Goal: Task Accomplishment & Management: Manage account settings

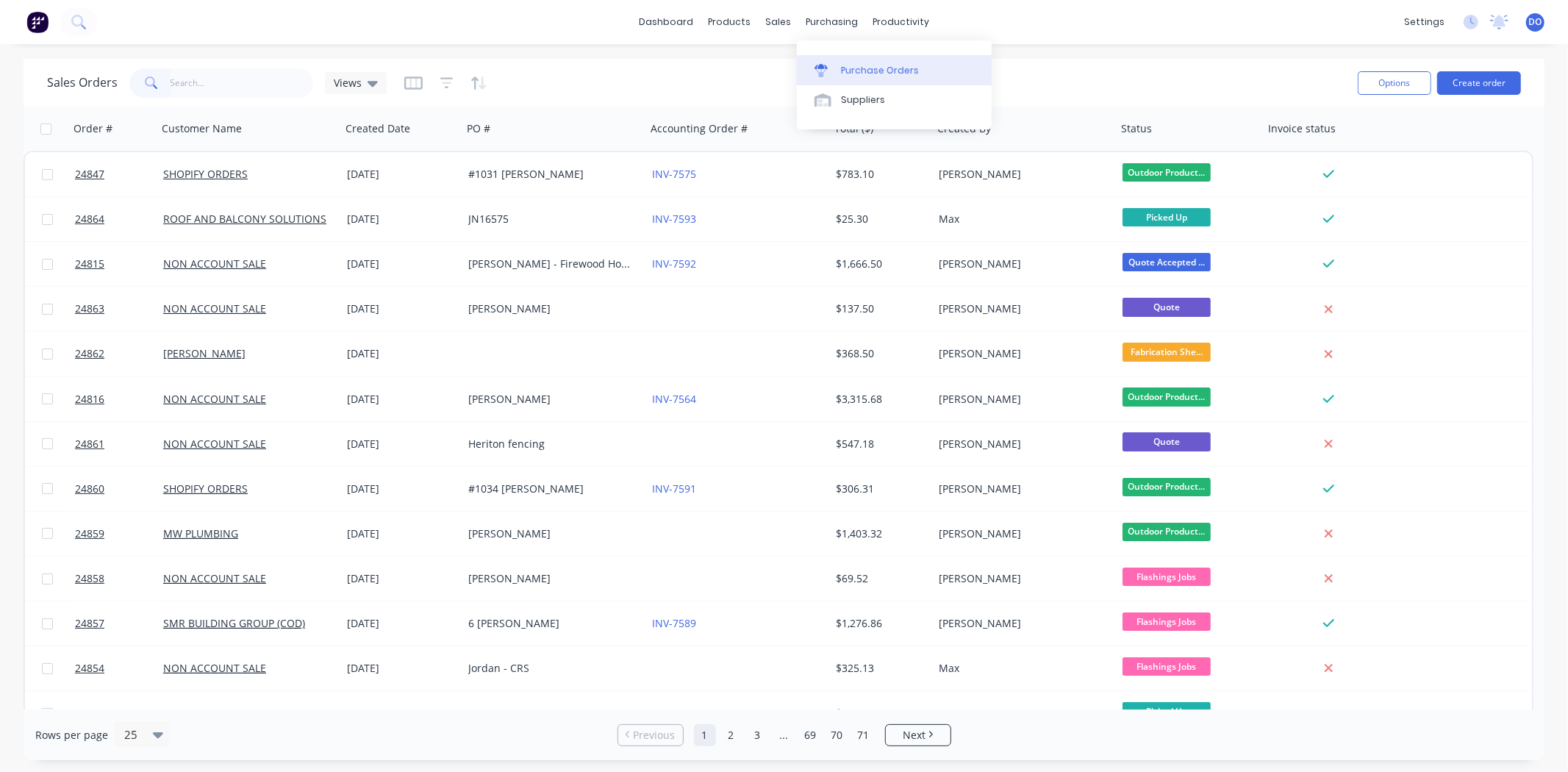
click at [844, 66] on div "Purchase Orders" at bounding box center [880, 70] width 78 height 13
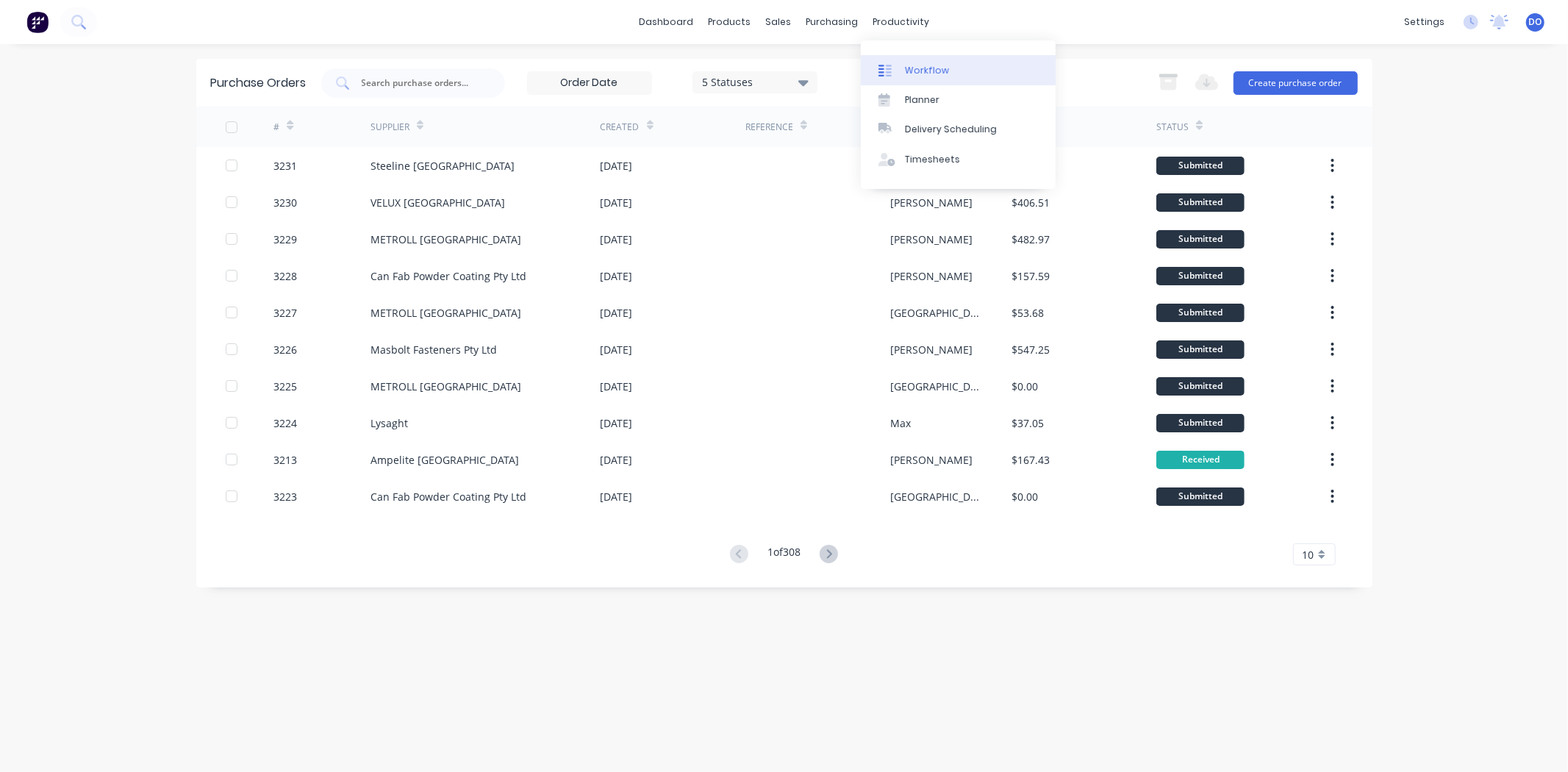
click at [951, 62] on link "Workflow" at bounding box center [958, 70] width 195 height 29
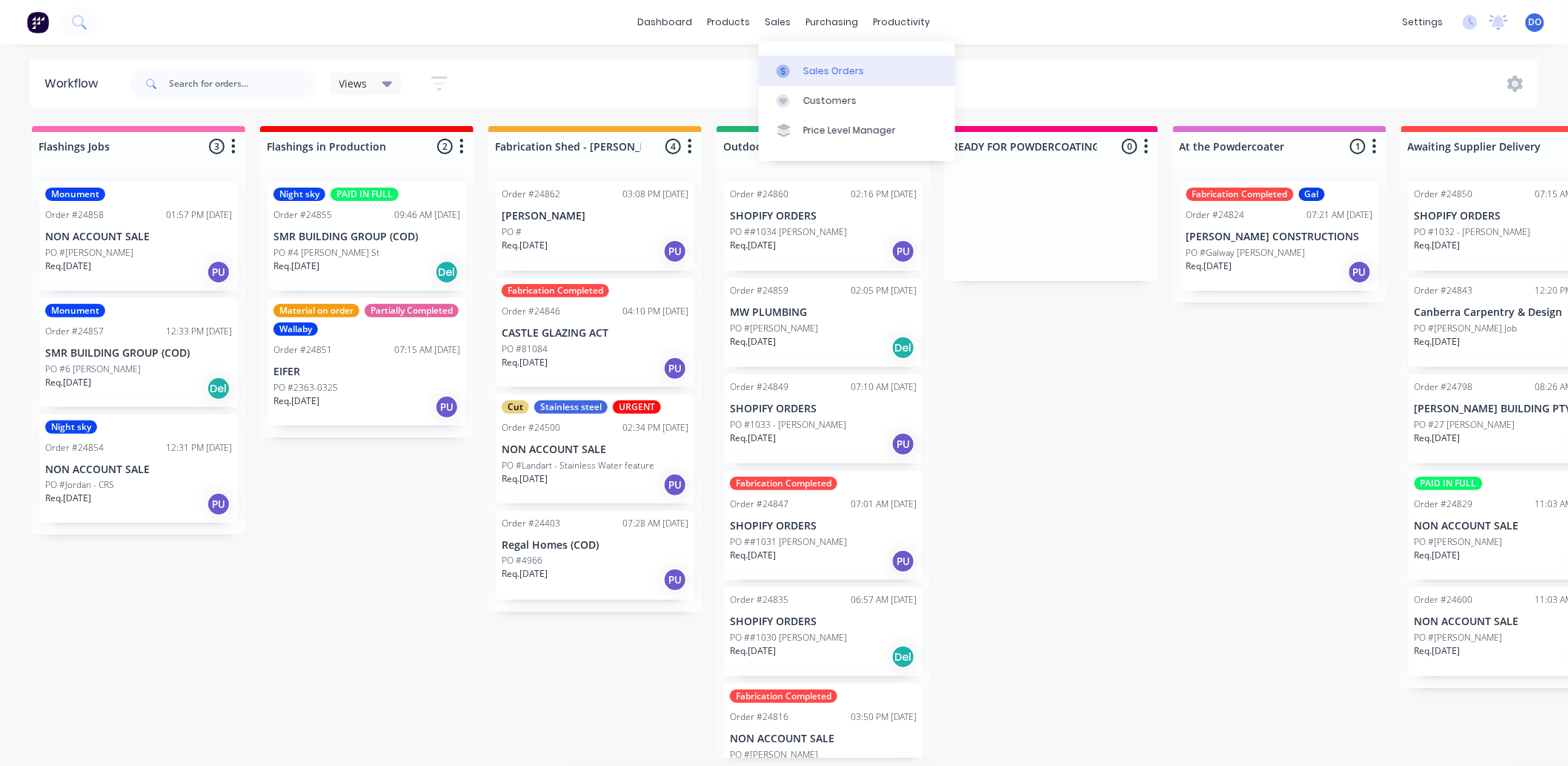
click at [781, 74] on icon at bounding box center [782, 71] width 13 height 13
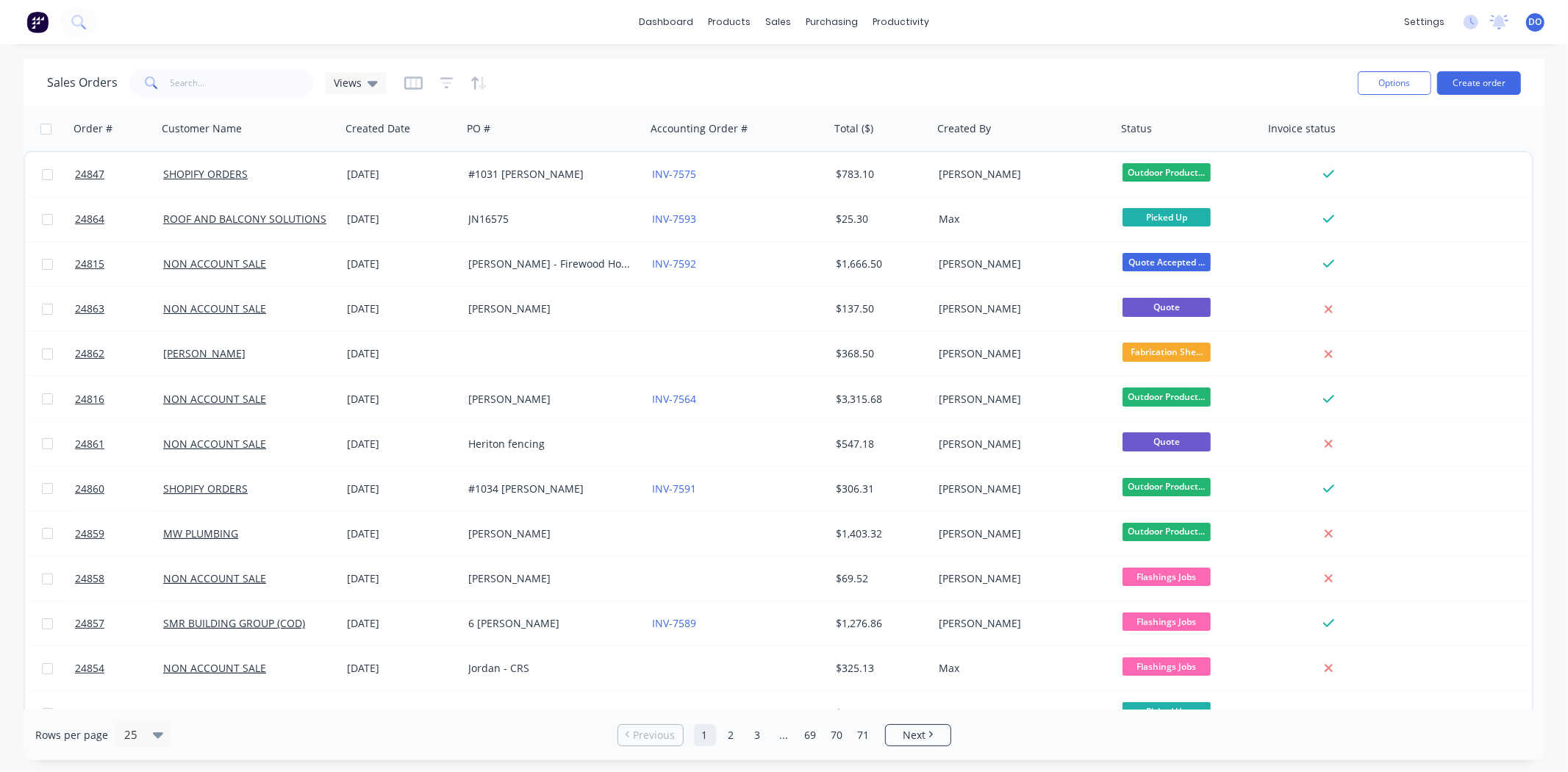
click at [179, 100] on div "Sales Orders Views" at bounding box center [697, 83] width 1299 height 36
click at [179, 92] on input "text" at bounding box center [242, 83] width 143 height 29
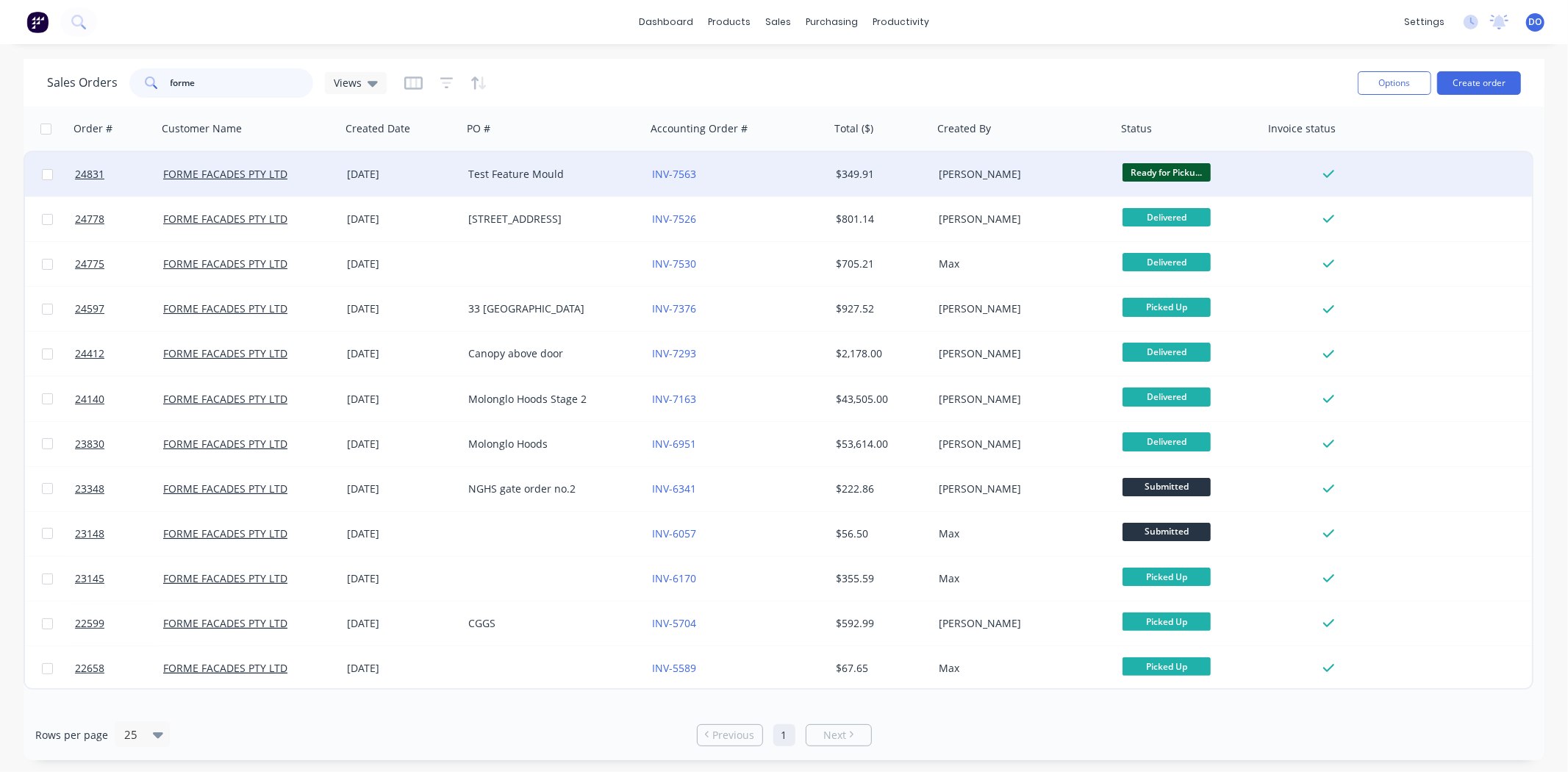
type input "forme"
click at [299, 182] on div "FORME FACADES PTY LTD" at bounding box center [249, 174] width 184 height 44
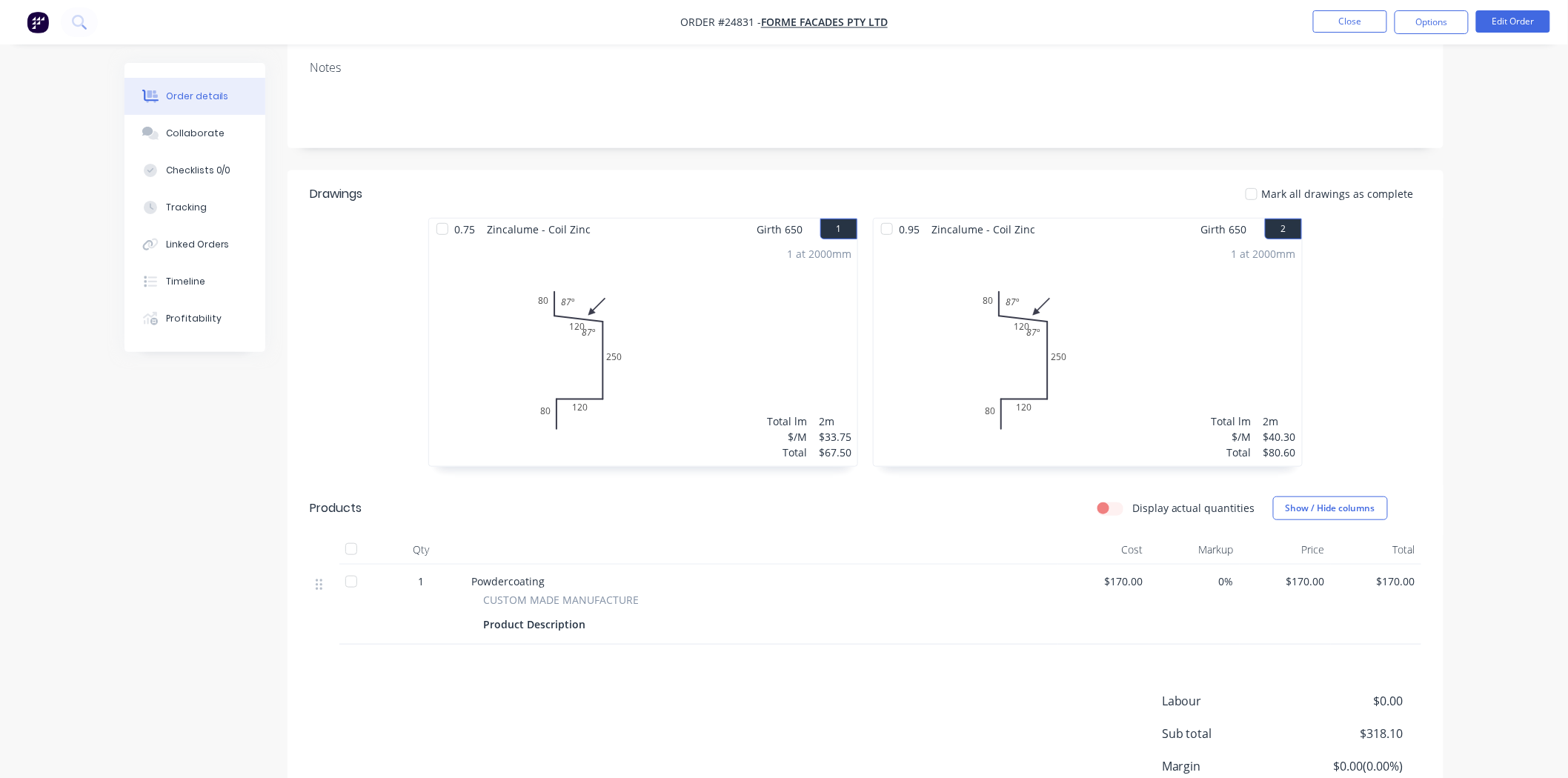
scroll to position [247, 0]
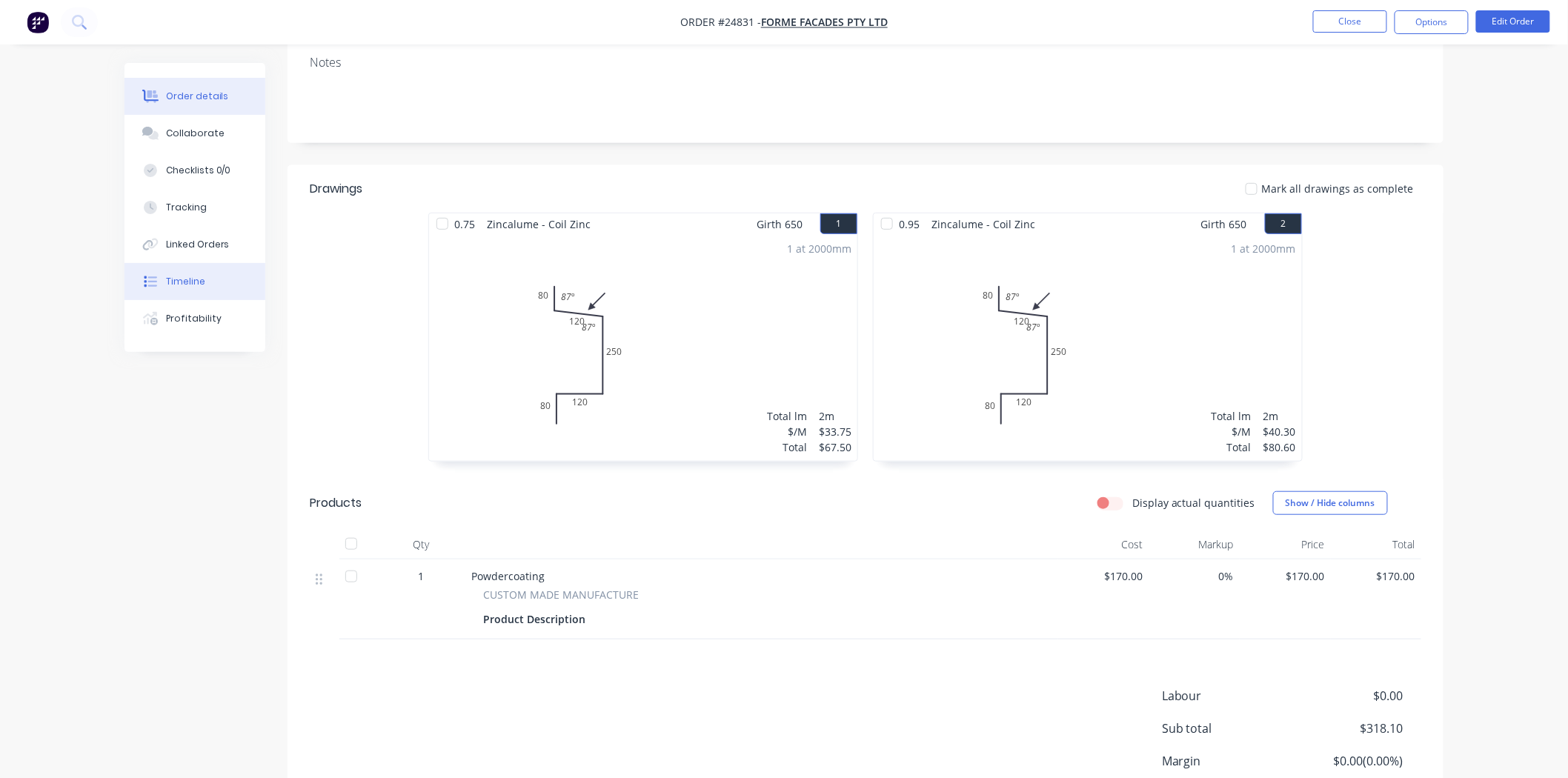
click at [221, 280] on button "Timeline" at bounding box center [195, 281] width 141 height 37
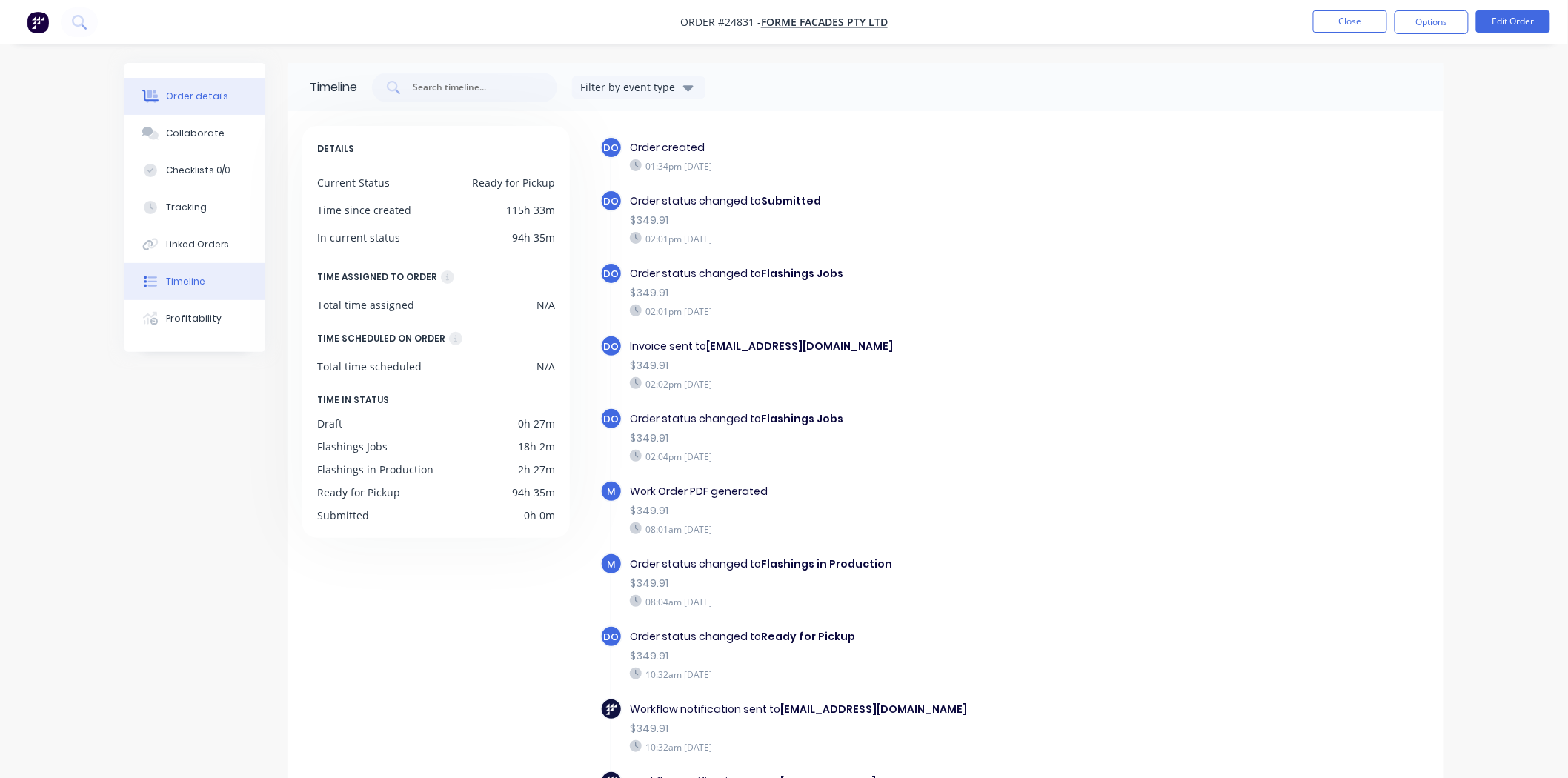
click at [157, 93] on icon at bounding box center [151, 96] width 17 height 13
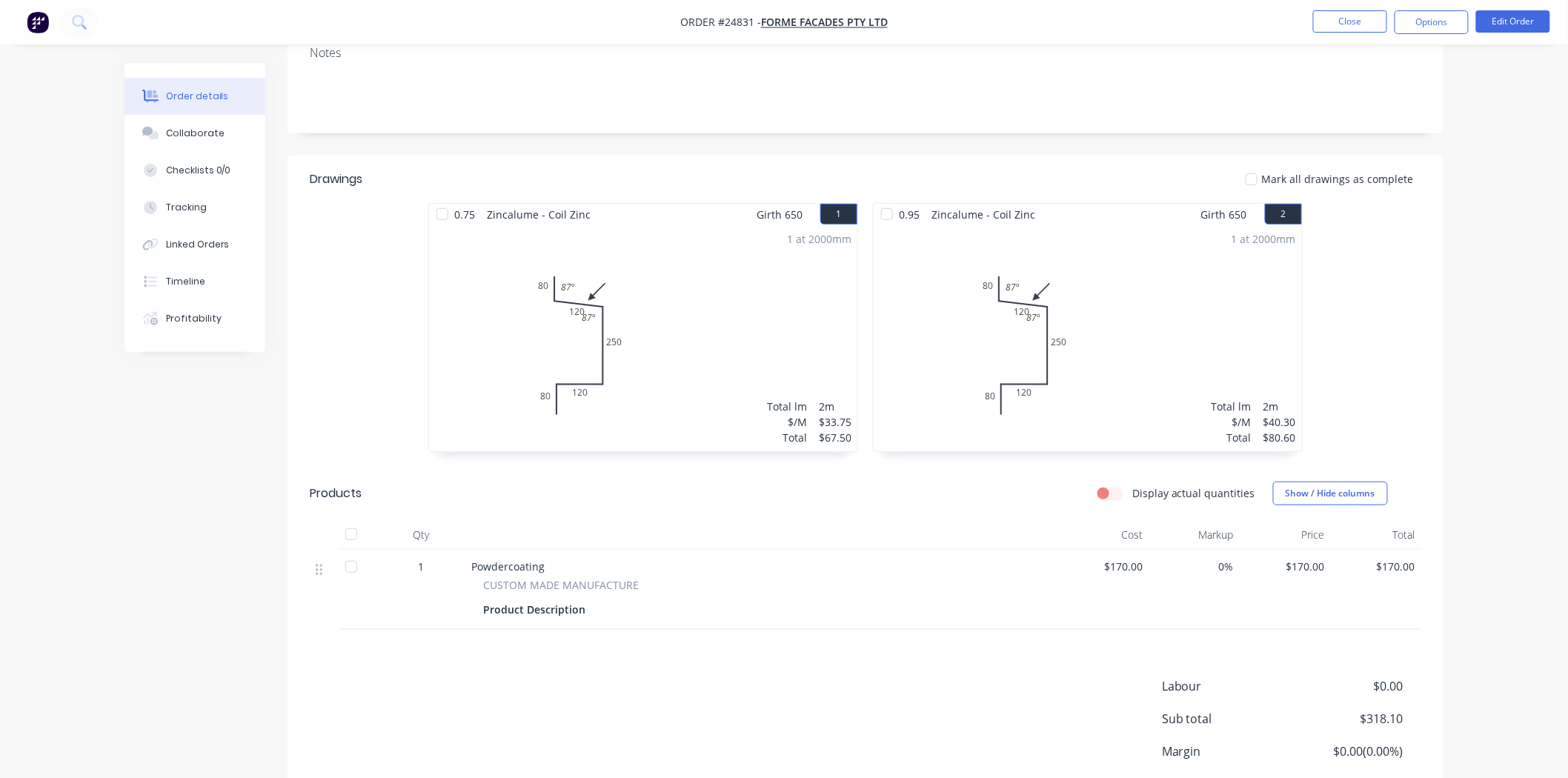
scroll to position [291, 0]
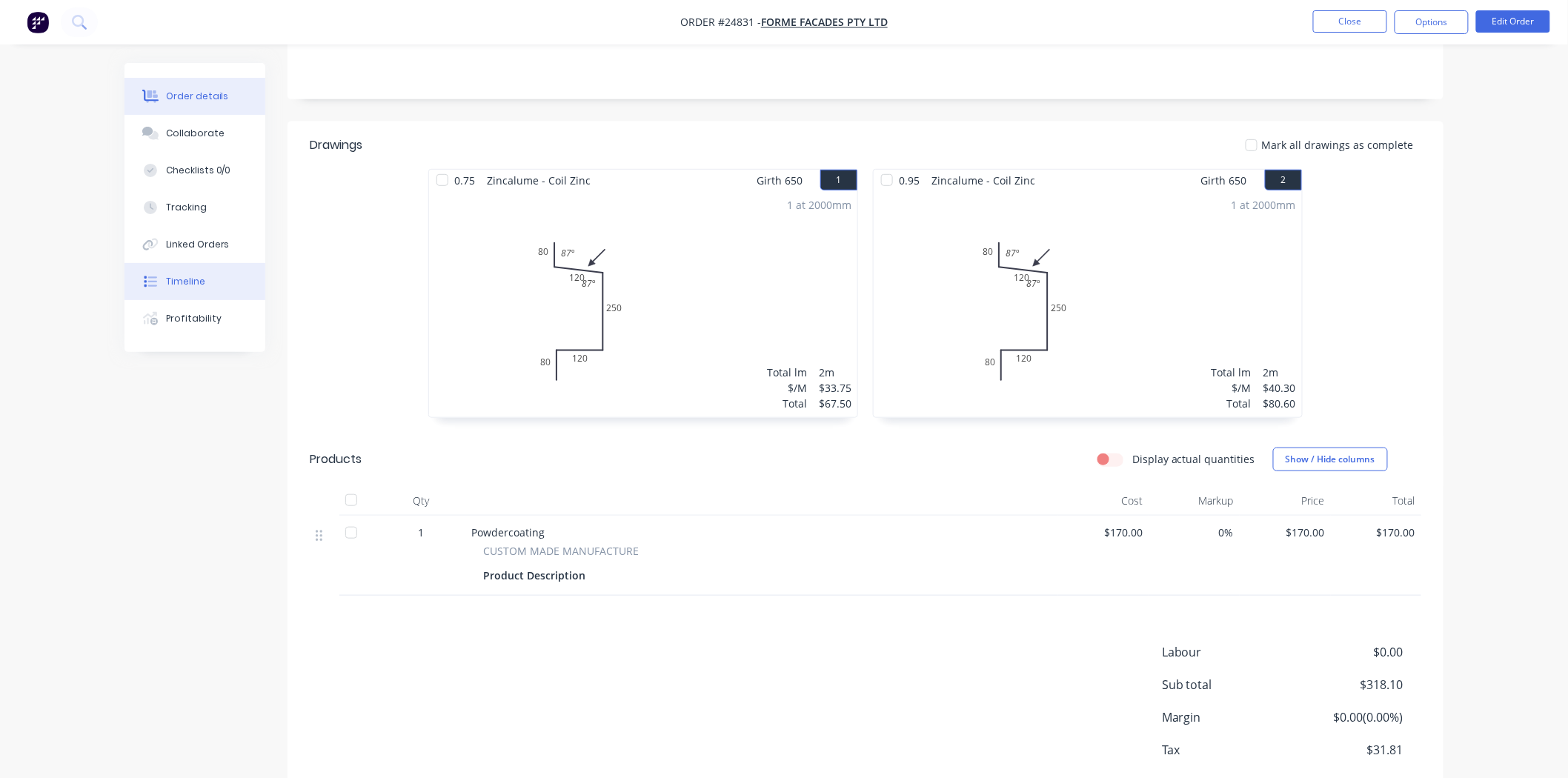
click at [176, 286] on div "Timeline" at bounding box center [185, 281] width 39 height 13
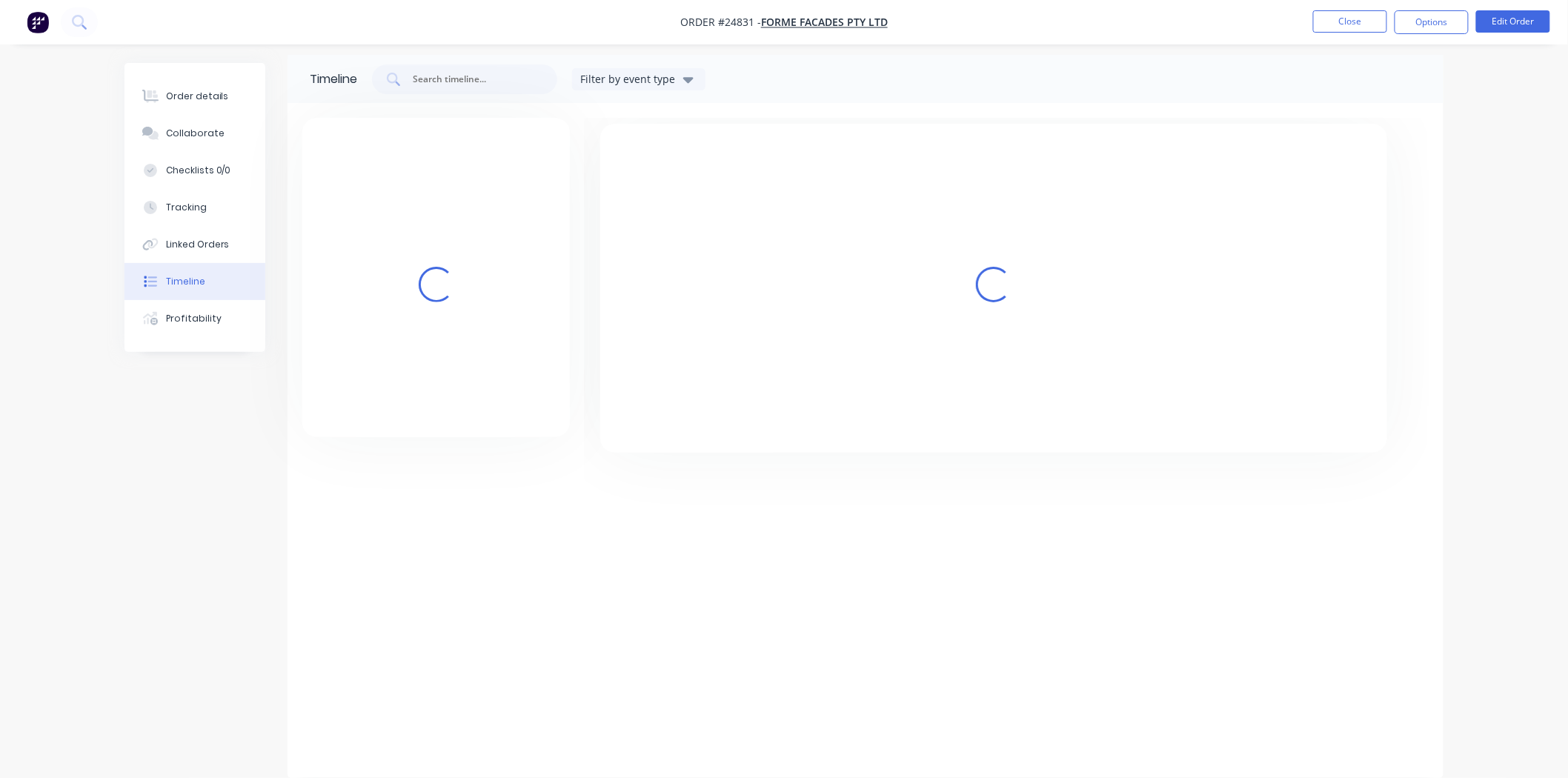
scroll to position [109, 0]
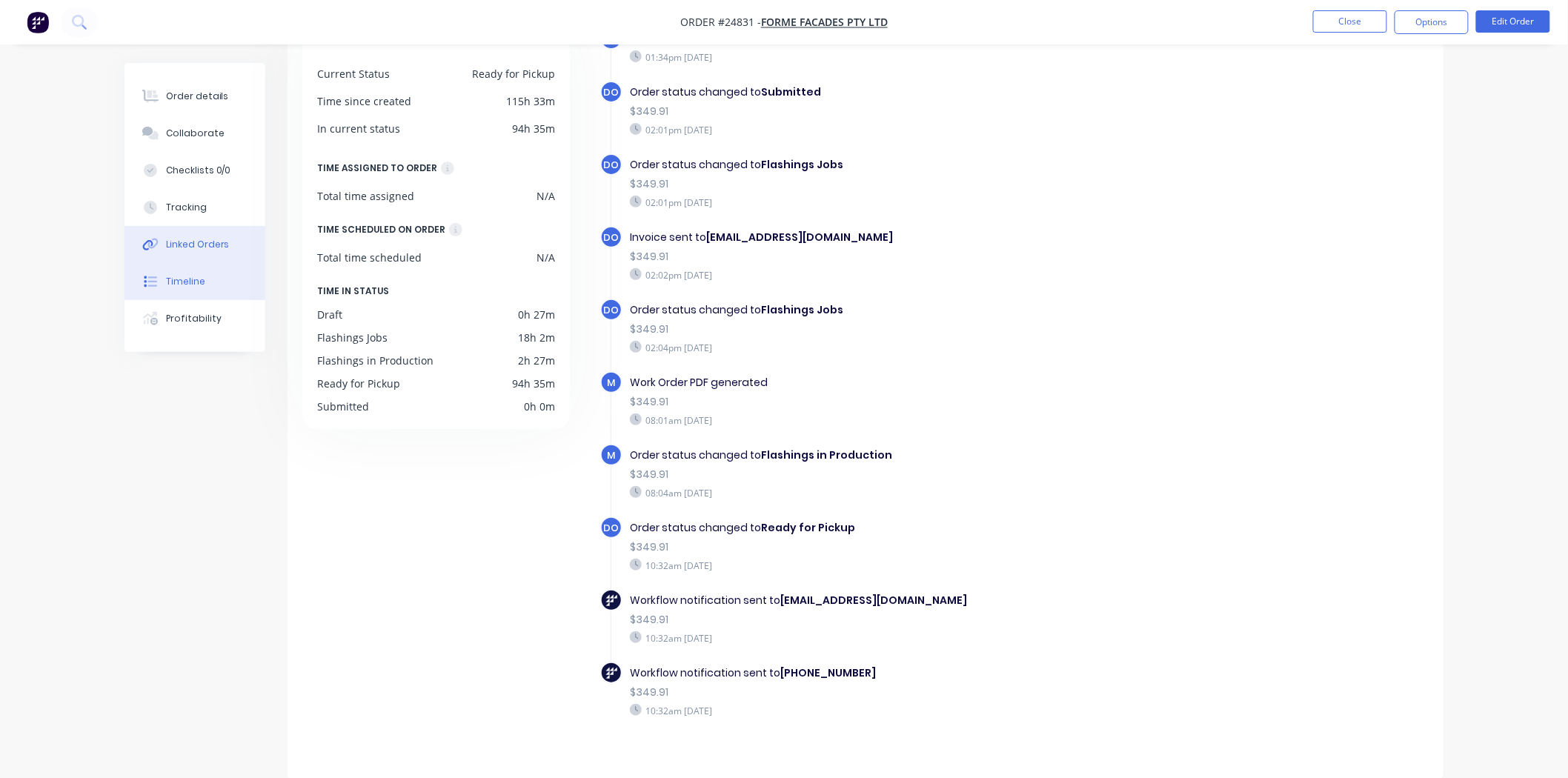
click at [160, 246] on div at bounding box center [150, 244] width 22 height 13
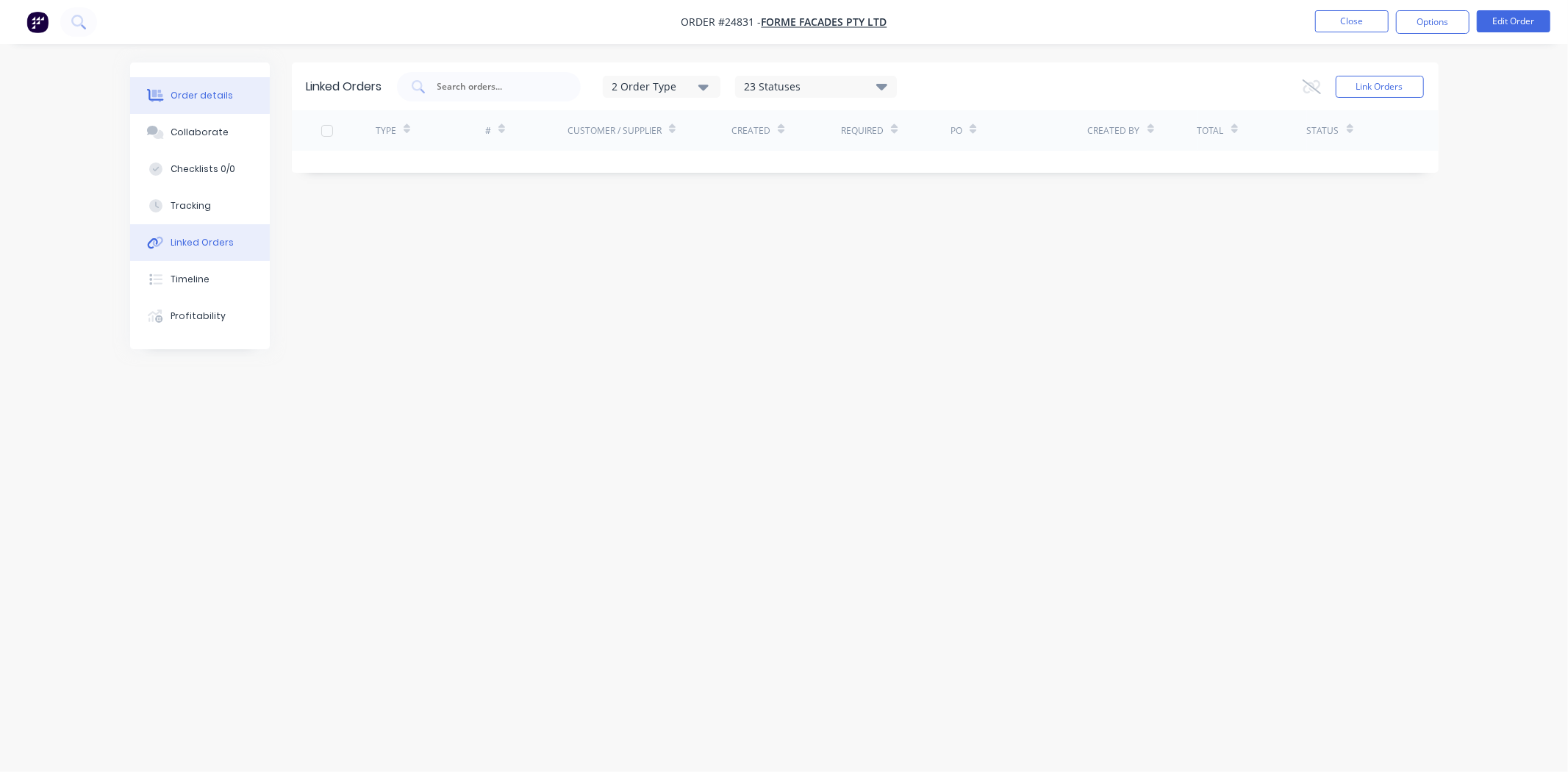
click at [203, 91] on div "Order details" at bounding box center [202, 95] width 62 height 13
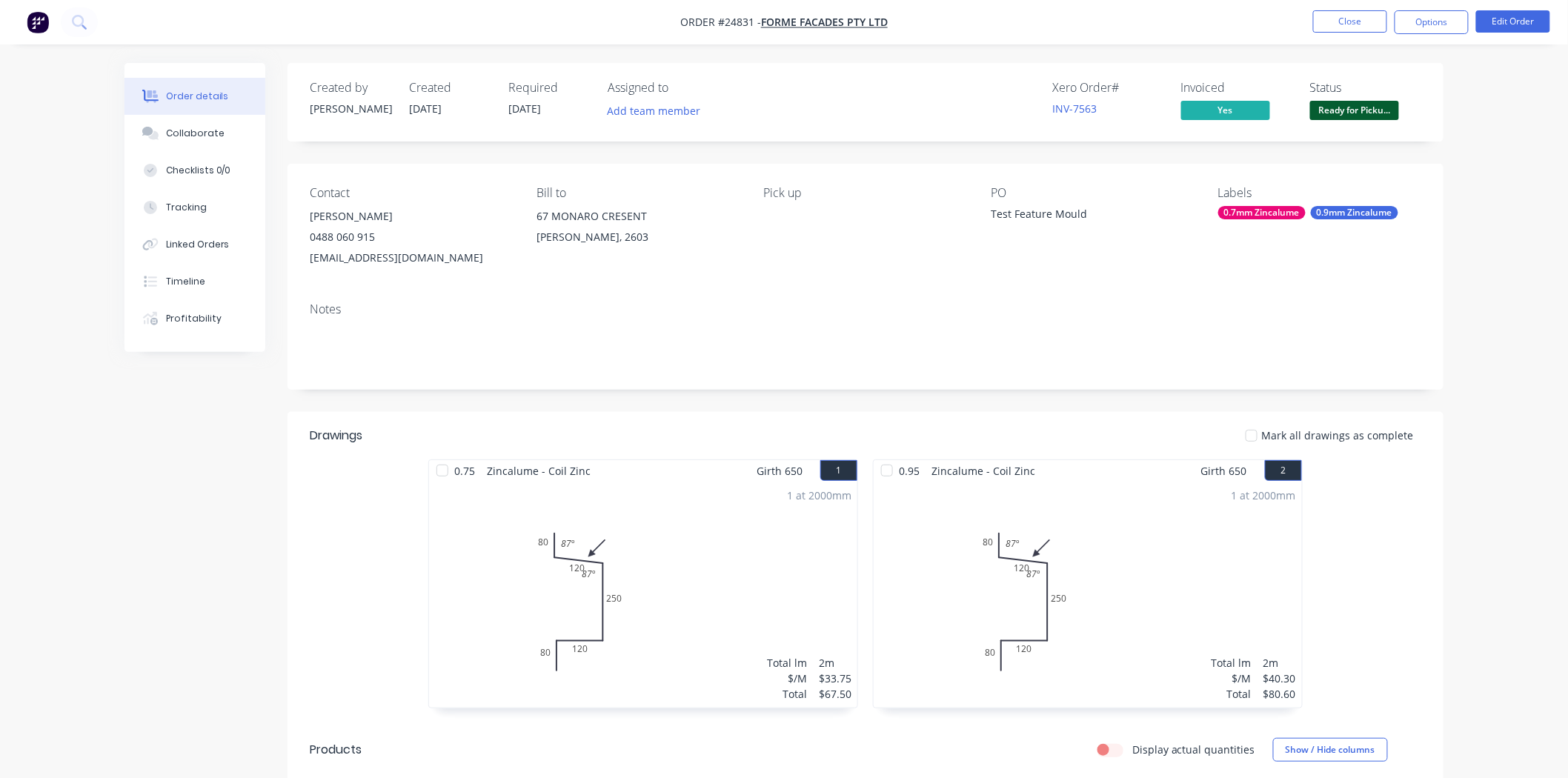
click at [1384, 104] on span "Ready for Picku..." at bounding box center [1354, 109] width 89 height 18
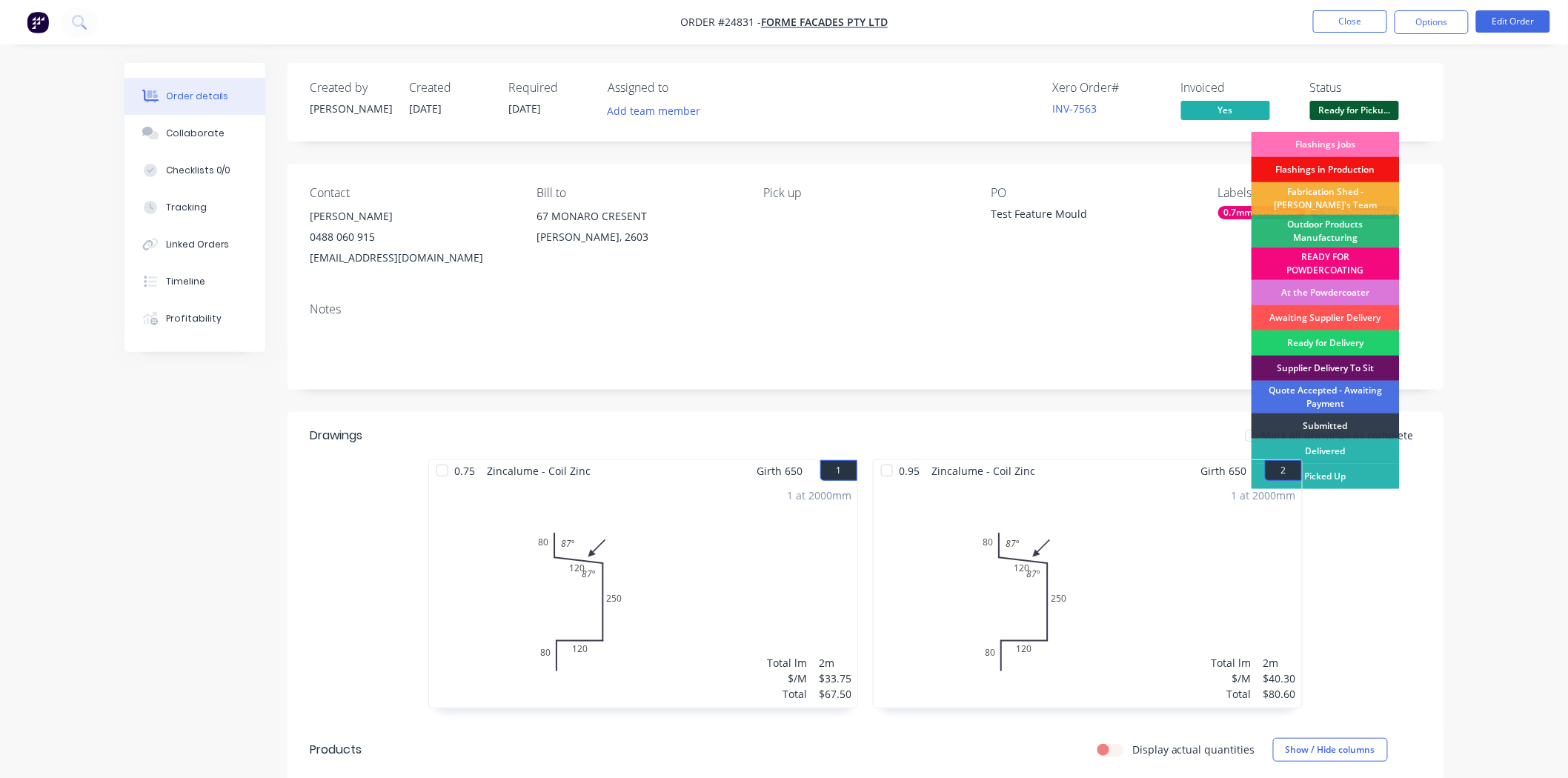
click at [1335, 252] on div "READY FOR POWDERCOATING" at bounding box center [1325, 263] width 148 height 32
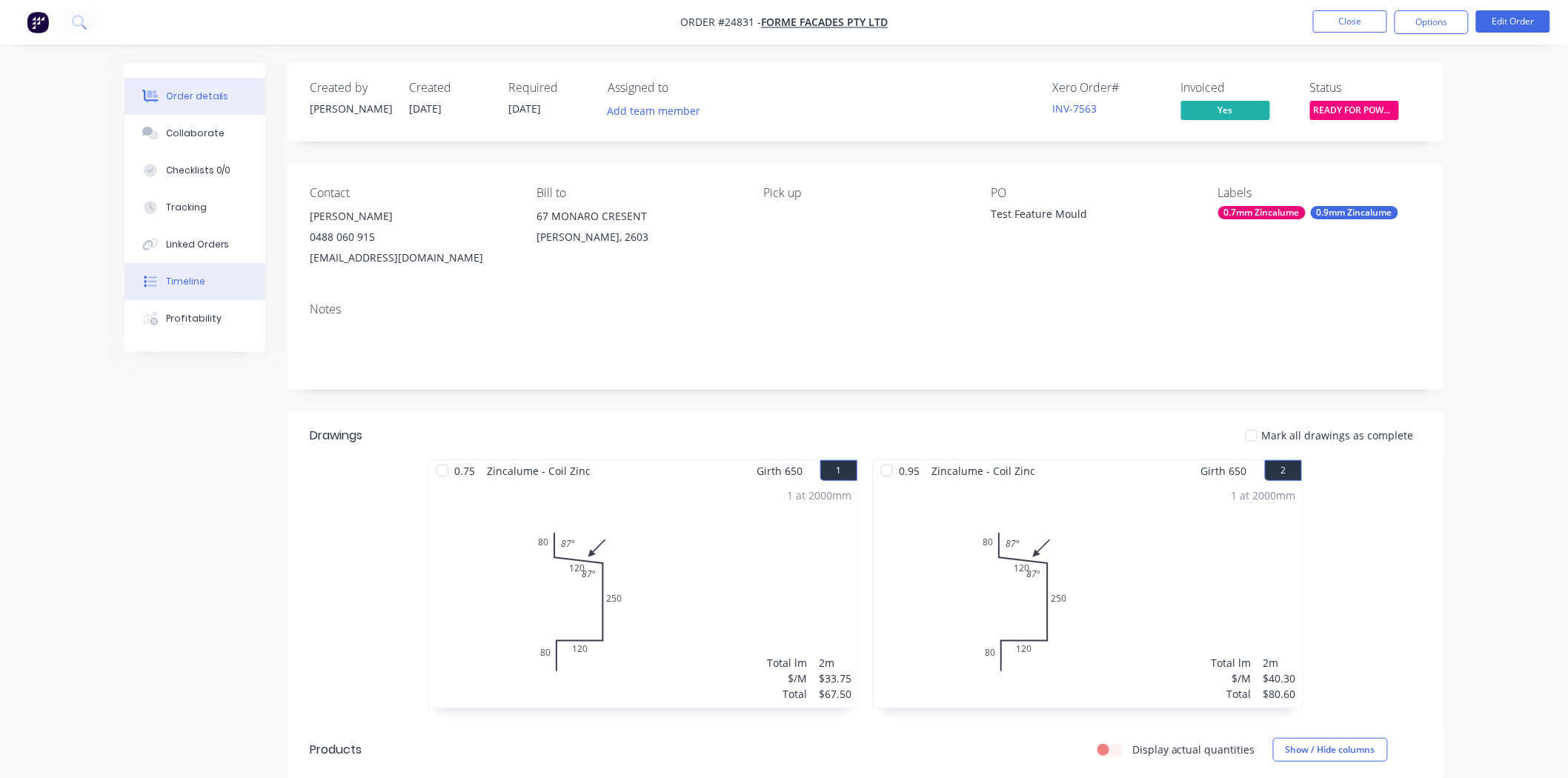
click at [144, 286] on icon at bounding box center [150, 281] width 13 height 13
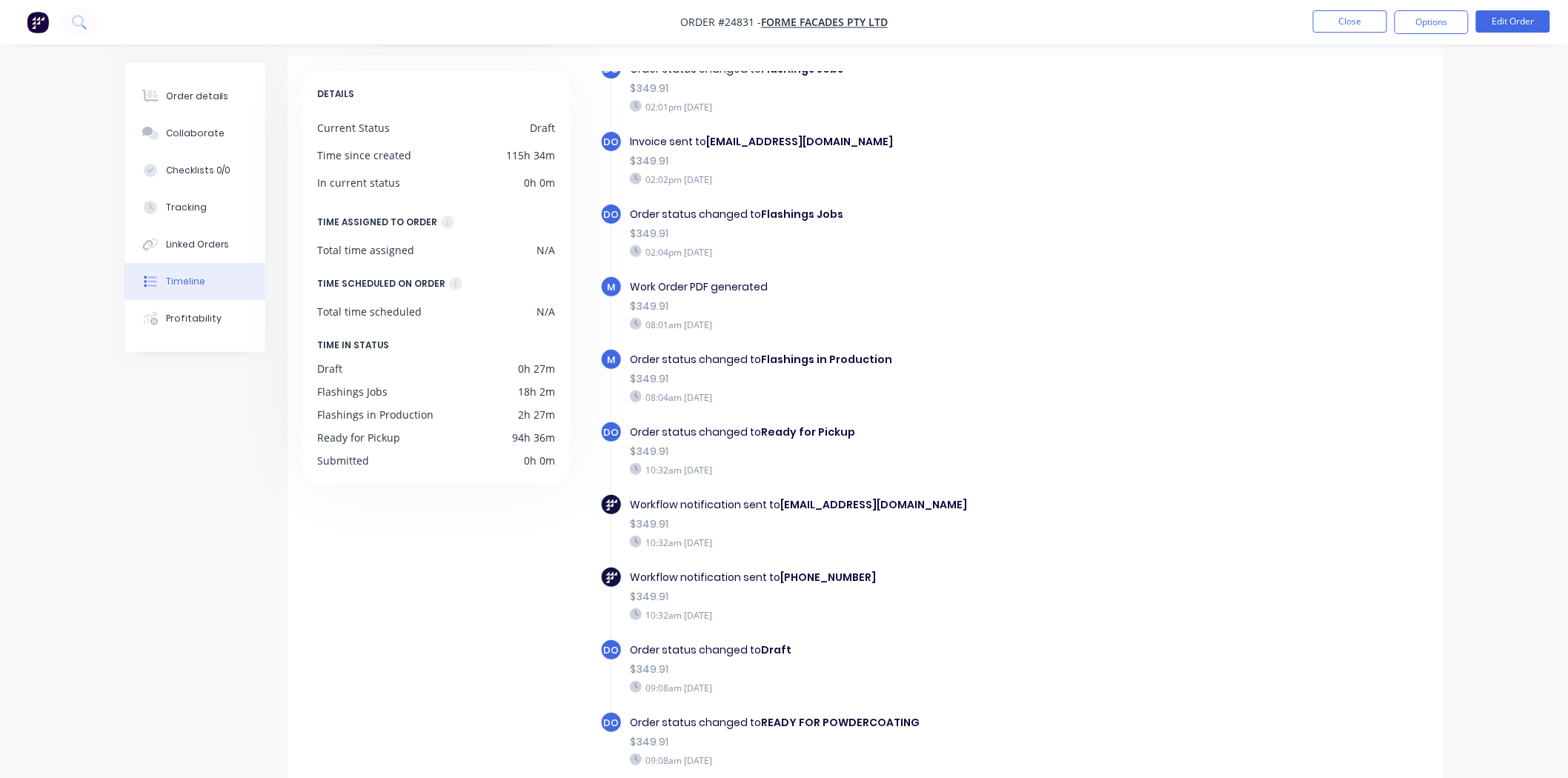
scroll to position [82, 0]
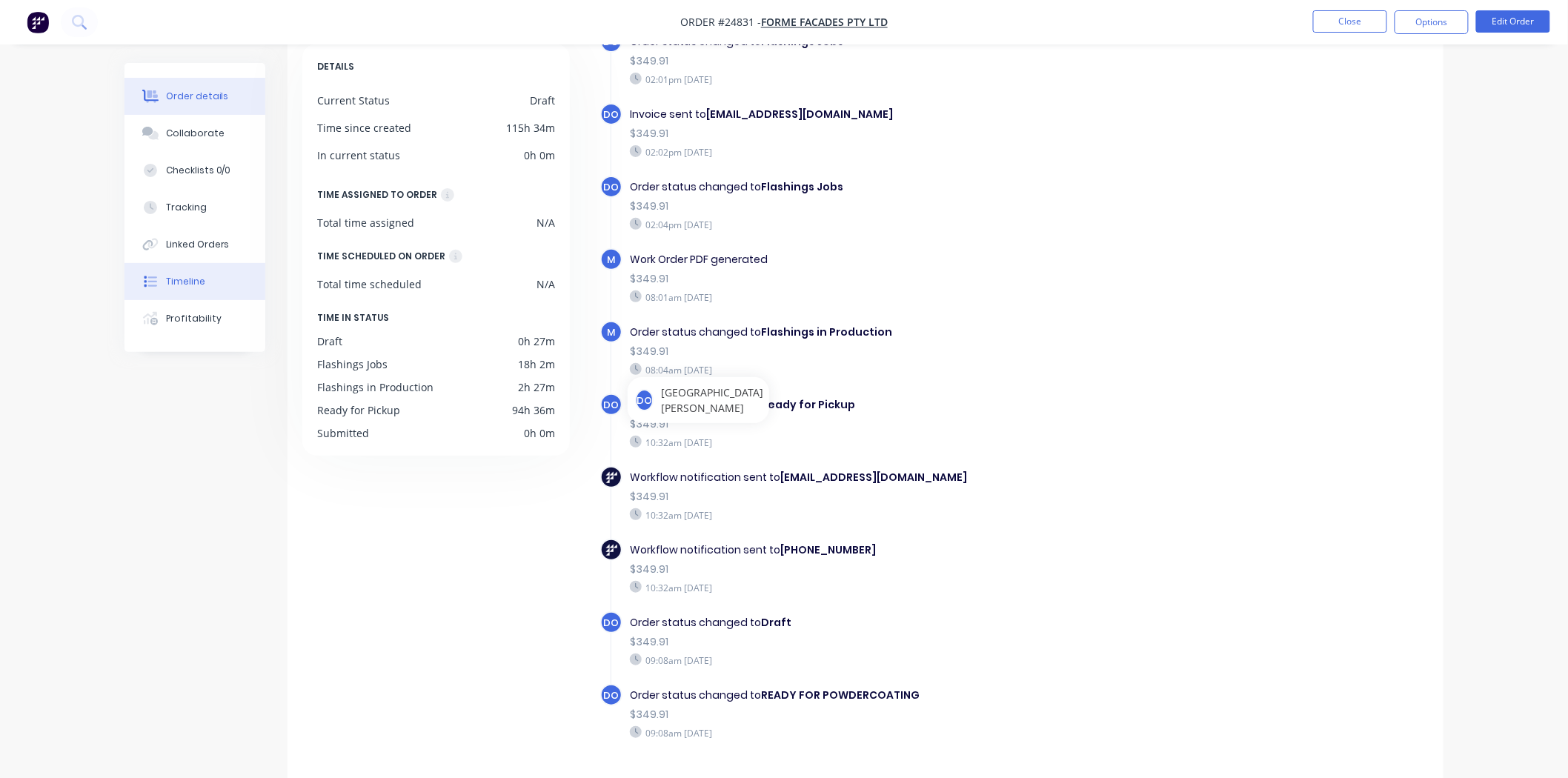
click at [213, 97] on div "Order details" at bounding box center [197, 96] width 63 height 13
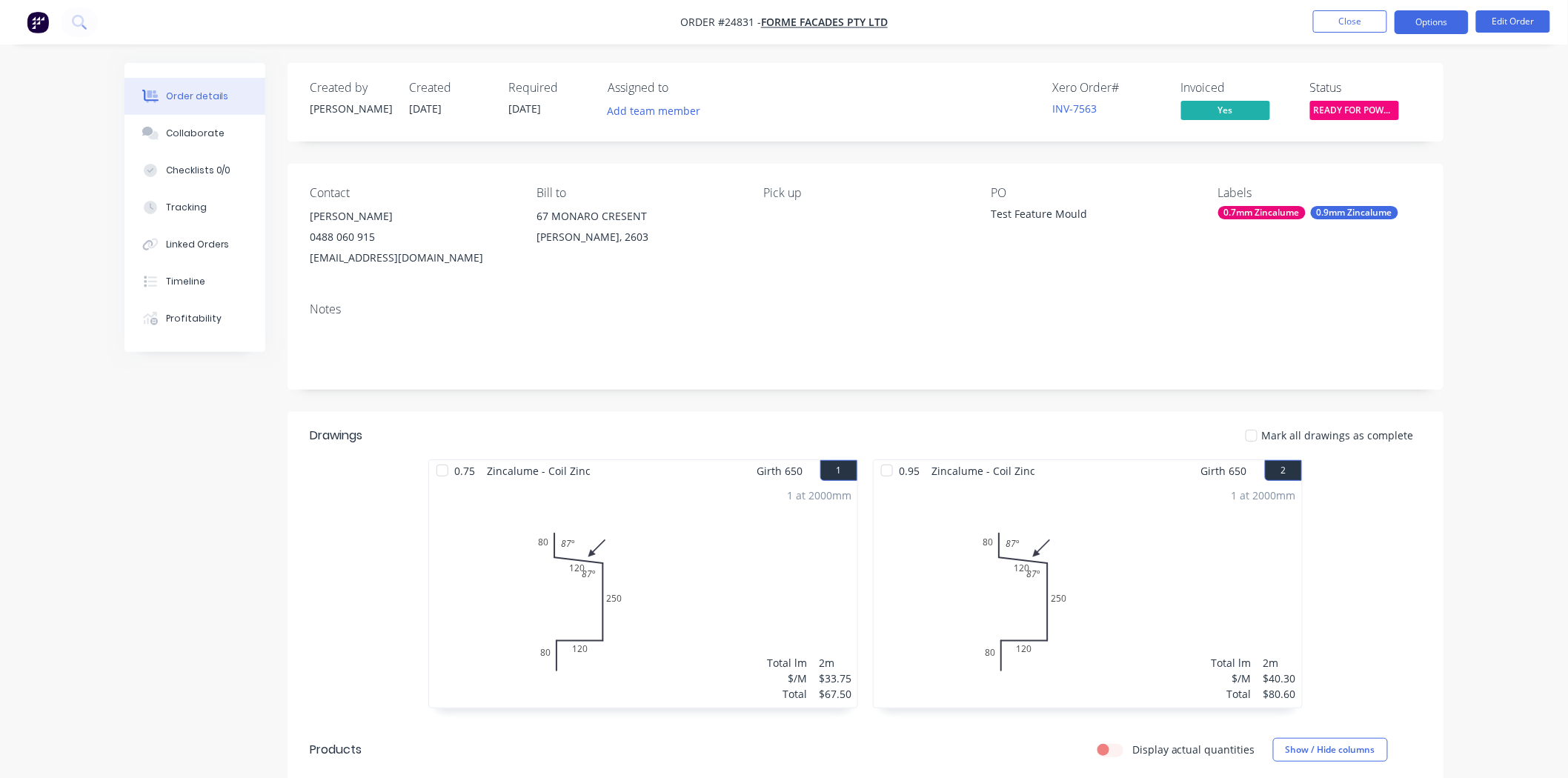
click at [1443, 31] on button "Options" at bounding box center [1431, 22] width 74 height 24
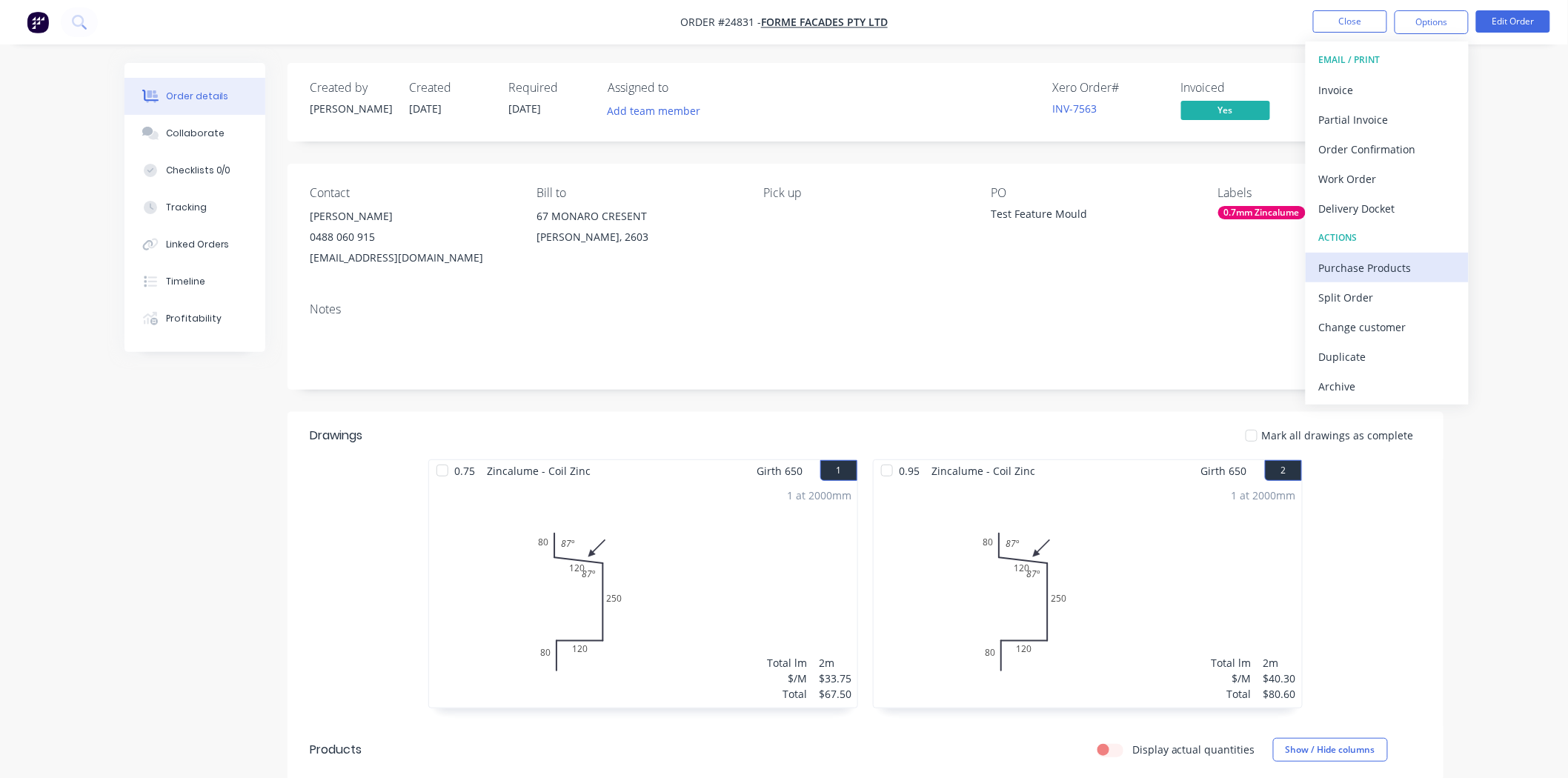
click at [1386, 252] on button "Purchase Products" at bounding box center [1386, 267] width 163 height 30
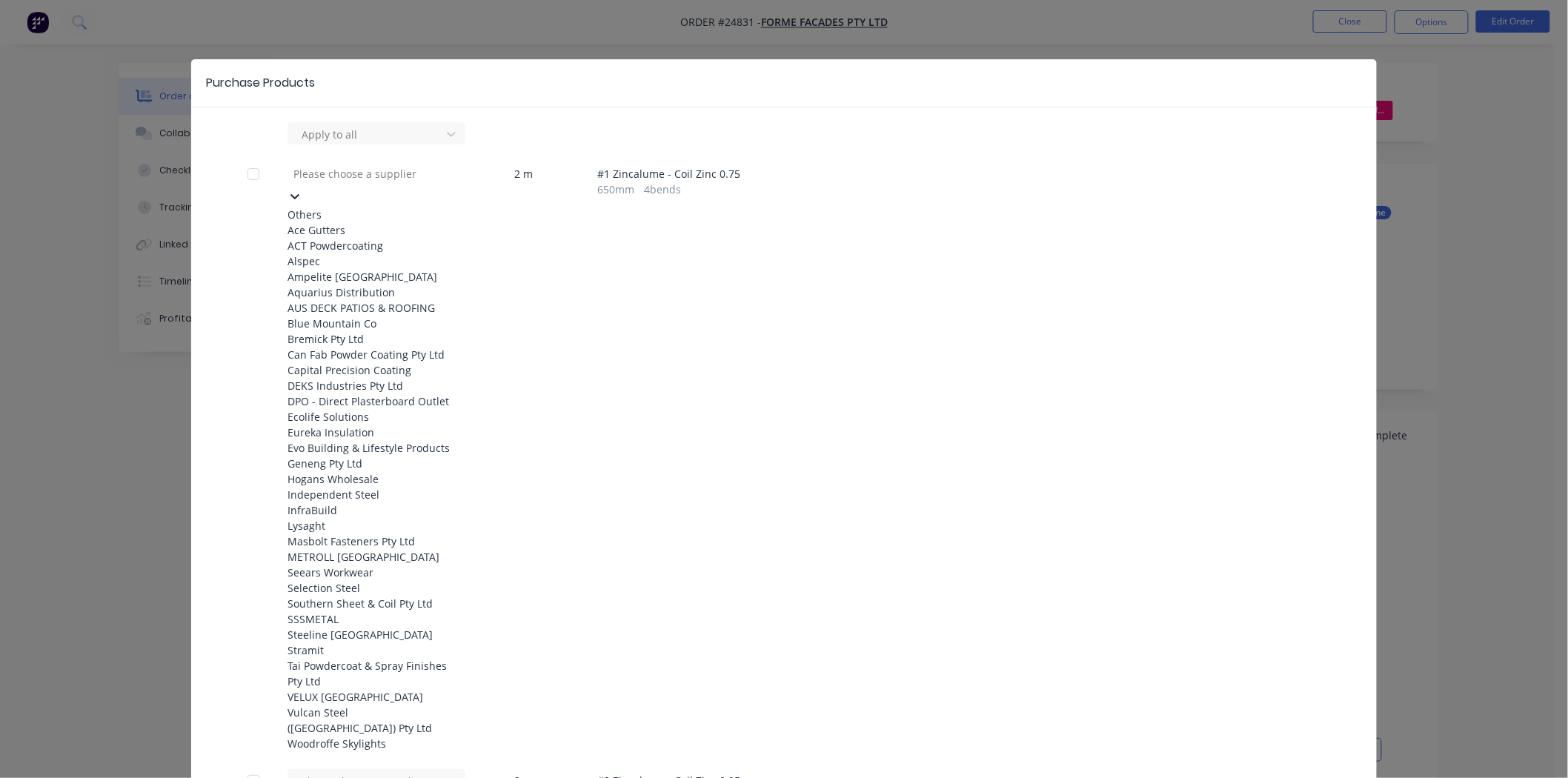
click at [347, 174] on div at bounding box center [398, 173] width 213 height 18
click at [348, 223] on div "Ace Gutters" at bounding box center [368, 231] width 163 height 16
click at [367, 165] on div at bounding box center [398, 171] width 213 height 18
click at [372, 136] on div at bounding box center [367, 134] width 134 height 18
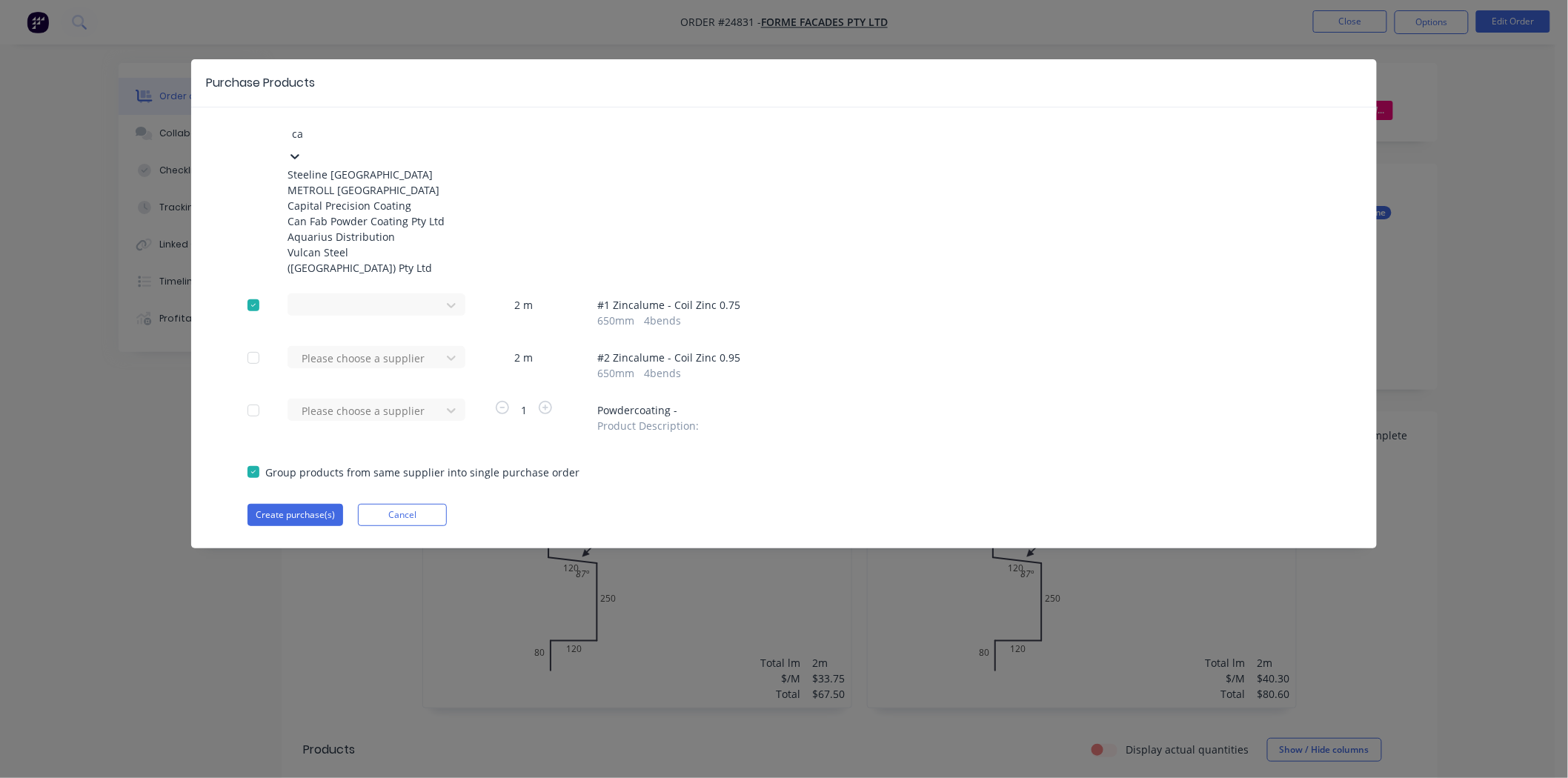
type input "can"
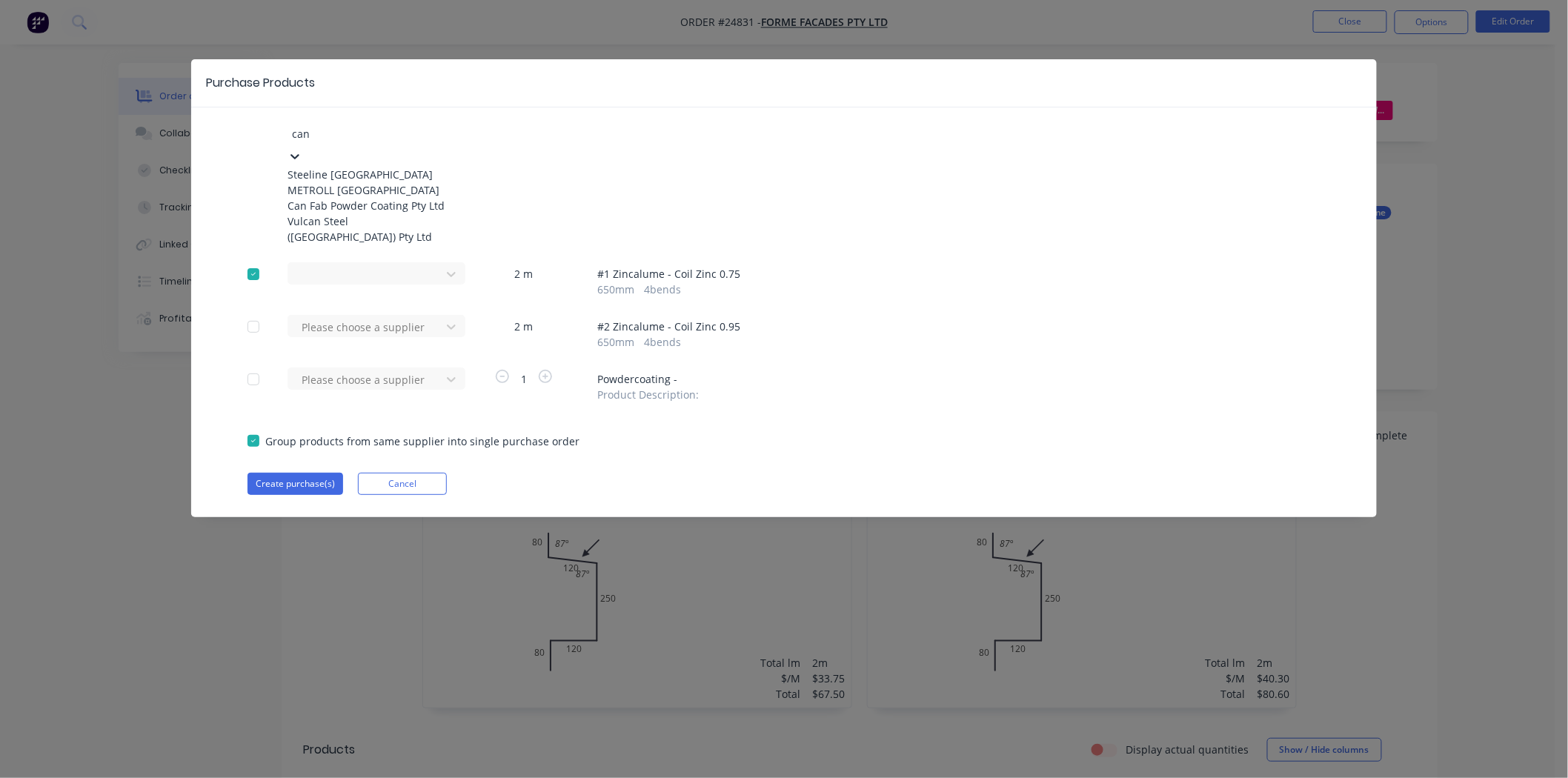
click at [360, 210] on div "Can Fab Powder Coating Pty Ltd" at bounding box center [368, 206] width 163 height 16
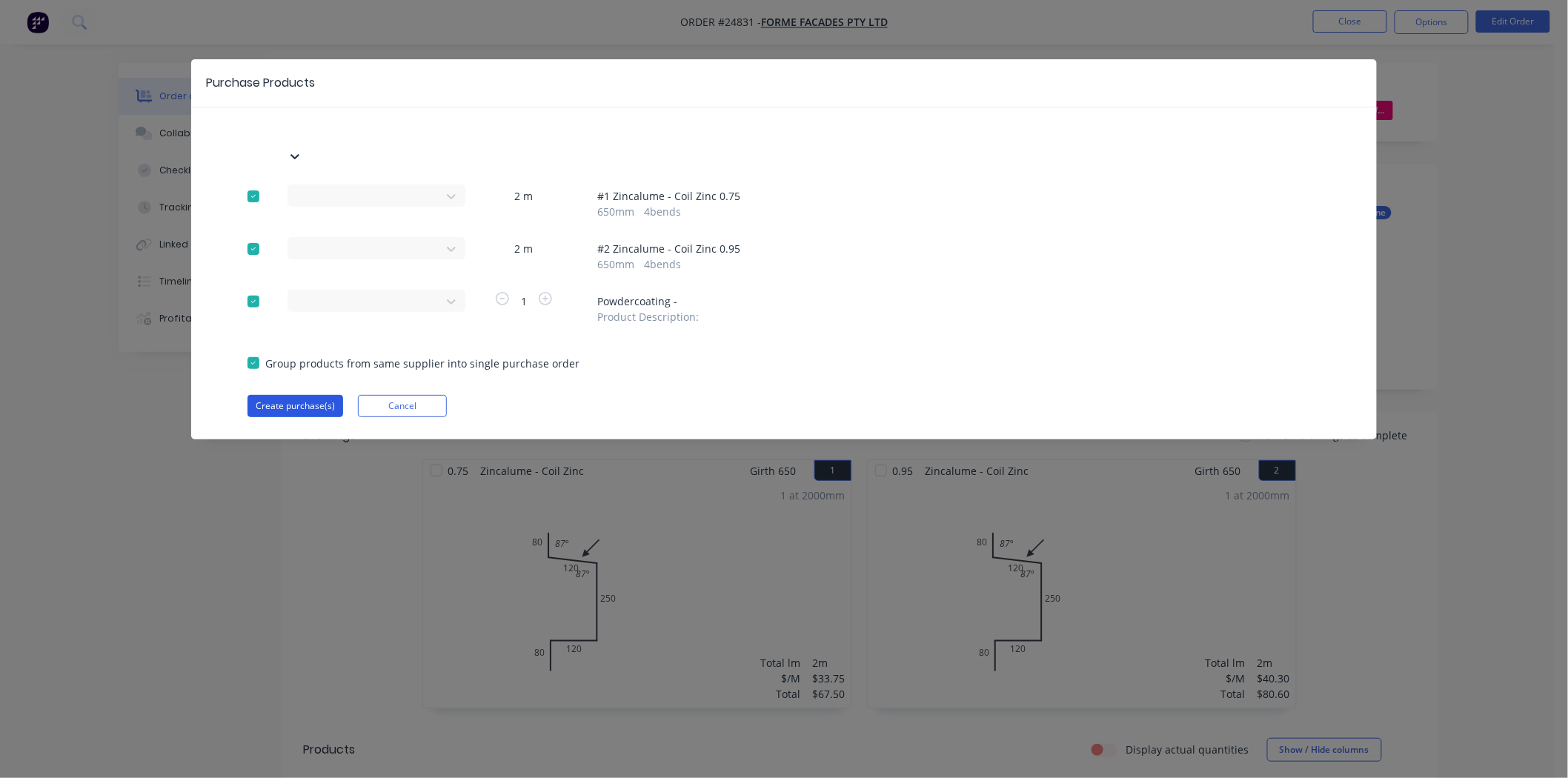
click at [265, 395] on button "Create purchase(s)" at bounding box center [294, 405] width 95 height 22
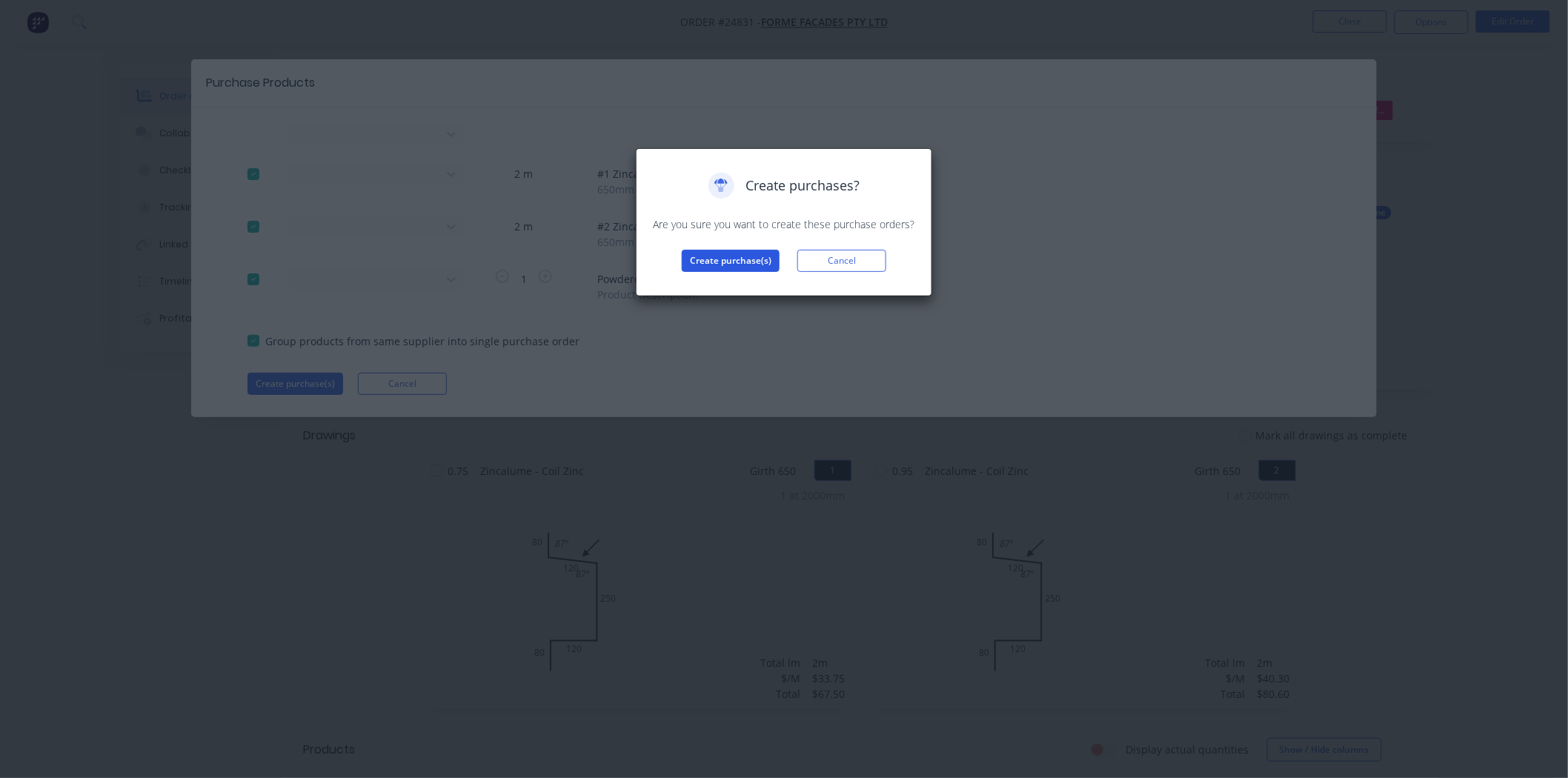
click at [704, 267] on button "Create purchase(s)" at bounding box center [731, 260] width 98 height 22
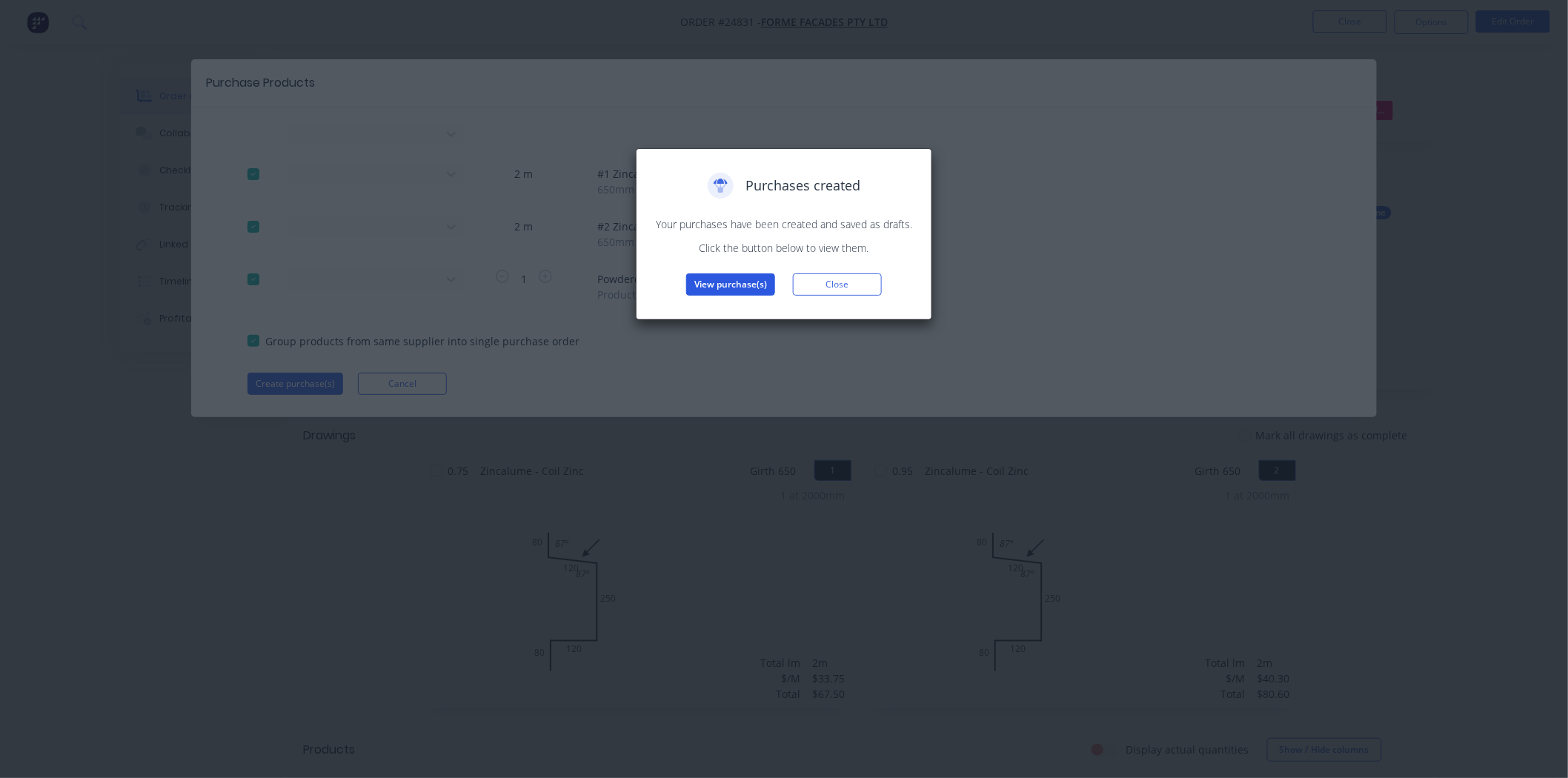
click at [709, 286] on button "View purchase(s)" at bounding box center [731, 284] width 89 height 22
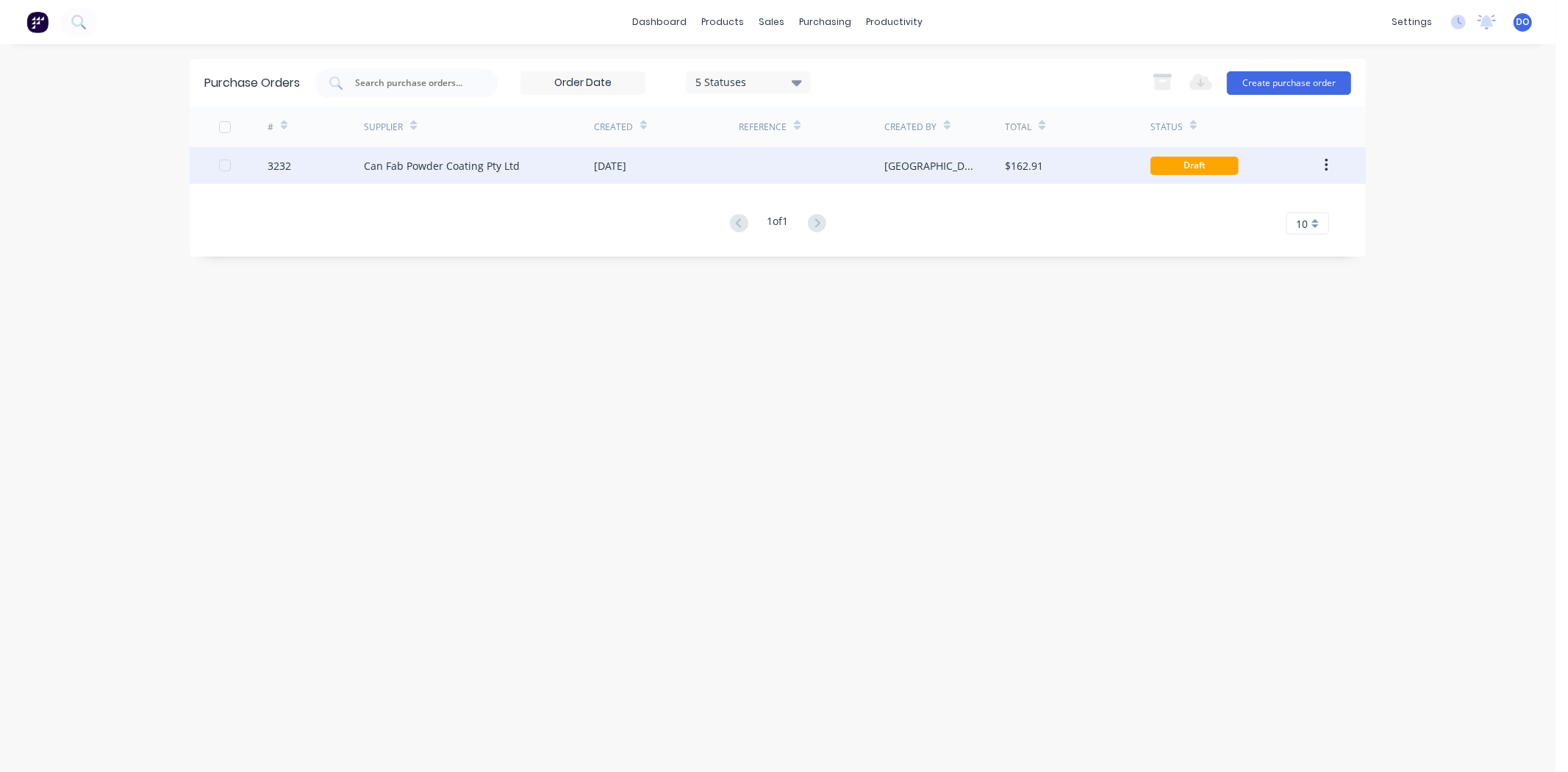
click at [681, 172] on div "[DATE]" at bounding box center [666, 165] width 145 height 36
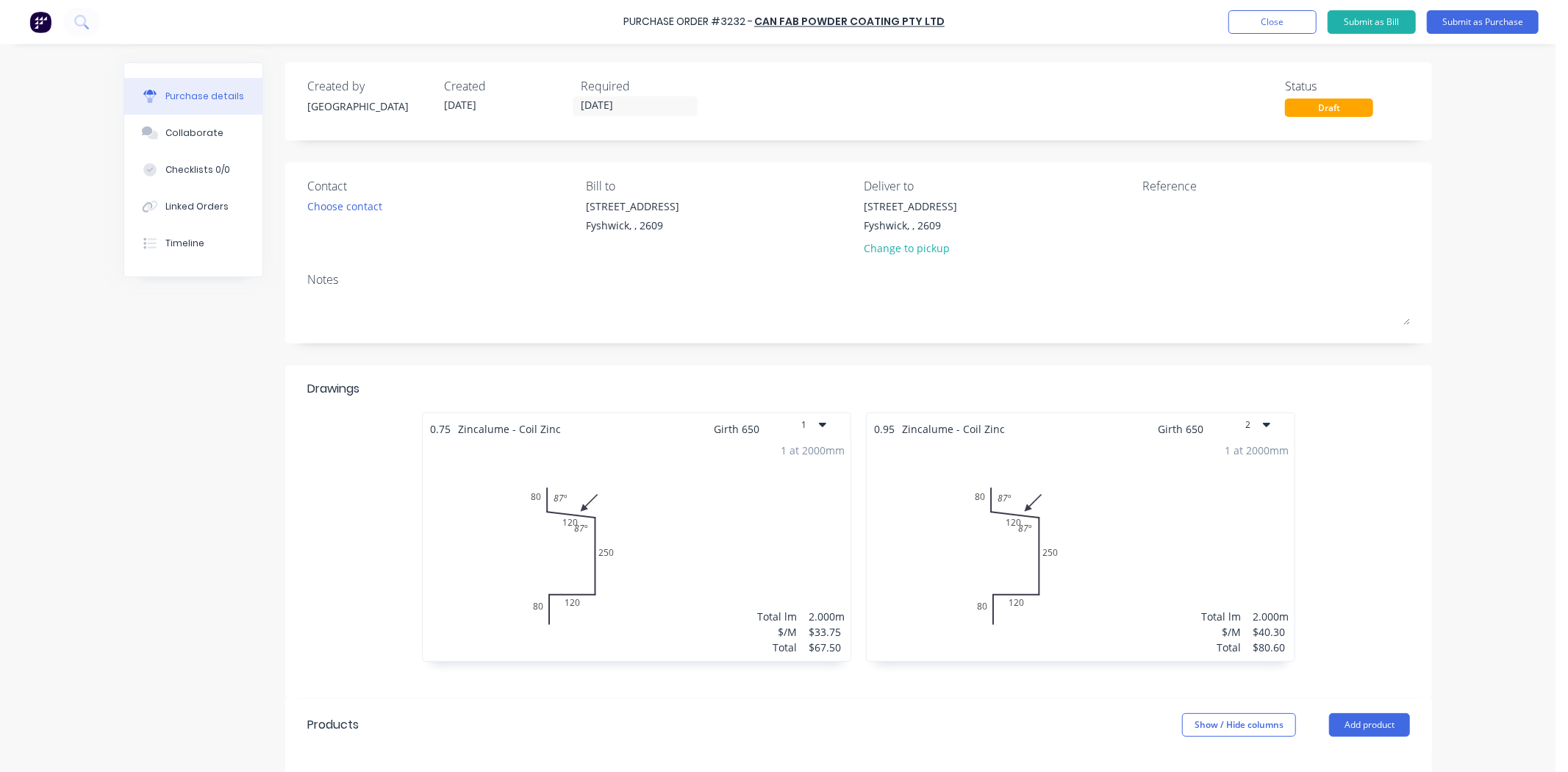
scroll to position [245, 0]
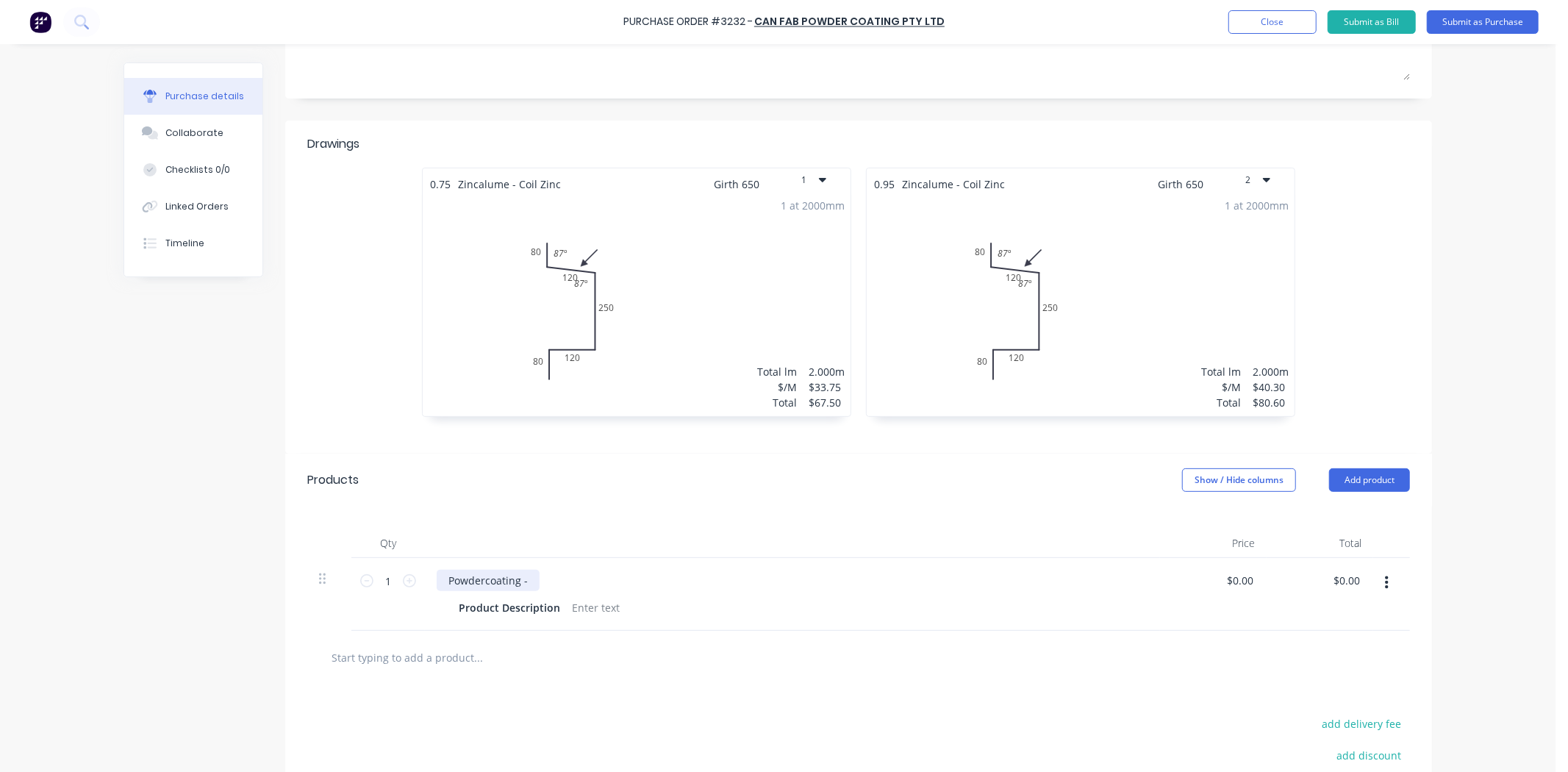
click at [522, 586] on div "Powdercoating -" at bounding box center [488, 581] width 103 height 22
paste div
click at [1076, 596] on div "Powdercoating -Fresh Gold Kinetic - DLX1123 Product Description" at bounding box center [793, 594] width 735 height 73
click at [1052, 464] on div "Products Show / Hide columns Add product" at bounding box center [859, 480] width 1147 height 53
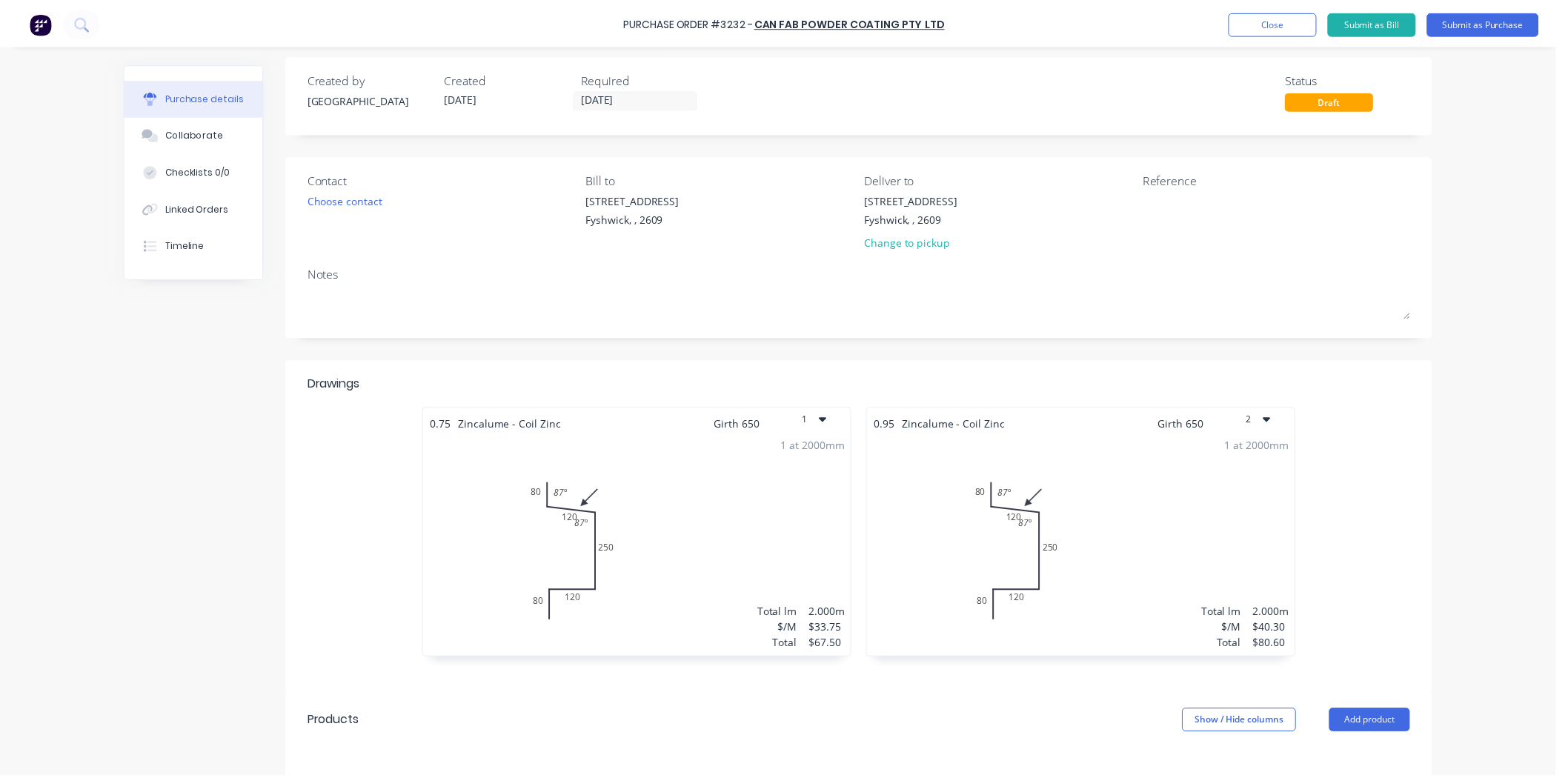
scroll to position [0, 0]
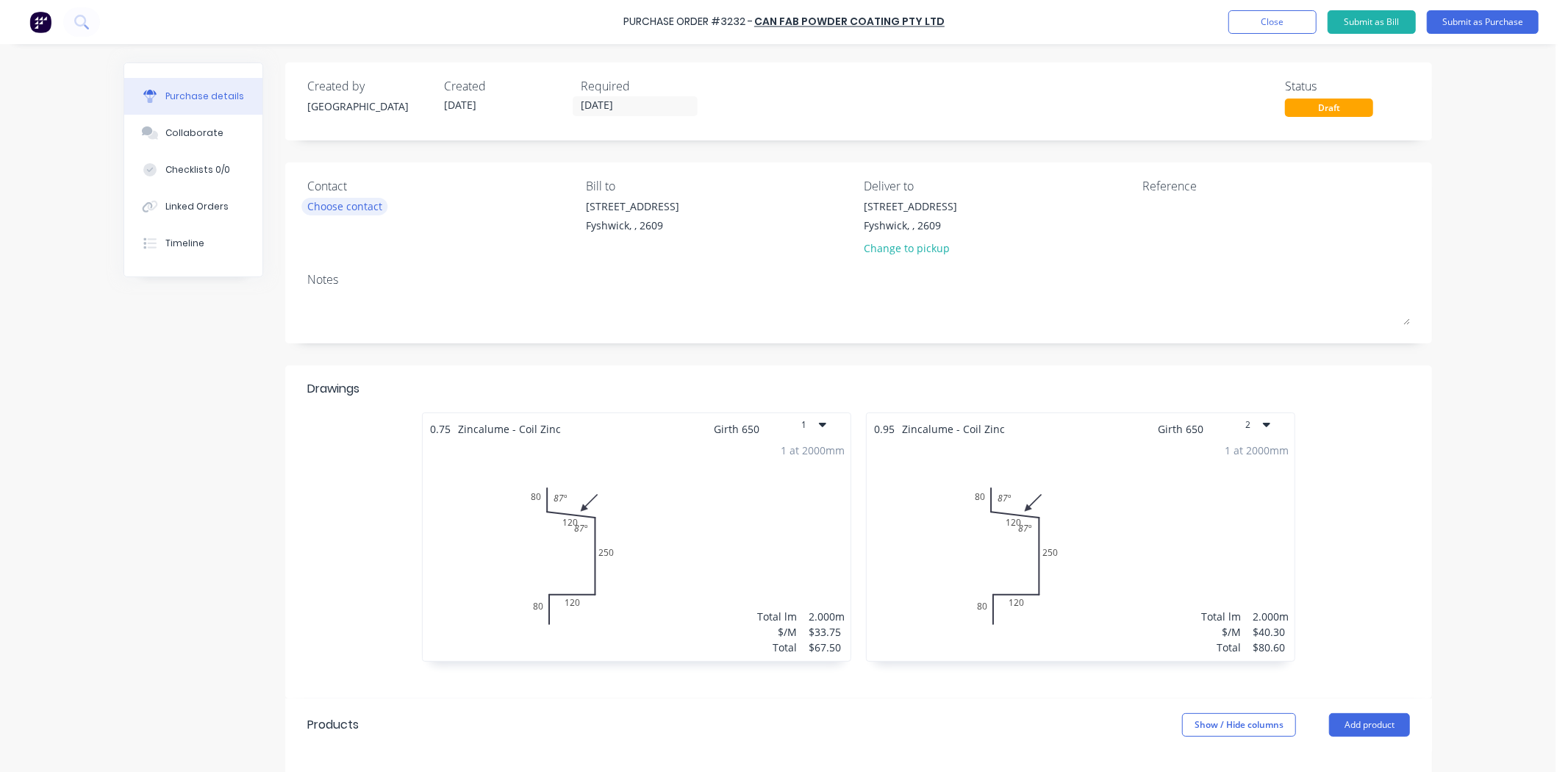
click at [328, 202] on div "Choose contact" at bounding box center [345, 206] width 75 height 16
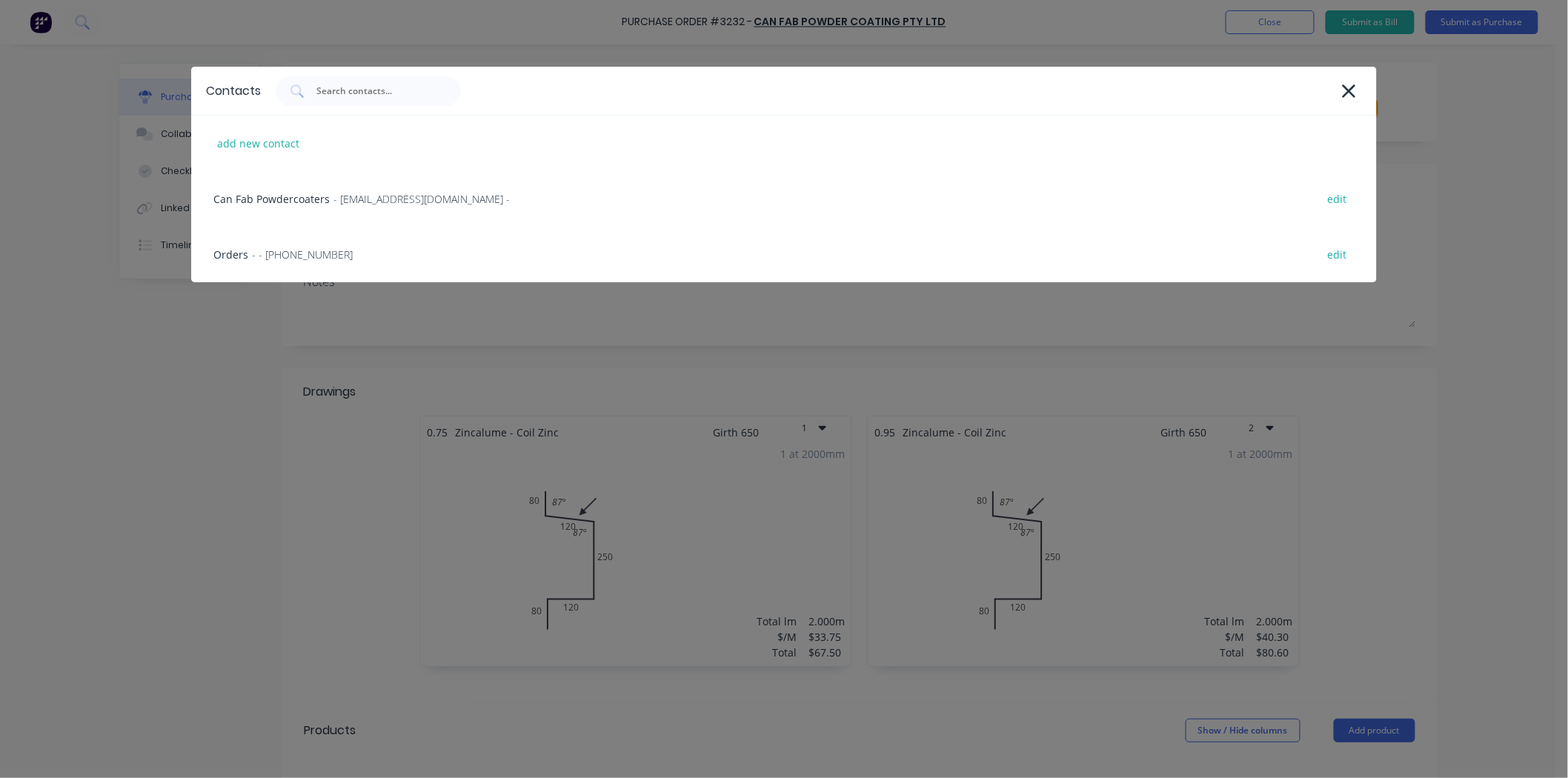
click at [334, 203] on span "- canfabpowdercoating@bigpond.com -" at bounding box center [422, 199] width 176 height 16
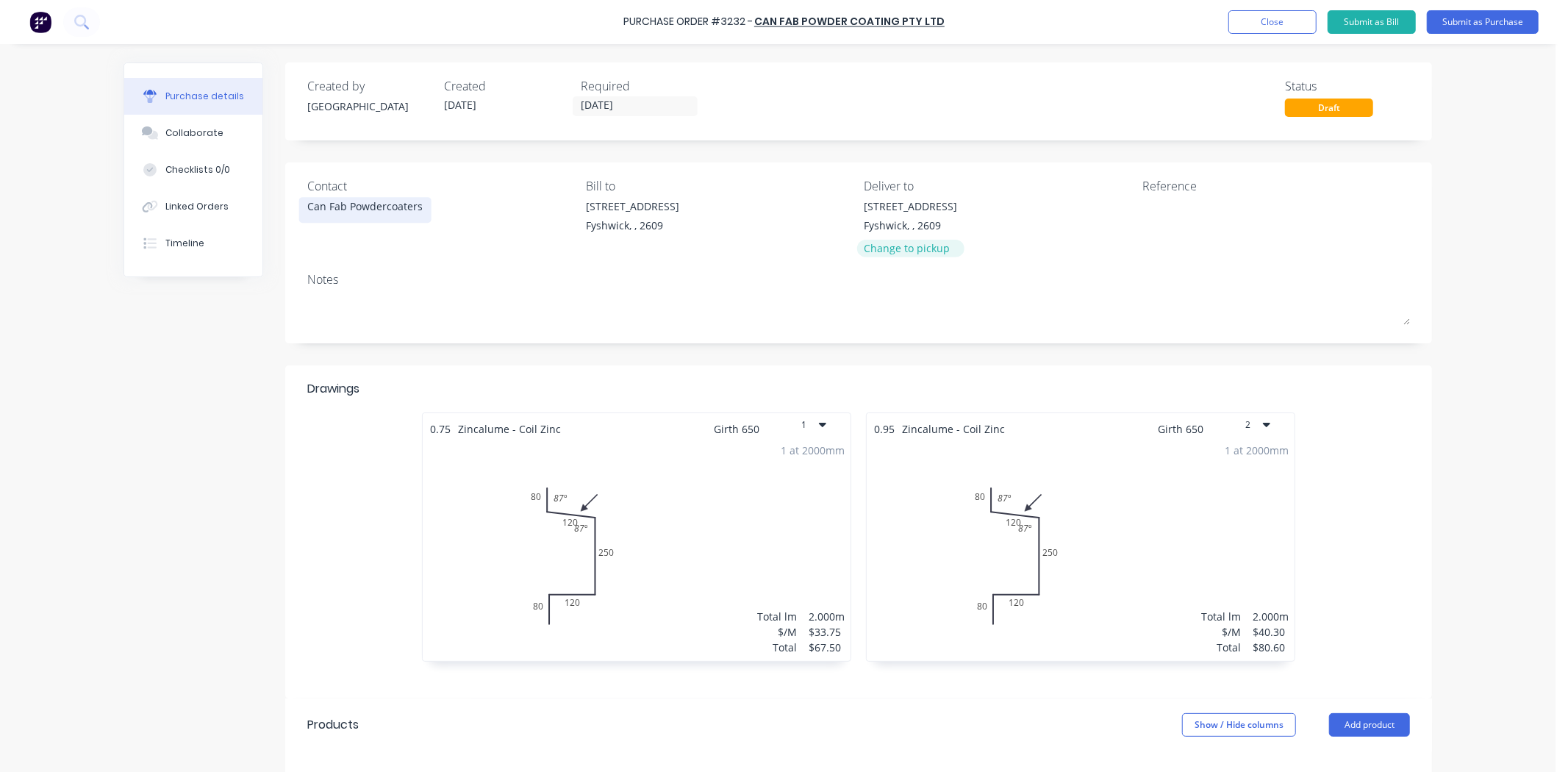
click at [908, 251] on div "Change to pickup" at bounding box center [911, 249] width 94 height 16
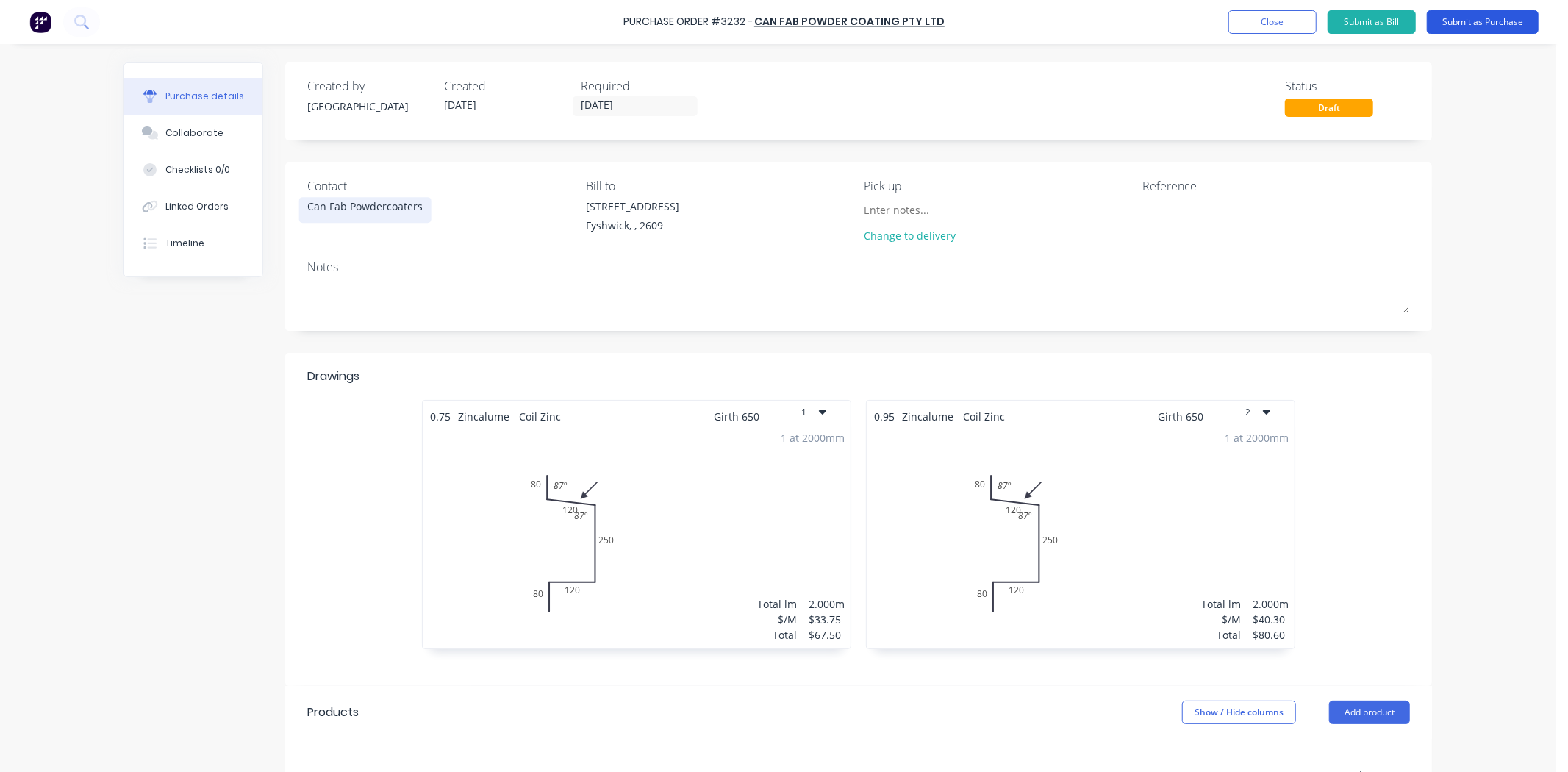
click at [1459, 23] on button "Submit as Purchase" at bounding box center [1482, 22] width 112 height 23
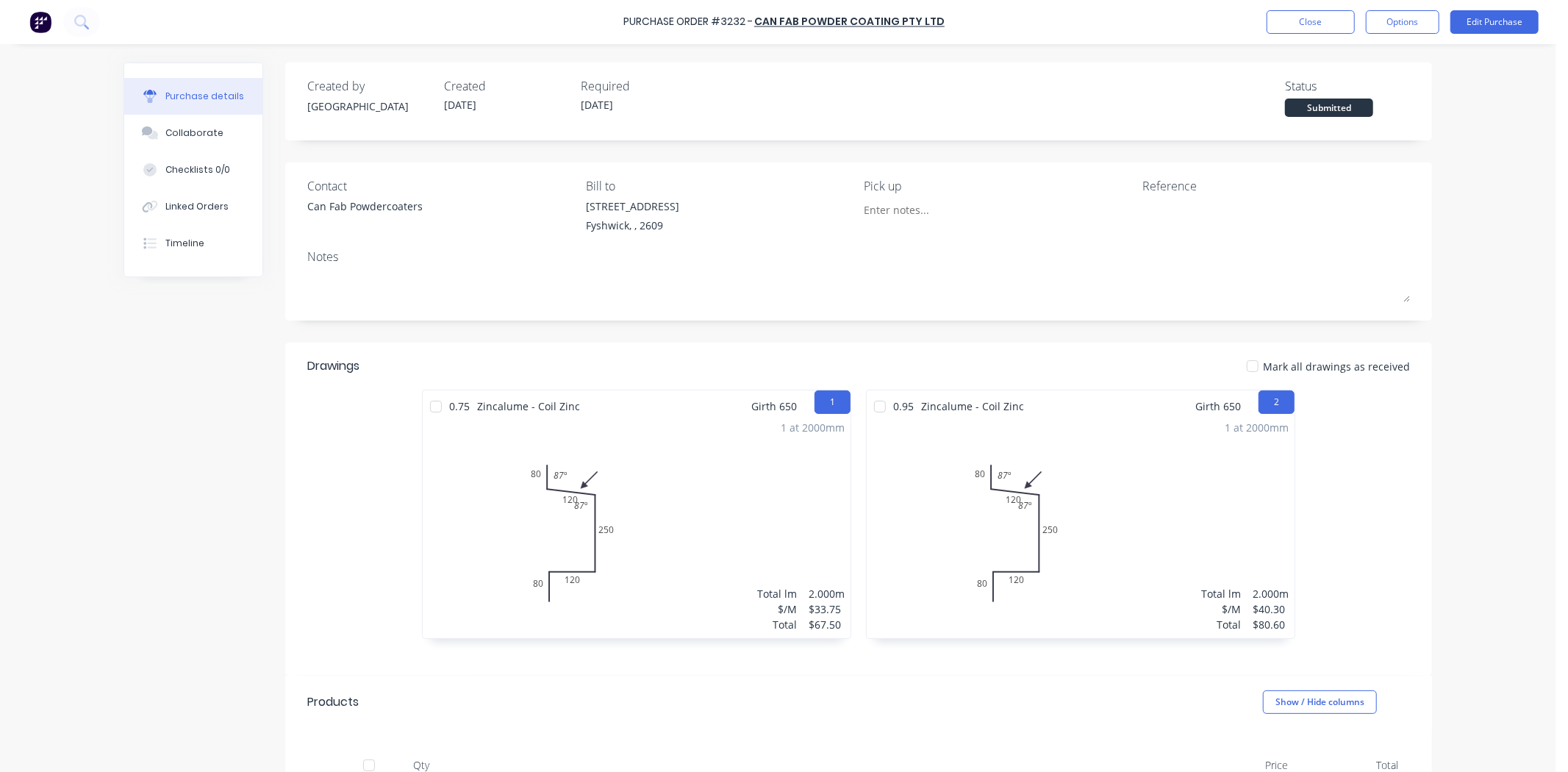
click at [1407, 36] on div "Purchase Order #3232 - Can Fab Powder Coating Pty Ltd Close Options Edit Purcha…" at bounding box center [784, 22] width 1568 height 44
click at [1405, 35] on div "Purchase Order #3232 - Can Fab Powder Coating Pty Ltd Close Options Edit Purcha…" at bounding box center [784, 22] width 1568 height 44
click at [1405, 18] on button "Options" at bounding box center [1403, 22] width 74 height 23
click at [1363, 64] on div "Print / Email" at bounding box center [1370, 60] width 113 height 22
click at [1344, 114] on div "Without pricing" at bounding box center [1370, 119] width 113 height 22
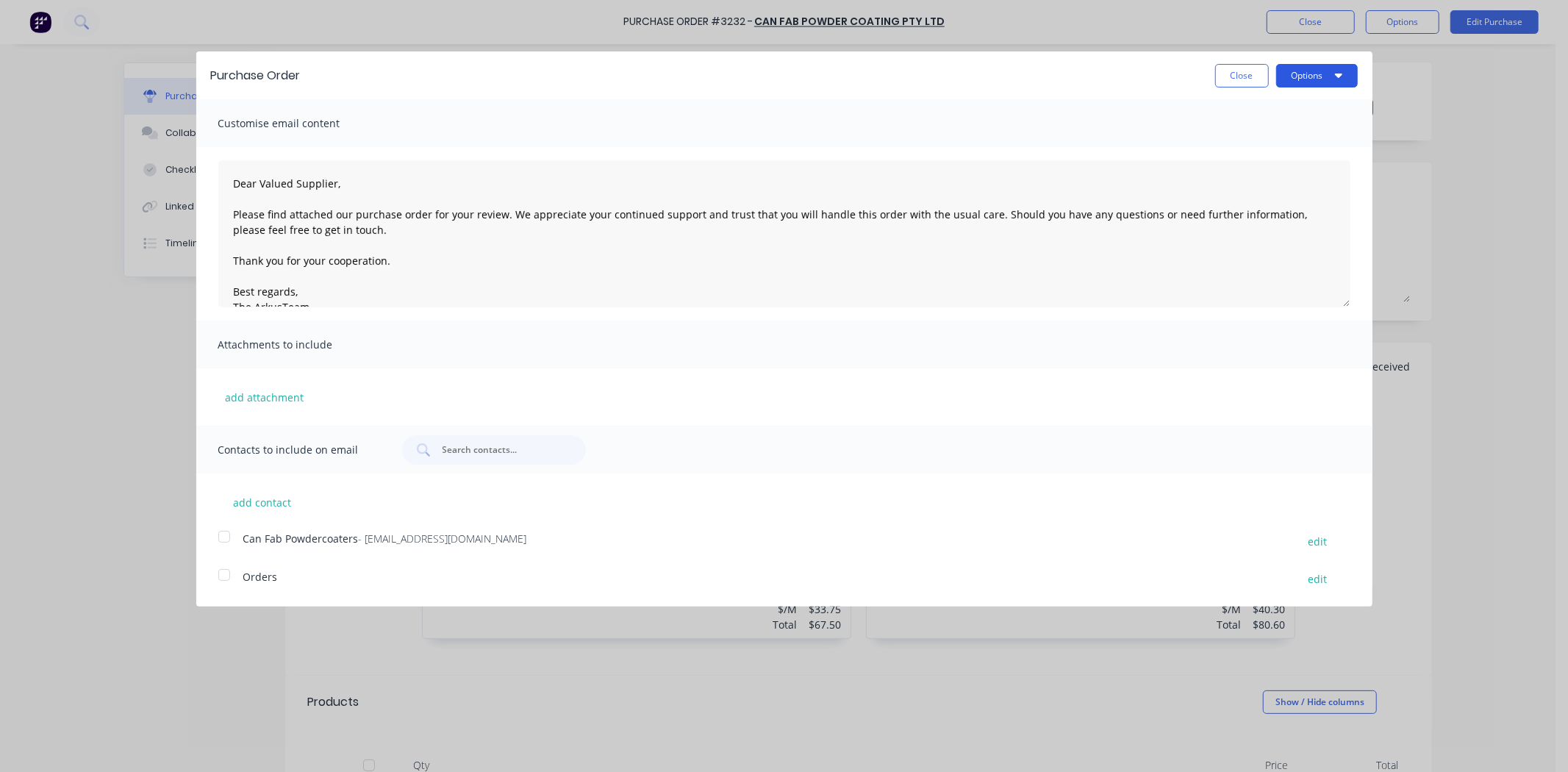
click at [1298, 75] on button "Options" at bounding box center [1317, 75] width 81 height 23
click at [1293, 139] on div "Email" at bounding box center [1288, 142] width 113 height 22
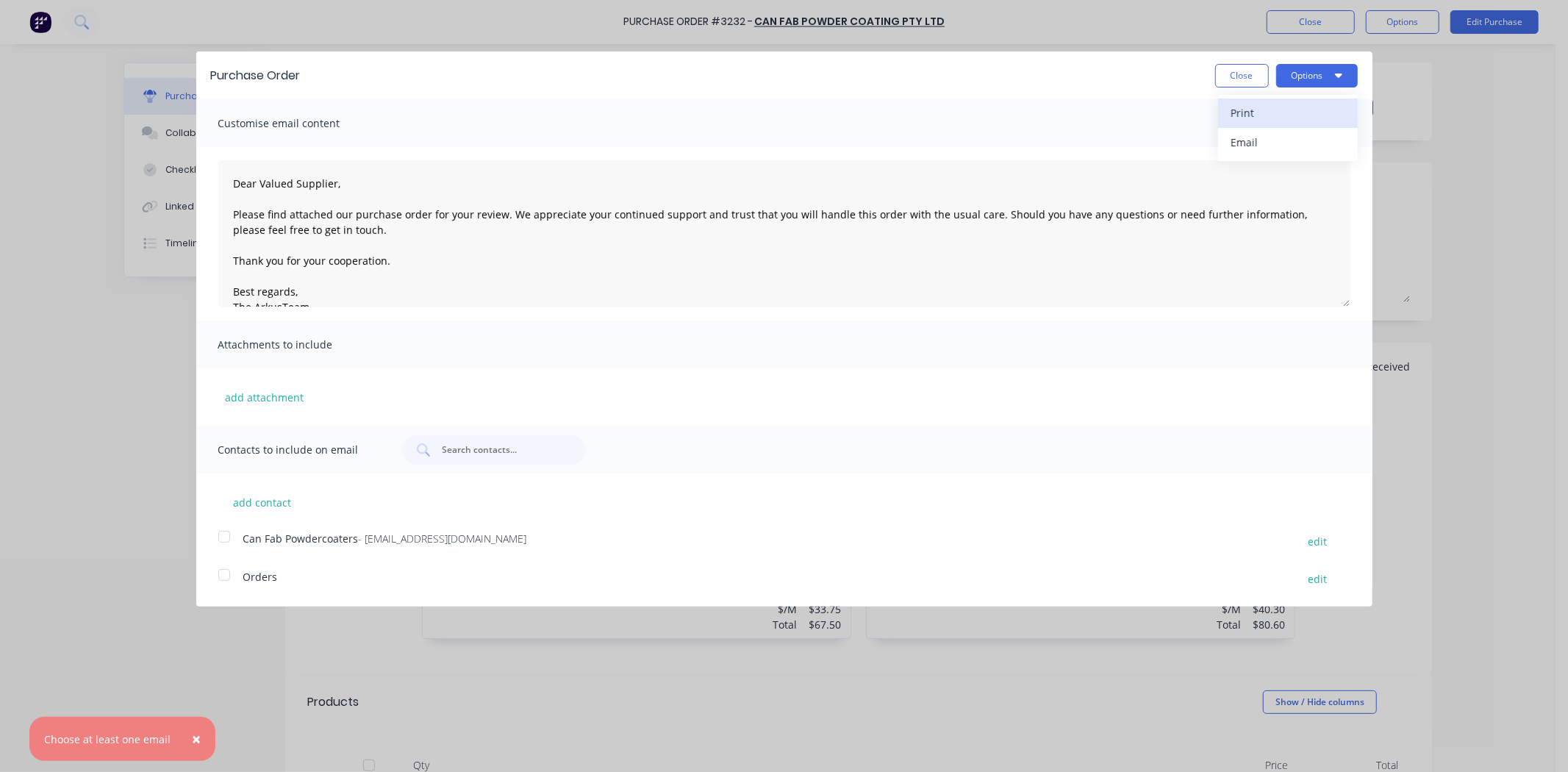
click at [1291, 115] on div "Print" at bounding box center [1288, 113] width 113 height 22
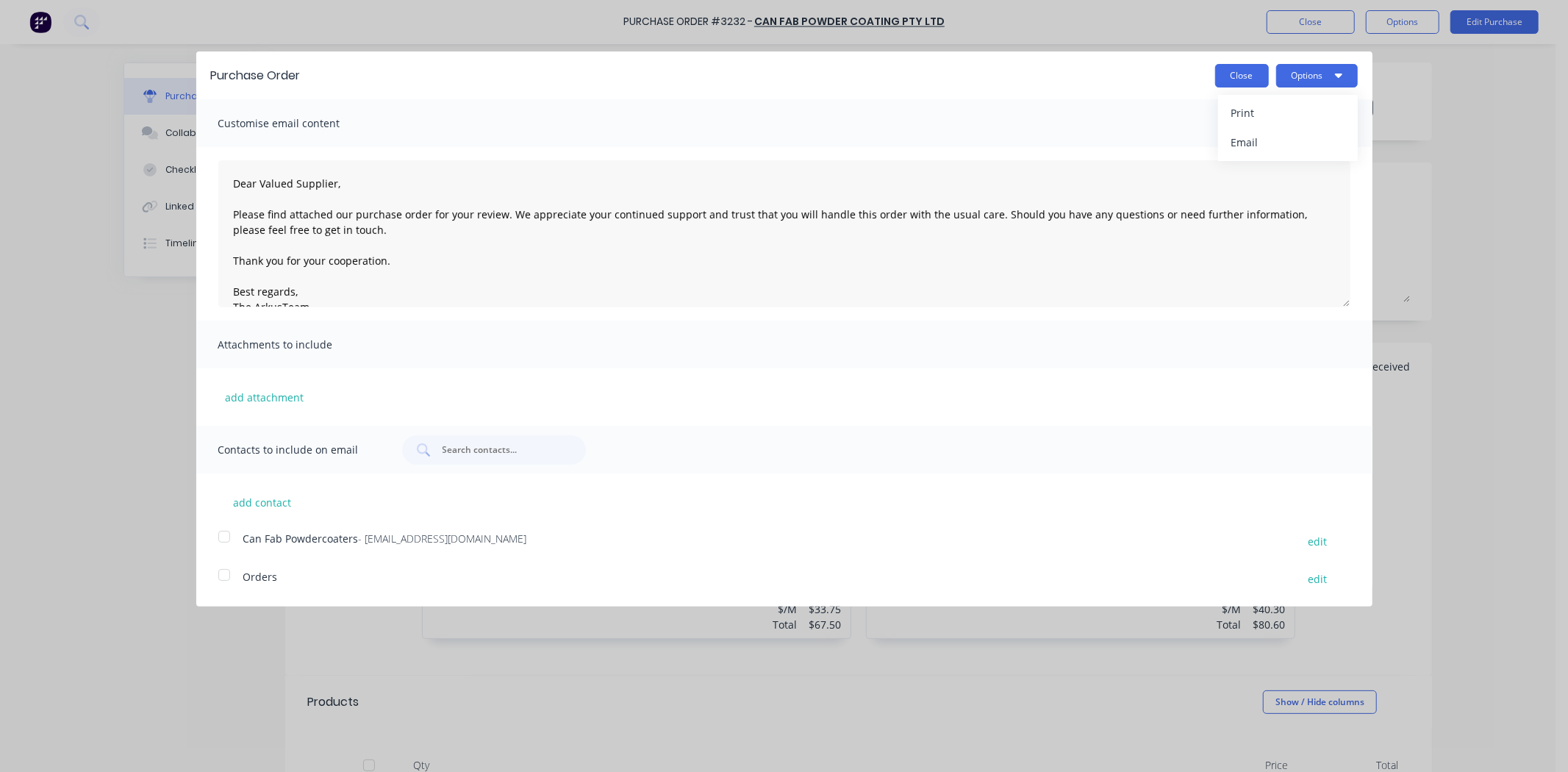
click at [1236, 70] on button "Close" at bounding box center [1242, 75] width 54 height 23
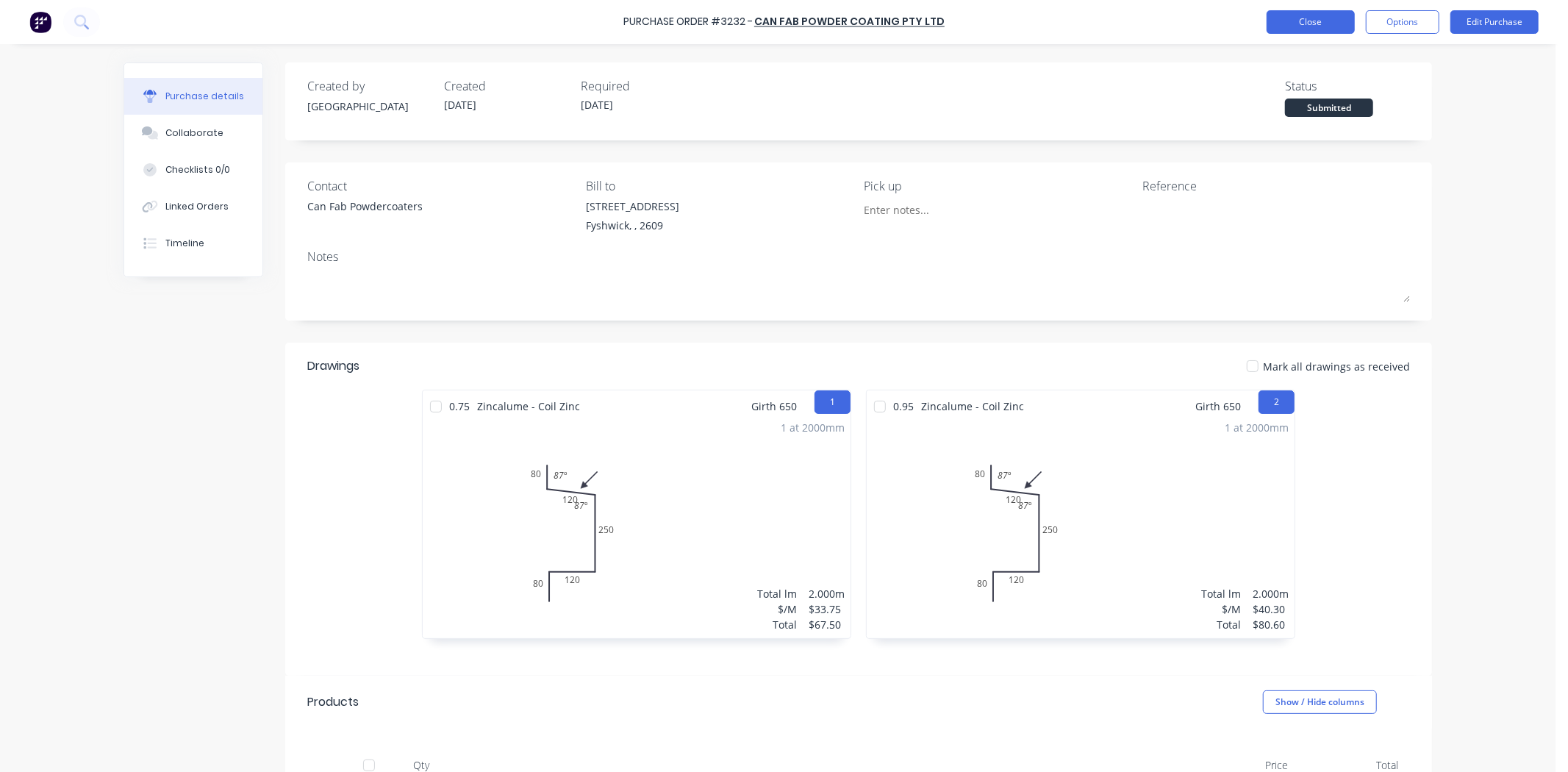
click at [1316, 22] on button "Close" at bounding box center [1311, 22] width 88 height 23
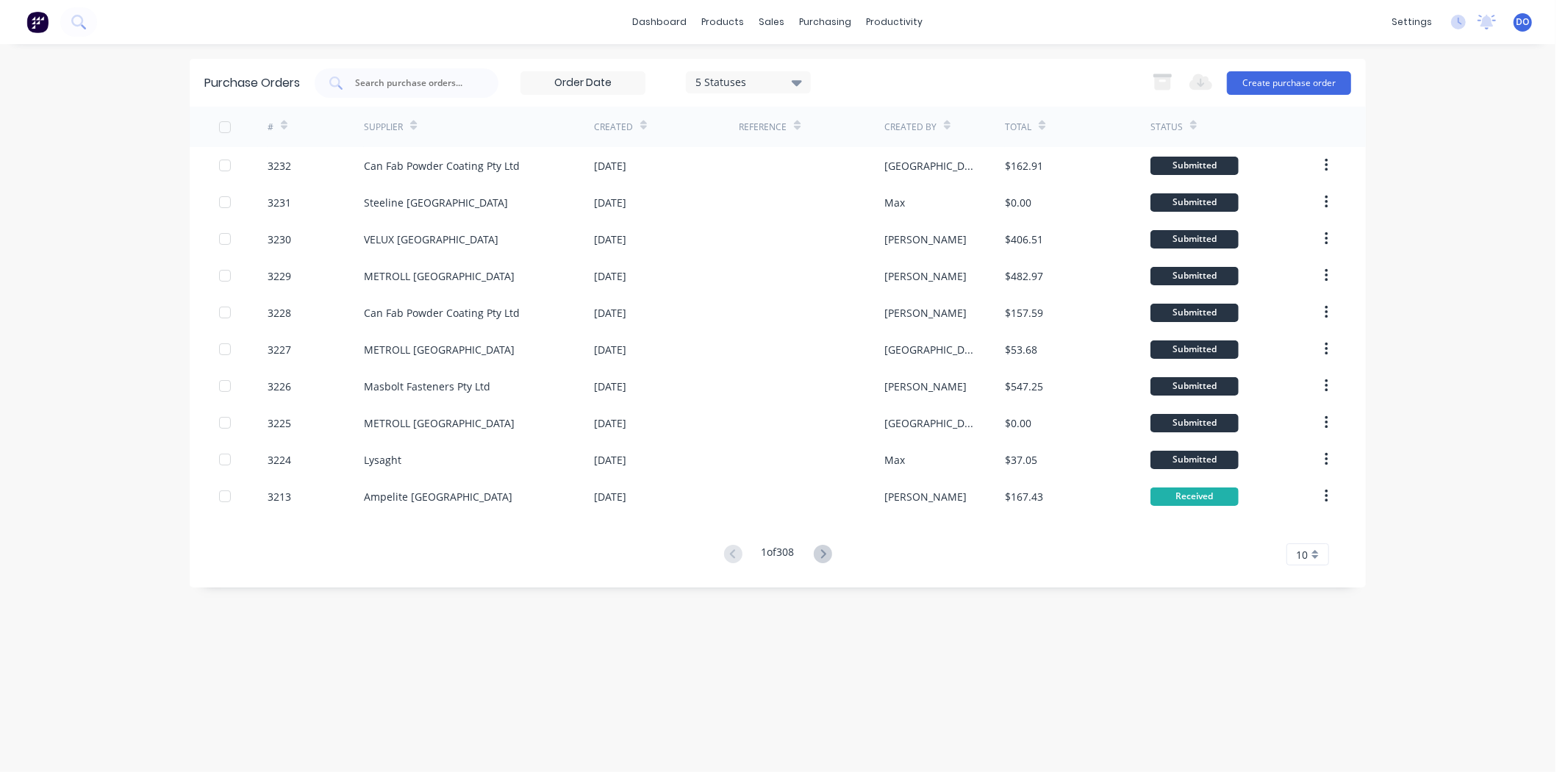
click at [1429, 631] on div "dashboard products sales purchasing productivity dashboard products Product Cat…" at bounding box center [778, 386] width 1556 height 772
click at [794, 80] on link "Sales Orders" at bounding box center [850, 70] width 195 height 29
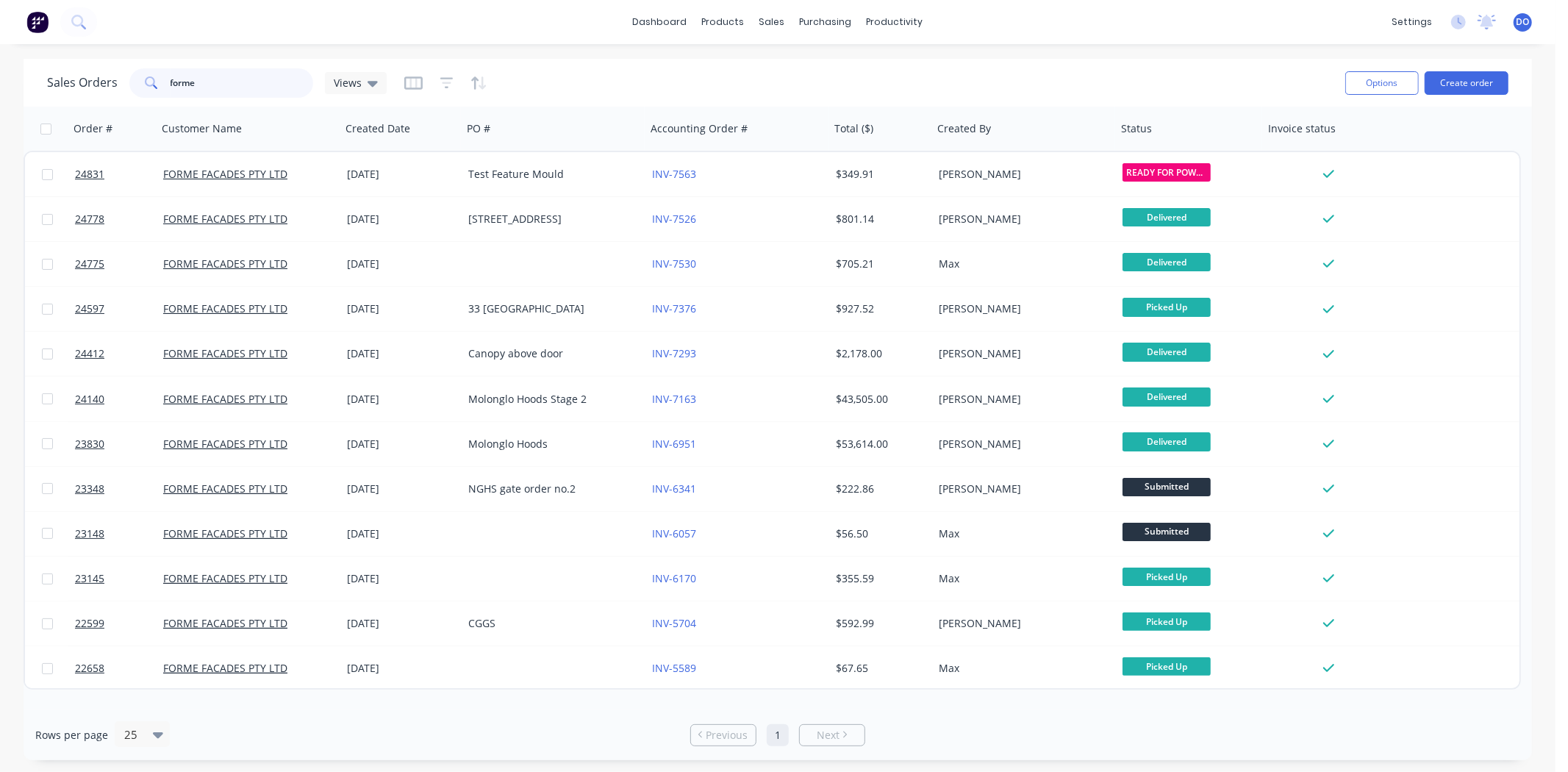
click at [241, 81] on input "forme" at bounding box center [242, 83] width 143 height 29
type input "f"
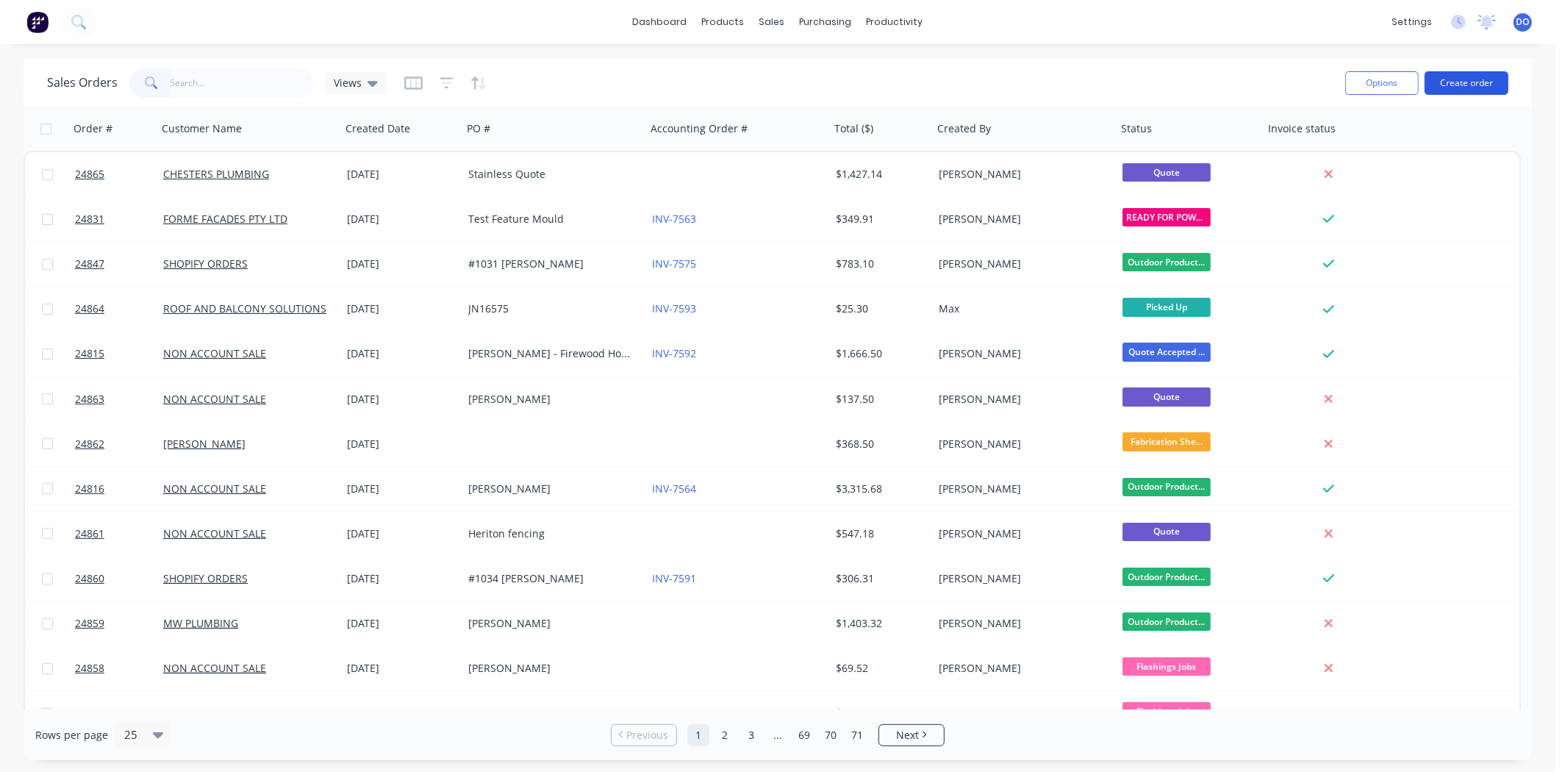
click at [1486, 81] on button "Create order" at bounding box center [1467, 82] width 84 height 23
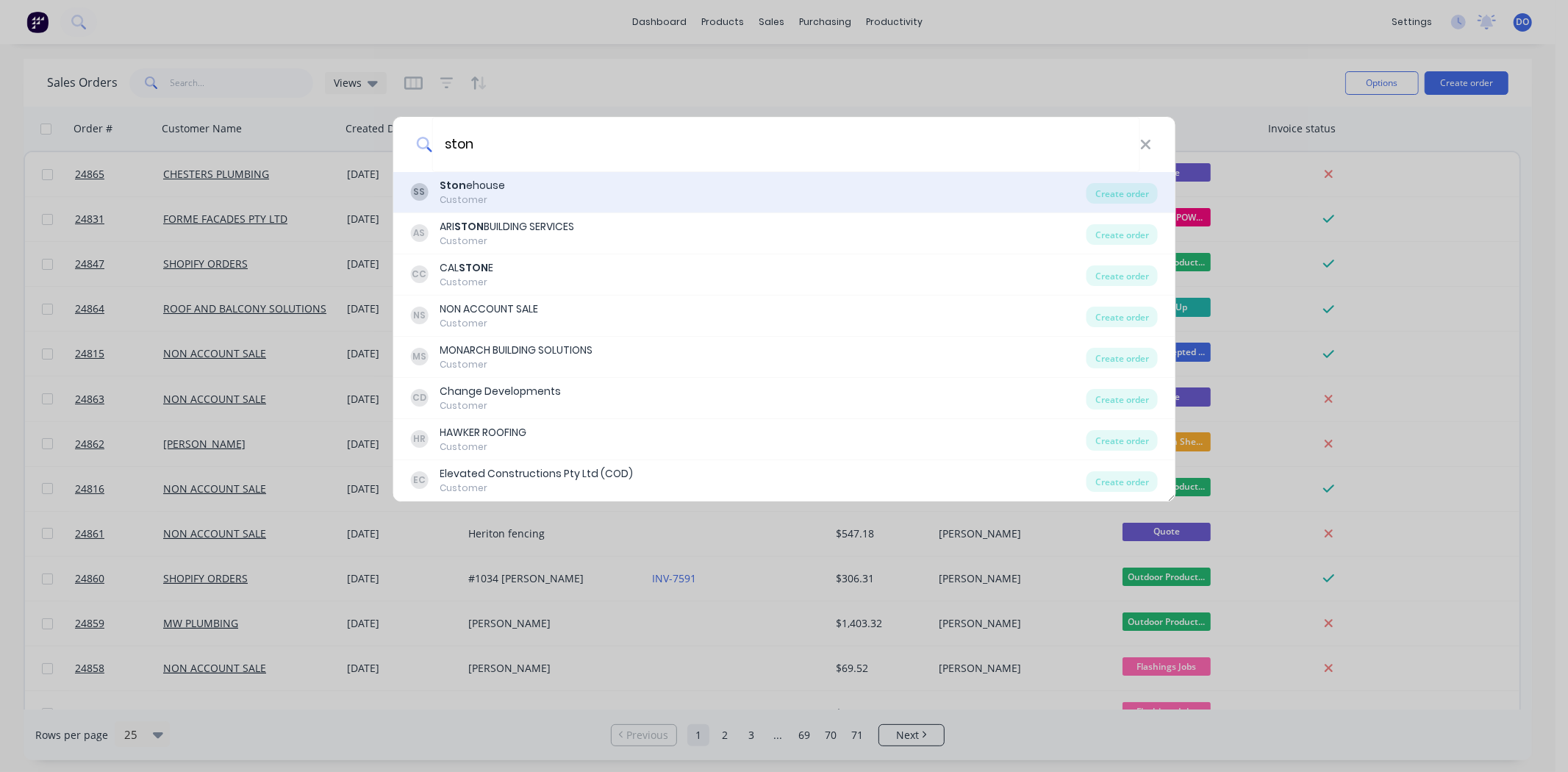
type input "ston"
click at [664, 194] on div "SS Ston ehouse Customer" at bounding box center [748, 191] width 677 height 29
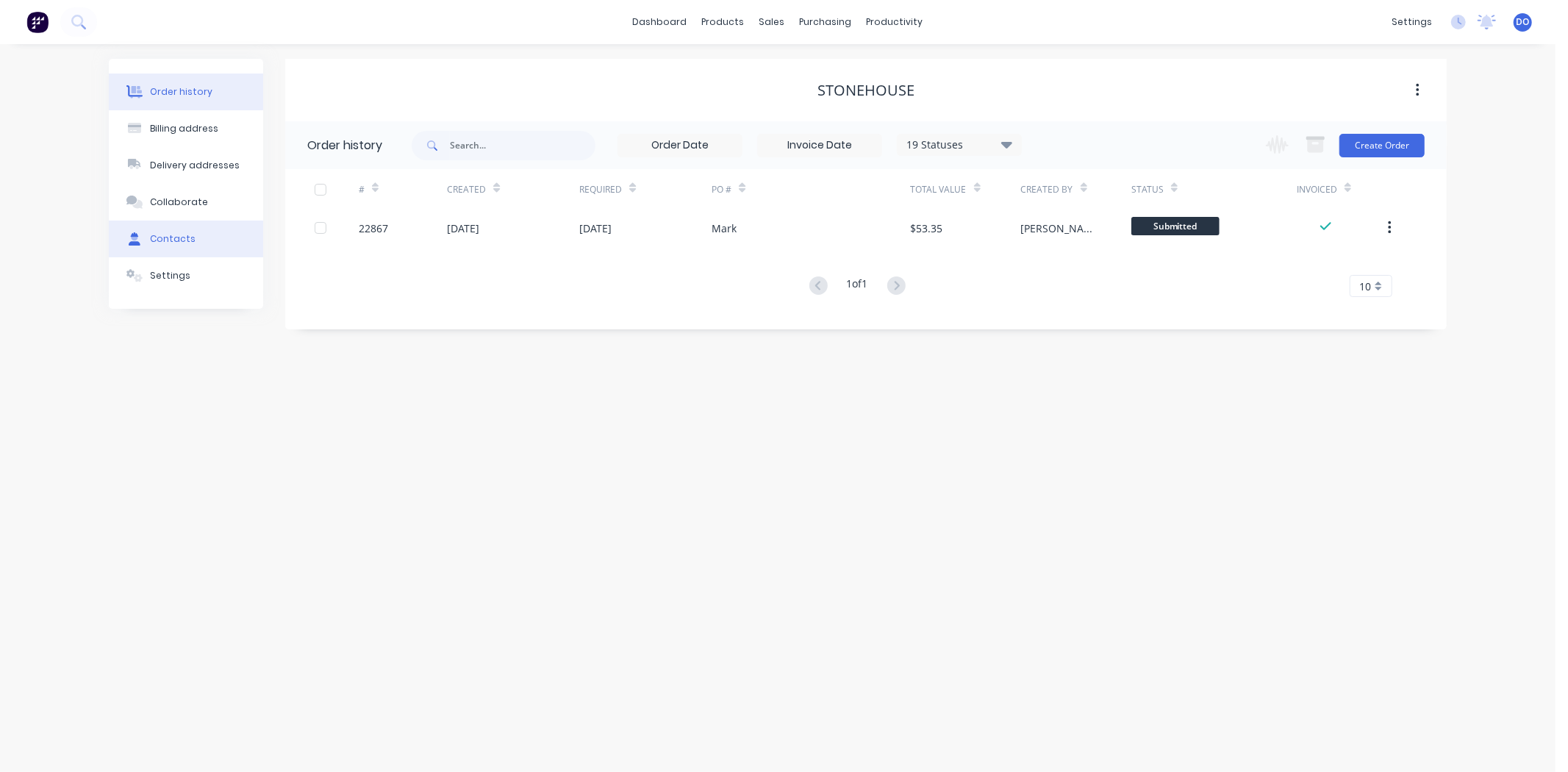
click at [159, 245] on button "Contacts" at bounding box center [186, 239] width 154 height 36
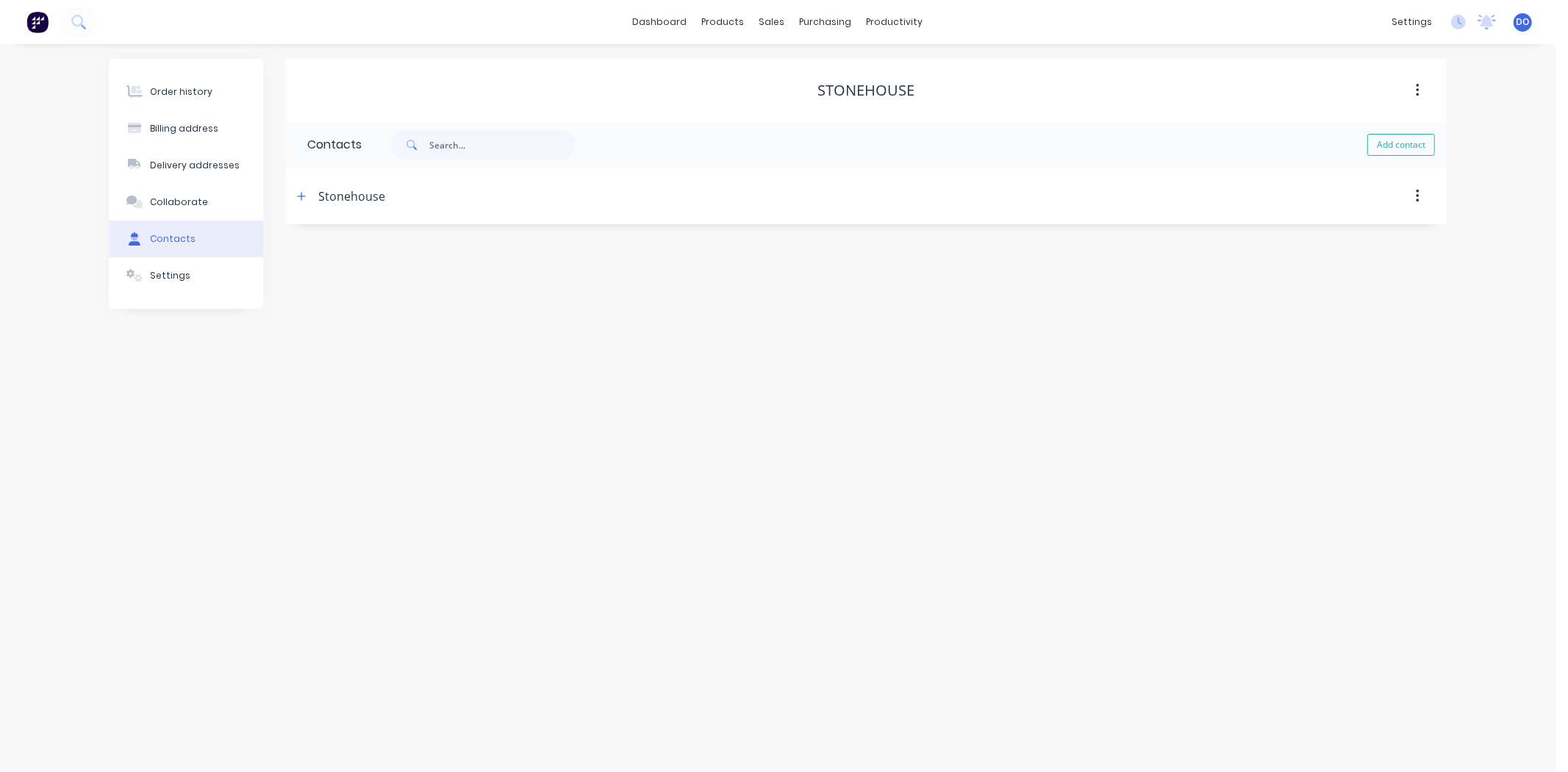
click at [340, 194] on div "Stonehouse" at bounding box center [351, 196] width 67 height 17
click at [307, 194] on button "button" at bounding box center [301, 196] width 18 height 18
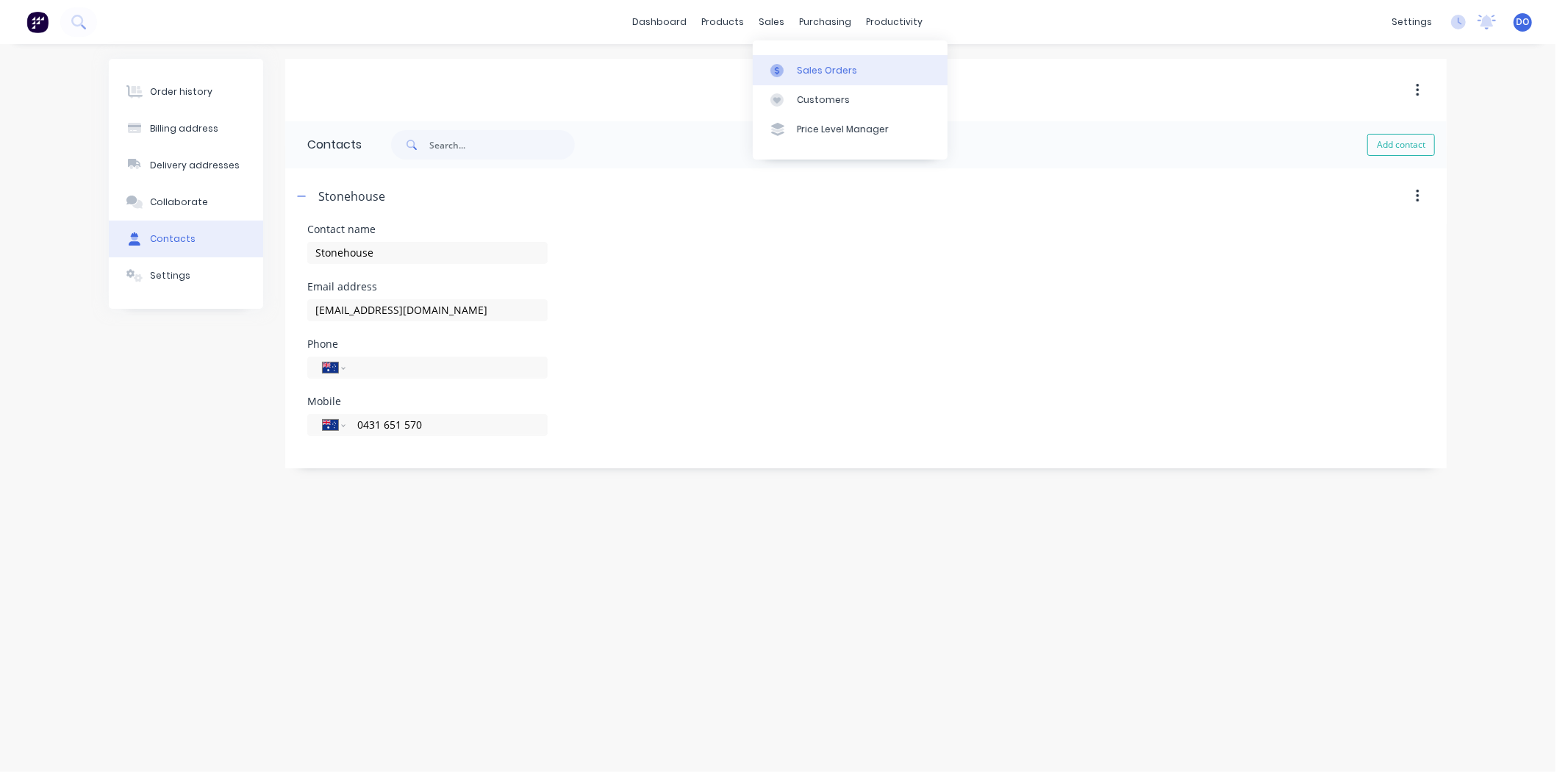
click at [797, 76] on div "Sales Orders" at bounding box center [827, 70] width 61 height 13
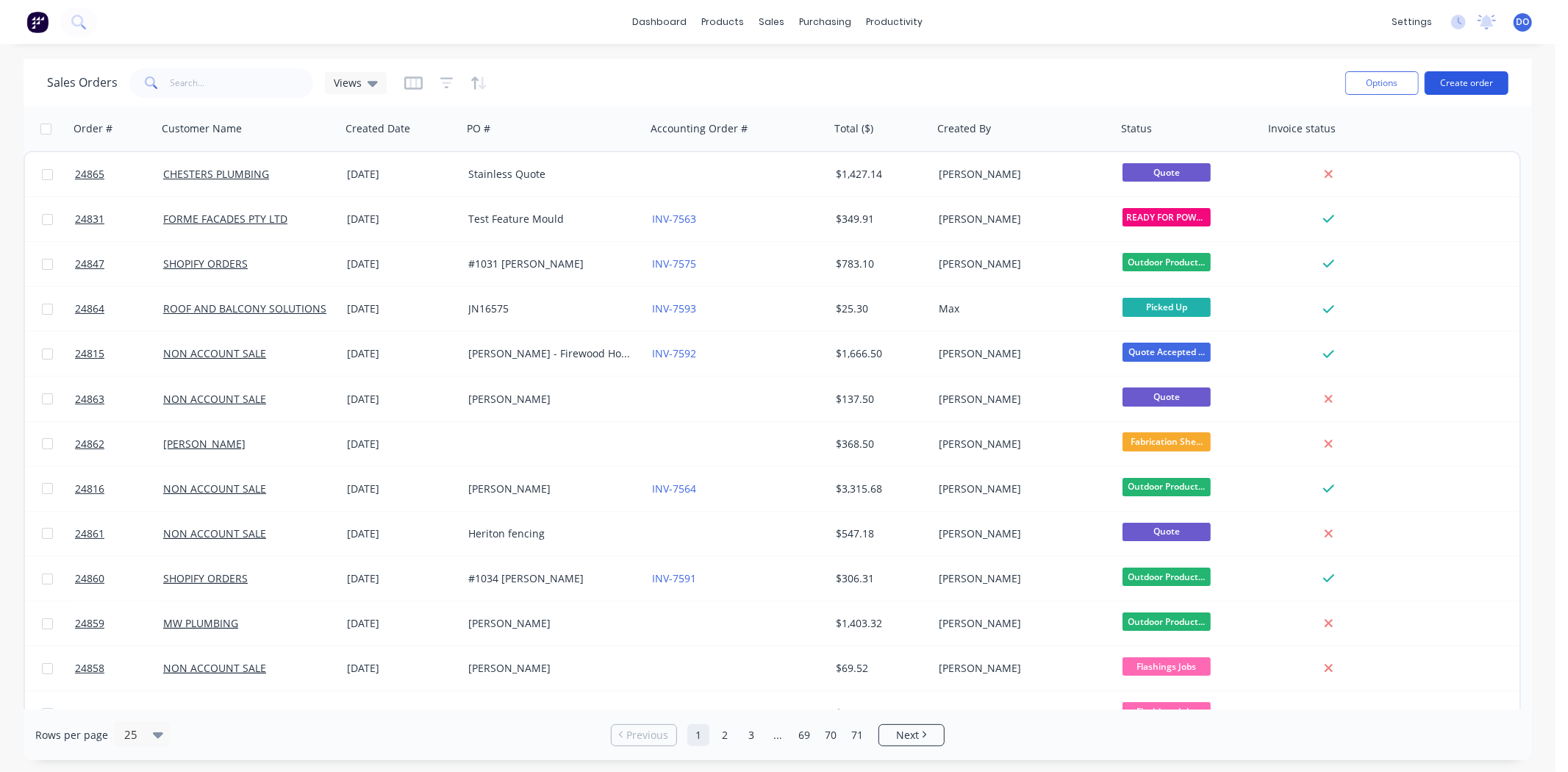
click at [1494, 90] on button "Create order" at bounding box center [1467, 82] width 84 height 23
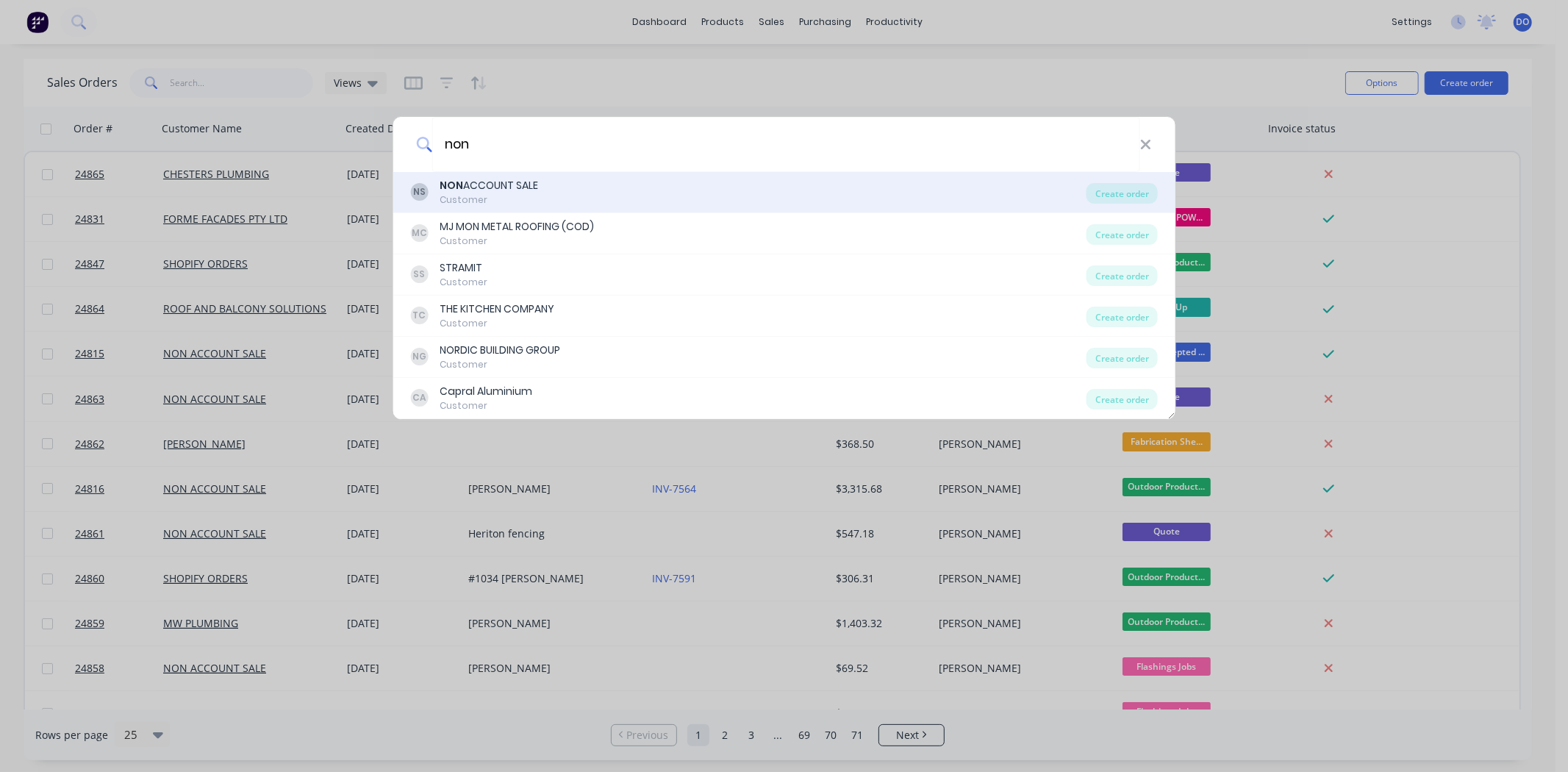
type input "non"
click at [563, 174] on div "NS NON ACCOUNT SALE Customer Create order" at bounding box center [784, 193] width 783 height 42
click at [1103, 199] on div "Create order" at bounding box center [1122, 193] width 71 height 21
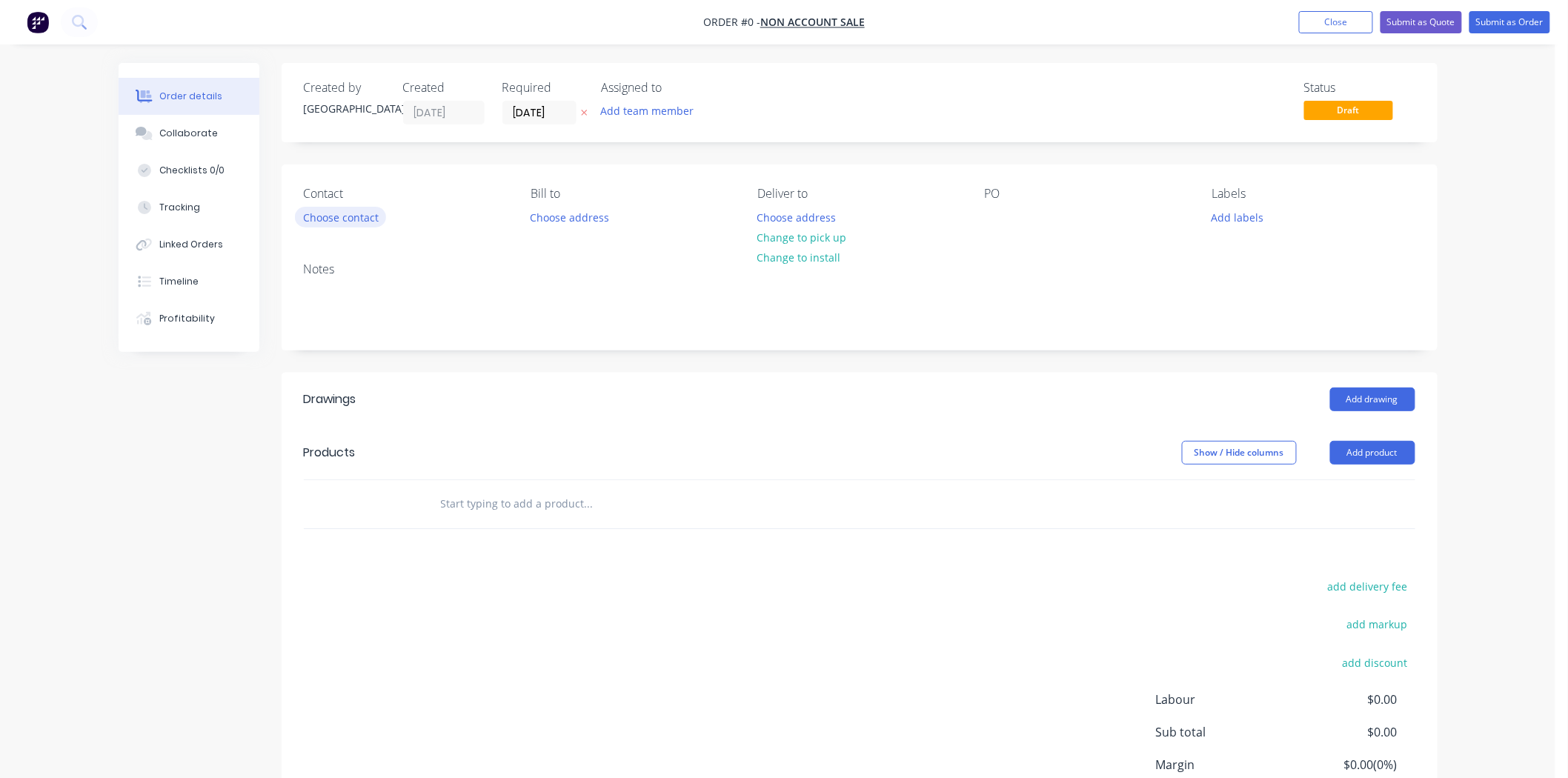
click at [325, 226] on button "Choose contact" at bounding box center [340, 217] width 91 height 20
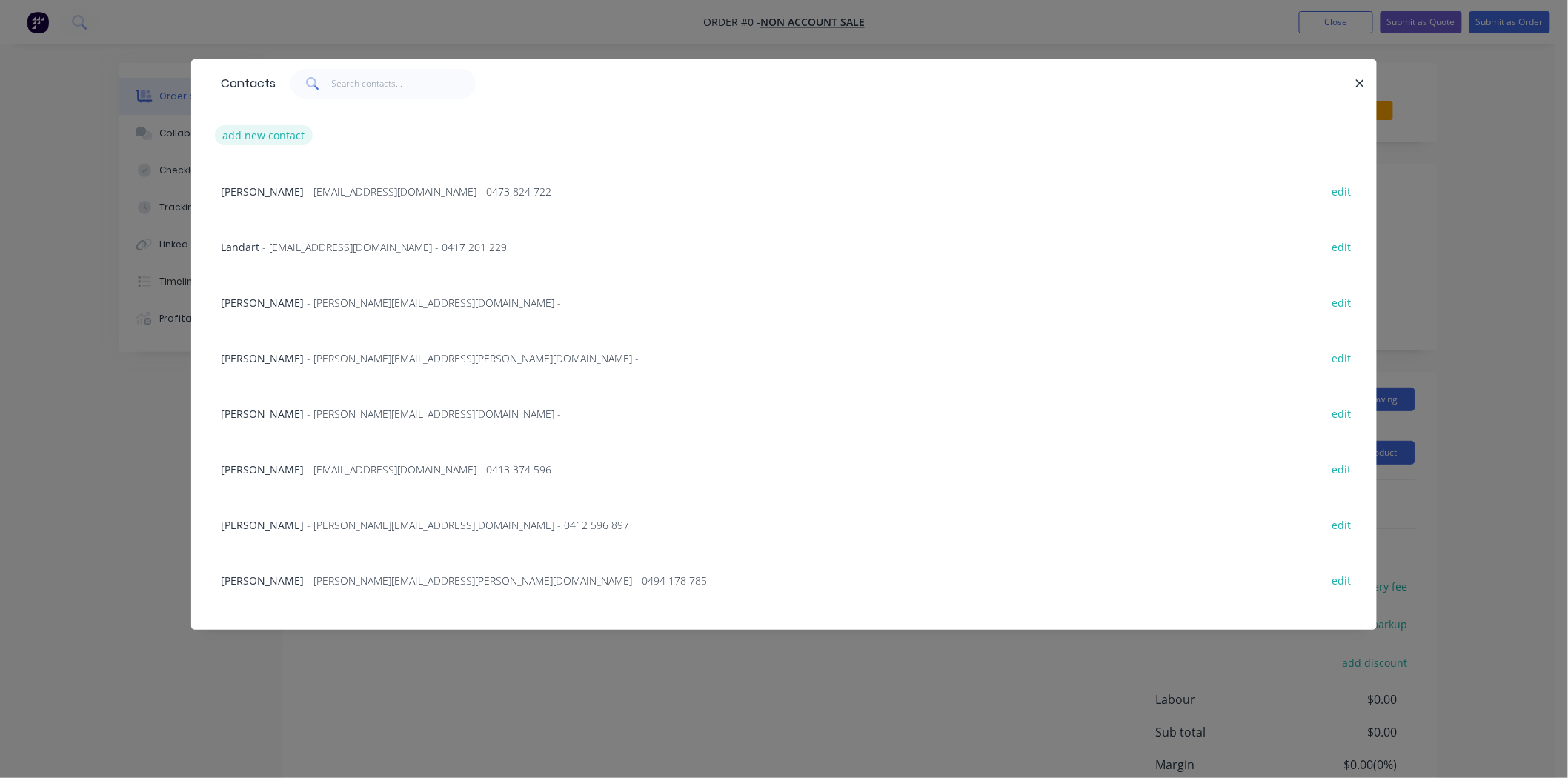
click at [292, 127] on button "add new contact" at bounding box center [264, 134] width 98 height 20
select select "AU"
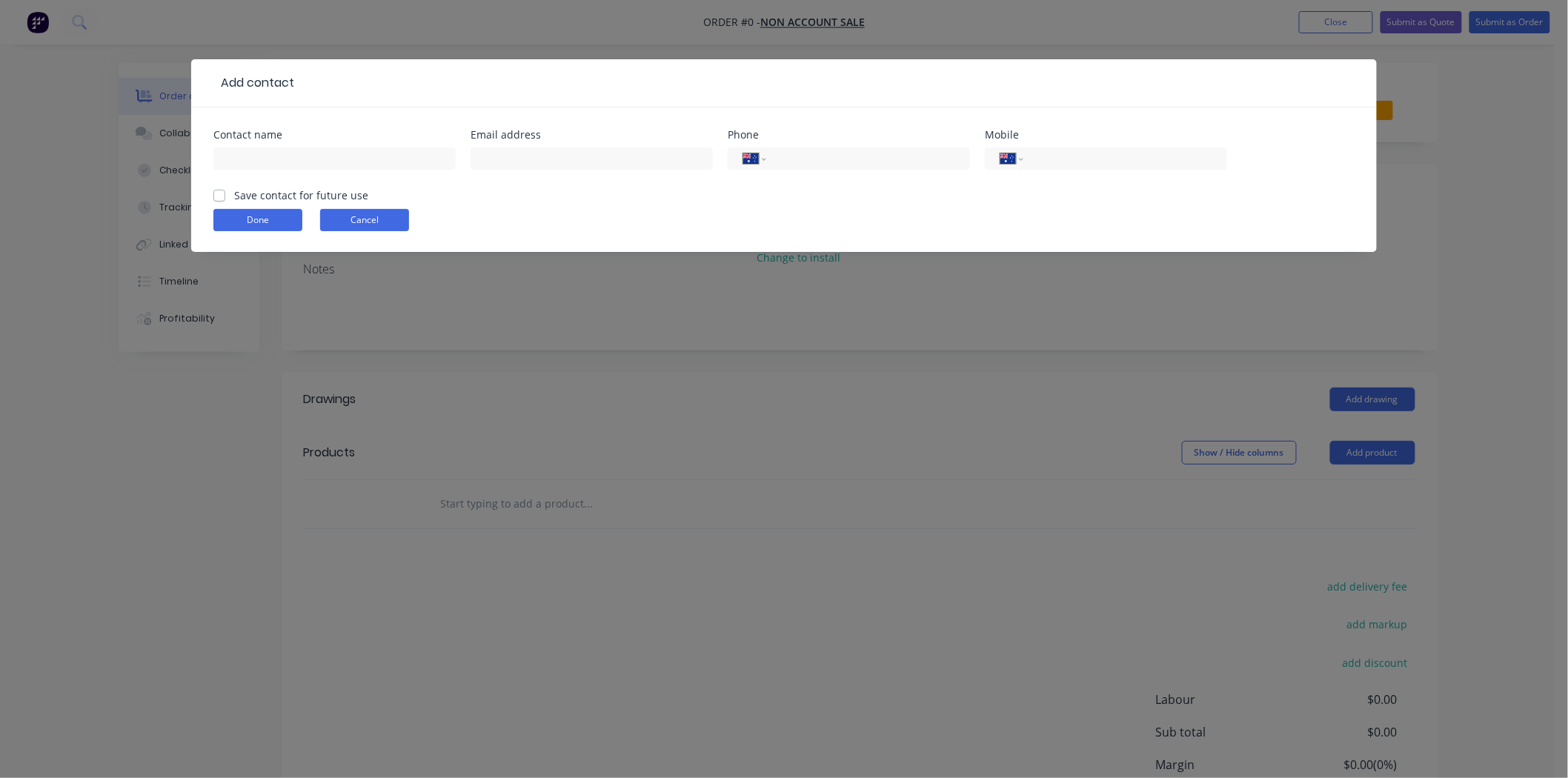
click at [365, 220] on button "Cancel" at bounding box center [365, 219] width 89 height 22
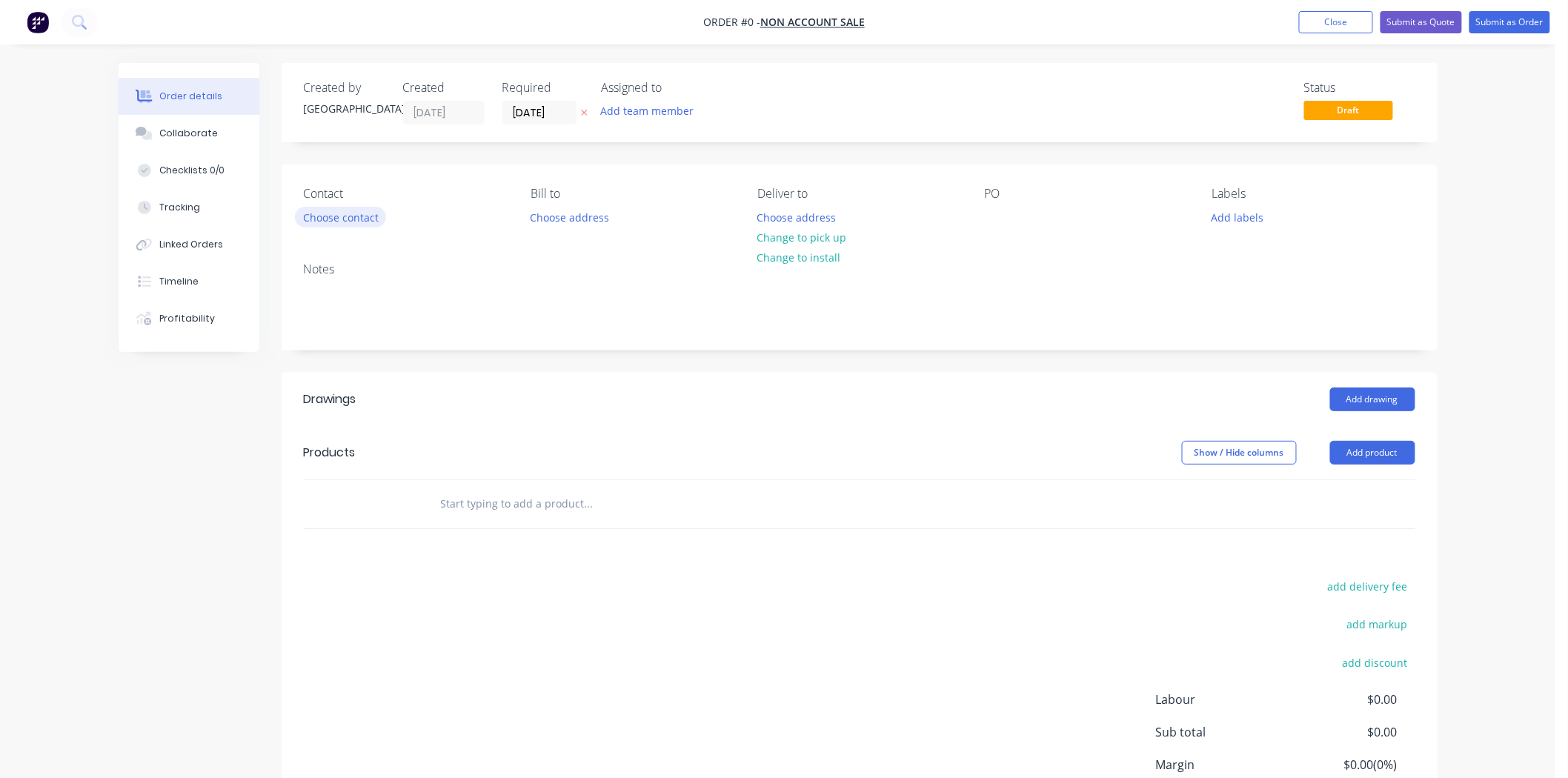
click at [357, 221] on button "Choose contact" at bounding box center [340, 217] width 91 height 20
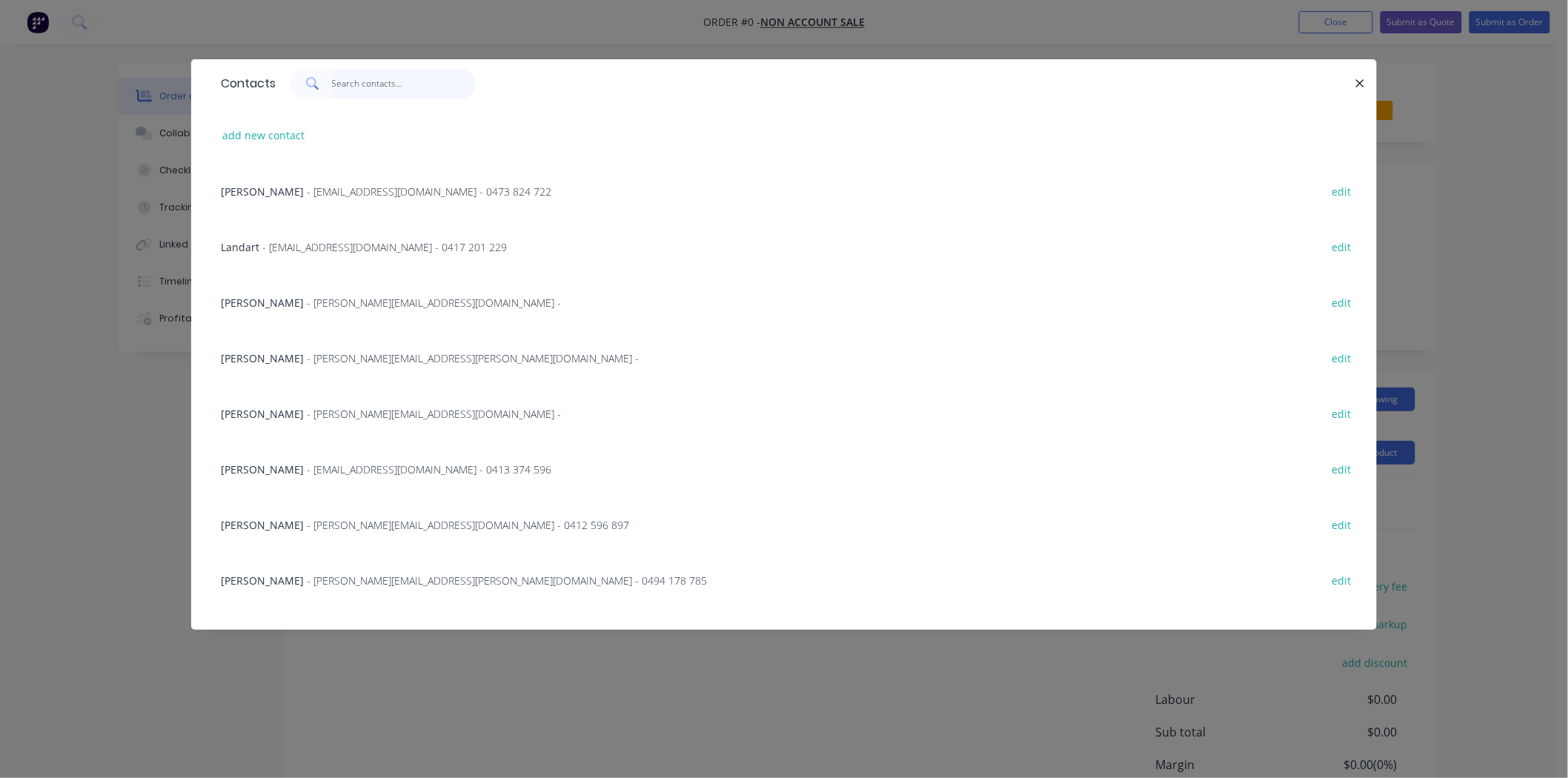
click at [396, 85] on input "text" at bounding box center [403, 84] width 144 height 30
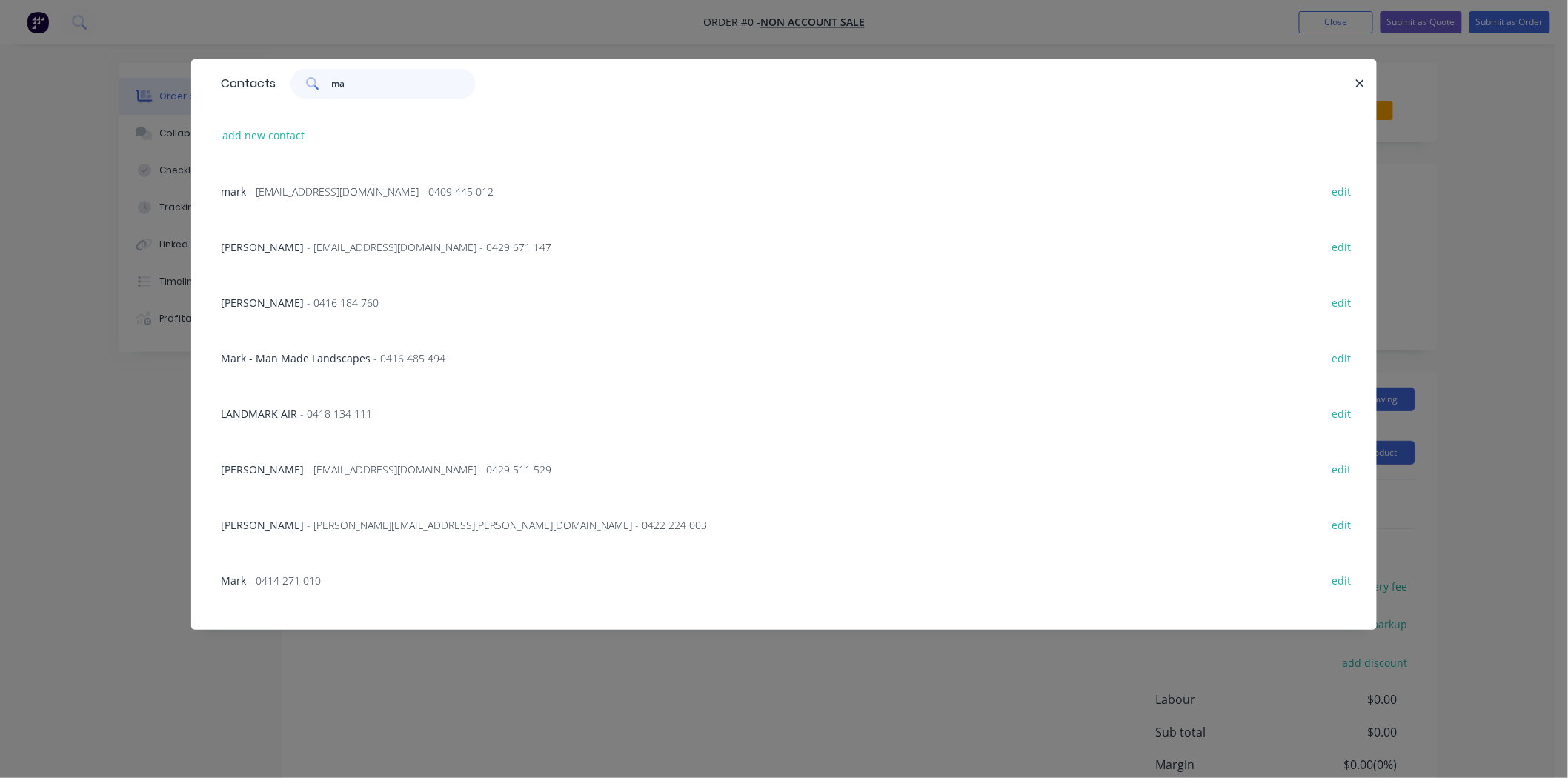
type input "m"
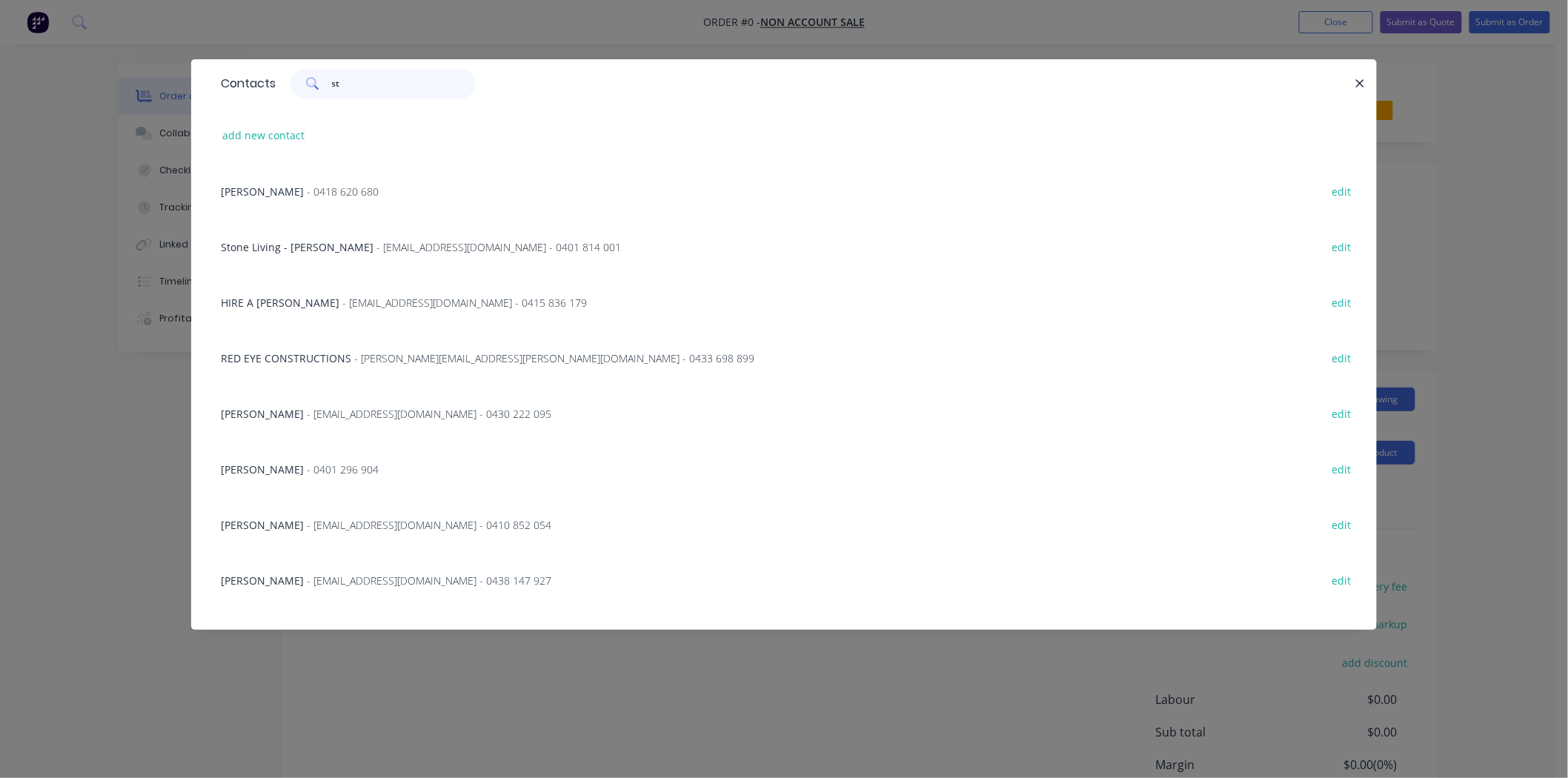
type input "s"
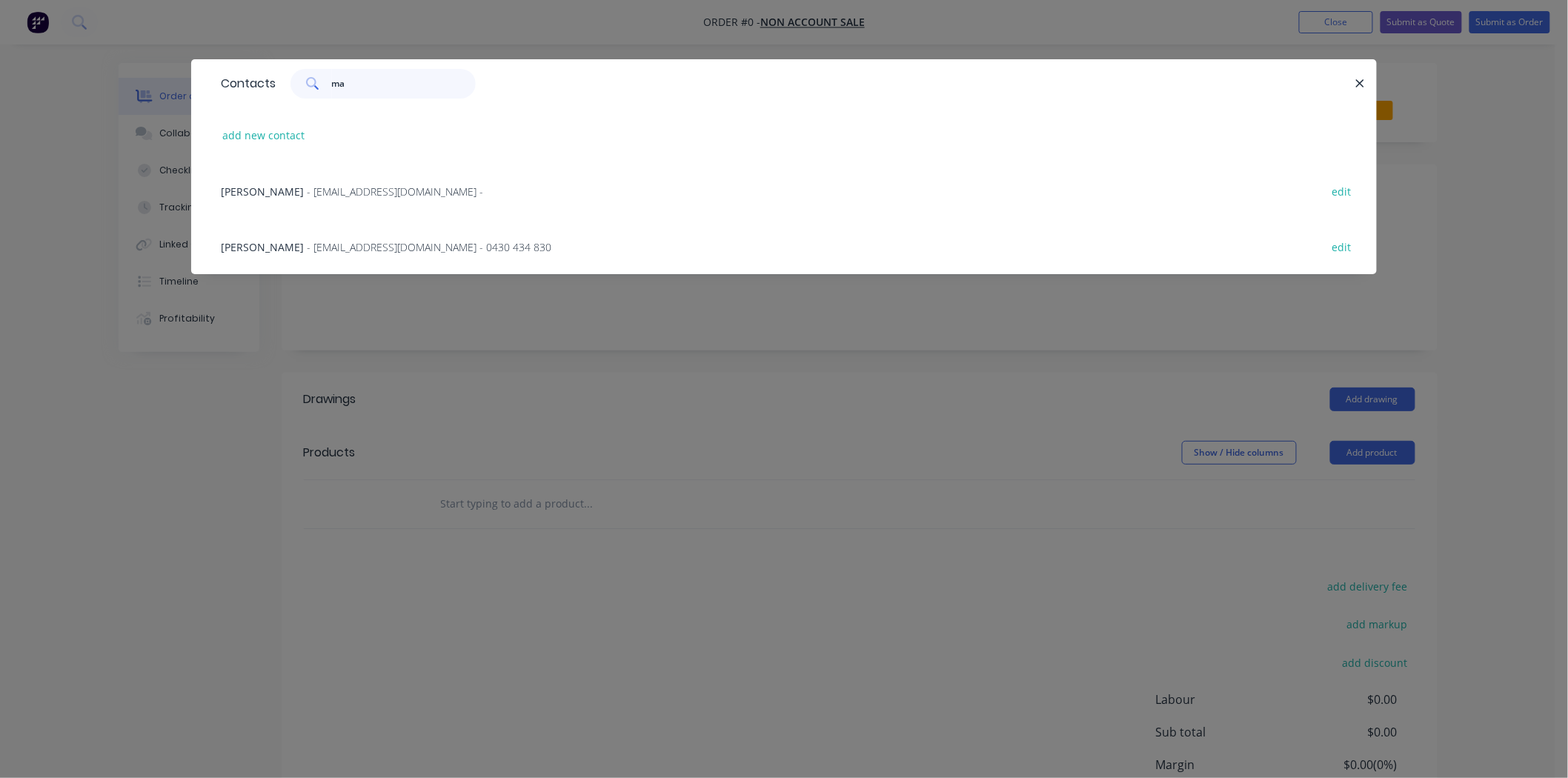
type input "m"
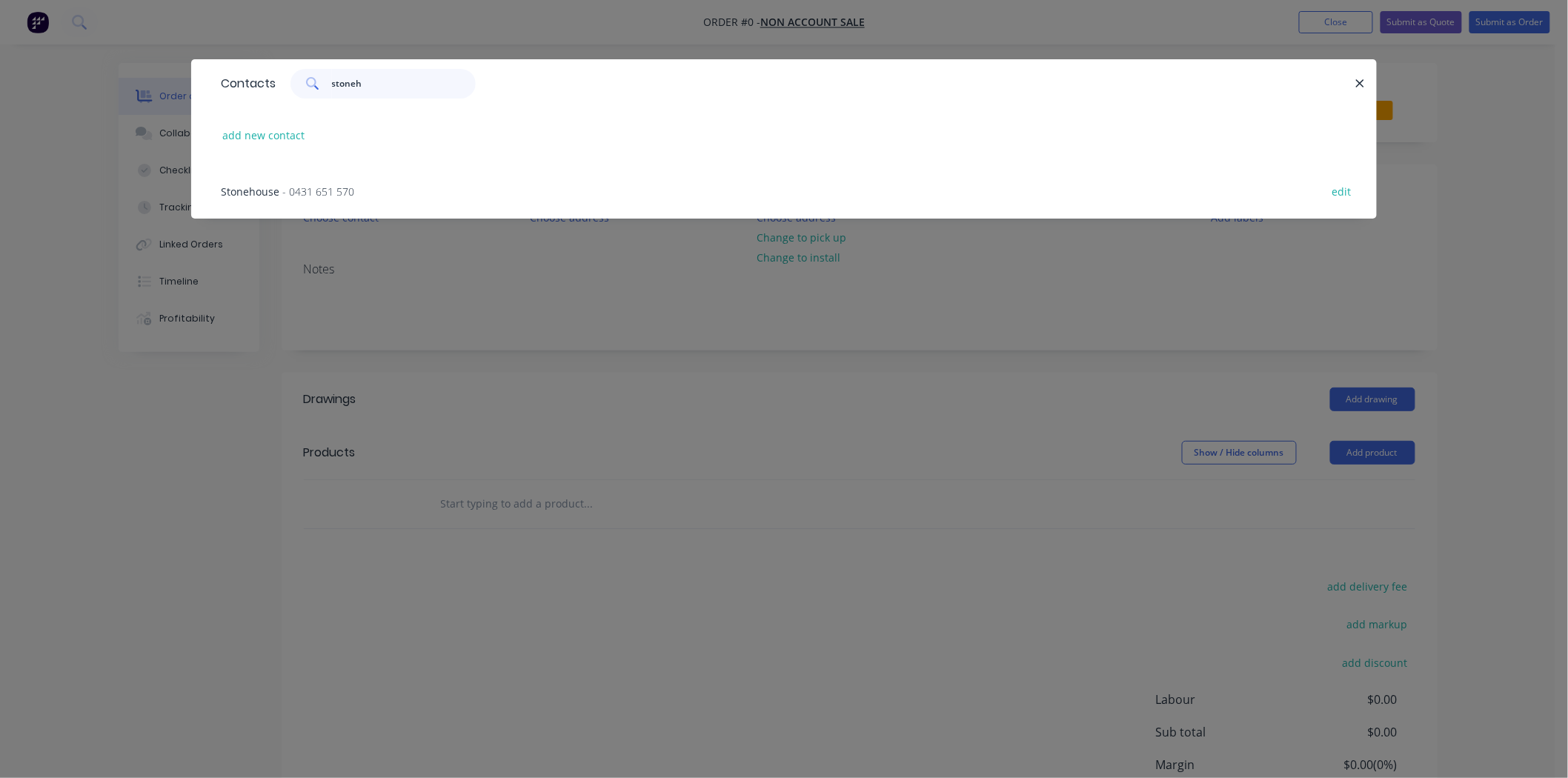
type input "stoneh"
click at [308, 198] on div "Stonehouse - 0431 651 570 edit" at bounding box center [783, 191] width 1141 height 56
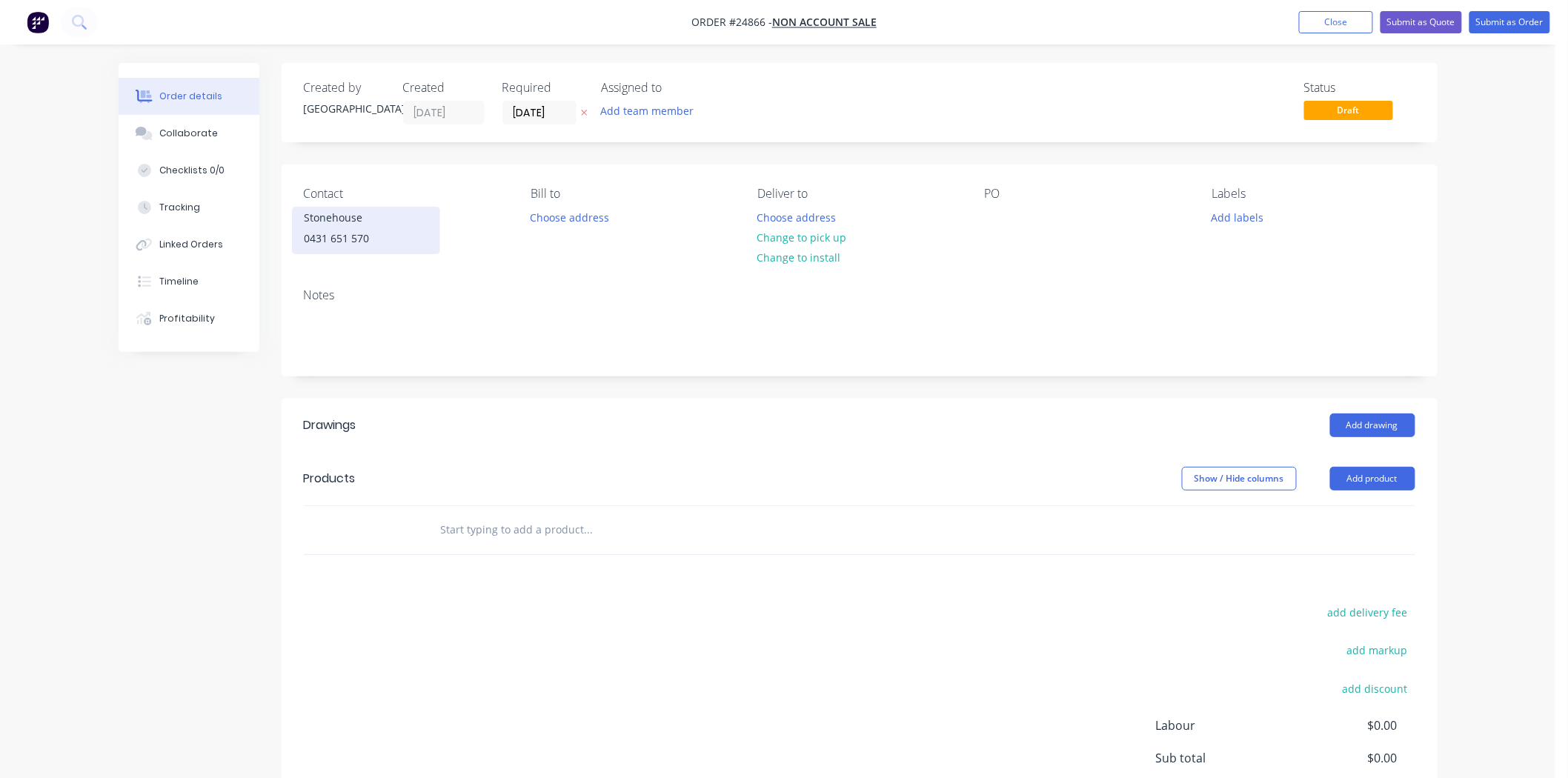
click at [371, 233] on div "0431 651 570" at bounding box center [366, 238] width 123 height 21
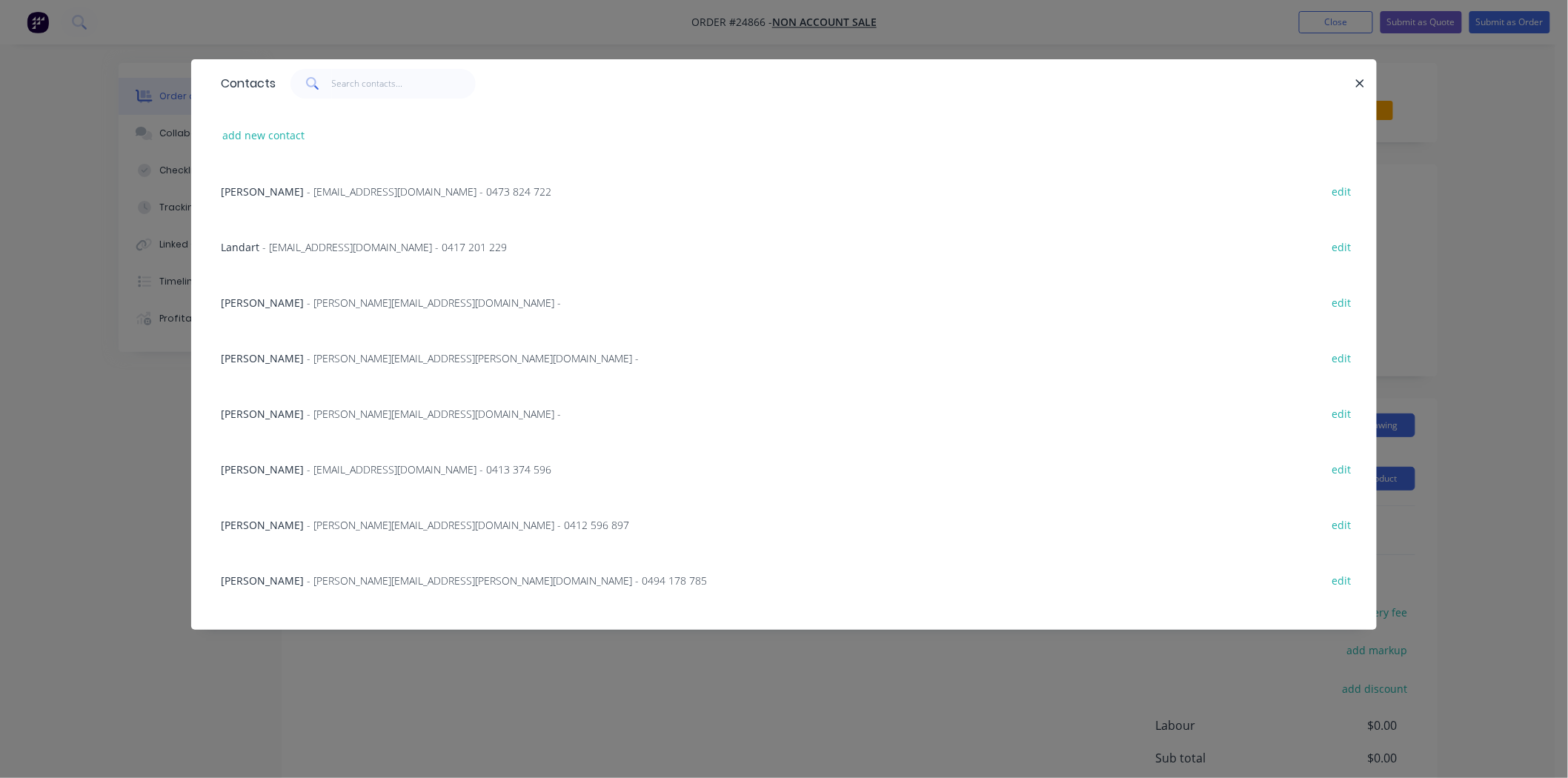
click at [202, 132] on div "add new contact Kamran Jamil - newhorizonsroofing@outlook.com - 0473 824 722 ed…" at bounding box center [784, 368] width 1186 height 522
click at [257, 139] on button "add new contact" at bounding box center [264, 134] width 98 height 20
select select "AU"
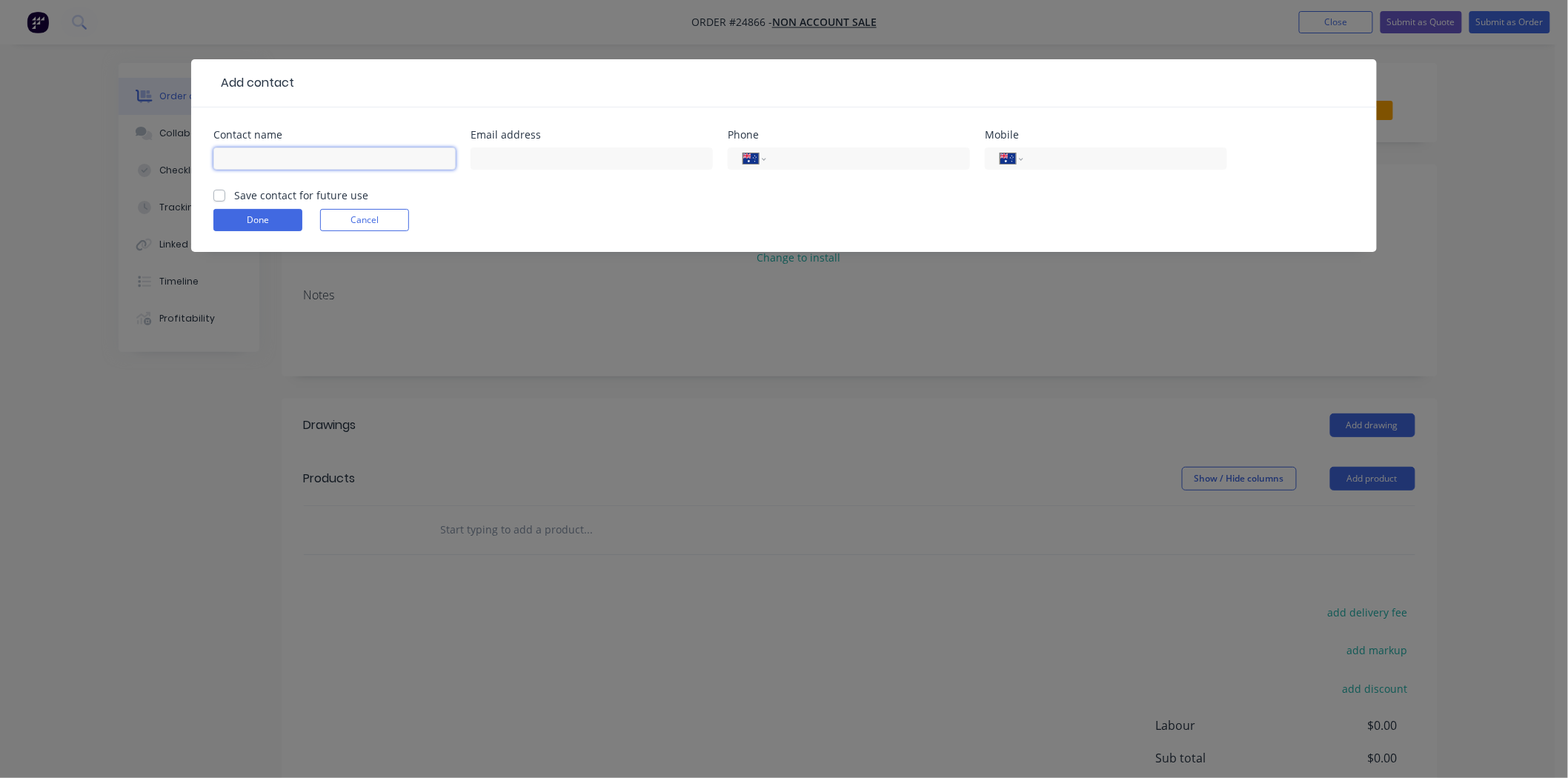
click at [342, 150] on input "text" at bounding box center [334, 158] width 243 height 22
type input "m"
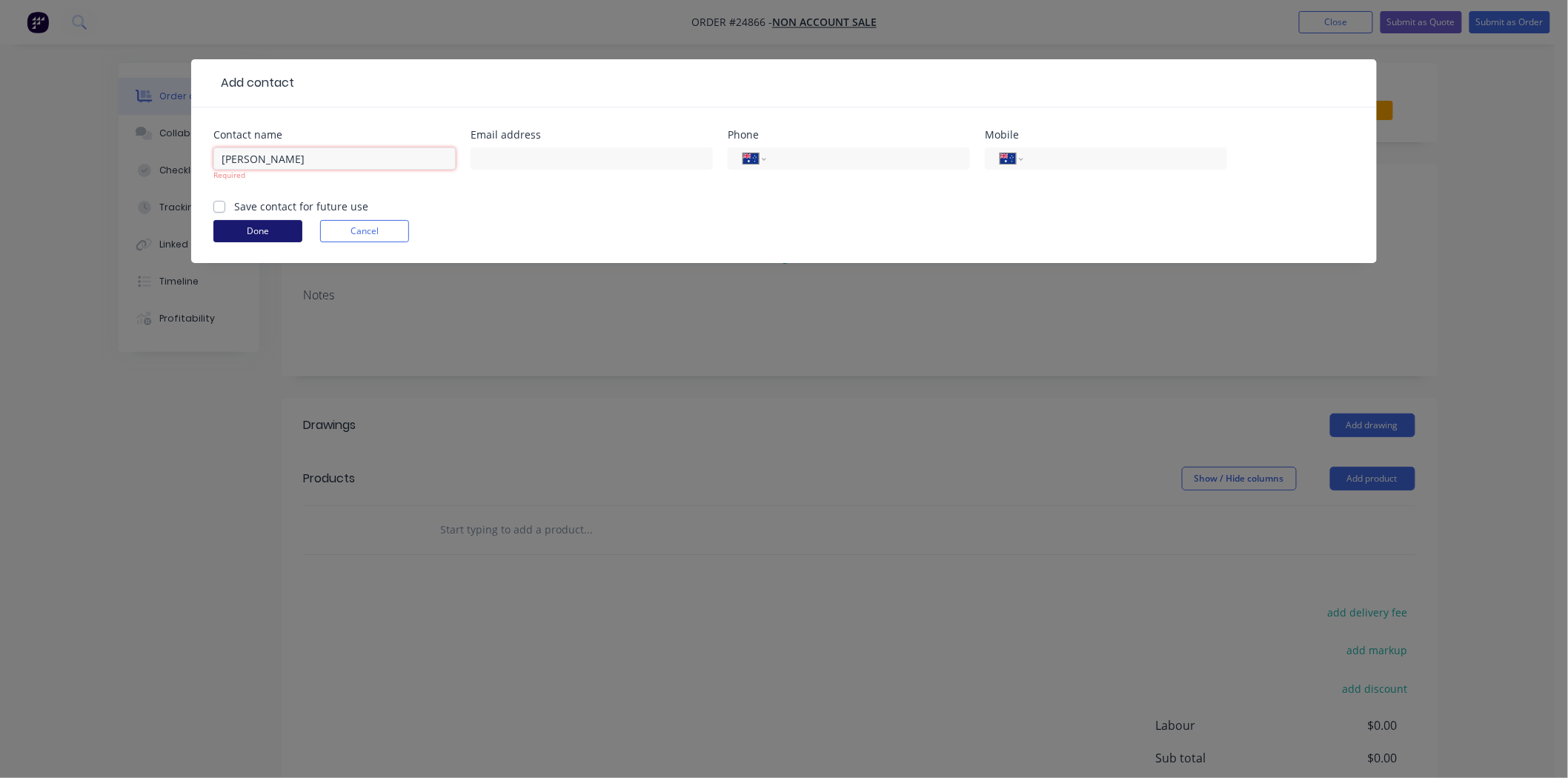
type input "mark Stonehouse"
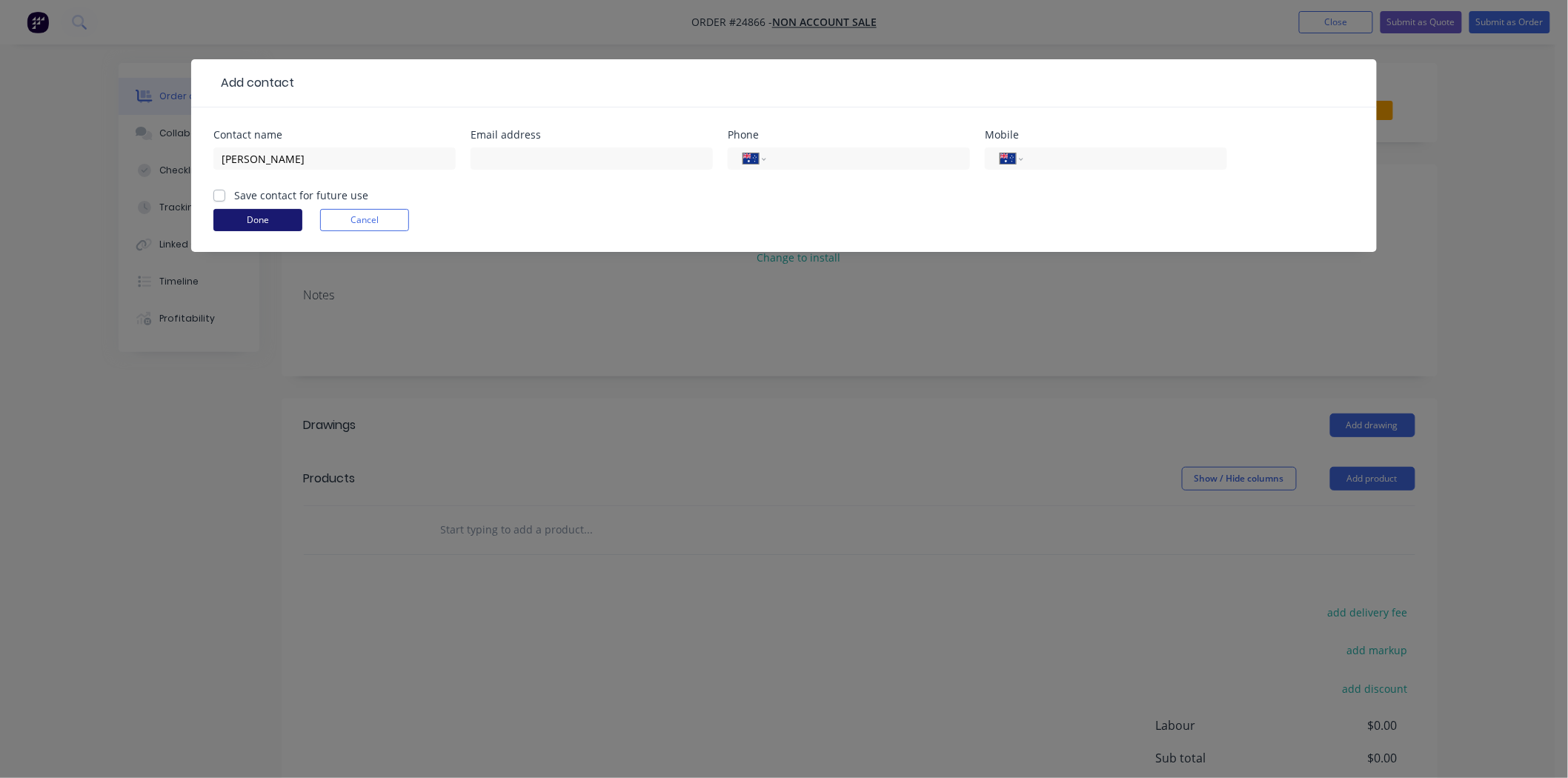
click at [285, 225] on button "Done" at bounding box center [258, 219] width 89 height 22
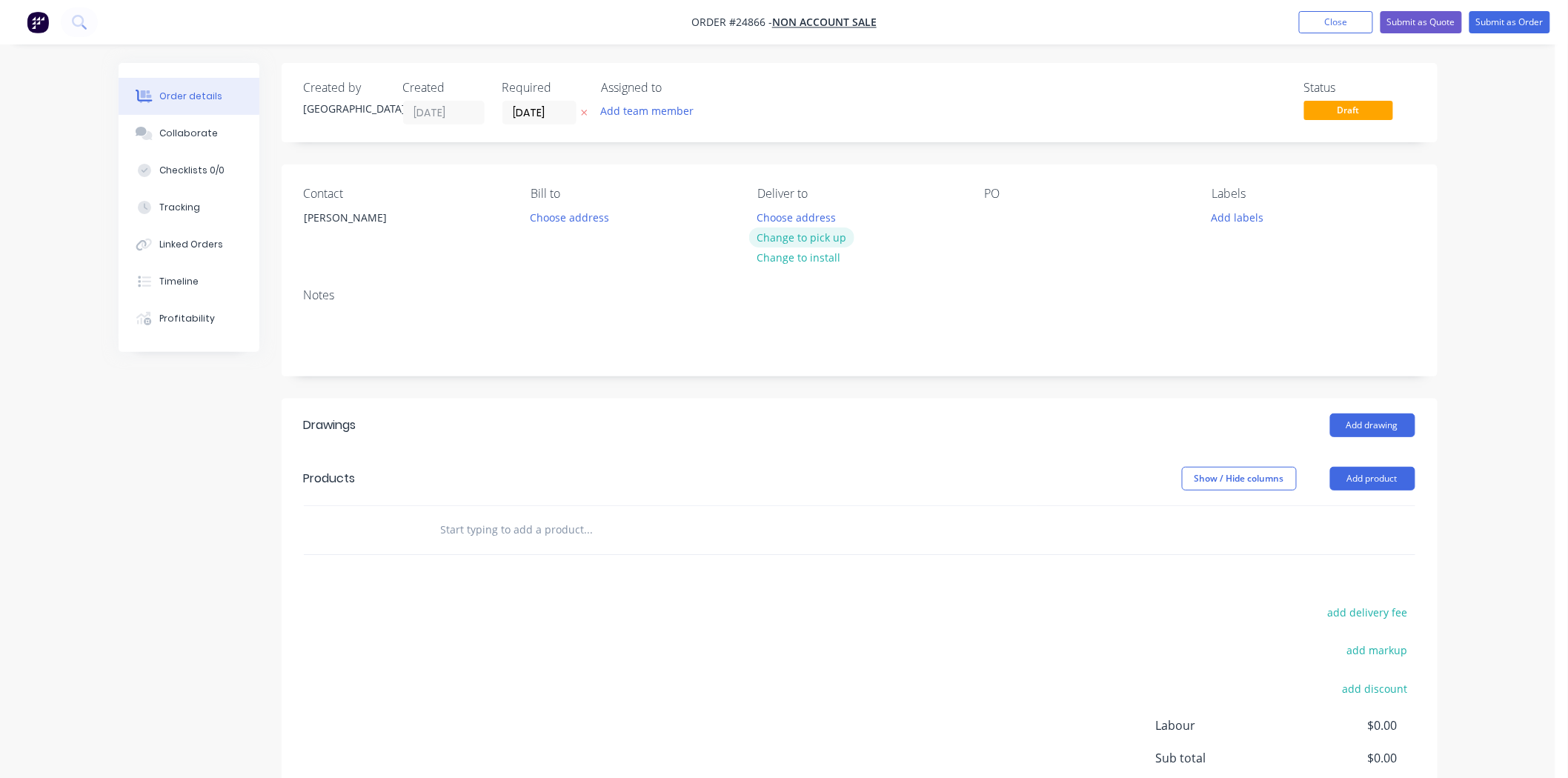
click at [813, 228] on button "Change to pick up" at bounding box center [801, 238] width 106 height 20
click at [983, 221] on div "Contact mark Stonehouse Bill to Choose address Pick up Change to delivery Chang…" at bounding box center [859, 220] width 1156 height 112
click at [989, 221] on div "Contact mark Stonehouse Bill to Choose address Pick up Change to delivery Chang…" at bounding box center [859, 220] width 1156 height 112
click at [1006, 215] on div at bounding box center [996, 217] width 24 height 22
click at [1339, 430] on button "Add drawing" at bounding box center [1372, 425] width 86 height 24
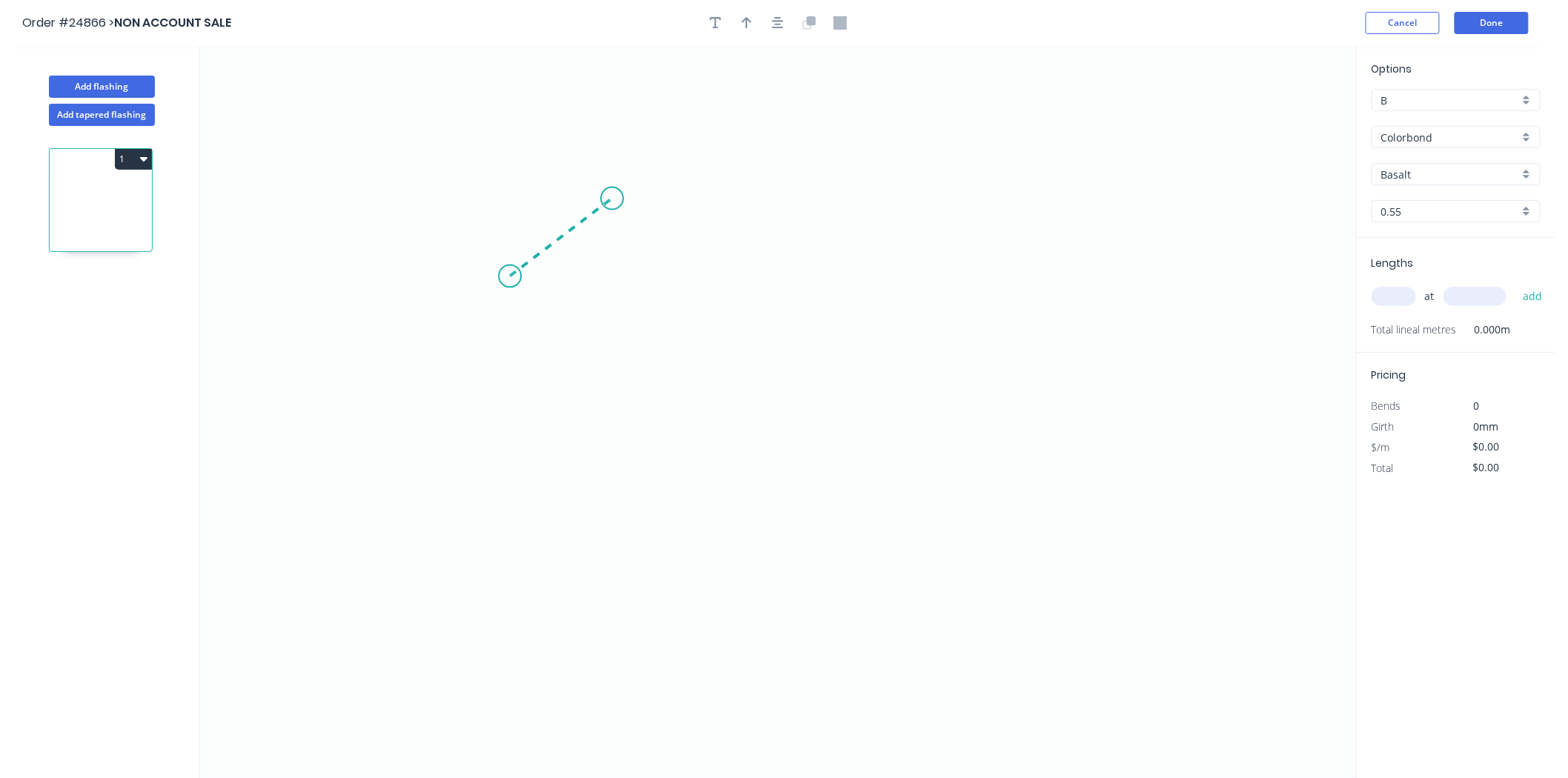
drag, startPoint x: 510, startPoint y: 277, endPoint x: 612, endPoint y: 198, distance: 129.0
click at [612, 198] on icon "0" at bounding box center [778, 412] width 1156 height 732
click at [1016, 215] on icon "0 ?" at bounding box center [778, 412] width 1156 height 732
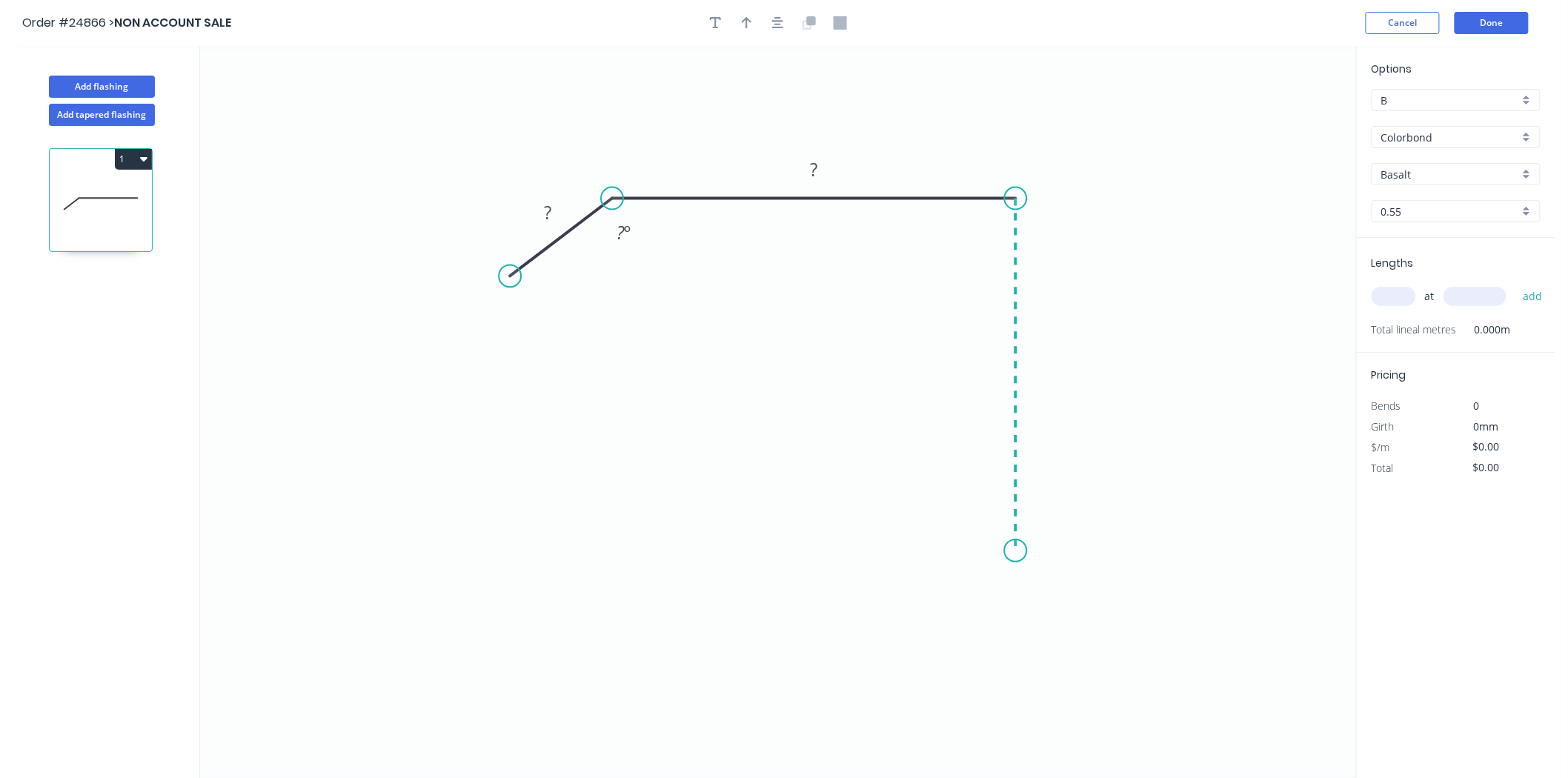
click at [997, 556] on icon "0 ? ? ? º" at bounding box center [778, 412] width 1156 height 732
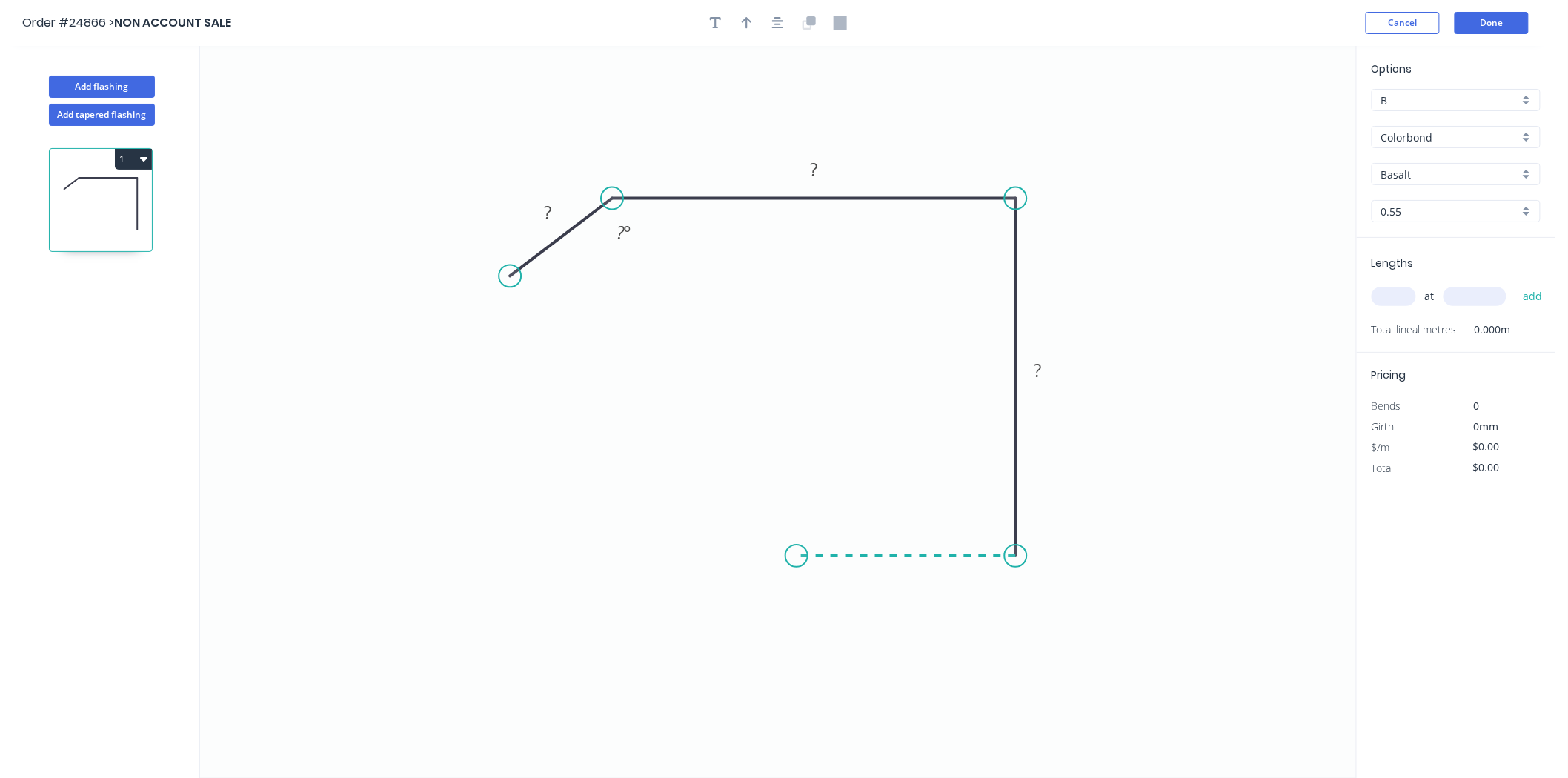
click at [796, 554] on icon "0 ? ? ? ? º" at bounding box center [778, 412] width 1156 height 732
click at [801, 472] on icon "0 ? ? ? ? ? º" at bounding box center [778, 412] width 1156 height 732
click at [842, 525] on div "Crush & Fold" at bounding box center [876, 522] width 149 height 31
click at [838, 517] on div "Flip bend" at bounding box center [878, 521] width 149 height 31
click at [575, 334] on div "Crush & Fold" at bounding box center [582, 328] width 149 height 31
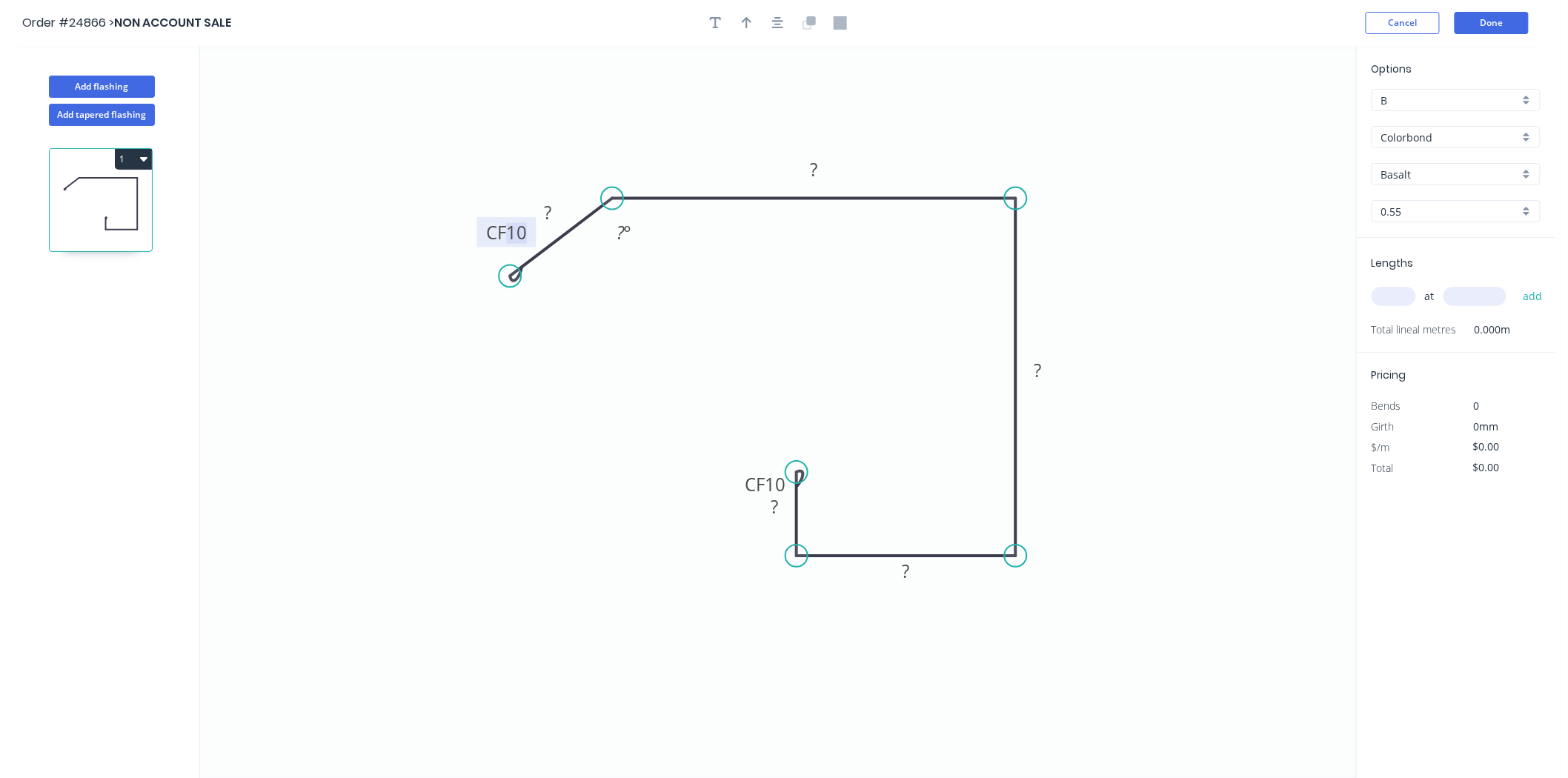
click at [512, 230] on tspan "10" at bounding box center [517, 232] width 21 height 24
click at [549, 209] on tspan "?" at bounding box center [547, 212] width 7 height 24
drag, startPoint x: 638, startPoint y: 236, endPoint x: 567, endPoint y: 252, distance: 72.8
click at [672, 277] on div "Hide angle" at bounding box center [701, 282] width 149 height 31
click at [827, 174] on rect at bounding box center [814, 170] width 30 height 21
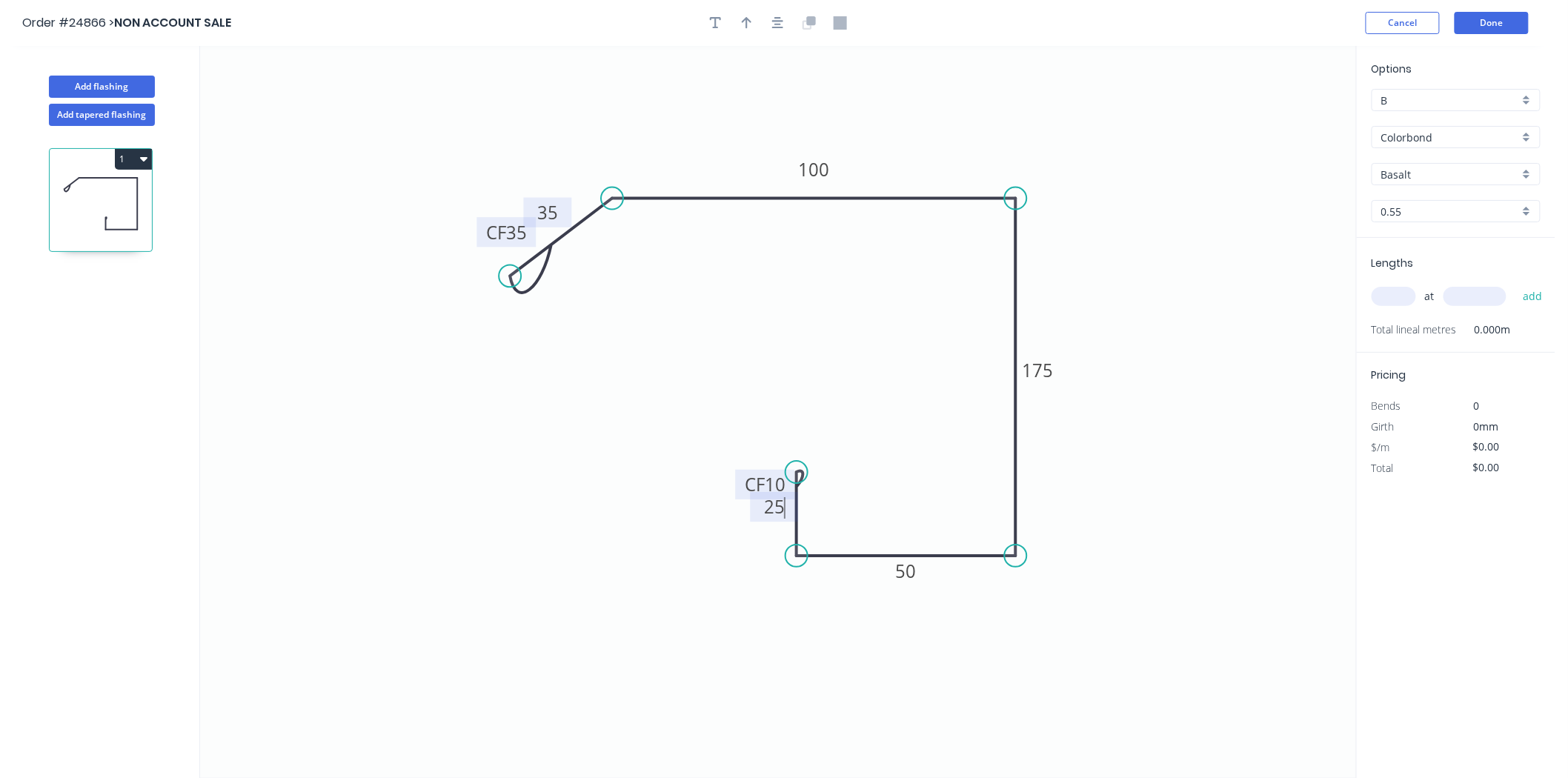
type input "$43.47"
click at [784, 478] on tspan "10" at bounding box center [775, 485] width 21 height 24
click at [727, 428] on icon "0 CF 35 35 100 175 50 CF 25 25" at bounding box center [778, 412] width 1156 height 732
click at [745, 17] on icon "button" at bounding box center [747, 23] width 10 height 13
click at [1276, 114] on icon "0 CF 35 35 100 175 50 CF 25 25" at bounding box center [778, 412] width 1156 height 732
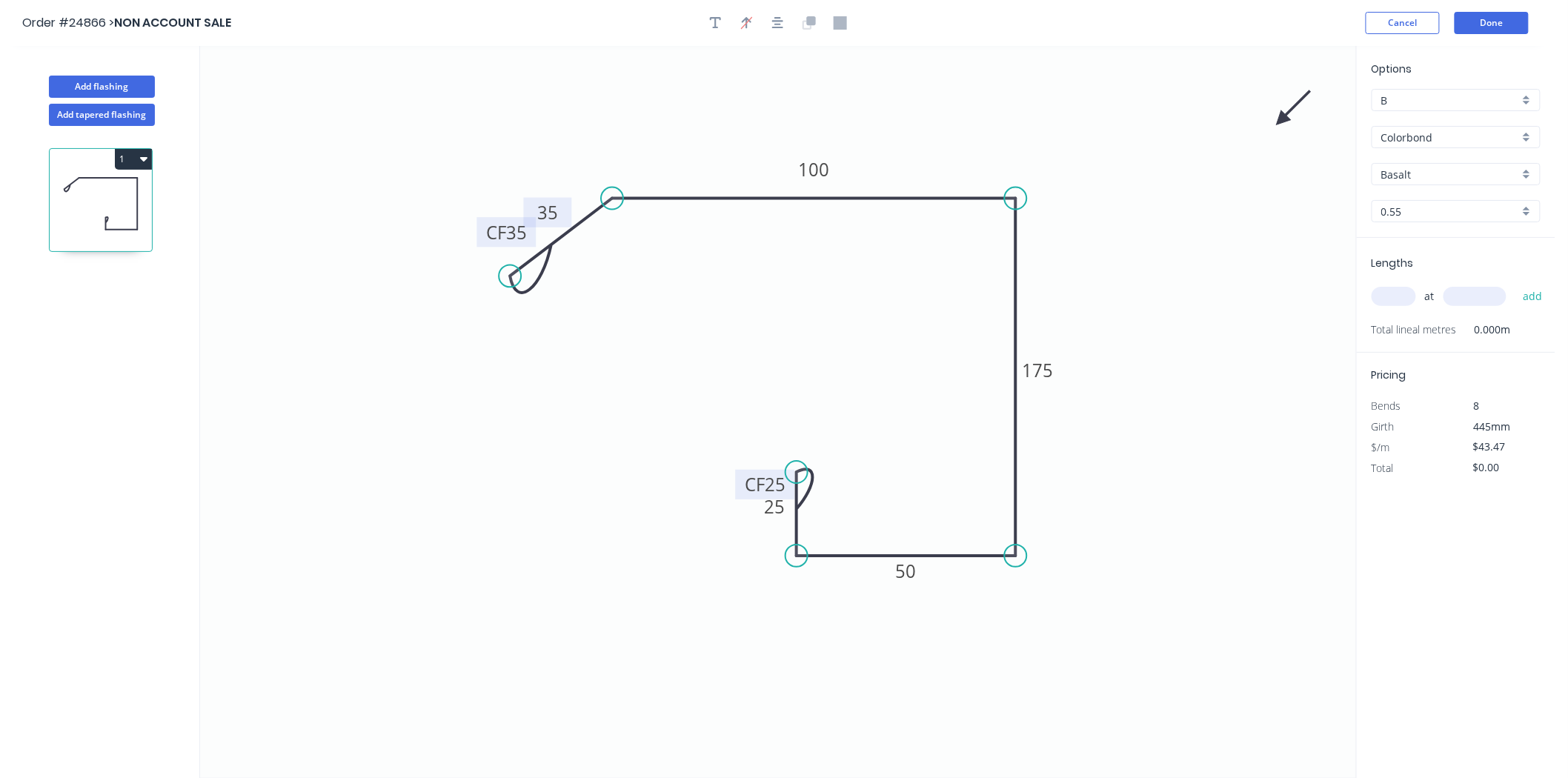
drag, startPoint x: 1283, startPoint y: 124, endPoint x: 1195, endPoint y: 153, distance: 92.7
click at [1195, 153] on icon "0 CF 35 35 100 175 50 CF 25 25" at bounding box center [778, 412] width 1156 height 732
drag, startPoint x: 1288, startPoint y: 115, endPoint x: 1191, endPoint y: 152, distance: 103.8
click at [1191, 152] on icon "0 CF 35 35 100 175 50 CF 25 25" at bounding box center [778, 412] width 1156 height 732
drag, startPoint x: 1283, startPoint y: 123, endPoint x: 1232, endPoint y: 141, distance: 54.1
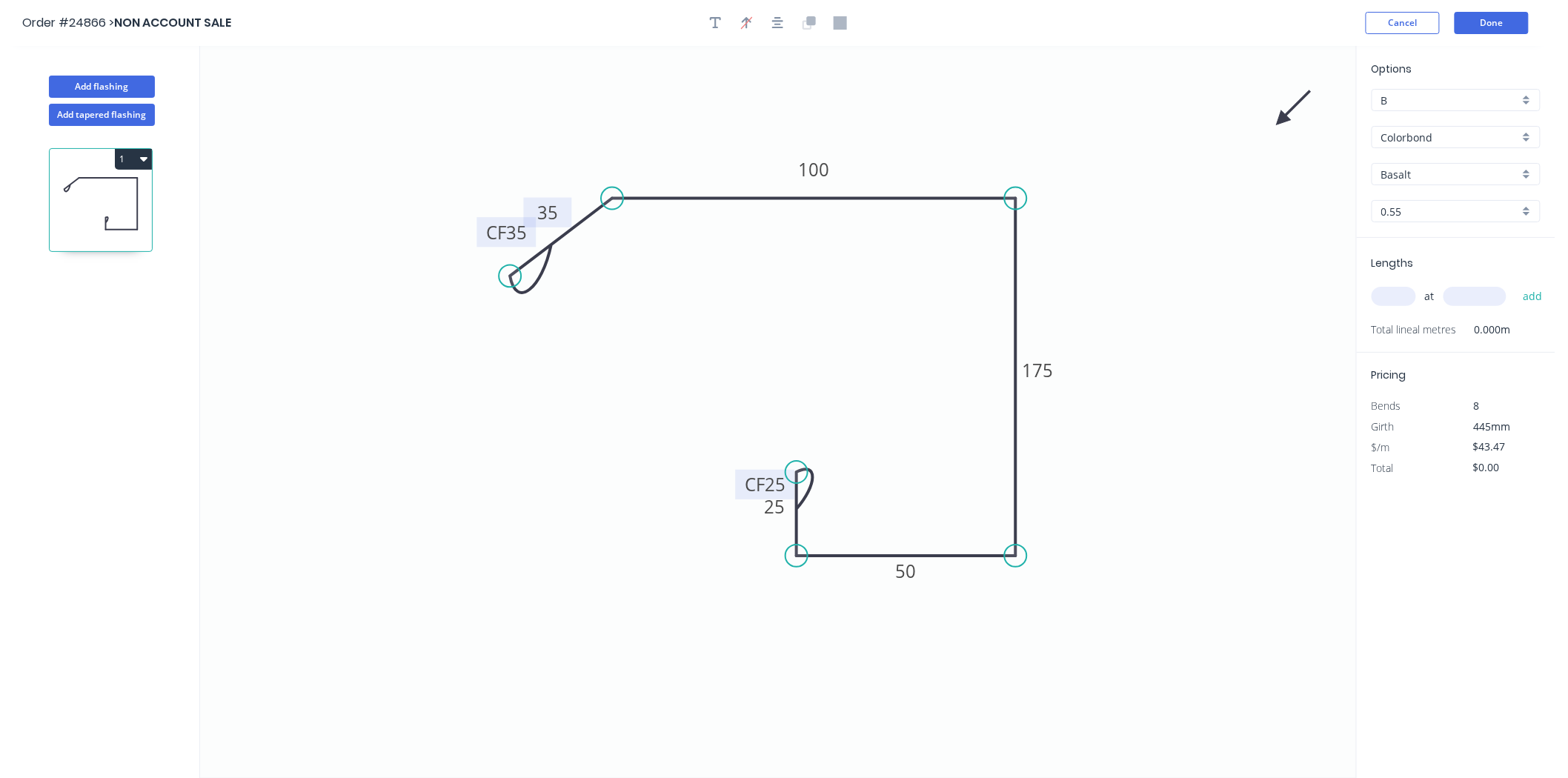
click at [1232, 141] on icon "0 CF 35 35 100 175 50 CF 25 25" at bounding box center [778, 412] width 1156 height 732
drag, startPoint x: 1283, startPoint y: 119, endPoint x: 1008, endPoint y: 154, distance: 277.2
click at [1008, 154] on icon at bounding box center [1020, 141] width 43 height 43
click at [1394, 164] on div "Basalt" at bounding box center [1455, 174] width 168 height 22
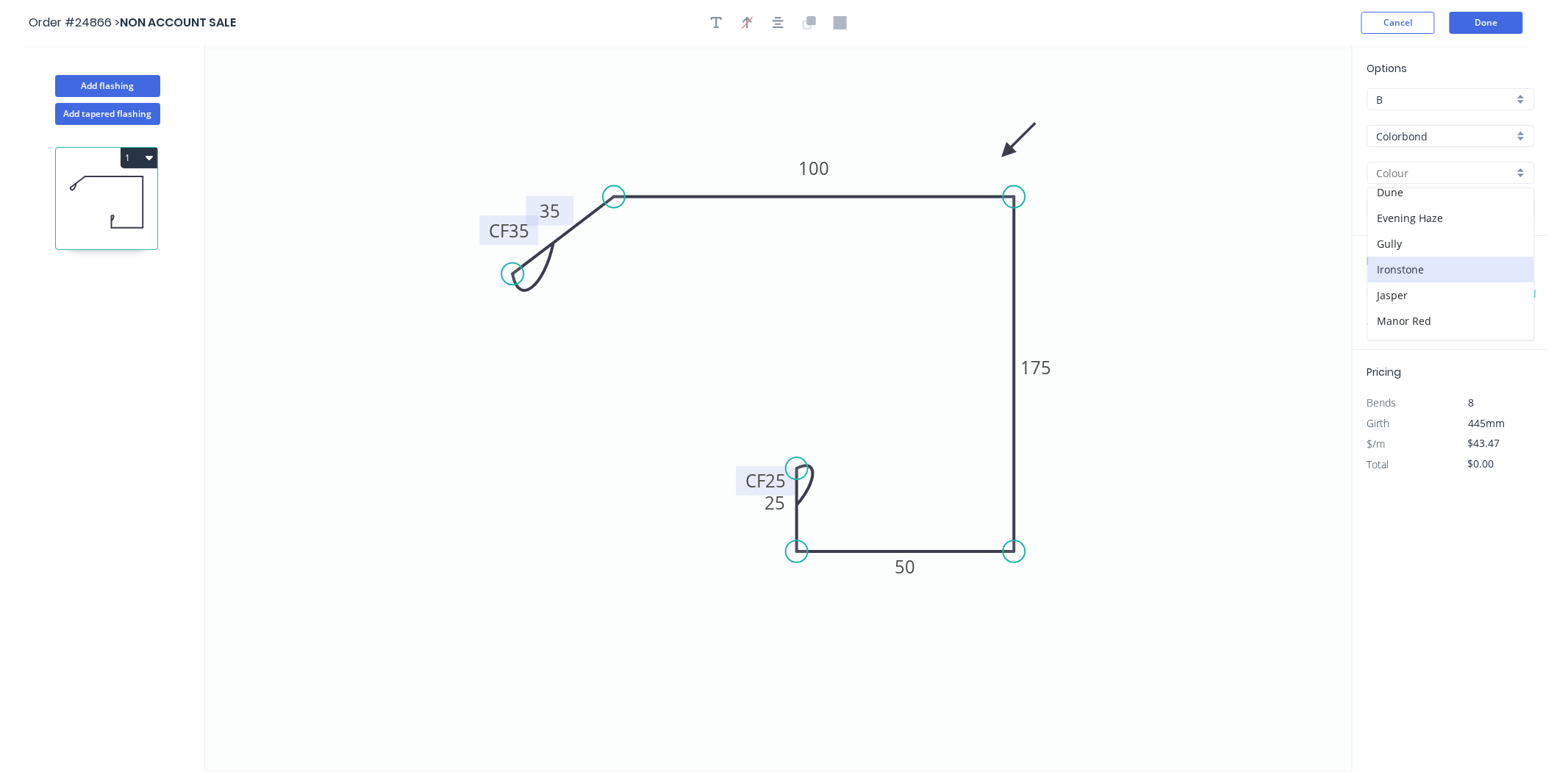
scroll to position [245, 0]
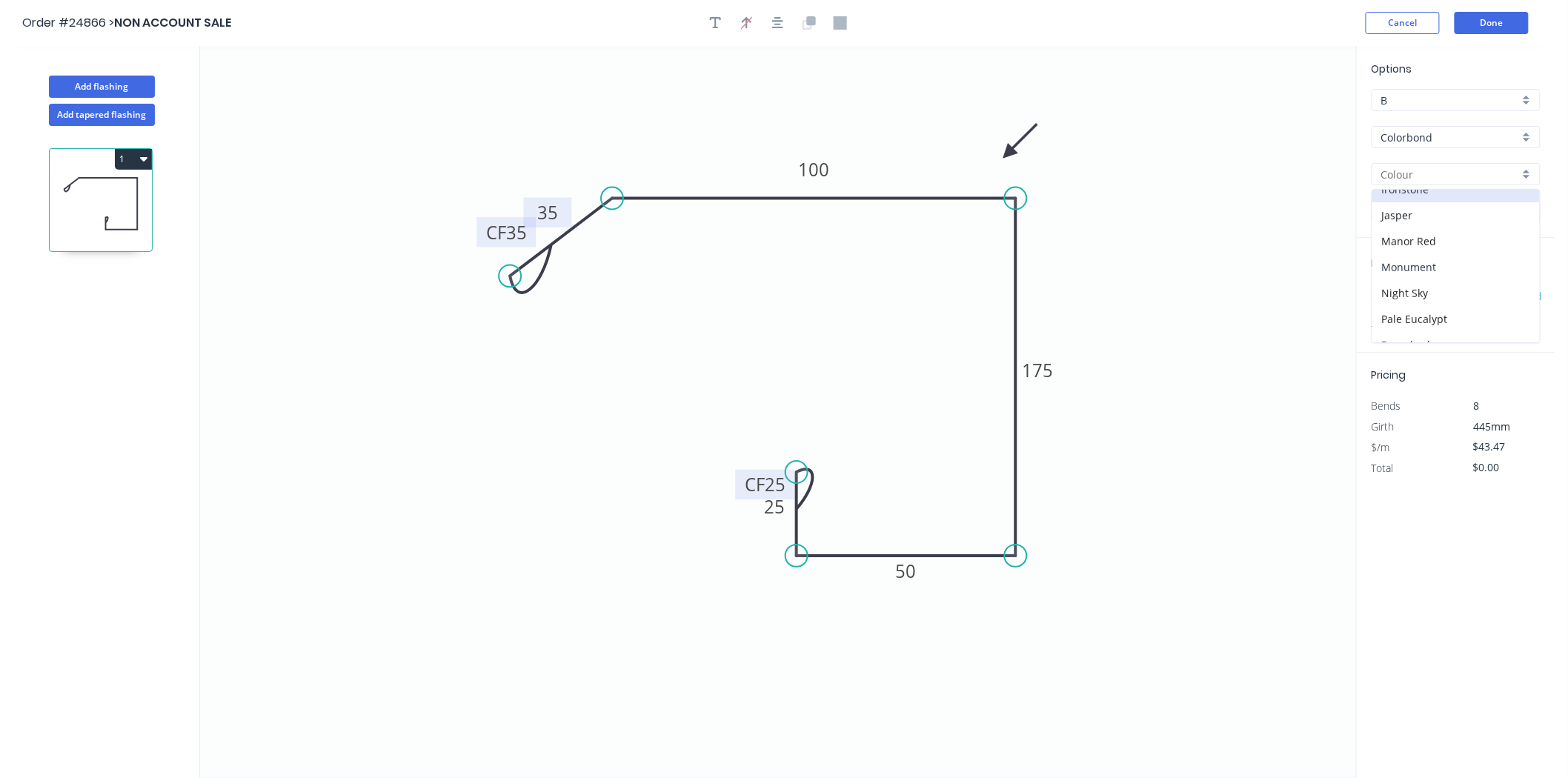
click at [1435, 262] on div "Monument" at bounding box center [1456, 267] width 168 height 26
type input "Monument"
click at [1392, 306] on input "text" at bounding box center [1393, 296] width 45 height 19
type input "2"
type input "4000"
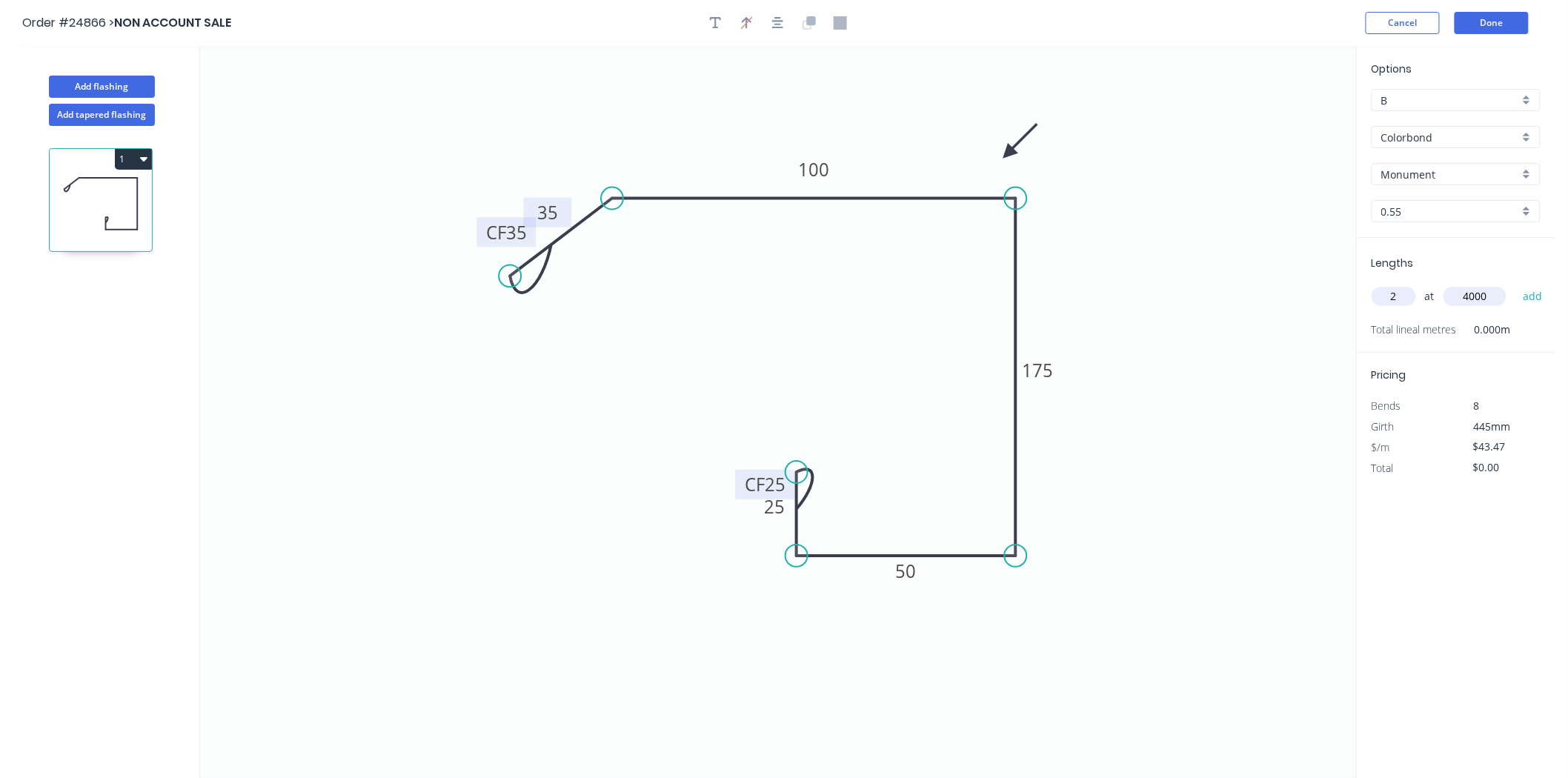
click at [1516, 284] on button "add" at bounding box center [1533, 296] width 35 height 25
type input "$347.76"
click at [1484, 21] on button "Done" at bounding box center [1491, 23] width 74 height 22
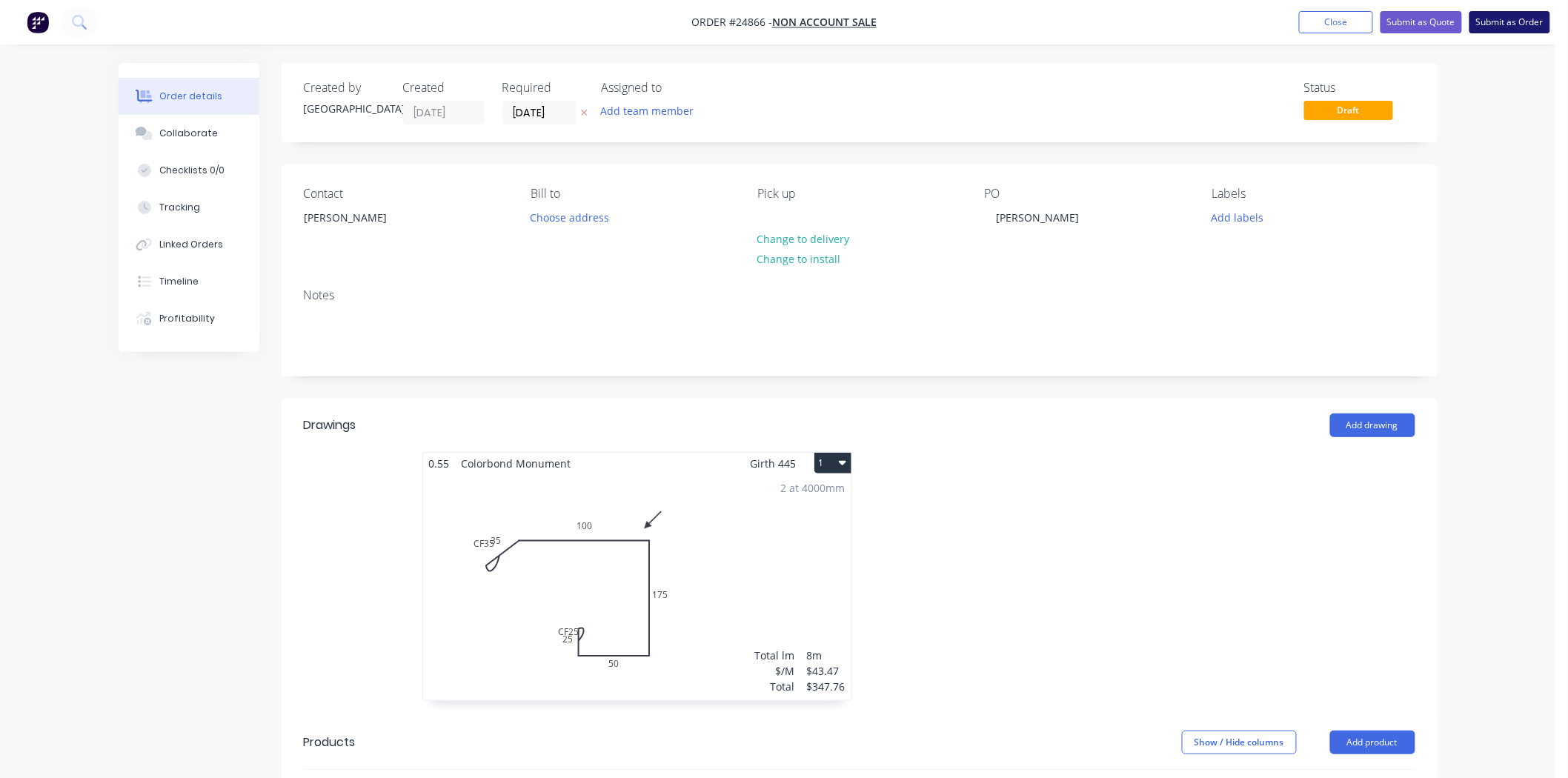
click at [1487, 22] on button "Submit as Order" at bounding box center [1510, 22] width 81 height 22
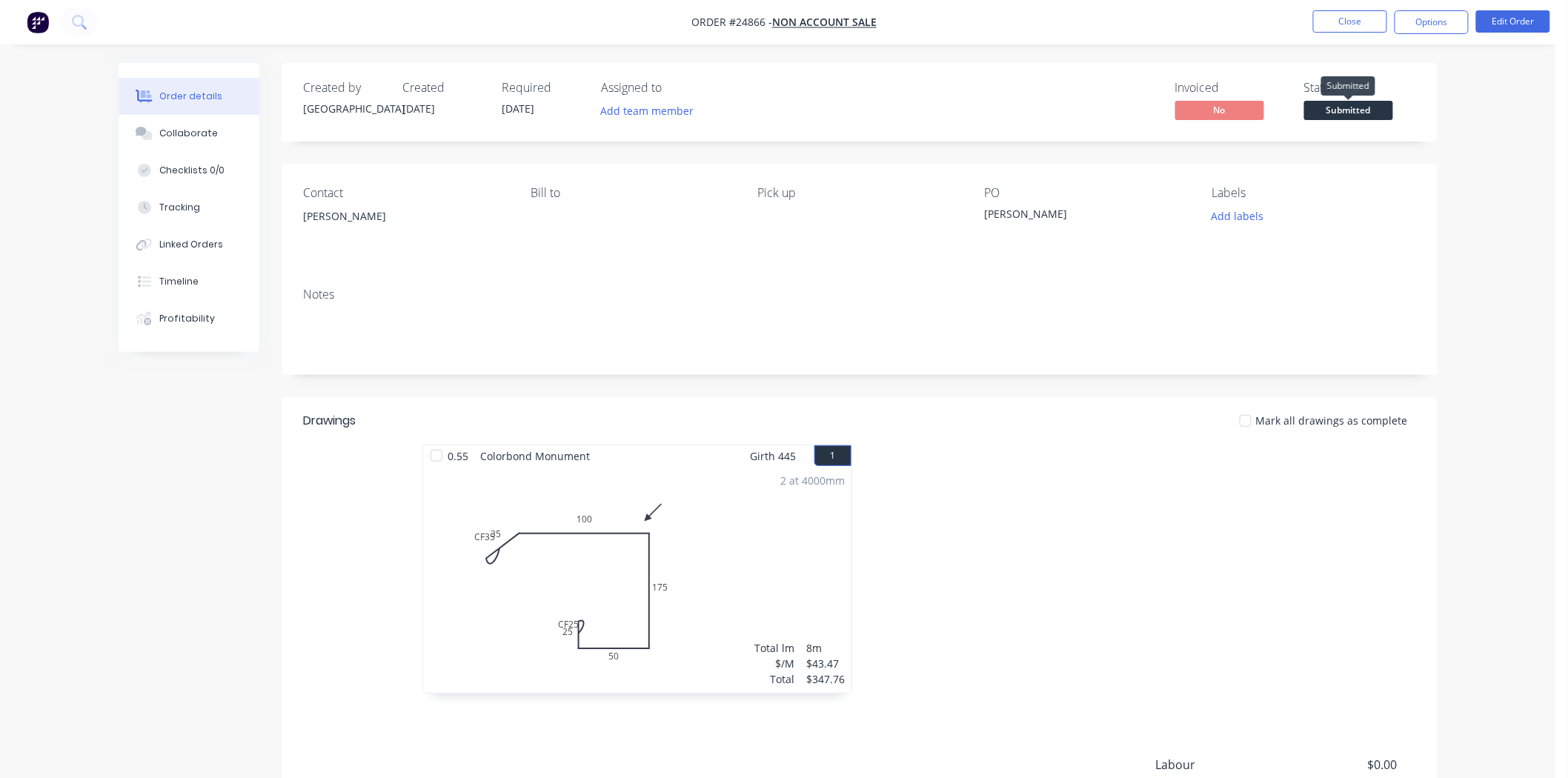
click at [1379, 116] on span "Submitted" at bounding box center [1349, 109] width 89 height 18
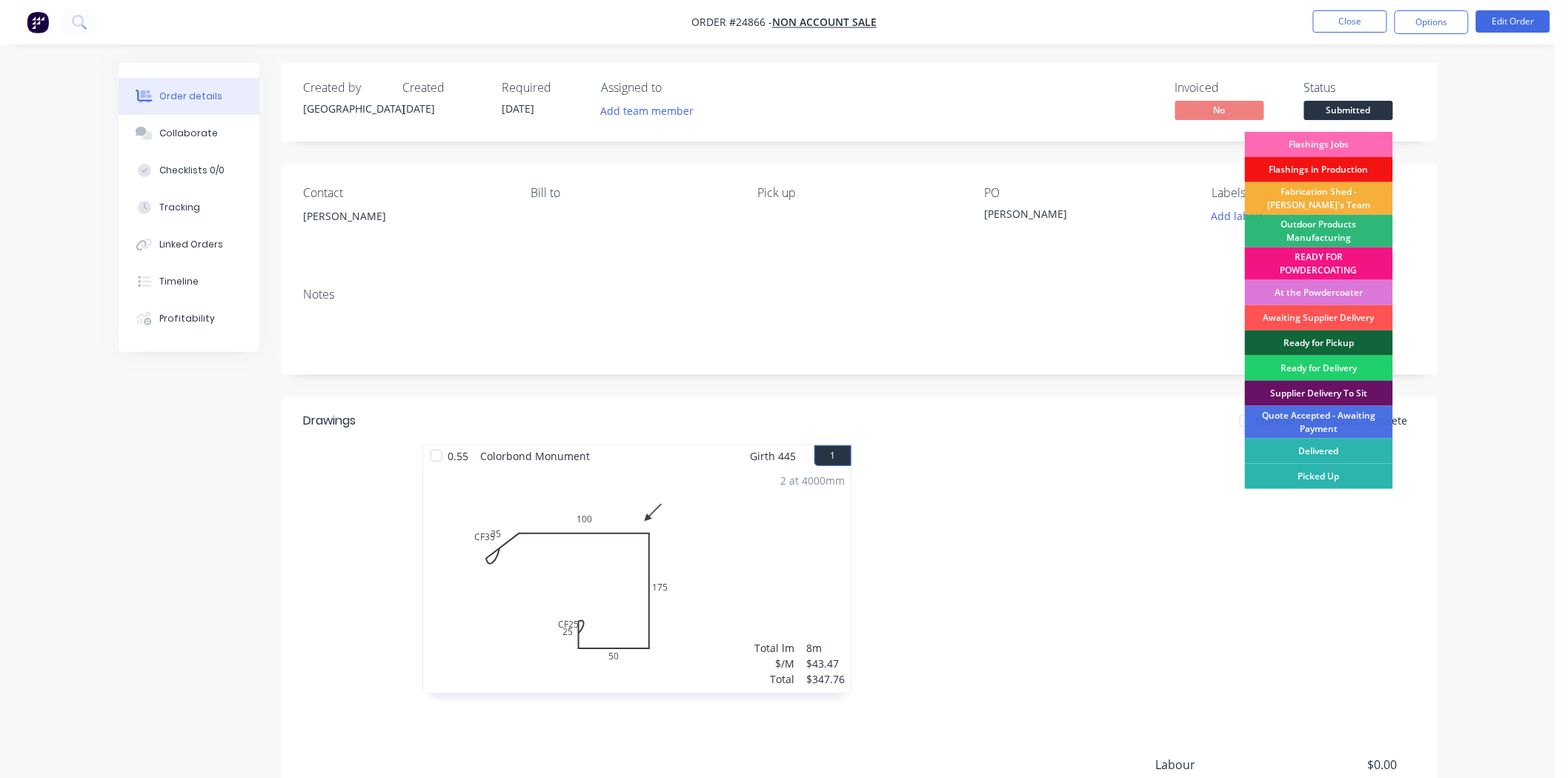
click at [1364, 142] on div "Flashings Jobs" at bounding box center [1319, 144] width 148 height 25
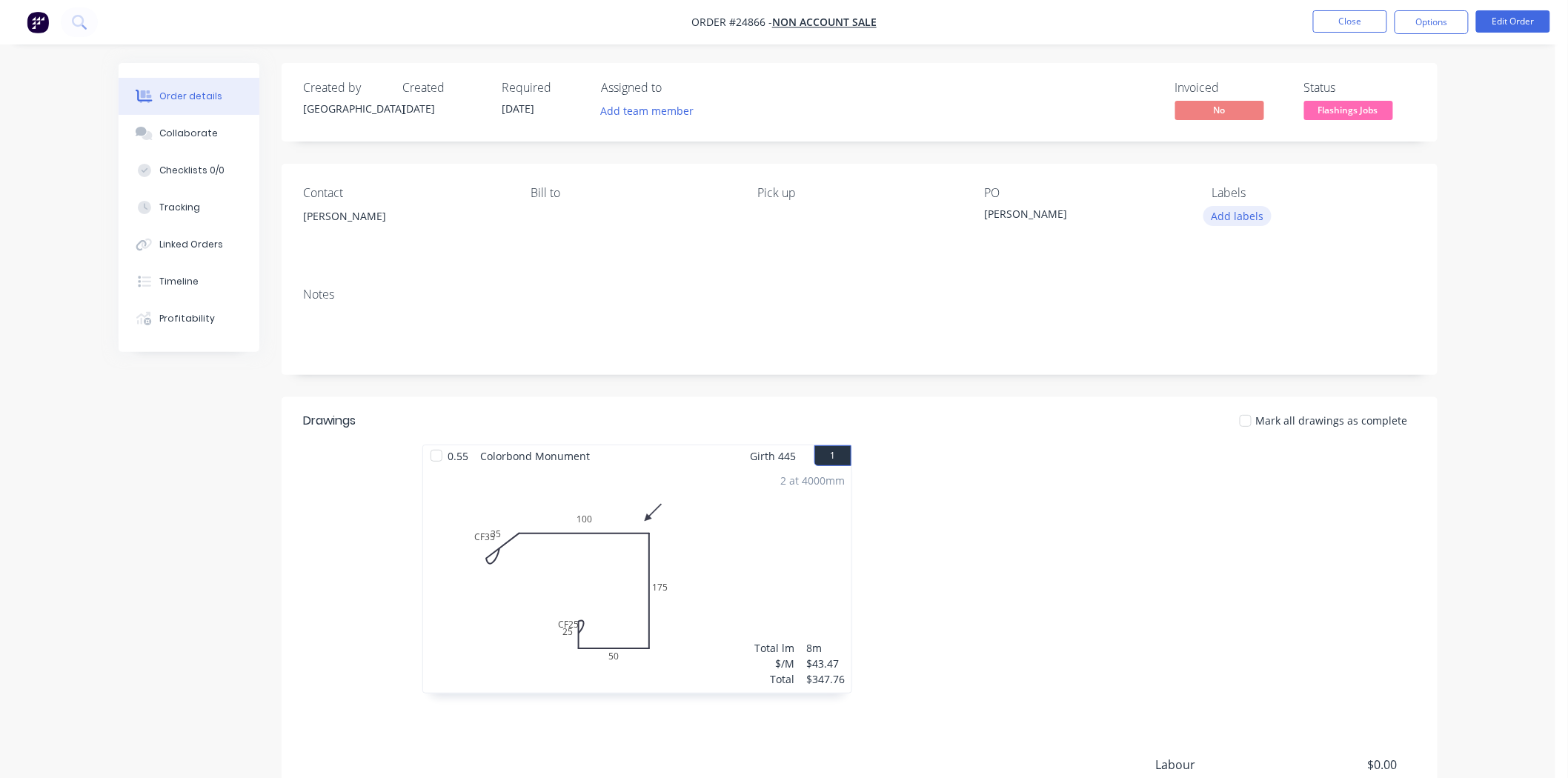
click at [1250, 224] on button "Add labels" at bounding box center [1237, 216] width 68 height 20
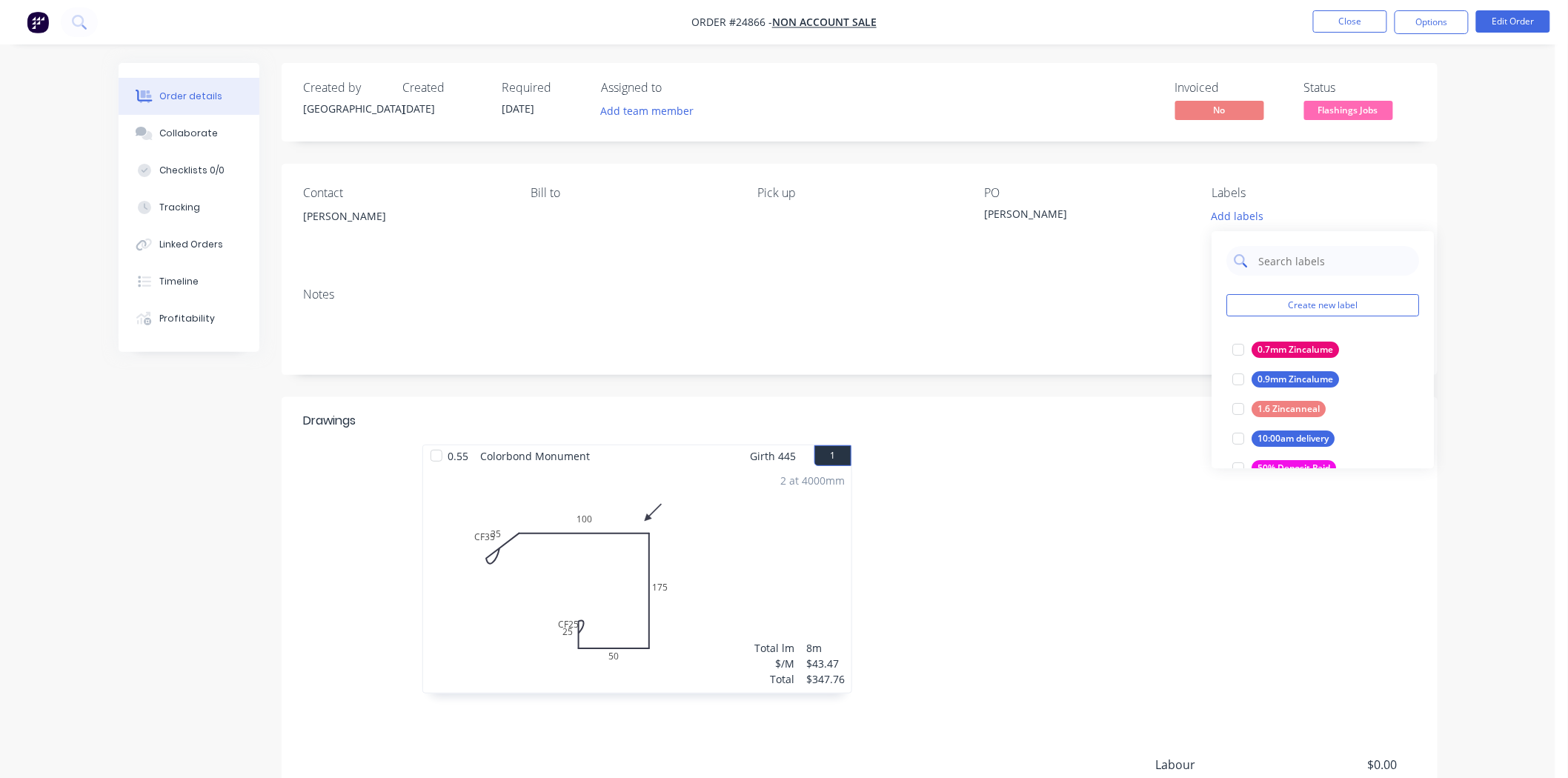
click at [1349, 261] on input "text" at bounding box center [1334, 261] width 155 height 30
type input "mon"
click at [1254, 404] on div "Monument" at bounding box center [1282, 409] width 60 height 17
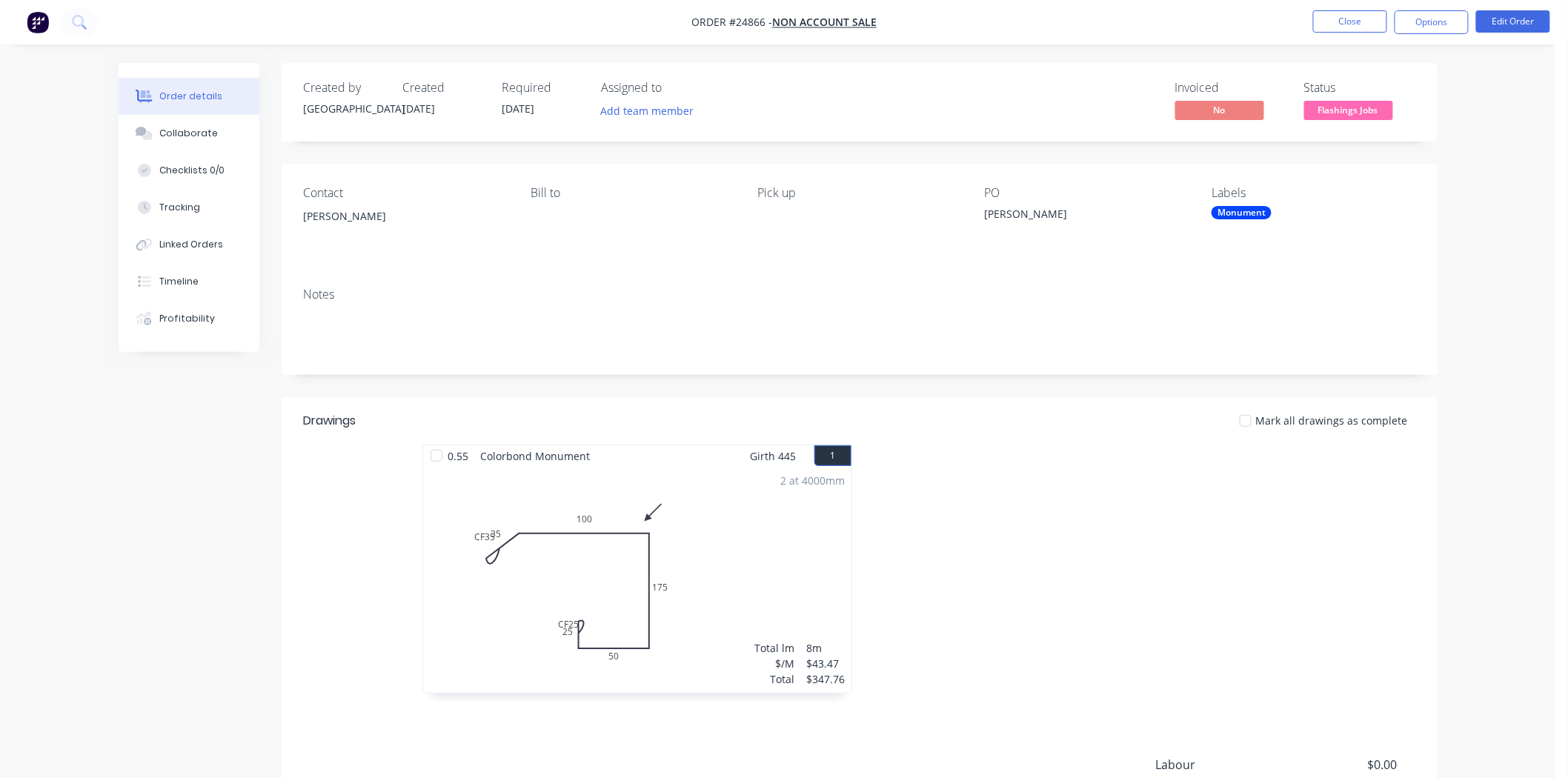
click at [1175, 294] on div "Notes" at bounding box center [859, 294] width 1111 height 14
click at [1354, 21] on button "Close" at bounding box center [1350, 21] width 74 height 22
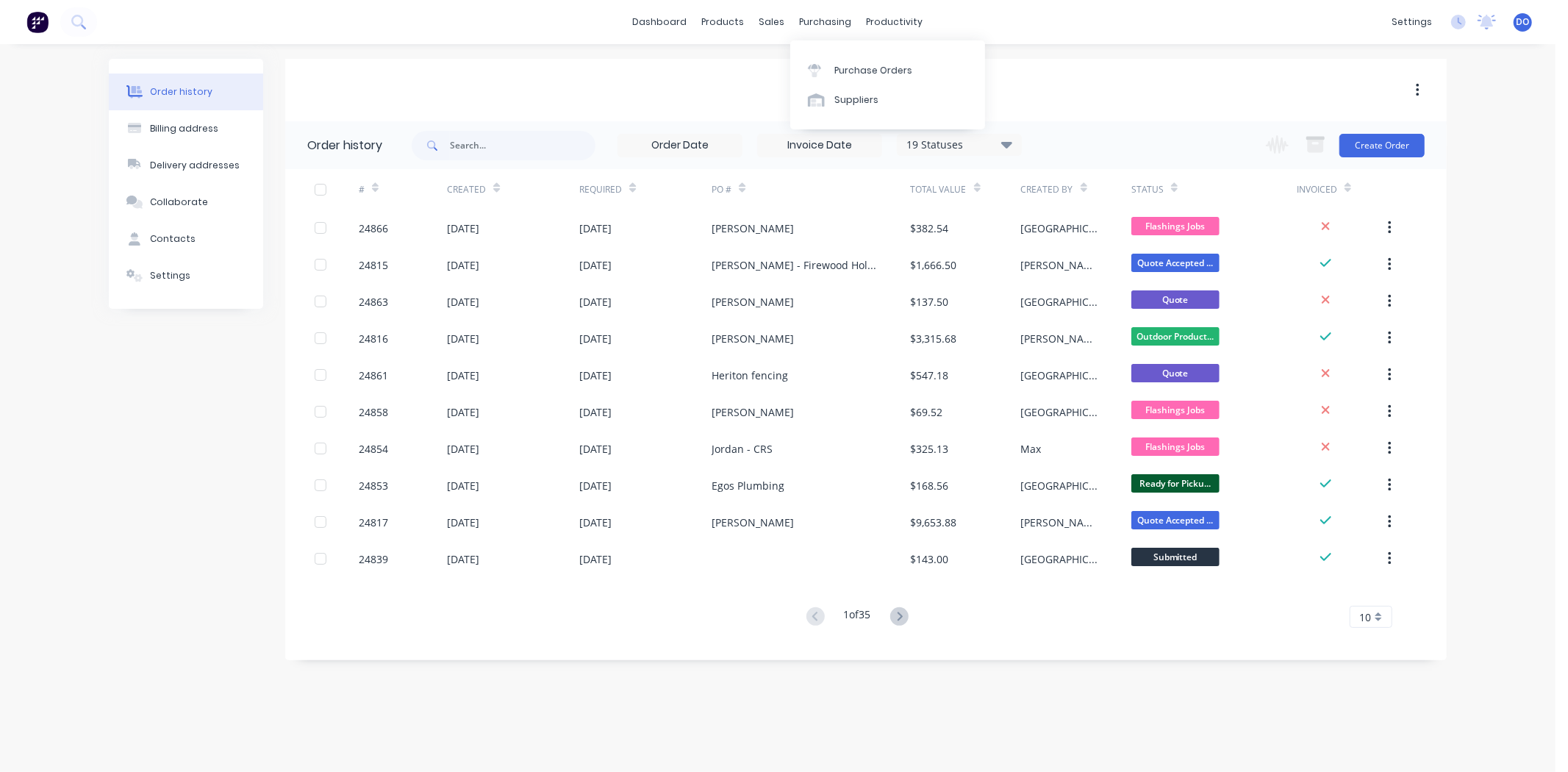
drag, startPoint x: 820, startPoint y: 16, endPoint x: 835, endPoint y: 4, distance: 19.2
click at [824, 15] on div "purchasing" at bounding box center [826, 22] width 67 height 22
click at [853, 52] on div "Purchase Orders Suppliers" at bounding box center [887, 85] width 195 height 89
click at [848, 64] on div "Purchase Orders" at bounding box center [873, 70] width 78 height 13
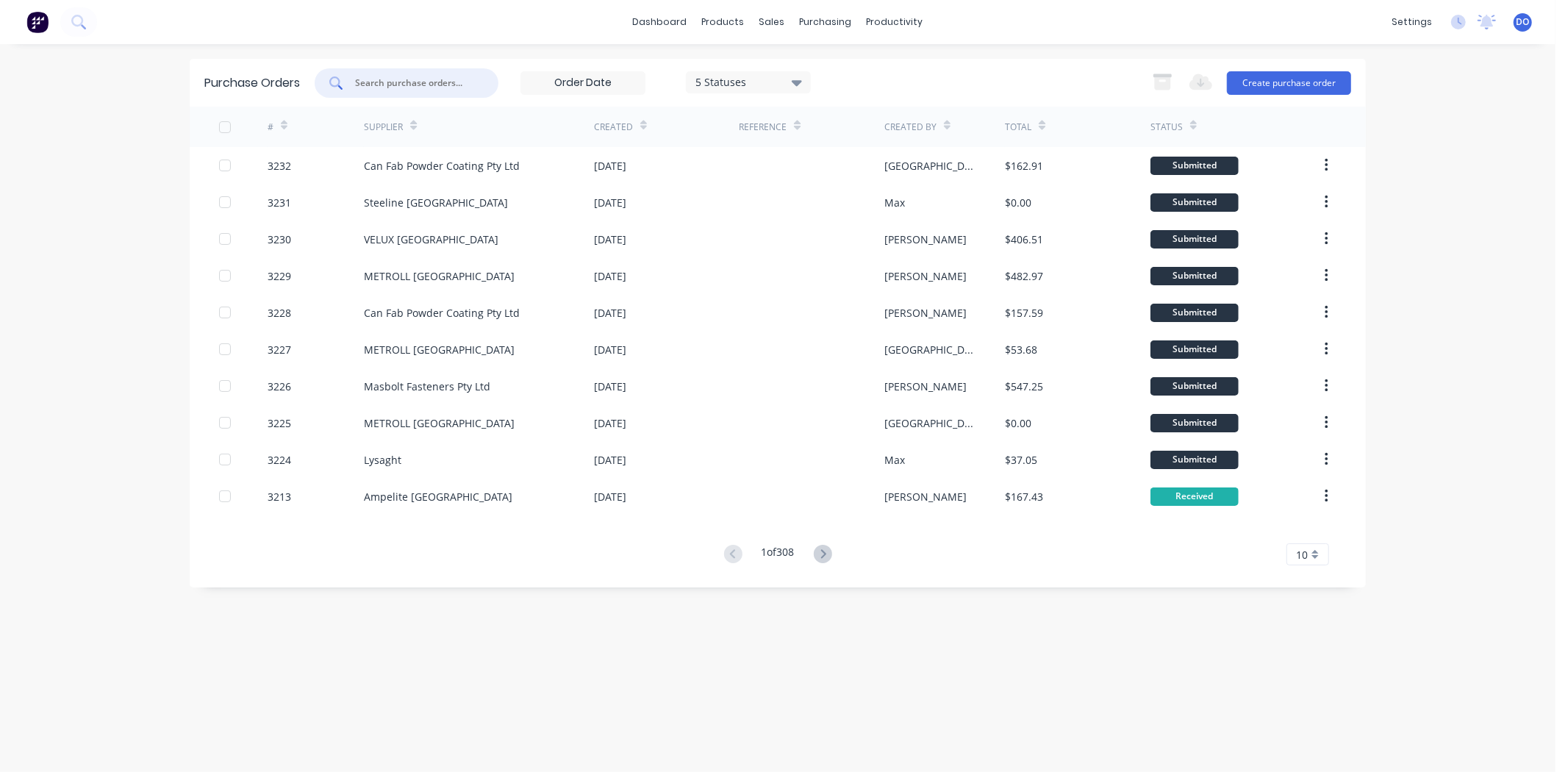
click at [376, 88] on input "text" at bounding box center [414, 82] width 122 height 15
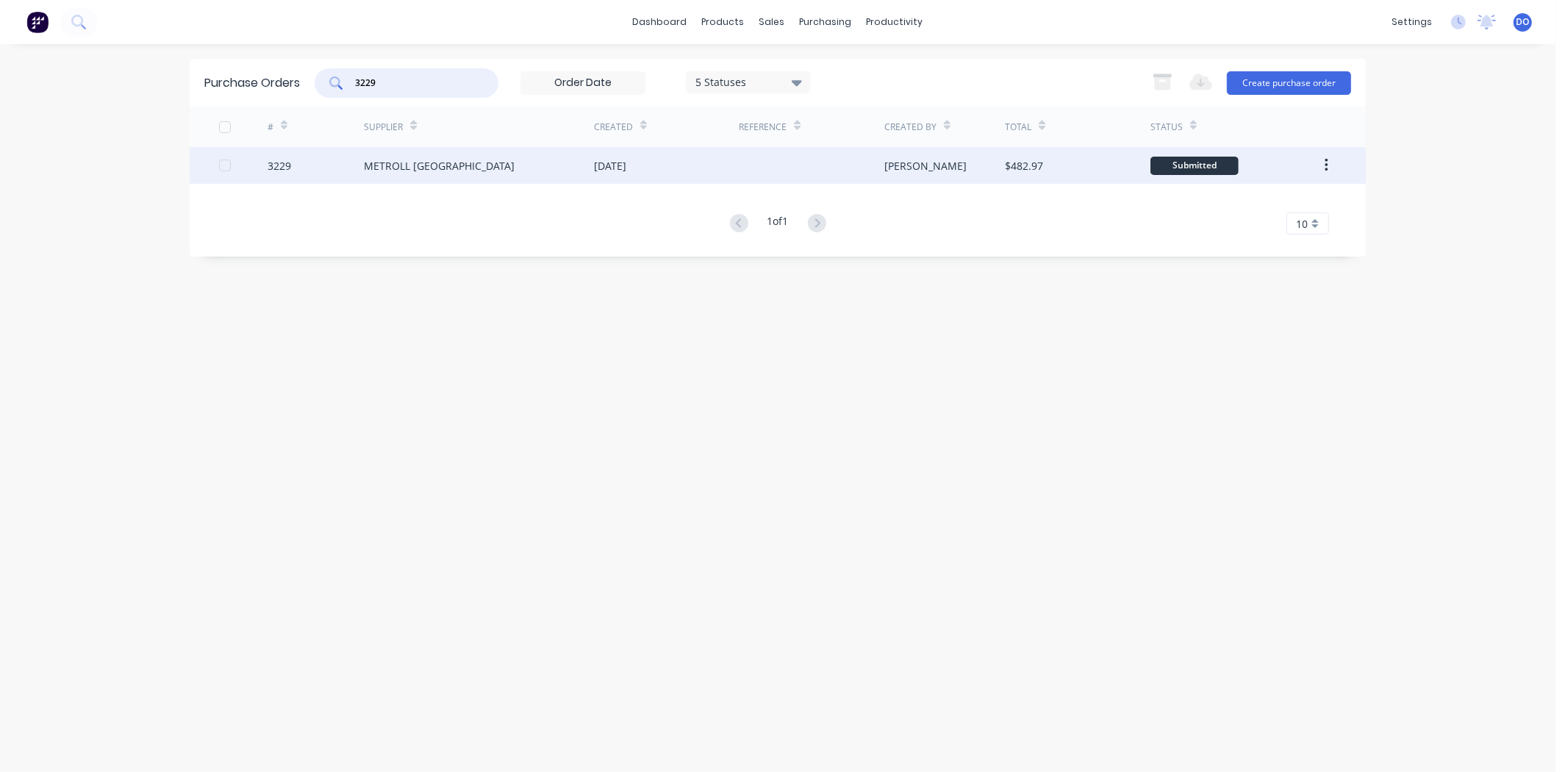
type input "3229"
click at [459, 179] on div "METROLL [GEOGRAPHIC_DATA]" at bounding box center [479, 165] width 230 height 36
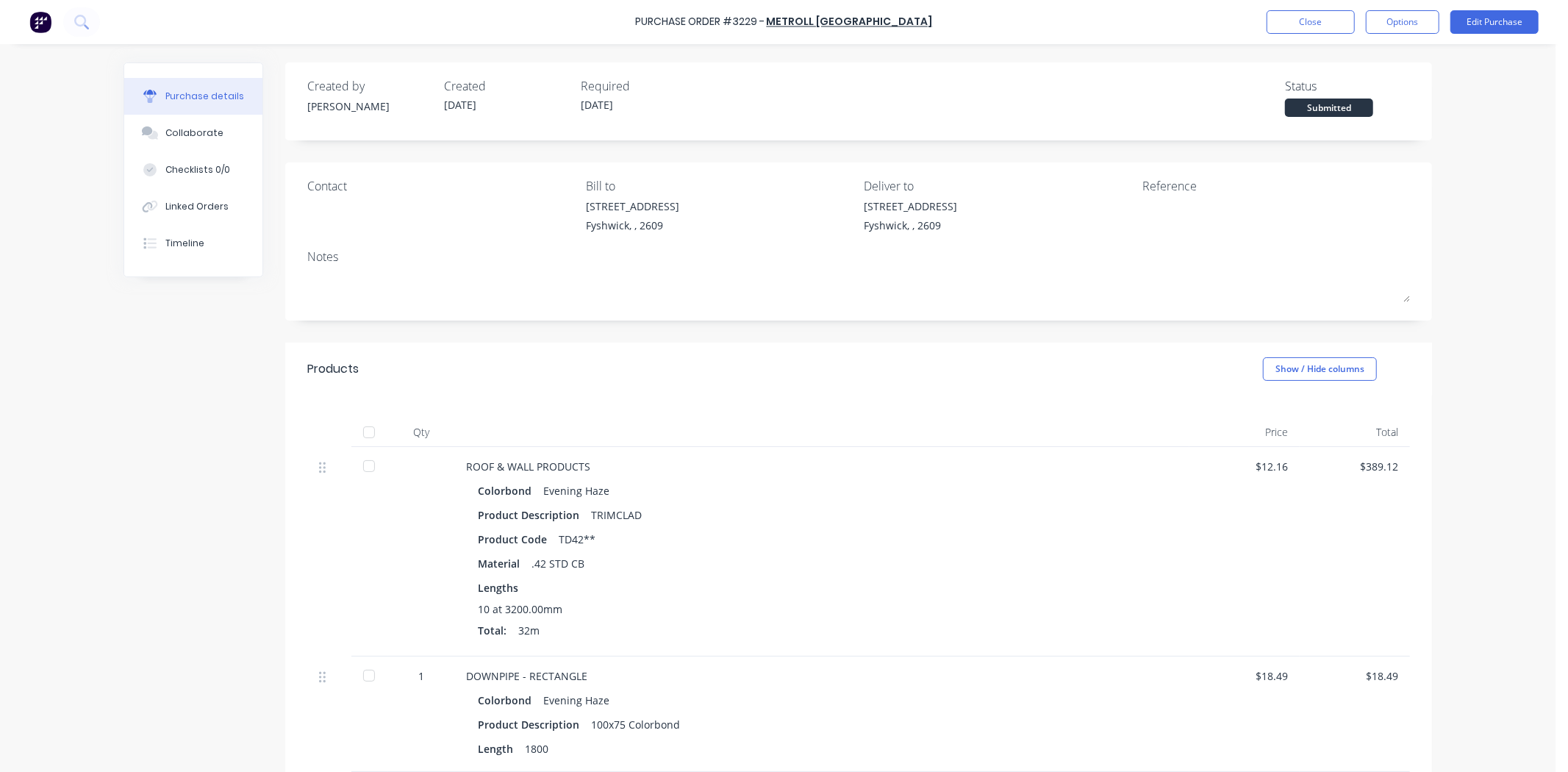
click at [373, 464] on div at bounding box center [369, 466] width 29 height 29
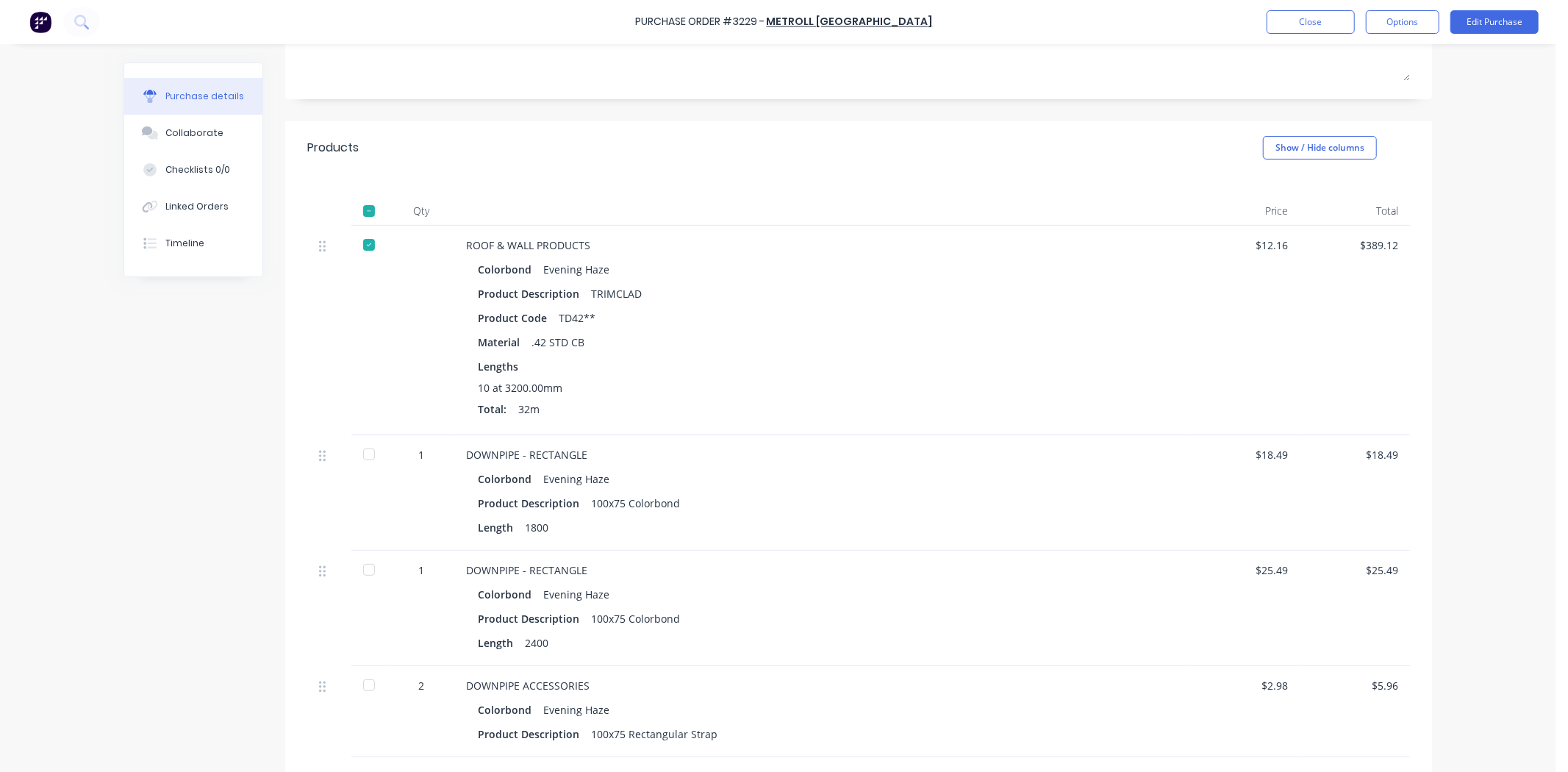
scroll to position [245, 0]
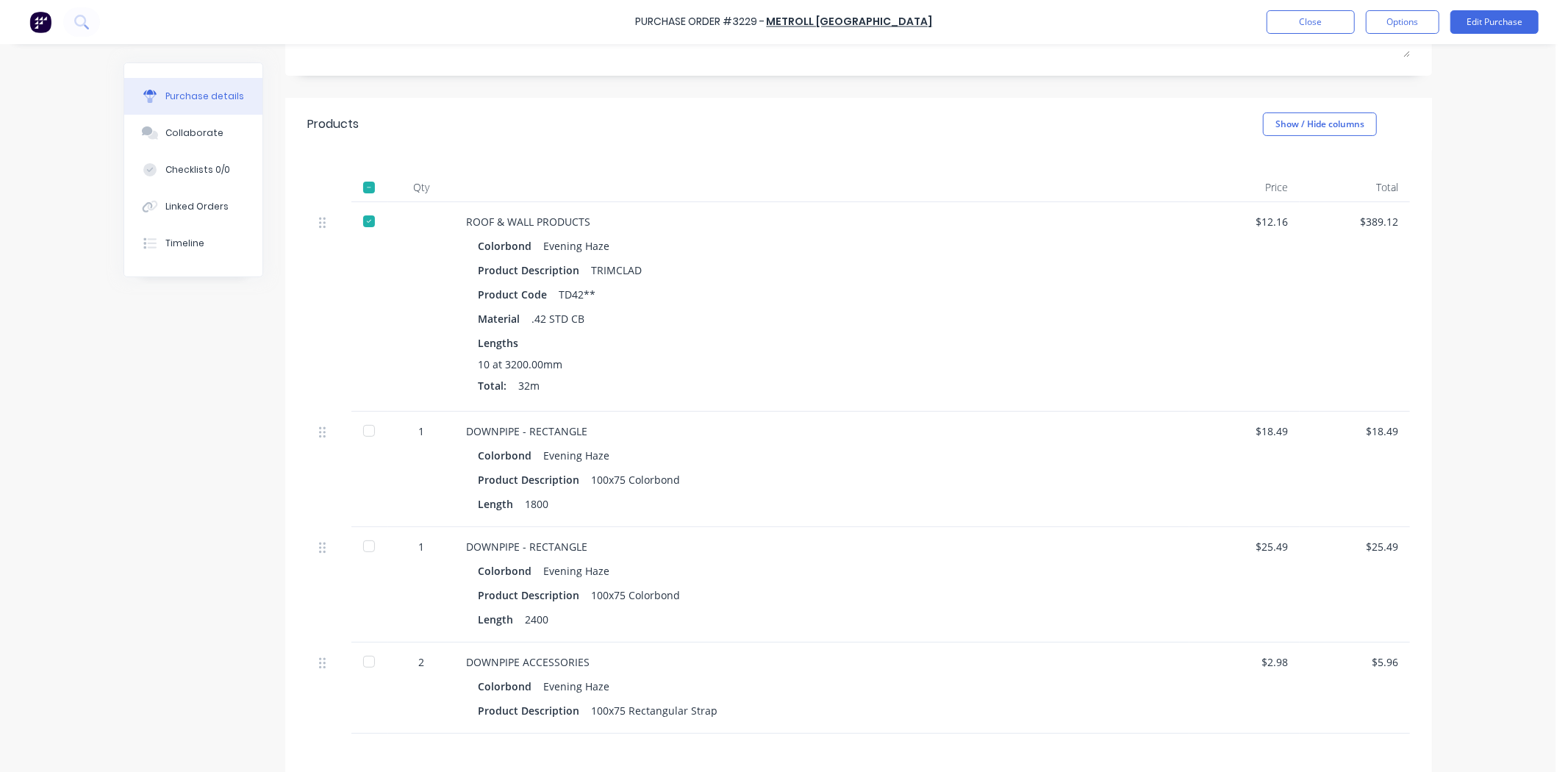
click at [376, 446] on div at bounding box center [370, 469] width 36 height 115
click at [372, 432] on div at bounding box center [369, 431] width 29 height 29
drag, startPoint x: 366, startPoint y: 525, endPoint x: 366, endPoint y: 539, distance: 14.0
click at [366, 526] on div at bounding box center [370, 469] width 36 height 115
click at [366, 550] on div at bounding box center [369, 547] width 29 height 29
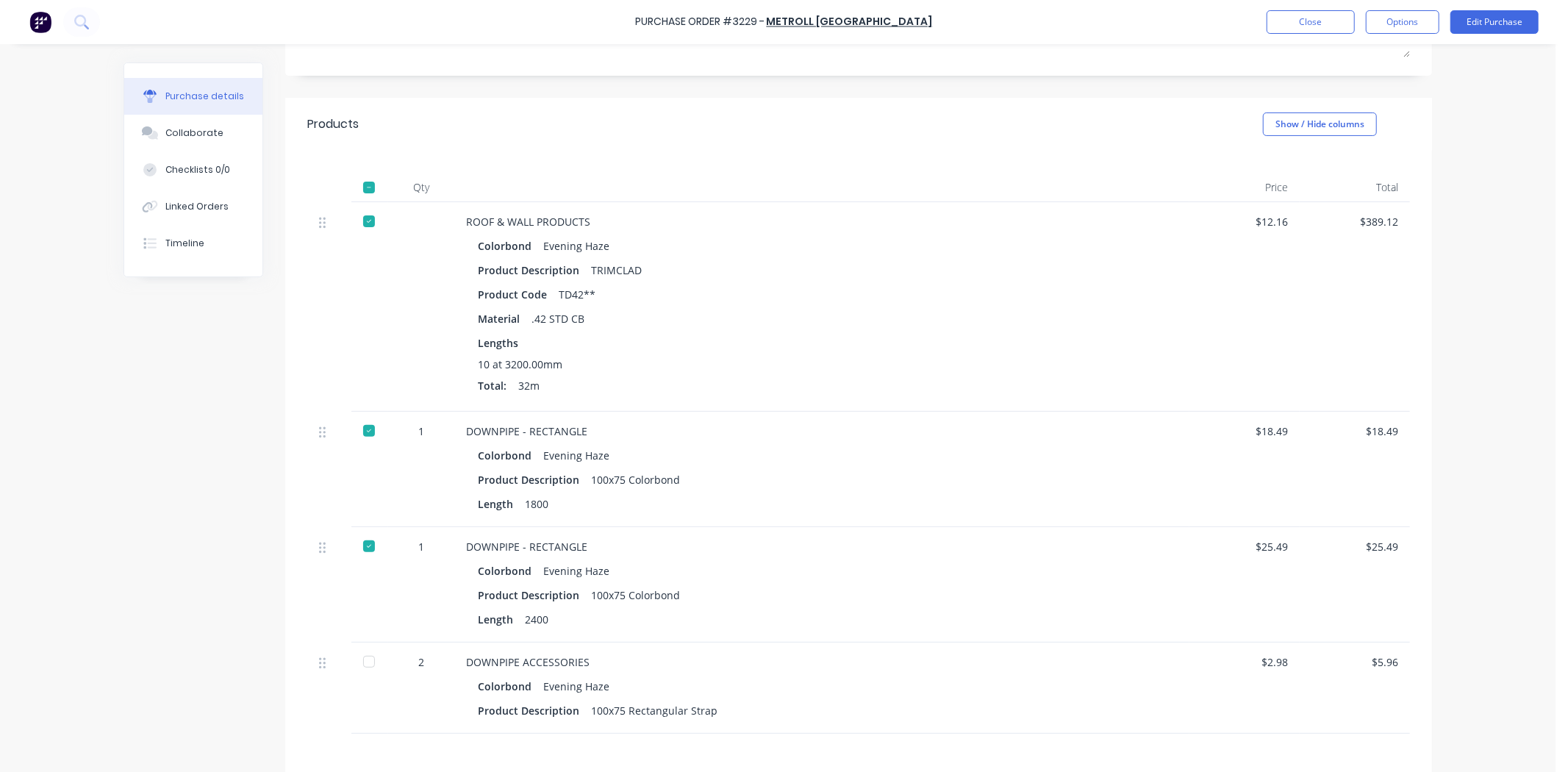
click at [361, 660] on div at bounding box center [369, 662] width 29 height 29
click at [202, 200] on div "Linked Orders" at bounding box center [197, 206] width 63 height 13
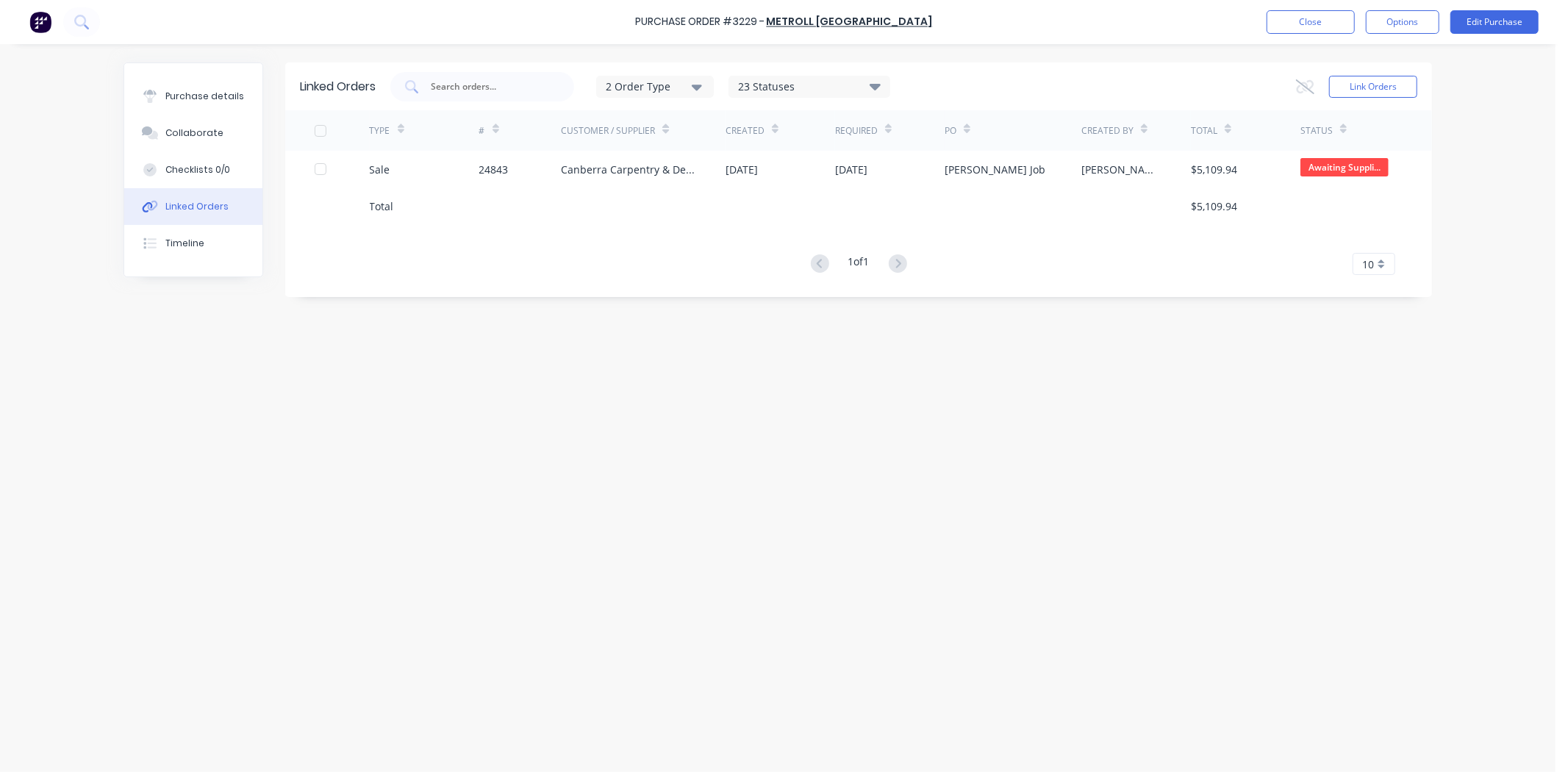
click at [496, 149] on div "#" at bounding box center [520, 130] width 82 height 41
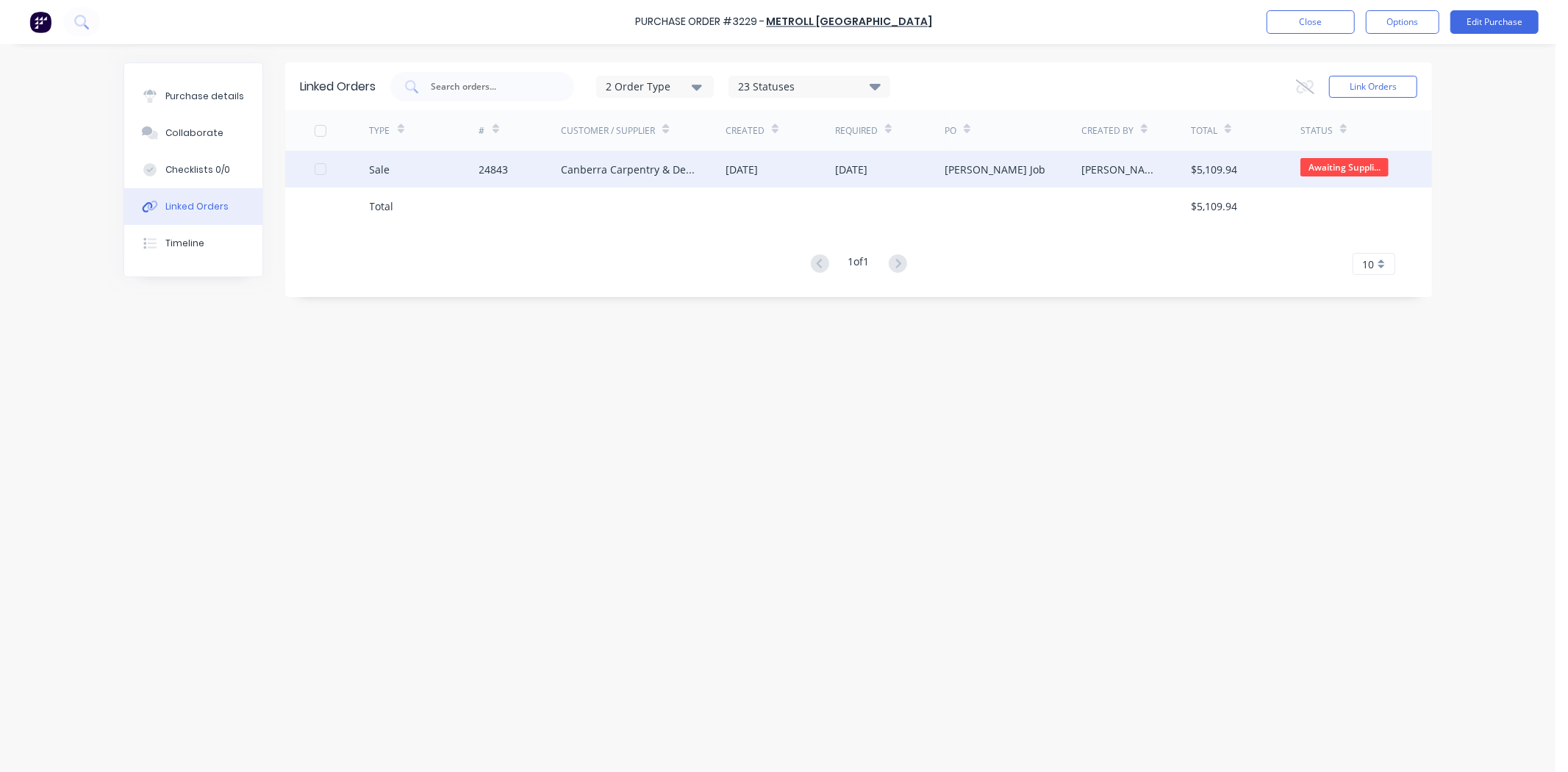
click at [496, 167] on div "24843" at bounding box center [494, 170] width 29 height 16
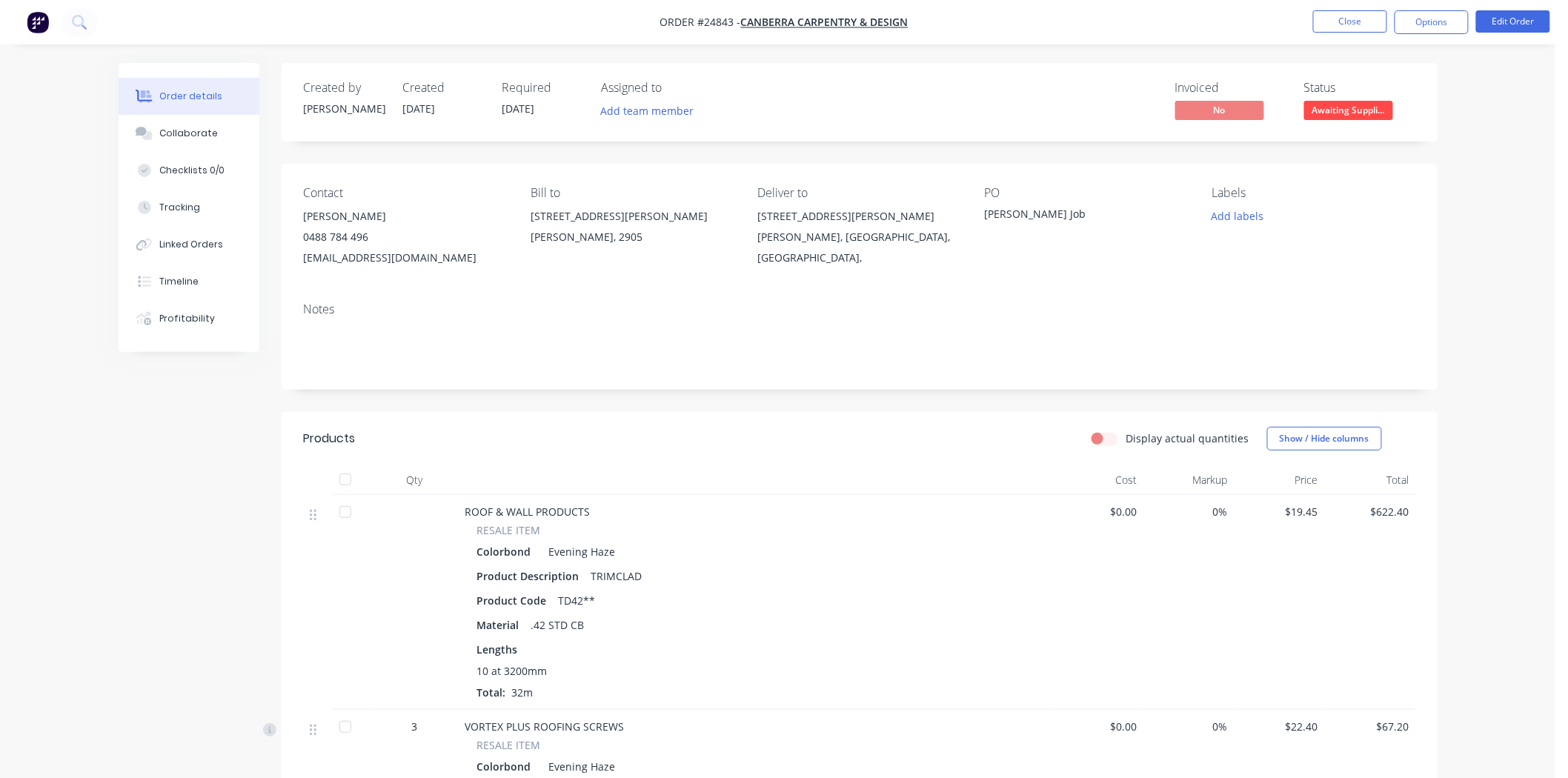
scroll to position [82, 0]
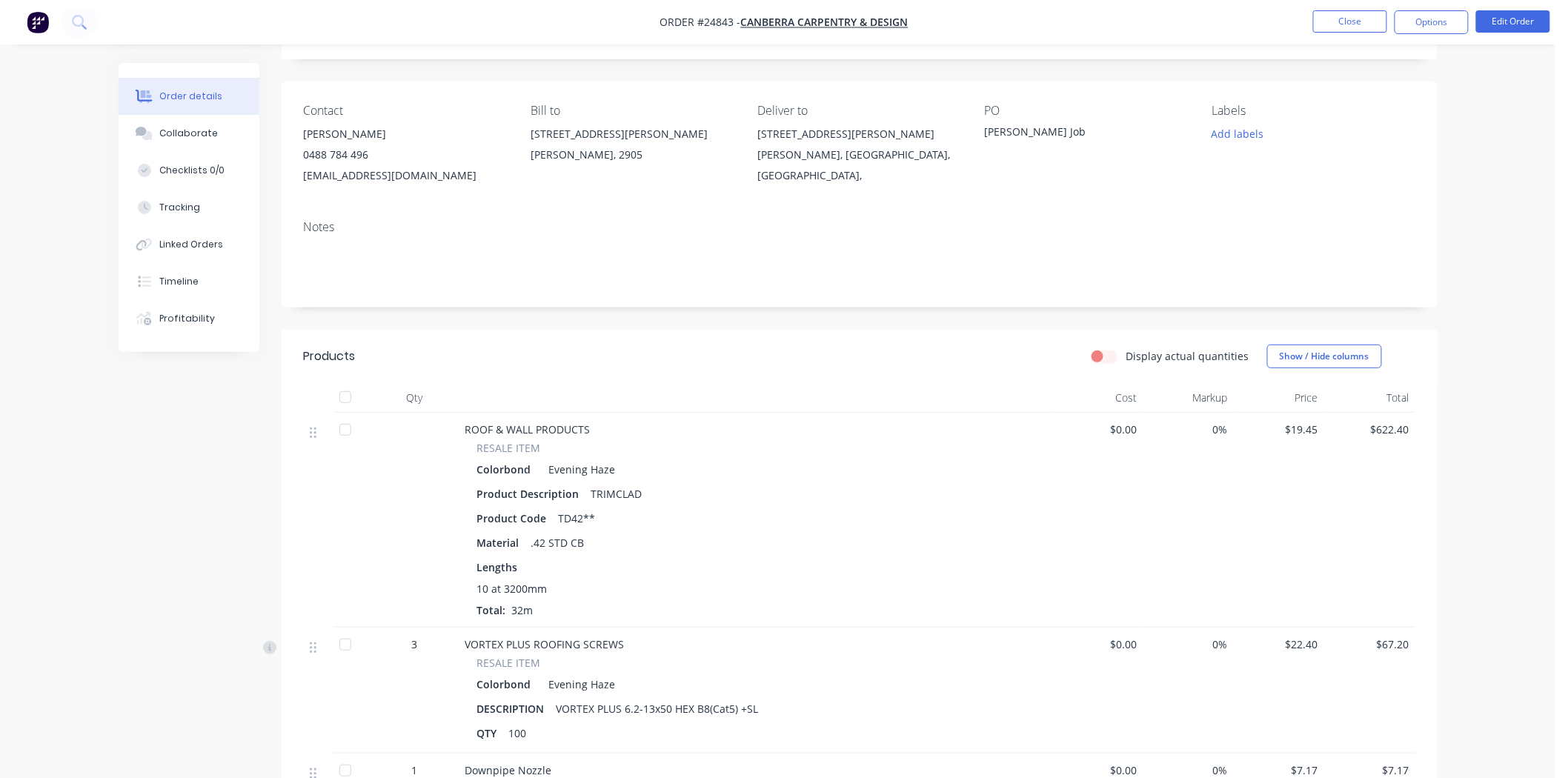
click at [358, 437] on div at bounding box center [346, 430] width 30 height 30
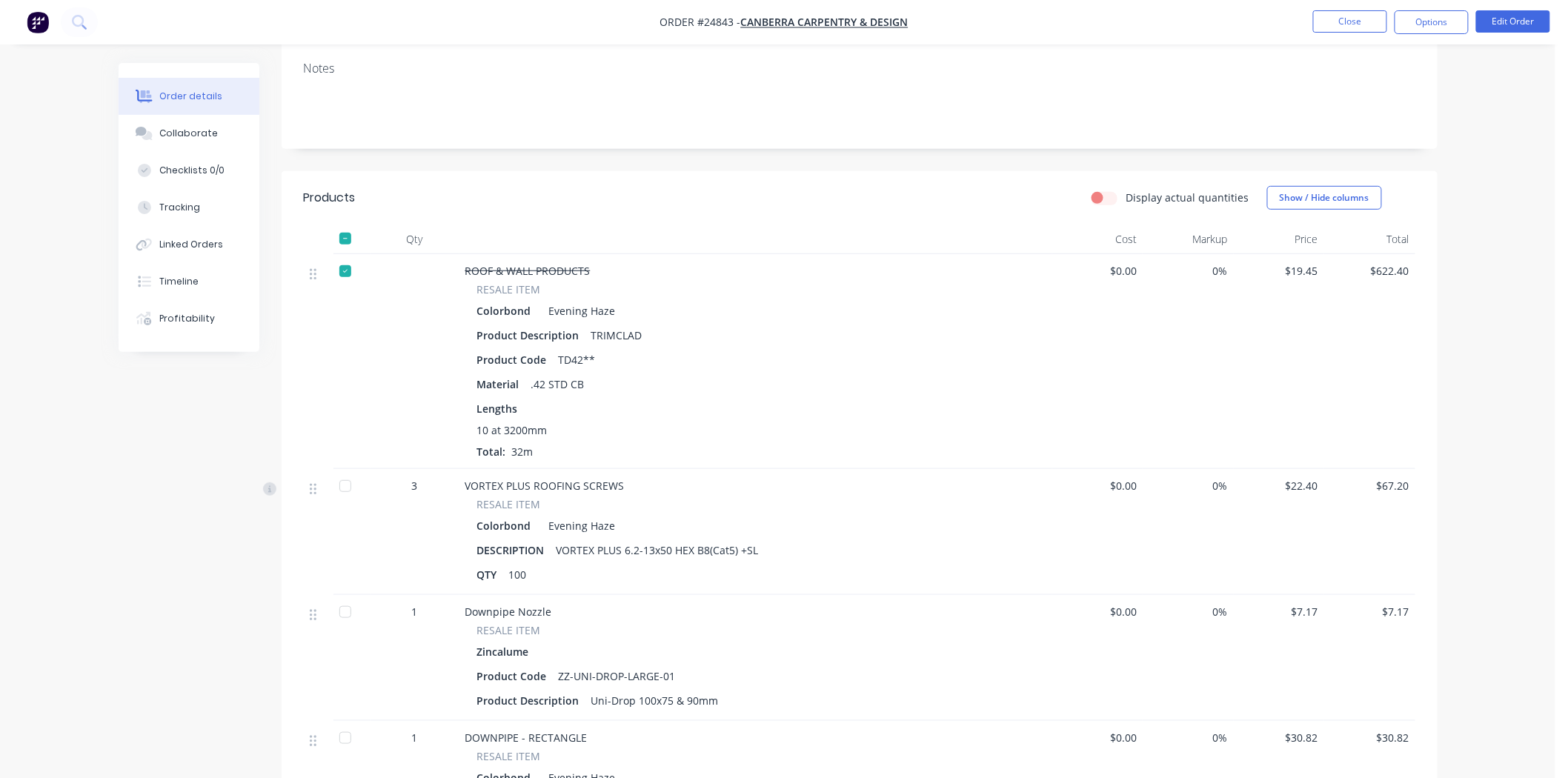
scroll to position [247, 0]
click at [338, 482] on div at bounding box center [346, 480] width 30 height 30
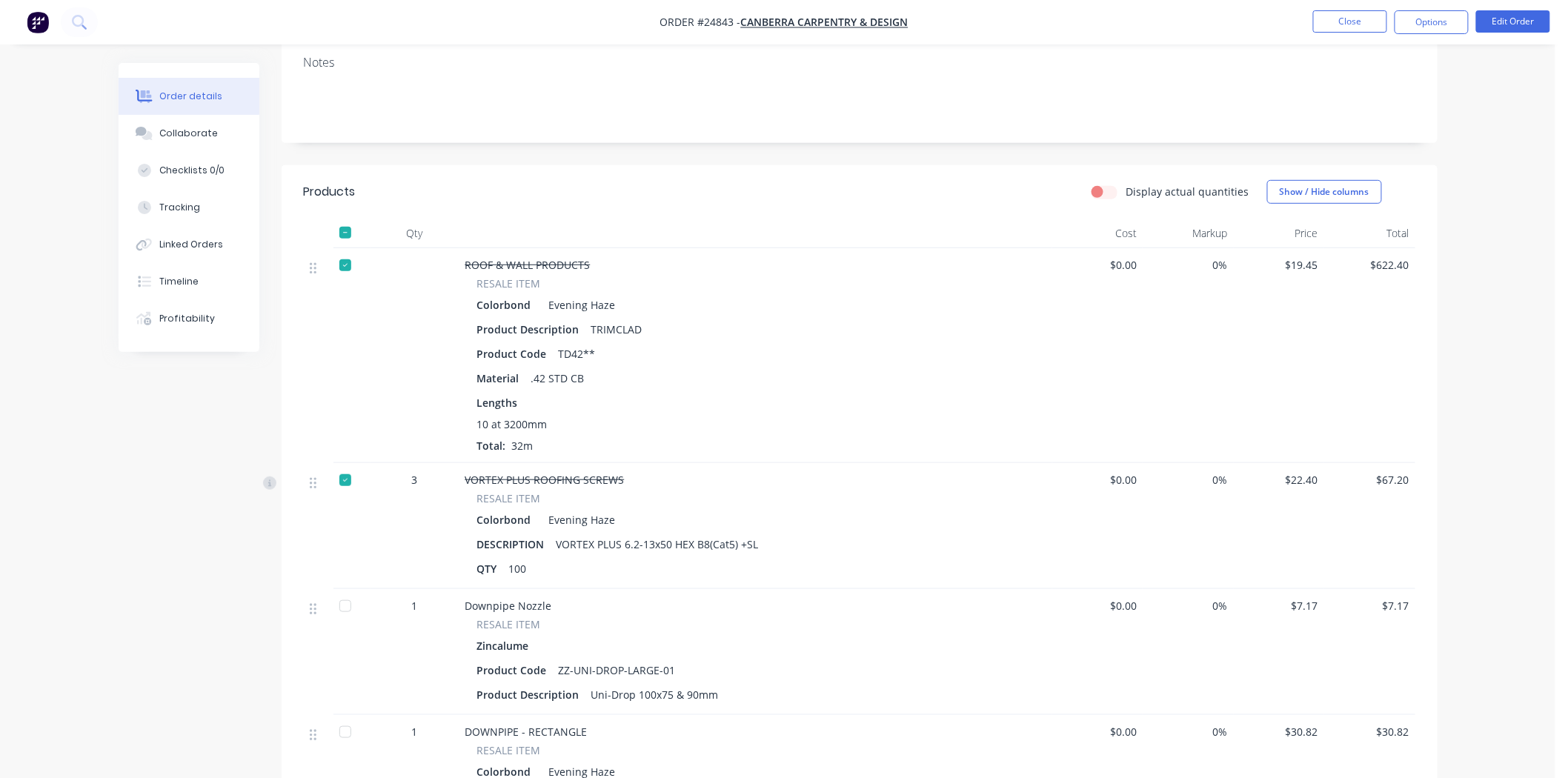
drag, startPoint x: 350, startPoint y: 616, endPoint x: 347, endPoint y: 609, distance: 7.6
click at [347, 612] on div at bounding box center [346, 606] width 30 height 30
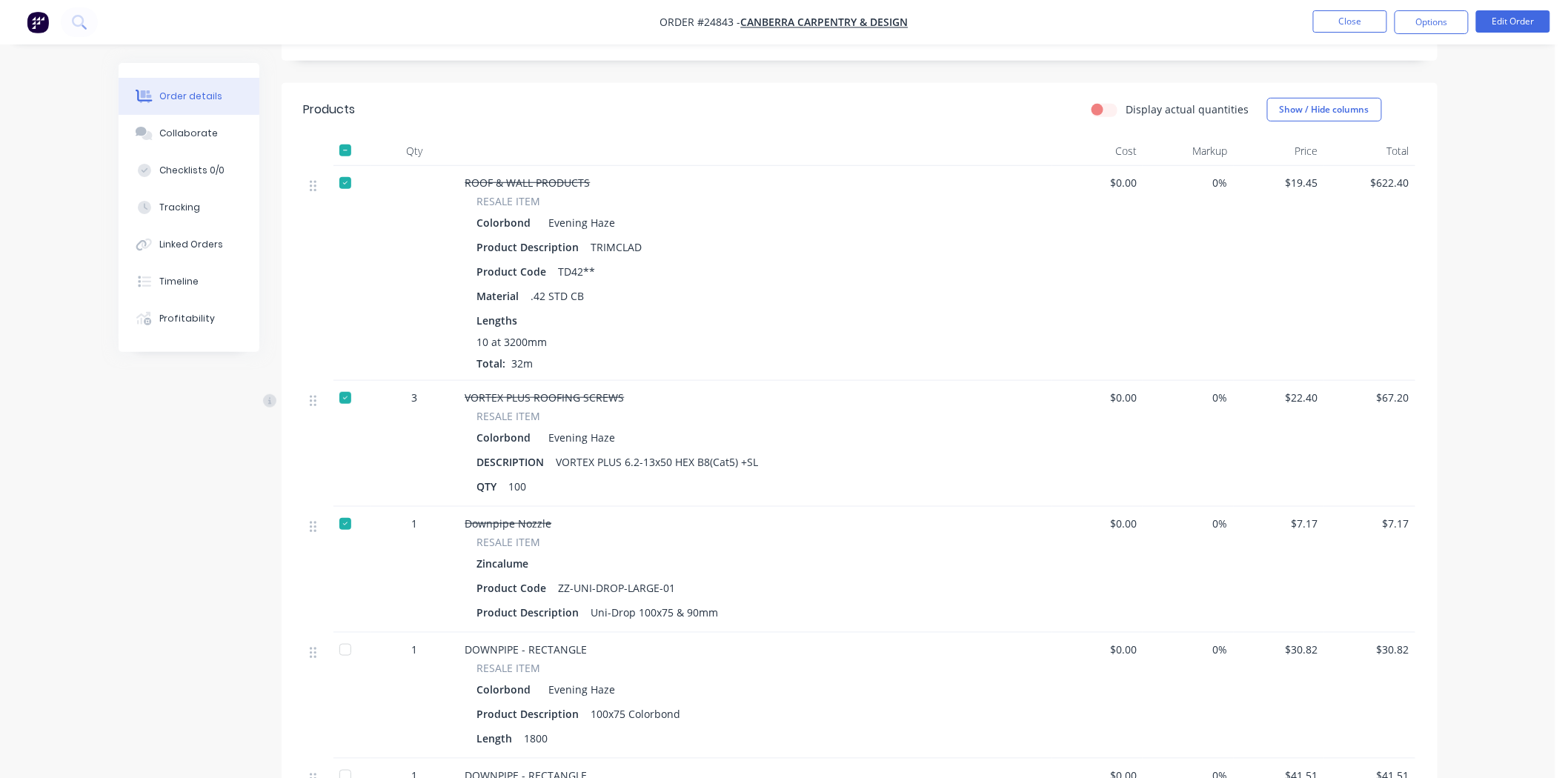
scroll to position [411, 0]
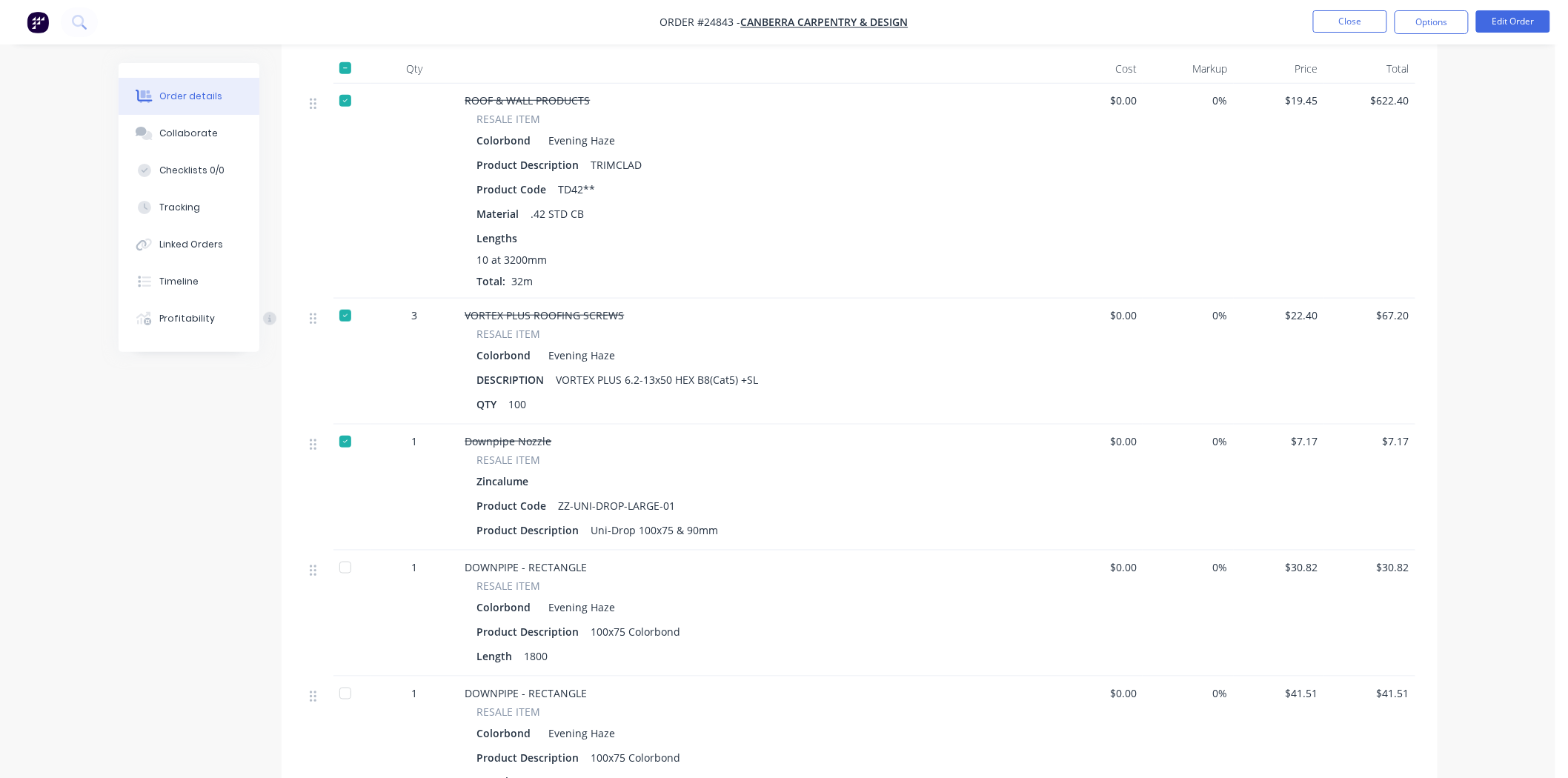
click at [354, 561] on div at bounding box center [346, 568] width 30 height 30
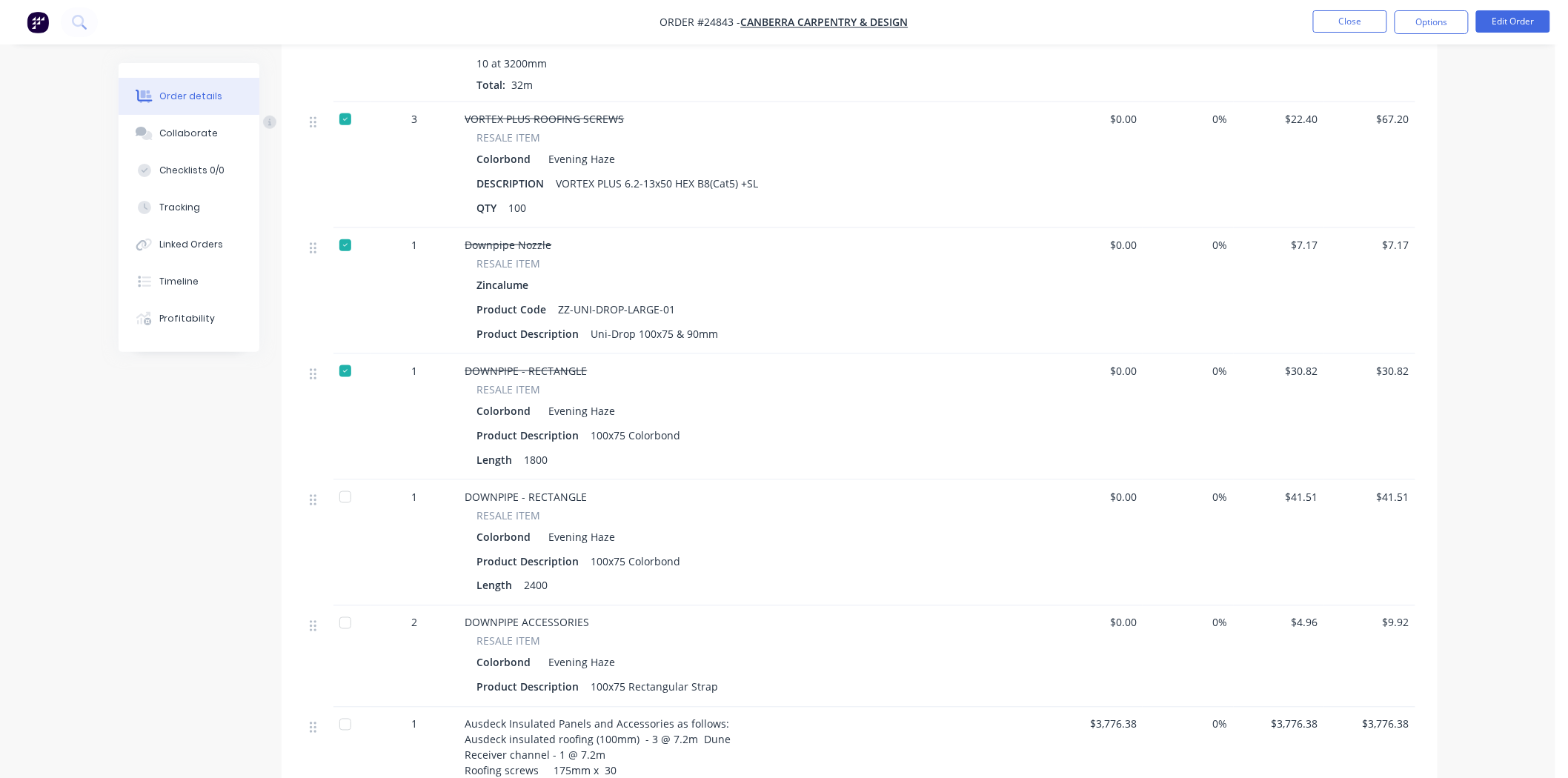
scroll to position [658, 0]
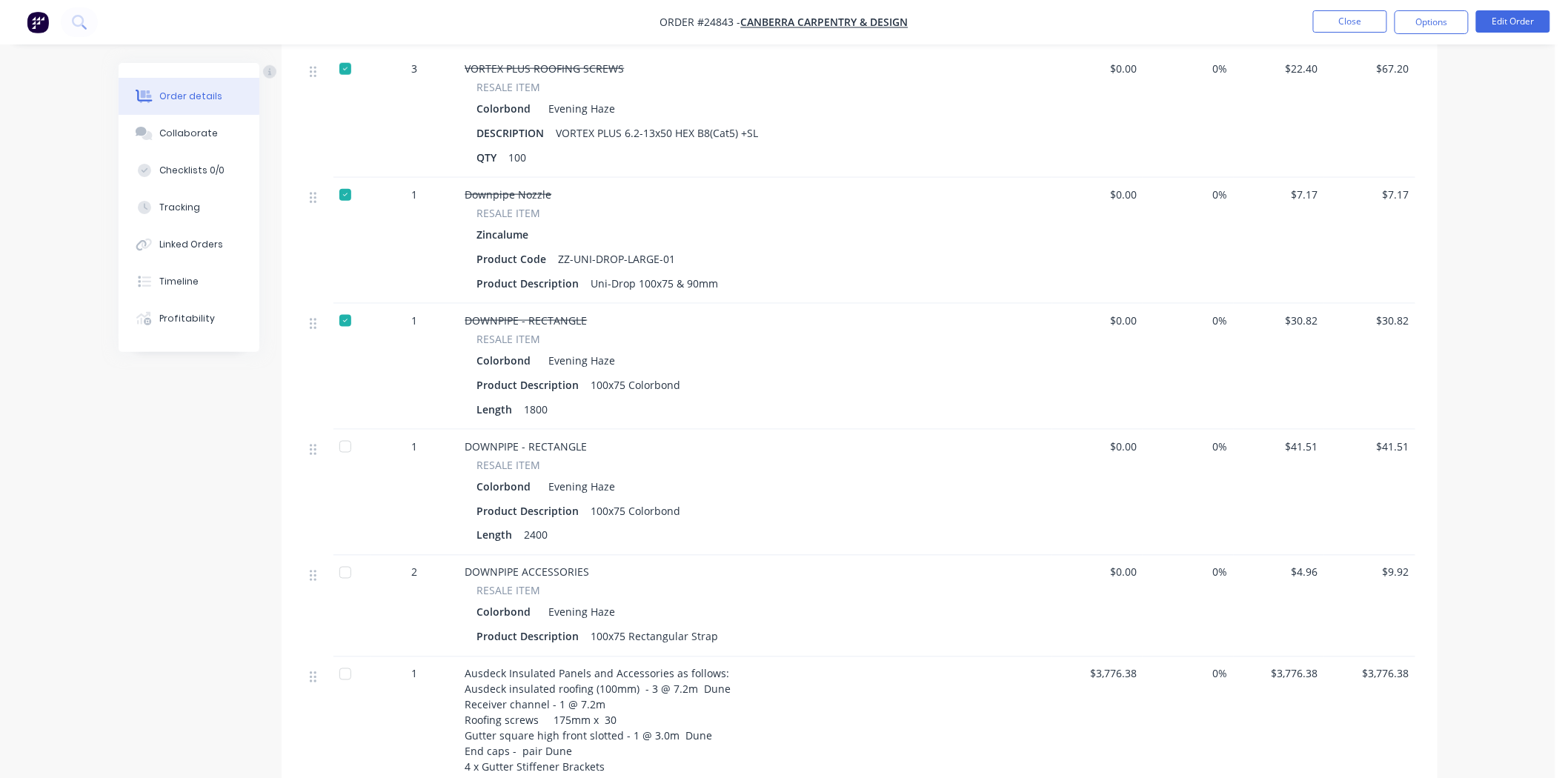
click at [345, 450] on div at bounding box center [346, 447] width 30 height 30
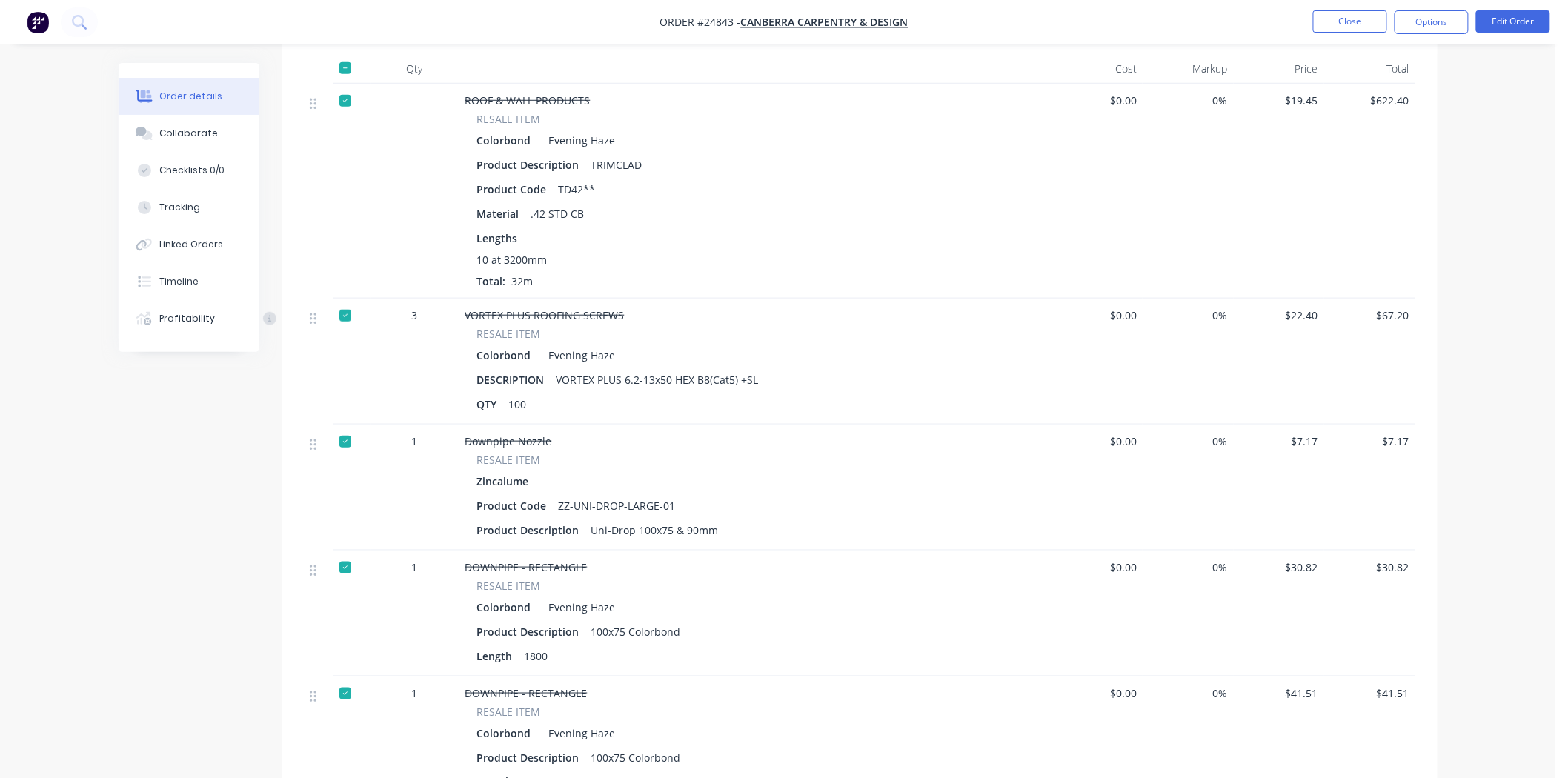
scroll to position [329, 0]
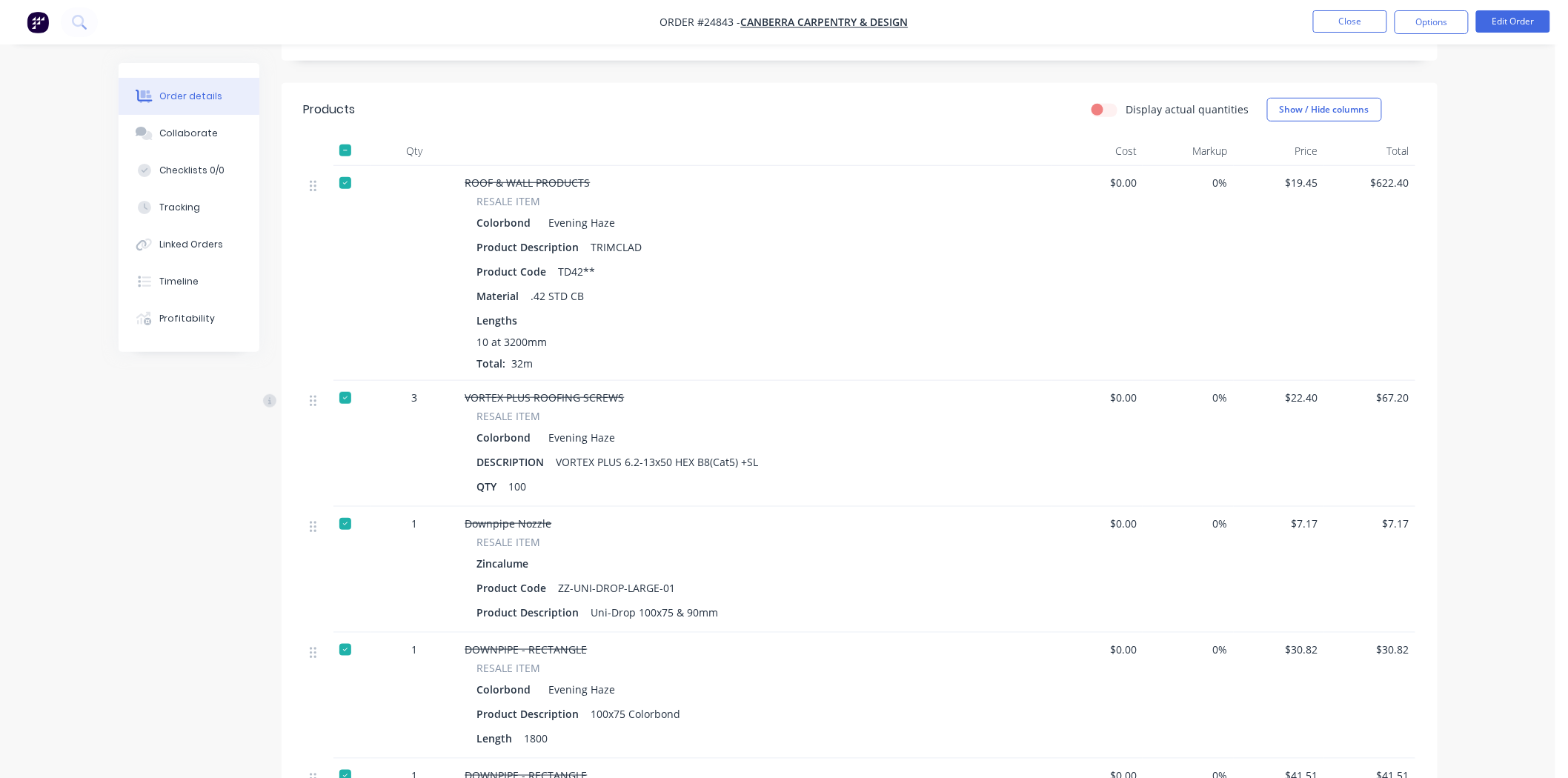
click at [347, 391] on div at bounding box center [346, 398] width 30 height 30
click at [342, 525] on div at bounding box center [346, 524] width 30 height 30
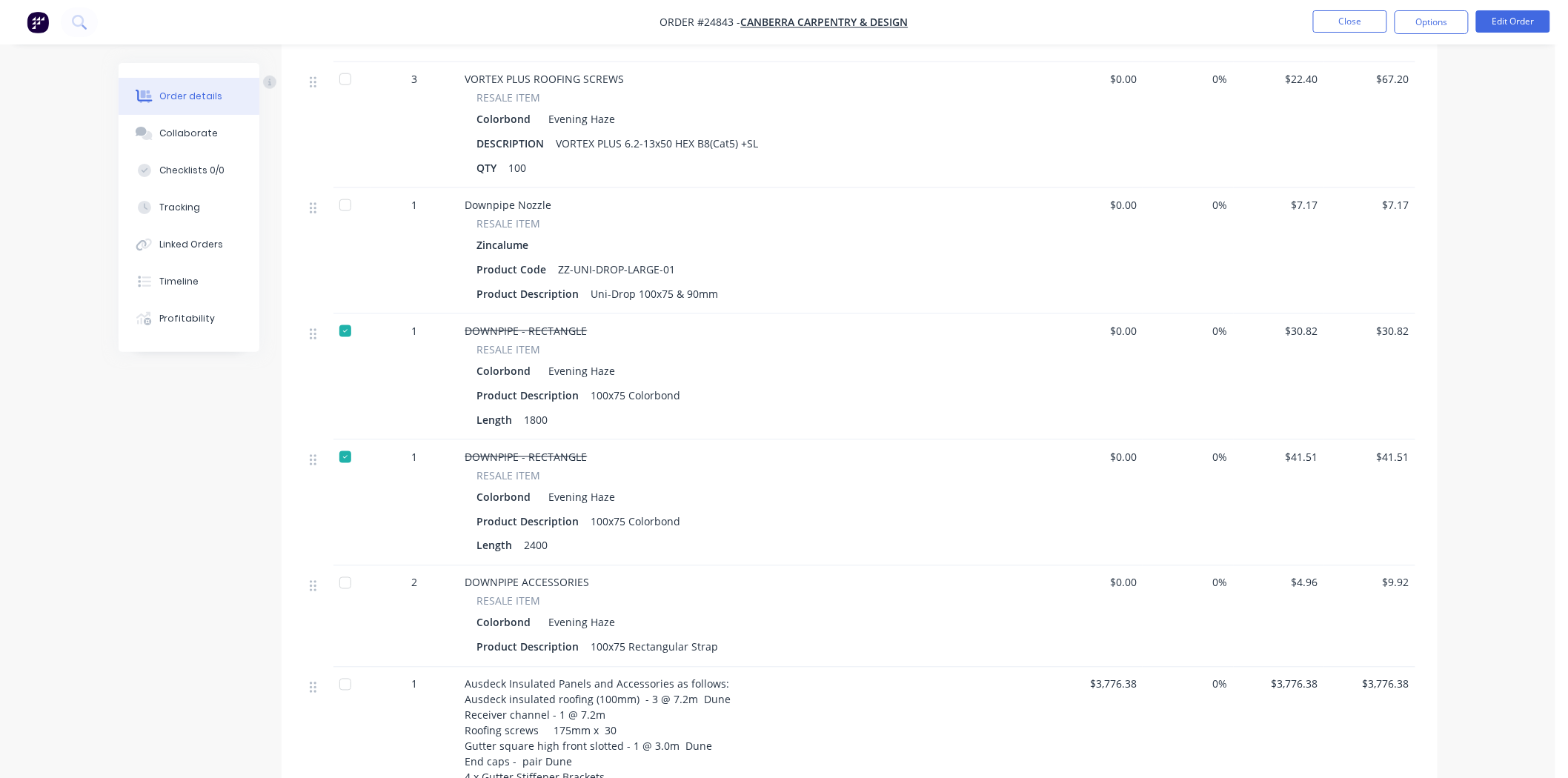
scroll to position [658, 0]
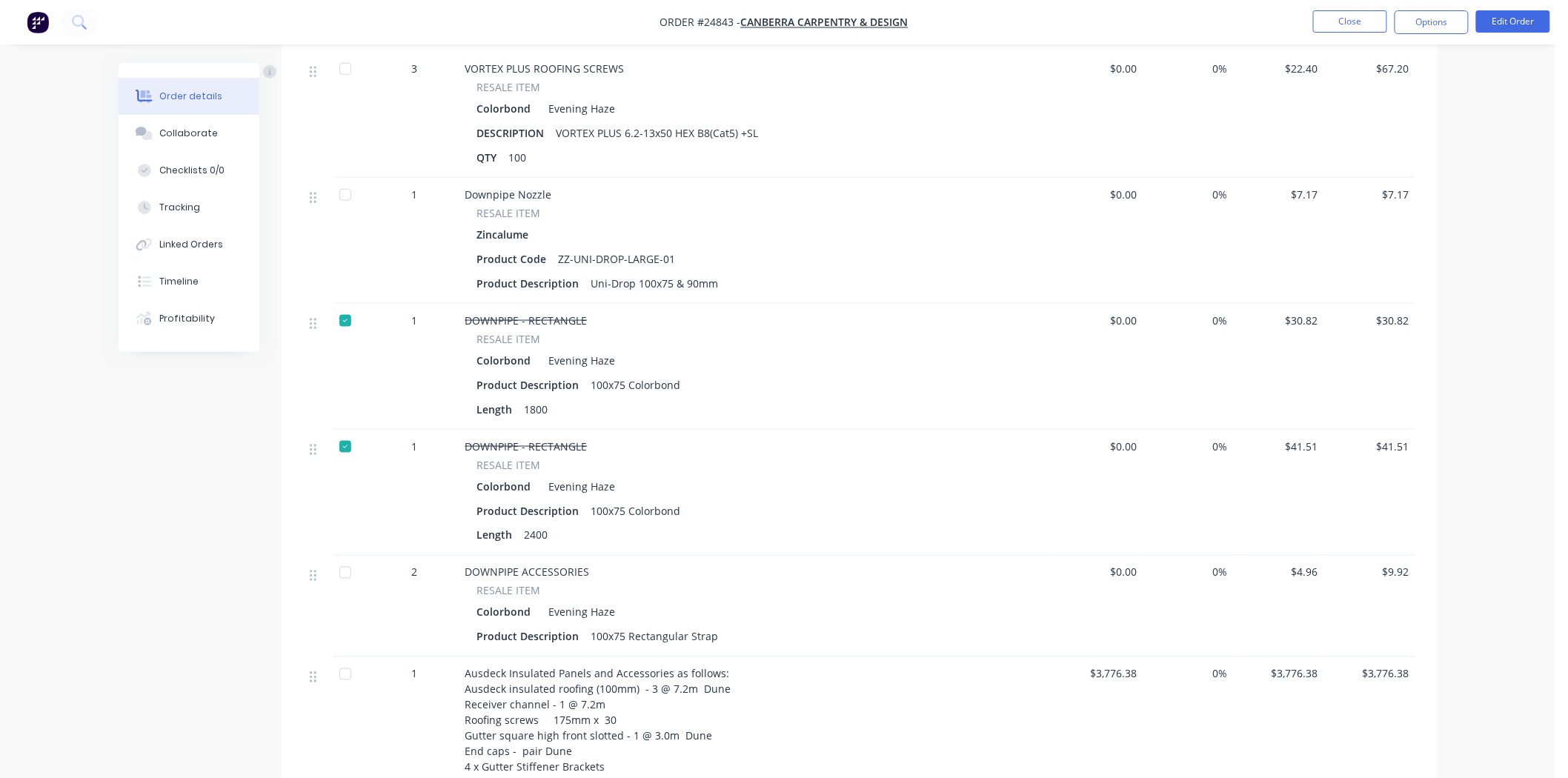
click at [334, 575] on div at bounding box center [346, 573] width 30 height 30
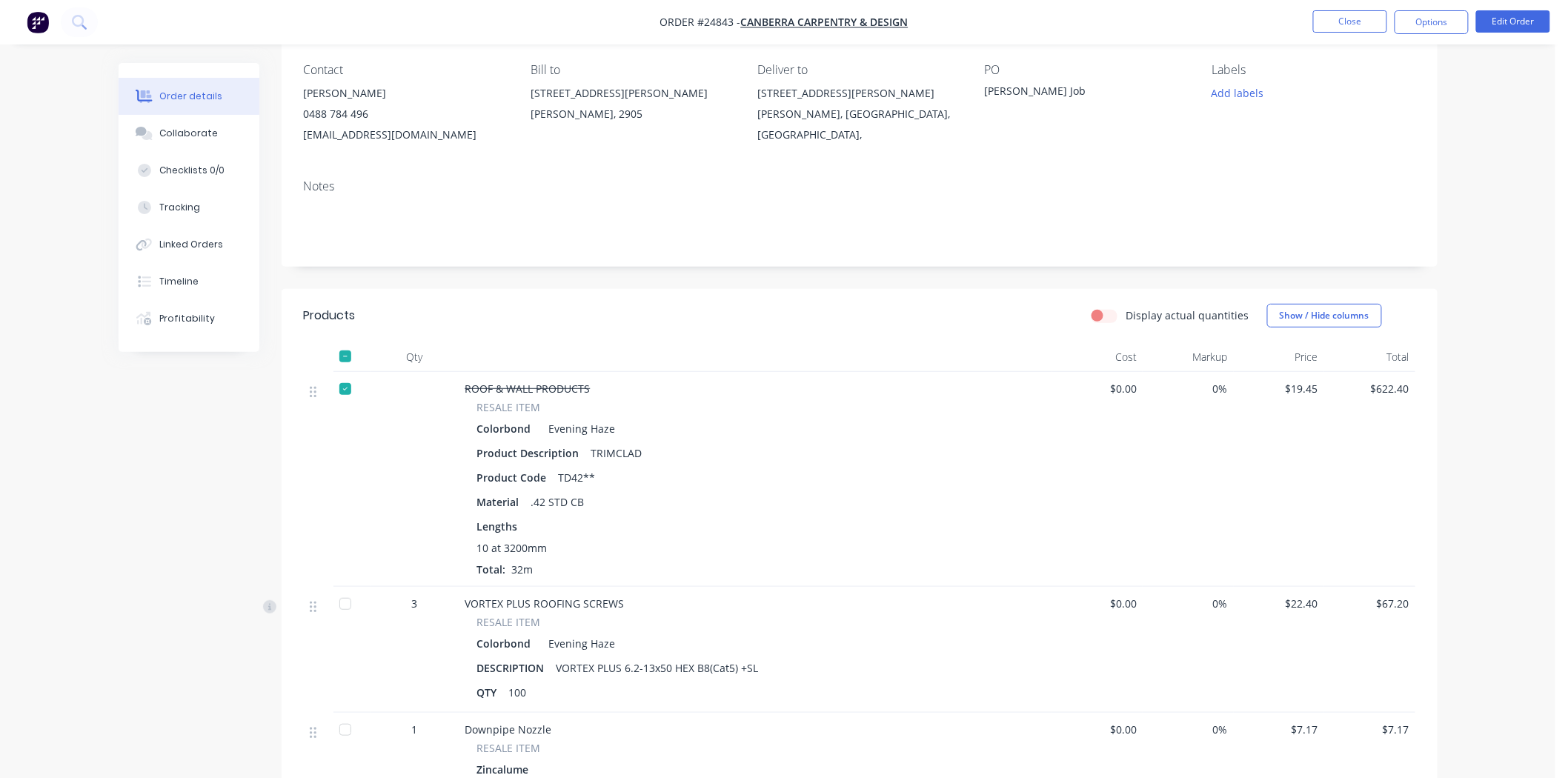
scroll to position [0, 0]
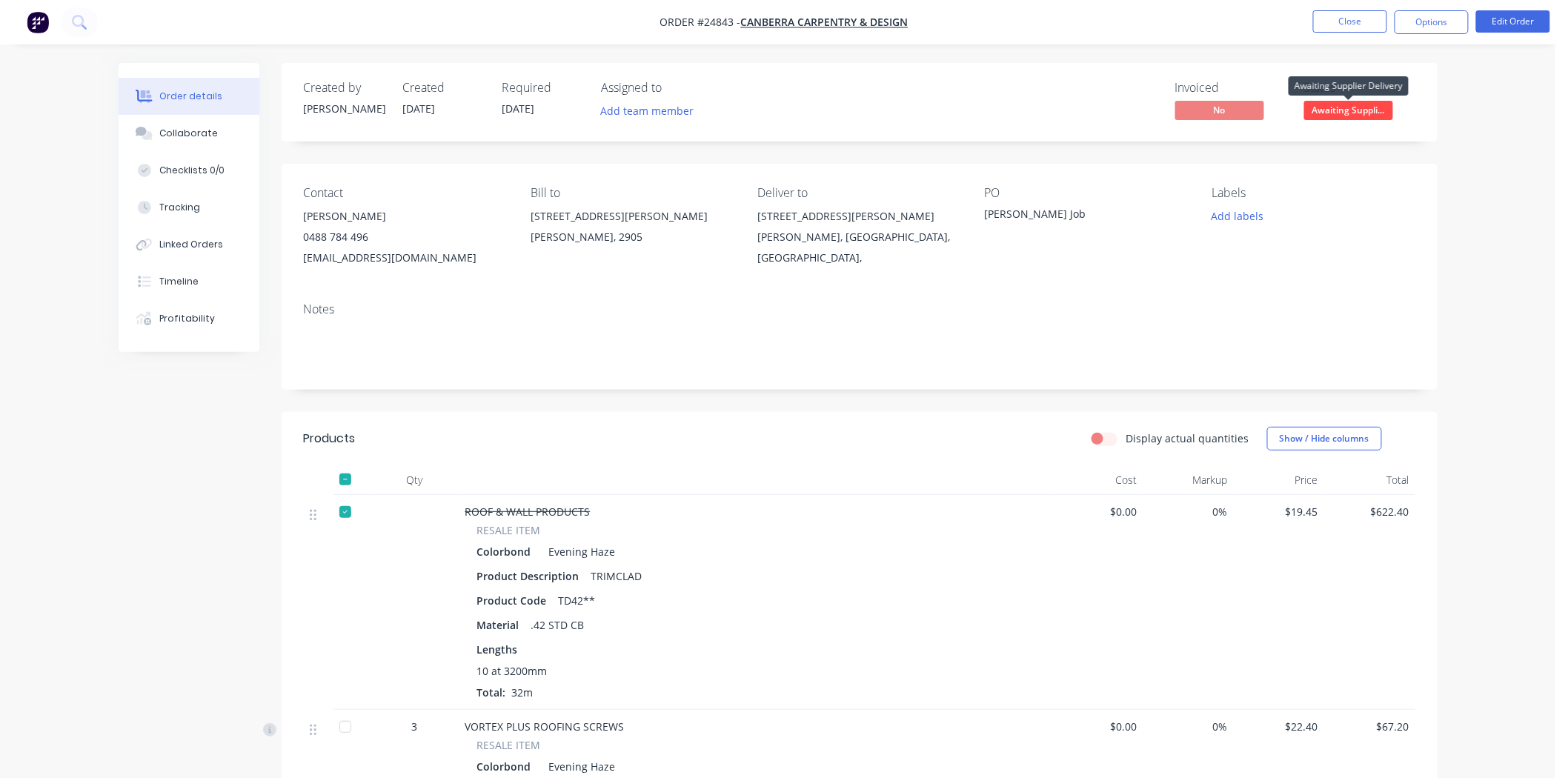
click at [1371, 106] on span "Awaiting Suppli..." at bounding box center [1349, 109] width 89 height 18
click at [1350, 31] on button "Close" at bounding box center [1350, 21] width 74 height 22
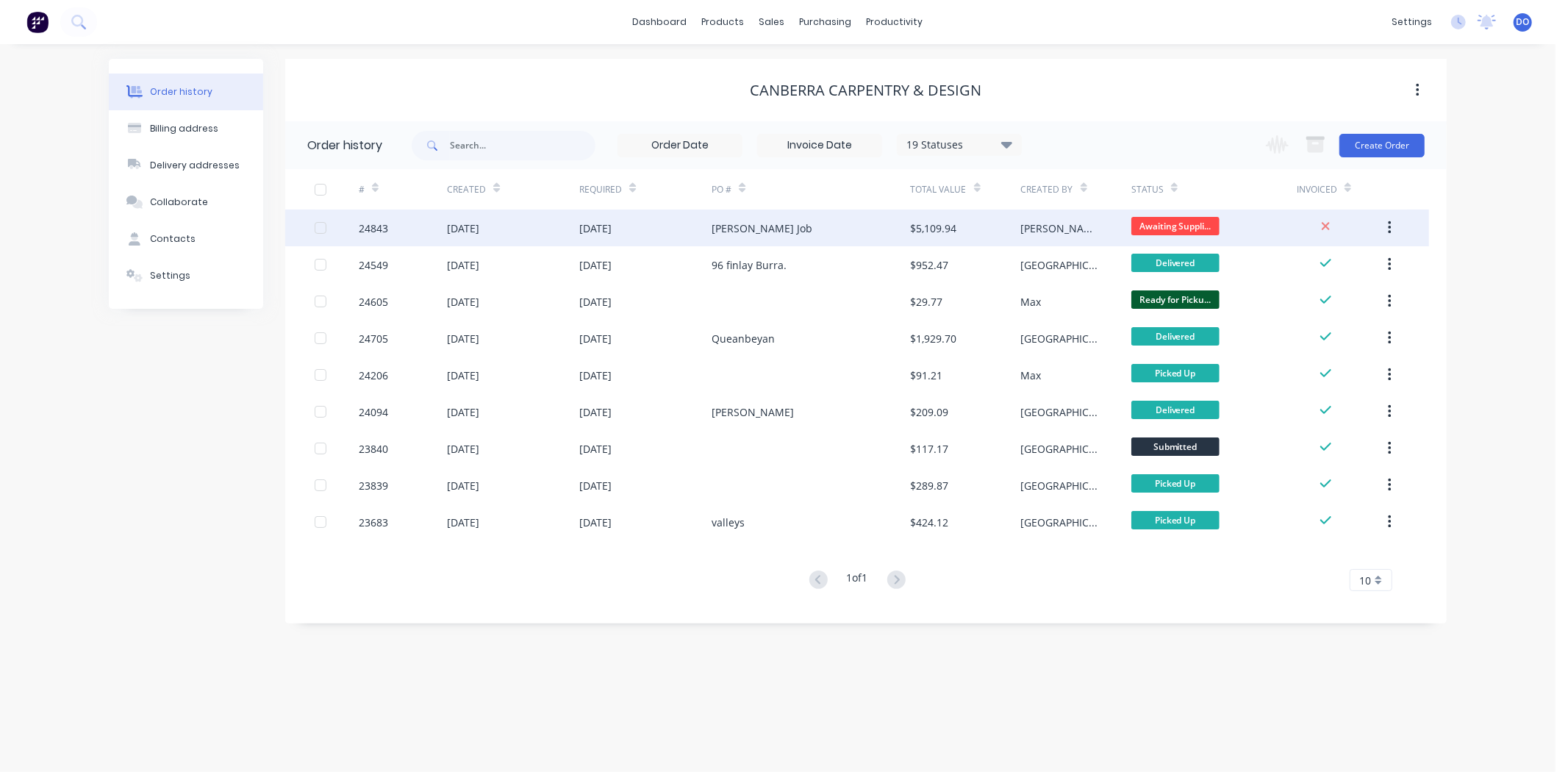
click at [881, 234] on div "[PERSON_NAME] Job" at bounding box center [811, 228] width 198 height 36
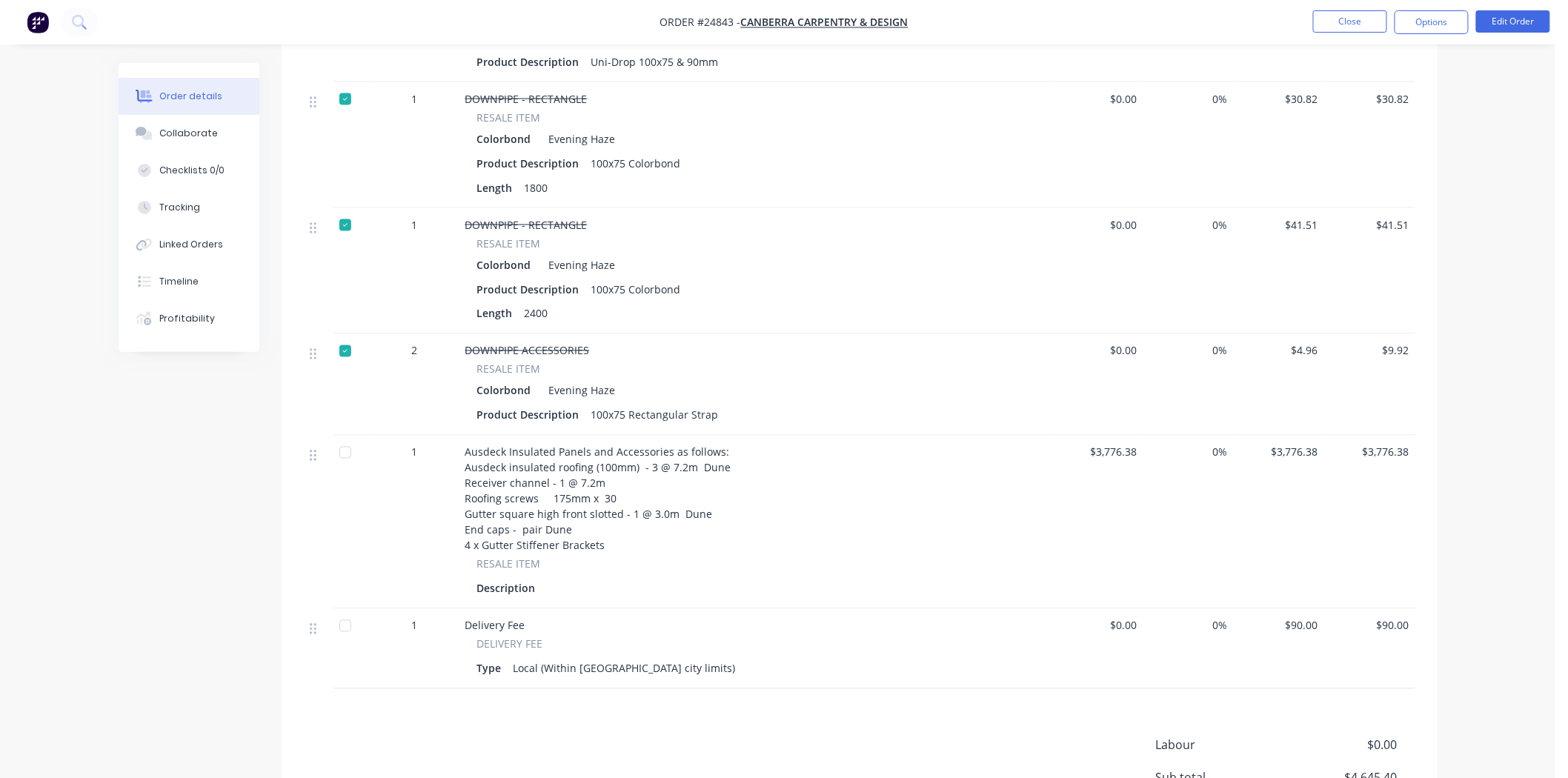
scroll to position [905, 0]
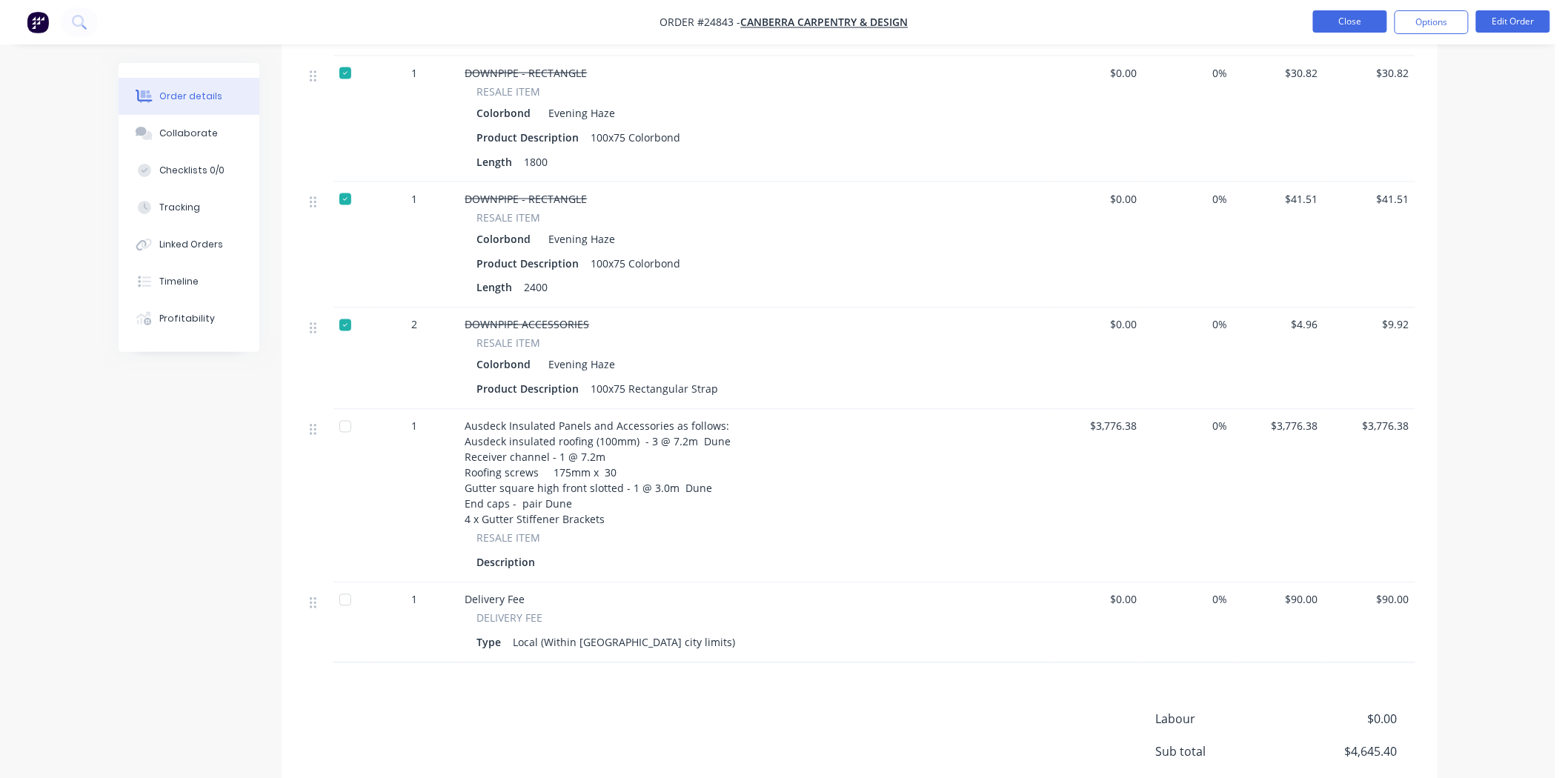
click at [1322, 28] on button "Close" at bounding box center [1350, 21] width 74 height 22
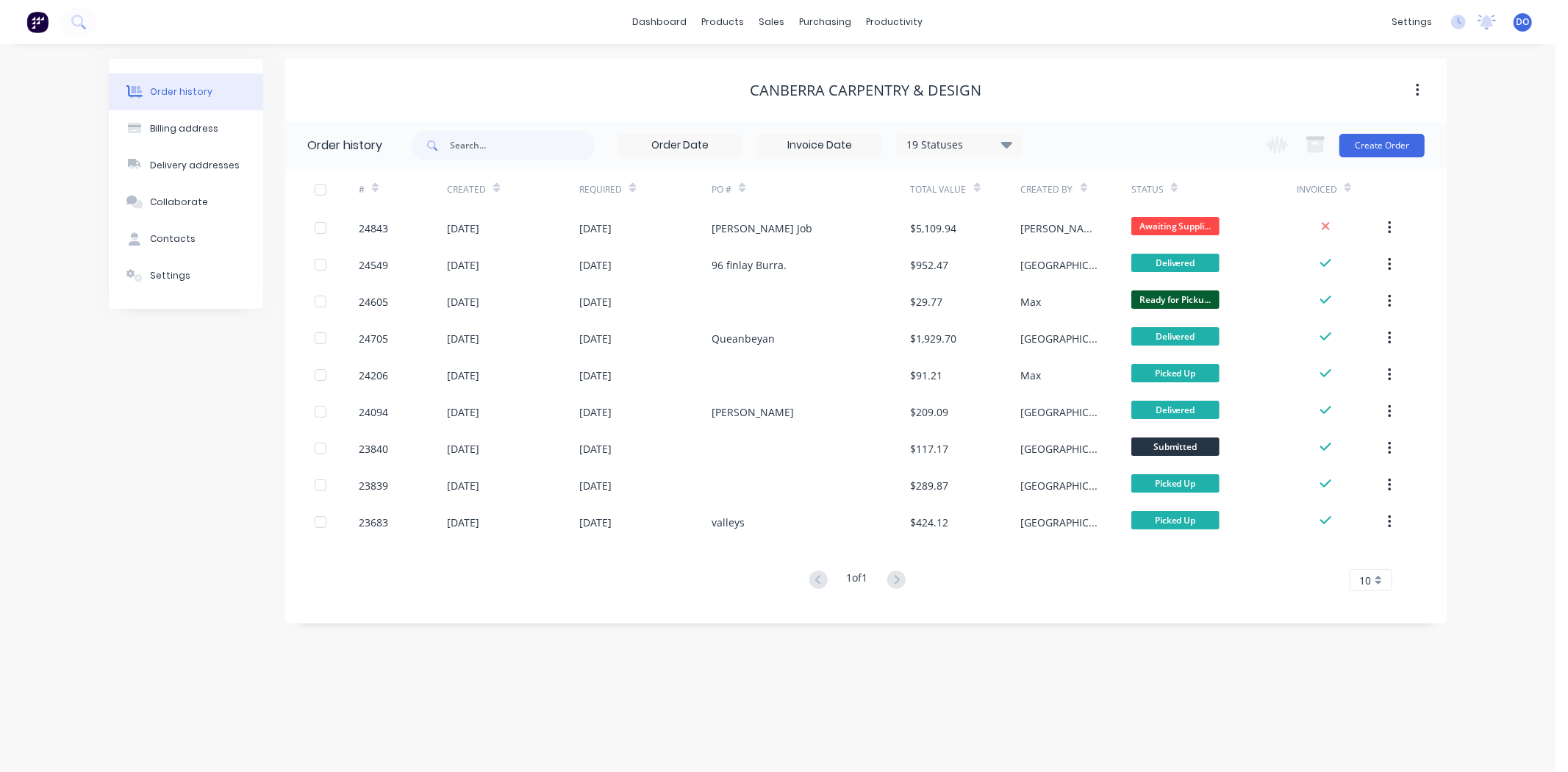
drag, startPoint x: 378, startPoint y: 699, endPoint x: 377, endPoint y: 689, distance: 10.0
click at [379, 695] on div "Order history Billing address Delivery addresses Collaborate Contacts Settings …" at bounding box center [778, 408] width 1556 height 728
click at [774, 74] on icon at bounding box center [776, 70] width 13 height 13
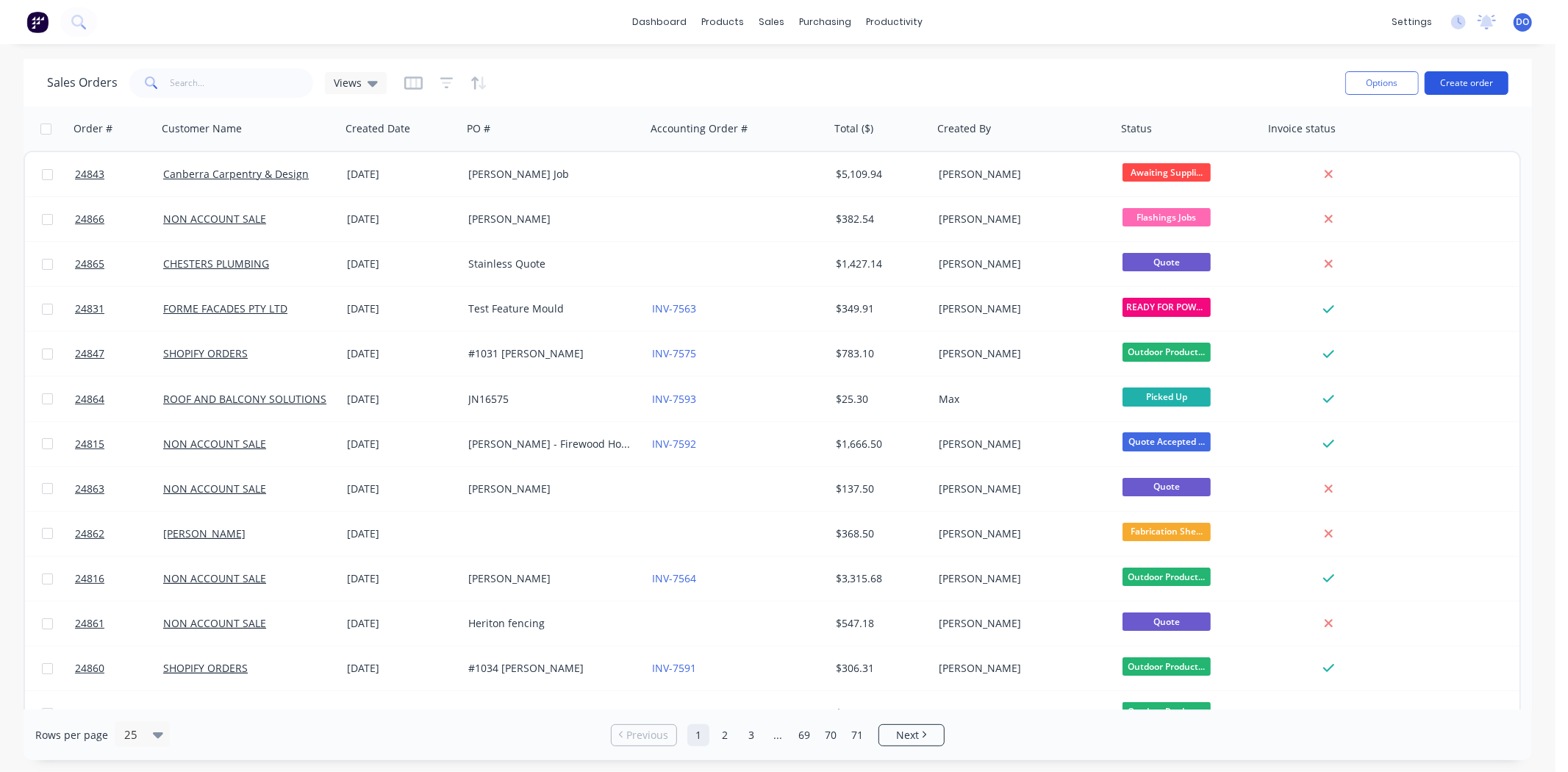
click at [1471, 85] on button "Create order" at bounding box center [1467, 82] width 84 height 23
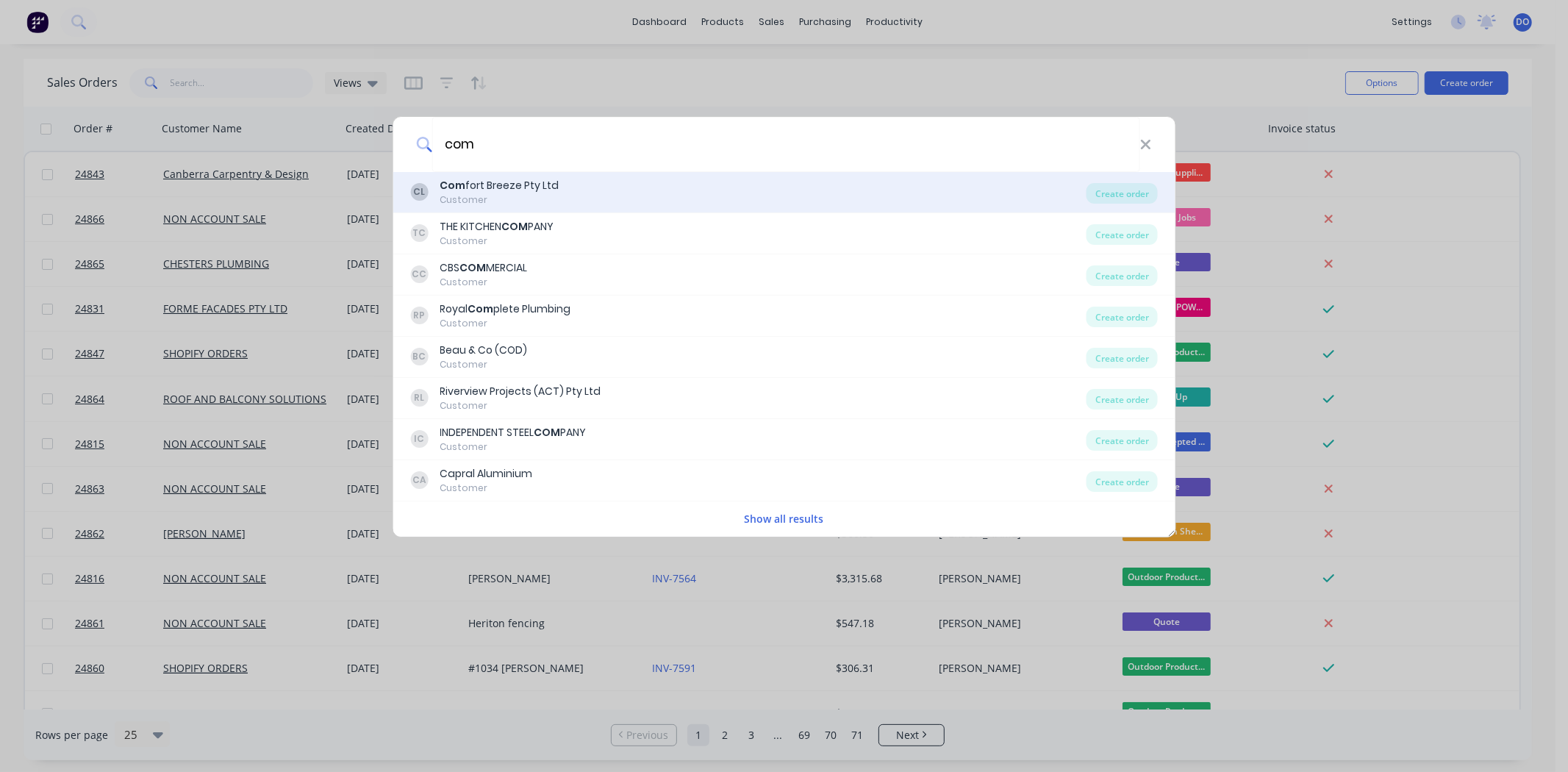
type input "com"
click at [754, 185] on div "CL Com fort Breeze Pty Ltd Customer" at bounding box center [748, 191] width 677 height 29
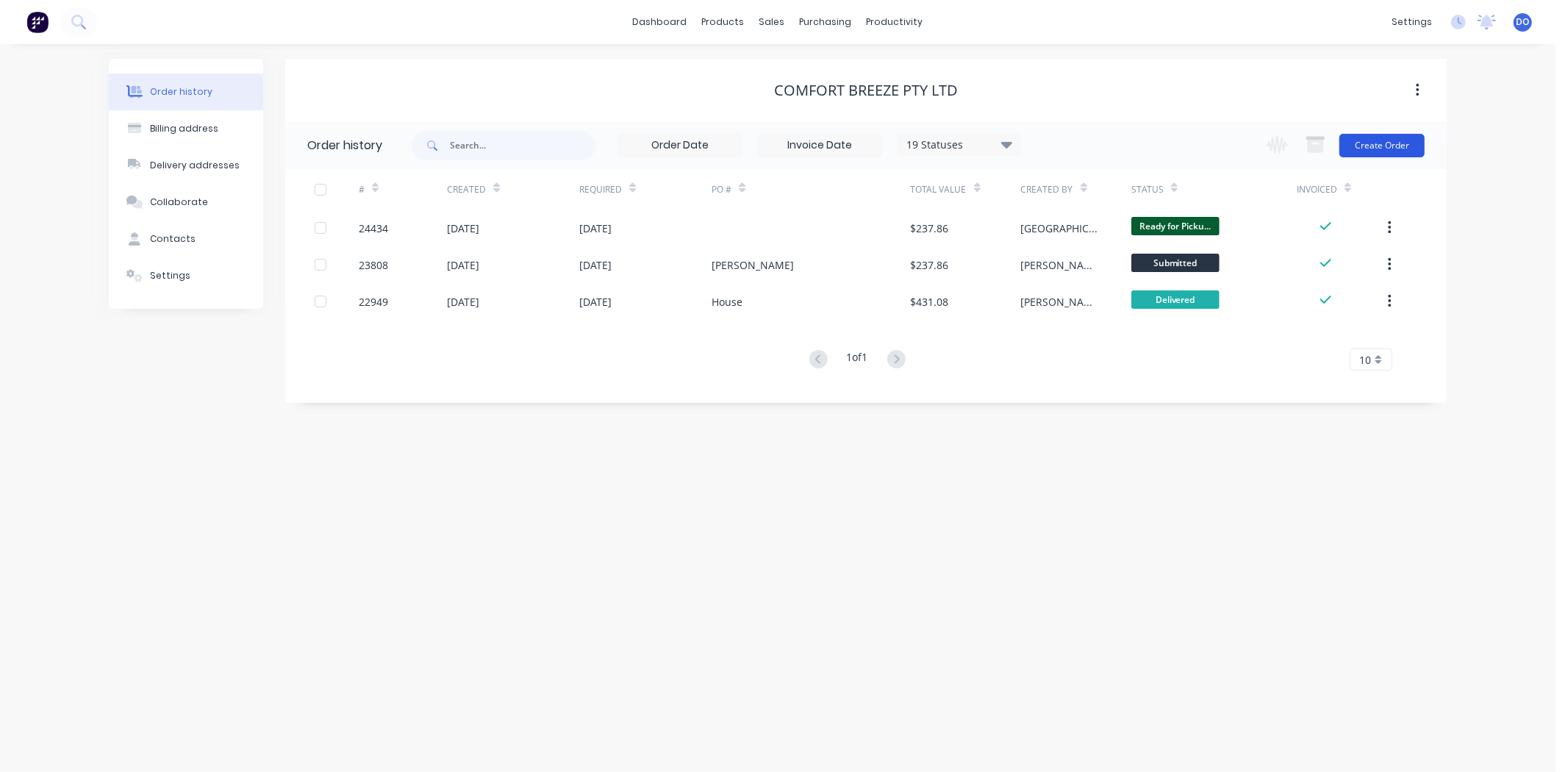
click at [1348, 149] on button "Create Order" at bounding box center [1382, 145] width 85 height 23
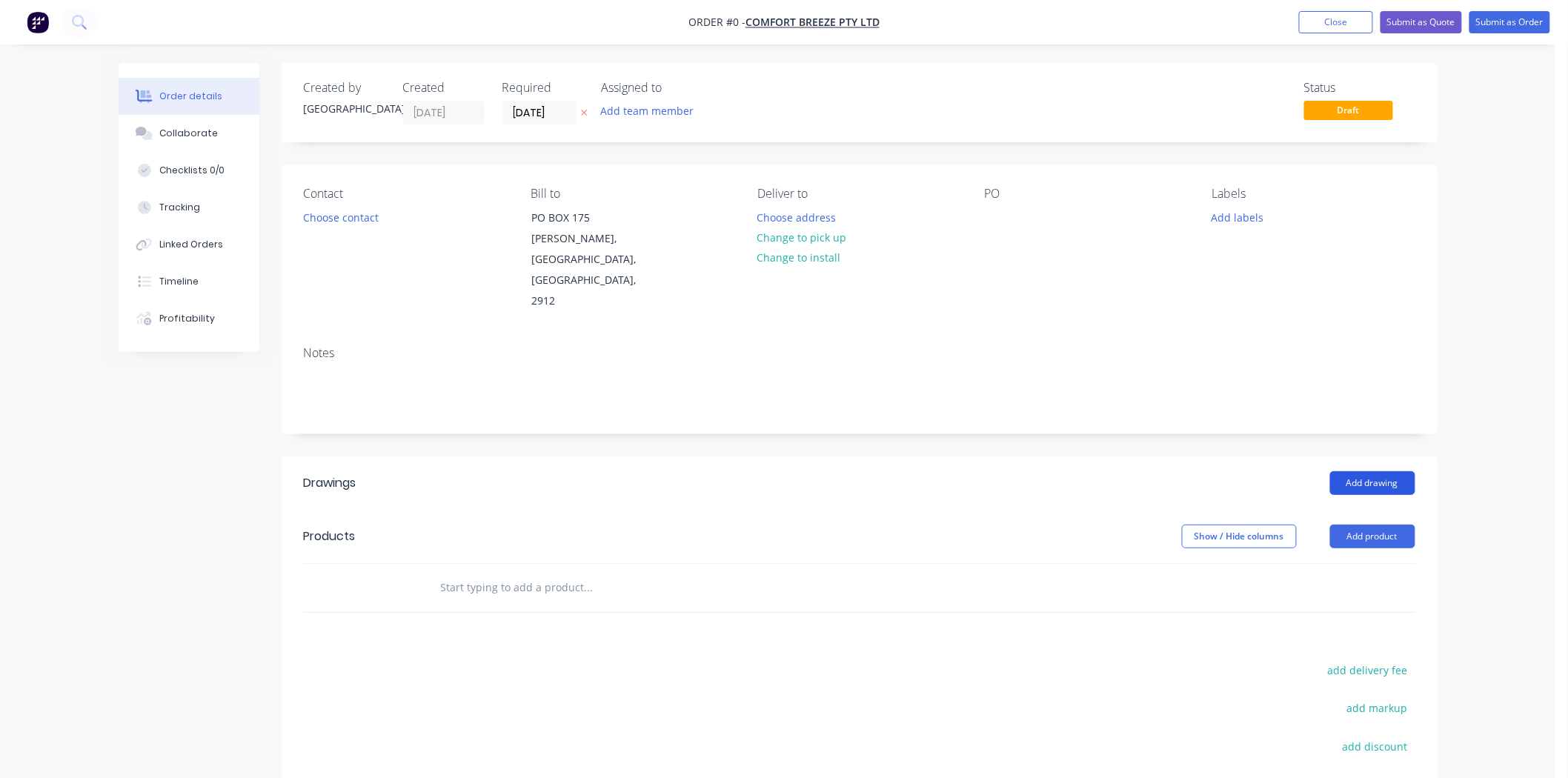
click at [1365, 472] on button "Add drawing" at bounding box center [1372, 483] width 86 height 24
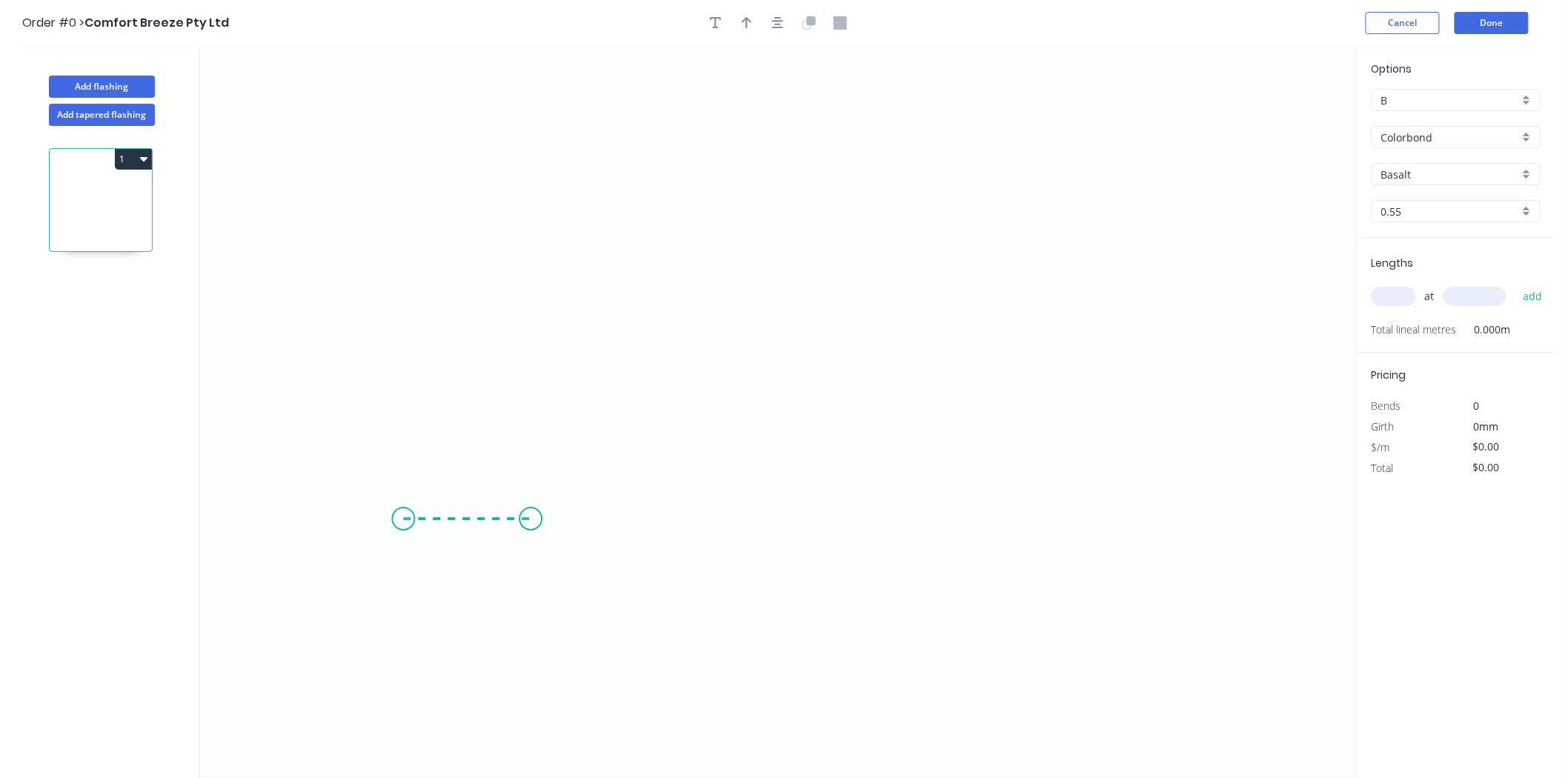
drag, startPoint x: 403, startPoint y: 520, endPoint x: 531, endPoint y: 517, distance: 128.0
click at [531, 517] on icon "0" at bounding box center [778, 412] width 1156 height 732
click at [545, 301] on icon "0 ?" at bounding box center [778, 412] width 1156 height 732
click at [913, 320] on icon "0 ? ?" at bounding box center [778, 412] width 1156 height 732
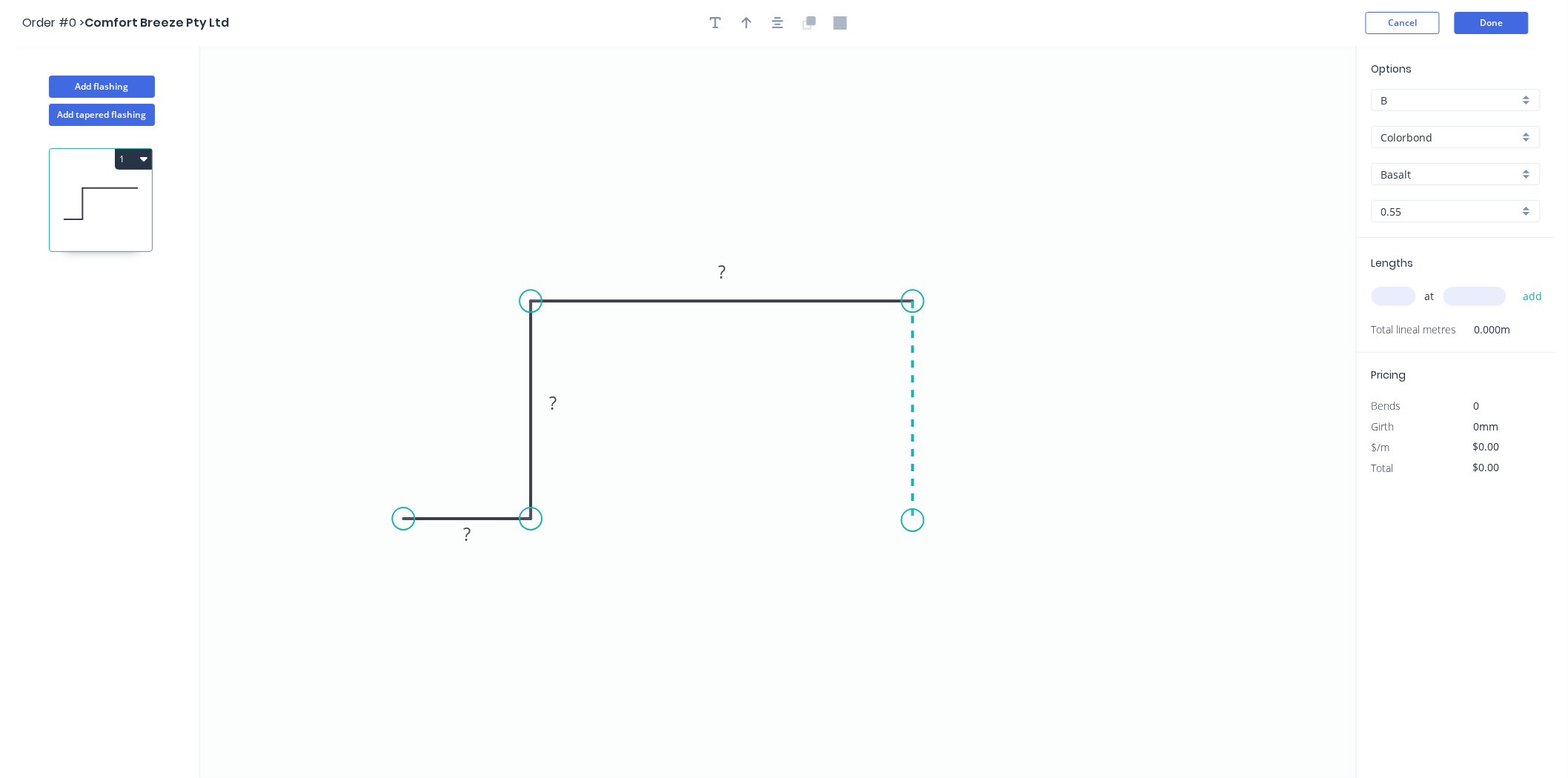
click at [897, 521] on icon "0 ? ? ?" at bounding box center [778, 412] width 1156 height 732
click at [1064, 541] on icon "0 ? ? ? ?" at bounding box center [778, 412] width 1156 height 732
drag, startPoint x: 1064, startPoint y: 541, endPoint x: 1068, endPoint y: 520, distance: 21.4
click at [1068, 520] on circle at bounding box center [1067, 520] width 22 height 22
click at [461, 534] on rect at bounding box center [467, 535] width 30 height 21
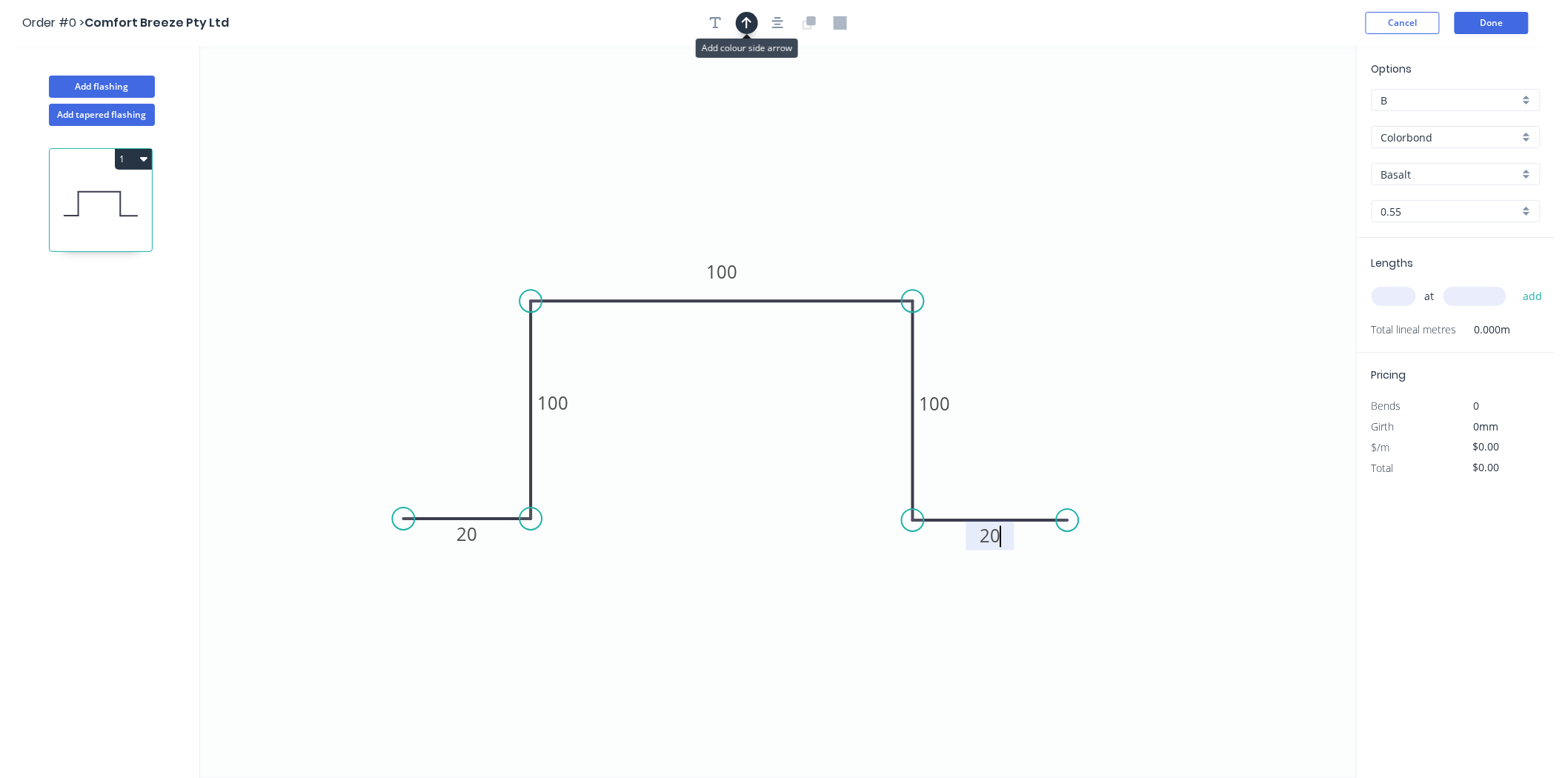
click at [750, 23] on icon "button" at bounding box center [747, 23] width 10 height 13
type input "$29.35"
click at [1285, 116] on icon at bounding box center [1281, 103] width 13 height 47
drag, startPoint x: 1285, startPoint y: 116, endPoint x: 904, endPoint y: 231, distance: 398.0
click at [904, 231] on icon at bounding box center [915, 217] width 43 height 43
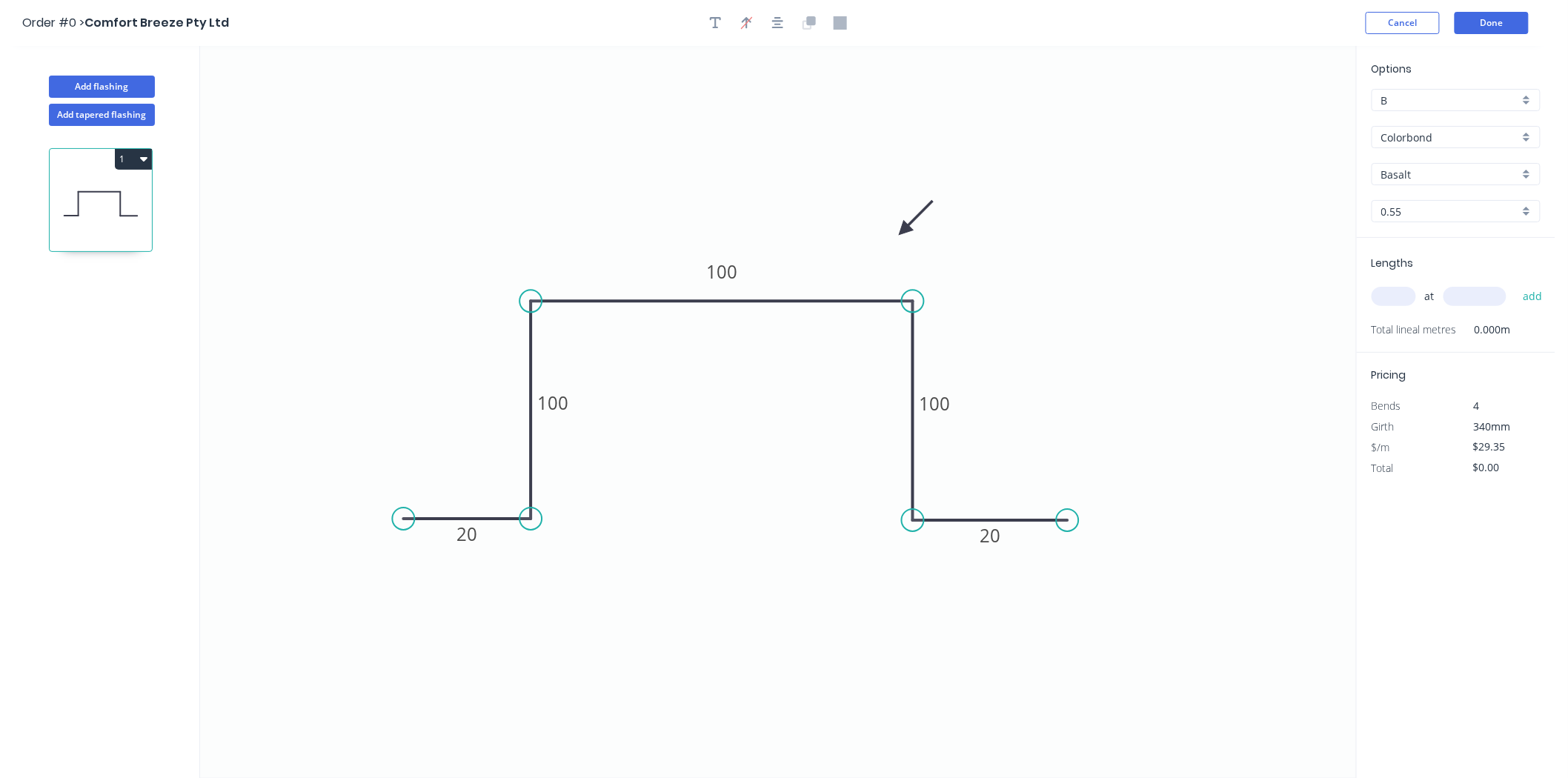
click at [1406, 183] on div "Basalt" at bounding box center [1455, 174] width 168 height 22
click at [1420, 327] on div "Dover White" at bounding box center [1456, 333] width 168 height 26
type input "Dover White"
click at [1395, 286] on input "text" at bounding box center [1393, 296] width 45 height 19
type input "1"
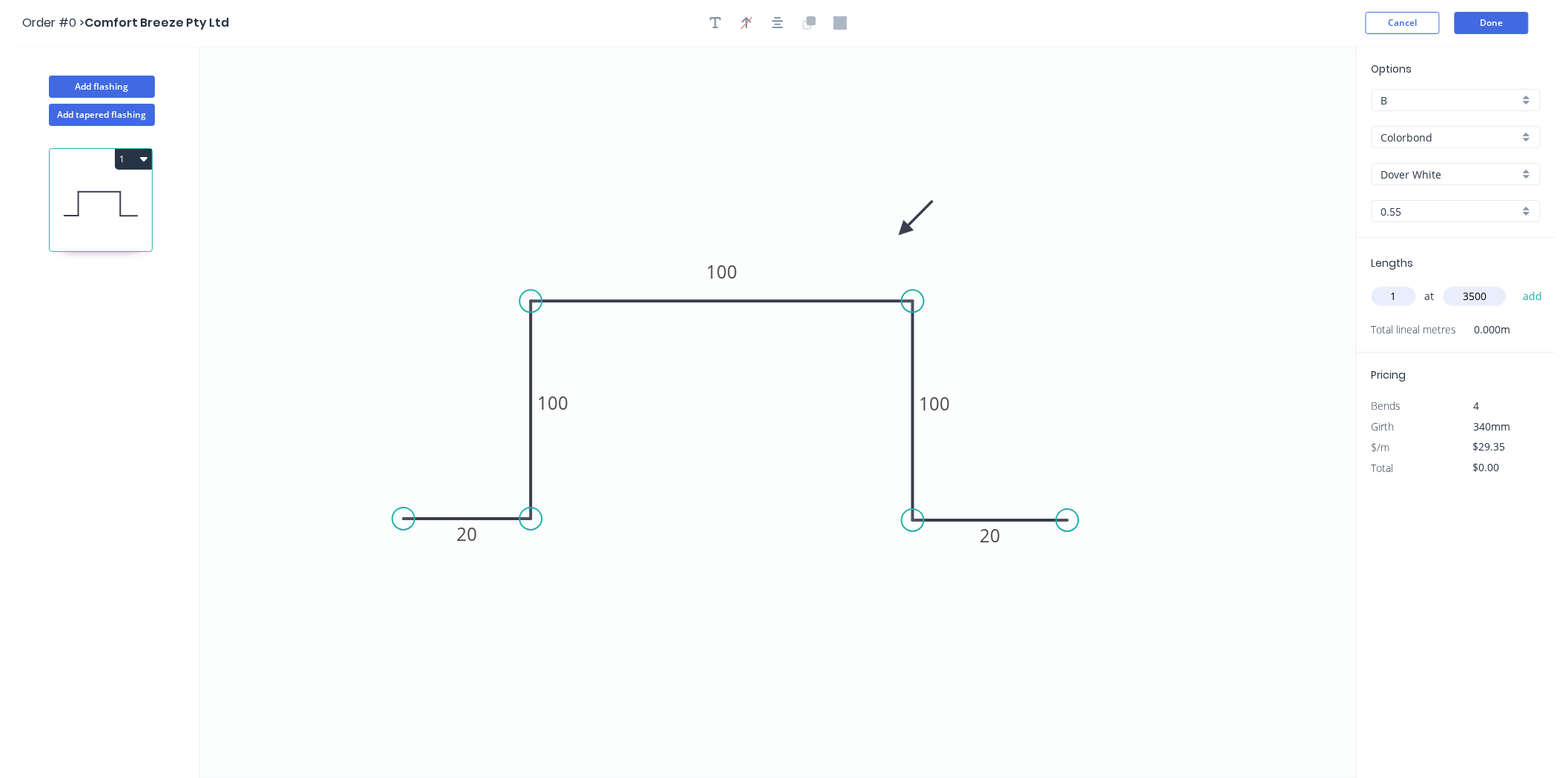
type input "3500"
click at [1516, 284] on button "add" at bounding box center [1533, 296] width 35 height 25
type input "$102.73"
click at [1484, 34] on header "Order #0 > Comfort Breeze Pty Ltd Cancel Done" at bounding box center [777, 23] width 1555 height 46
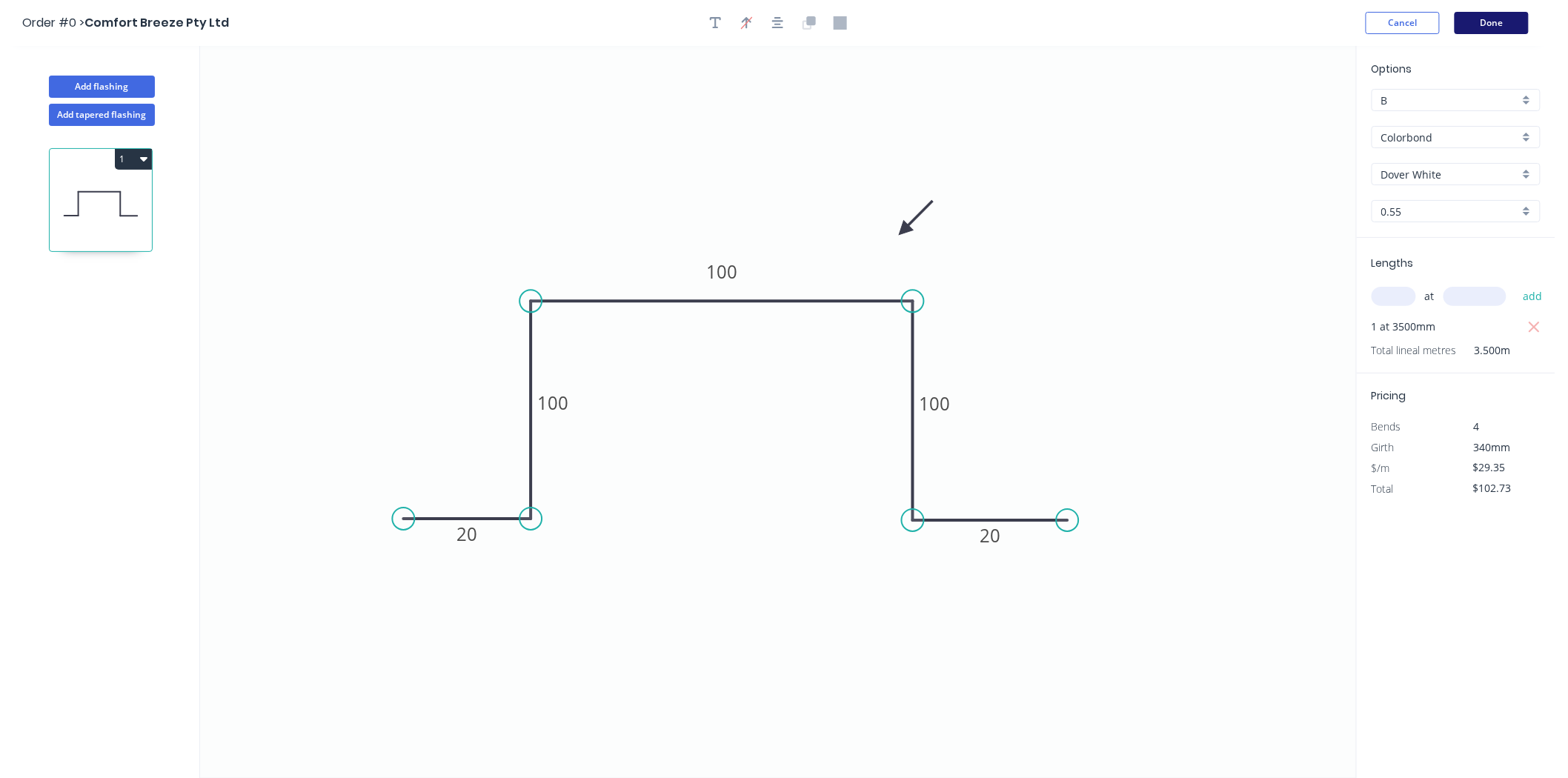
click at [1484, 32] on button "Done" at bounding box center [1491, 23] width 74 height 22
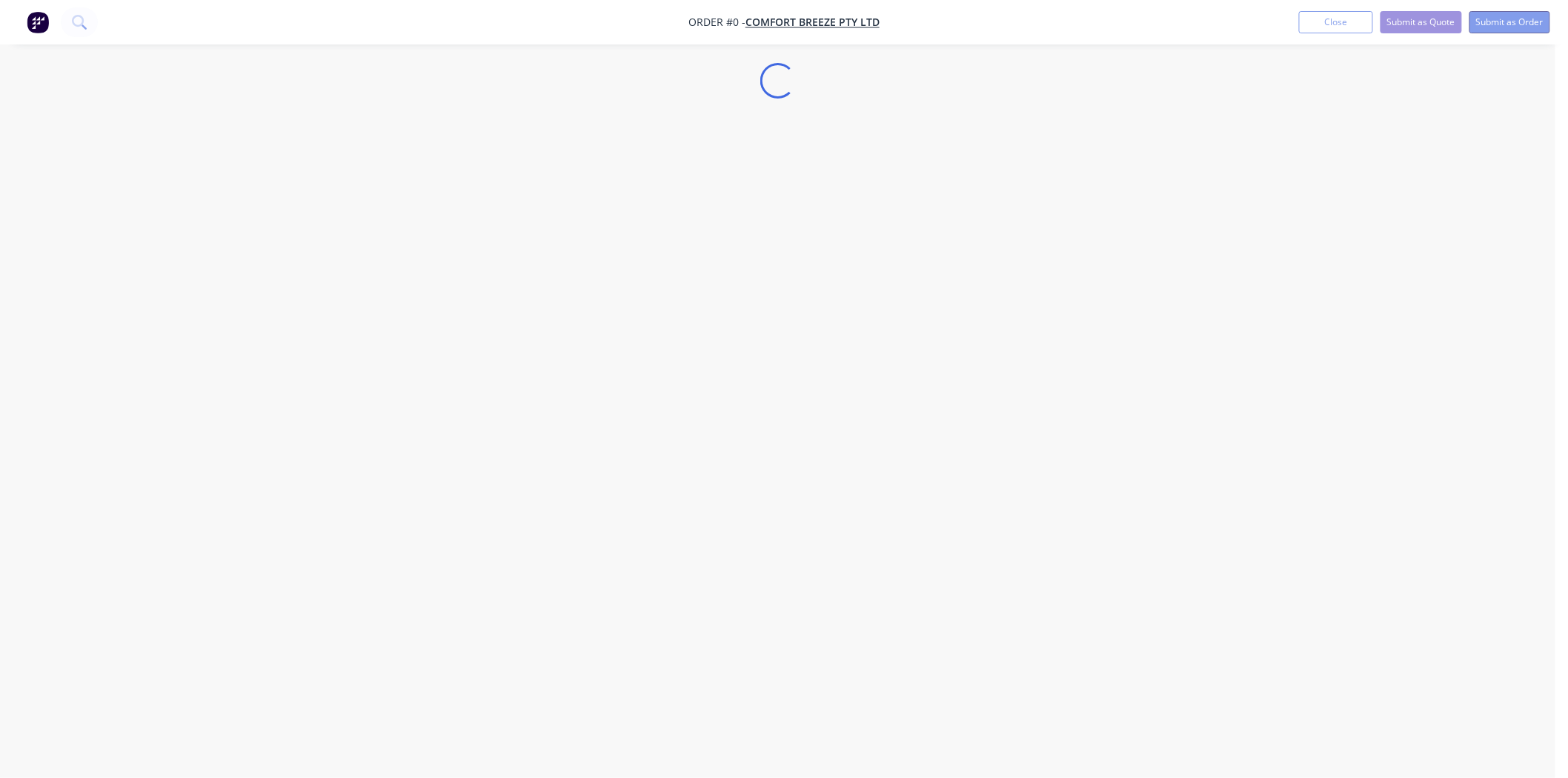
click at [1487, 30] on button "Submit as Order" at bounding box center [1510, 22] width 81 height 22
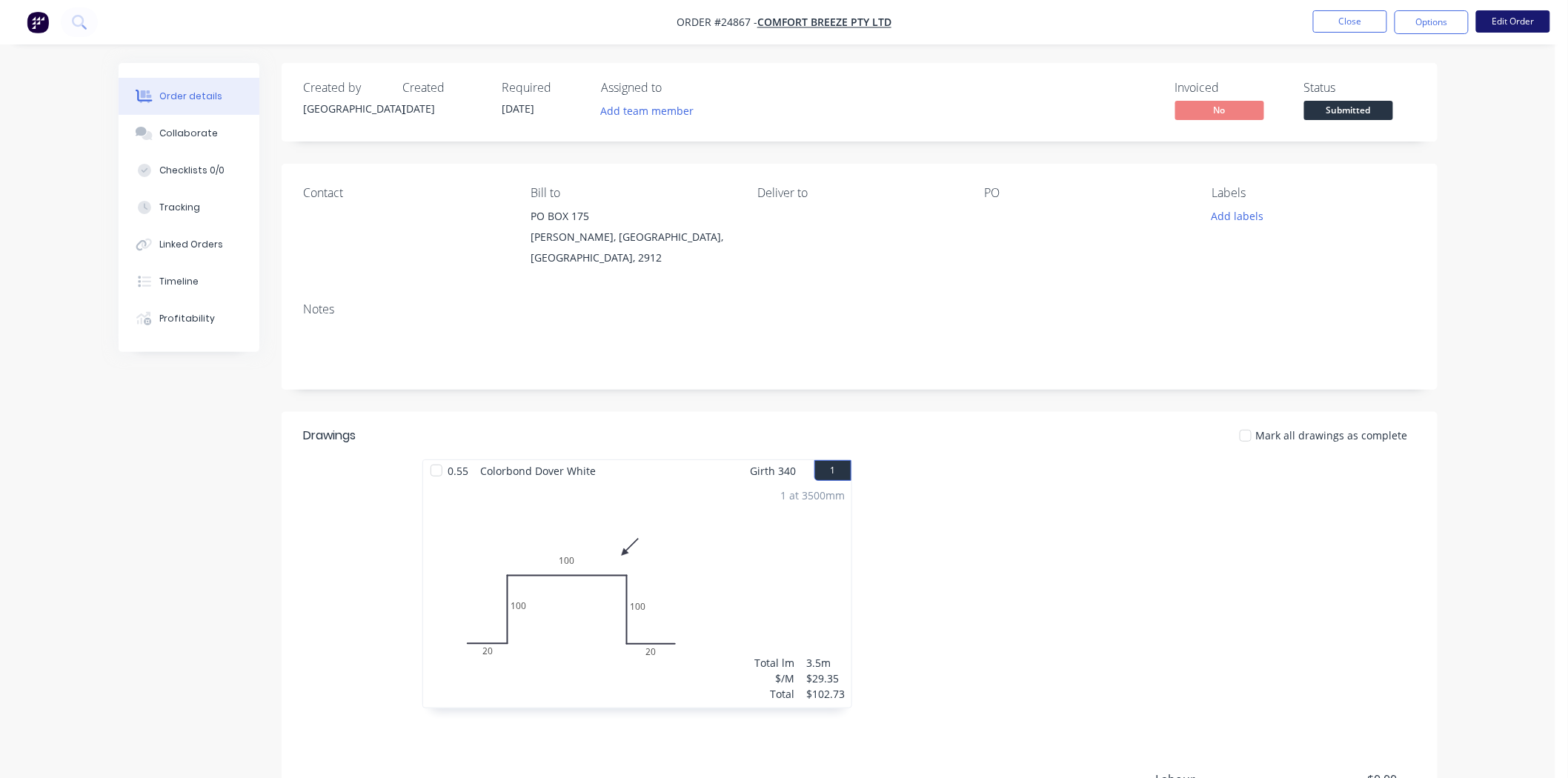
click at [1526, 31] on button "Edit Order" at bounding box center [1513, 21] width 74 height 22
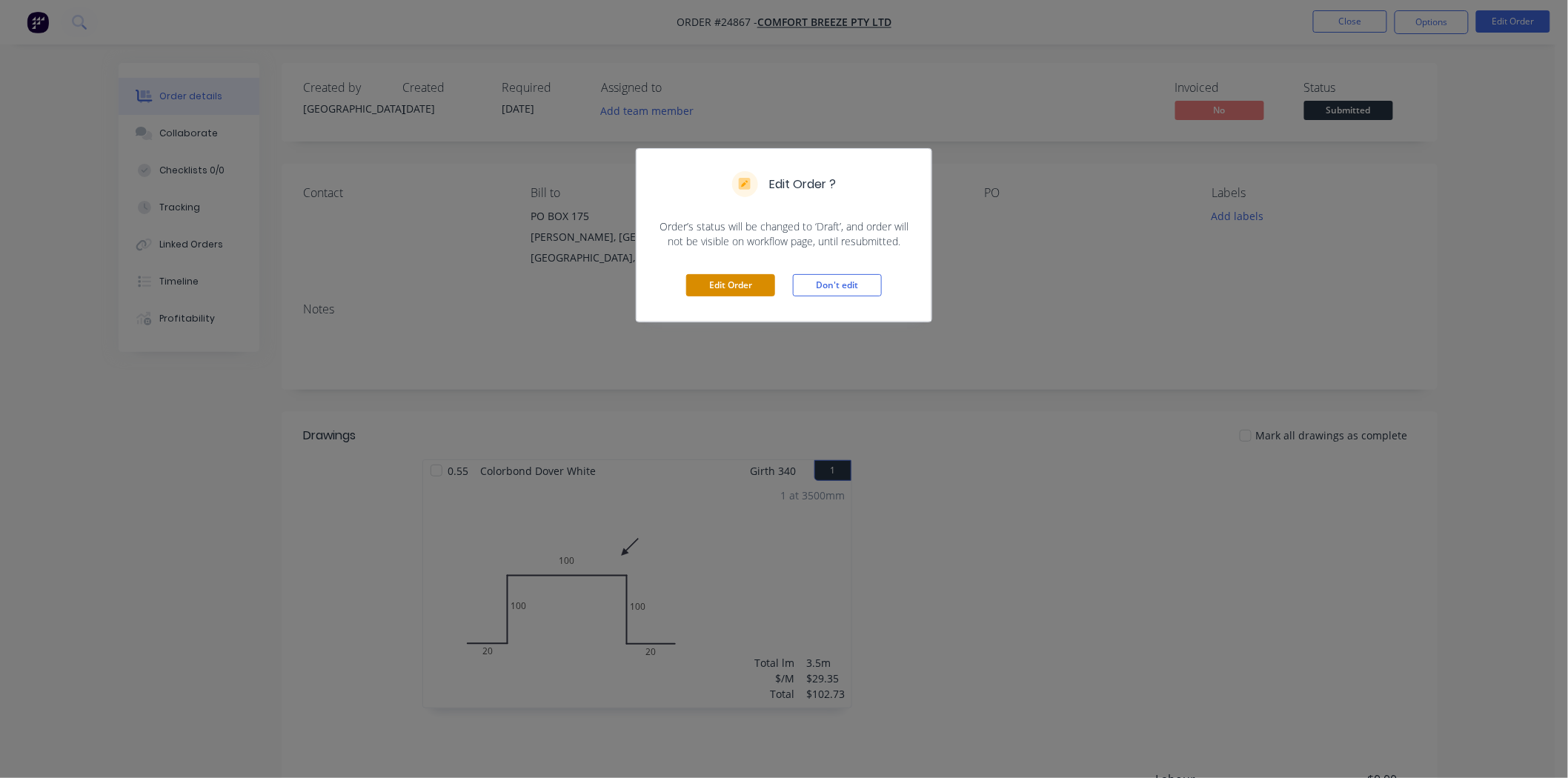
drag, startPoint x: 752, startPoint y: 281, endPoint x: 750, endPoint y: 274, distance: 7.3
click at [750, 278] on button "Edit Order" at bounding box center [731, 285] width 89 height 22
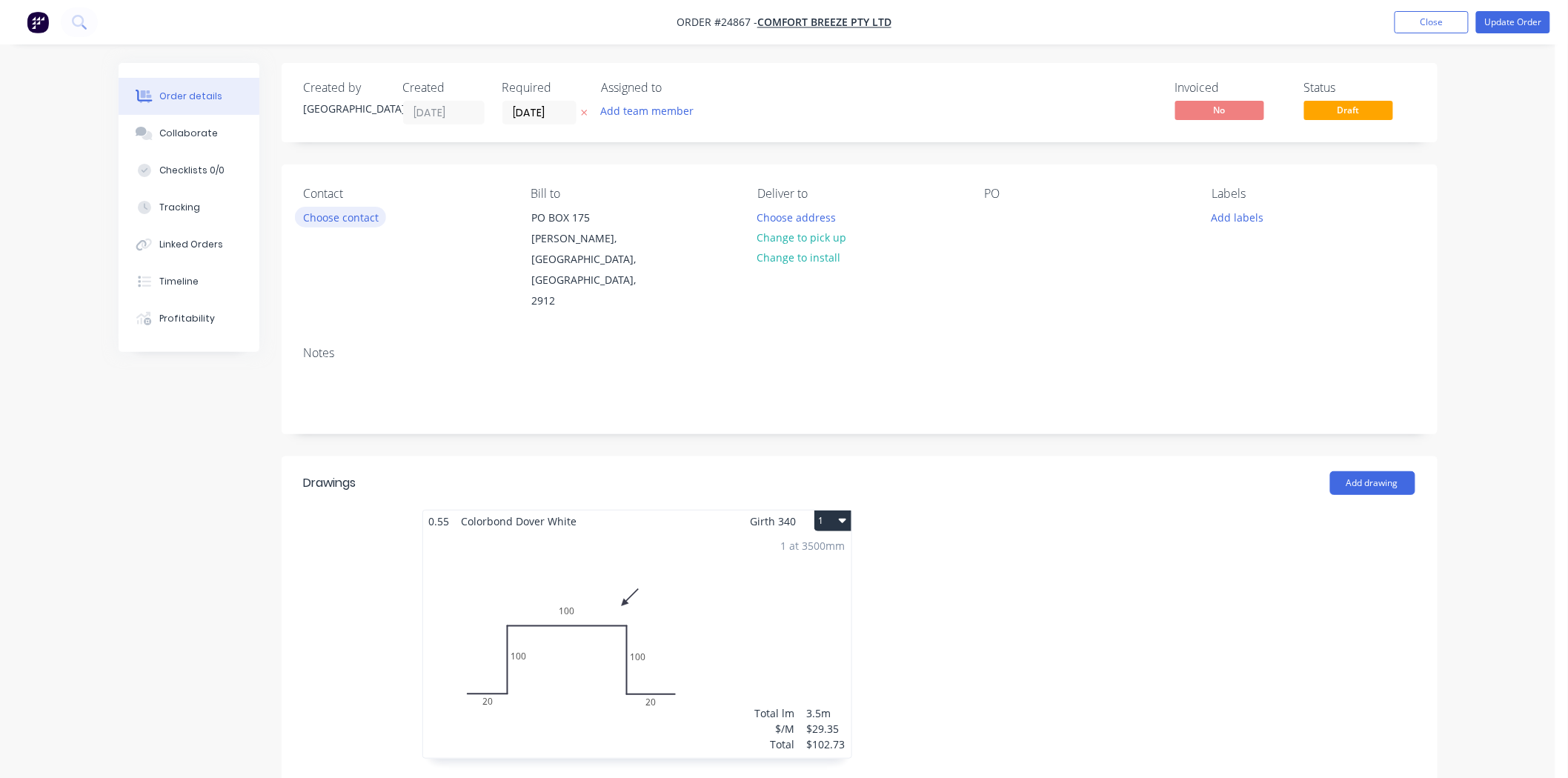
click at [364, 209] on button "Choose contact" at bounding box center [340, 217] width 91 height 20
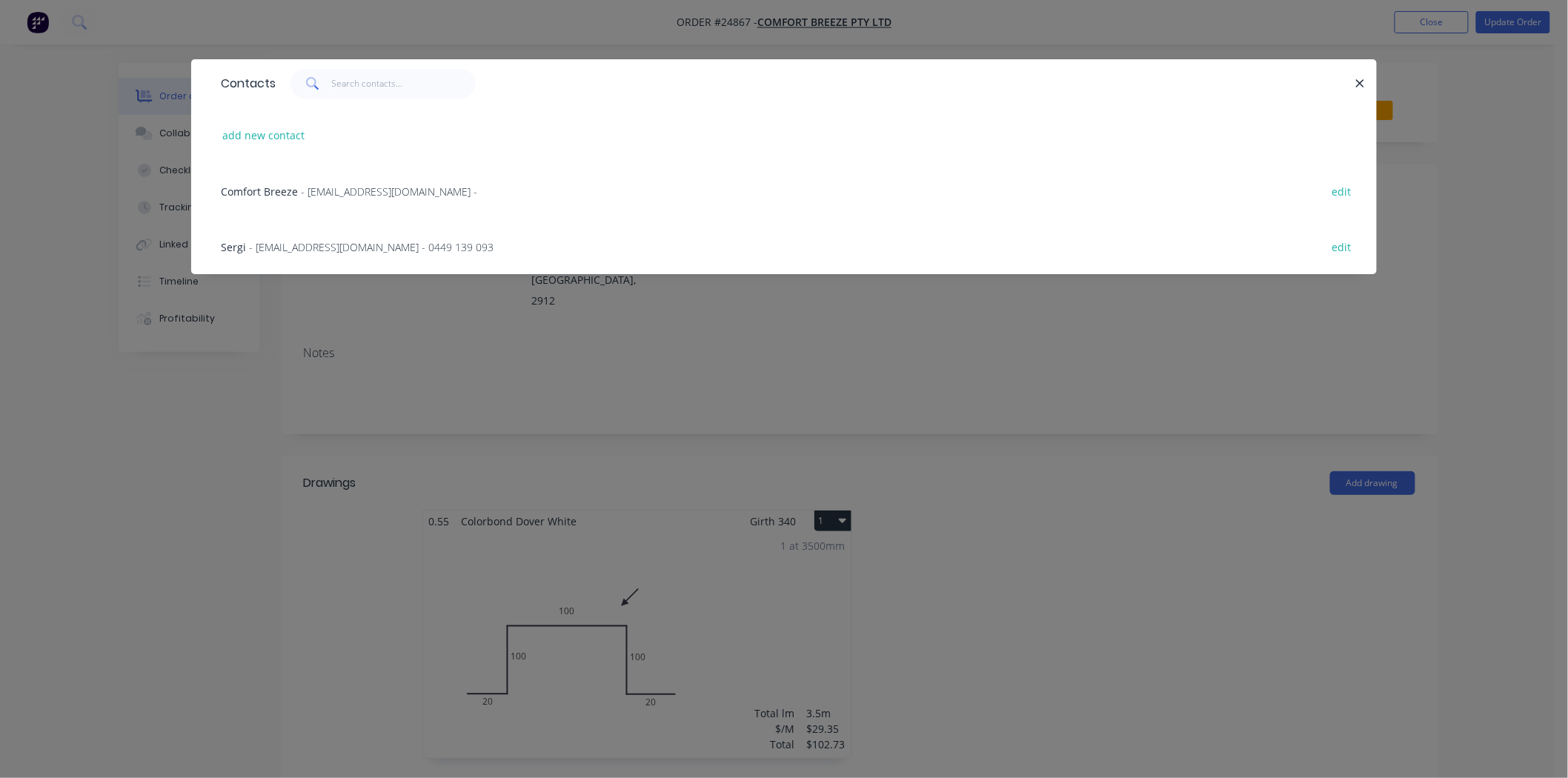
click at [361, 247] on span "- comfortbreezepty@gmail.com - 0449 139 093" at bounding box center [371, 247] width 244 height 14
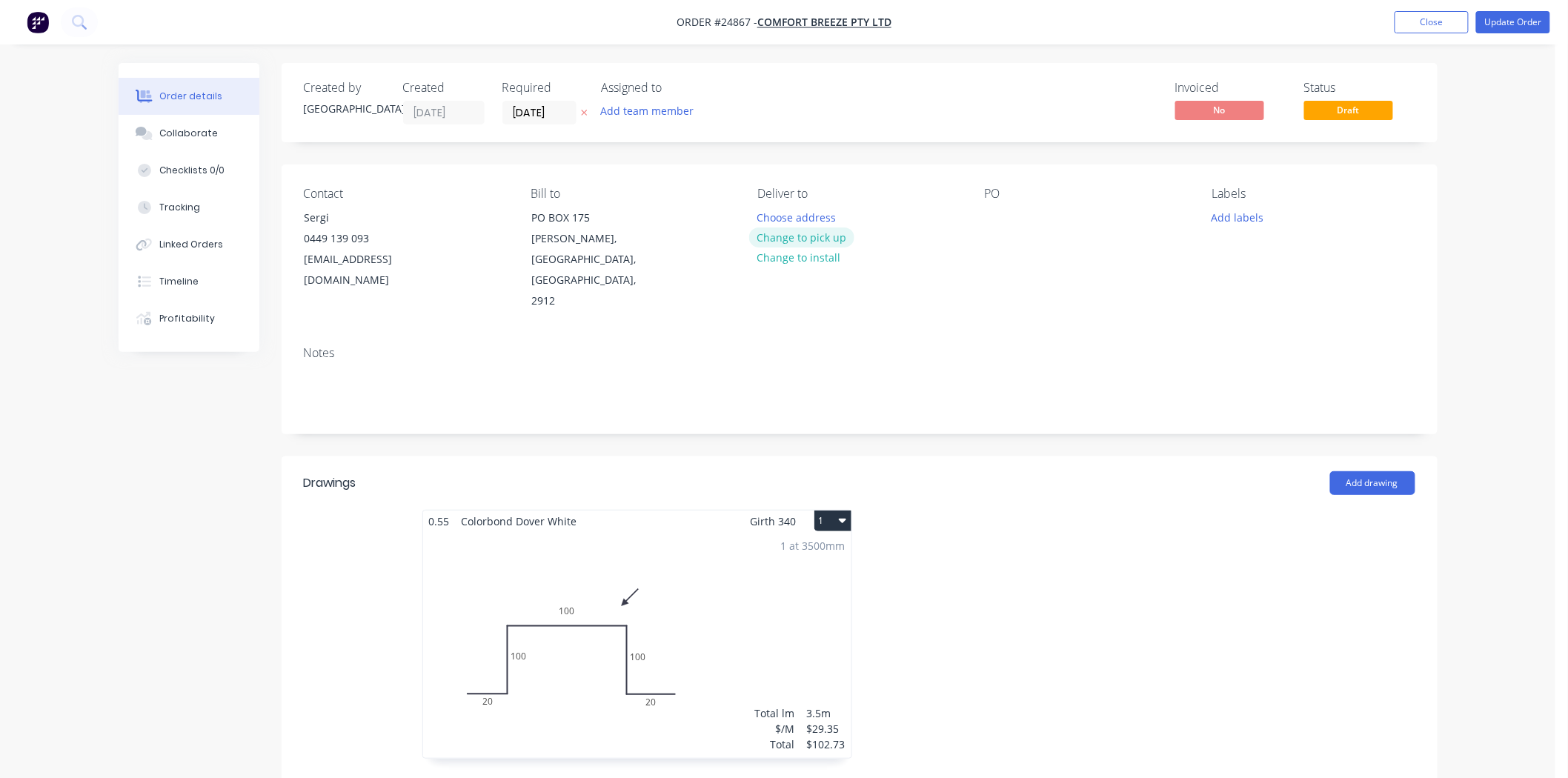
click at [786, 239] on button "Change to pick up" at bounding box center [801, 238] width 106 height 20
click at [1005, 212] on div at bounding box center [996, 217] width 24 height 22
click at [1240, 217] on button "Add labels" at bounding box center [1237, 217] width 68 height 20
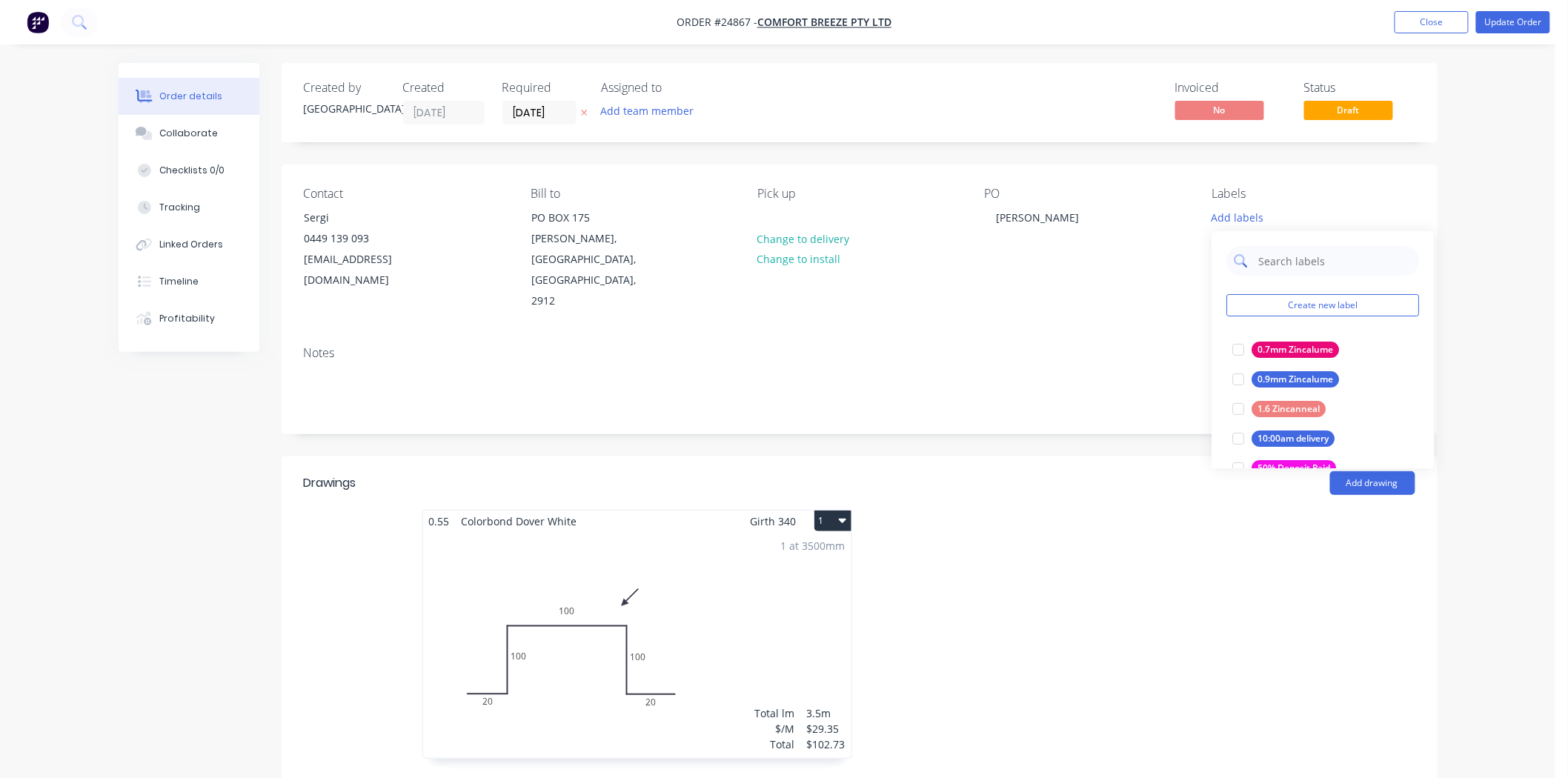
click at [1261, 261] on input "text" at bounding box center [1334, 261] width 155 height 30
click at [1272, 353] on div "Dover White" at bounding box center [1284, 349] width 65 height 17
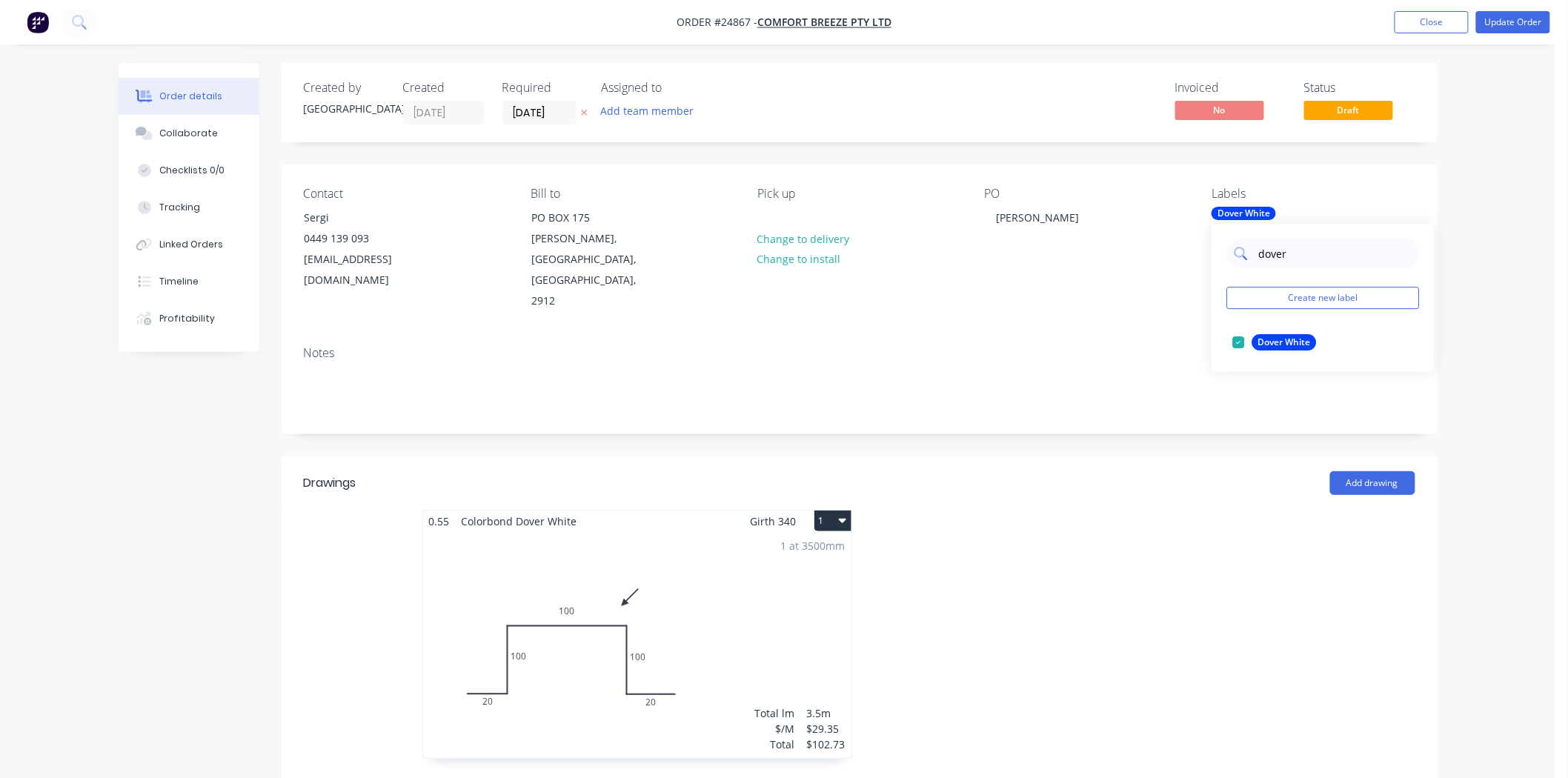
click at [1337, 247] on input "dover" at bounding box center [1334, 253] width 155 height 30
type input "d"
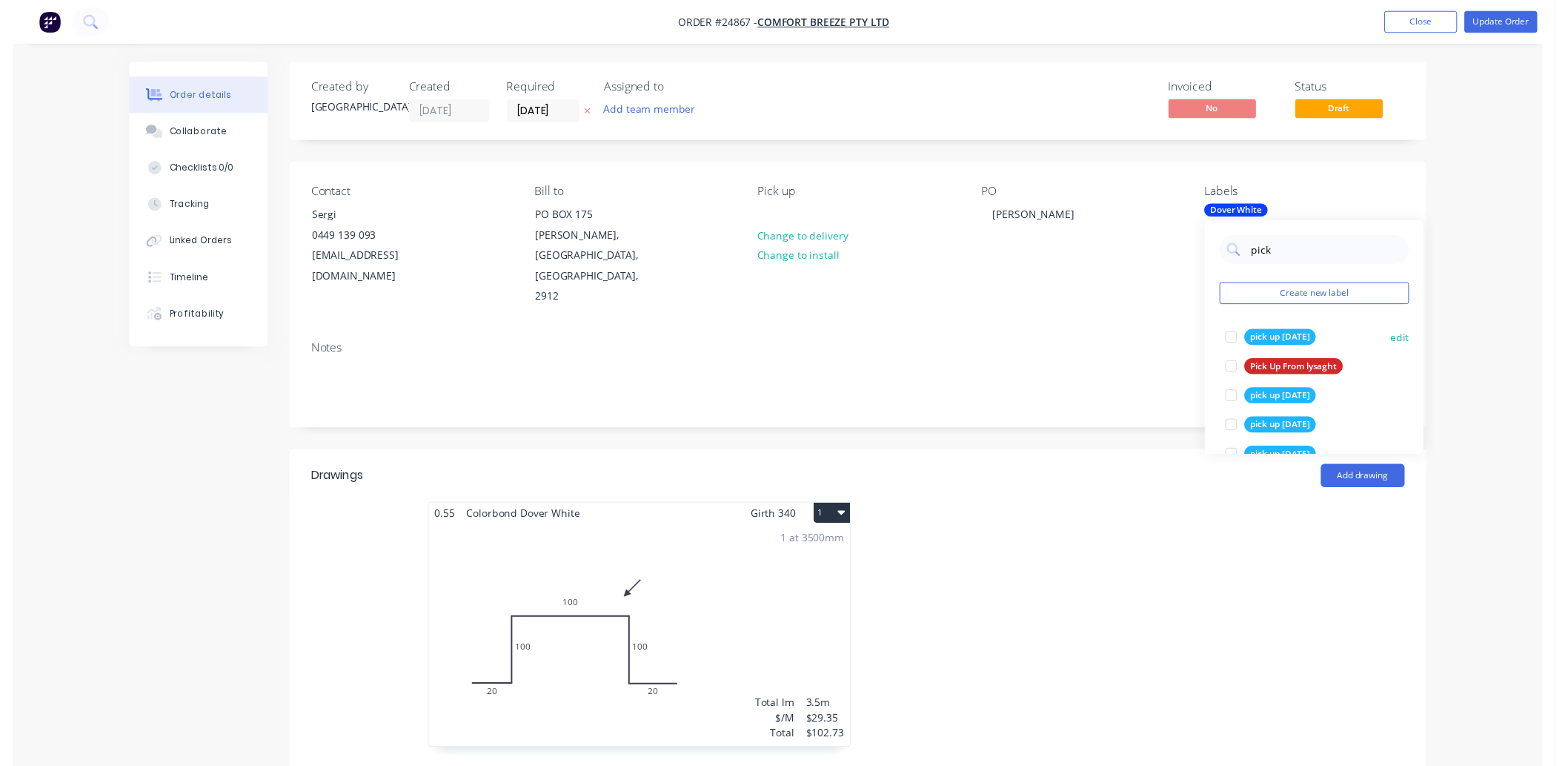
scroll to position [82, 0]
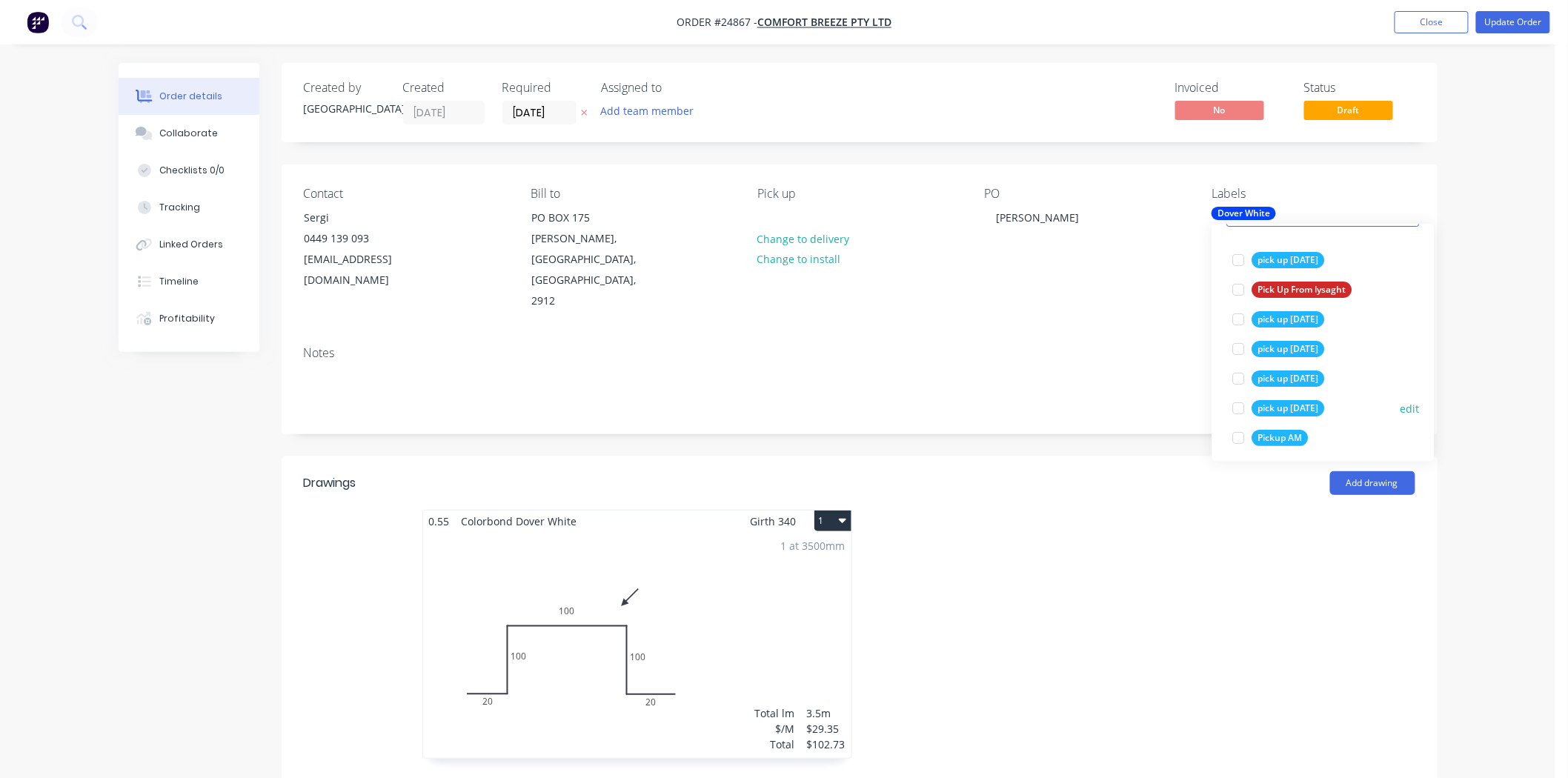
type input "pick"
click at [1282, 404] on div "pick up [DATE]" at bounding box center [1288, 408] width 72 height 17
click at [1038, 313] on div "Contact Sergi 0449 139 093 comfortbreezepty@gmail.com Bill to PO BOX 175 Mitche…" at bounding box center [859, 249] width 1156 height 169
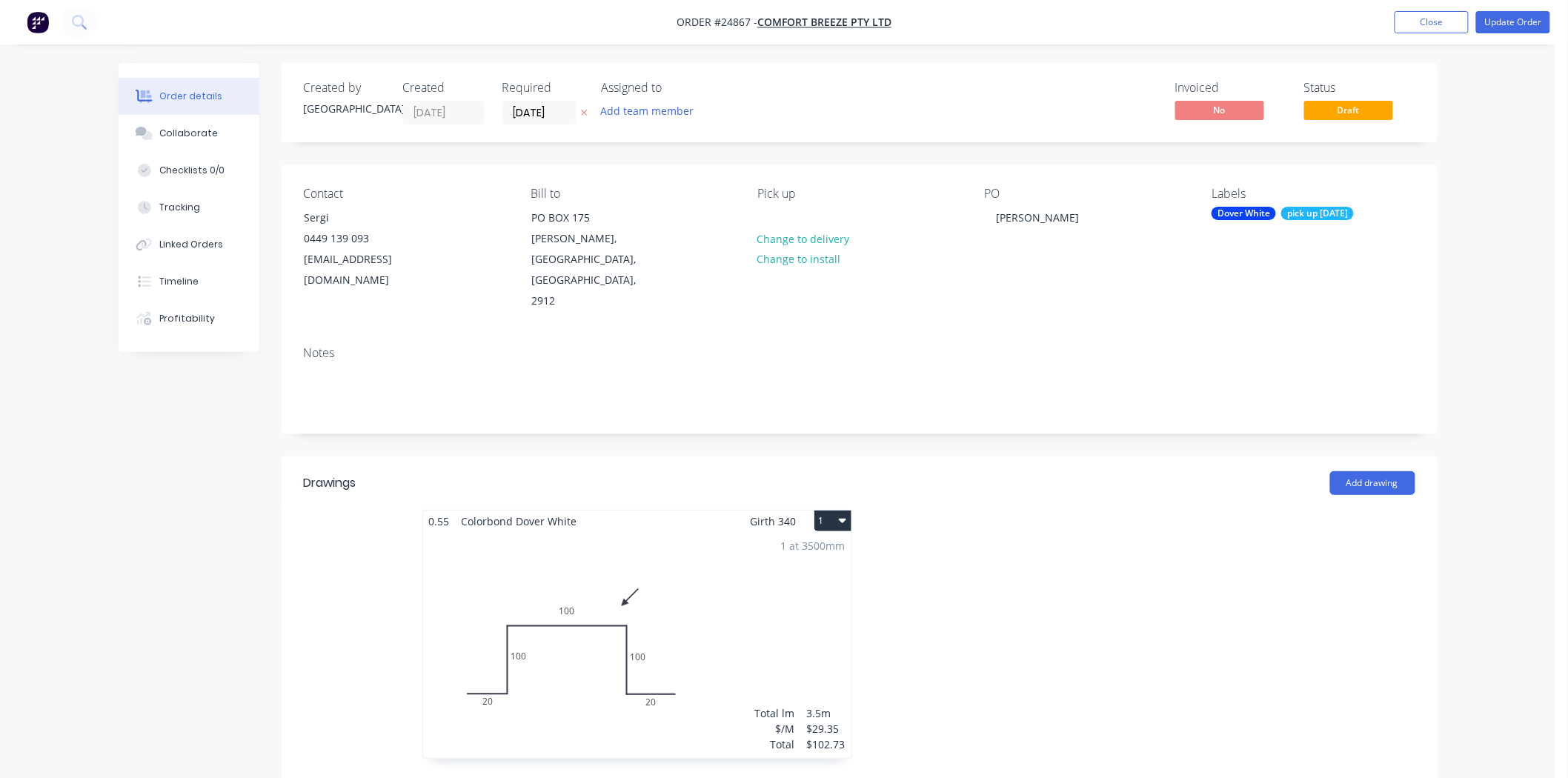
click at [1347, 108] on span "Draft" at bounding box center [1349, 109] width 89 height 18
click at [1512, 22] on button "Update Order" at bounding box center [1513, 22] width 74 height 22
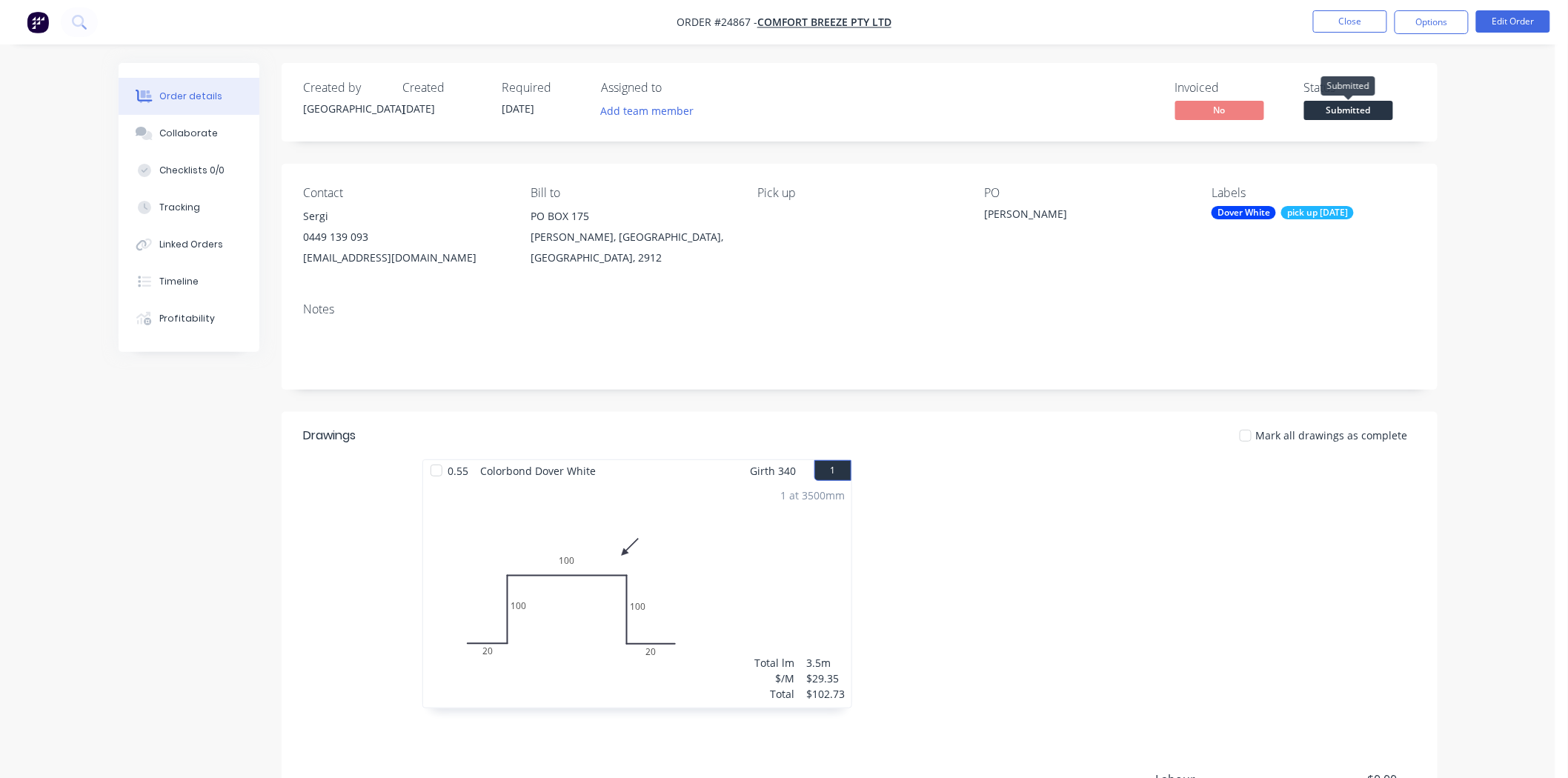
click at [1338, 113] on span "Submitted" at bounding box center [1349, 109] width 89 height 18
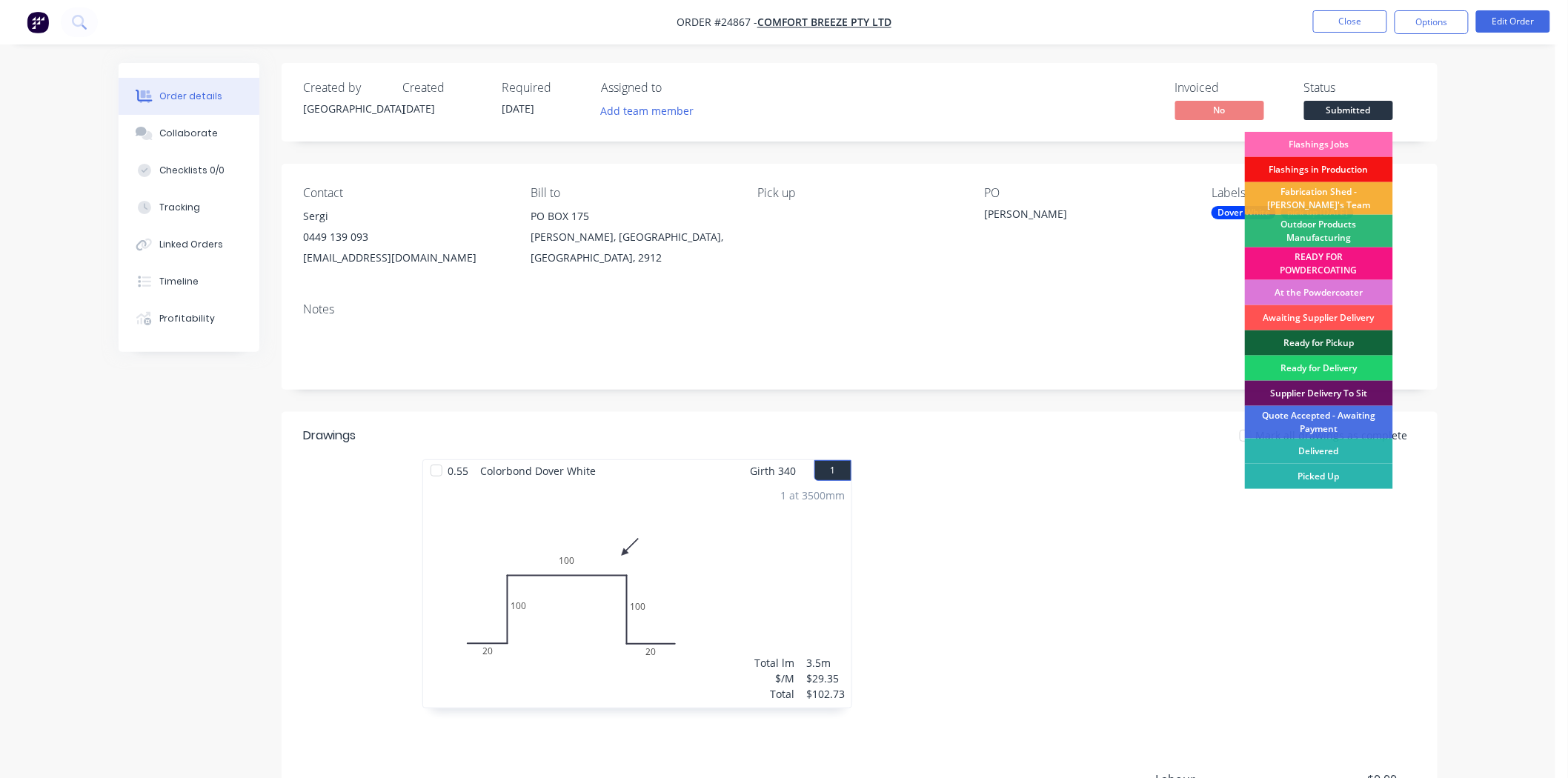
click at [1330, 148] on div "Flashings Jobs" at bounding box center [1319, 144] width 148 height 25
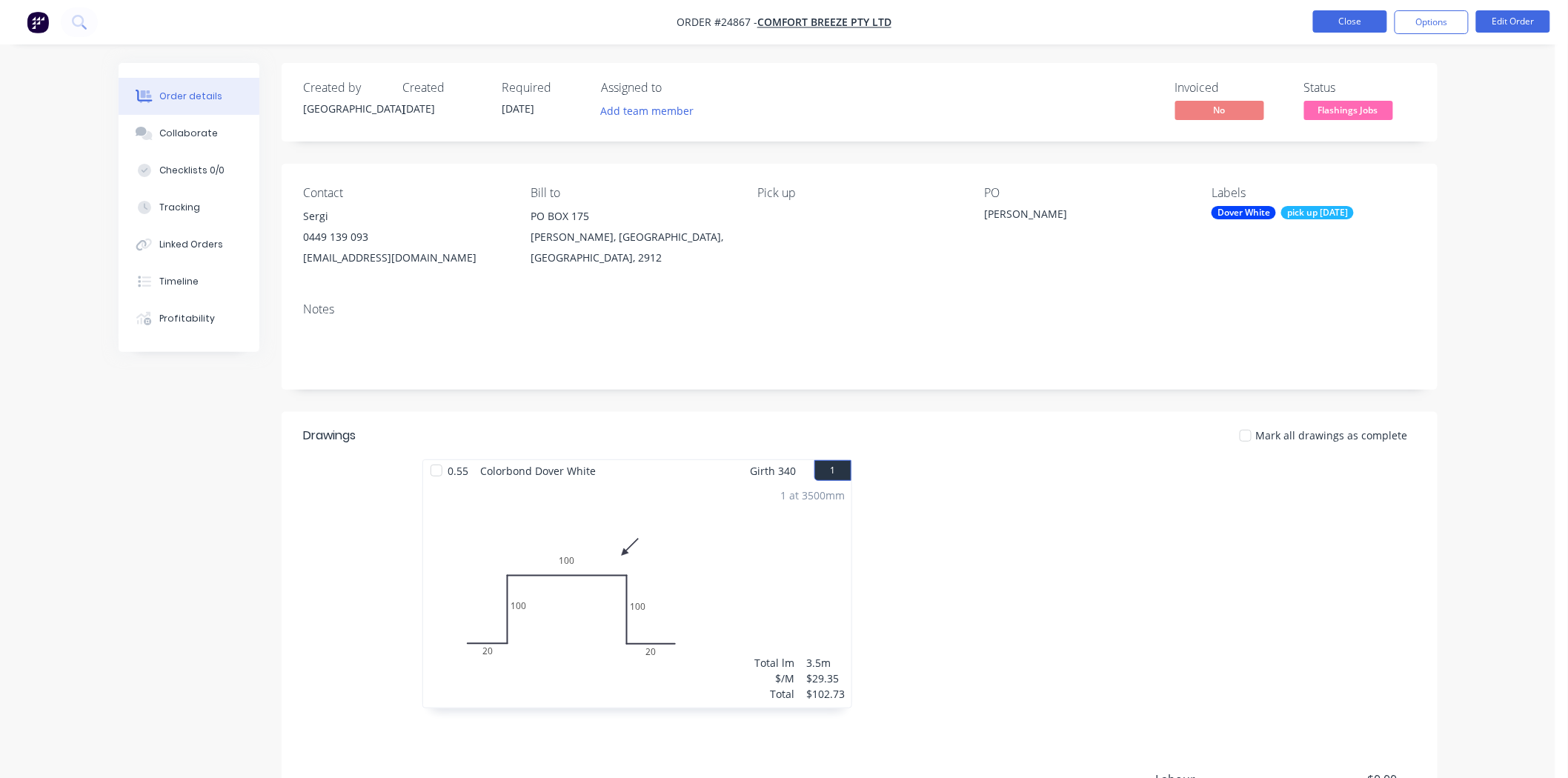
click at [1358, 22] on button "Close" at bounding box center [1350, 21] width 74 height 22
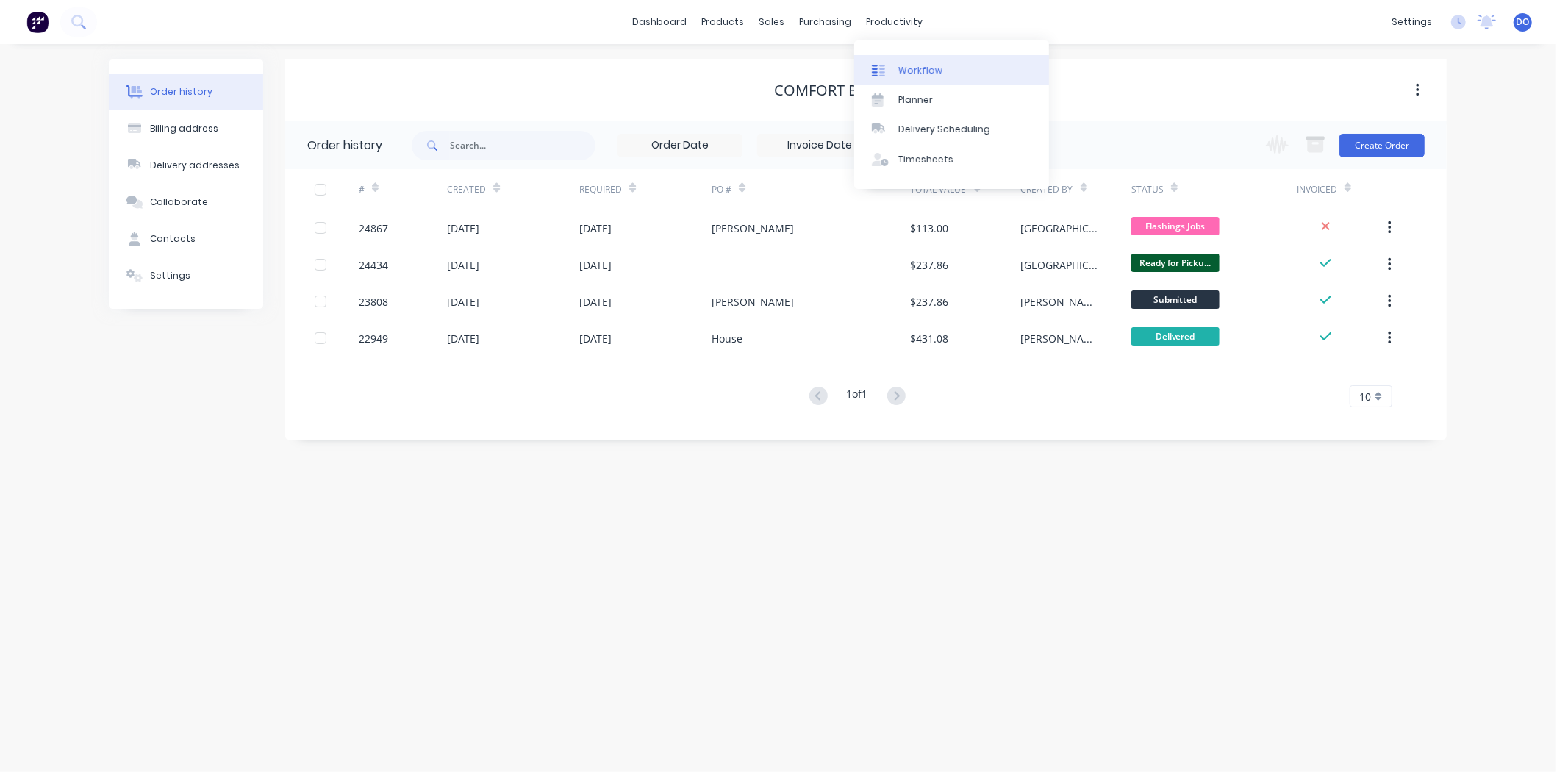
click at [914, 70] on div "Workflow" at bounding box center [920, 70] width 44 height 13
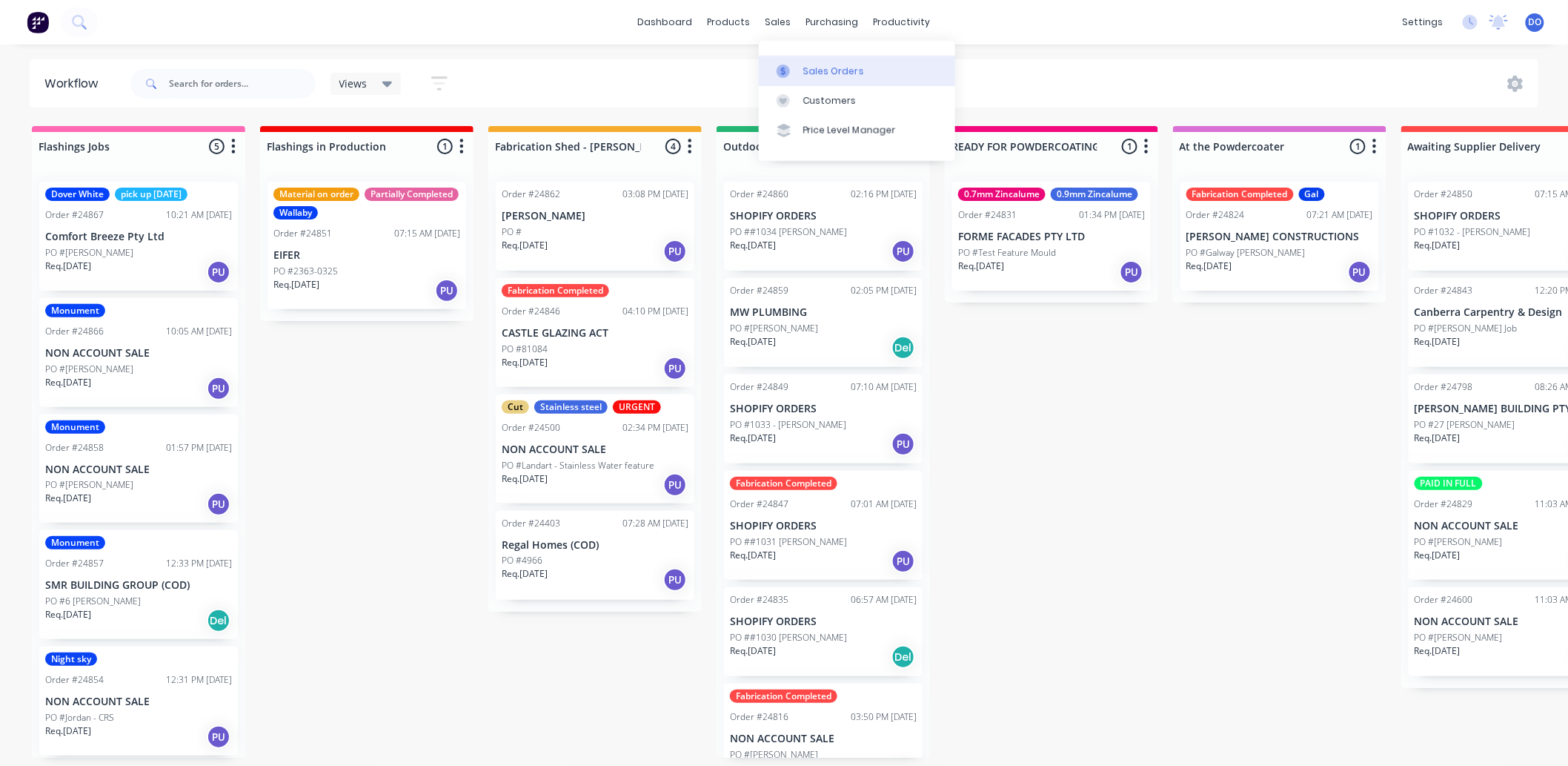
click at [795, 65] on div at bounding box center [787, 71] width 22 height 13
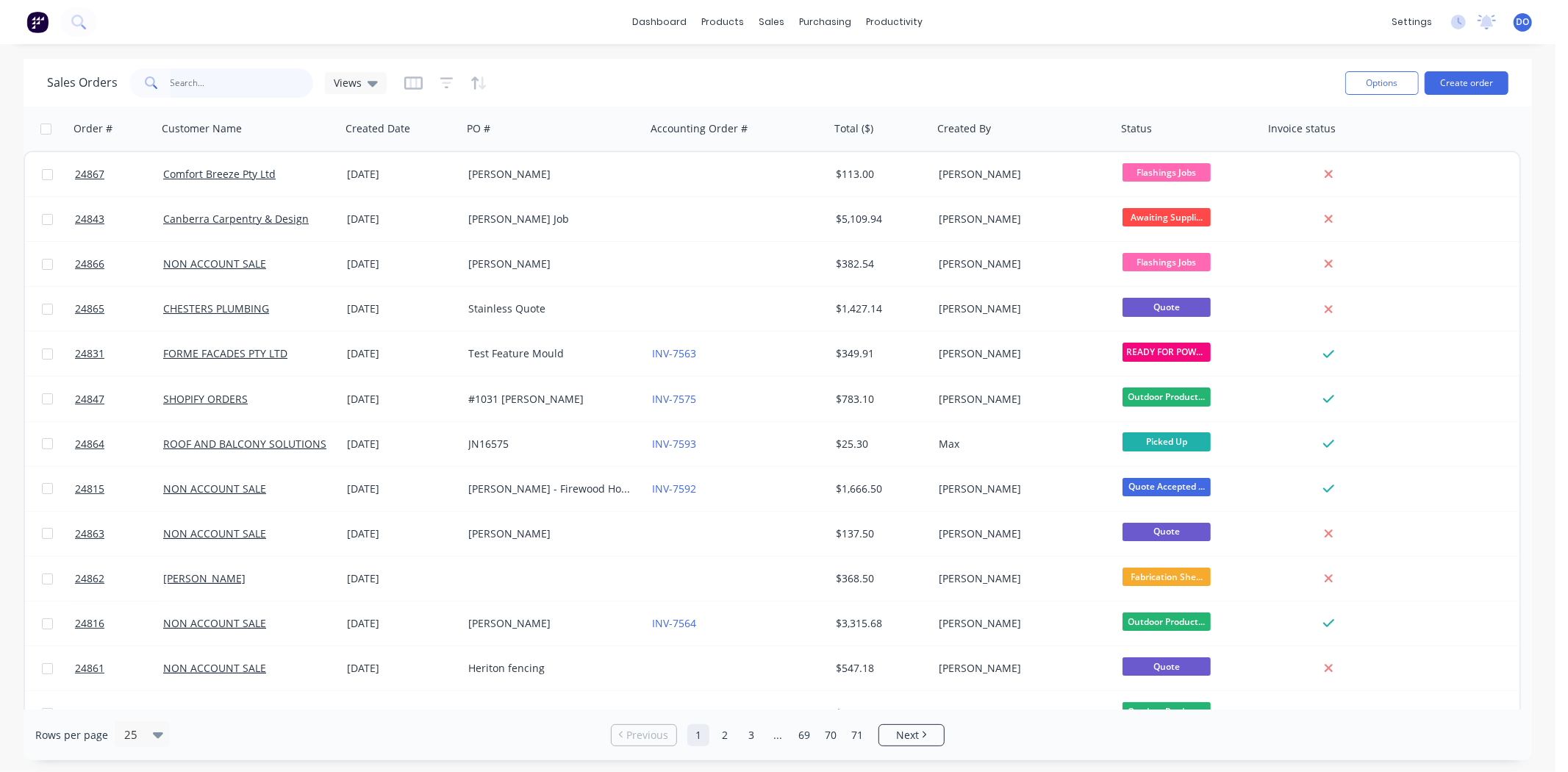
click at [239, 78] on input "text" at bounding box center [242, 83] width 143 height 29
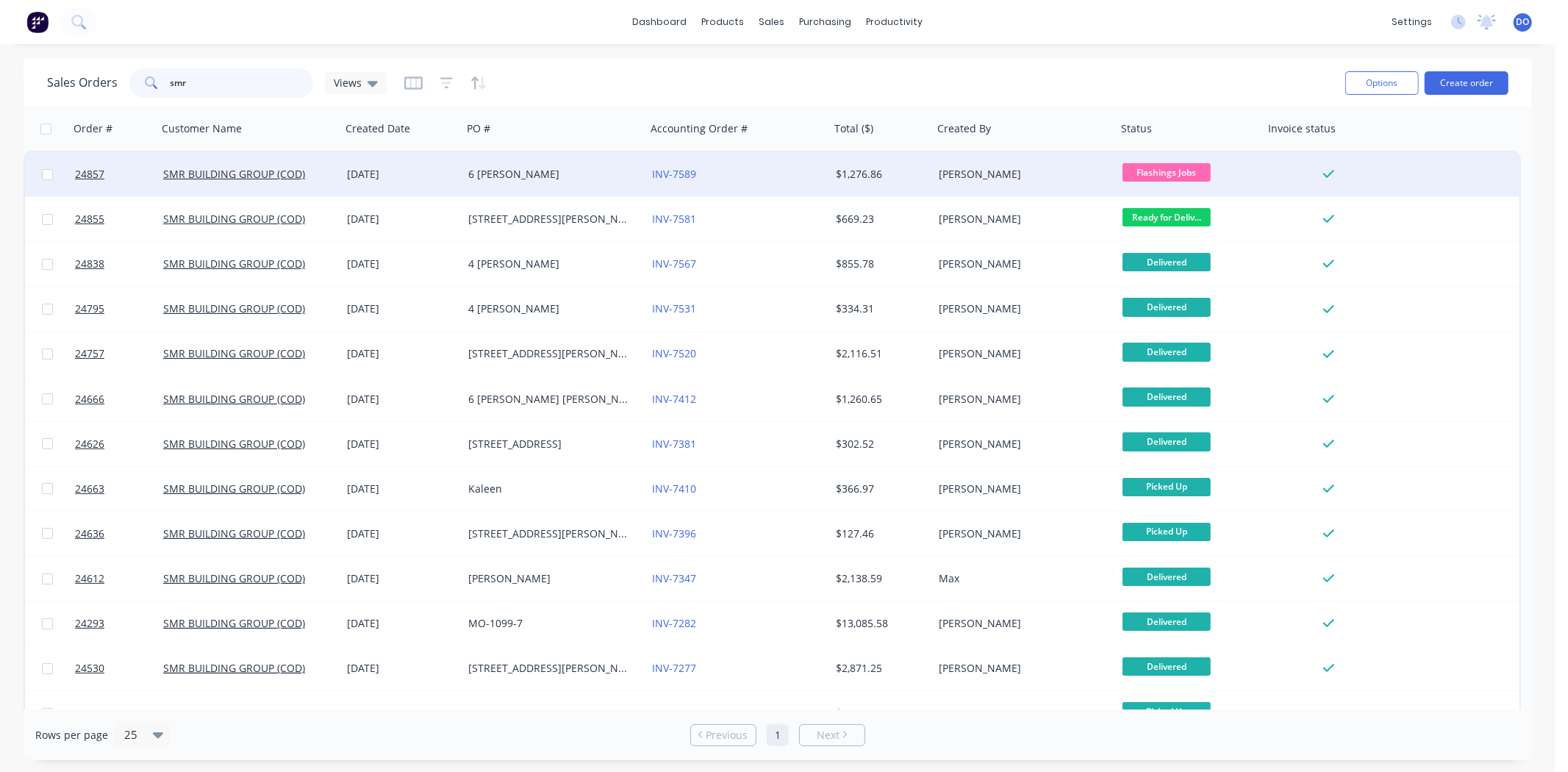
type input "smr"
click at [567, 182] on div "6 [PERSON_NAME]" at bounding box center [554, 174] width 184 height 44
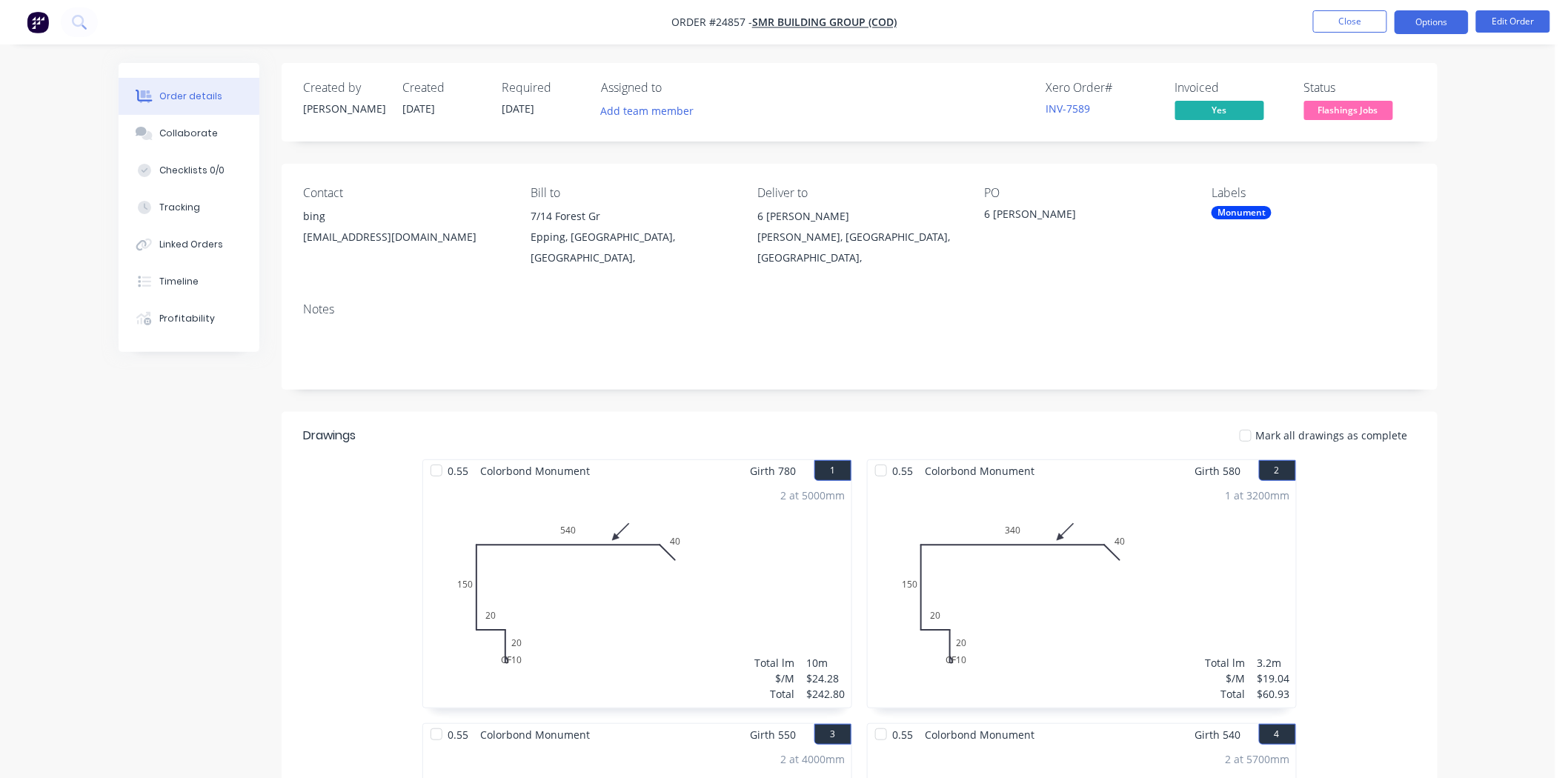
click at [1397, 26] on ul "Close Options Edit Order" at bounding box center [1431, 22] width 272 height 24
click at [1403, 31] on button "Options" at bounding box center [1431, 22] width 74 height 24
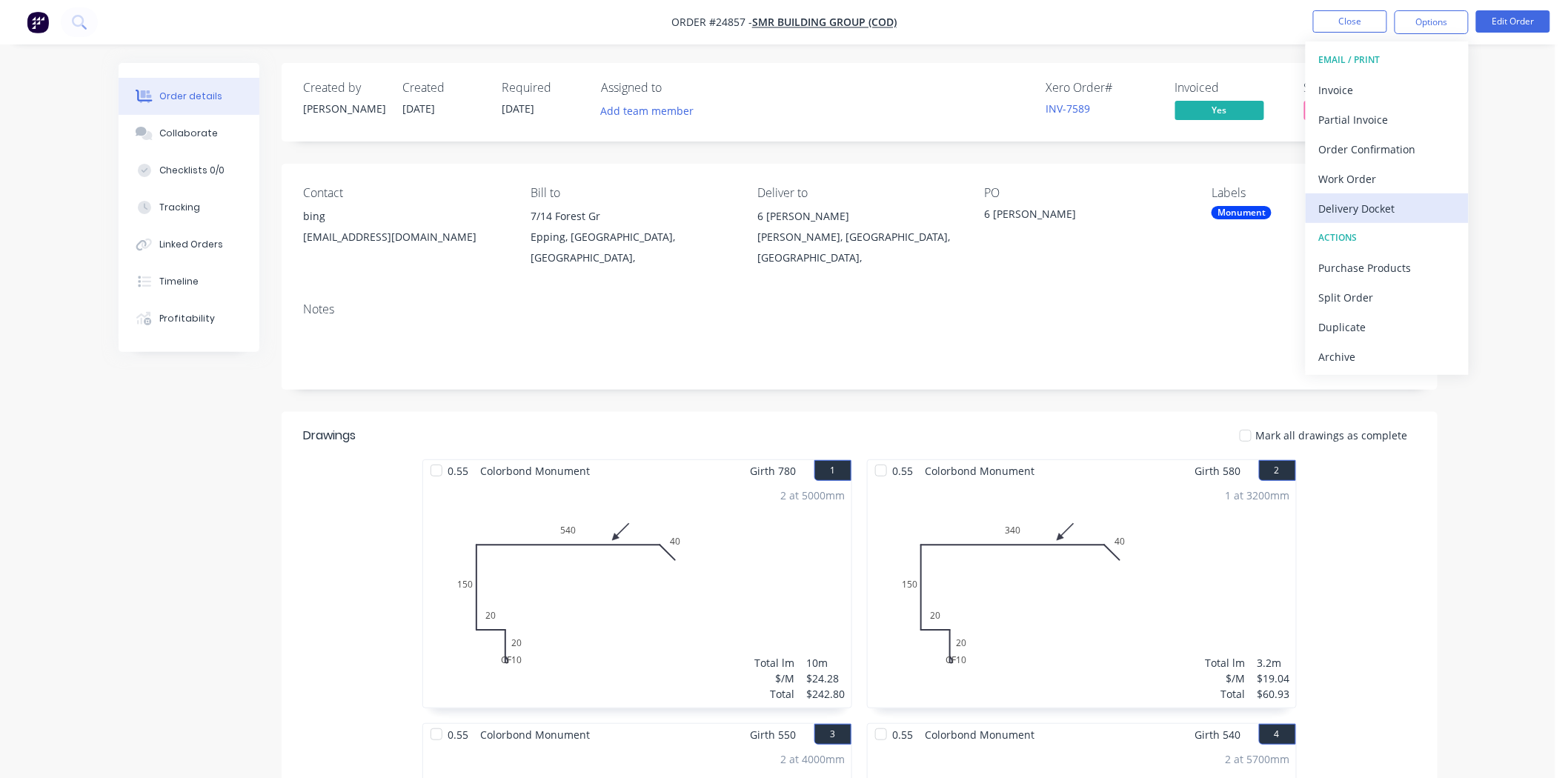
click at [1383, 202] on div "Delivery Docket" at bounding box center [1387, 209] width 136 height 22
click at [1386, 149] on div "Without pricing" at bounding box center [1387, 149] width 136 height 22
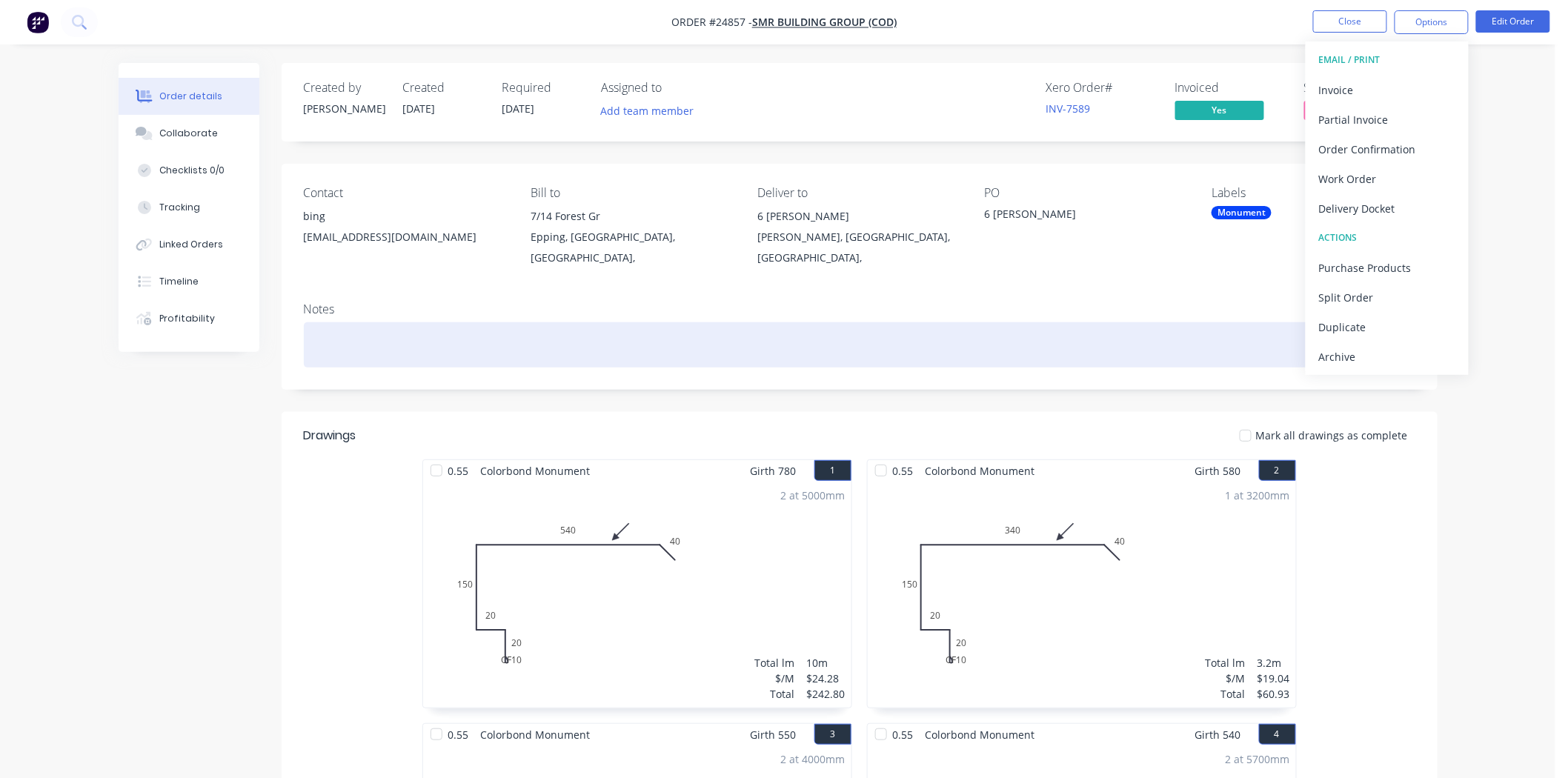
click at [808, 347] on div at bounding box center [859, 345] width 1111 height 45
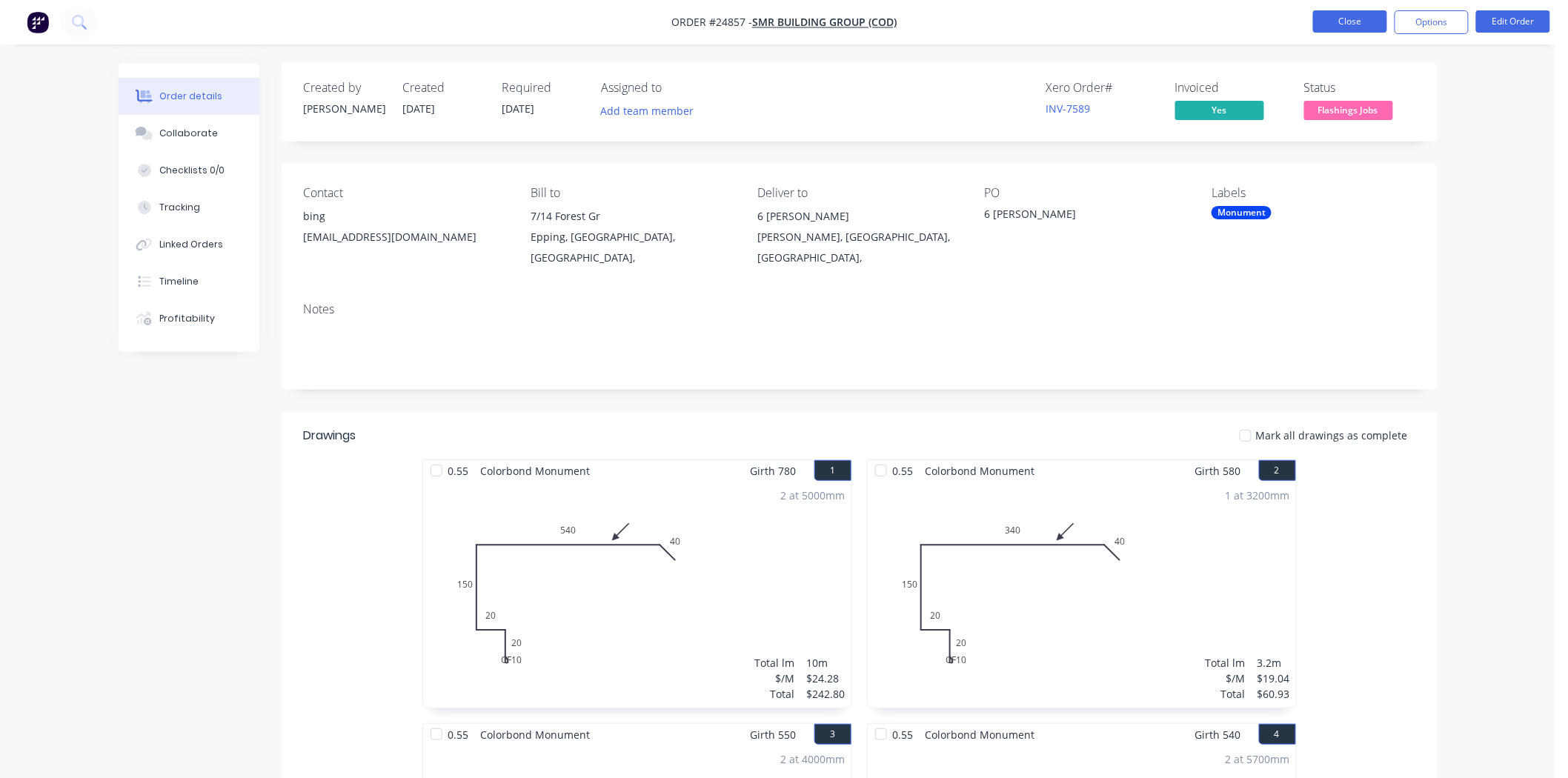
click at [1342, 31] on button "Close" at bounding box center [1350, 21] width 74 height 22
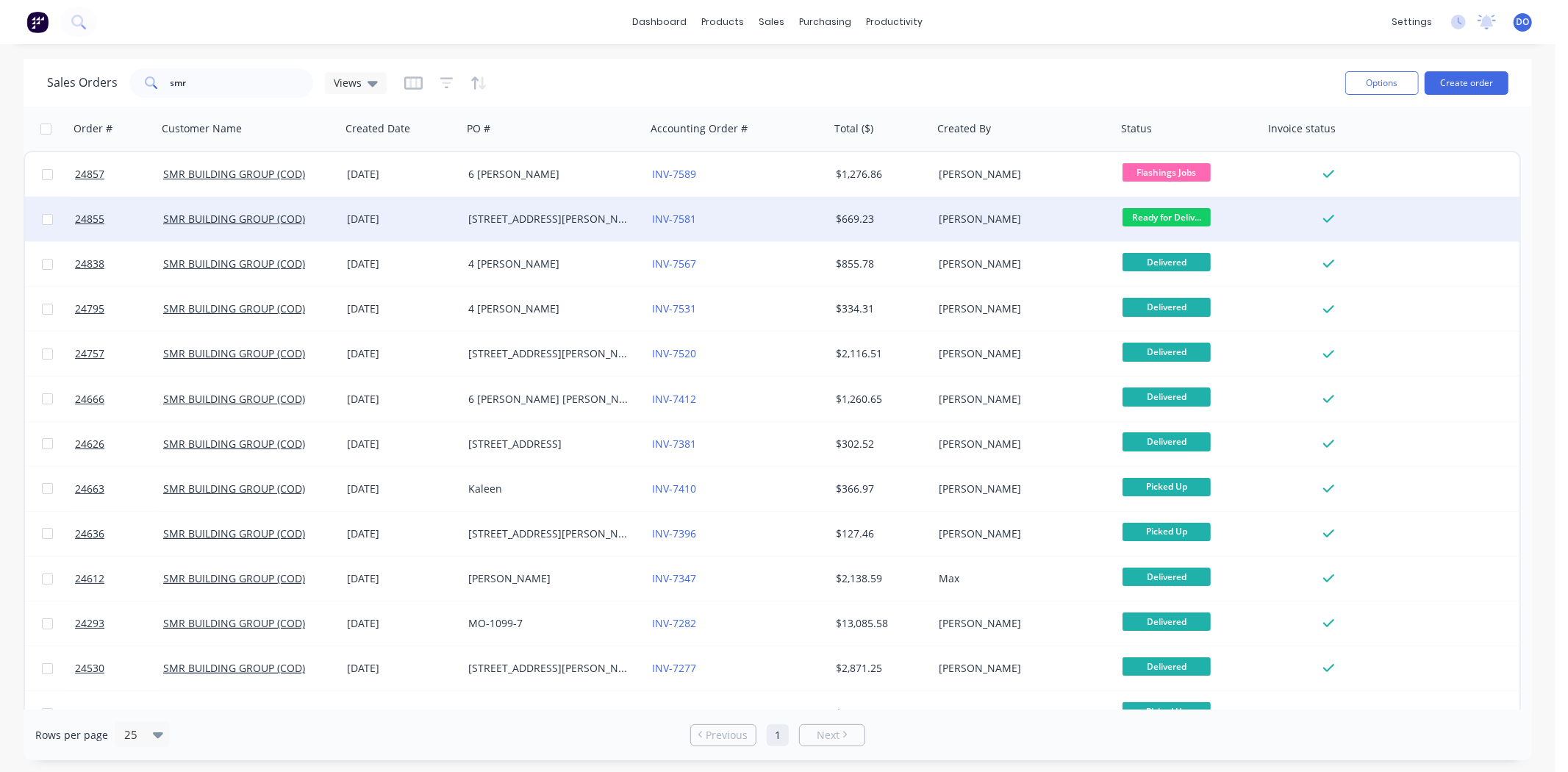
click at [454, 230] on div "[DATE]" at bounding box center [402, 218] width 121 height 44
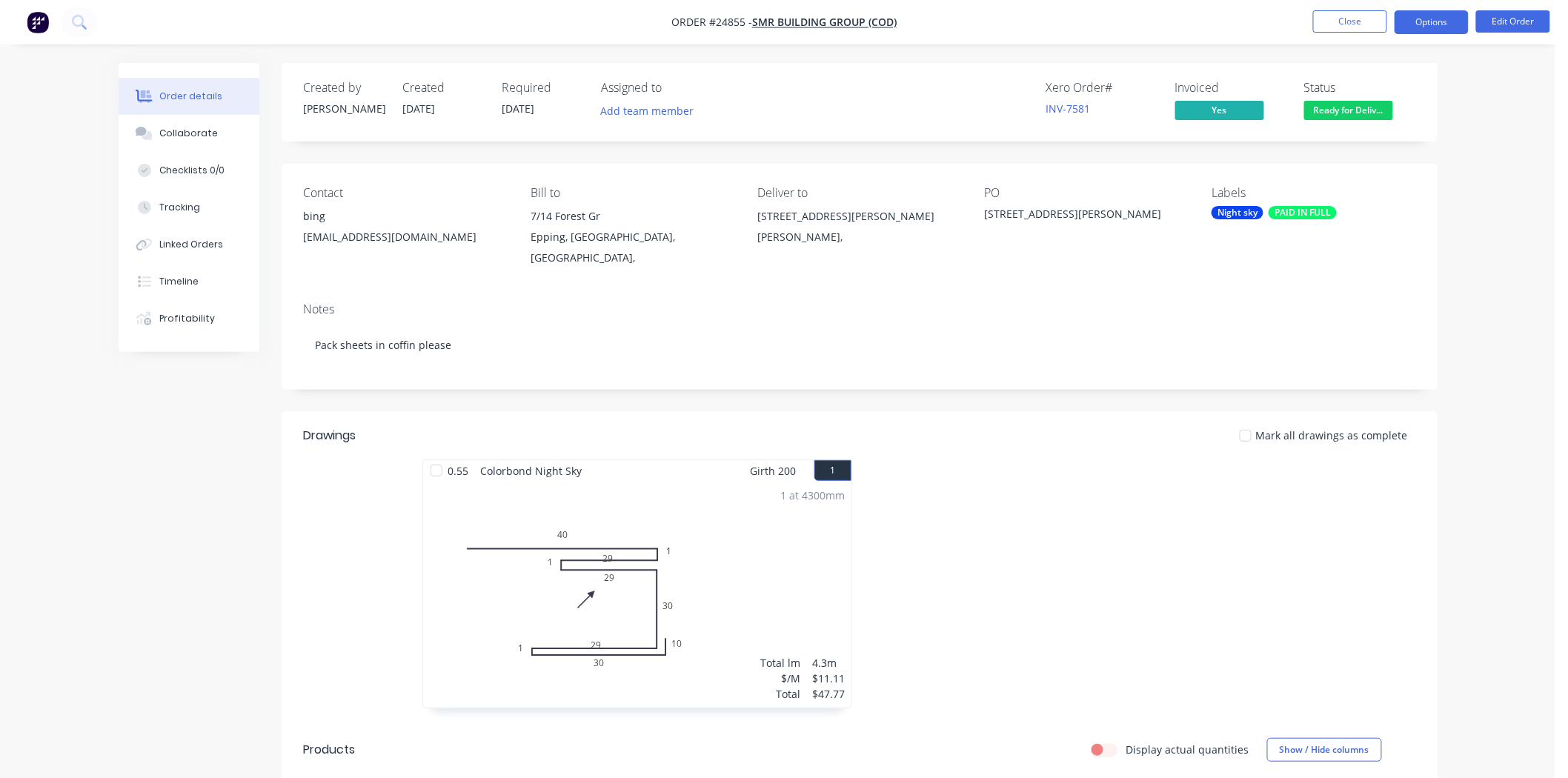
click at [1447, 13] on button "Options" at bounding box center [1431, 22] width 74 height 24
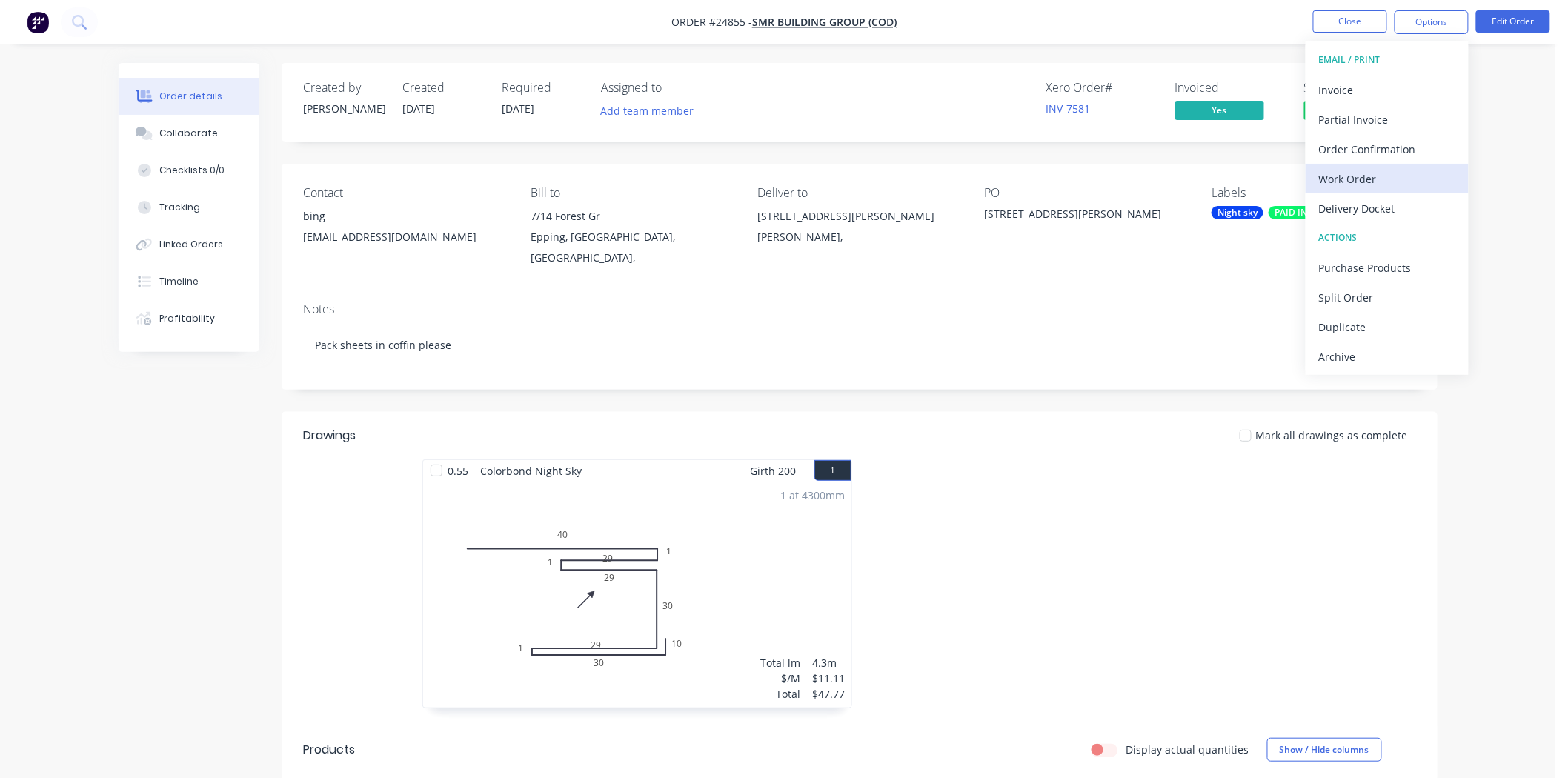
click at [1335, 176] on div "Work Order" at bounding box center [1387, 179] width 136 height 22
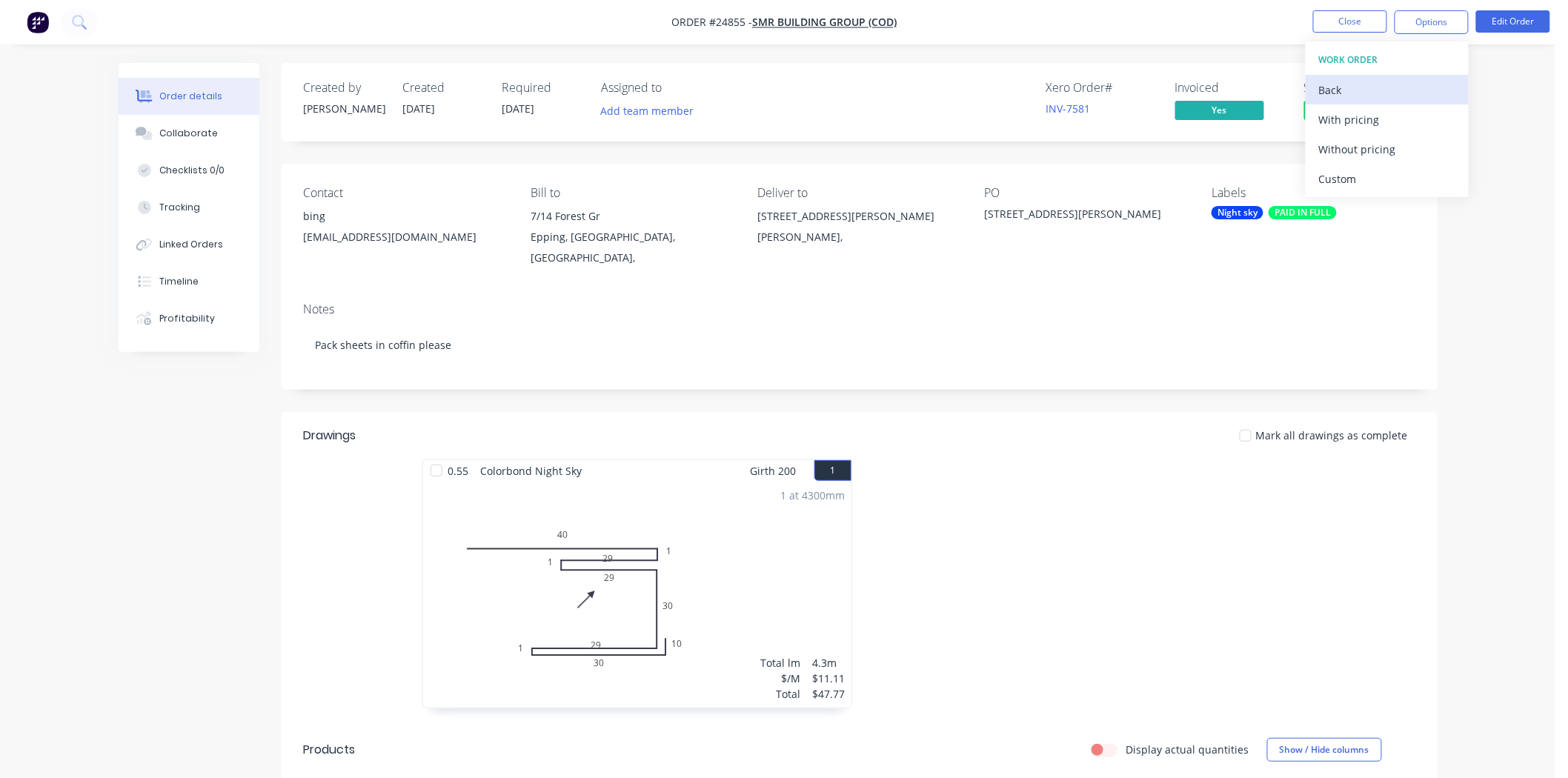
click at [1320, 100] on div "Back" at bounding box center [1387, 90] width 136 height 22
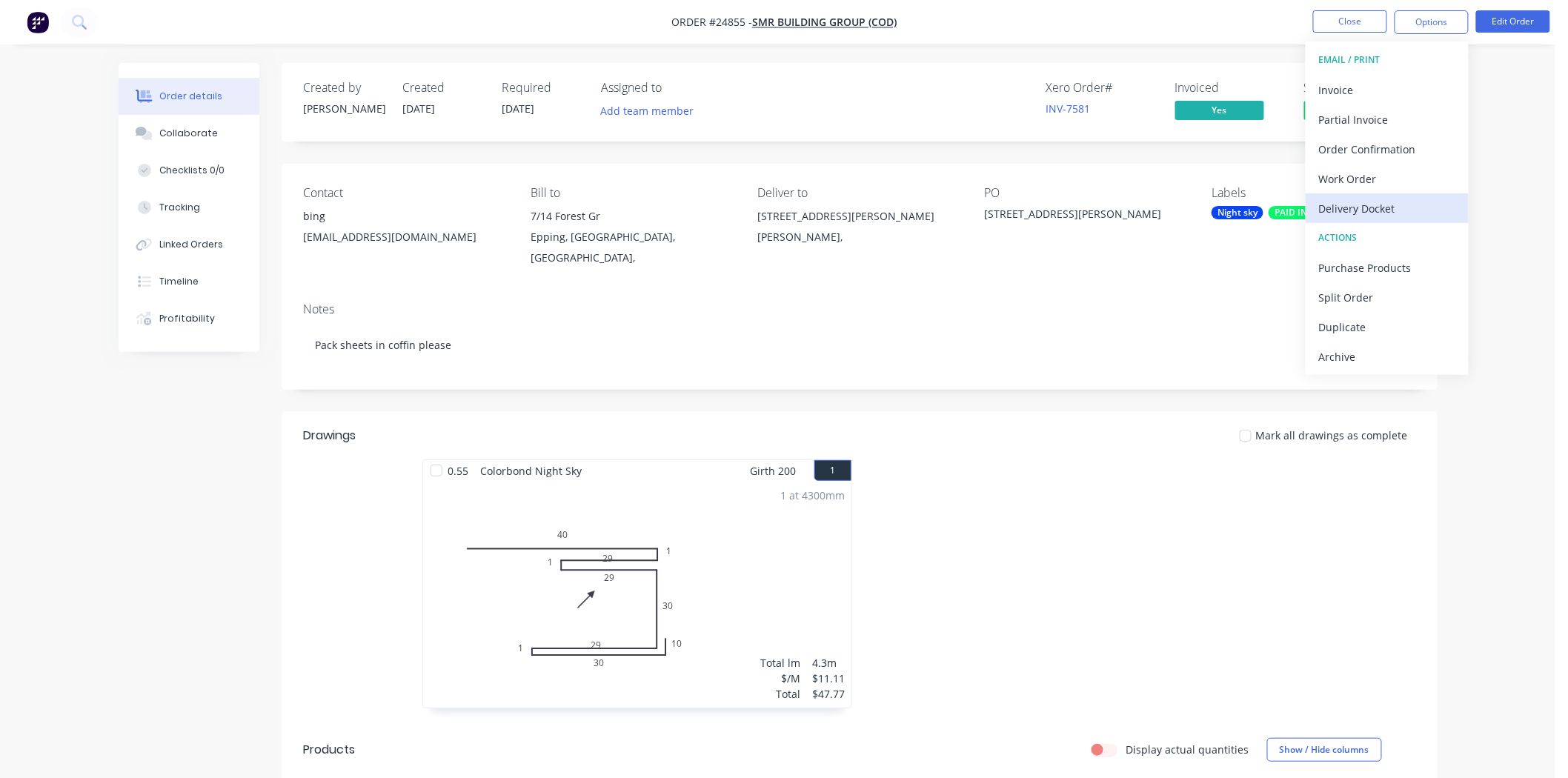
click at [1334, 209] on div "Delivery Docket" at bounding box center [1387, 209] width 136 height 22
click at [1354, 150] on div "Without pricing" at bounding box center [1387, 149] width 136 height 22
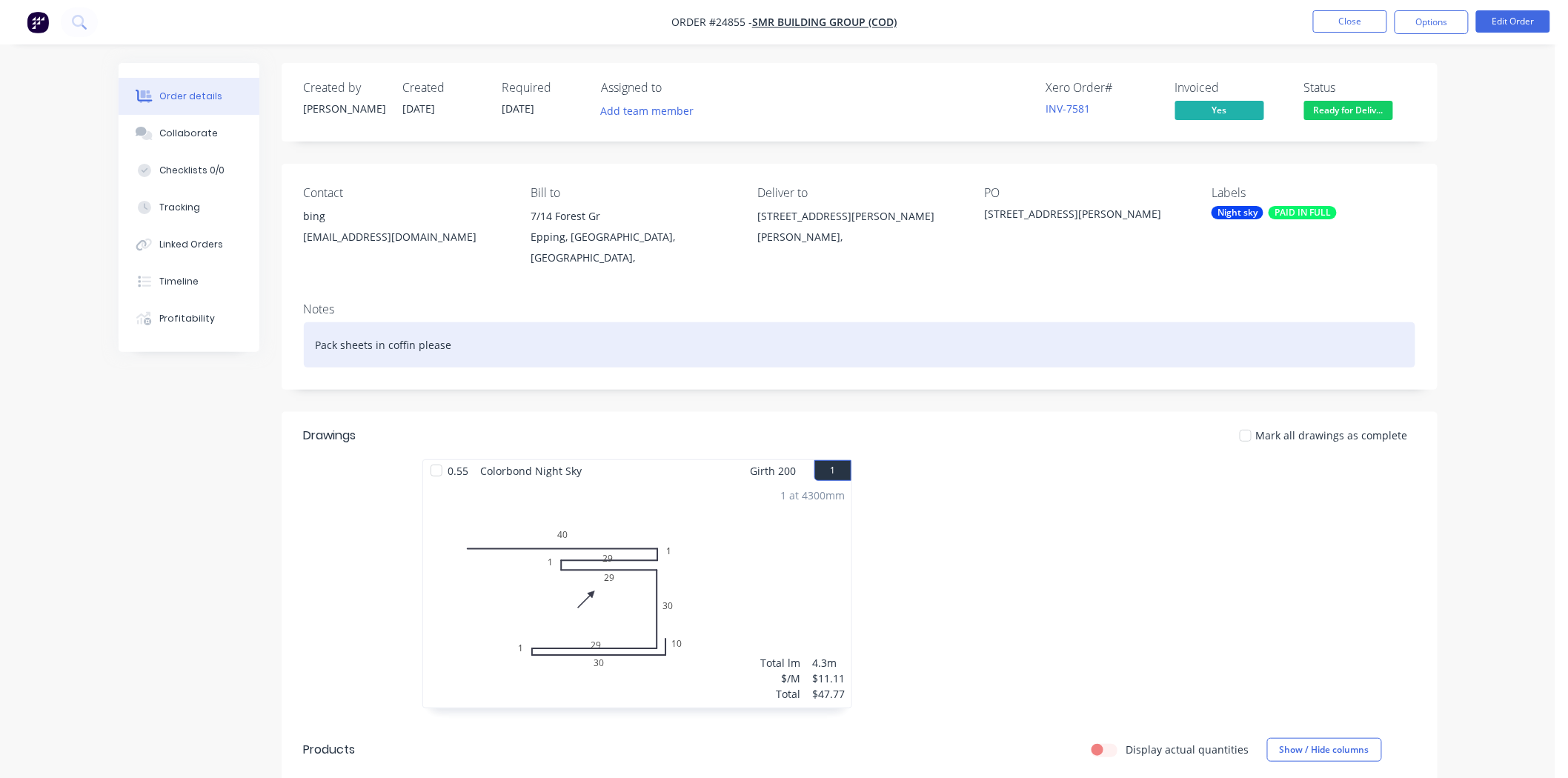
click at [787, 330] on div "Pack sheets in coffin please" at bounding box center [859, 345] width 1111 height 45
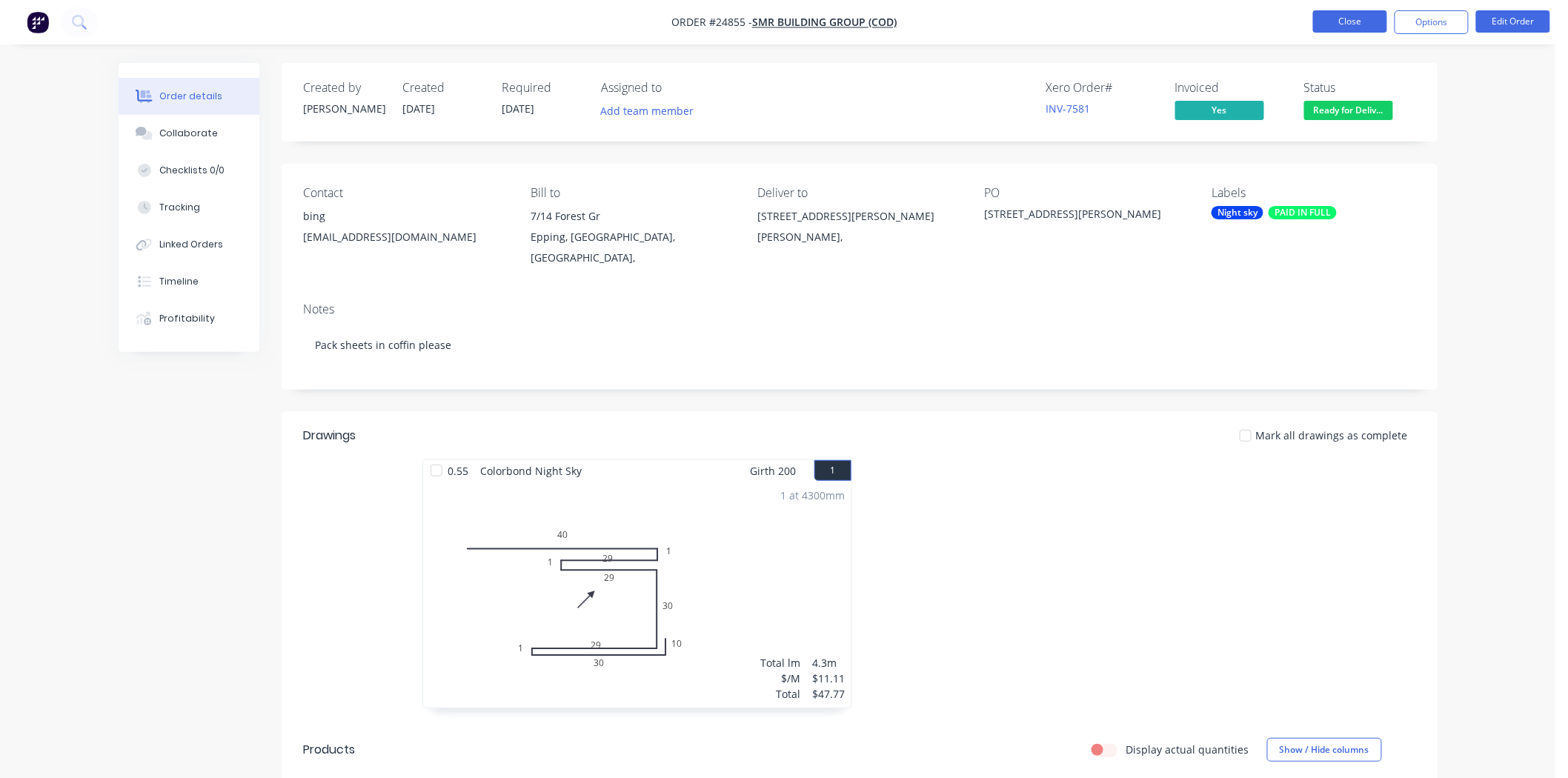
click at [1344, 31] on button "Close" at bounding box center [1350, 21] width 74 height 22
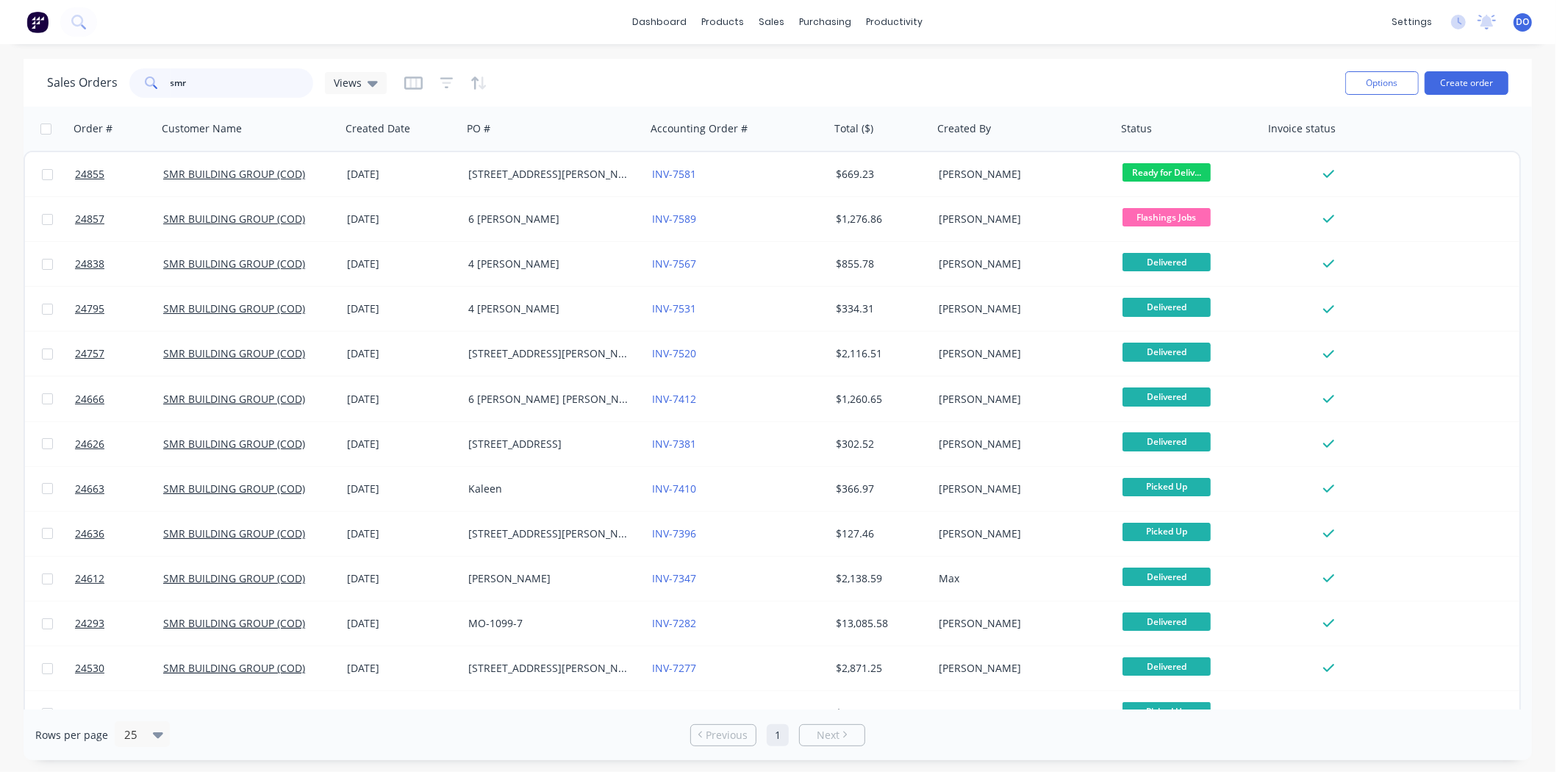
drag, startPoint x: 269, startPoint y: 83, endPoint x: 15, endPoint y: 85, distance: 254.0
click at [15, 85] on div "Sales Orders smr Views Options Create order Order # Customer Name Created Date …" at bounding box center [778, 410] width 1556 height 702
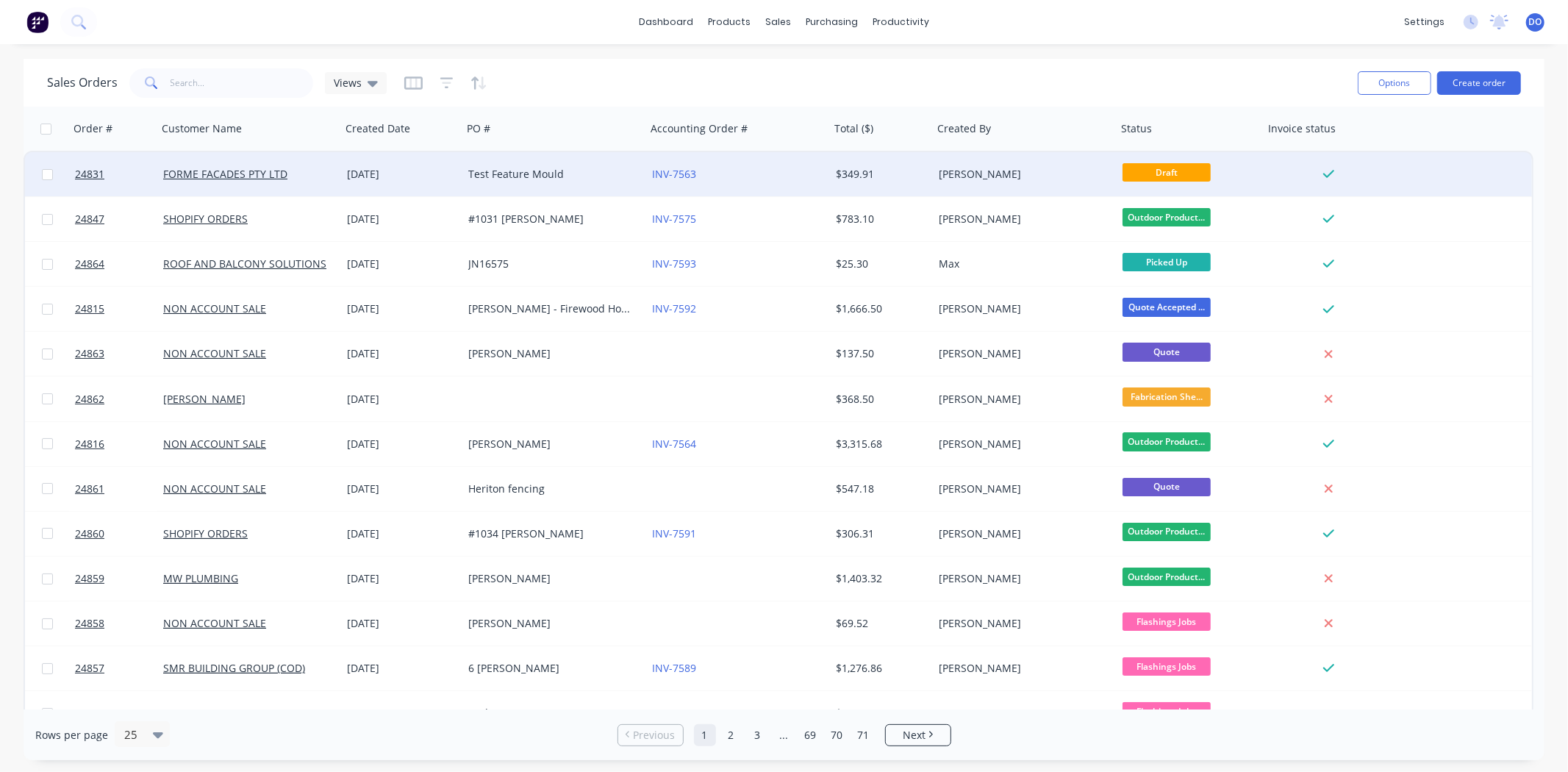
click at [572, 178] on div "Test Feature Mould" at bounding box center [550, 174] width 163 height 15
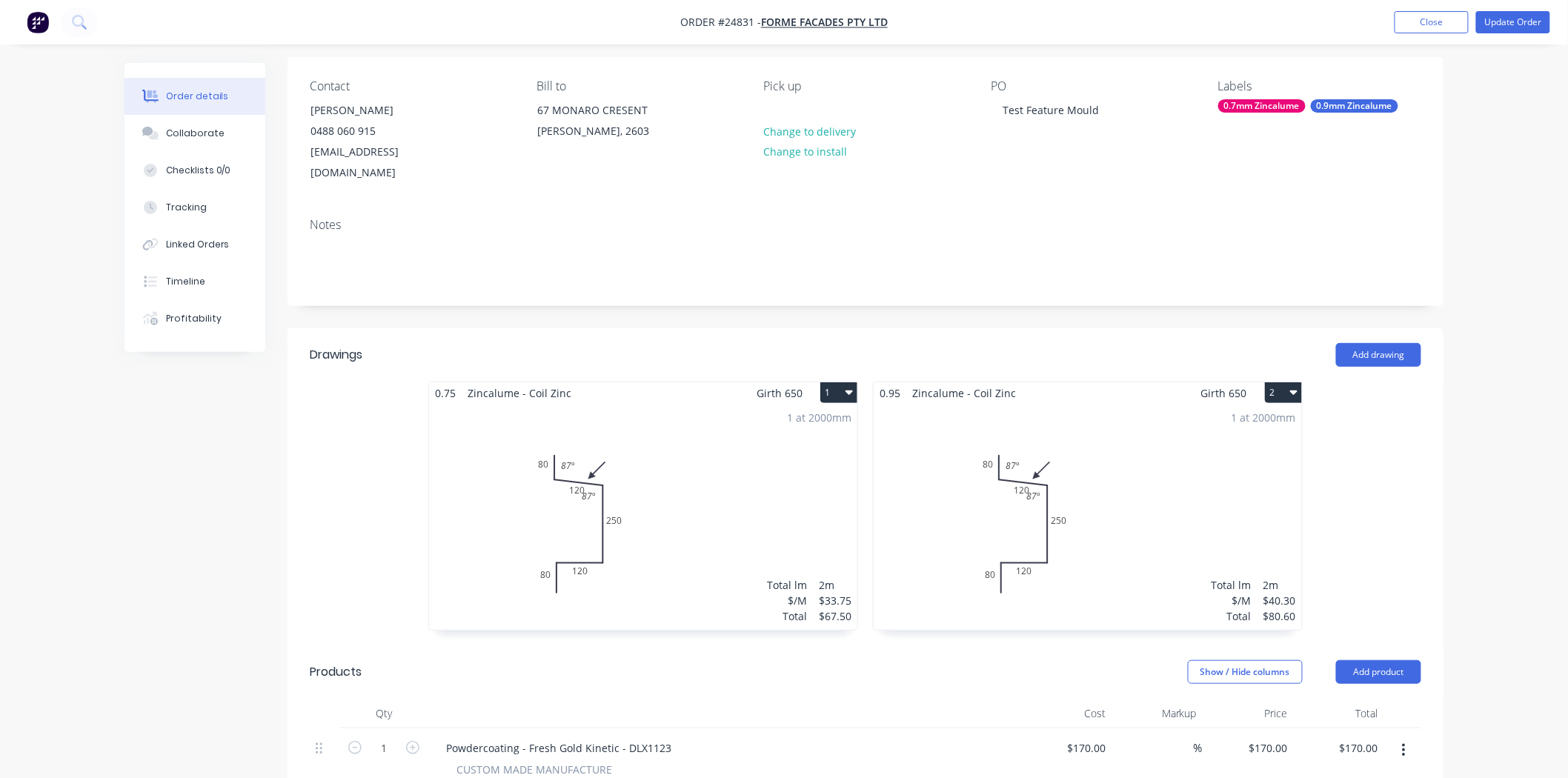
scroll to position [247, 0]
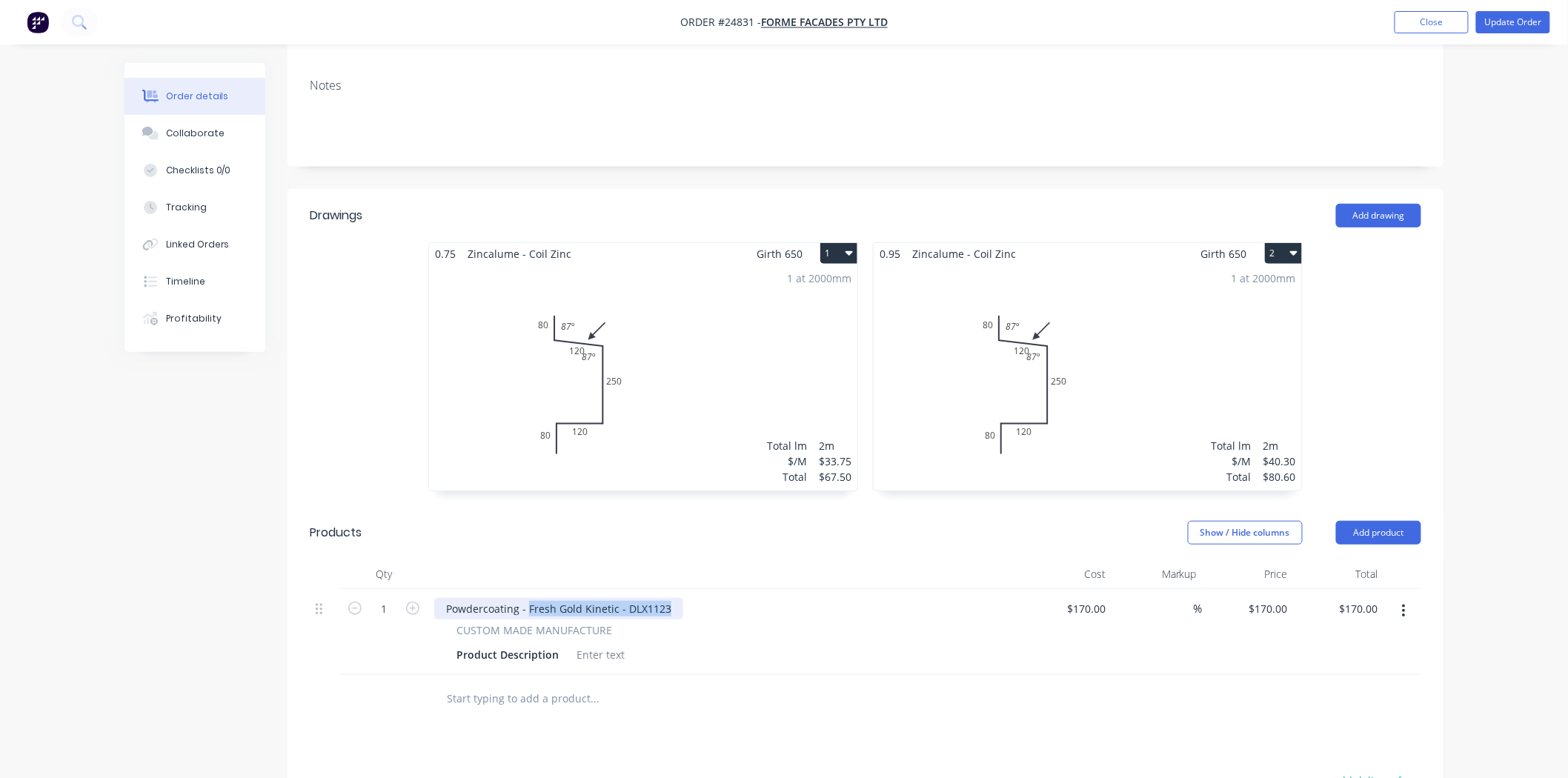
drag, startPoint x: 665, startPoint y: 586, endPoint x: 526, endPoint y: 570, distance: 139.9
click at [526, 589] on div "Powdercoating - Fresh Gold Kinetic - DLX1123 CUSTOM MADE MANUFACTURE Product De…" at bounding box center [725, 632] width 593 height 86
copy div "Fresh Gold Kinetic - DLX1123"
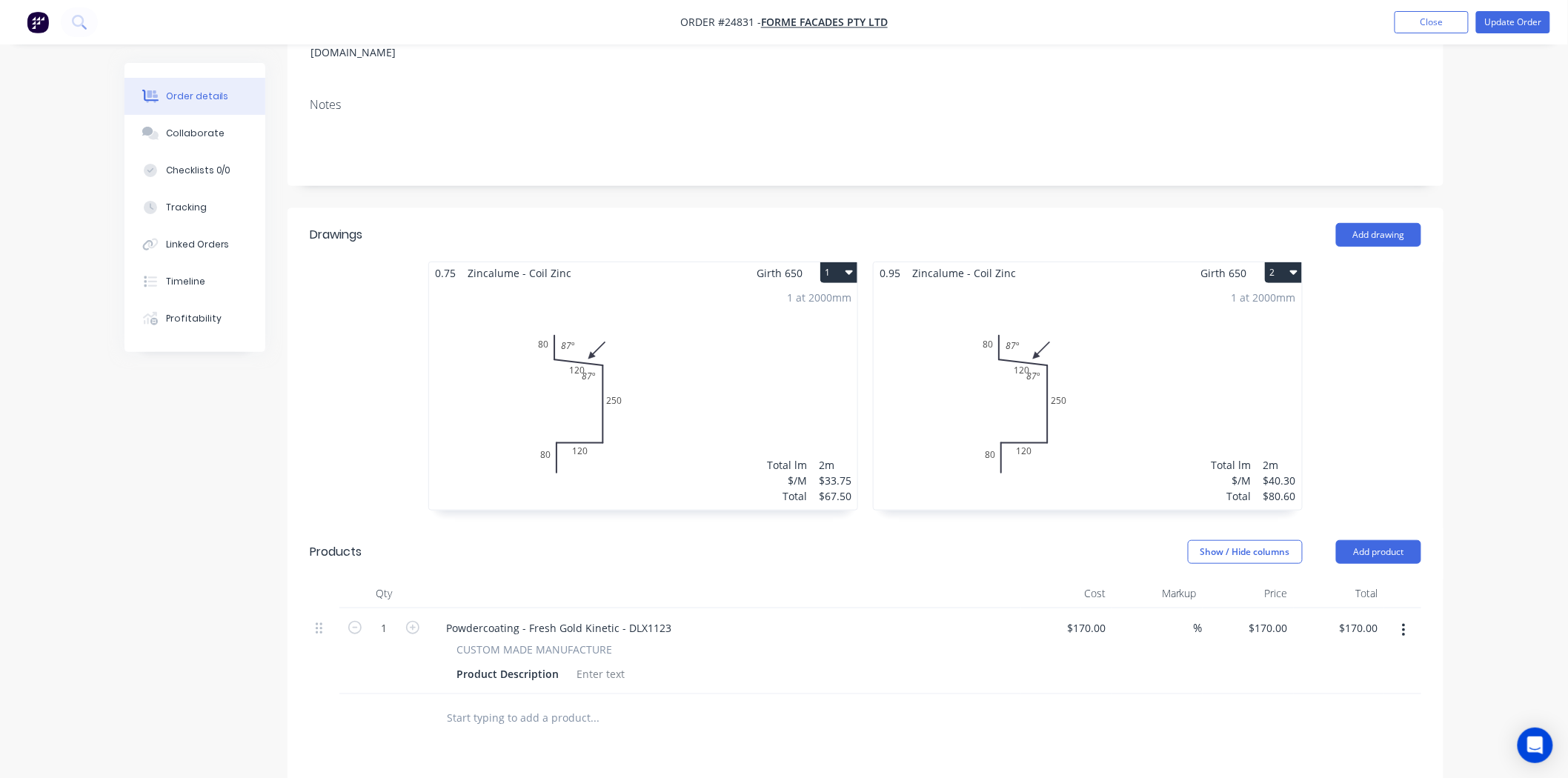
scroll to position [247, 0]
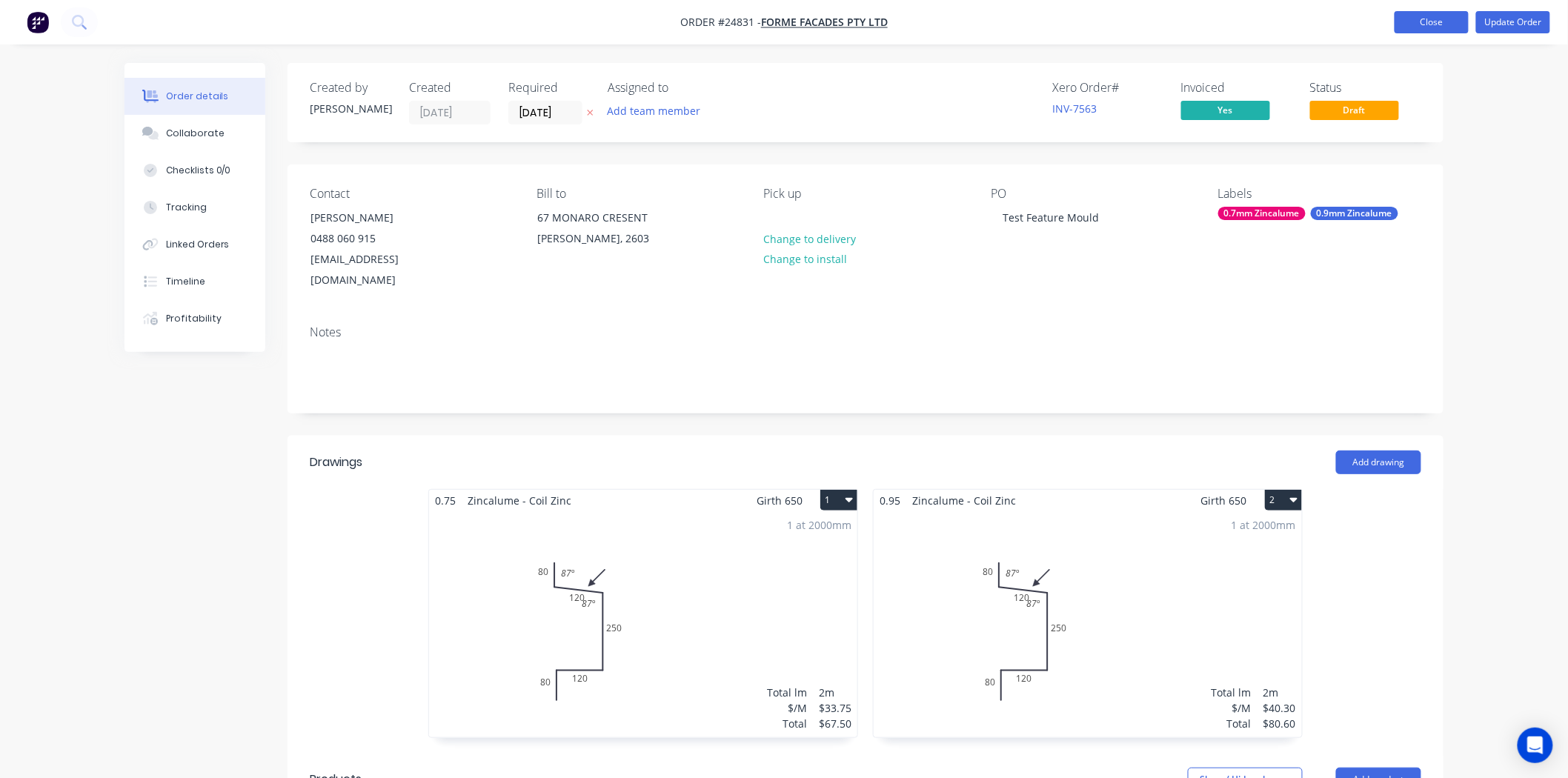
click at [1453, 30] on button "Close" at bounding box center [1431, 22] width 74 height 22
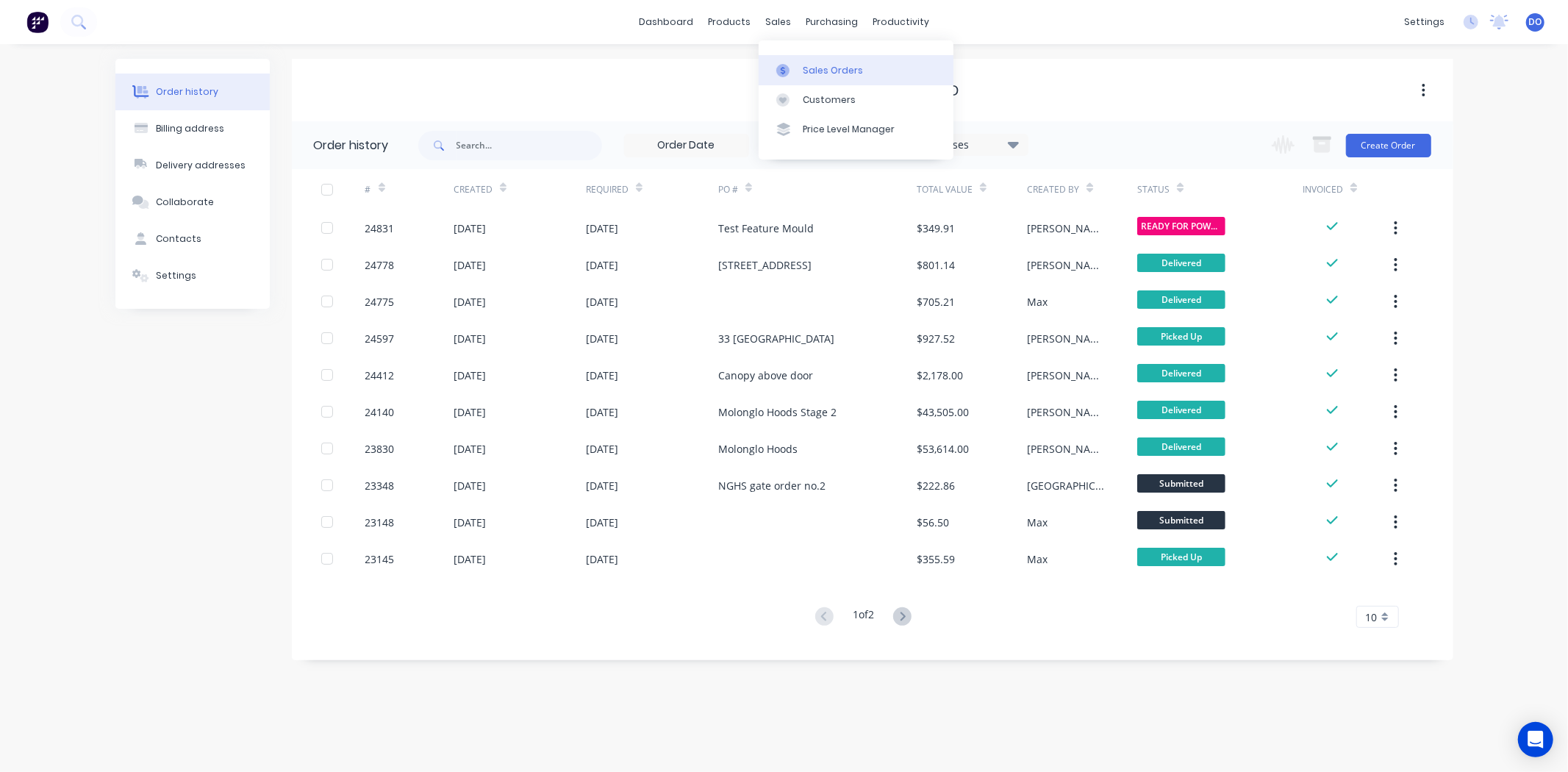
click at [782, 57] on link "Sales Orders" at bounding box center [856, 70] width 195 height 29
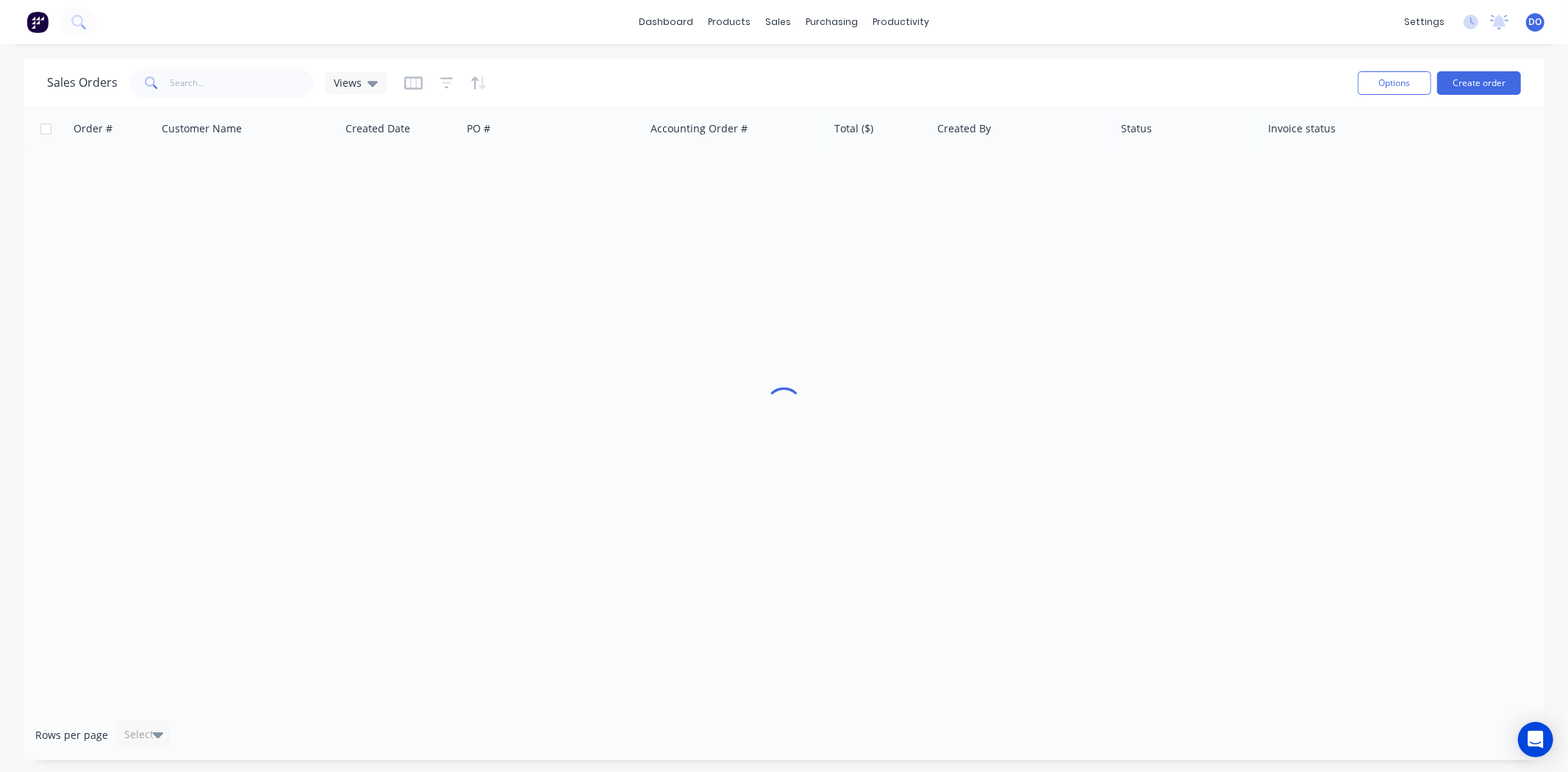
click at [230, 103] on div "Sales Orders Views Options Create order" at bounding box center [784, 82] width 1521 height 48
click at [230, 101] on div "Sales Orders Views Options Create order" at bounding box center [784, 82] width 1521 height 48
click at [233, 95] on input "text" at bounding box center [242, 83] width 143 height 29
type input "mark stone"
type input "m"
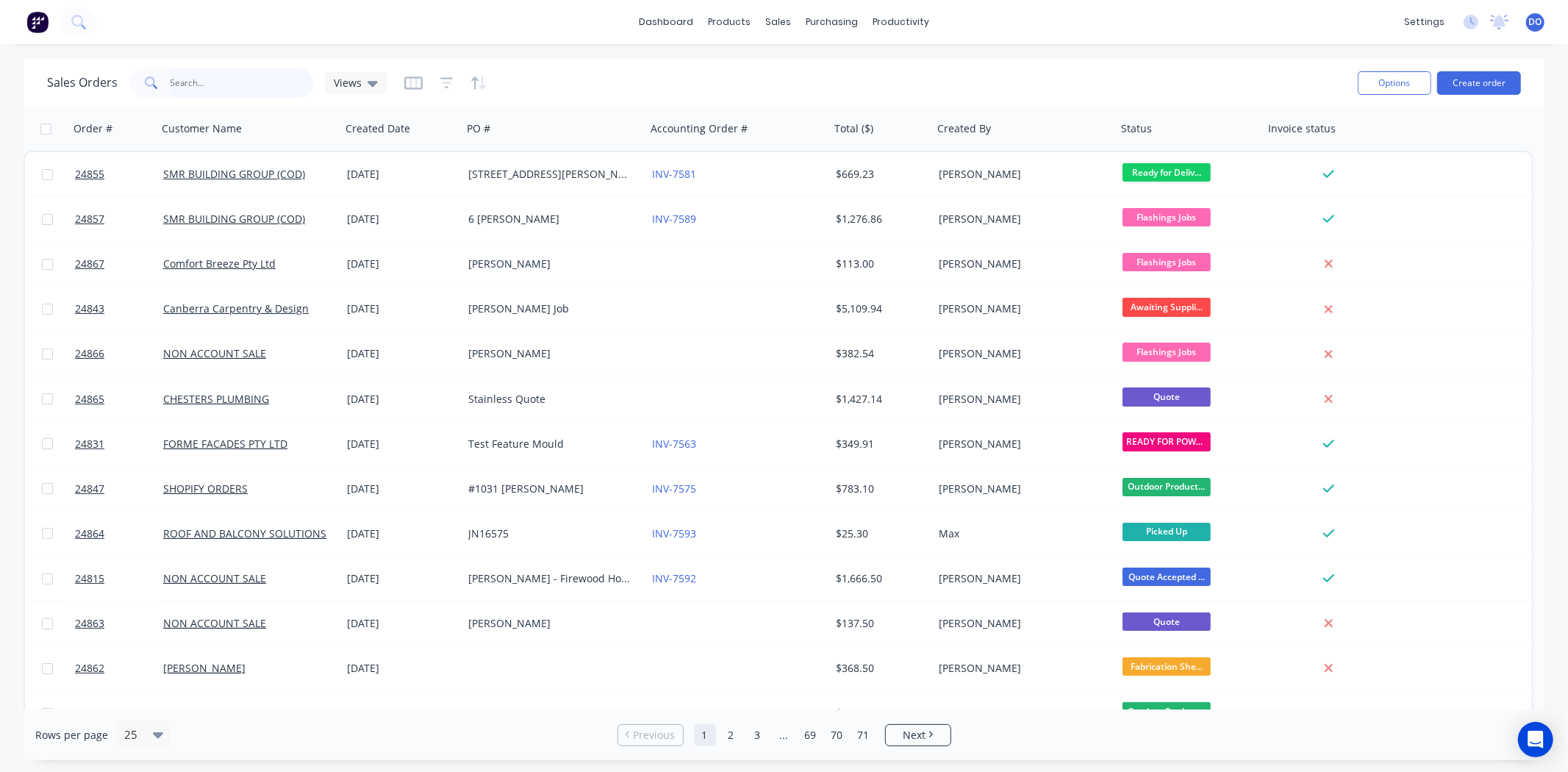
click at [186, 94] on input "text" at bounding box center [242, 83] width 143 height 29
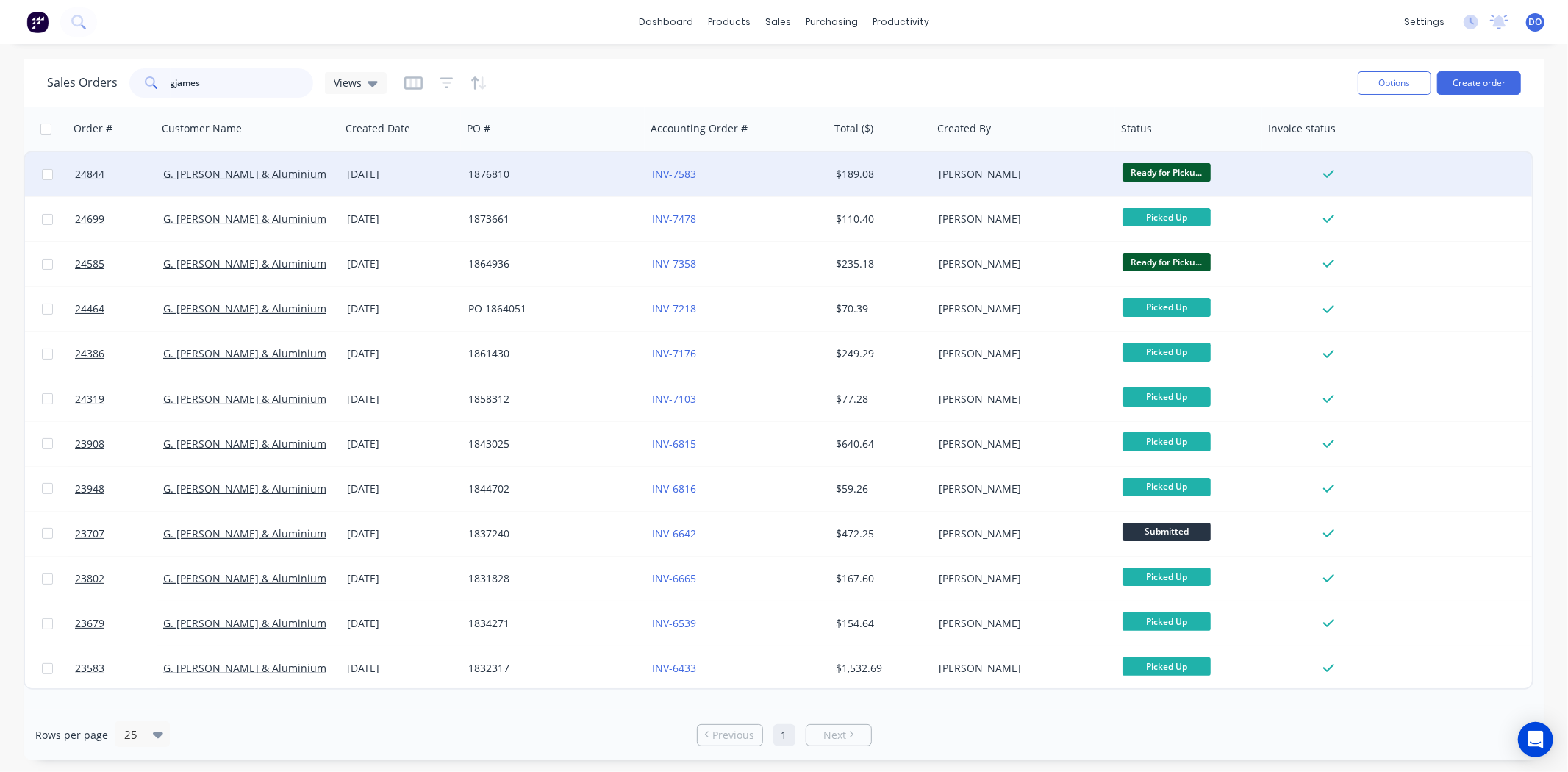
type input "gjames"
click at [524, 177] on div "1876810" at bounding box center [550, 174] width 163 height 15
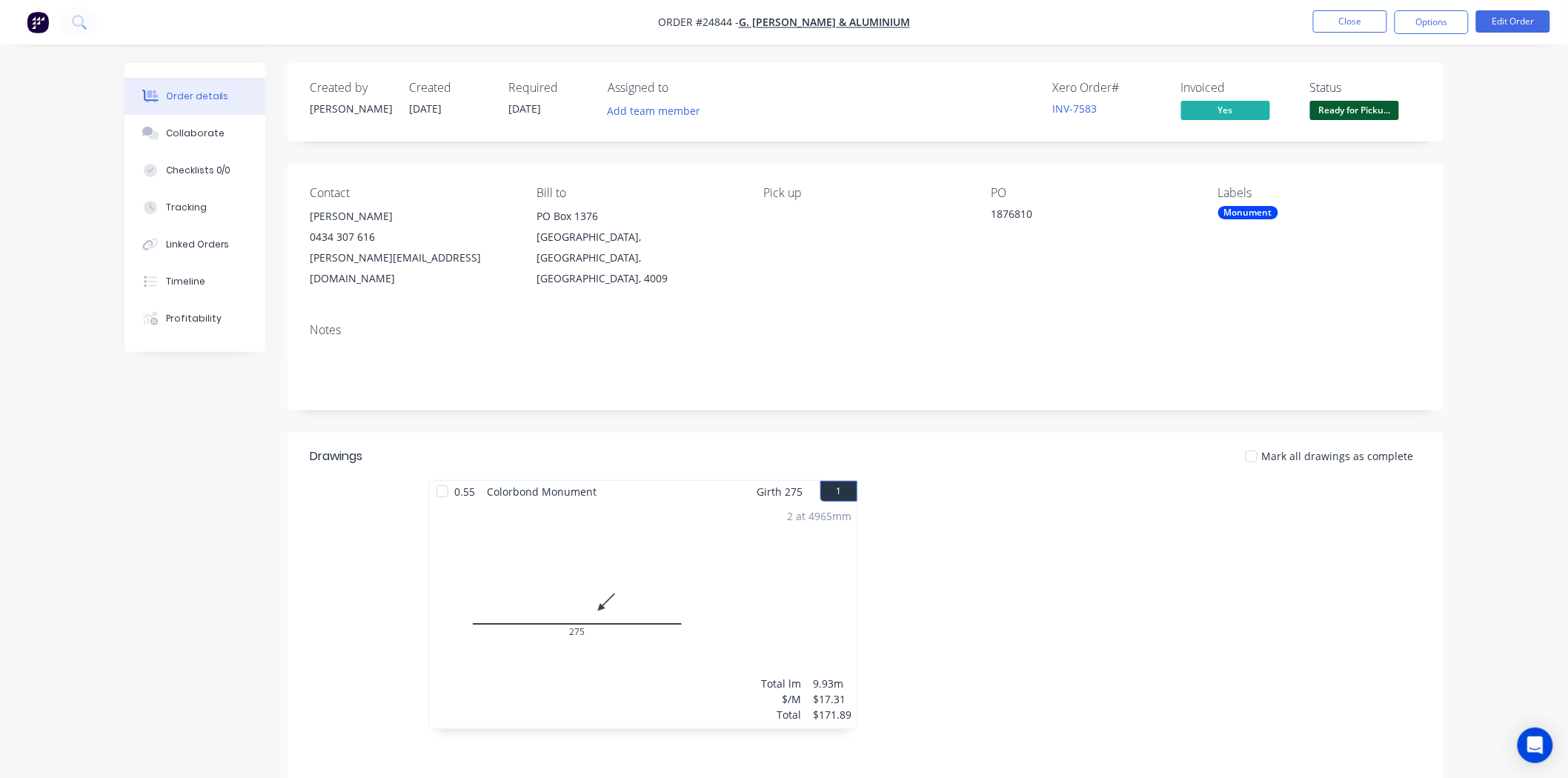
click at [1435, 221] on div "Contact Andrew Bailey 0434 307 616 andrew_bailey@gjames.com.au Bill to PO Box 1…" at bounding box center [865, 238] width 1156 height 148
click at [1436, 34] on nav "Order #24844 - G. James Glass & Aluminium Close Options Edit Order" at bounding box center [784, 22] width 1568 height 45
click at [1446, 8] on nav "Order #24844 - G. James Glass & Aluminium Close Options Edit Order" at bounding box center [784, 22] width 1568 height 45
click at [1446, 24] on button "Options" at bounding box center [1431, 22] width 74 height 24
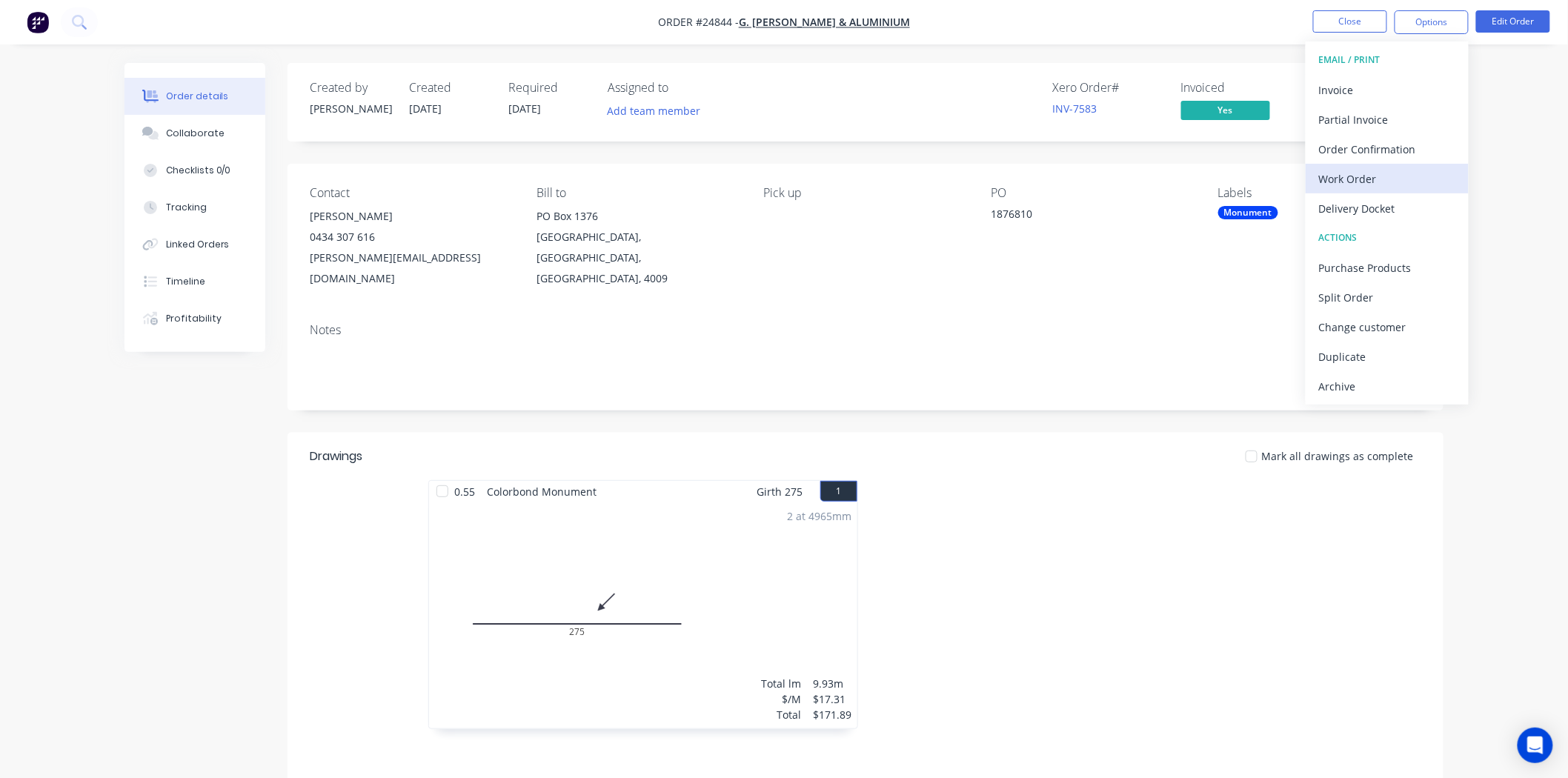
click at [1427, 188] on div "Work Order" at bounding box center [1387, 179] width 136 height 22
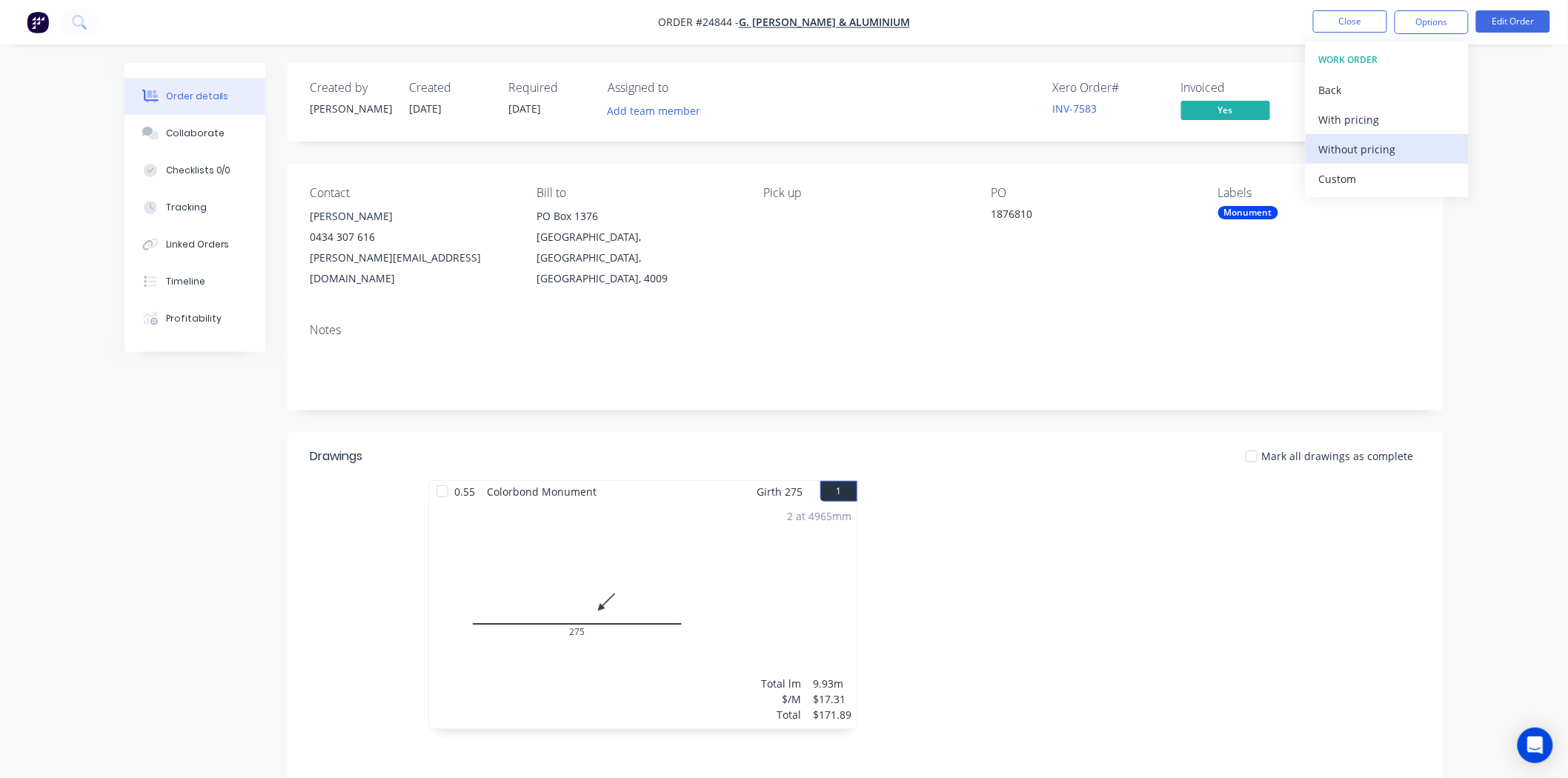
click at [1430, 139] on div "Without pricing" at bounding box center [1387, 149] width 136 height 22
click at [1331, 12] on button "Close" at bounding box center [1350, 21] width 74 height 22
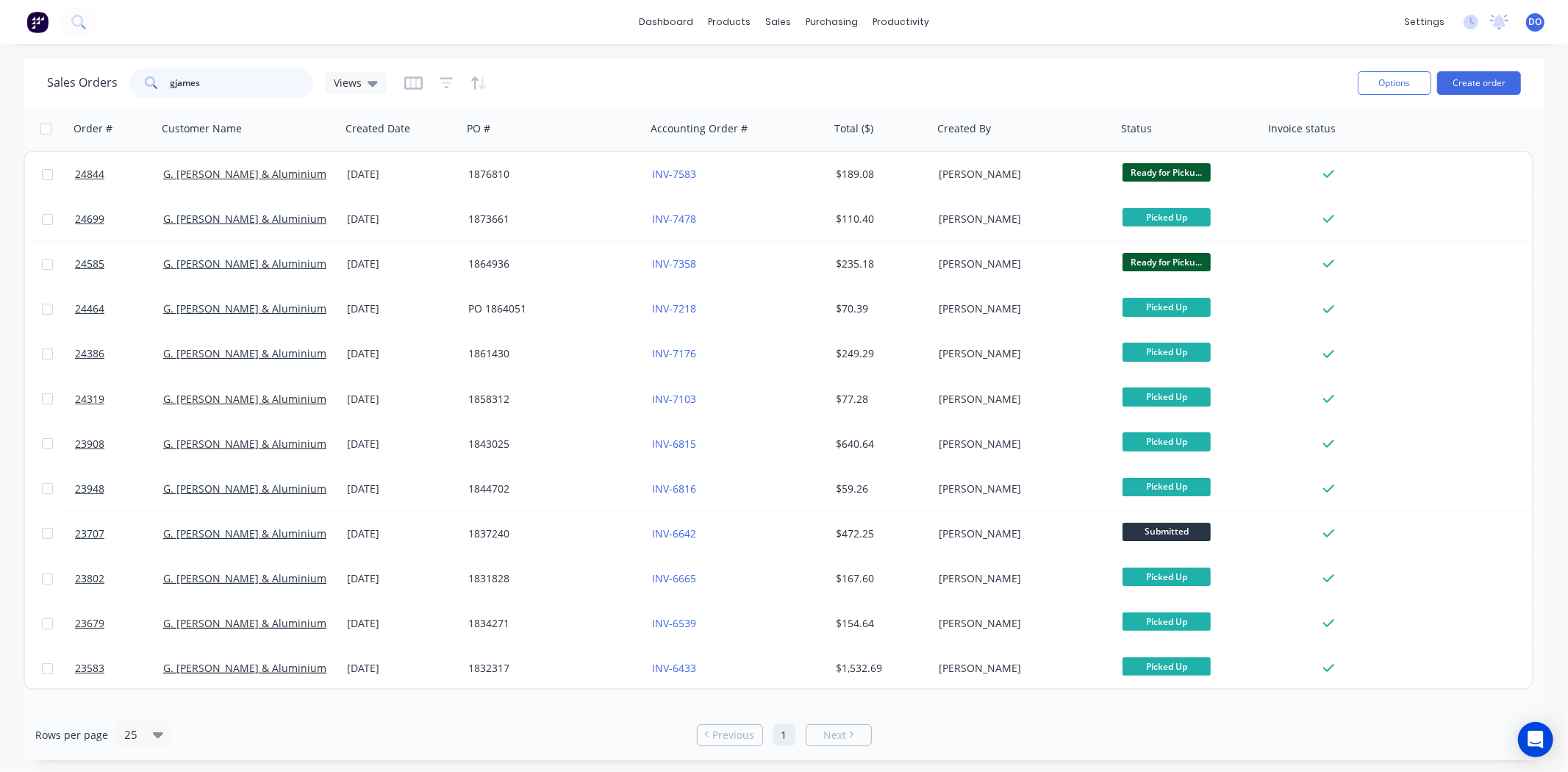
click at [269, 86] on input "gjames" at bounding box center [242, 83] width 143 height 29
type input "g"
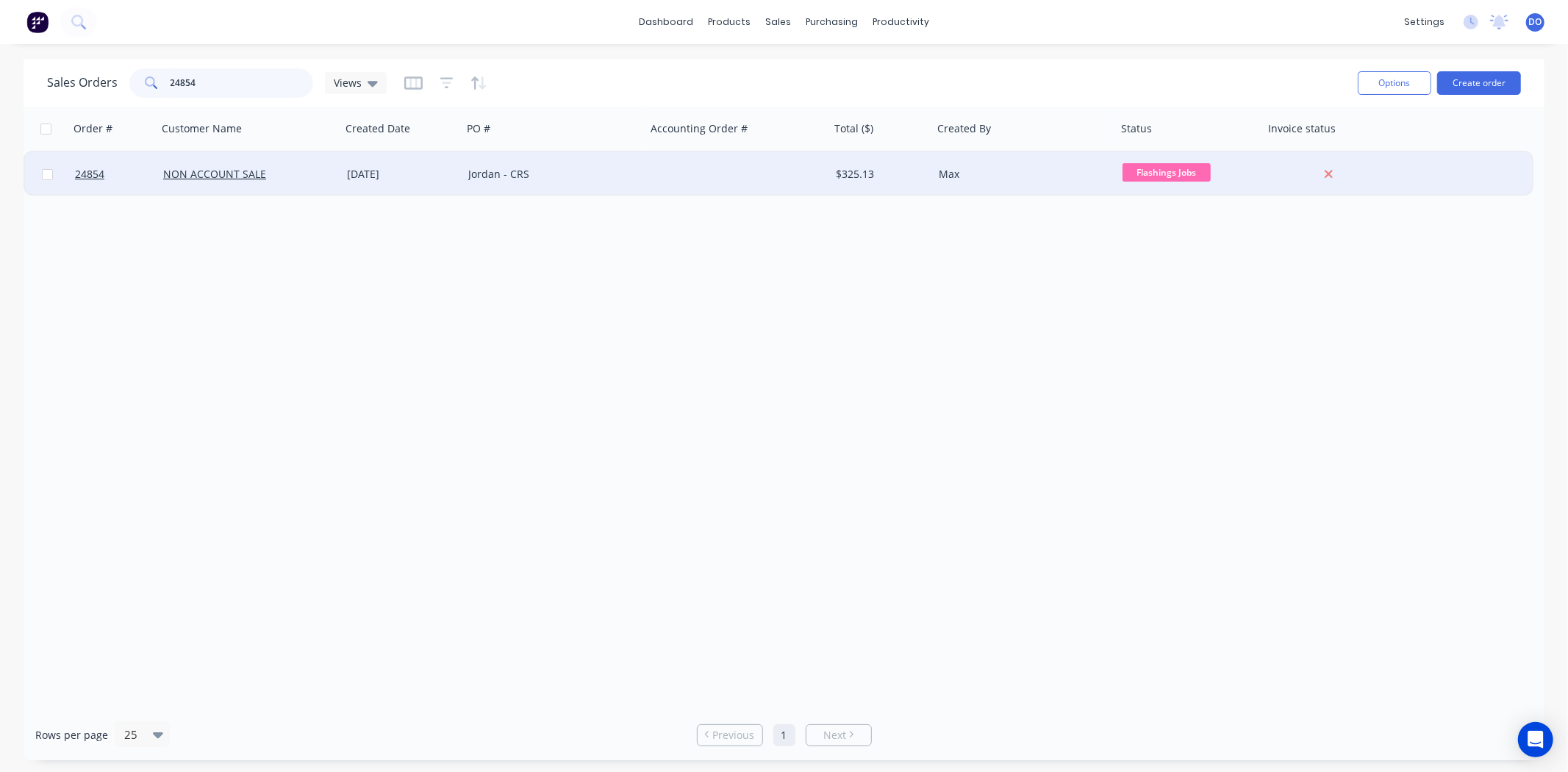
type input "24854"
click at [308, 184] on div "NON ACCOUNT SALE" at bounding box center [249, 174] width 184 height 44
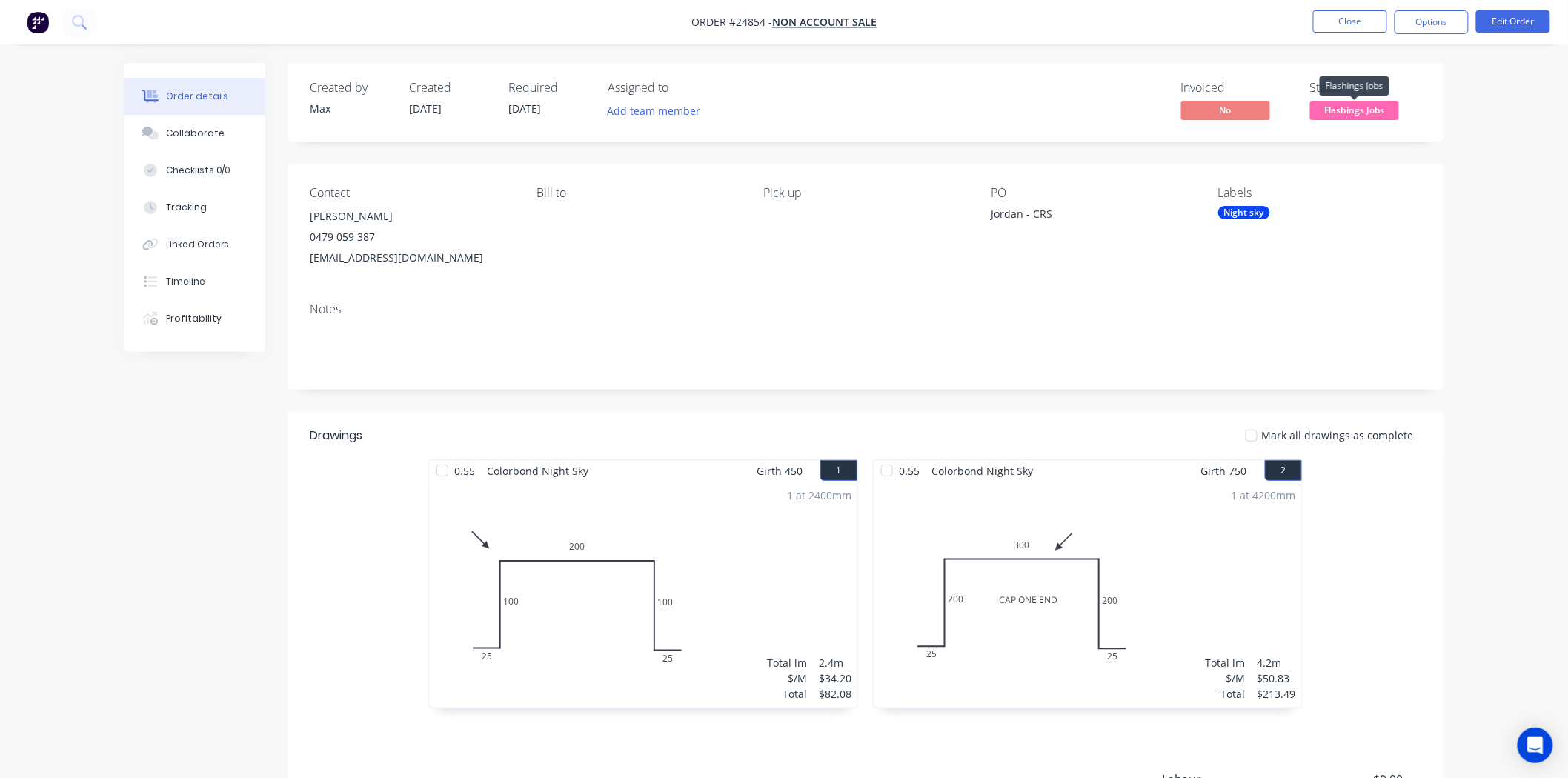
click at [1330, 113] on span "Flashings Jobs" at bounding box center [1354, 109] width 89 height 18
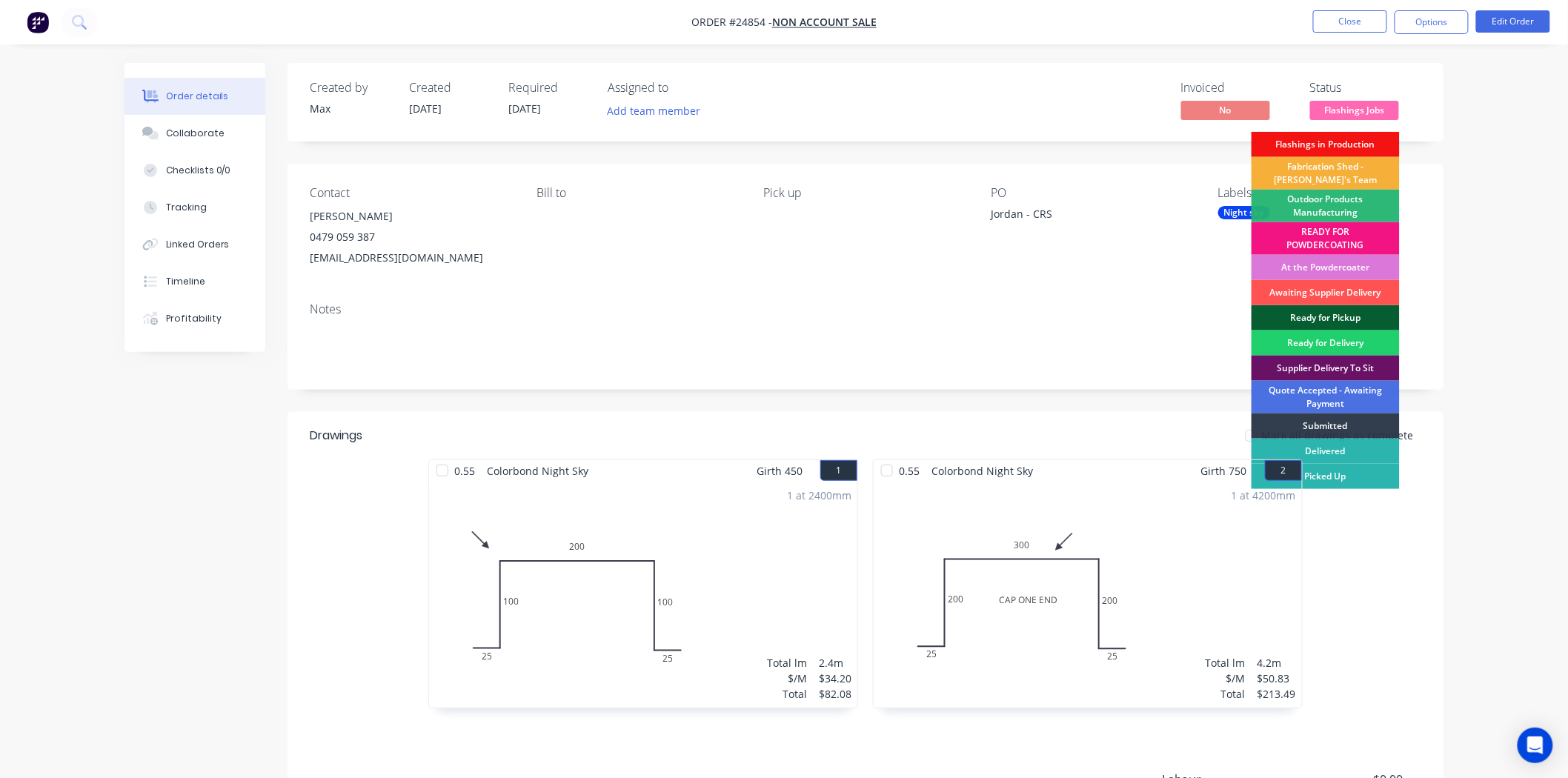
click at [1309, 319] on div "Ready for Pickup" at bounding box center [1325, 318] width 148 height 25
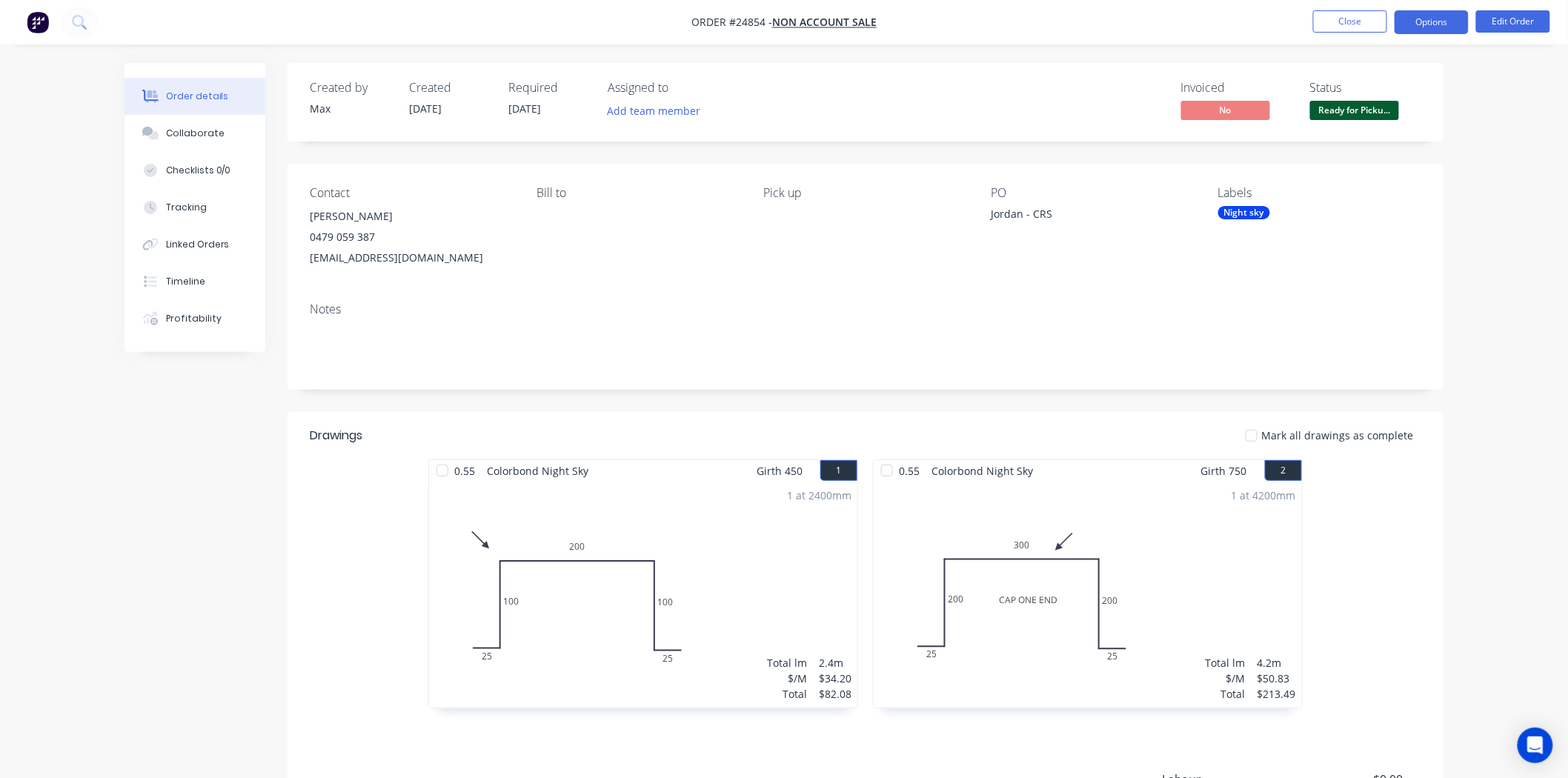
click at [1407, 24] on button "Options" at bounding box center [1431, 22] width 74 height 24
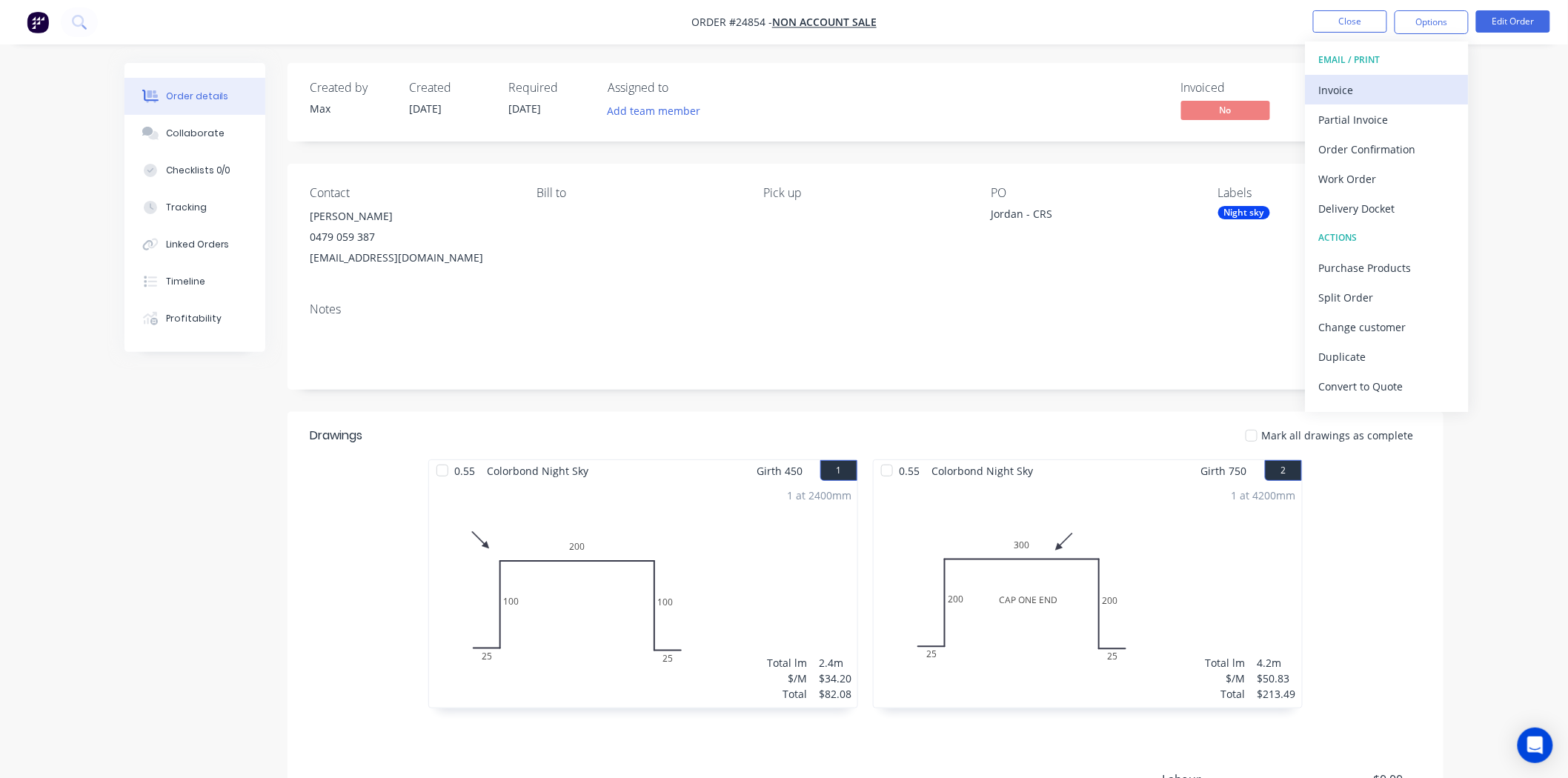
click at [1364, 77] on button "Invoice" at bounding box center [1386, 90] width 163 height 30
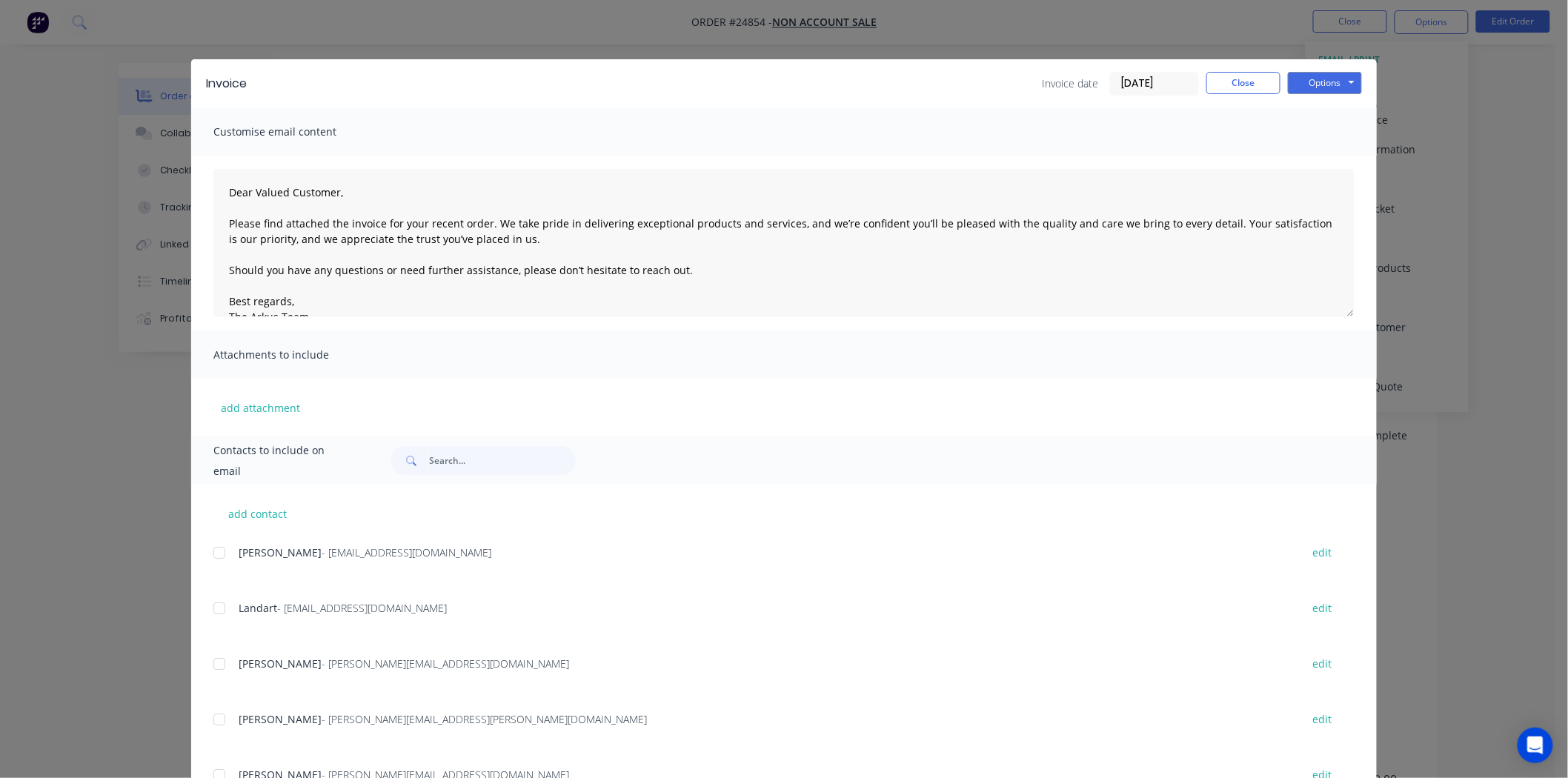
click at [1338, 95] on div "Invoice Invoice date 09/09/25 Close Options Preview Print Email" at bounding box center [784, 83] width 1186 height 48
click at [1337, 79] on button "Options" at bounding box center [1324, 82] width 74 height 22
click at [1330, 125] on button "Print" at bounding box center [1335, 134] width 95 height 24
click at [1234, 91] on button "Close" at bounding box center [1243, 82] width 74 height 22
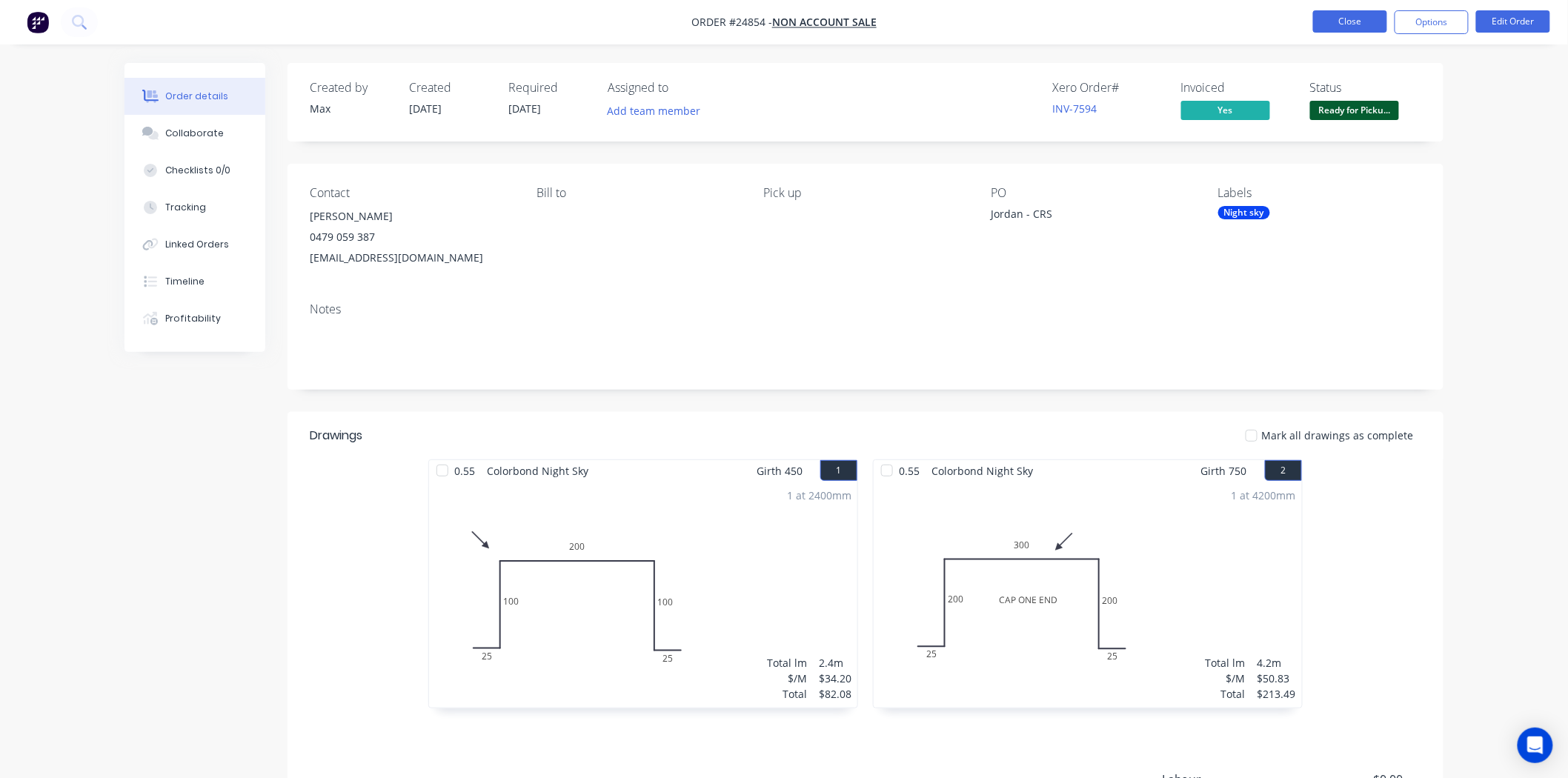
click at [1359, 10] on button "Close" at bounding box center [1350, 21] width 74 height 22
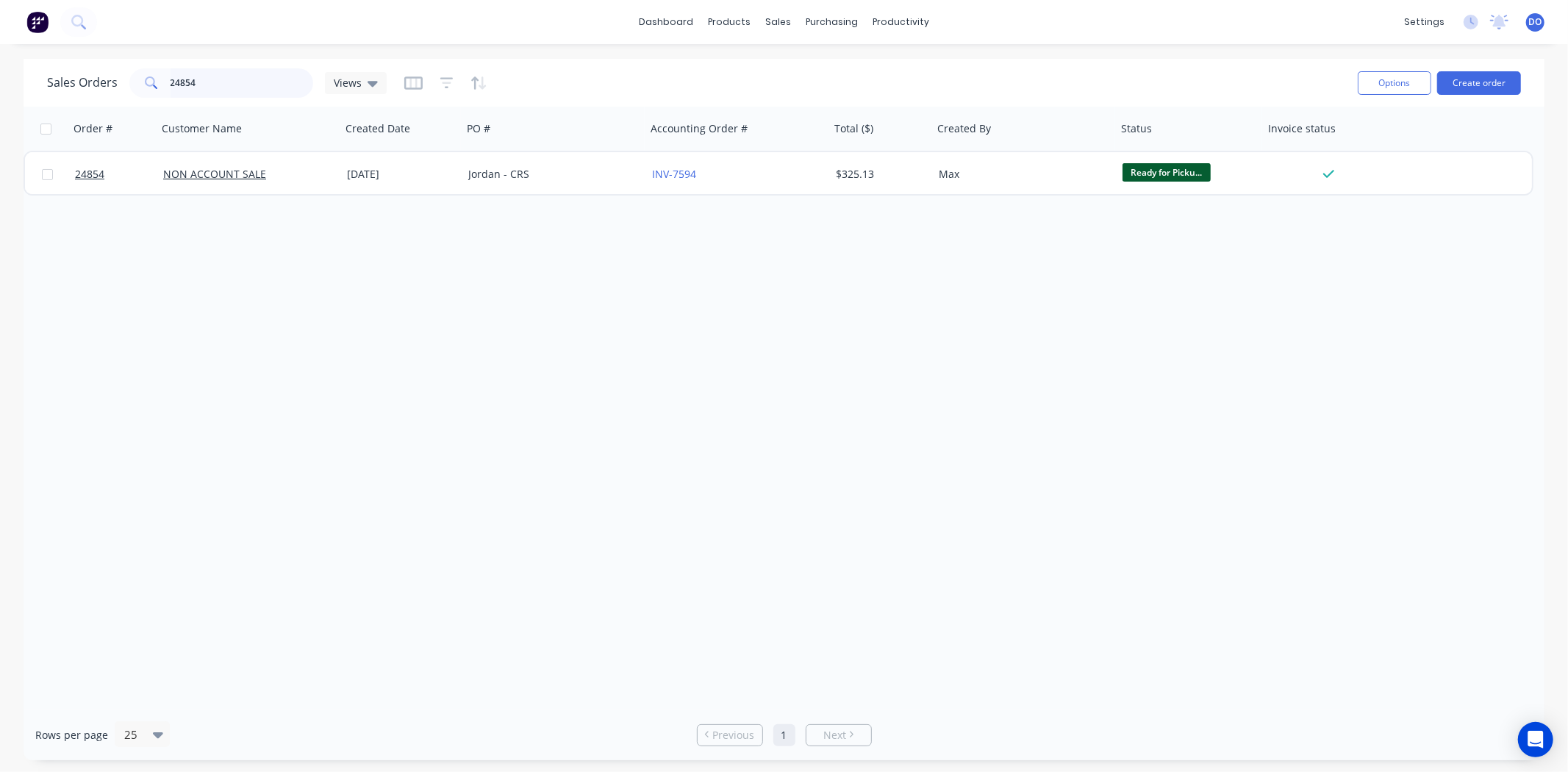
click at [233, 79] on input "24854" at bounding box center [242, 83] width 143 height 29
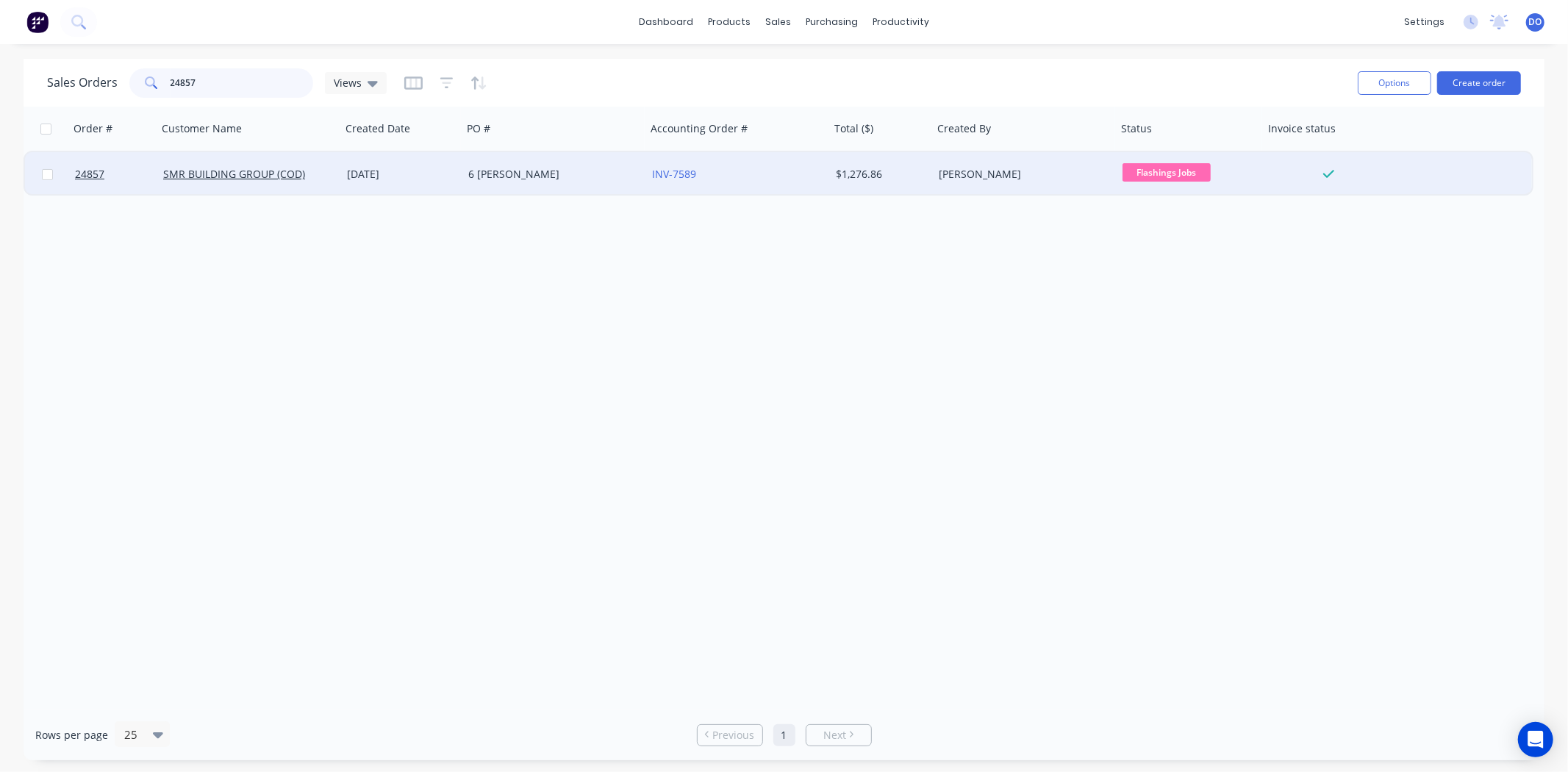
type input "24857"
click at [349, 182] on div "[DATE]" at bounding box center [402, 174] width 121 height 44
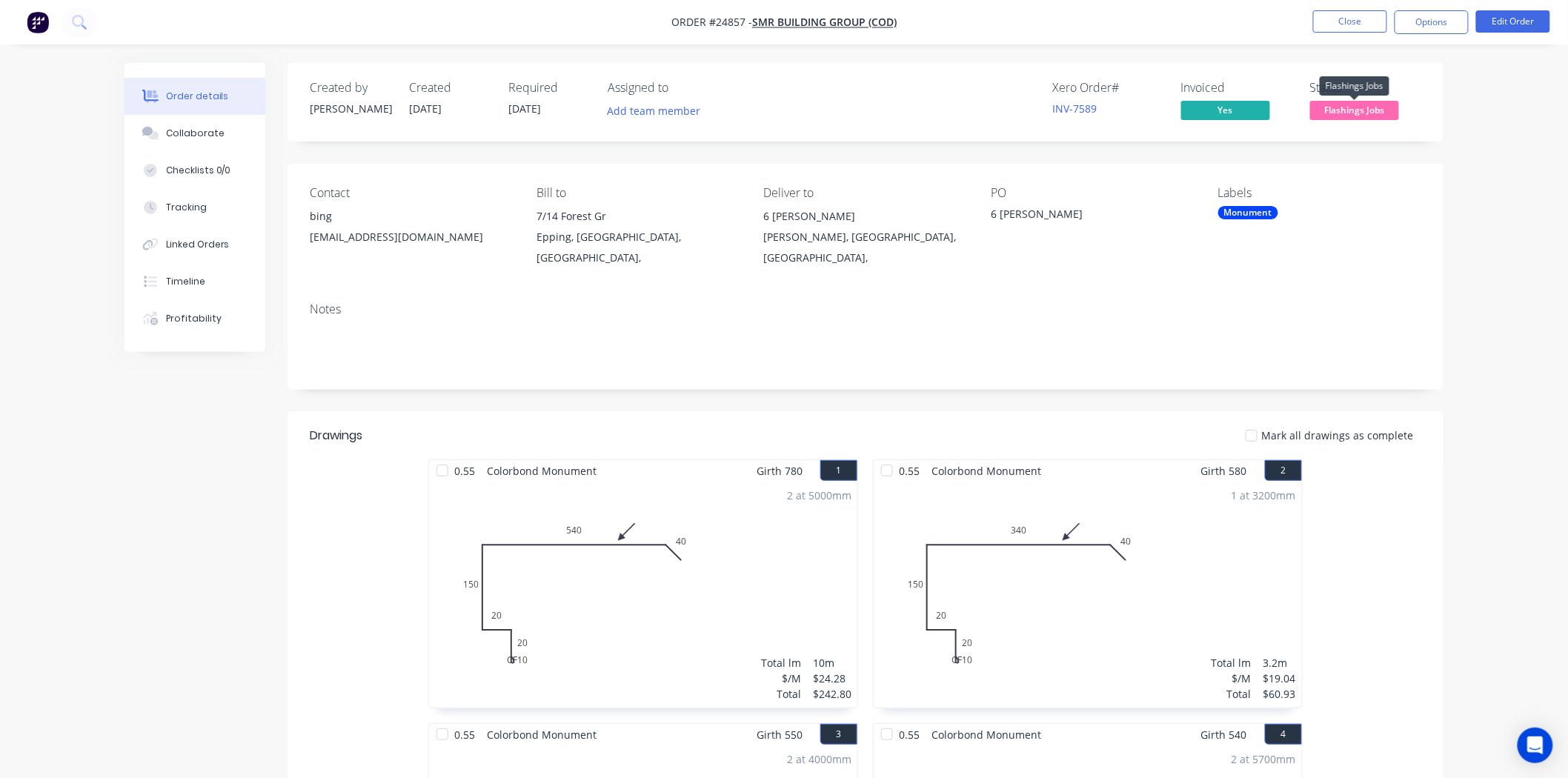
click at [1352, 106] on span "Flashings Jobs" at bounding box center [1354, 109] width 89 height 18
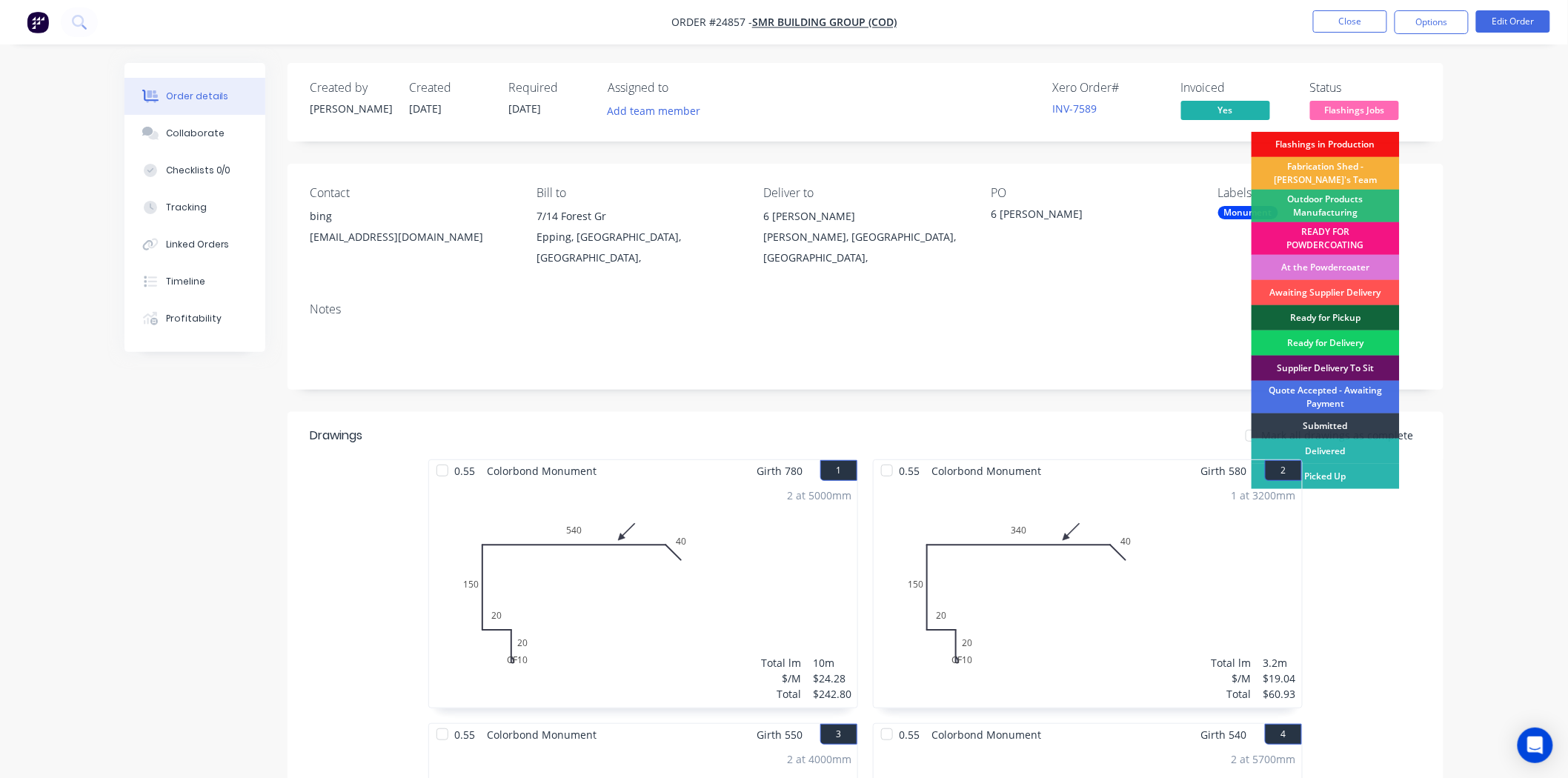
click at [1344, 341] on div "Ready for Delivery" at bounding box center [1325, 343] width 148 height 25
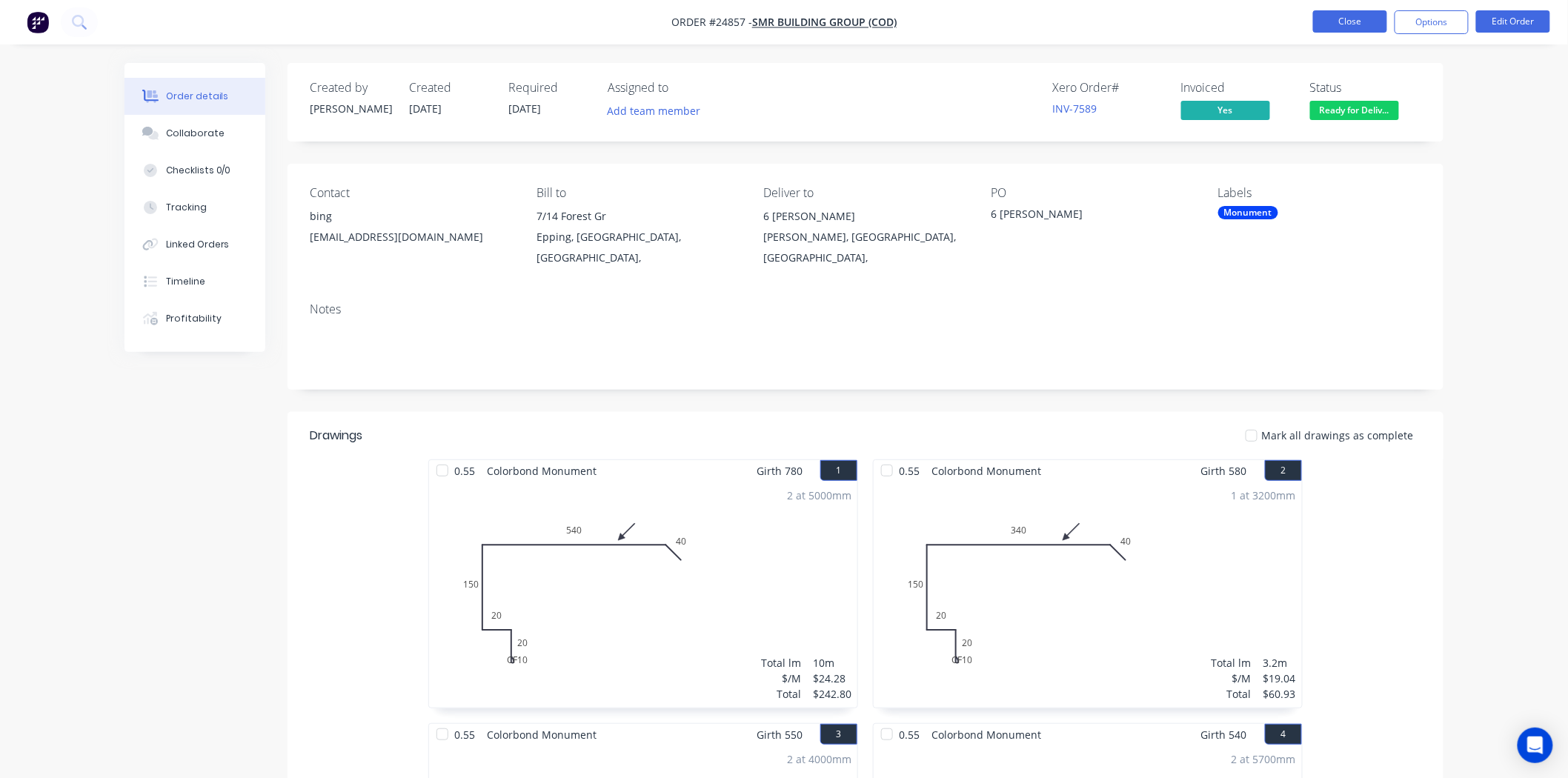
click at [1376, 17] on button "Close" at bounding box center [1350, 21] width 74 height 22
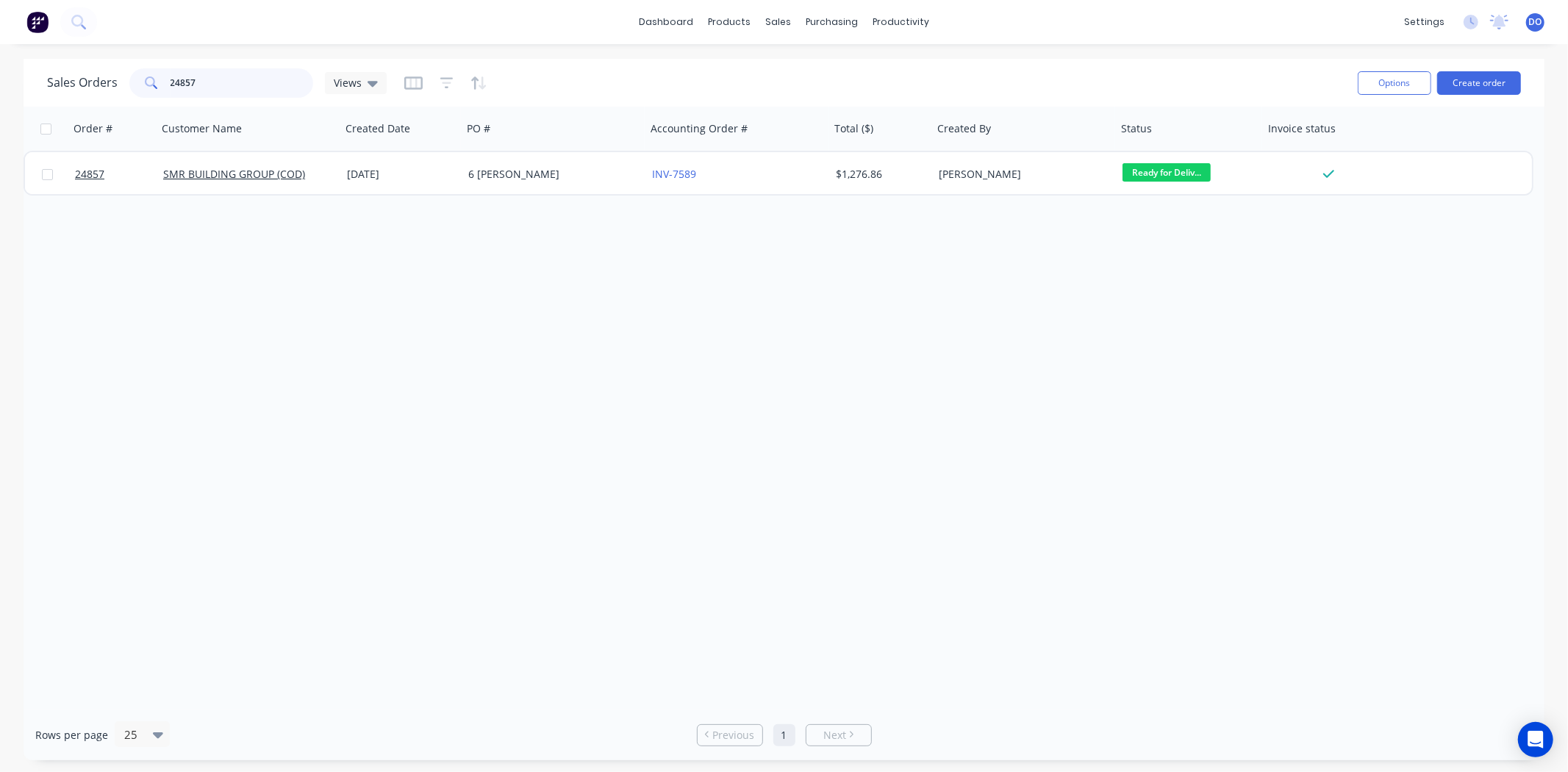
click at [252, 85] on input "24857" at bounding box center [242, 83] width 143 height 29
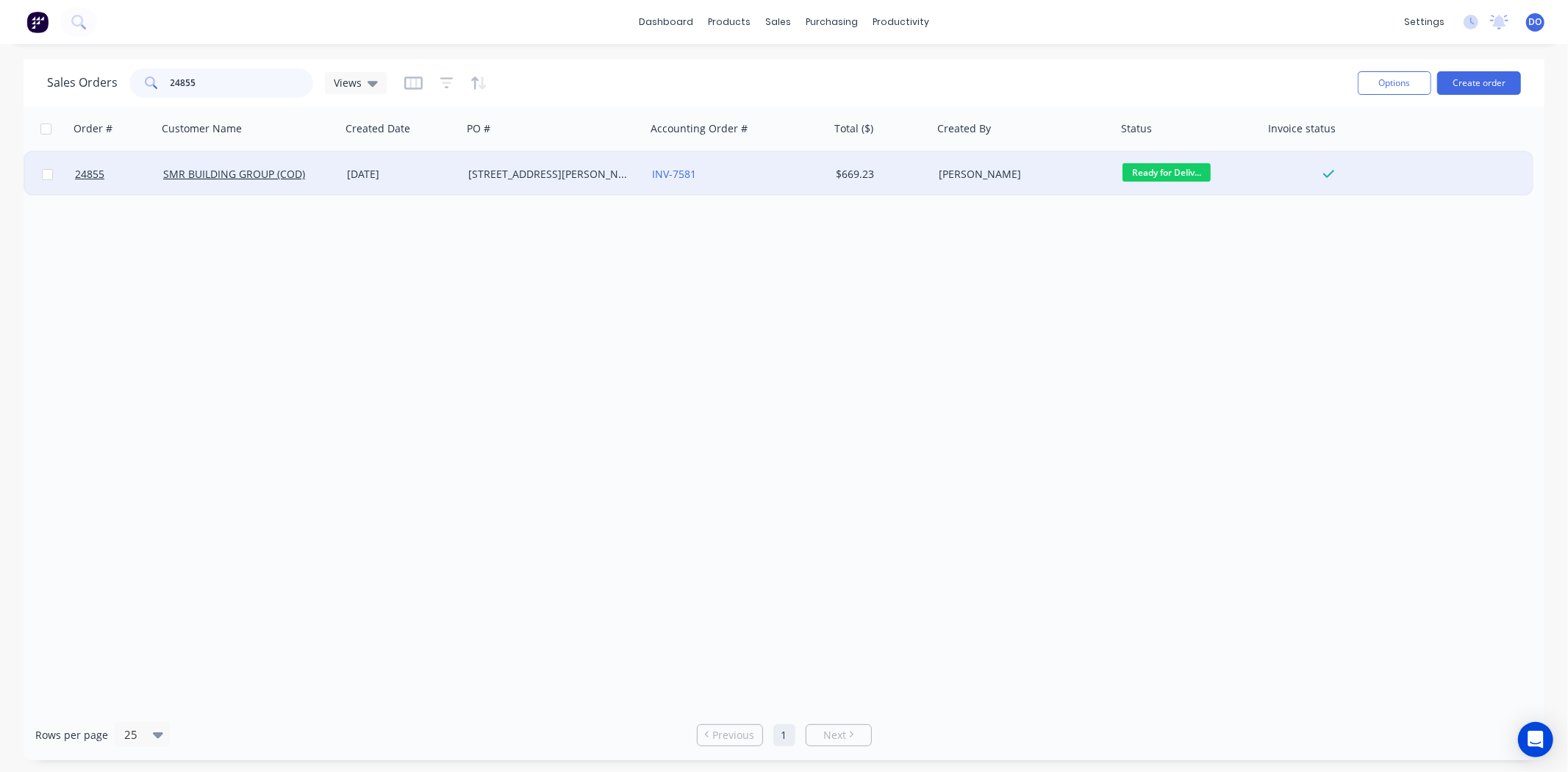
type input "24855"
click at [342, 170] on div "[DATE]" at bounding box center [402, 174] width 121 height 44
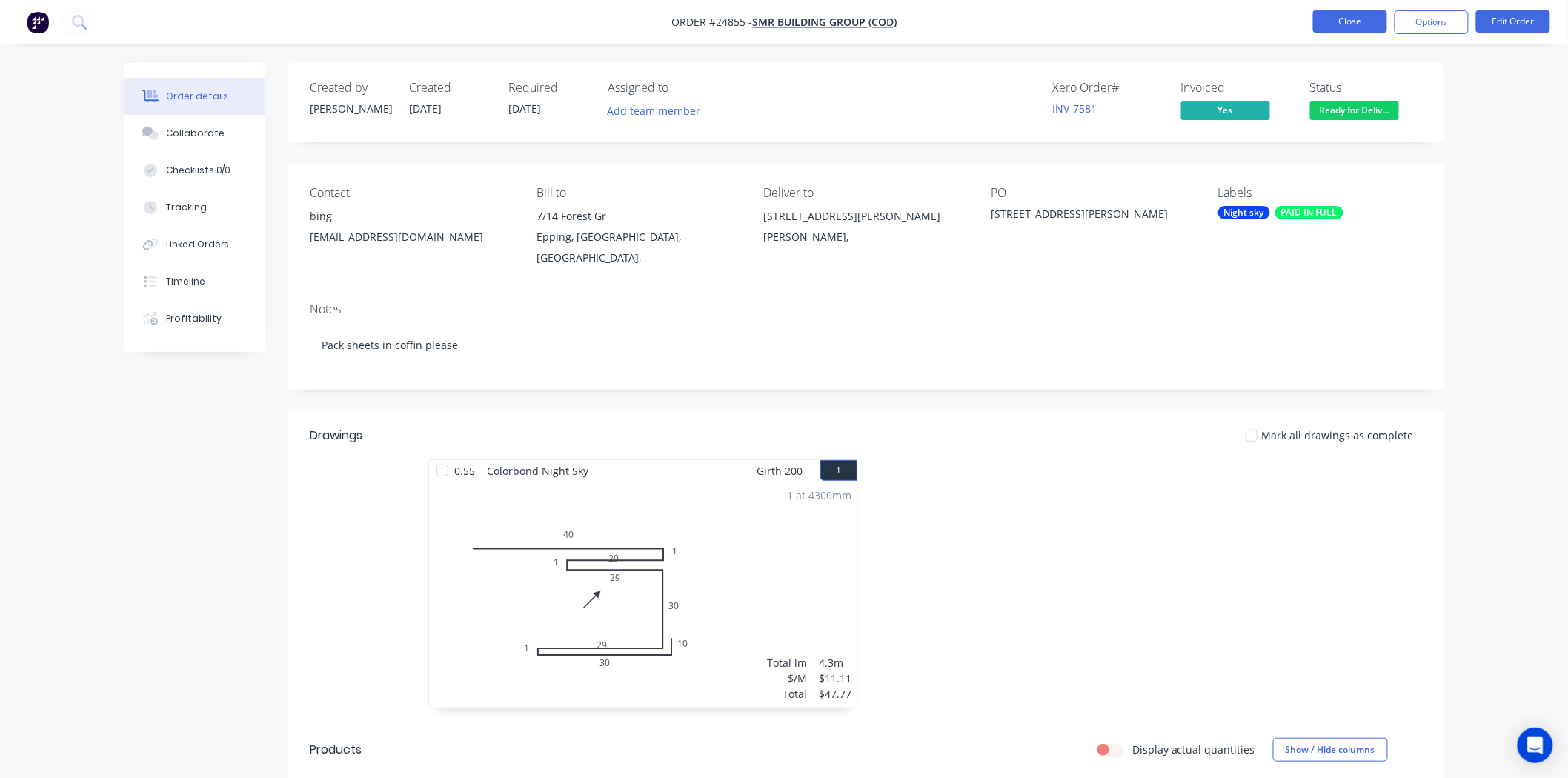
click at [1330, 20] on button "Close" at bounding box center [1350, 21] width 74 height 22
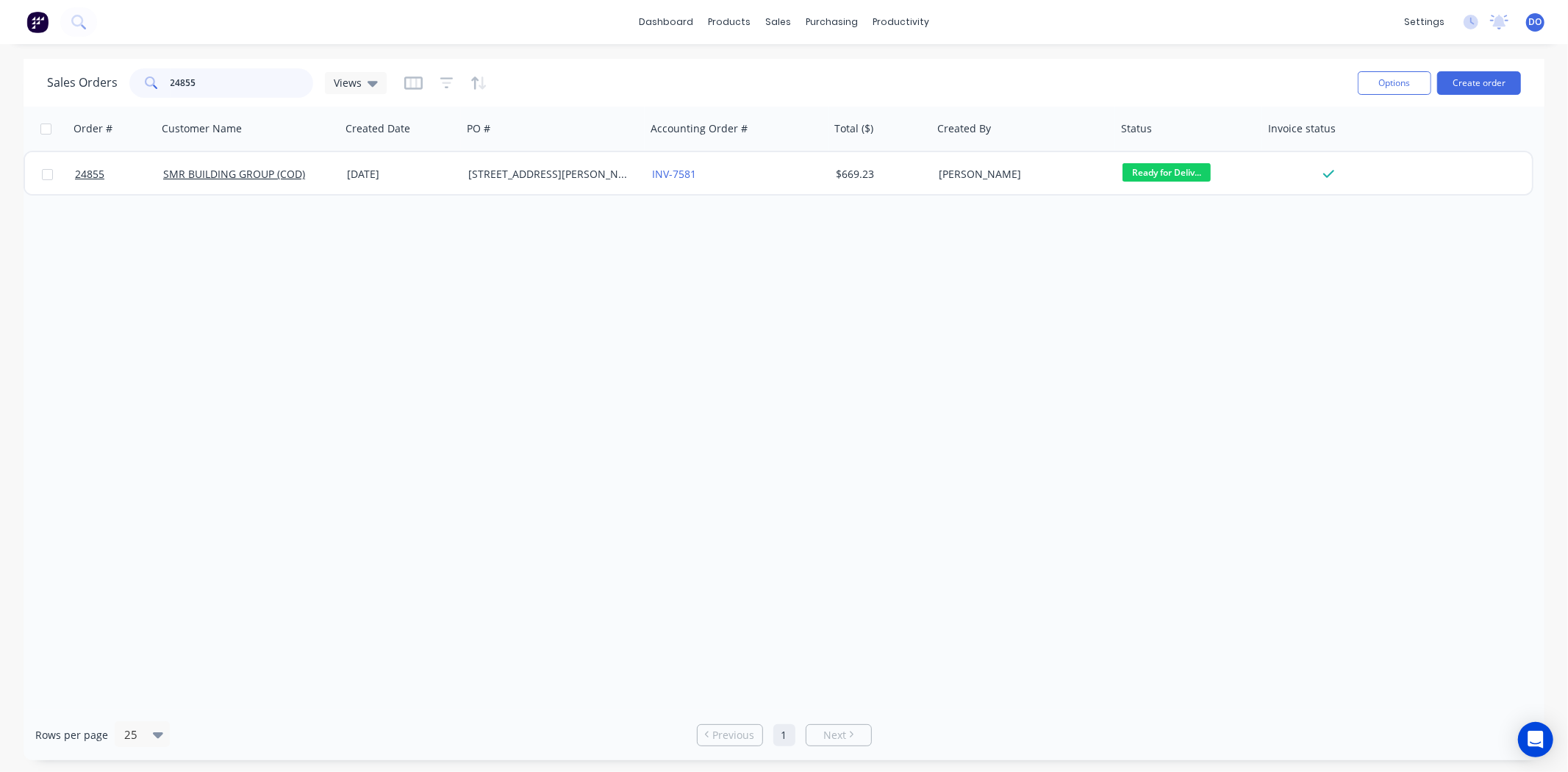
click at [244, 75] on input "24855" at bounding box center [242, 83] width 143 height 29
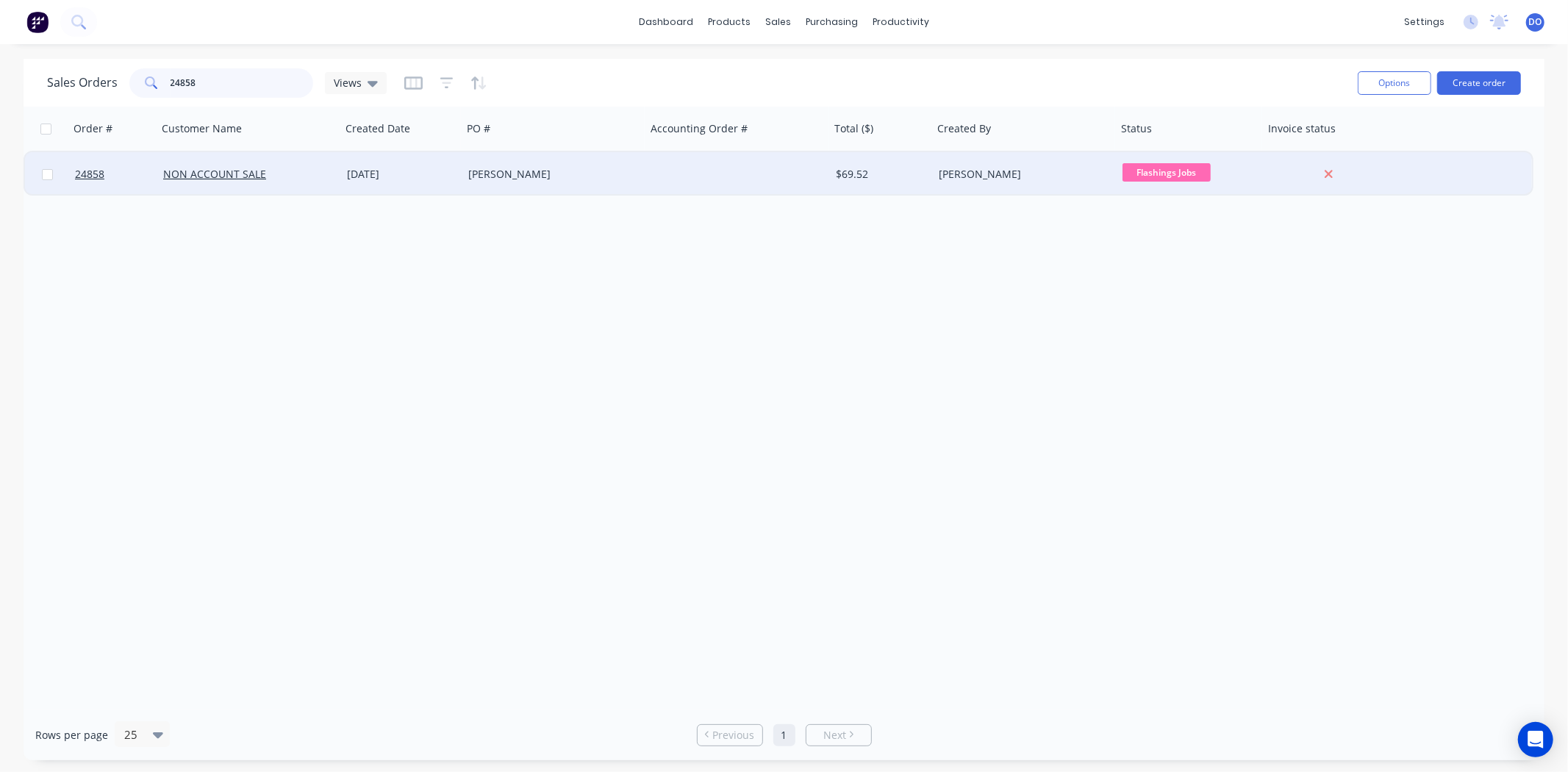
type input "24858"
click at [272, 182] on div "NON ACCOUNT SALE" at bounding box center [249, 174] width 184 height 44
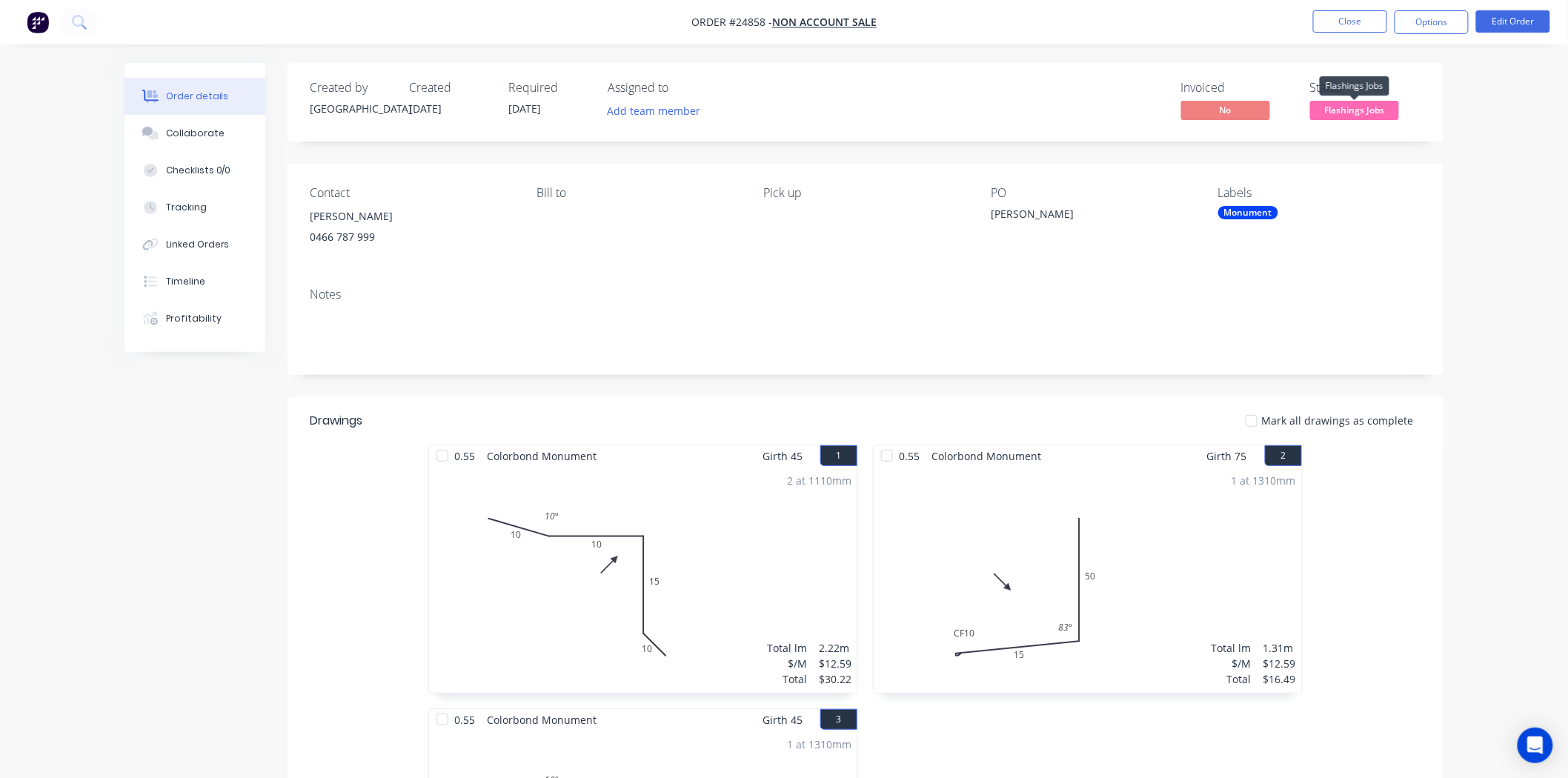
click at [1365, 108] on span "Flashings Jobs" at bounding box center [1354, 109] width 89 height 18
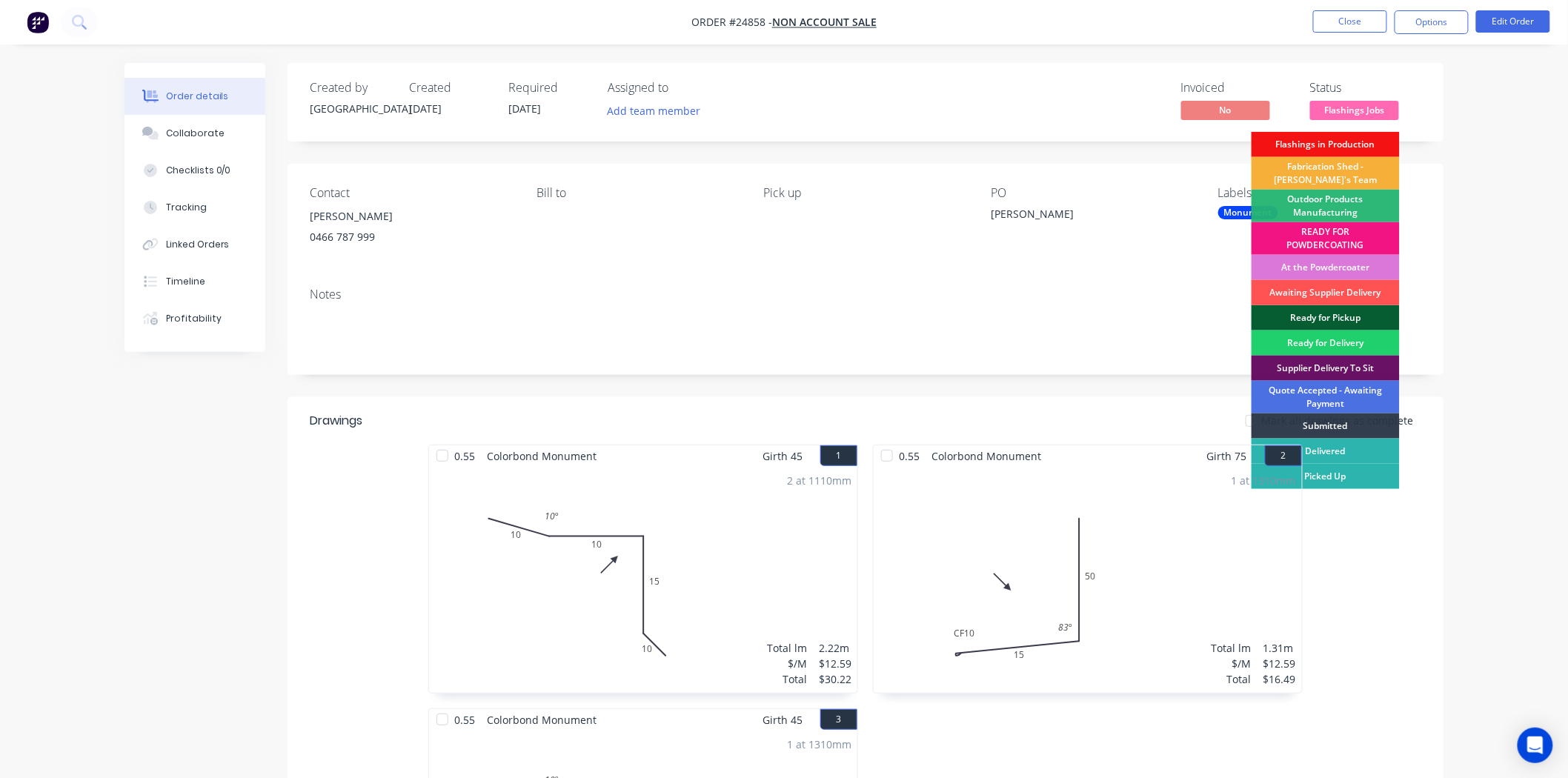
click at [1323, 320] on div "Ready for Pickup" at bounding box center [1325, 318] width 148 height 25
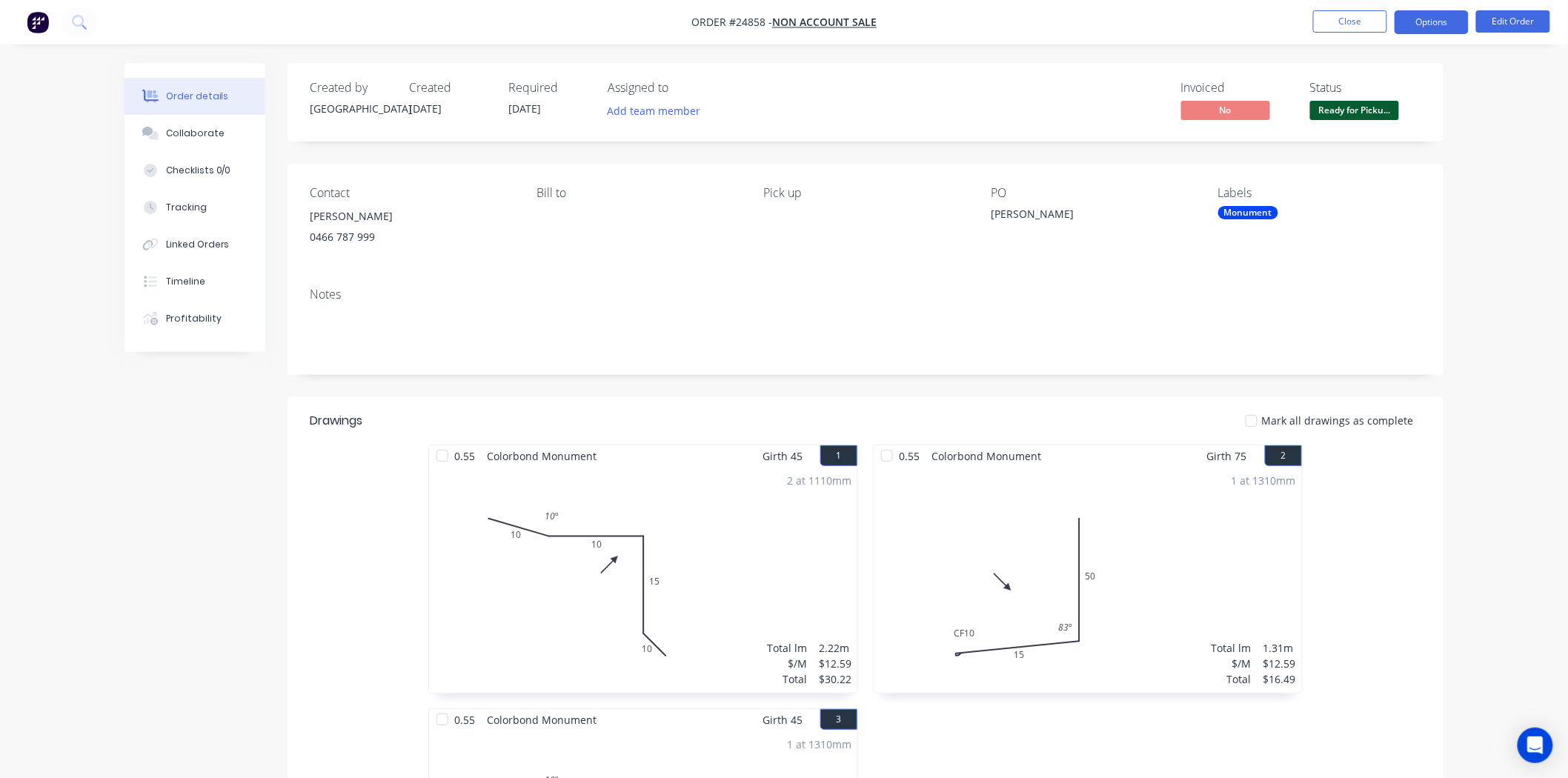
click at [1420, 22] on button "Options" at bounding box center [1431, 22] width 74 height 24
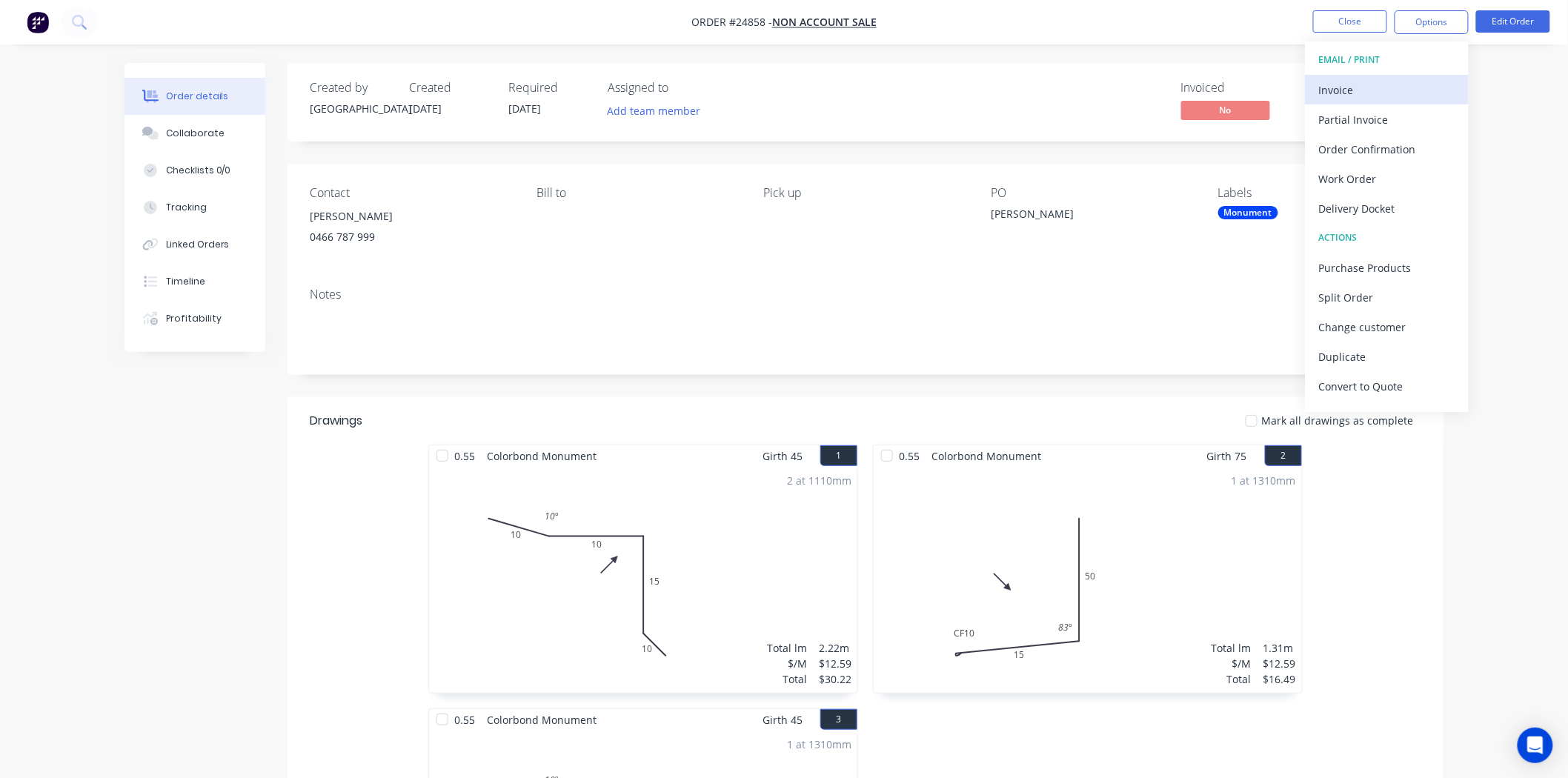
click at [1404, 75] on button "Invoice" at bounding box center [1386, 90] width 163 height 30
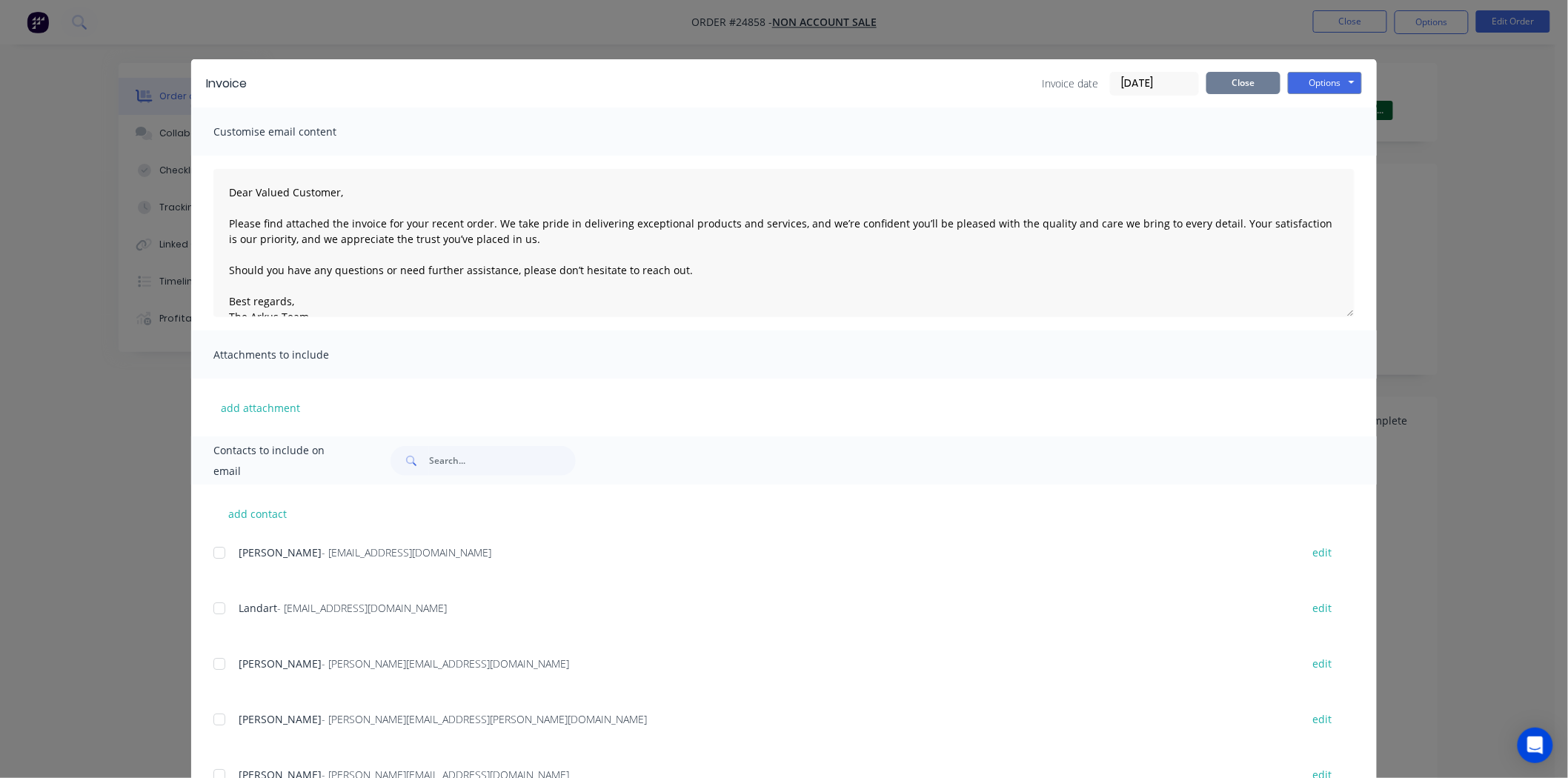
click at [1262, 90] on button "Close" at bounding box center [1243, 82] width 74 height 22
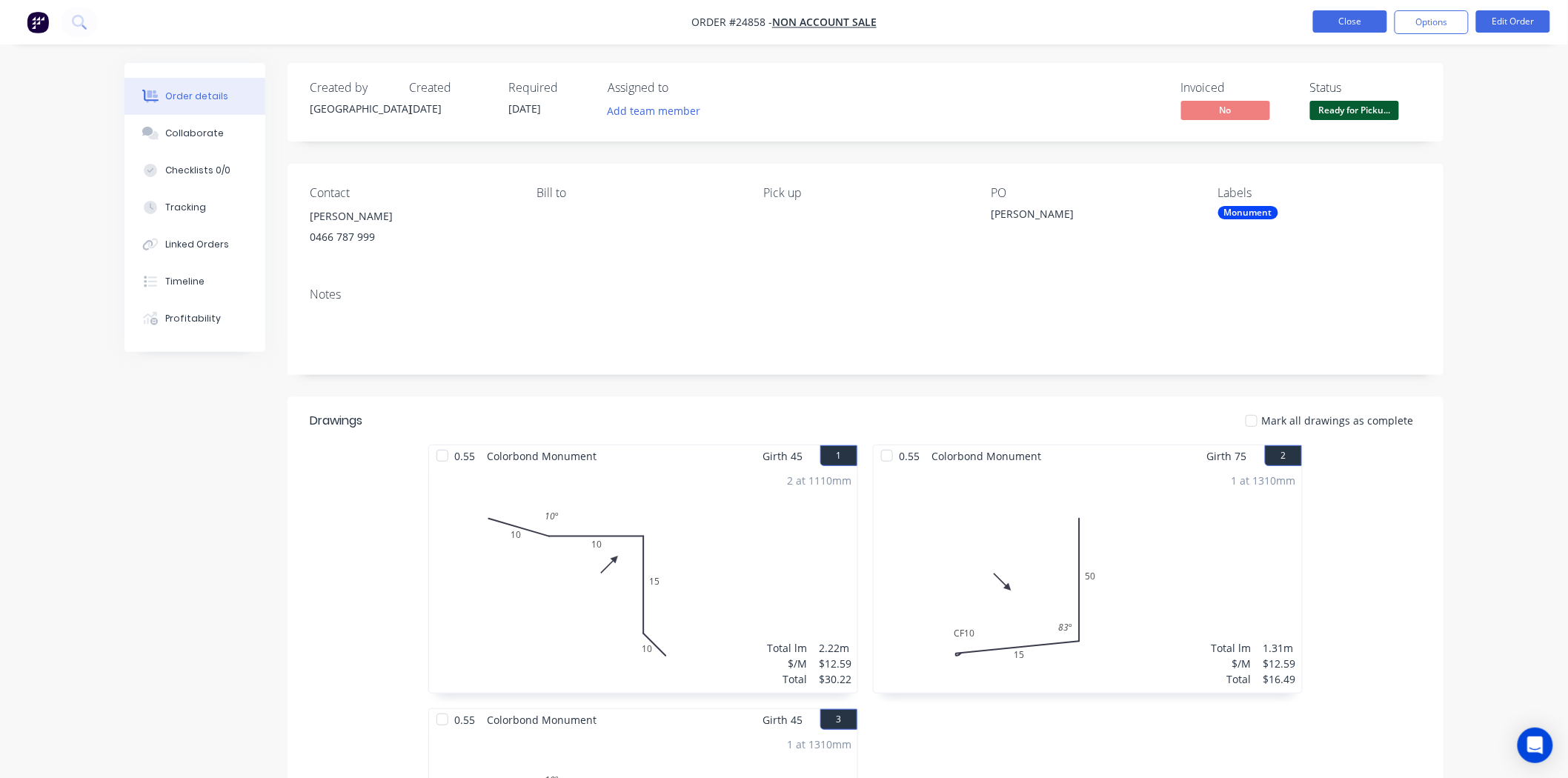
click at [1373, 12] on button "Close" at bounding box center [1350, 21] width 74 height 22
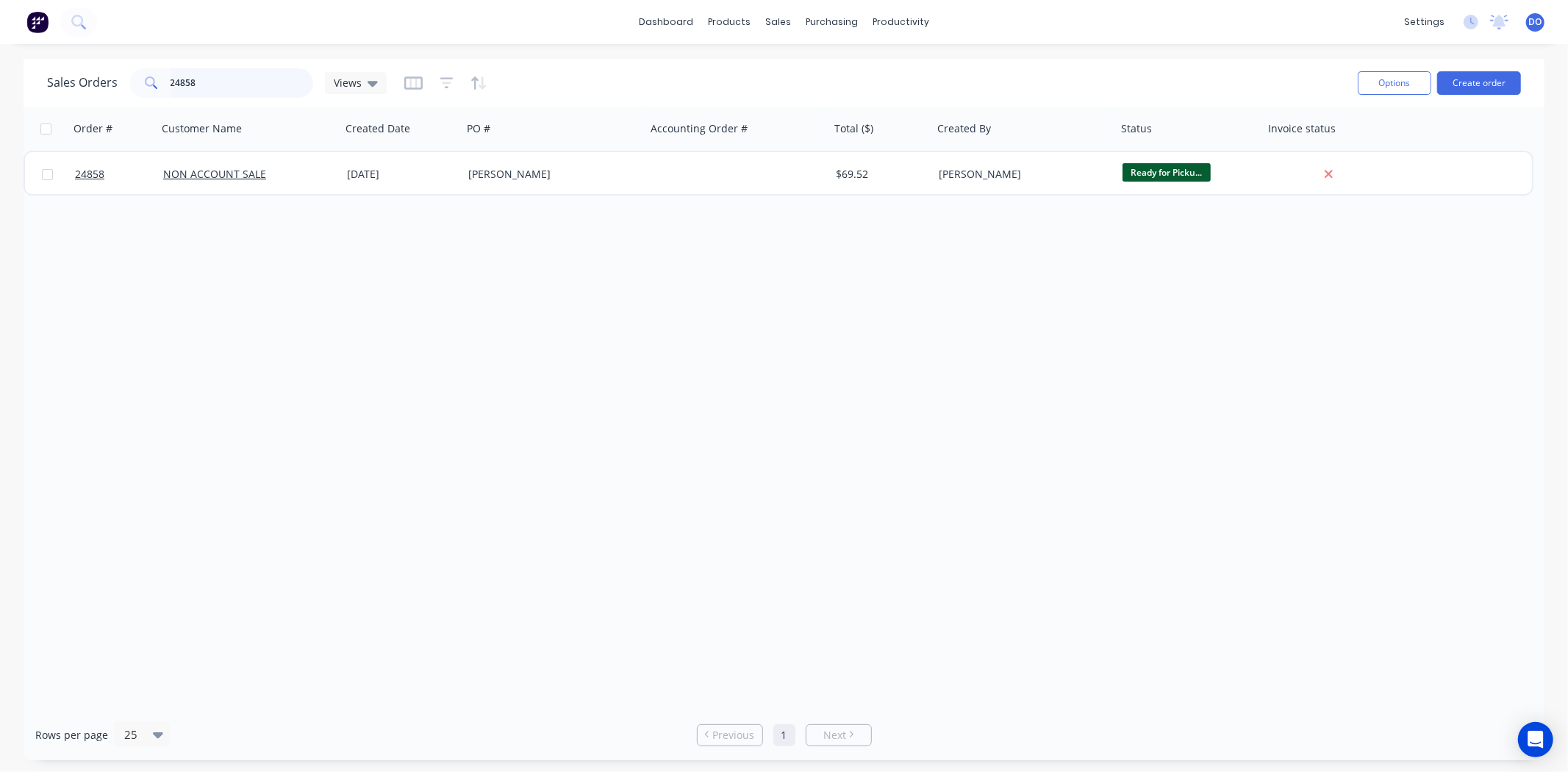
click at [243, 89] on input "24858" at bounding box center [242, 83] width 143 height 29
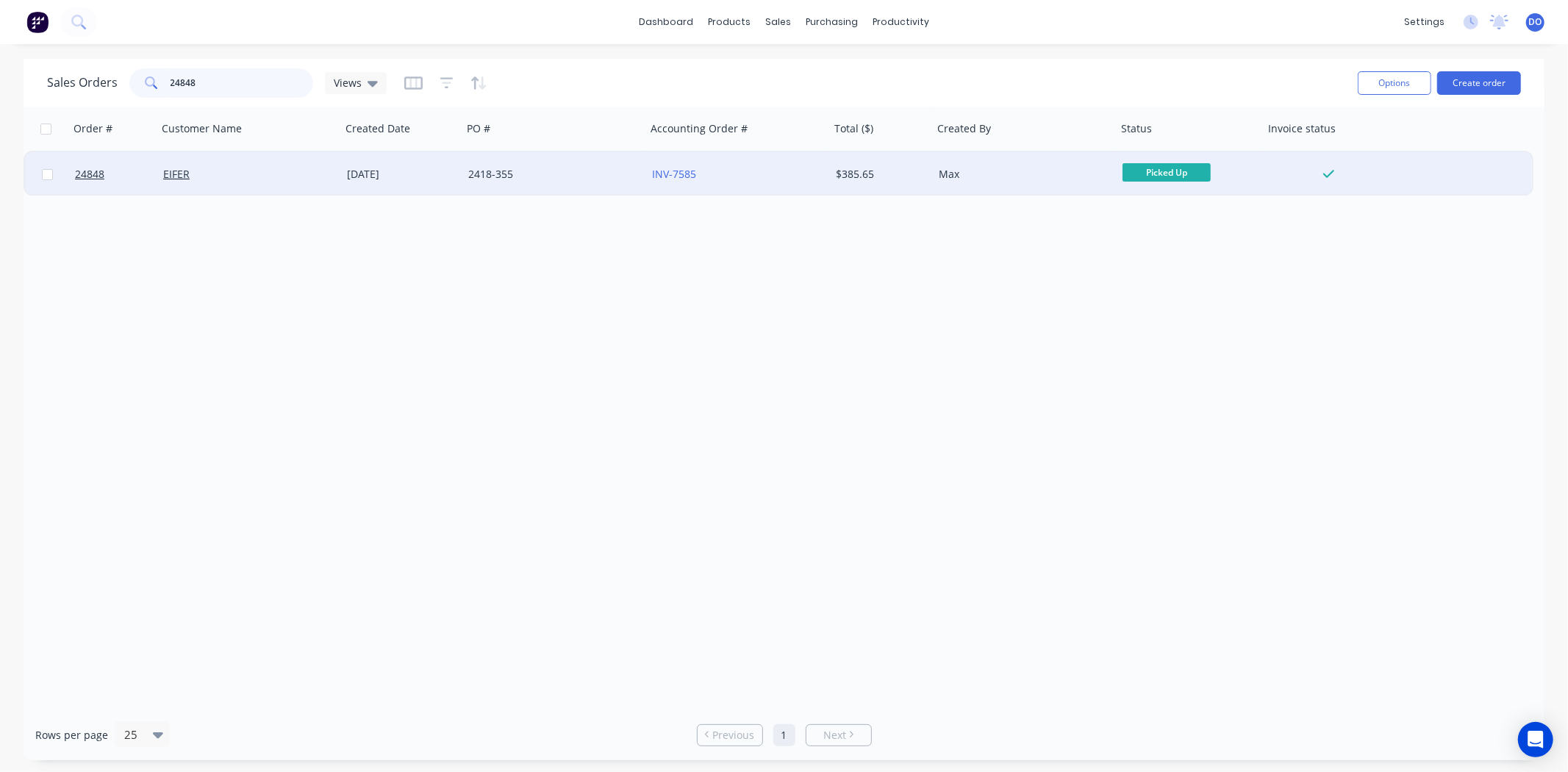
type input "24848"
click at [411, 193] on div "[DATE]" at bounding box center [402, 174] width 121 height 44
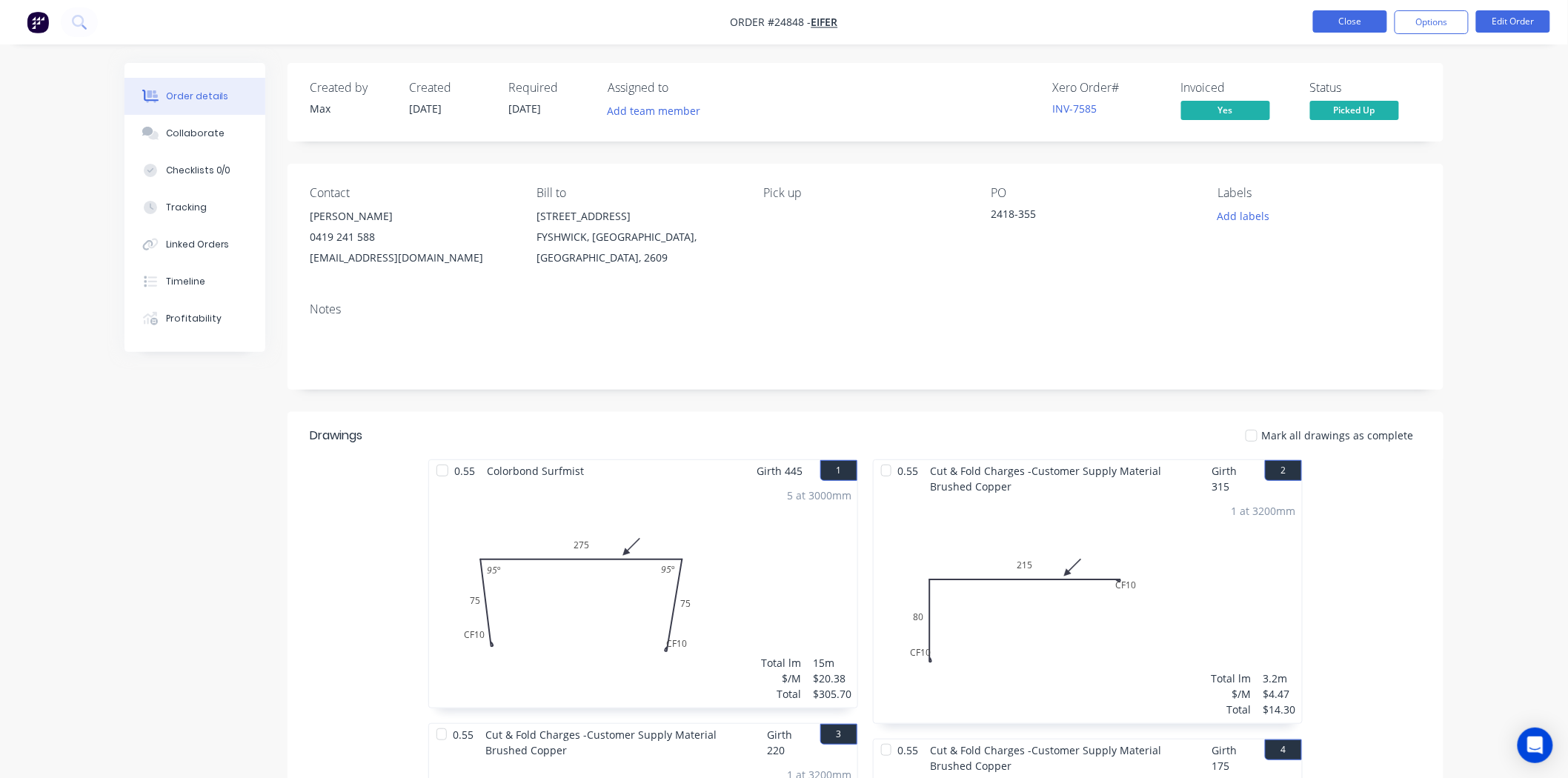
click at [1335, 20] on button "Close" at bounding box center [1350, 21] width 74 height 22
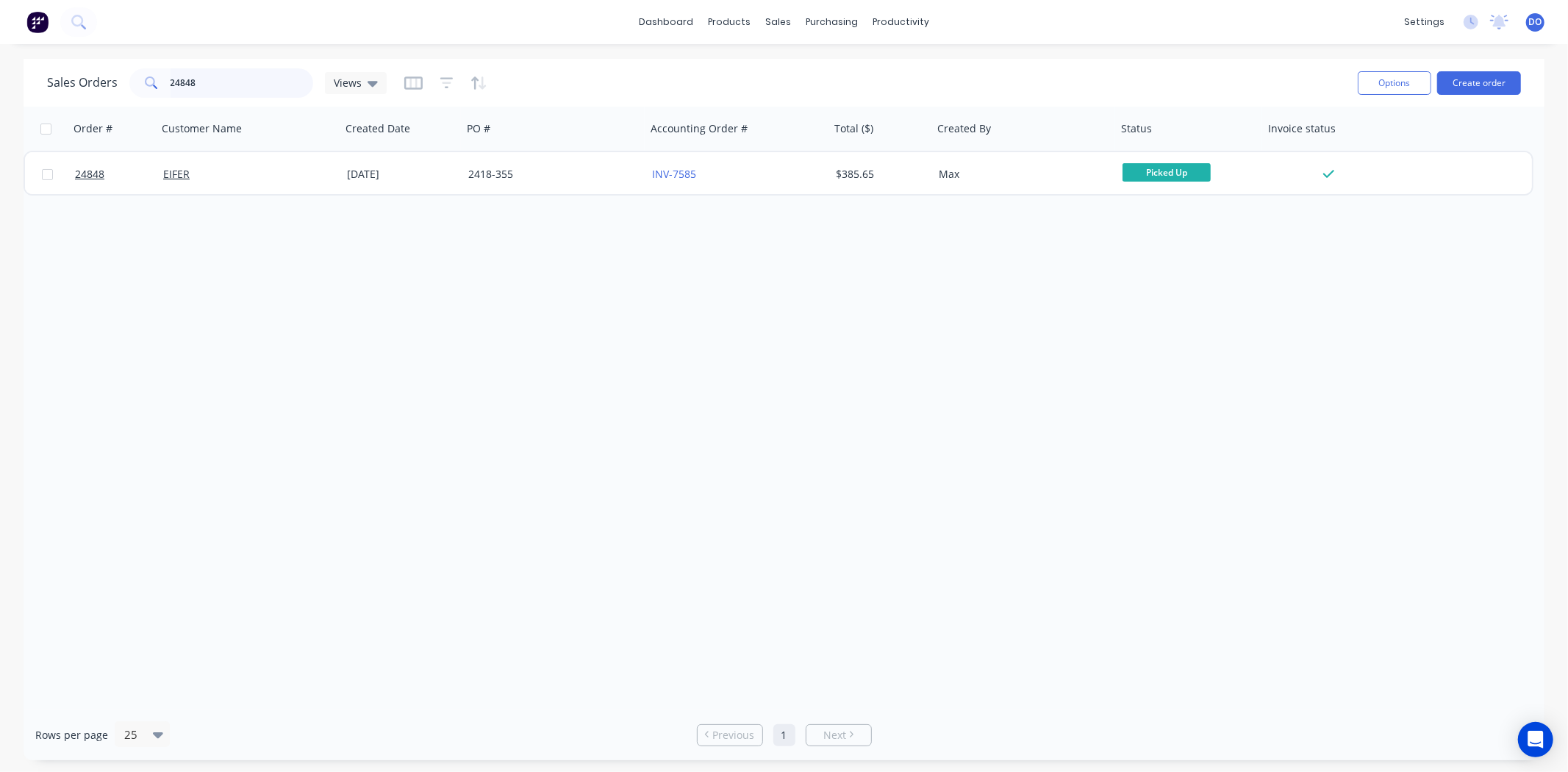
click at [256, 81] on input "24848" at bounding box center [242, 83] width 143 height 29
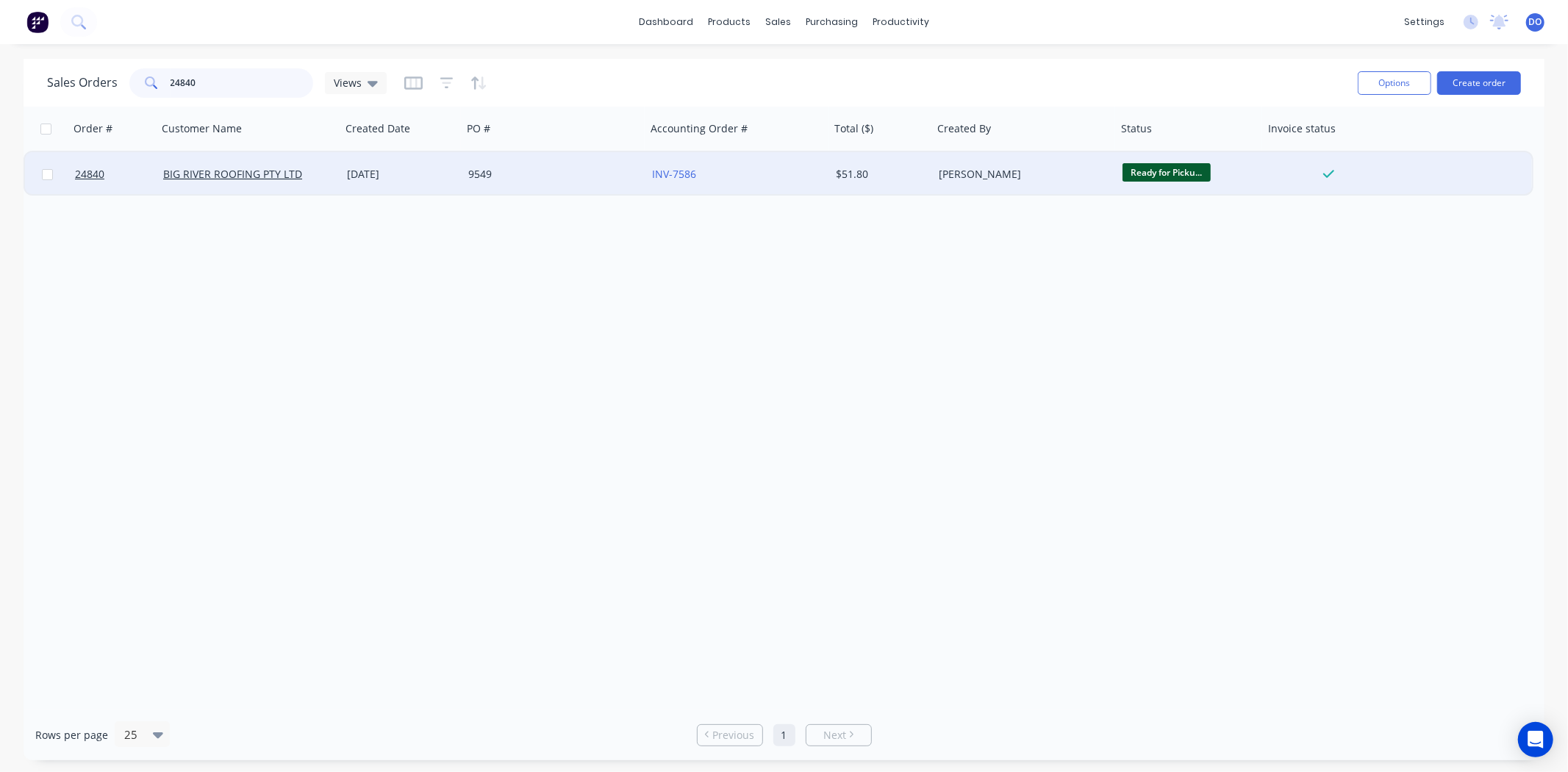
type input "24840"
click at [347, 193] on div "[DATE]" at bounding box center [402, 174] width 121 height 44
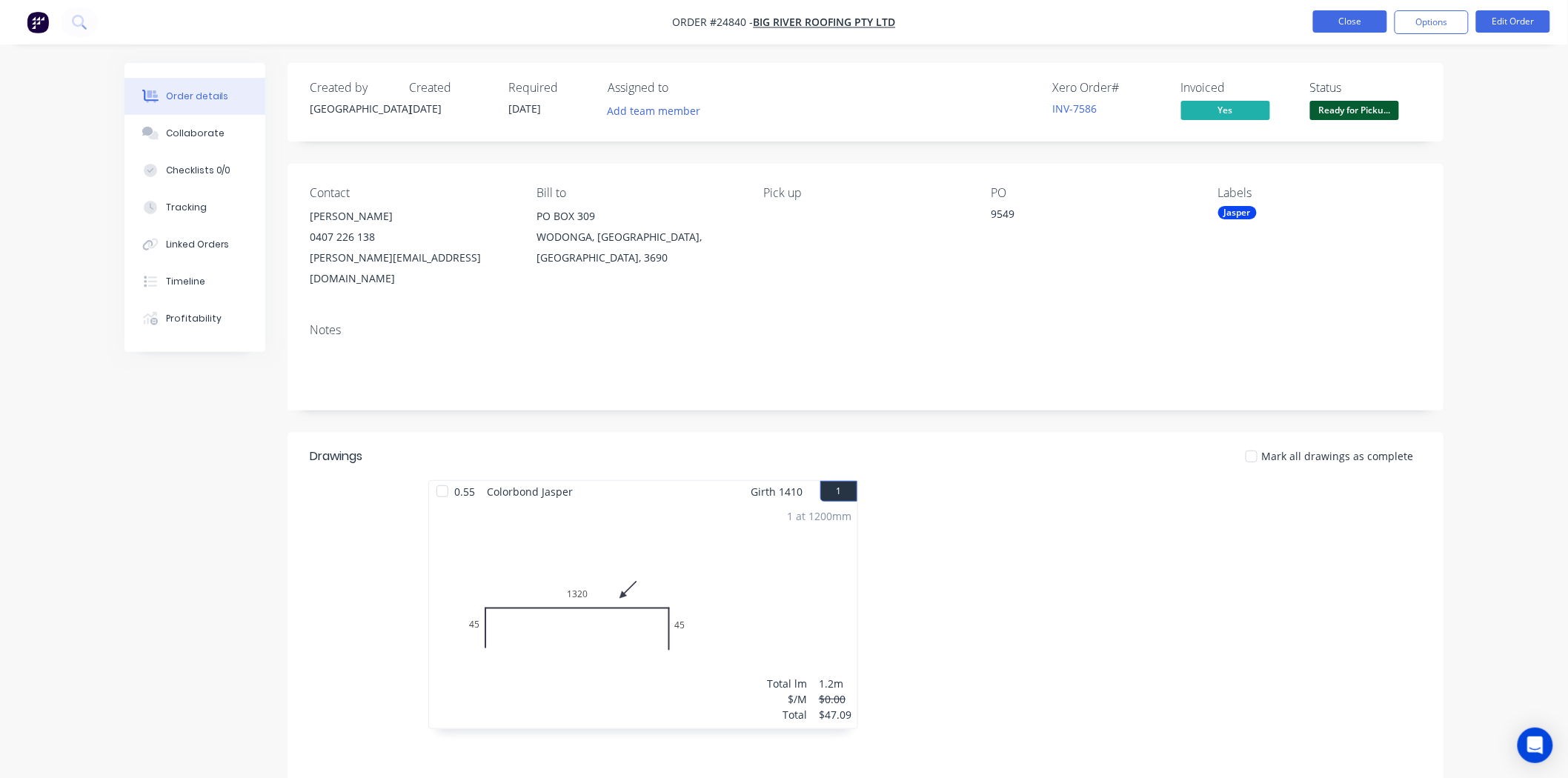
click at [1361, 27] on button "Close" at bounding box center [1350, 21] width 74 height 22
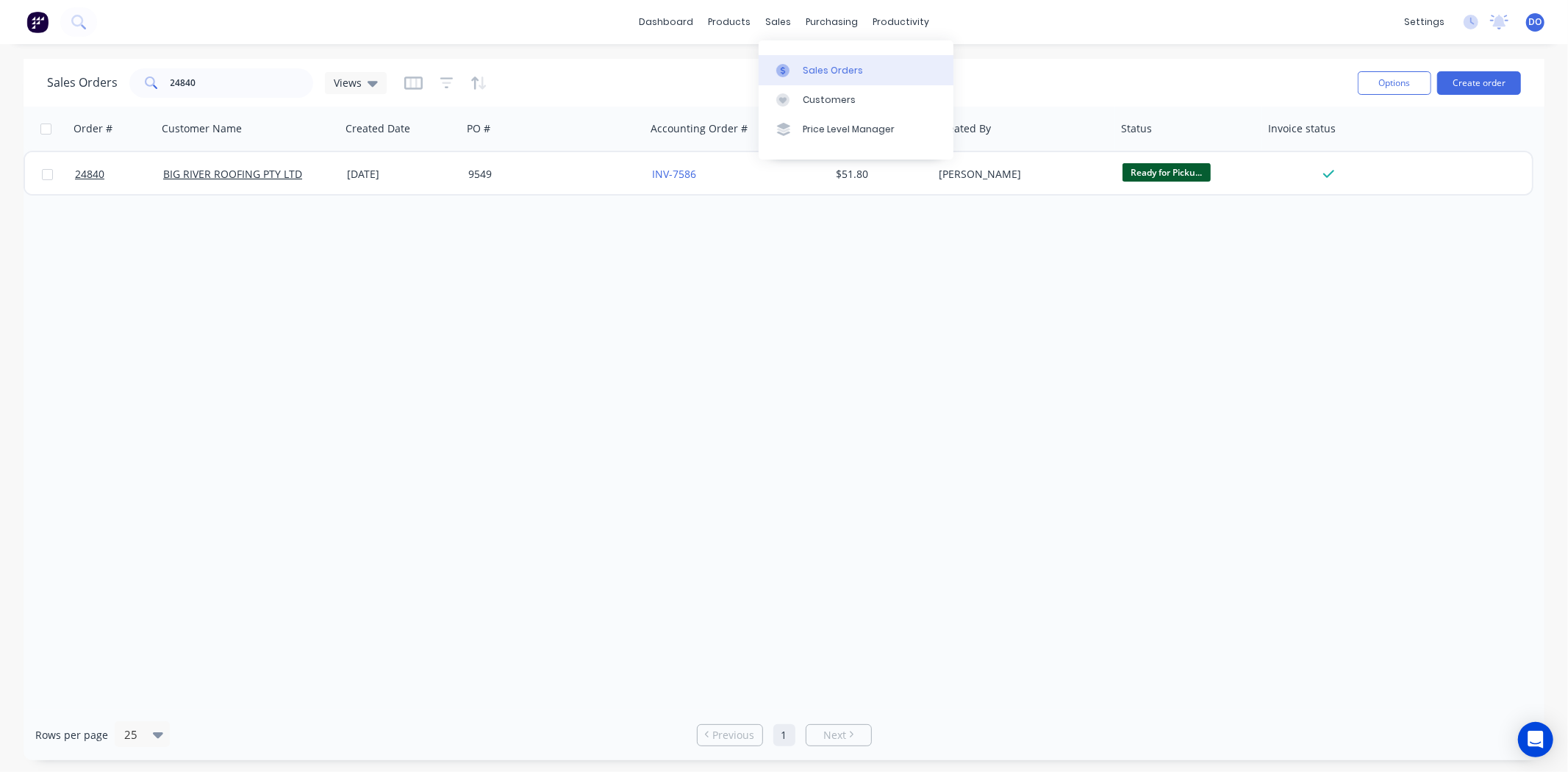
click at [801, 69] on link "Sales Orders" at bounding box center [856, 70] width 195 height 29
click at [253, 88] on input "24840" at bounding box center [242, 83] width 143 height 29
type input "2"
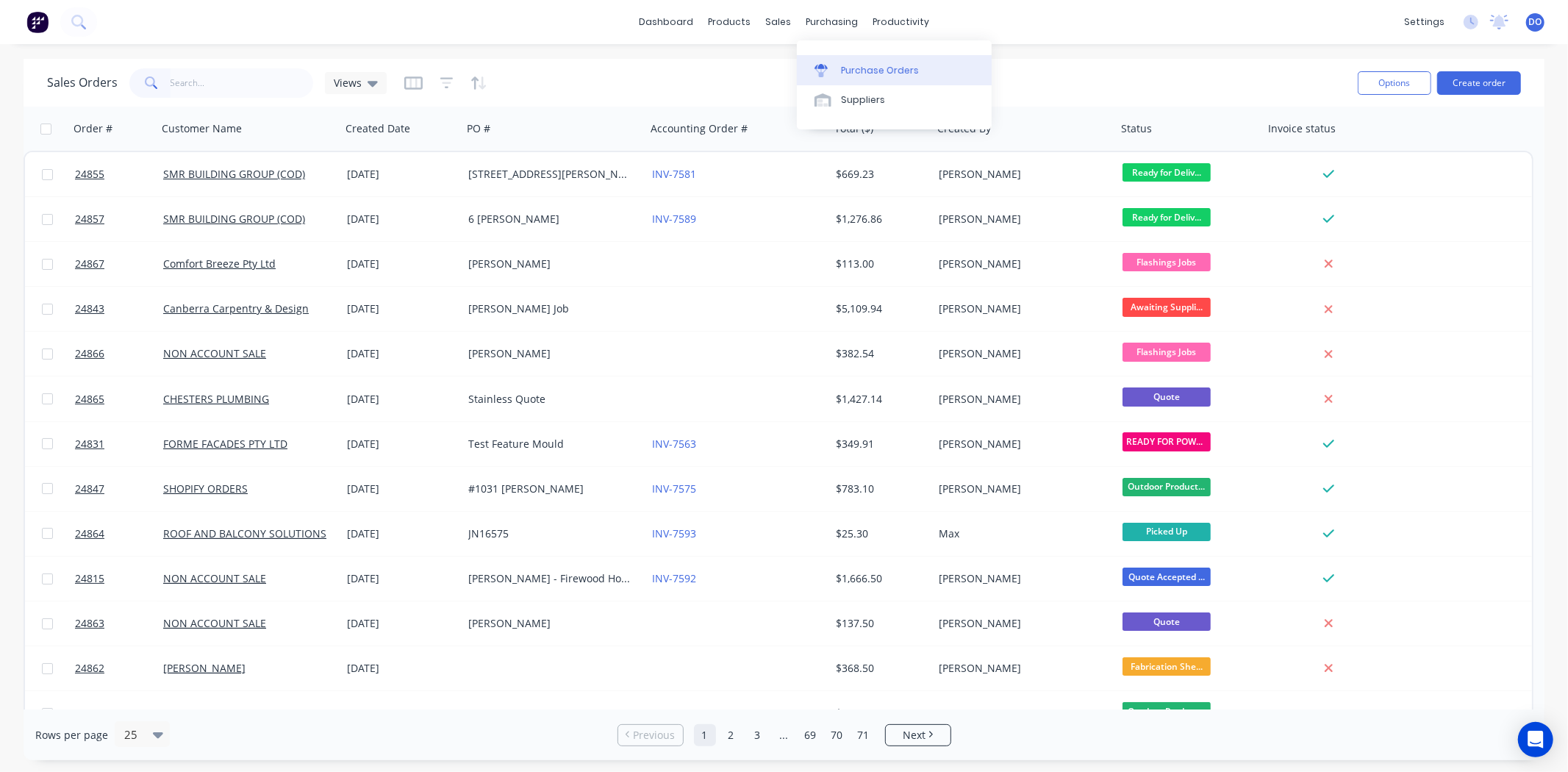
click at [838, 65] on link "Purchase Orders" at bounding box center [894, 70] width 195 height 29
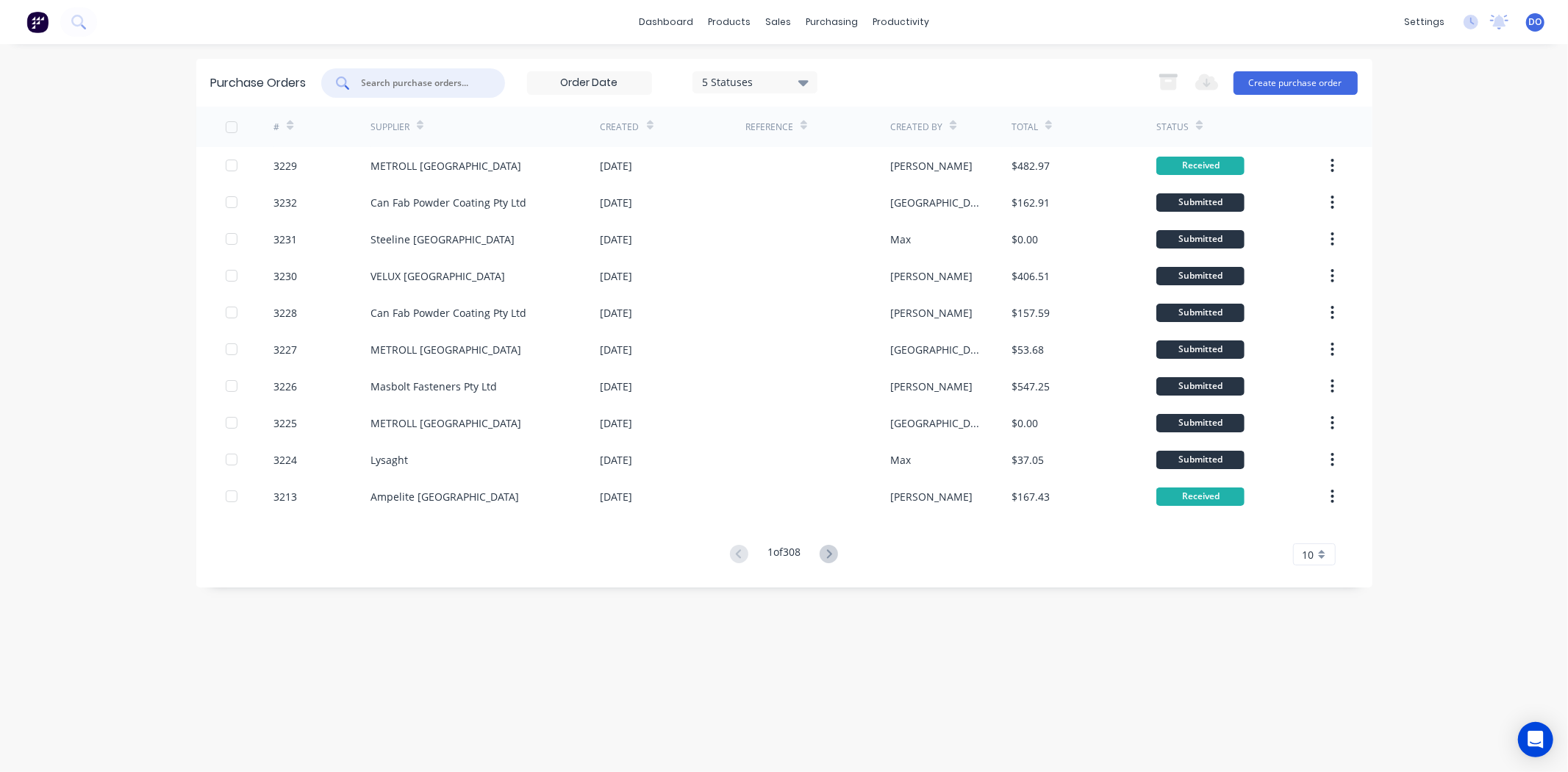
click at [398, 85] on input "text" at bounding box center [421, 82] width 122 height 15
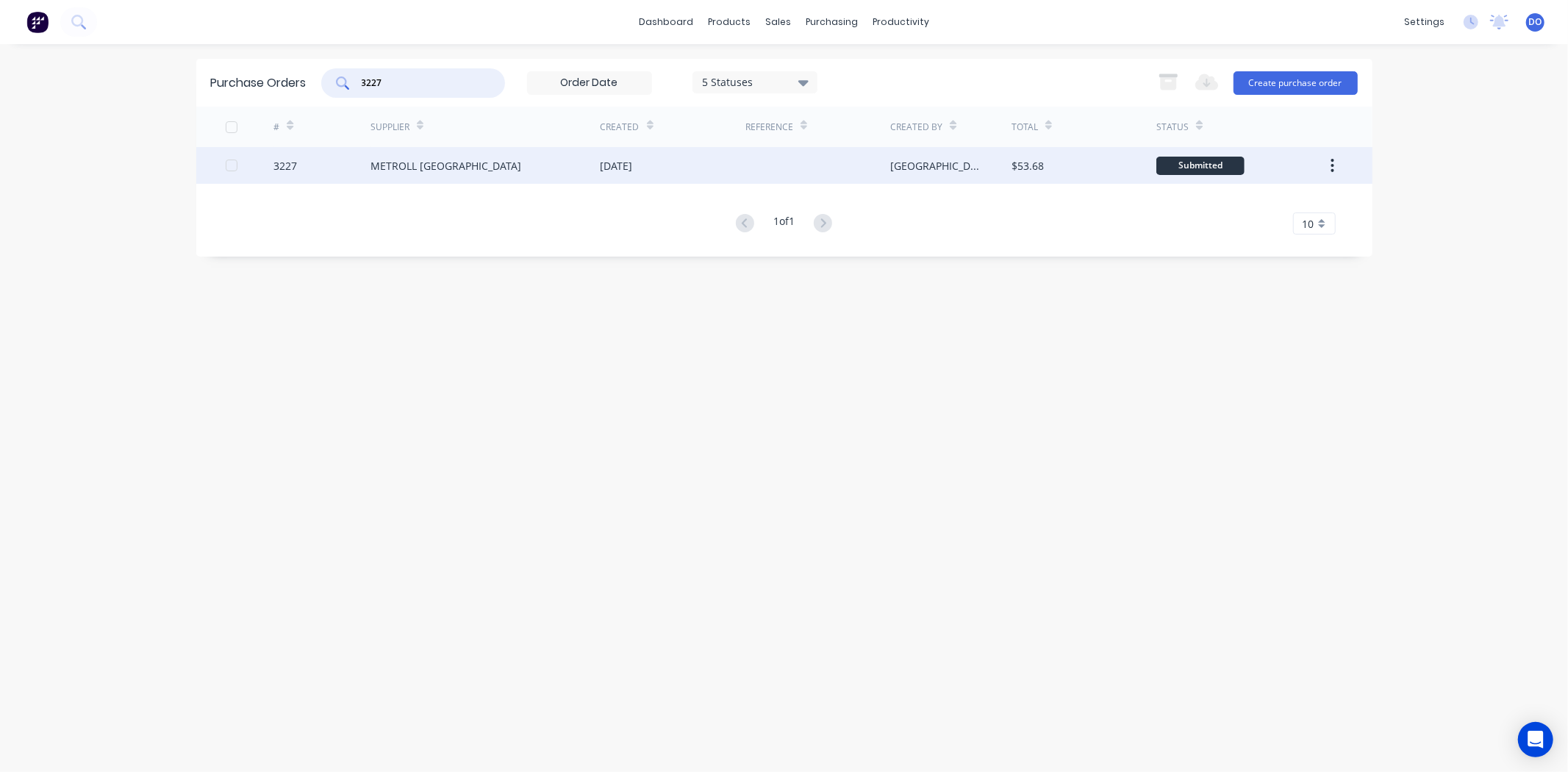
type input "3227"
click at [435, 153] on div "METROLL [GEOGRAPHIC_DATA]" at bounding box center [486, 165] width 230 height 36
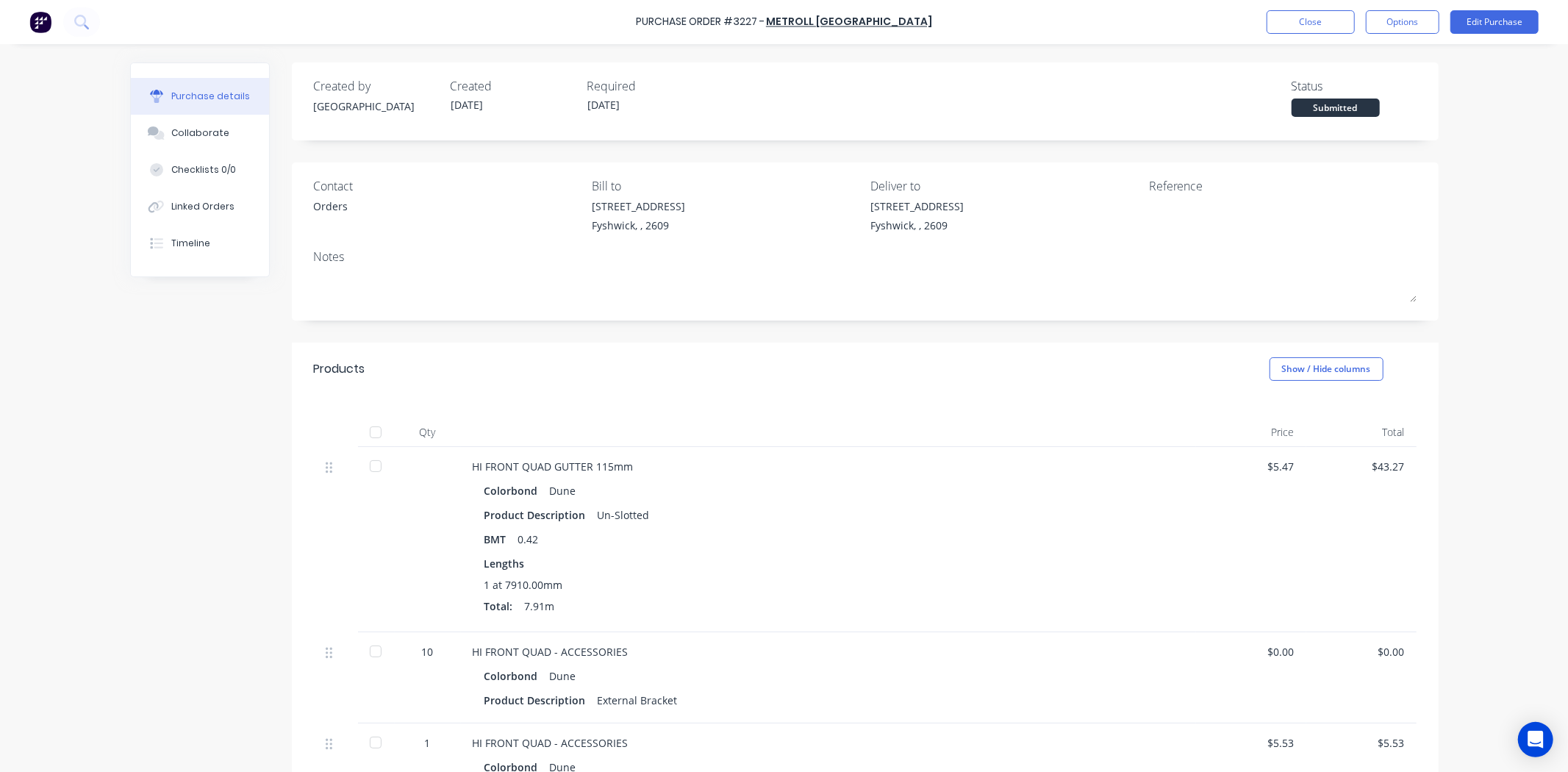
click at [377, 456] on div at bounding box center [376, 466] width 29 height 29
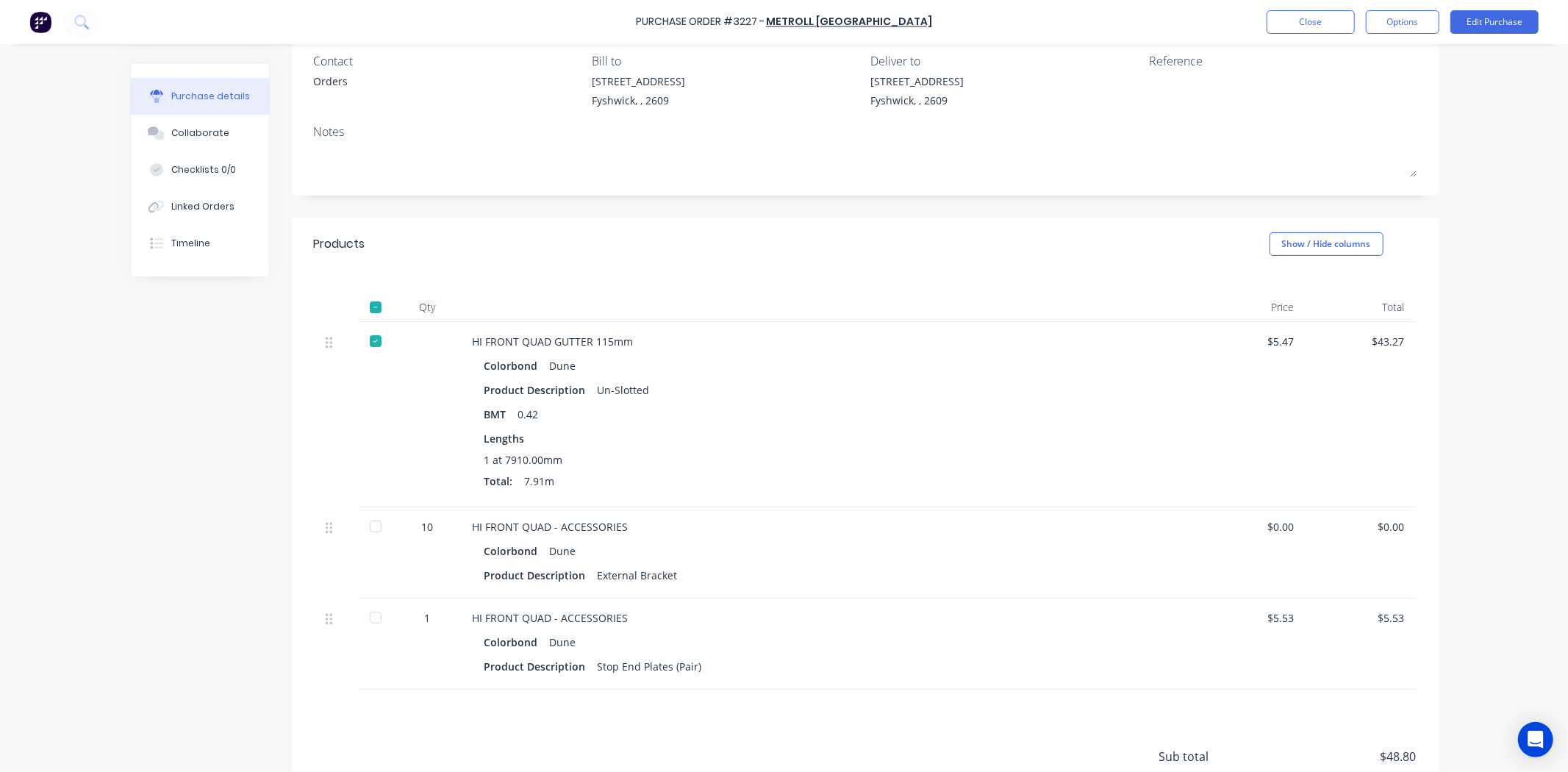
scroll to position [163, 0]
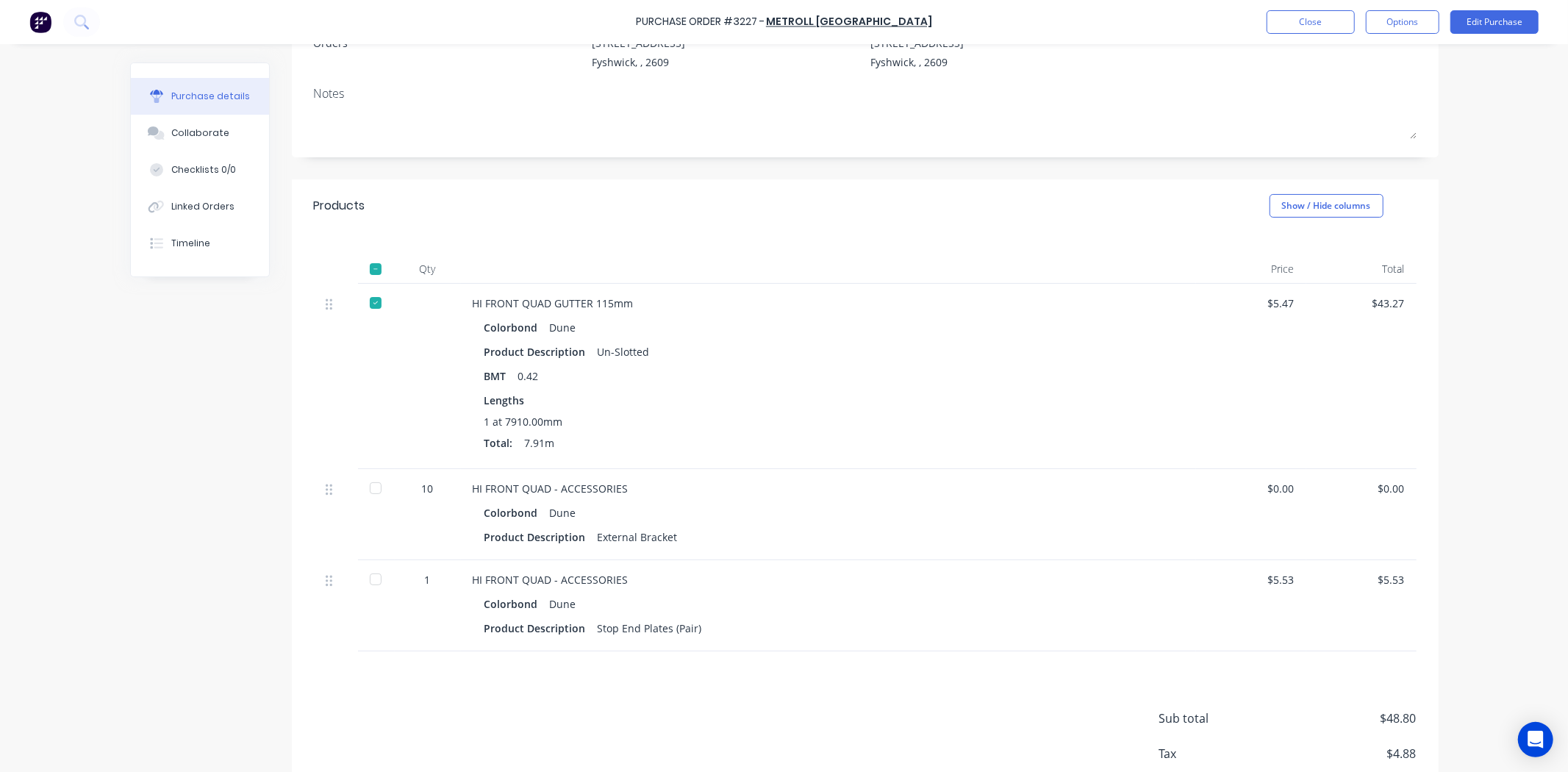
click at [361, 491] on div at bounding box center [376, 489] width 29 height 29
click at [381, 575] on div at bounding box center [376, 580] width 29 height 29
click at [222, 203] on div "Linked Orders" at bounding box center [203, 206] width 63 height 13
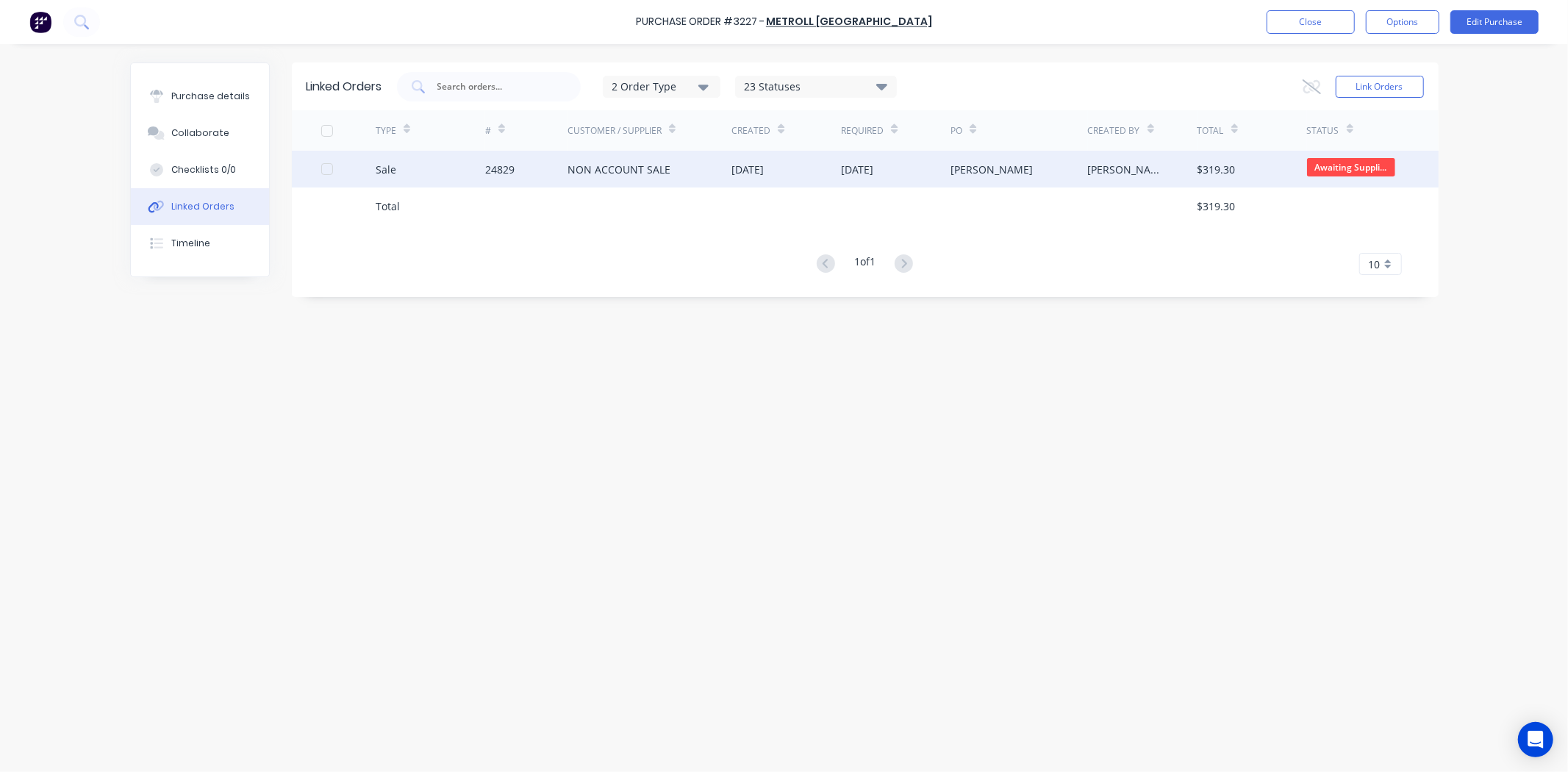
click at [479, 181] on div "Sale" at bounding box center [431, 169] width 109 height 36
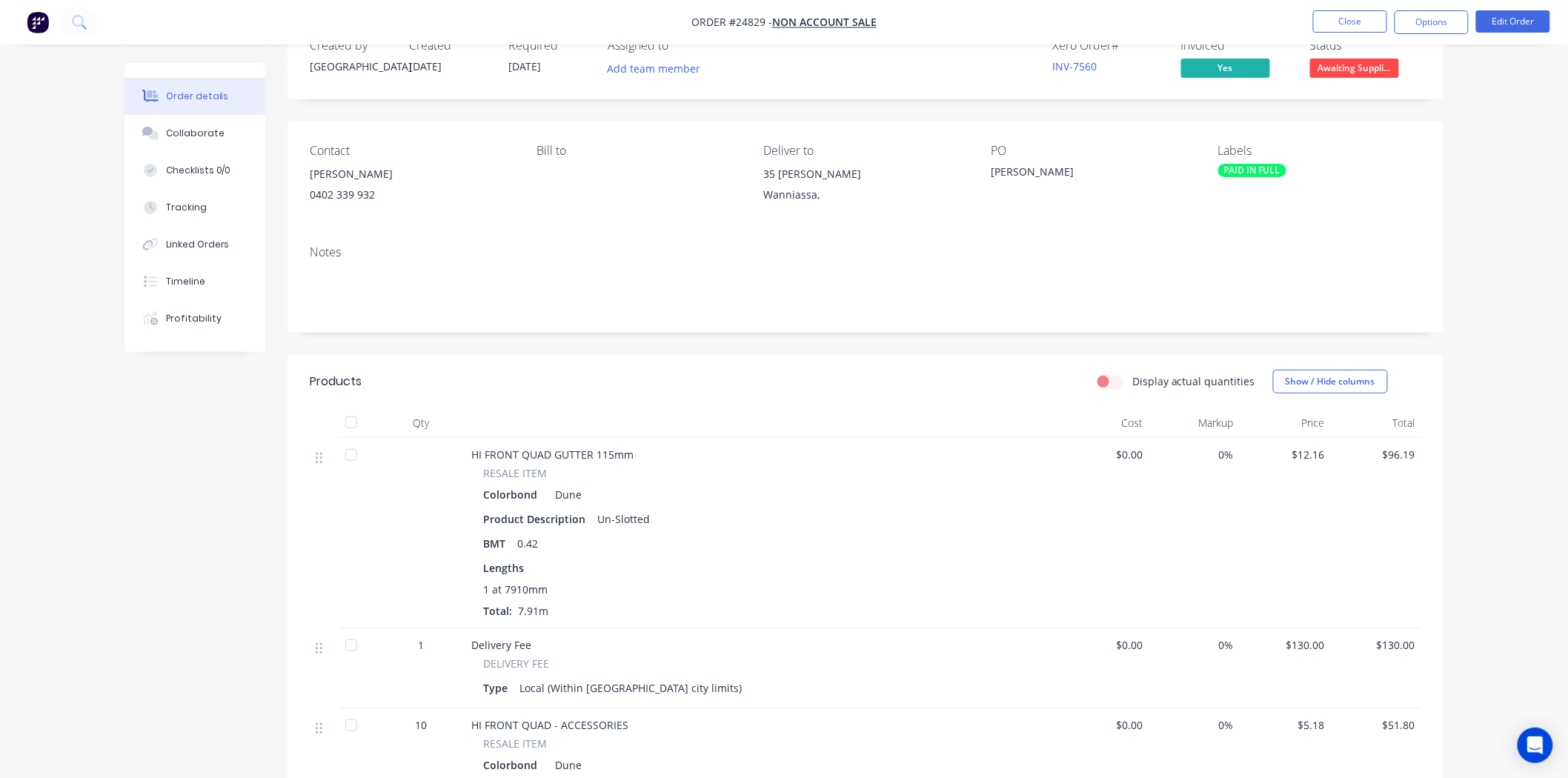
scroll to position [82, 0]
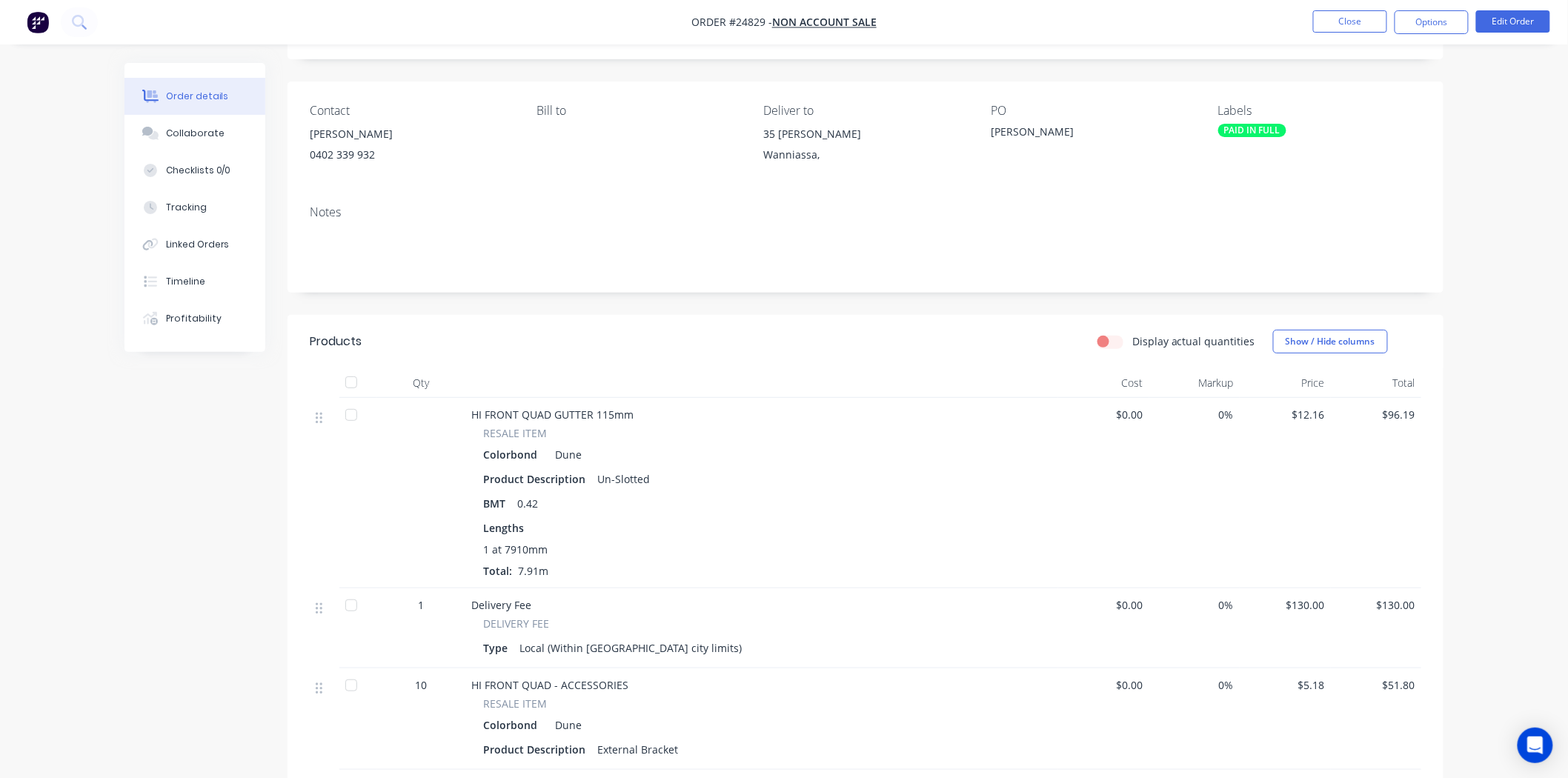
click at [334, 410] on div at bounding box center [325, 493] width 30 height 190
drag, startPoint x: 347, startPoint y: 404, endPoint x: 347, endPoint y: 419, distance: 15.0
click at [347, 408] on div at bounding box center [351, 415] width 30 height 30
click at [348, 605] on div at bounding box center [351, 605] width 30 height 30
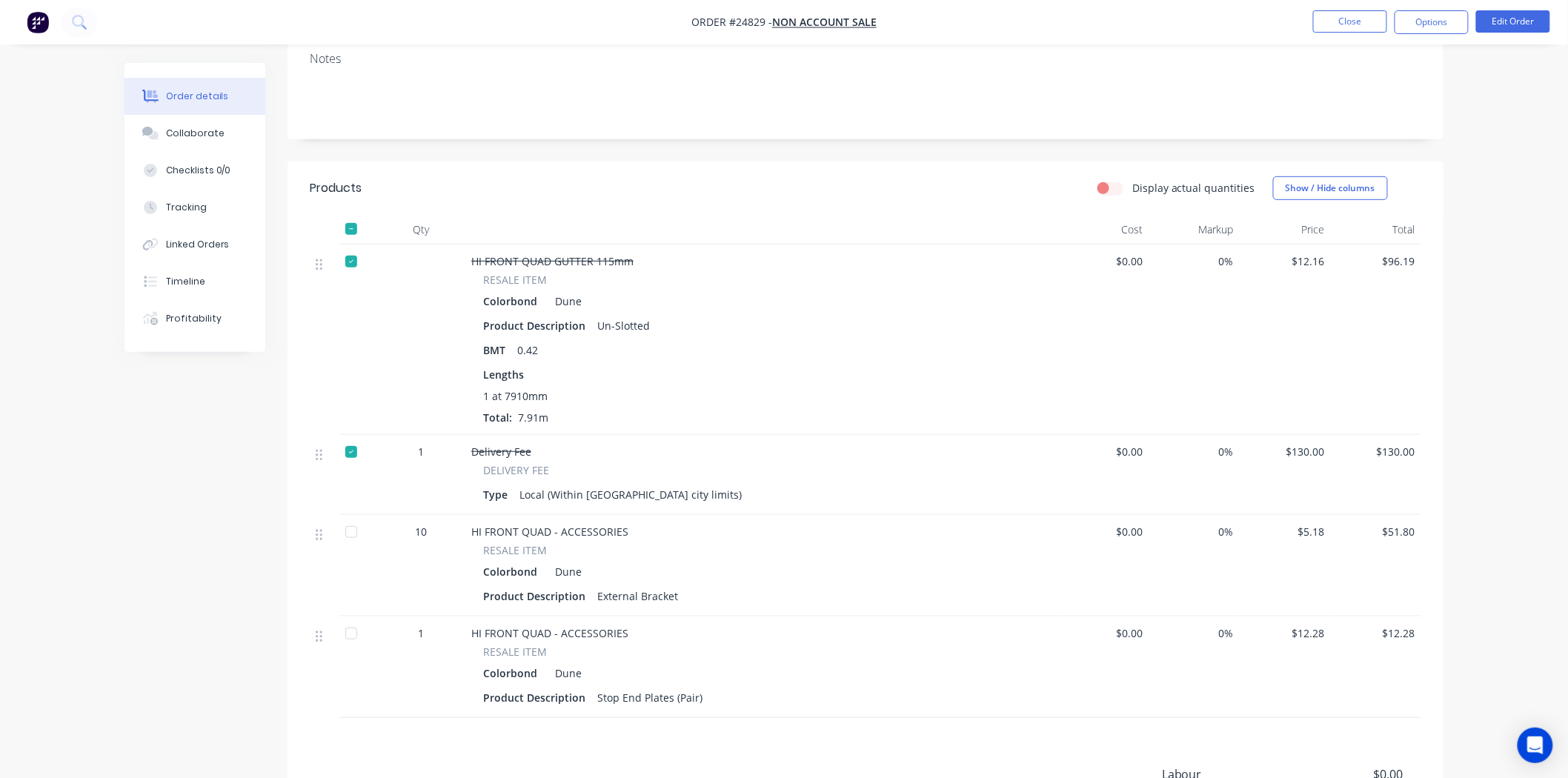
scroll to position [247, 0]
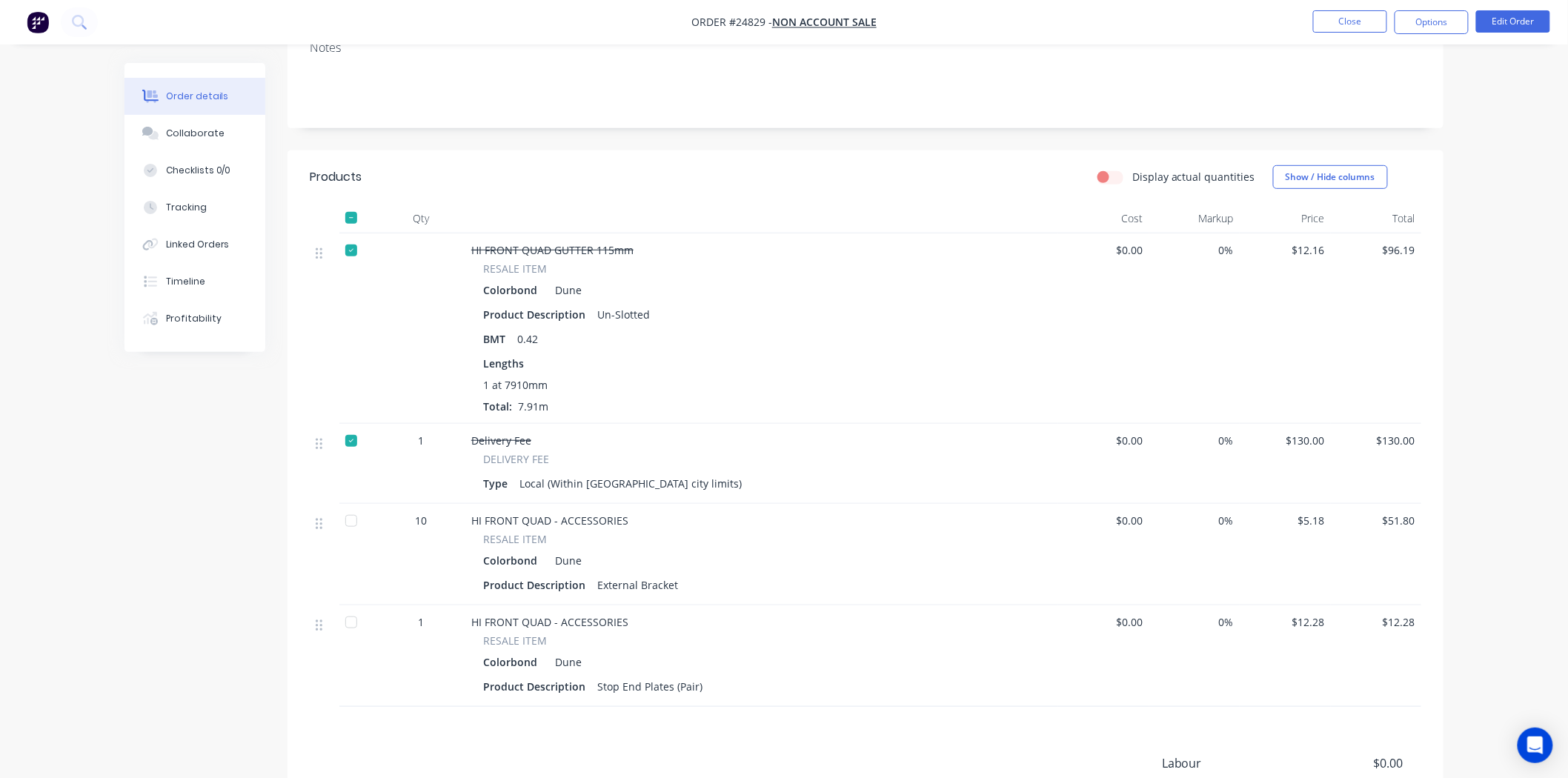
click at [350, 527] on div at bounding box center [351, 521] width 30 height 30
drag, startPoint x: 354, startPoint y: 438, endPoint x: 355, endPoint y: 477, distance: 39.0
click at [353, 438] on div at bounding box center [351, 441] width 30 height 30
click at [350, 619] on div at bounding box center [351, 623] width 30 height 30
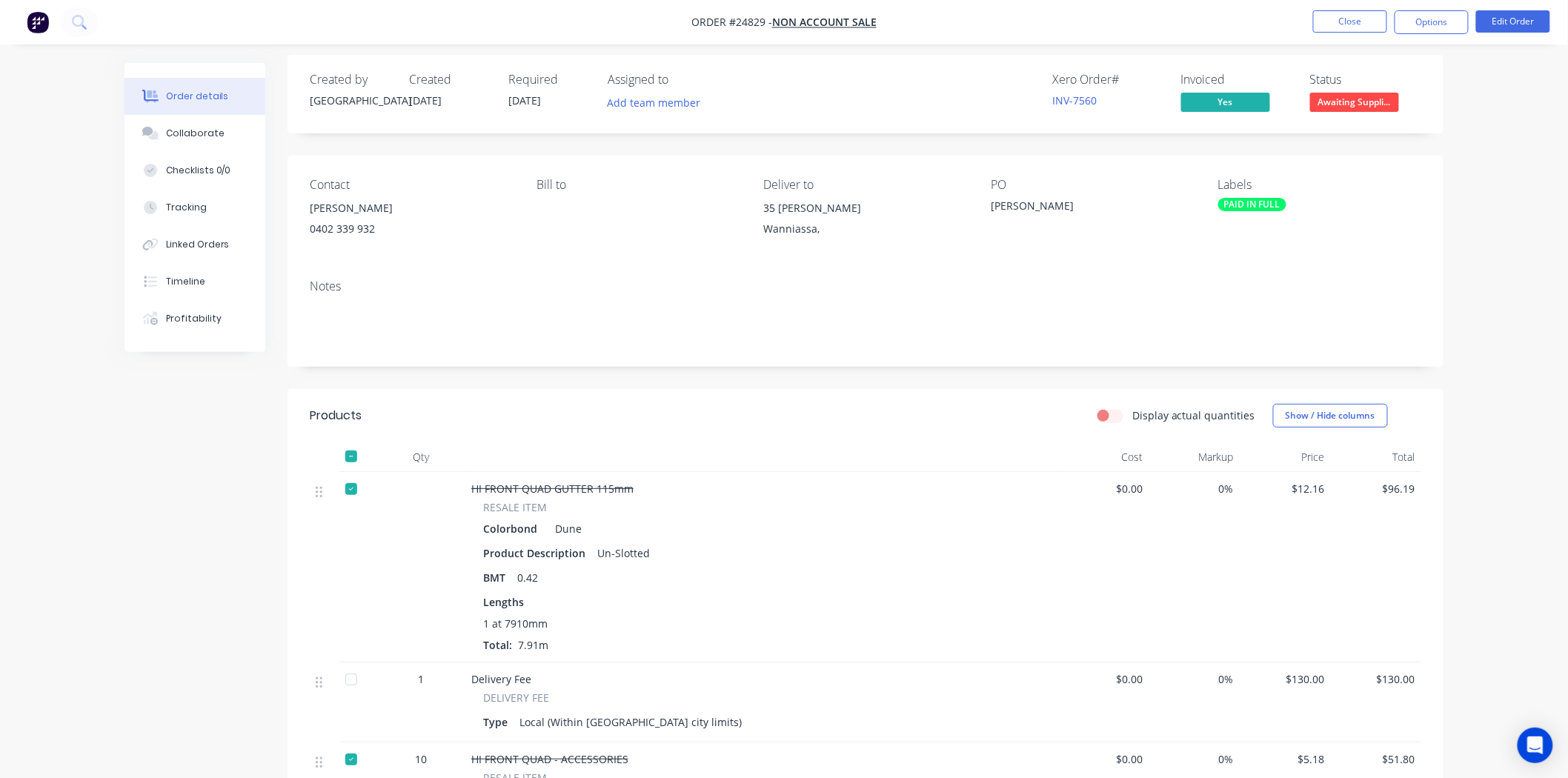
scroll to position [0, 0]
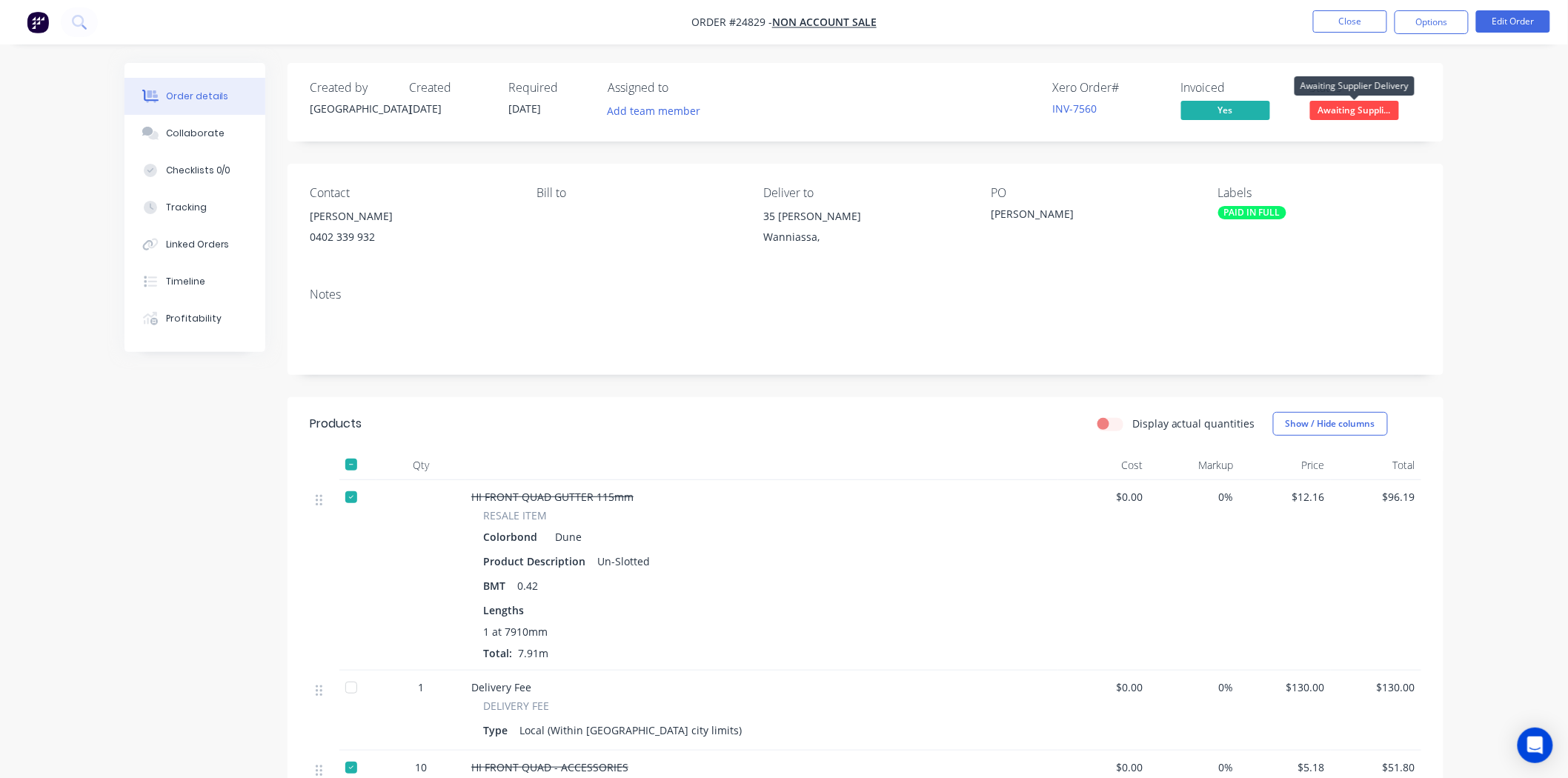
click at [1394, 105] on span "Awaiting Suppli..." at bounding box center [1354, 109] width 89 height 18
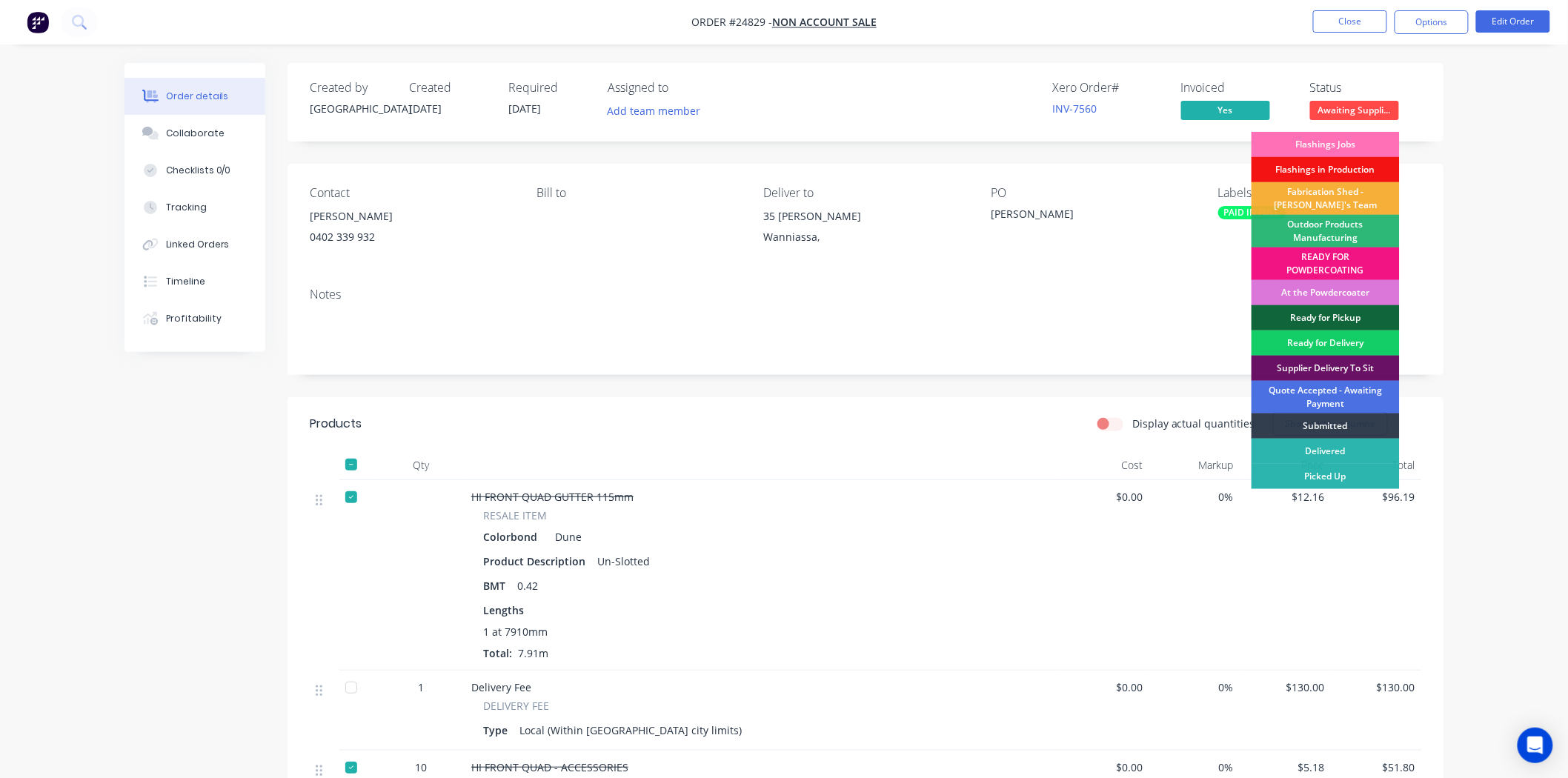
click at [1324, 338] on div "Ready for Delivery" at bounding box center [1325, 343] width 148 height 25
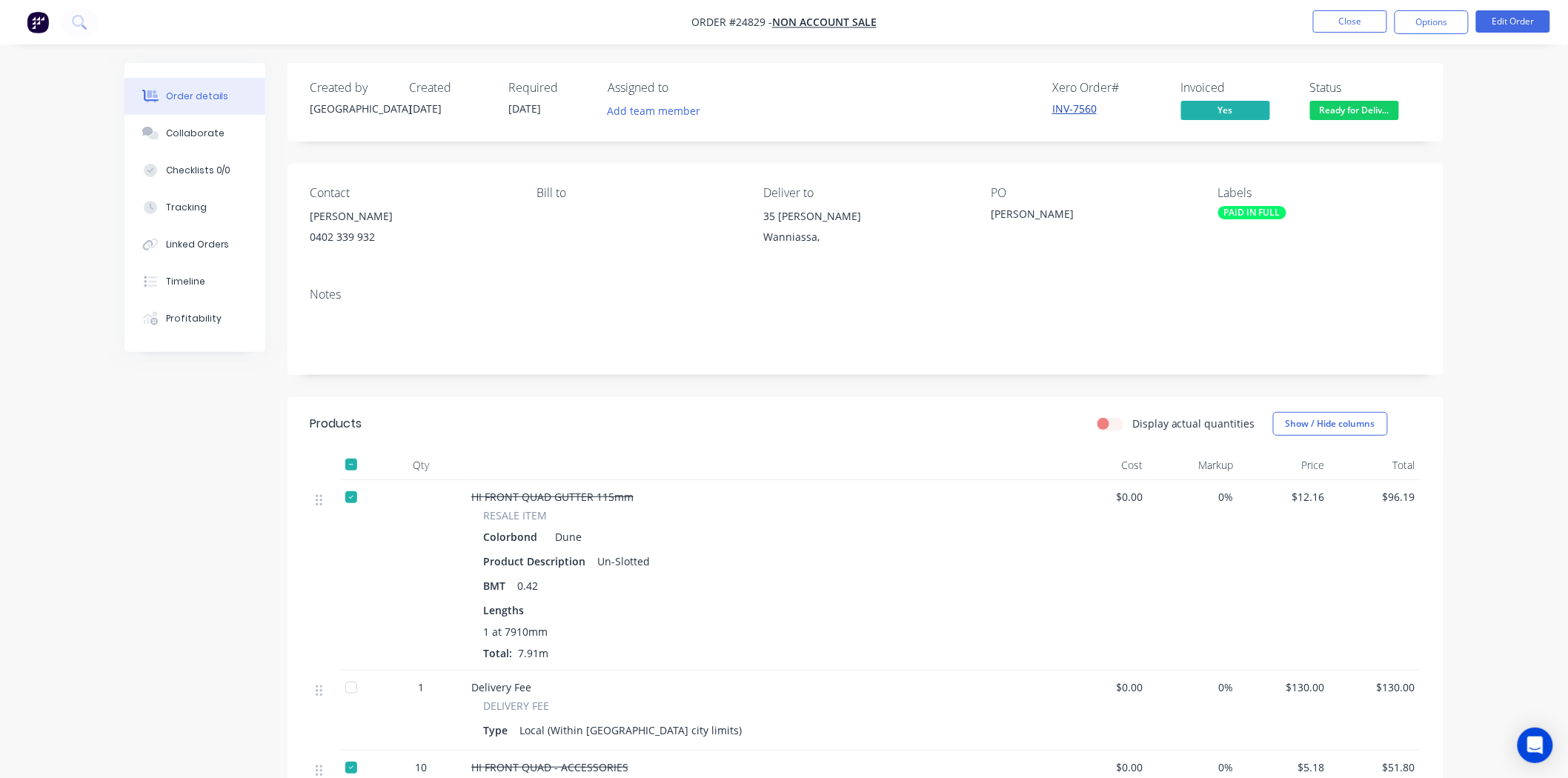
click at [1090, 101] on link "INV-7560" at bounding box center [1074, 108] width 45 height 14
click at [1365, 27] on button "Close" at bounding box center [1350, 21] width 74 height 22
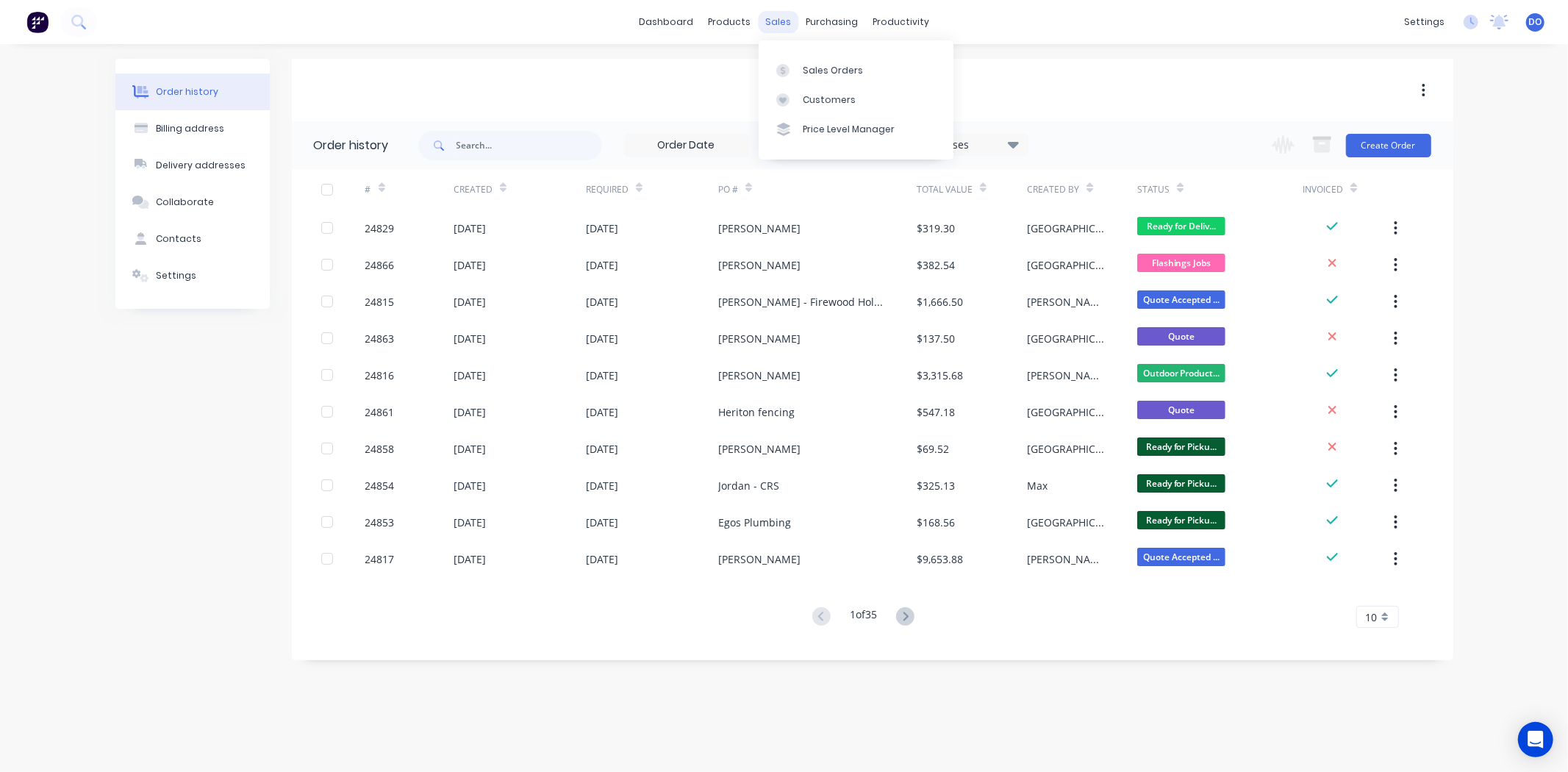
click at [793, 24] on div "sales" at bounding box center [778, 22] width 41 height 22
click at [791, 75] on div at bounding box center [787, 70] width 22 height 13
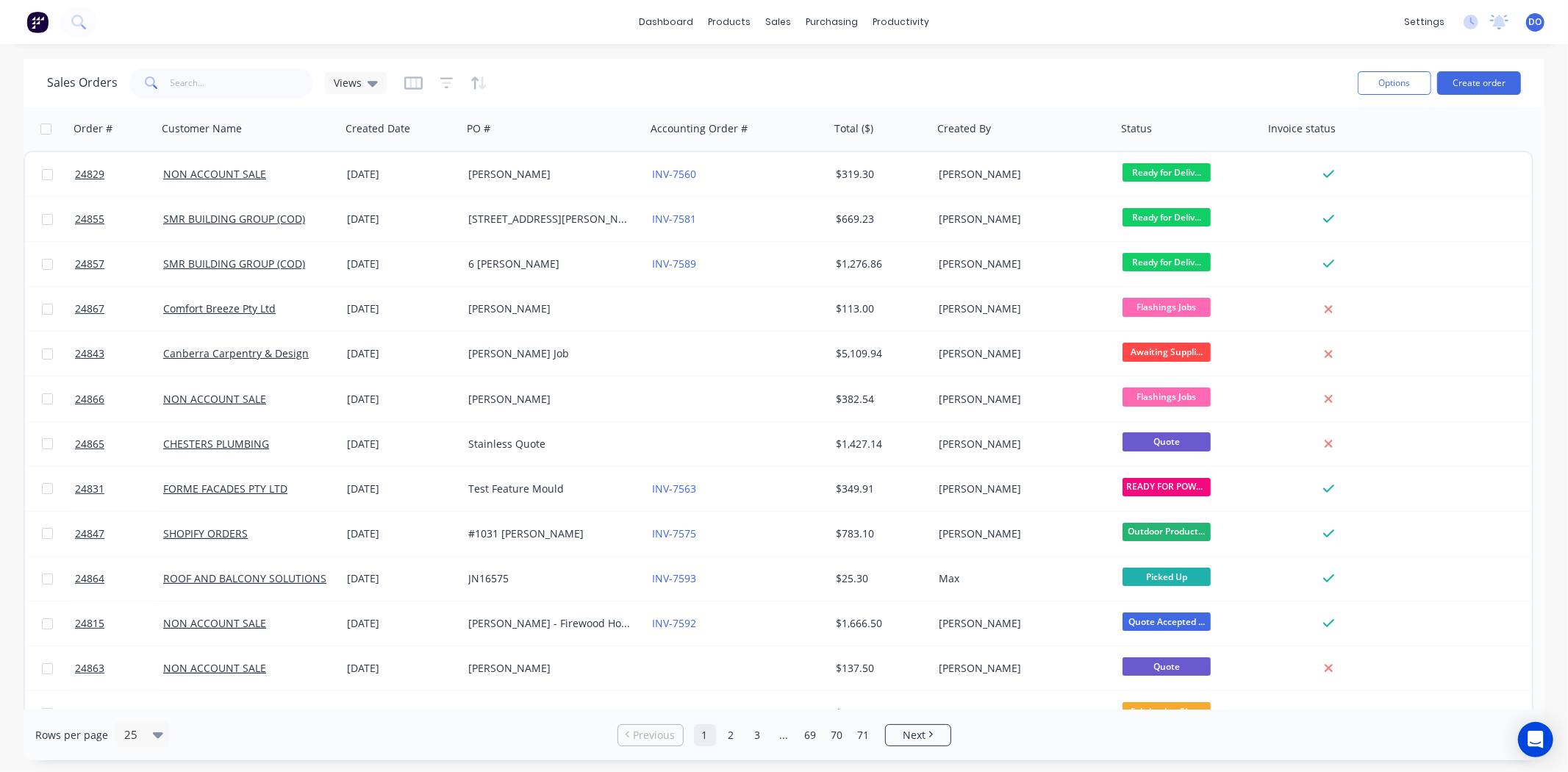
click at [165, 77] on span at bounding box center [150, 83] width 42 height 29
click at [197, 81] on input "text" at bounding box center [242, 83] width 143 height 29
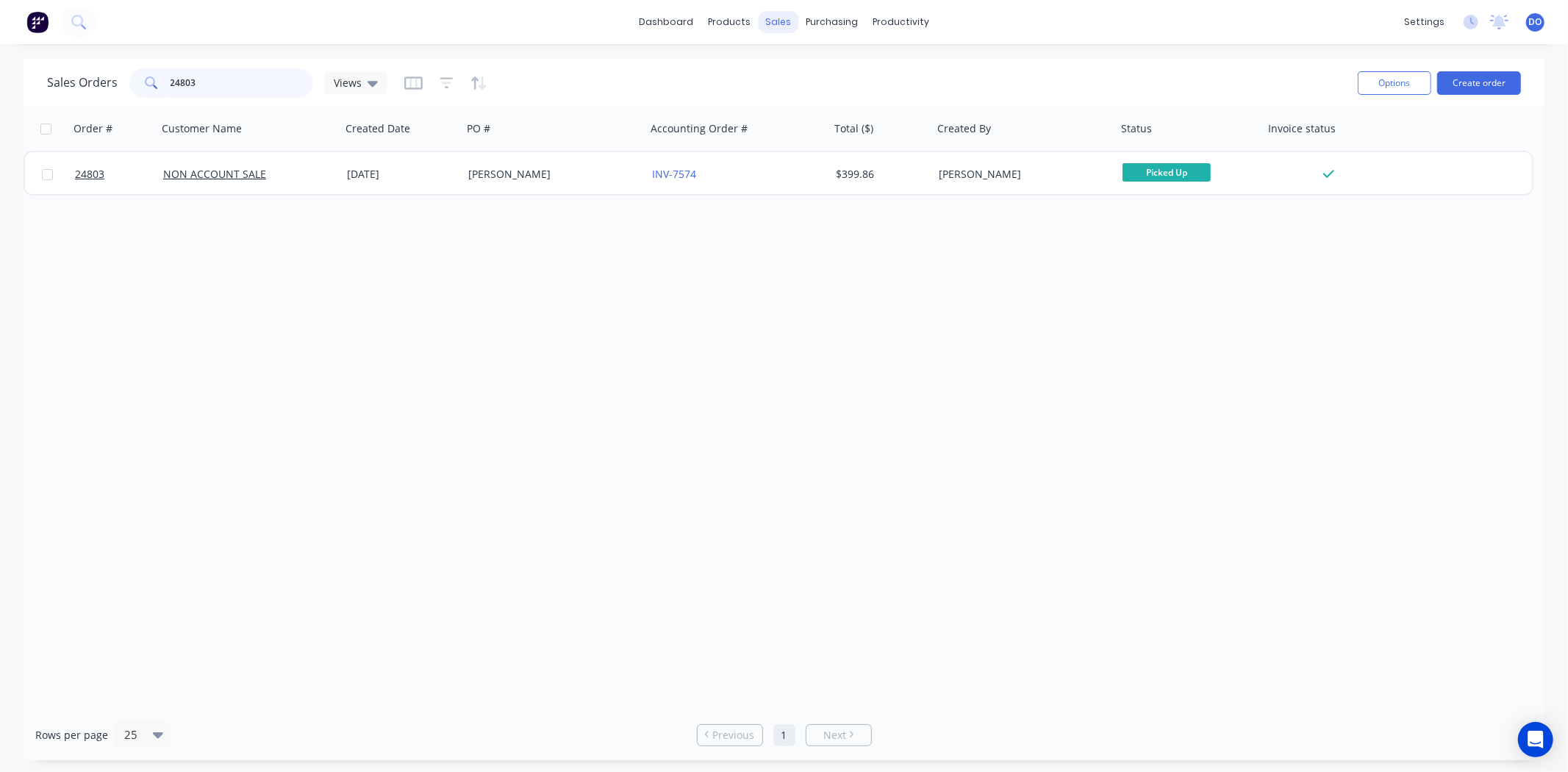
type input "24803"
click at [785, 27] on div "sales" at bounding box center [778, 22] width 41 height 22
click at [803, 64] on div "Sales Orders" at bounding box center [833, 70] width 61 height 13
click at [1134, 86] on div "Sales Orders 24803 Views" at bounding box center [697, 83] width 1299 height 36
drag, startPoint x: 305, startPoint y: 84, endPoint x: 0, endPoint y: 105, distance: 305.7
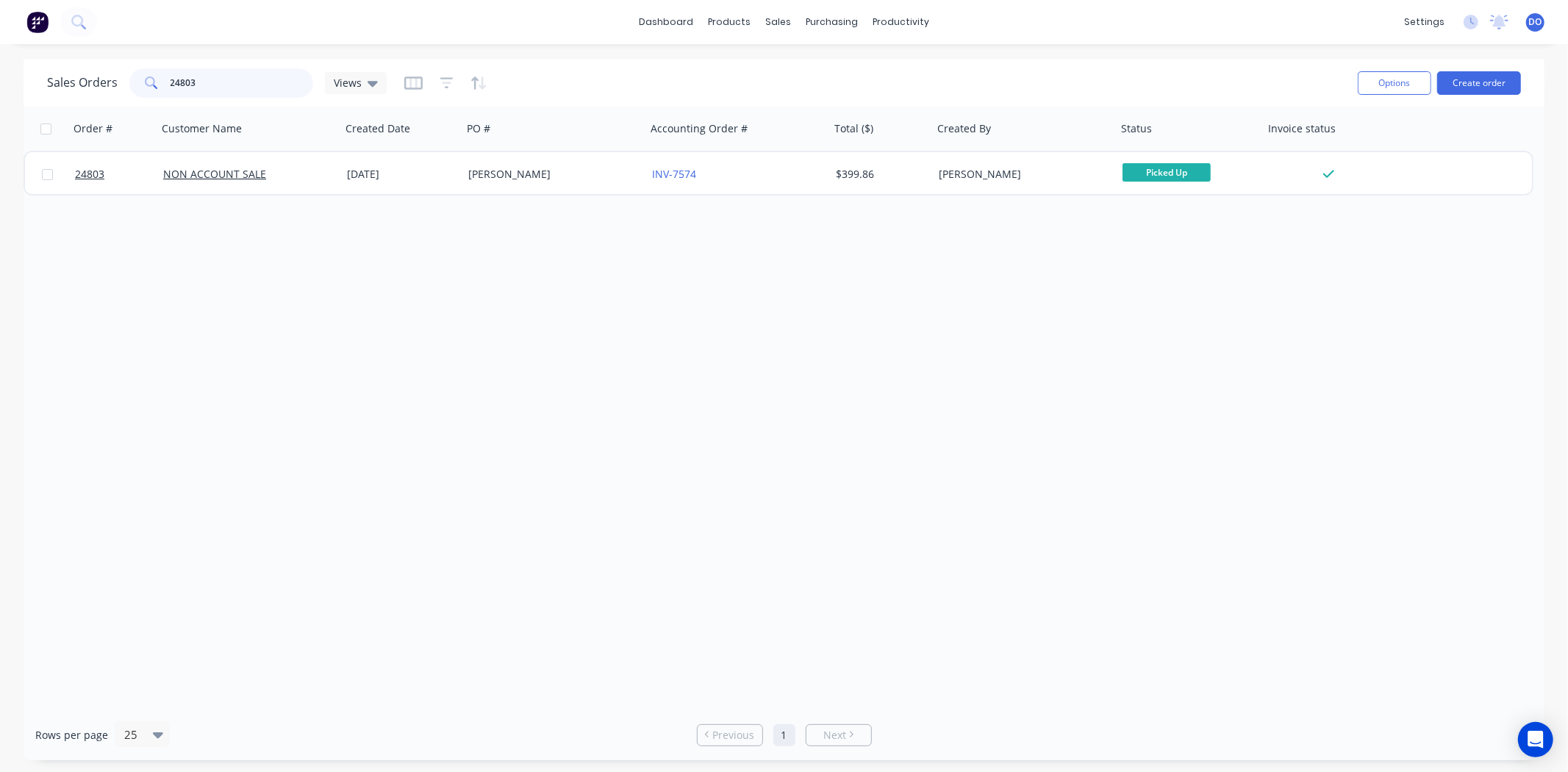
click at [0, 105] on div "Sales Orders 24803 Views Options Create order Order # Customer Name Created Dat…" at bounding box center [784, 410] width 1568 height 702
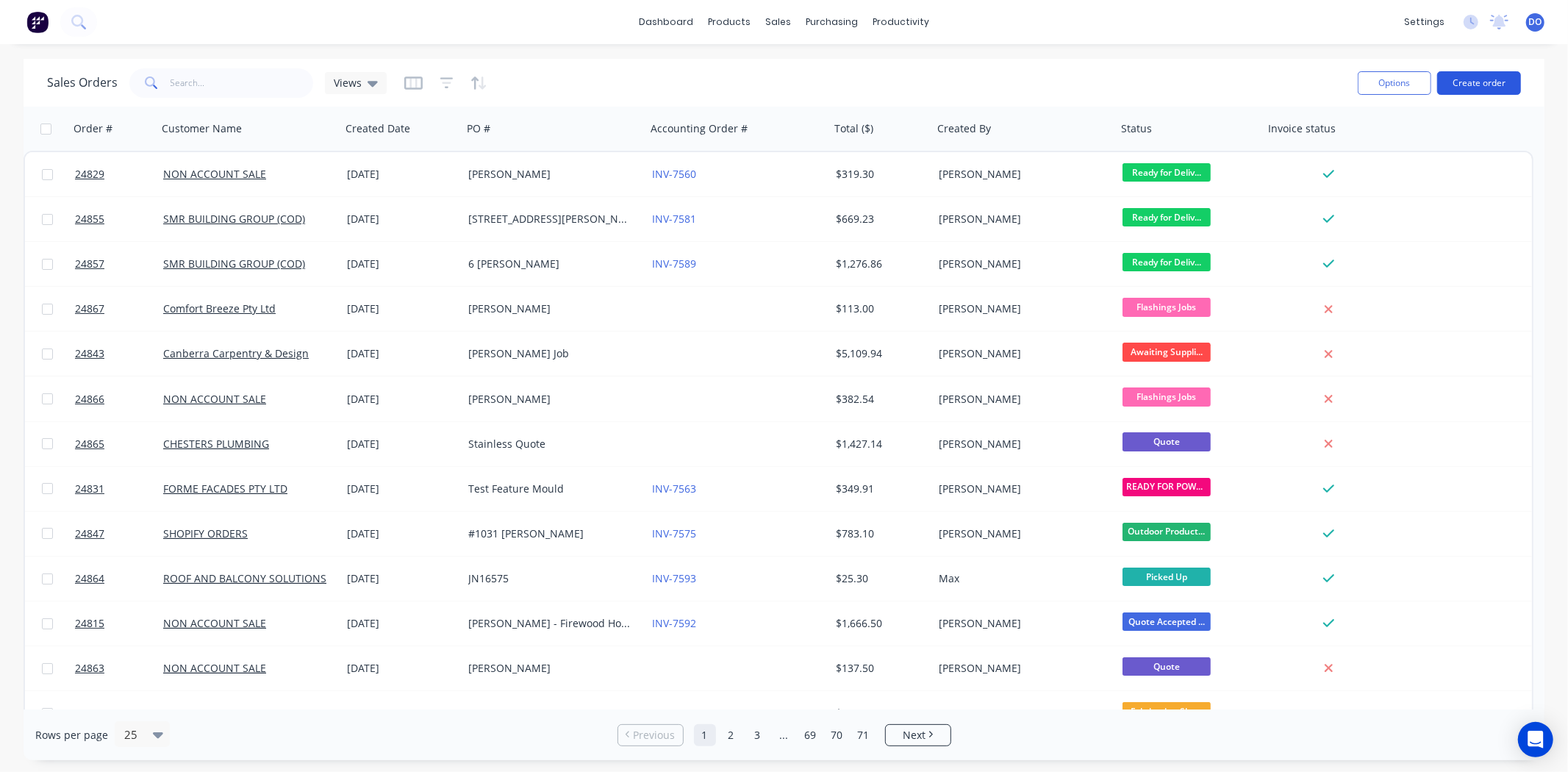
click at [1519, 76] on button "Create order" at bounding box center [1479, 82] width 84 height 23
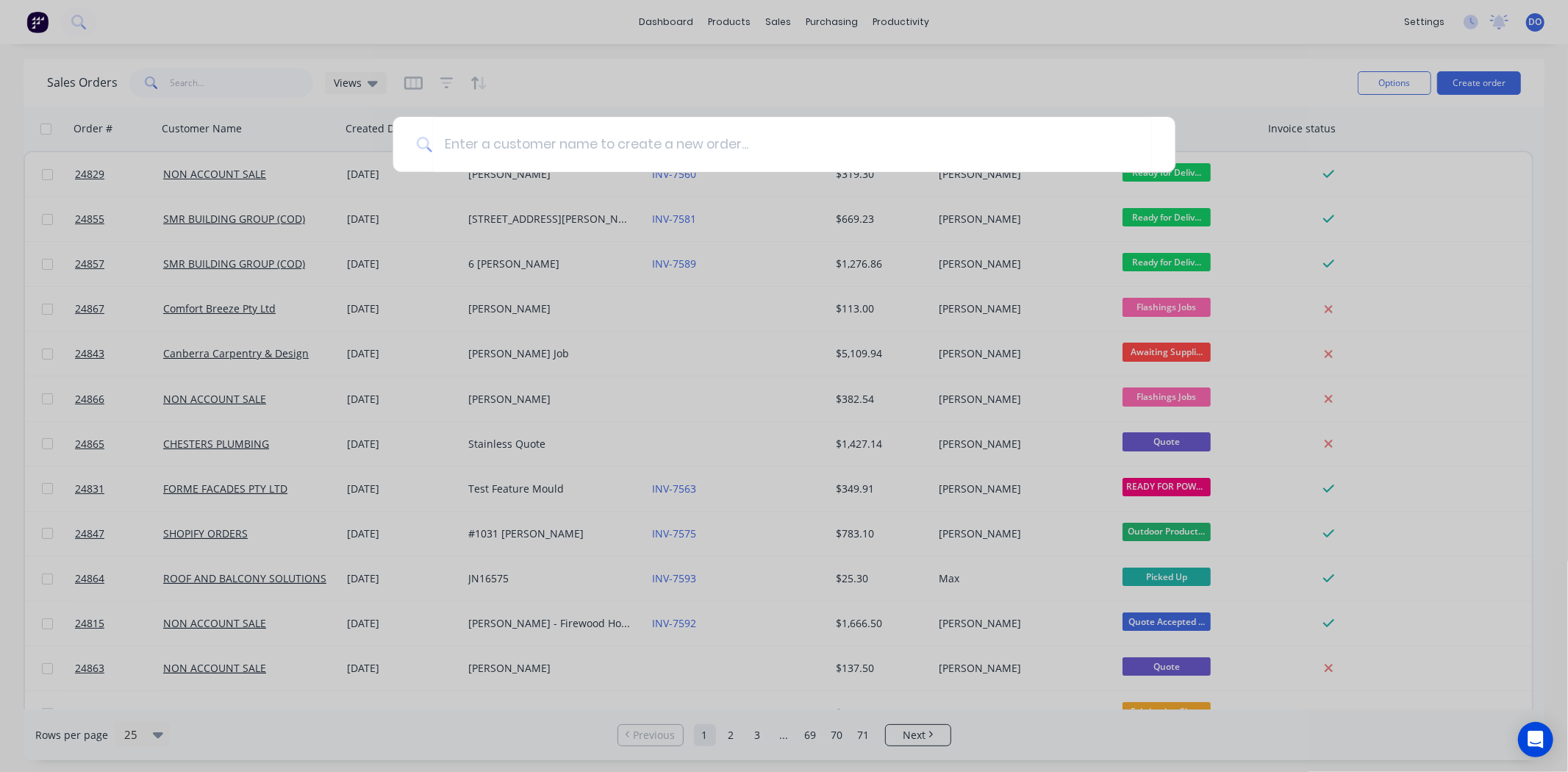
click at [1505, 61] on div at bounding box center [784, 386] width 1568 height 772
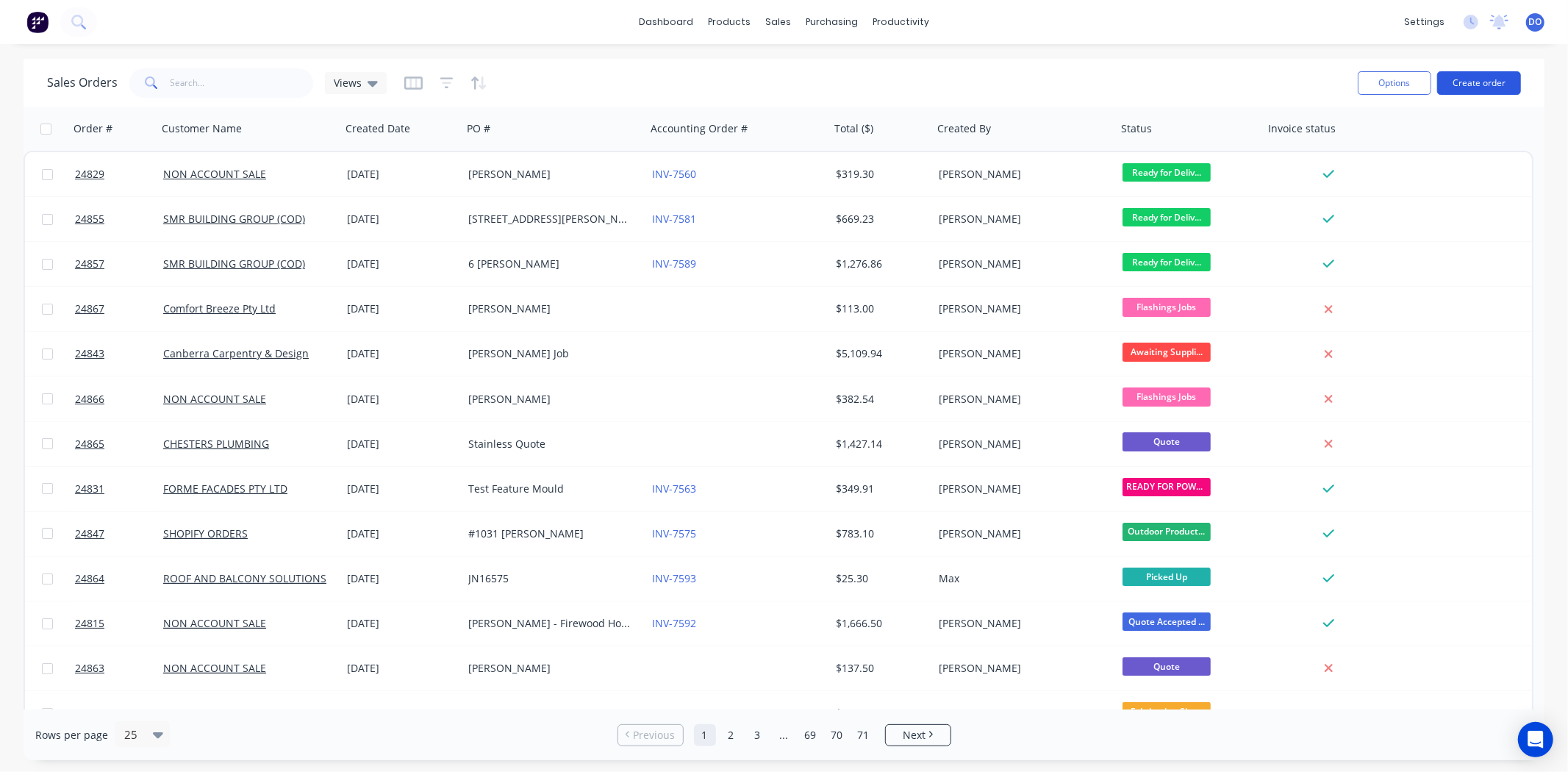
click at [1458, 71] on button "Create order" at bounding box center [1479, 82] width 84 height 23
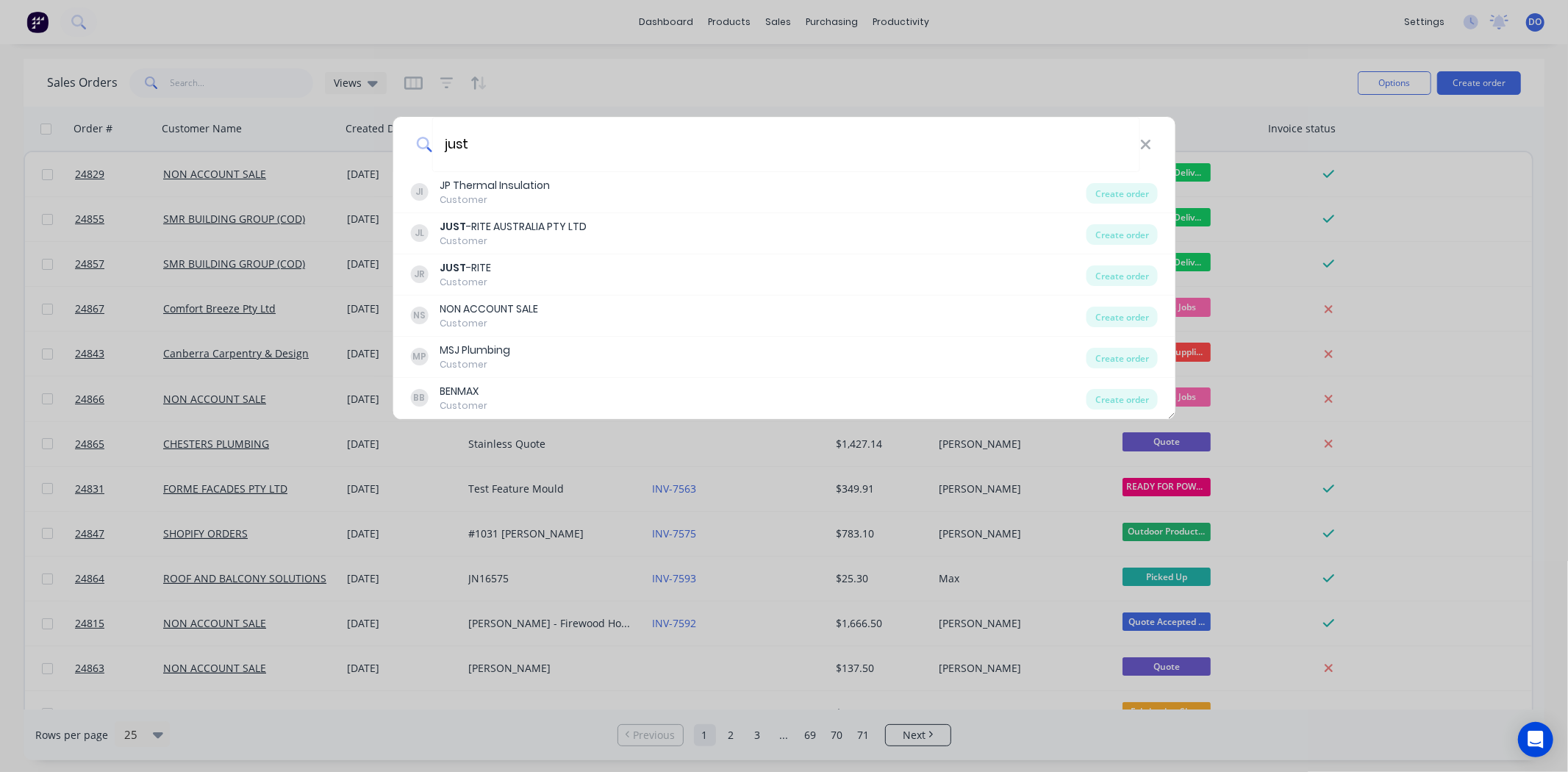
type input "just"
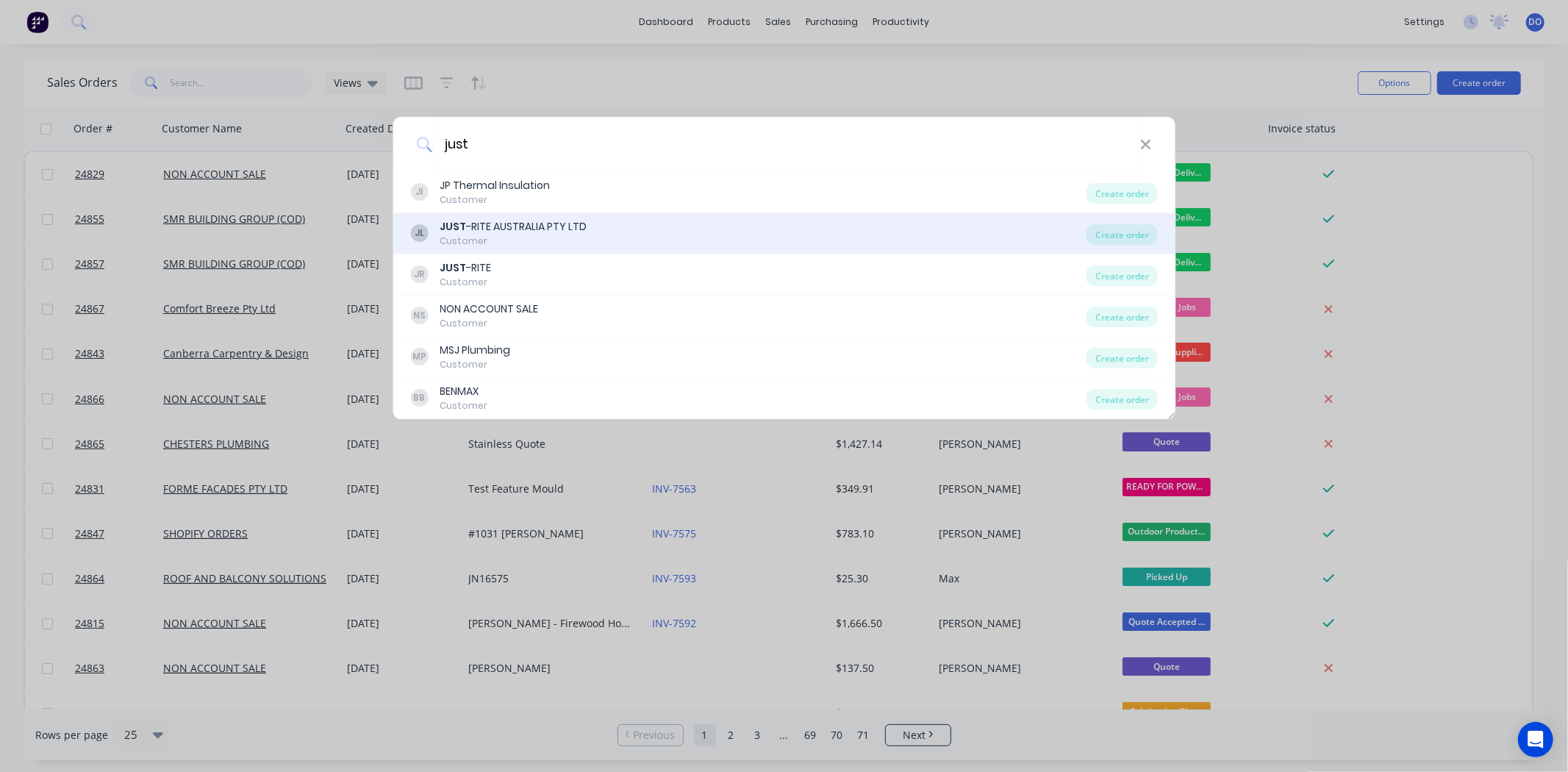
click at [517, 235] on div "Customer" at bounding box center [514, 241] width 147 height 13
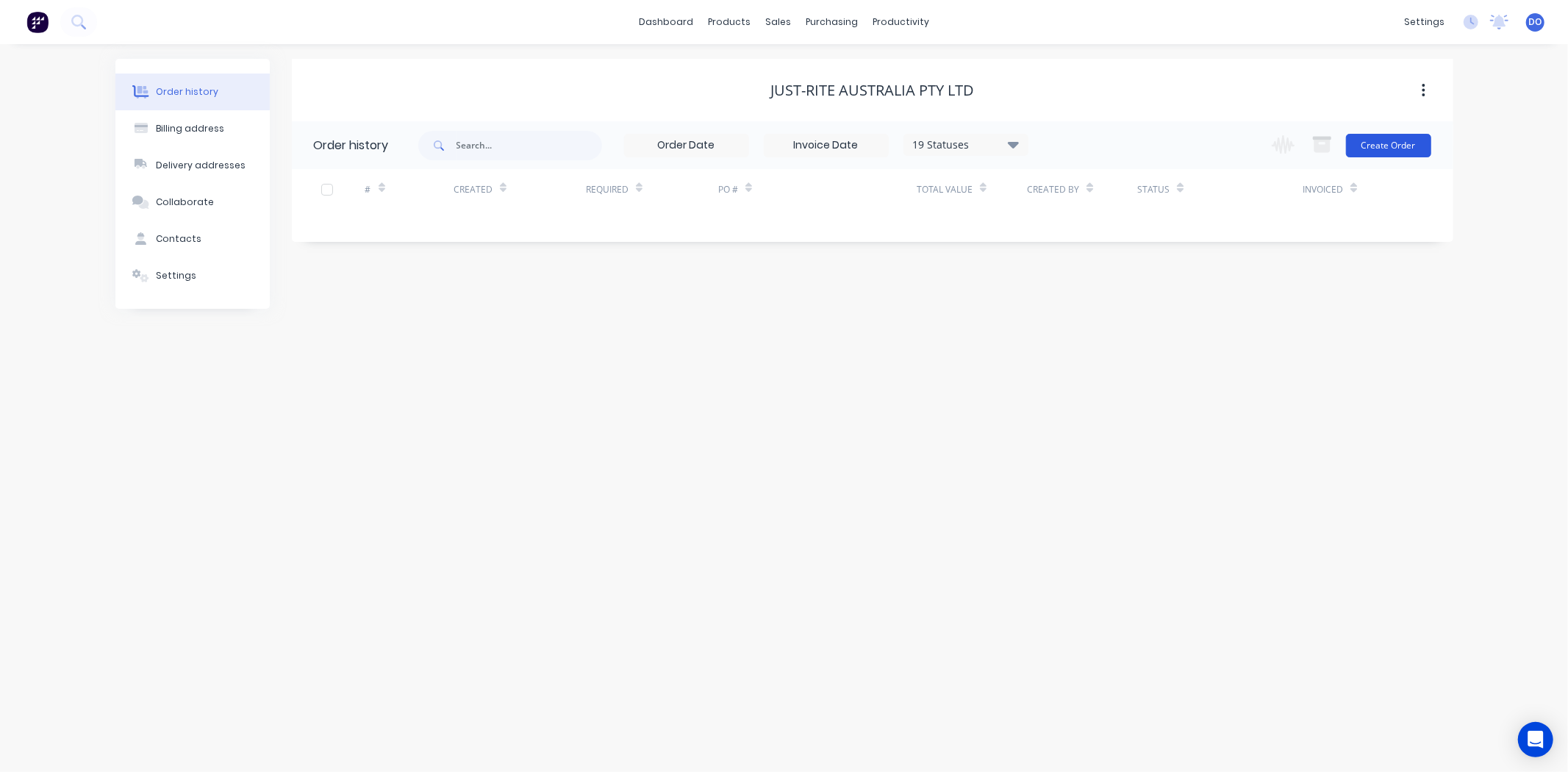
click at [1387, 143] on button "Create Order" at bounding box center [1389, 145] width 85 height 23
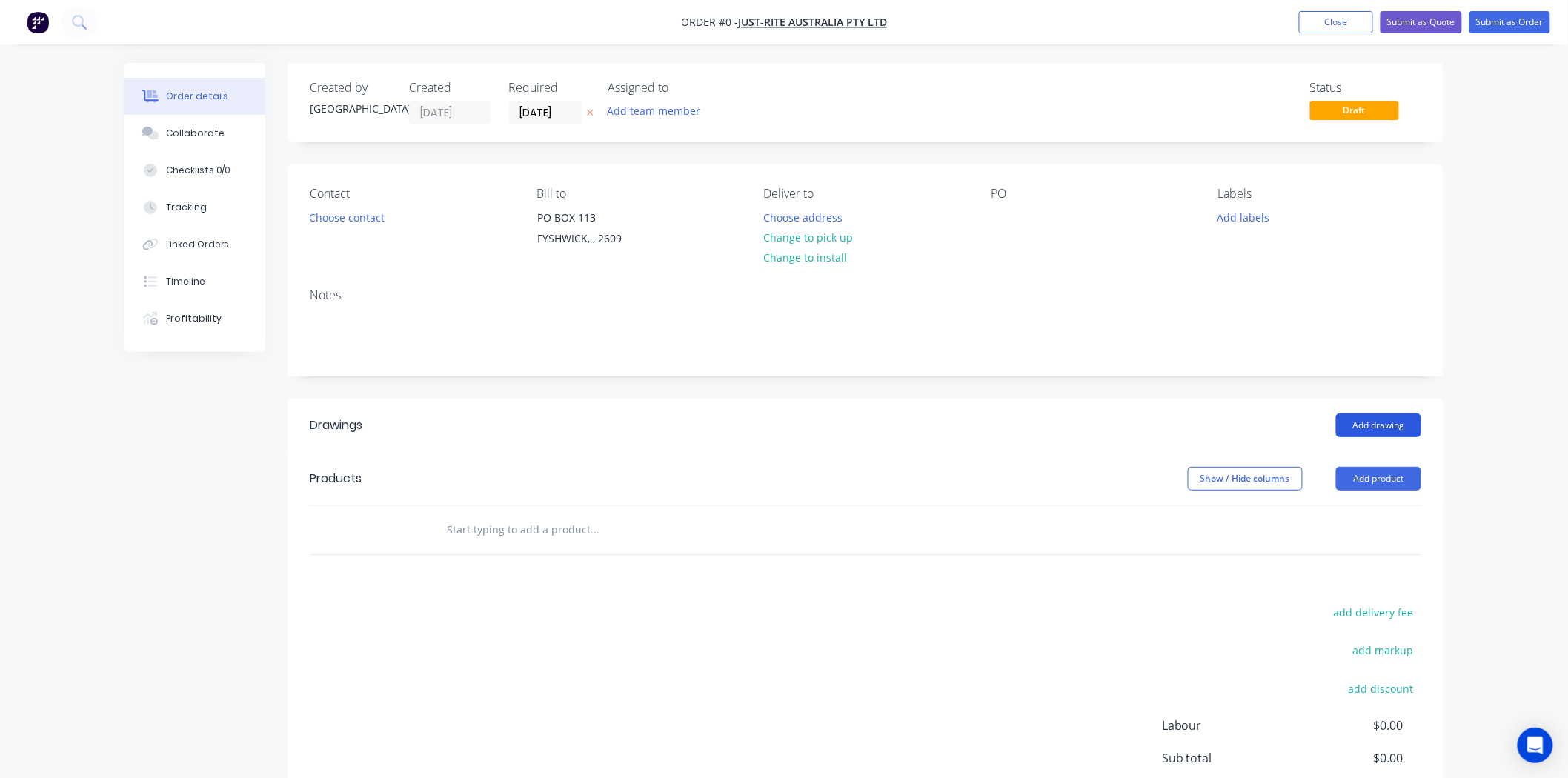
click at [1381, 423] on button "Add drawing" at bounding box center [1379, 425] width 86 height 24
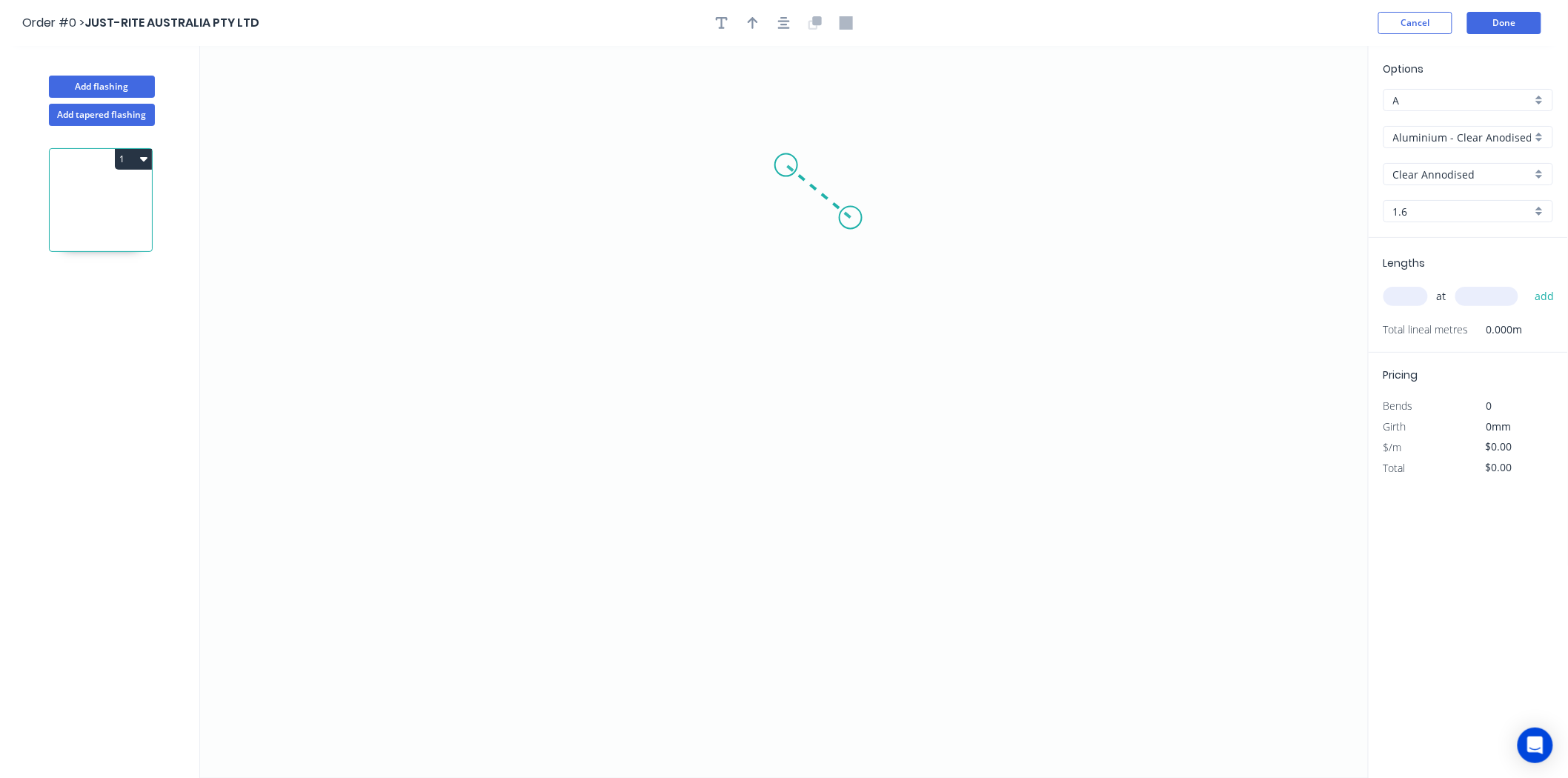
drag, startPoint x: 850, startPoint y: 218, endPoint x: 786, endPoint y: 165, distance: 83.1
click at [786, 165] on icon "0" at bounding box center [784, 412] width 1168 height 732
click at [804, 457] on icon "0 ?" at bounding box center [784, 412] width 1168 height 732
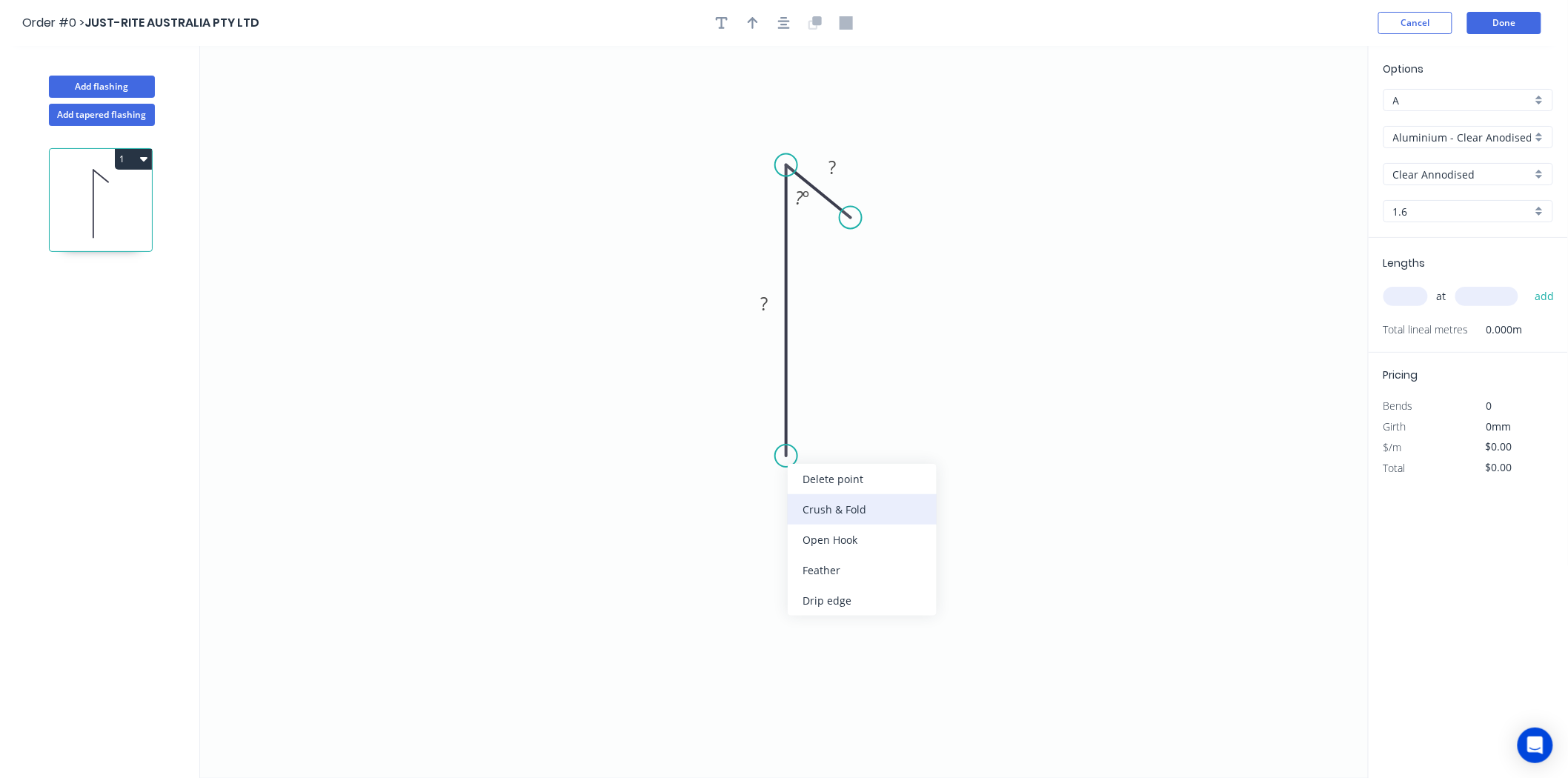
click at [813, 513] on div "Crush & Fold" at bounding box center [862, 509] width 149 height 31
click at [817, 238] on div "Hide angle" at bounding box center [875, 237] width 149 height 31
click at [776, 302] on rect at bounding box center [764, 305] width 30 height 21
click at [1415, 293] on input "text" at bounding box center [1405, 296] width 45 height 19
type input "$21.80"
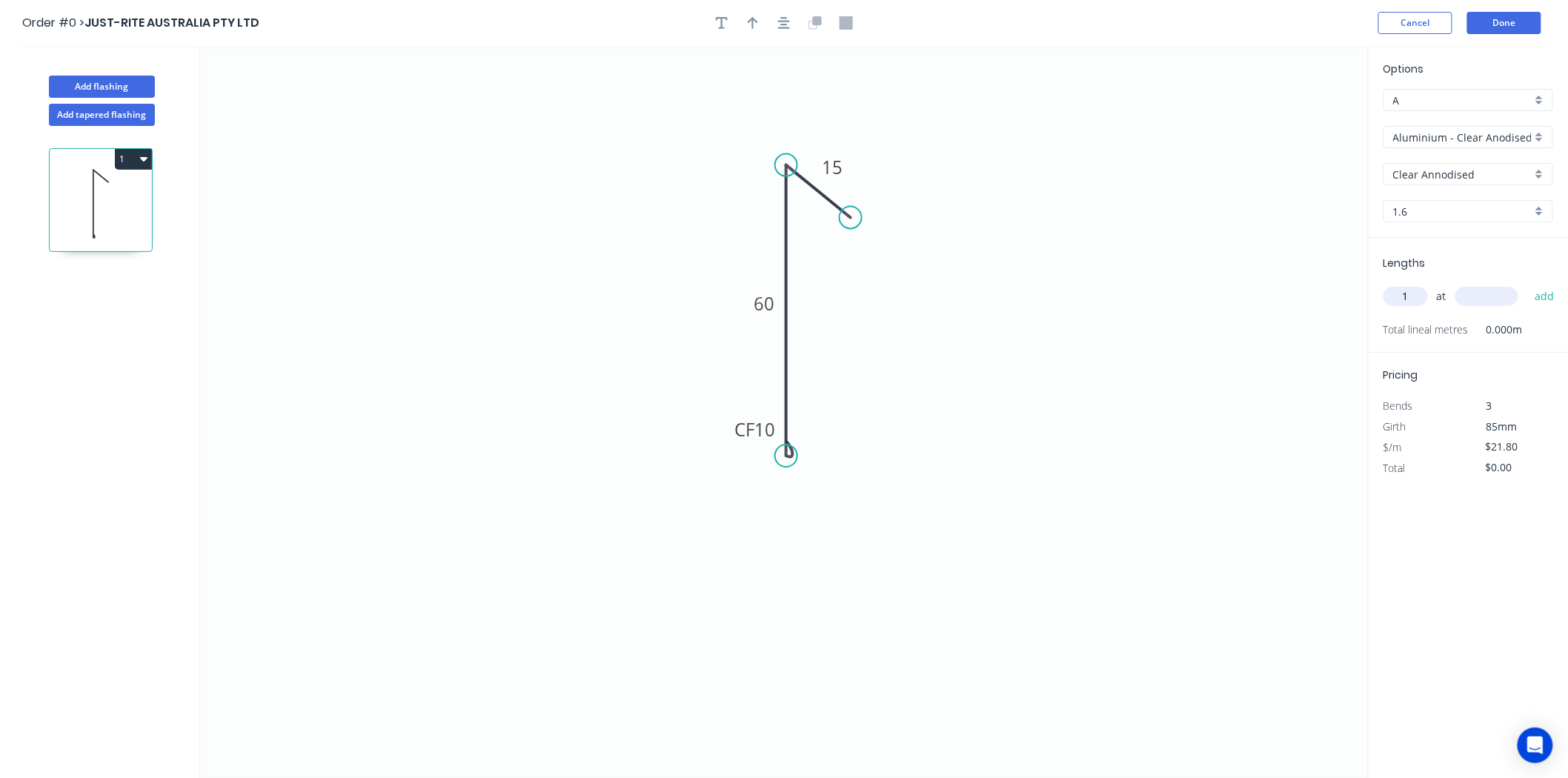
type input "1"
type input "1200"
click at [1527, 284] on button "add" at bounding box center [1544, 296] width 35 height 25
type input "$26.16"
click at [1475, 130] on input "Aluminium - Clear Anodised 2.4m Max" at bounding box center [1462, 138] width 139 height 16
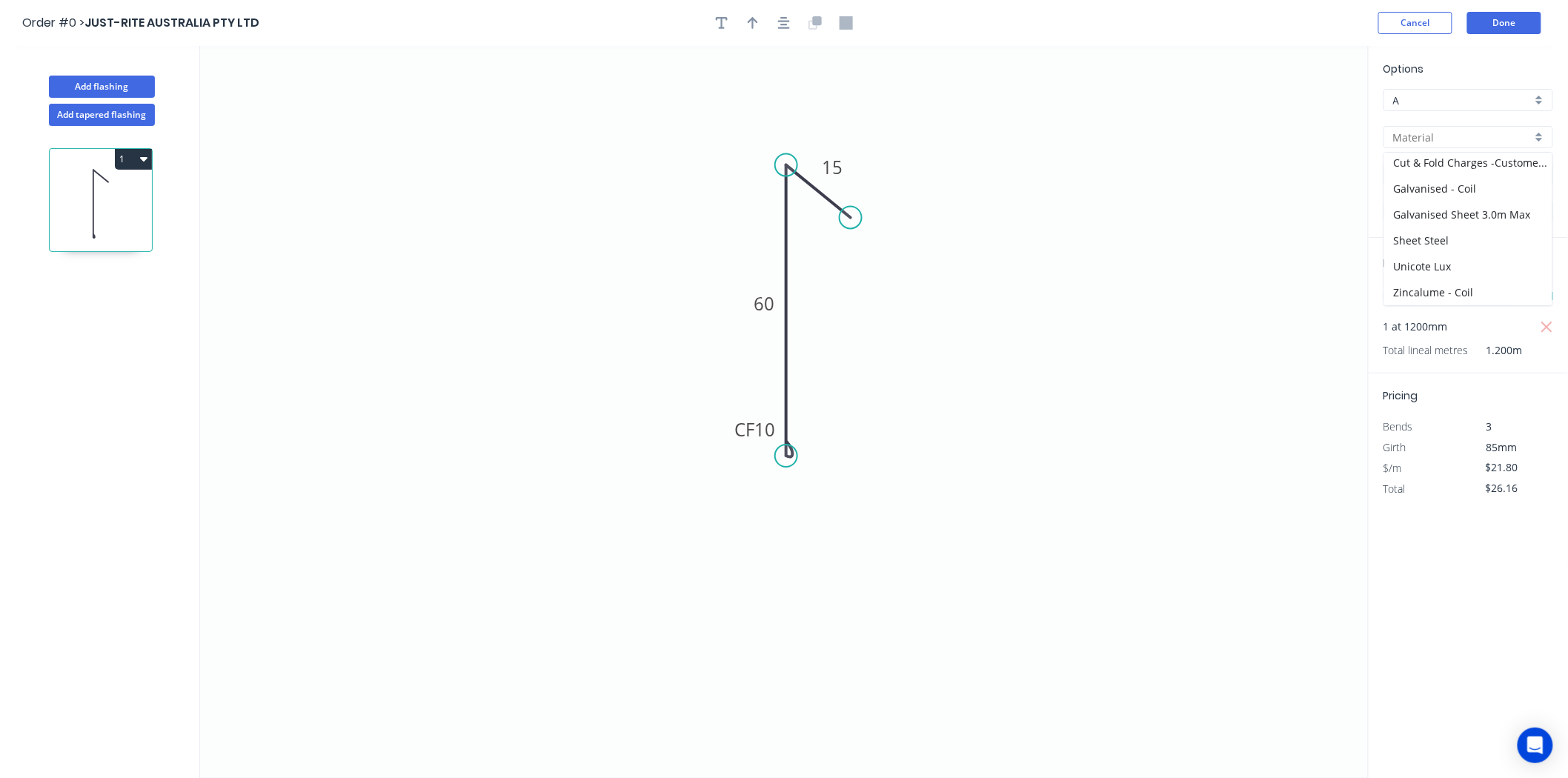
scroll to position [27, 0]
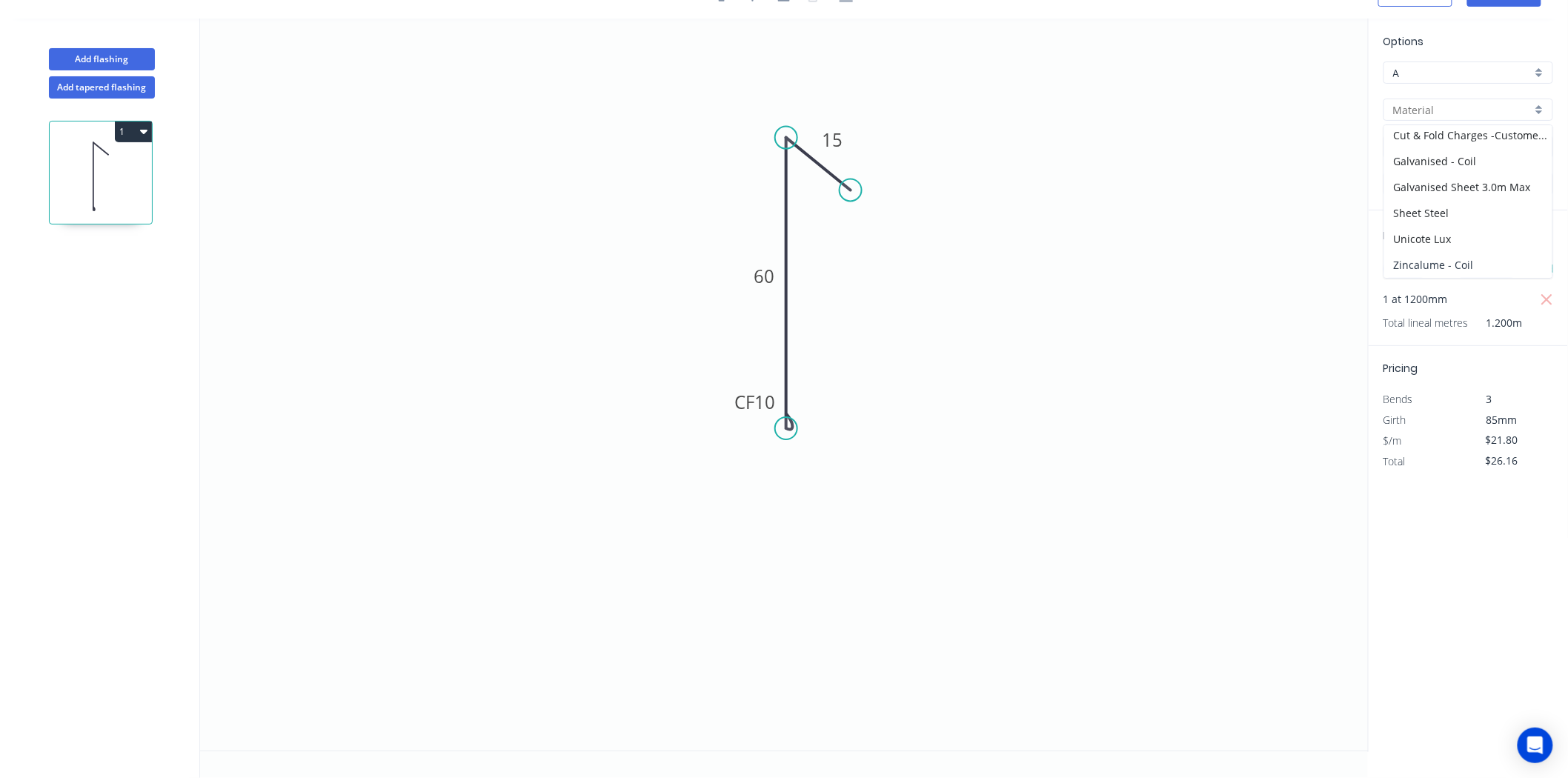
click at [1466, 260] on div "Zincalume - Coil" at bounding box center [1468, 265] width 168 height 26
type input "Zincalume - Coil"
type input "Zinc"
type input "0.55"
type input "$13.83"
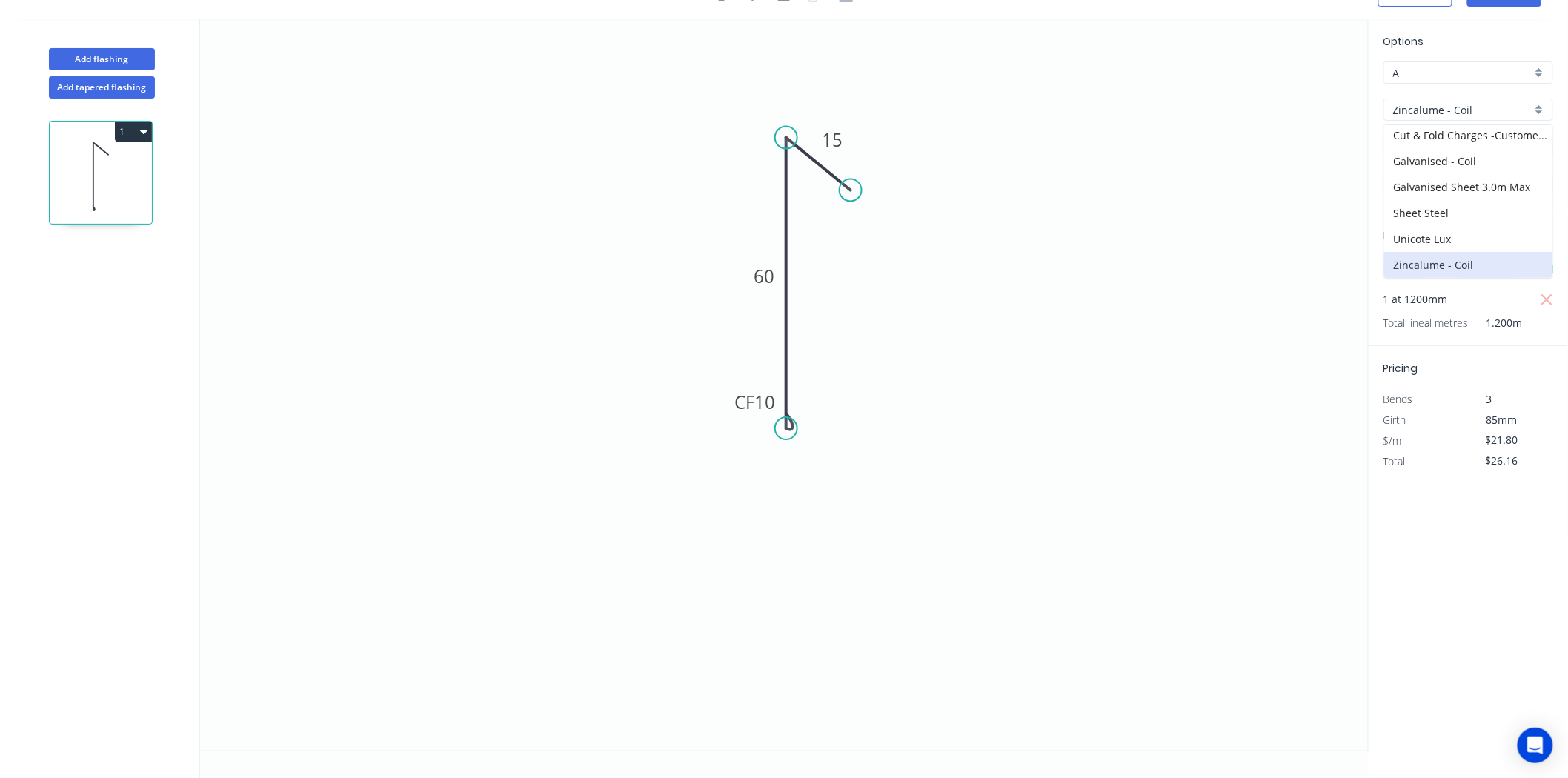
type input "$16.60"
click at [1269, 317] on icon "0 CF 10 60 15" at bounding box center [784, 384] width 1168 height 732
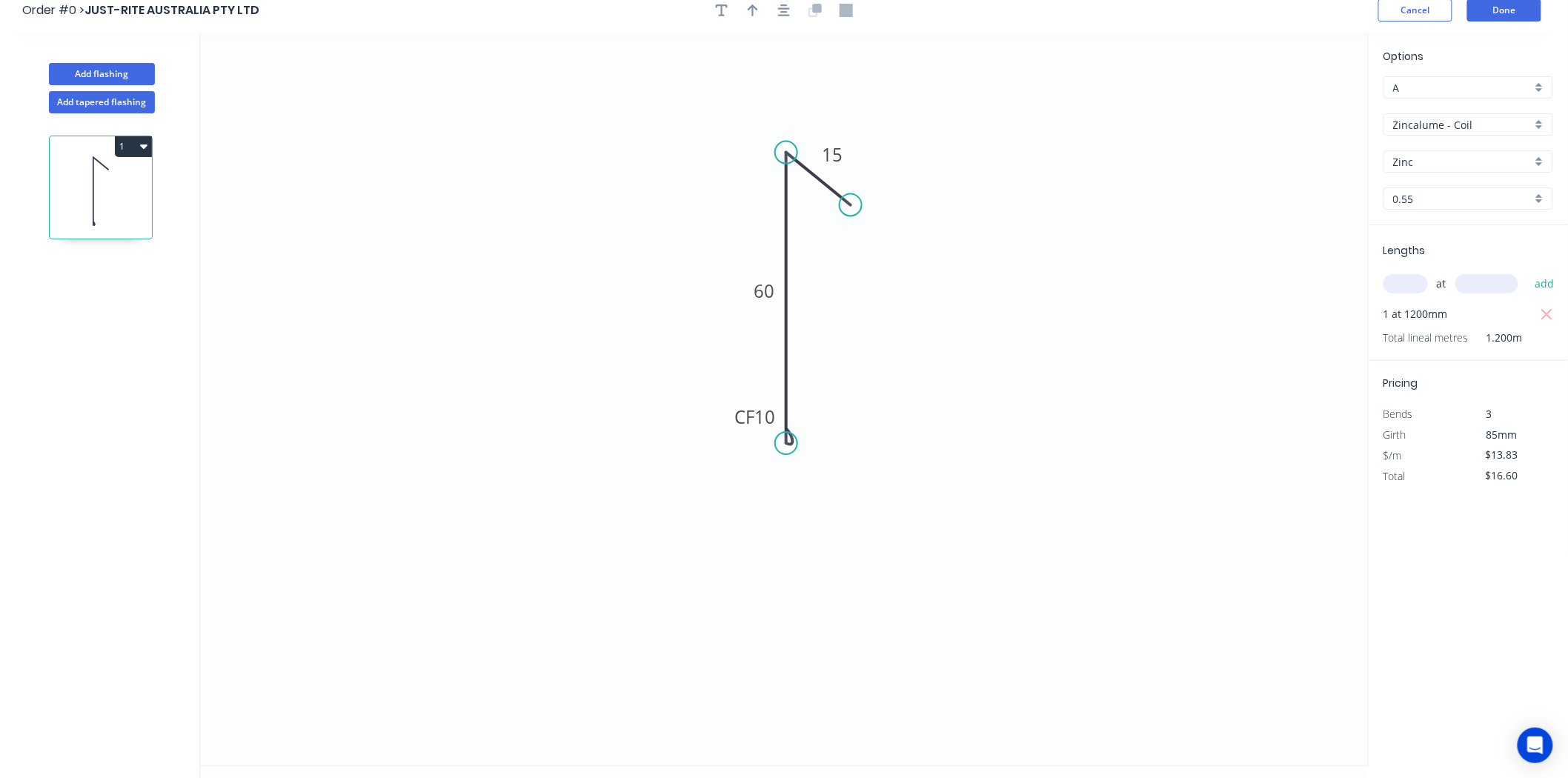
scroll to position [0, 0]
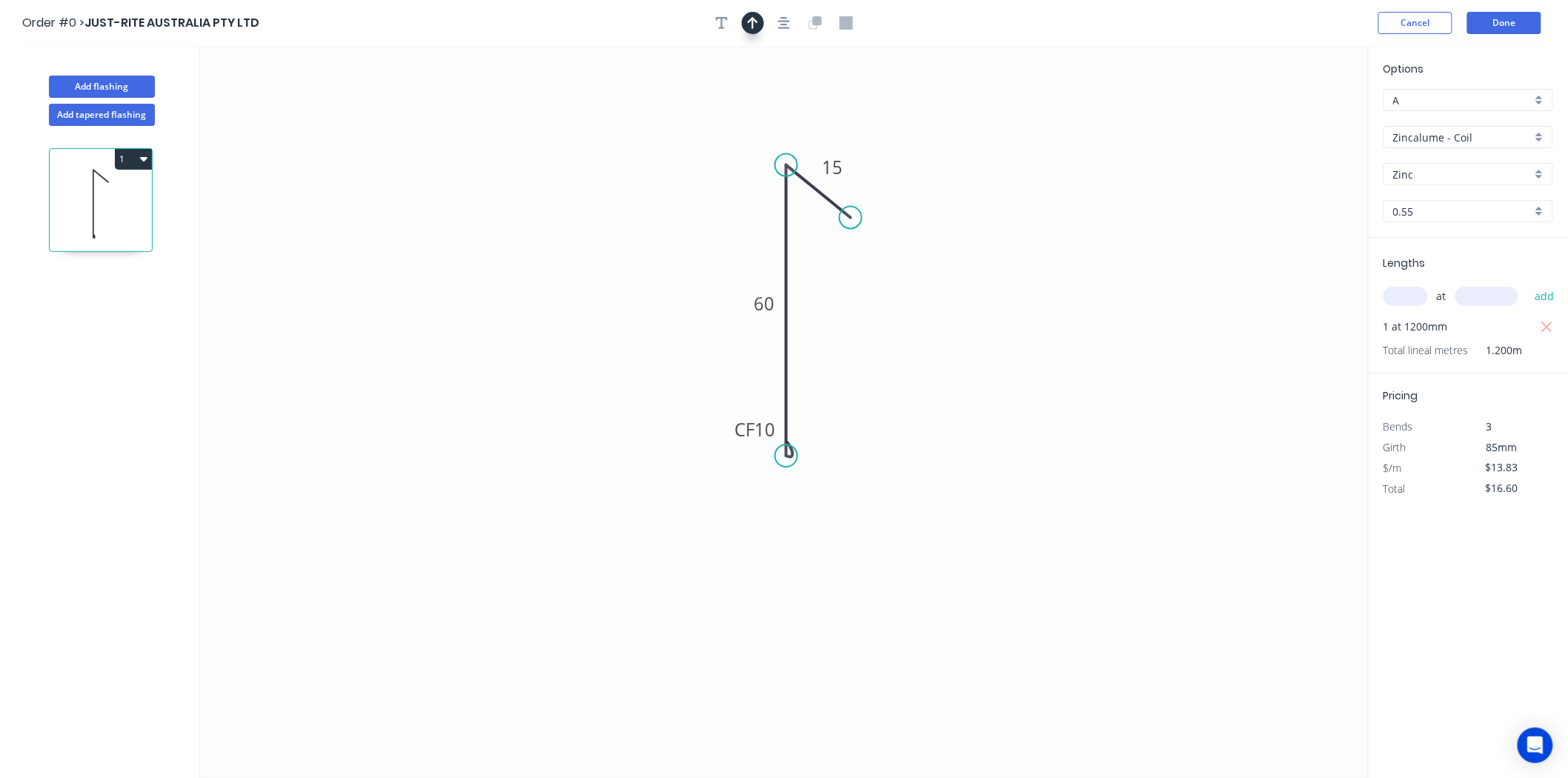
click at [746, 17] on button "button" at bounding box center [753, 23] width 22 height 22
drag, startPoint x: 1293, startPoint y: 111, endPoint x: 1293, endPoint y: 120, distance: 9.0
drag, startPoint x: 1293, startPoint y: 120, endPoint x: 733, endPoint y: 231, distance: 570.9
click at [733, 231] on icon at bounding box center [721, 218] width 43 height 43
click at [1505, 26] on button "Done" at bounding box center [1503, 23] width 74 height 22
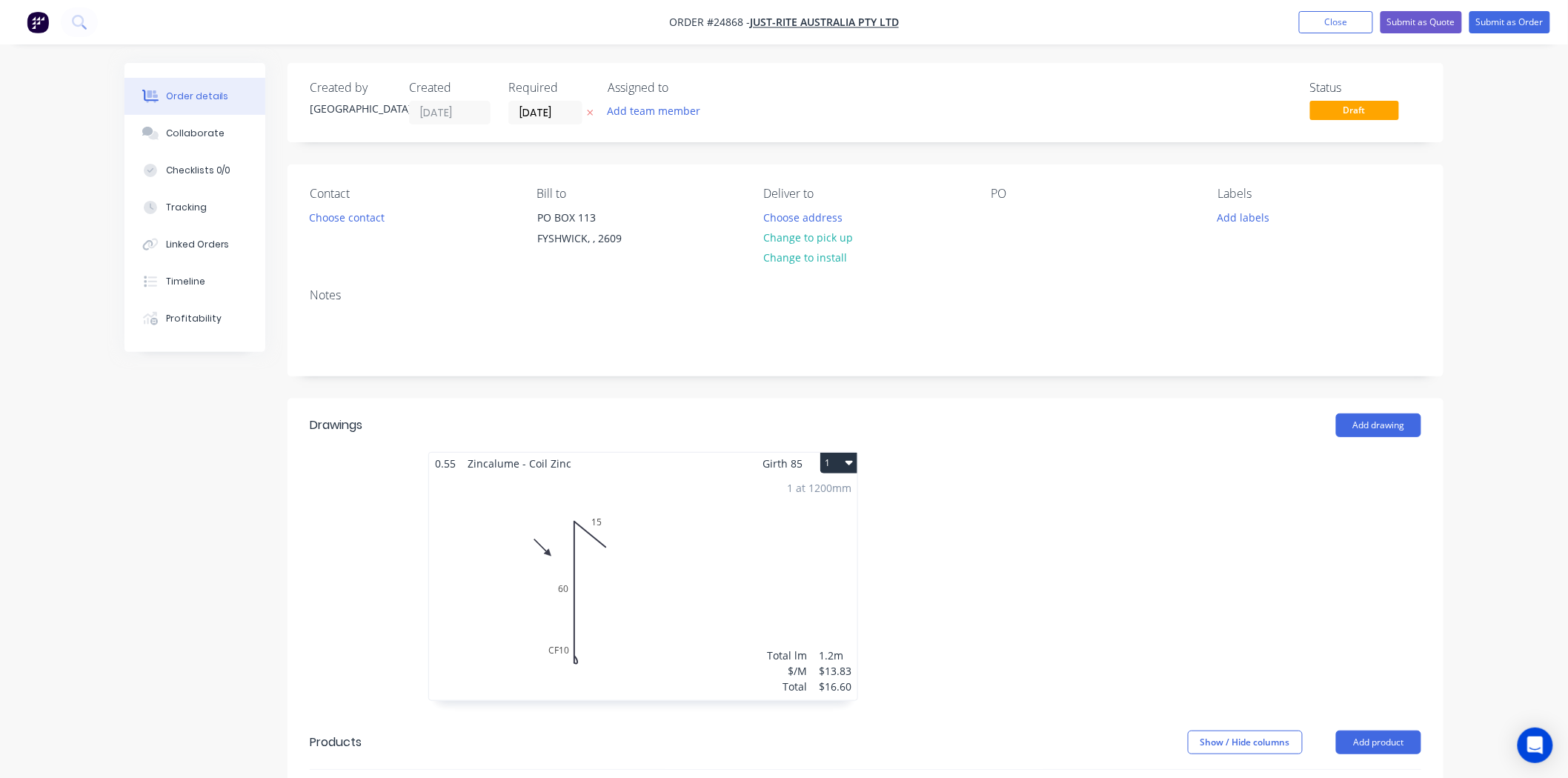
click at [361, 205] on div "Contact Choose contact" at bounding box center [411, 220] width 203 height 67
click at [363, 212] on button "Choose contact" at bounding box center [347, 217] width 91 height 20
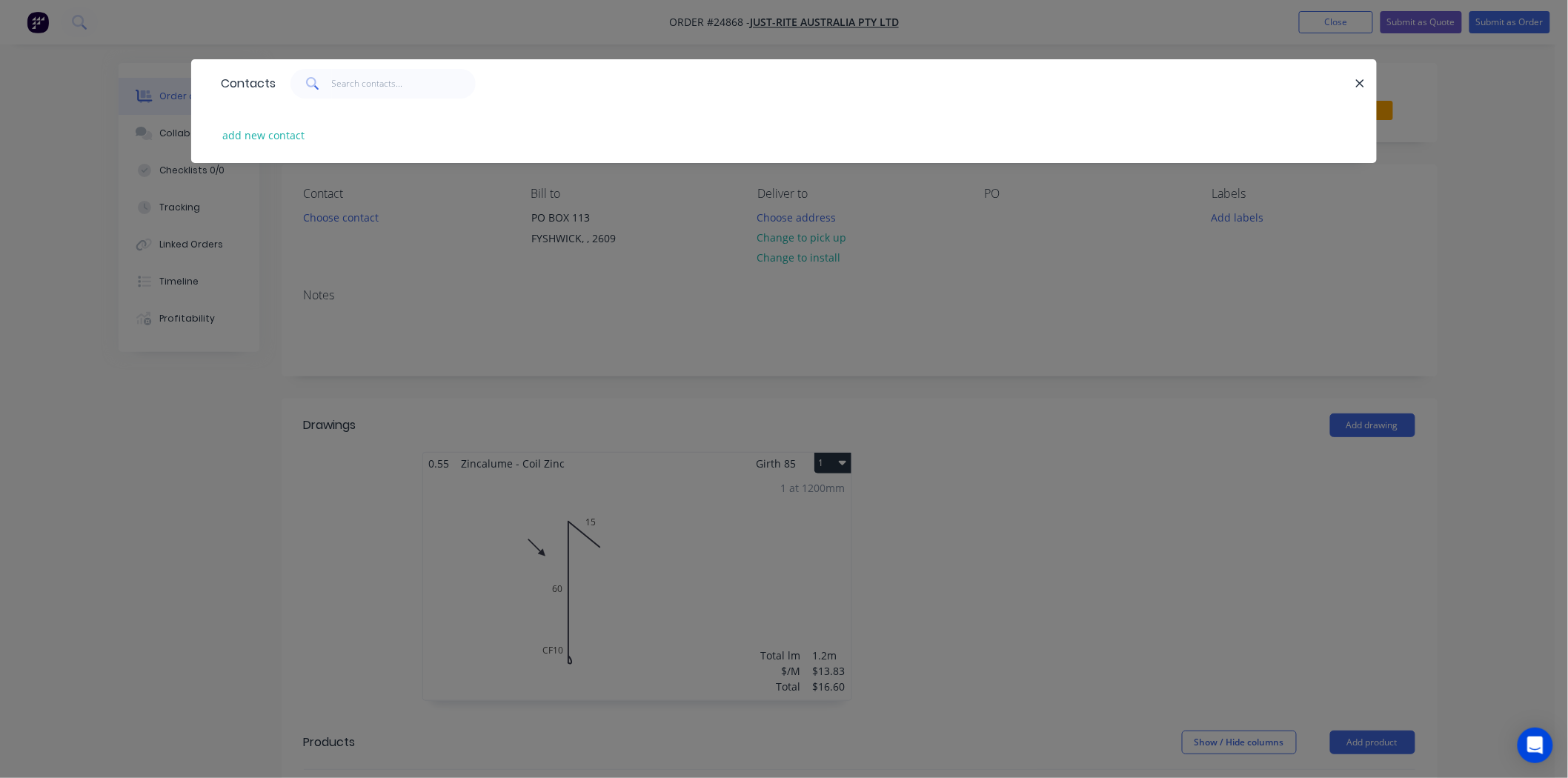
click at [360, 253] on div "Contacts add new contact" at bounding box center [784, 389] width 1568 height 778
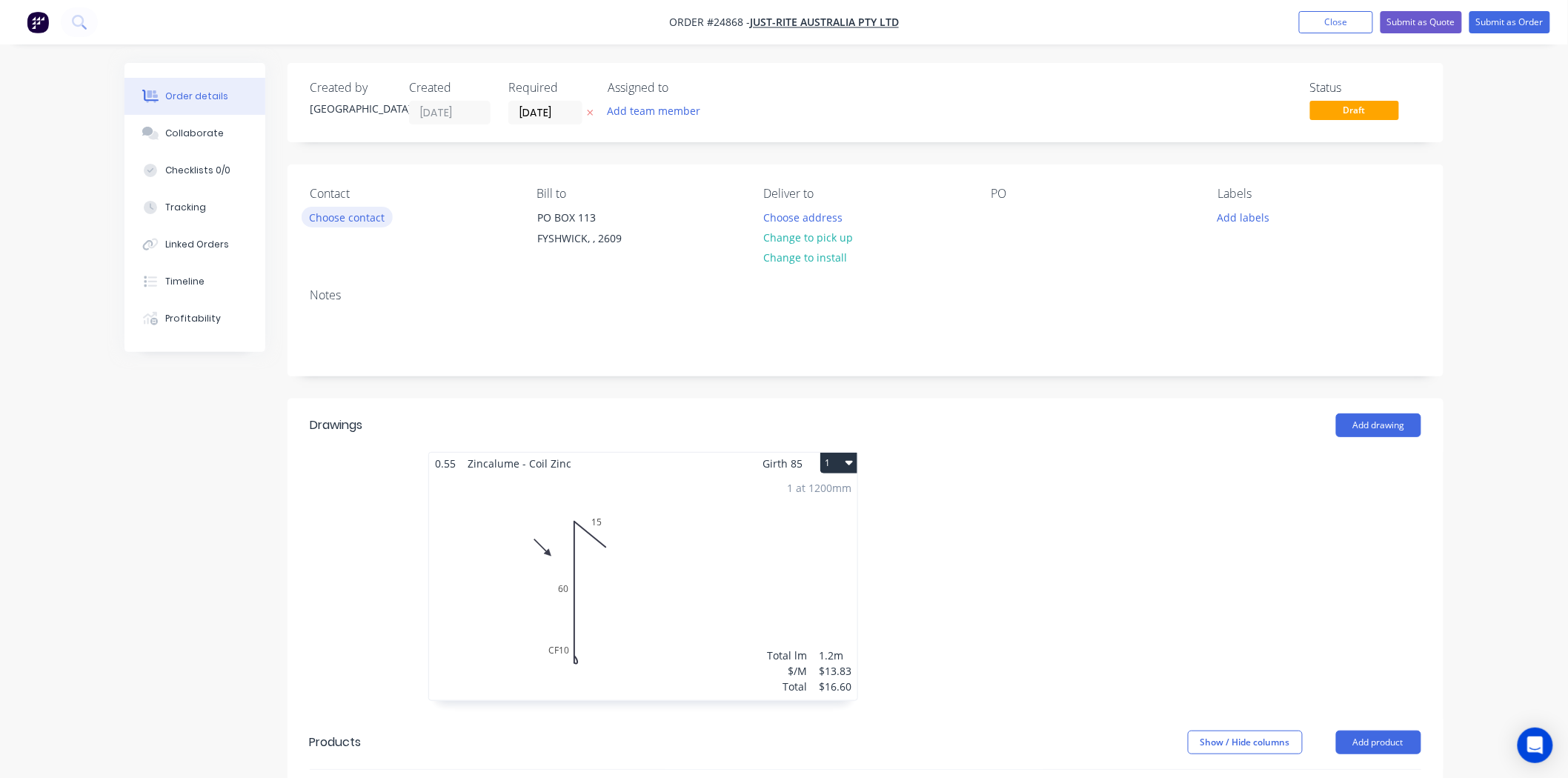
click at [363, 218] on button "Choose contact" at bounding box center [347, 217] width 91 height 20
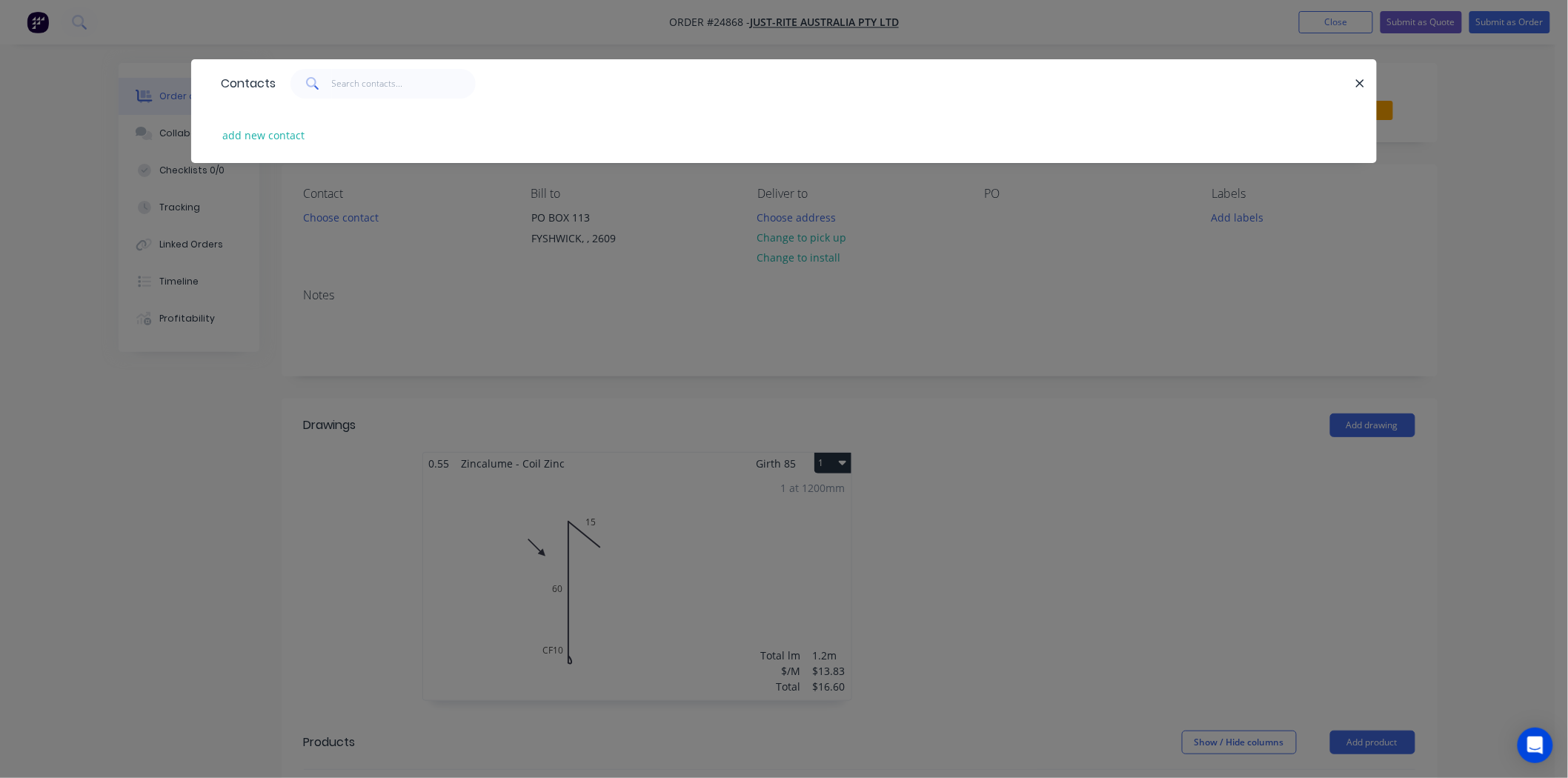
click at [1060, 378] on div "Contacts add new contact" at bounding box center [784, 389] width 1568 height 778
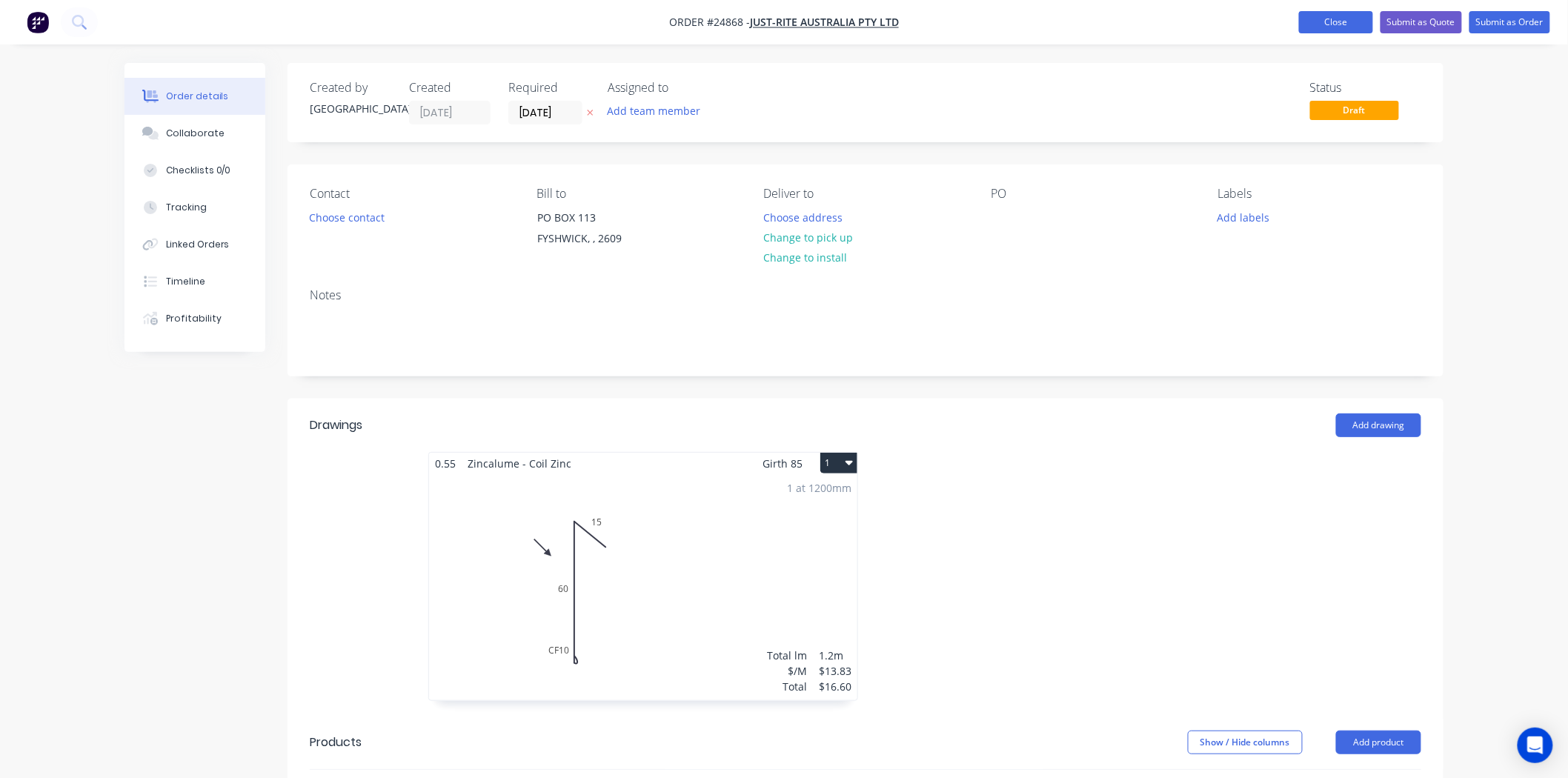
click at [1320, 20] on button "Close" at bounding box center [1336, 22] width 74 height 22
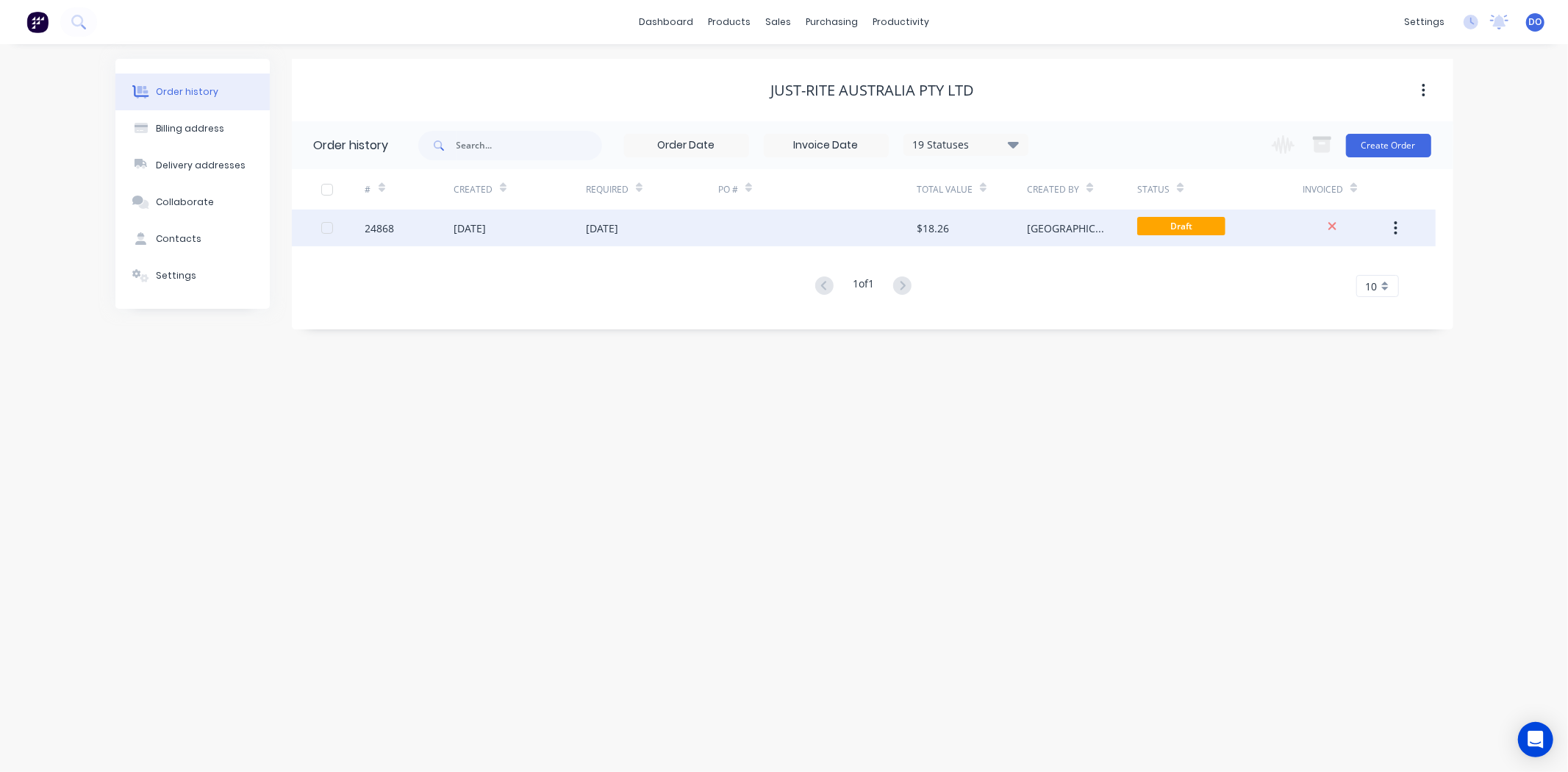
click at [1404, 233] on button "button" at bounding box center [1396, 228] width 35 height 27
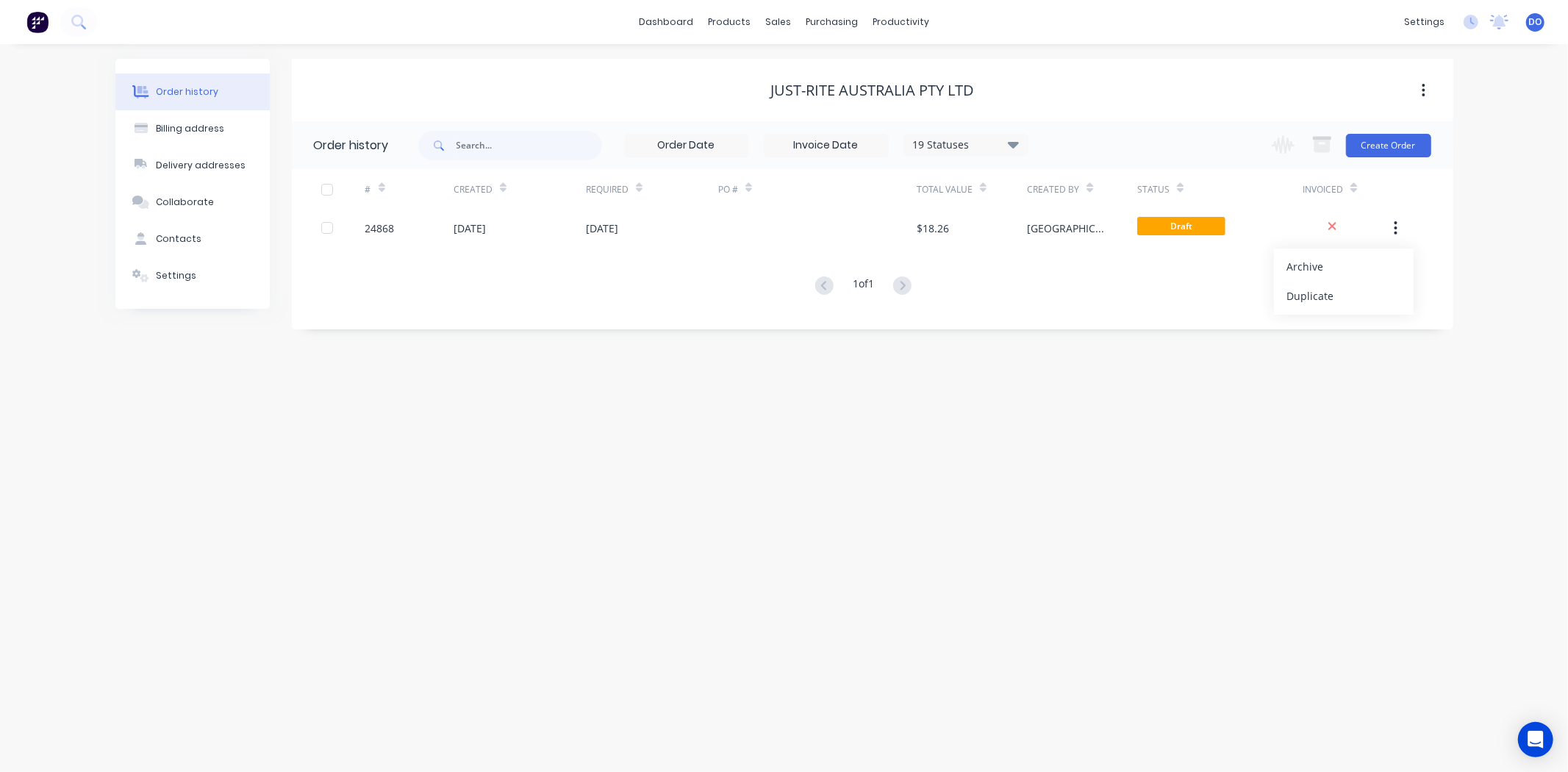
click at [871, 208] on div "PO #" at bounding box center [817, 189] width 198 height 41
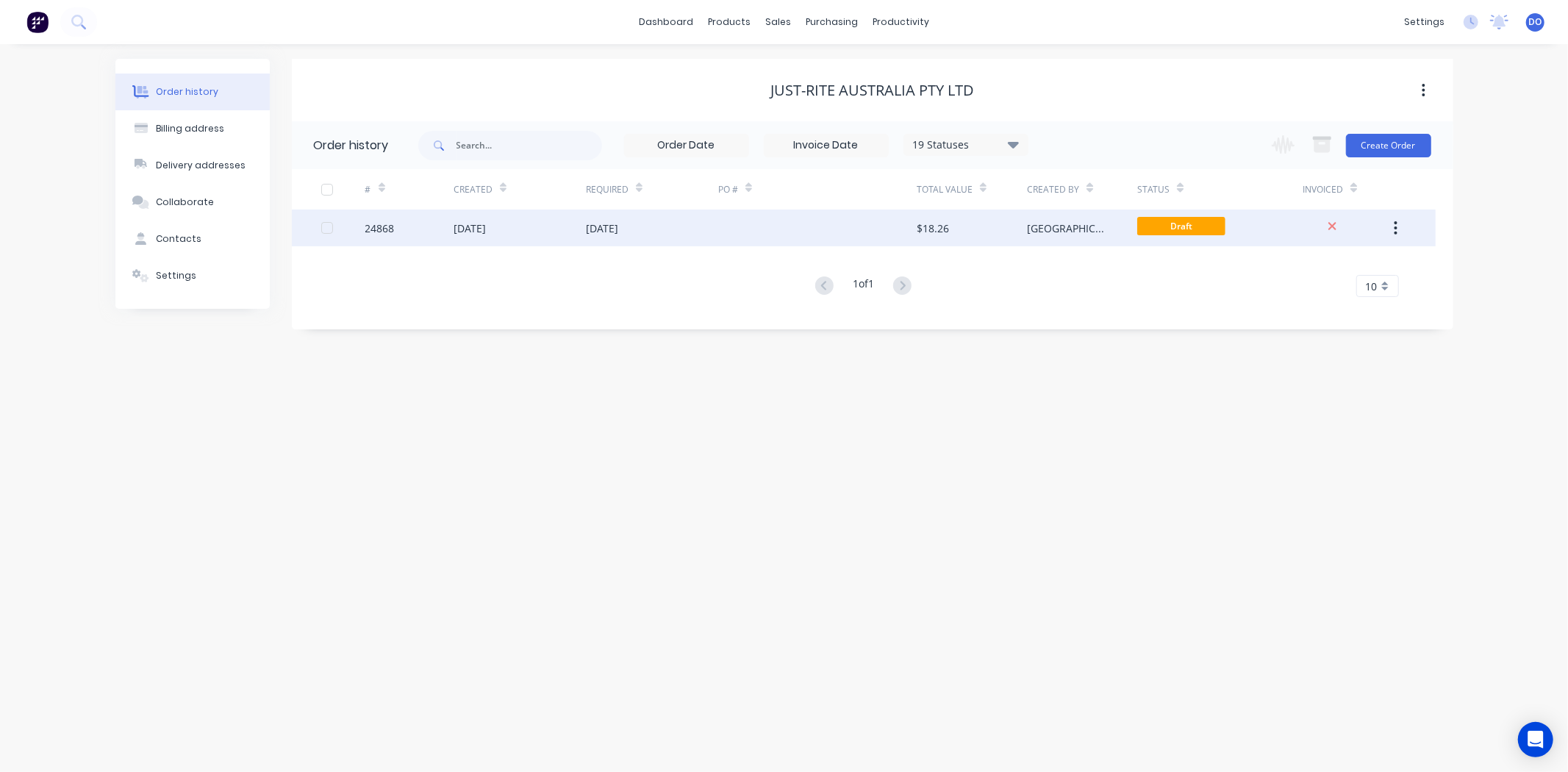
click at [871, 215] on div at bounding box center [817, 228] width 198 height 36
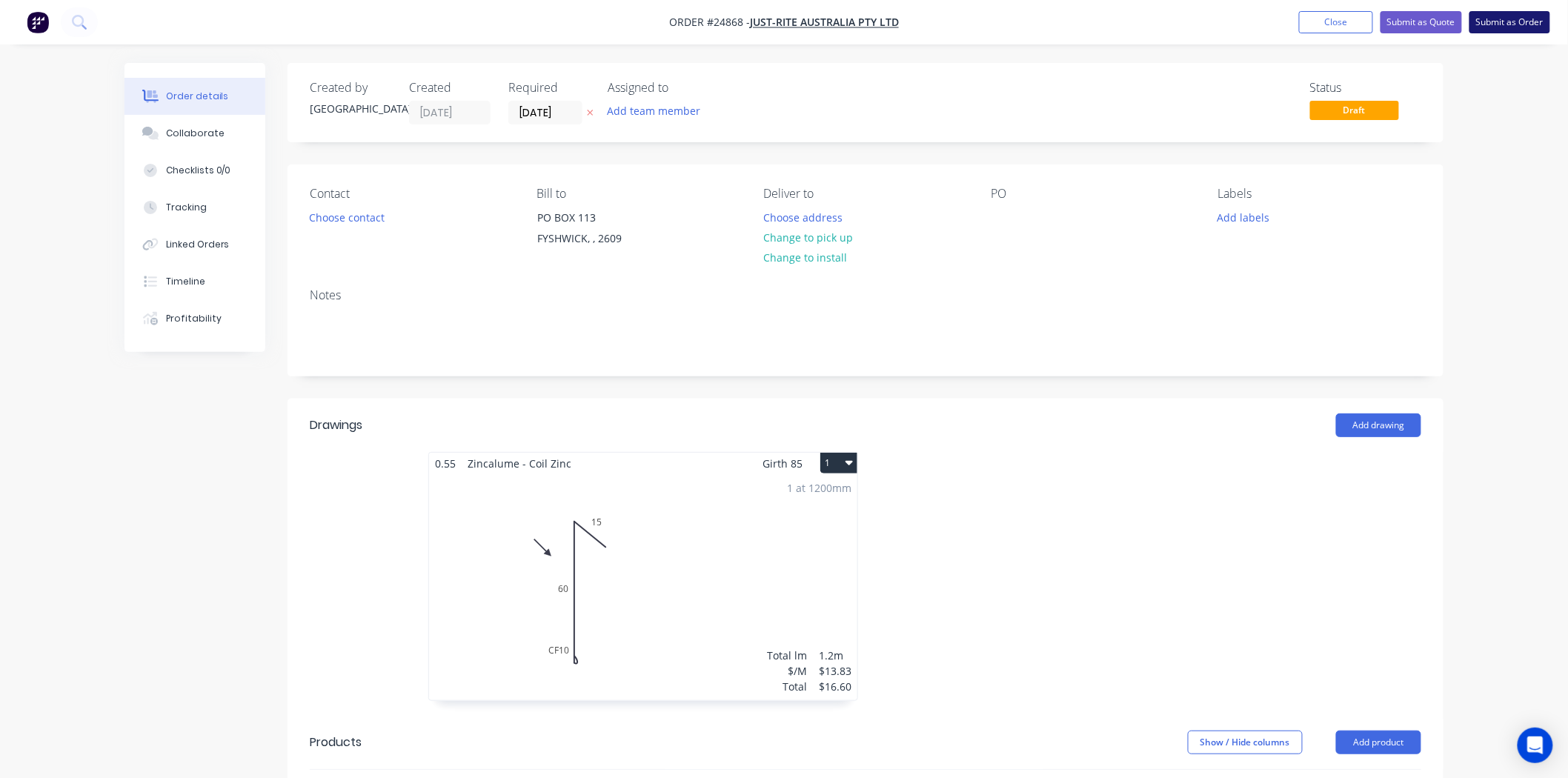
click at [1495, 21] on button "Submit as Order" at bounding box center [1510, 22] width 81 height 22
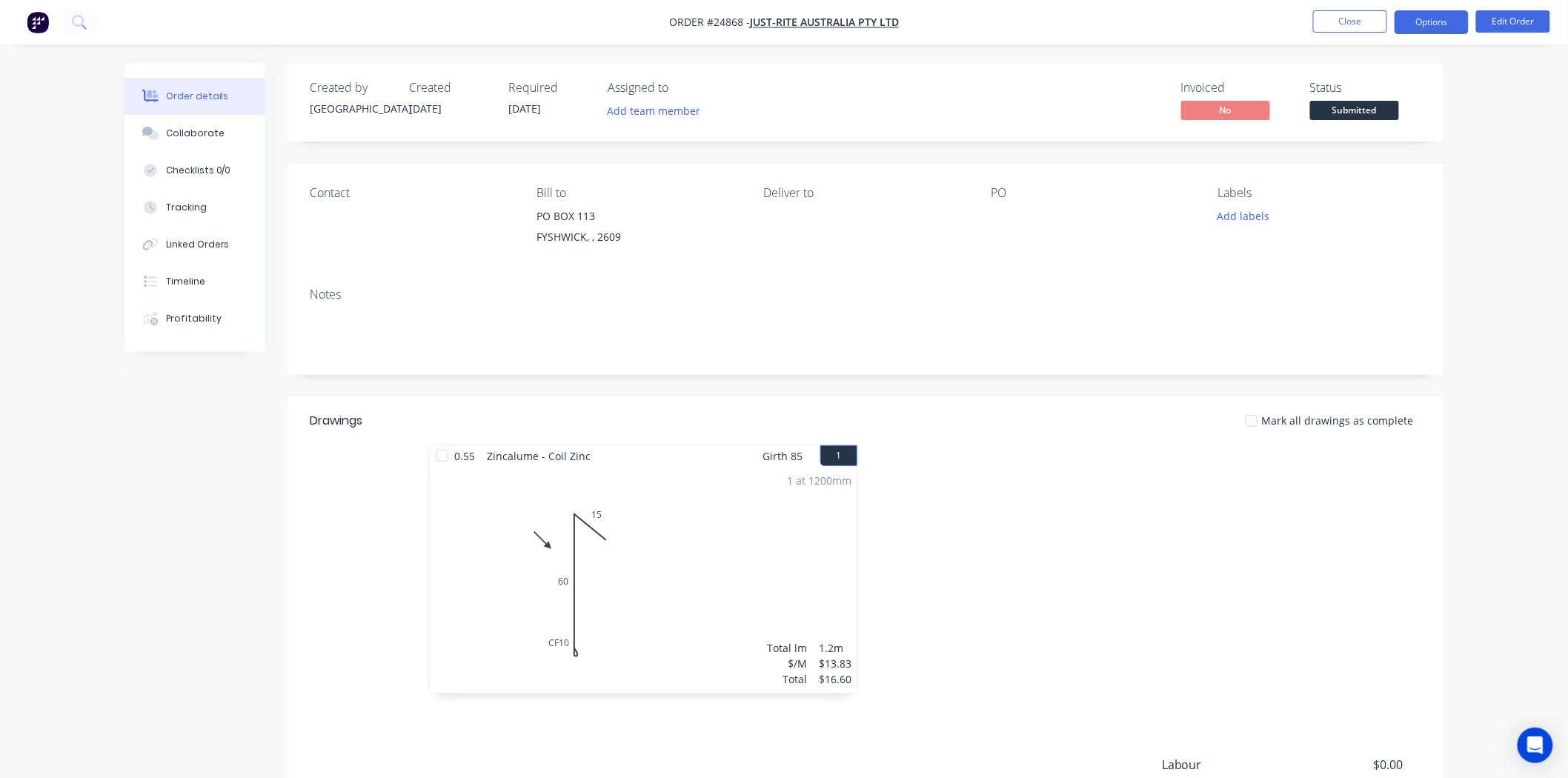
click at [1451, 24] on button "Options" at bounding box center [1431, 22] width 74 height 24
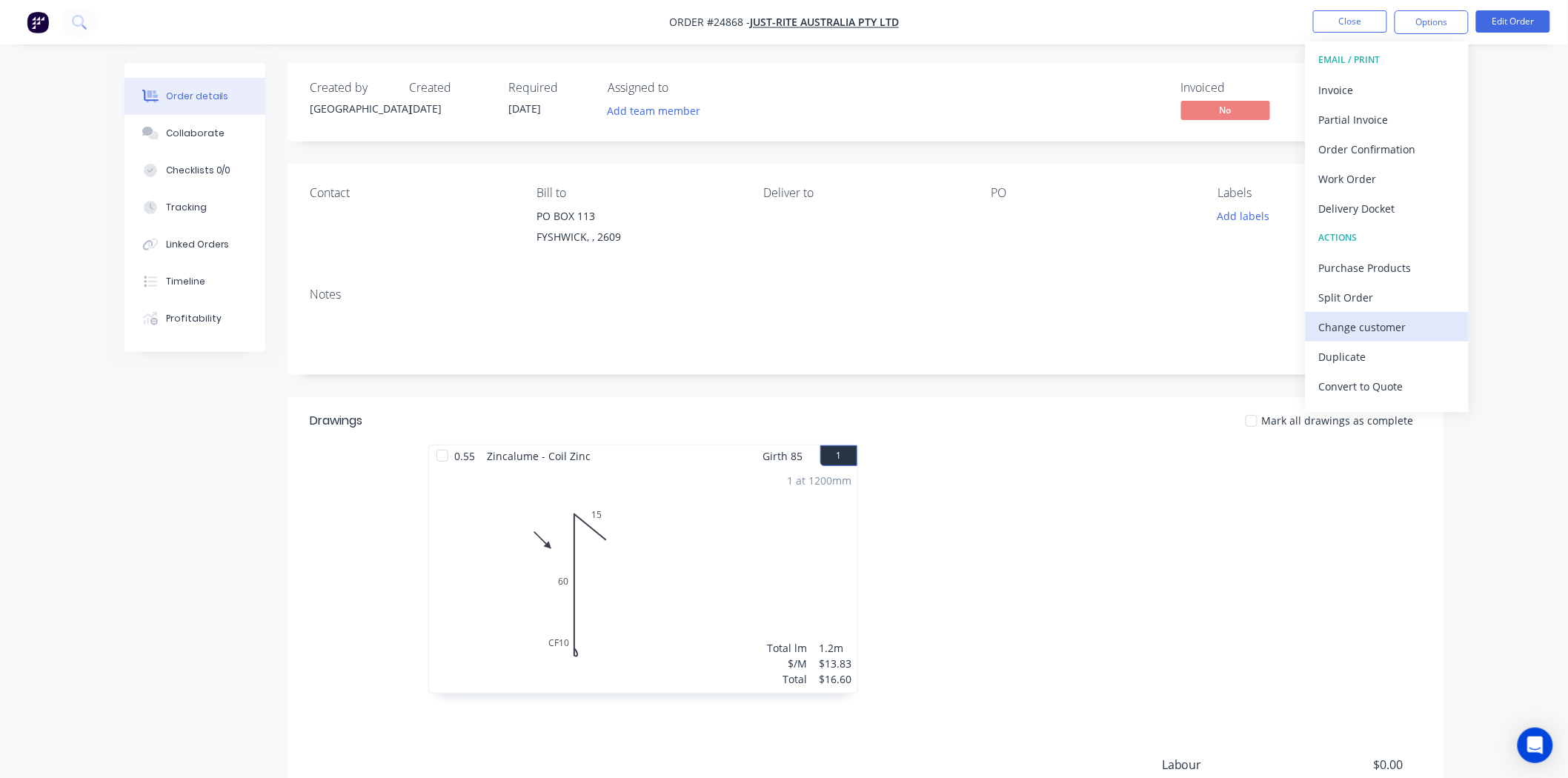
click at [1388, 320] on div "Change customer" at bounding box center [1387, 327] width 136 height 22
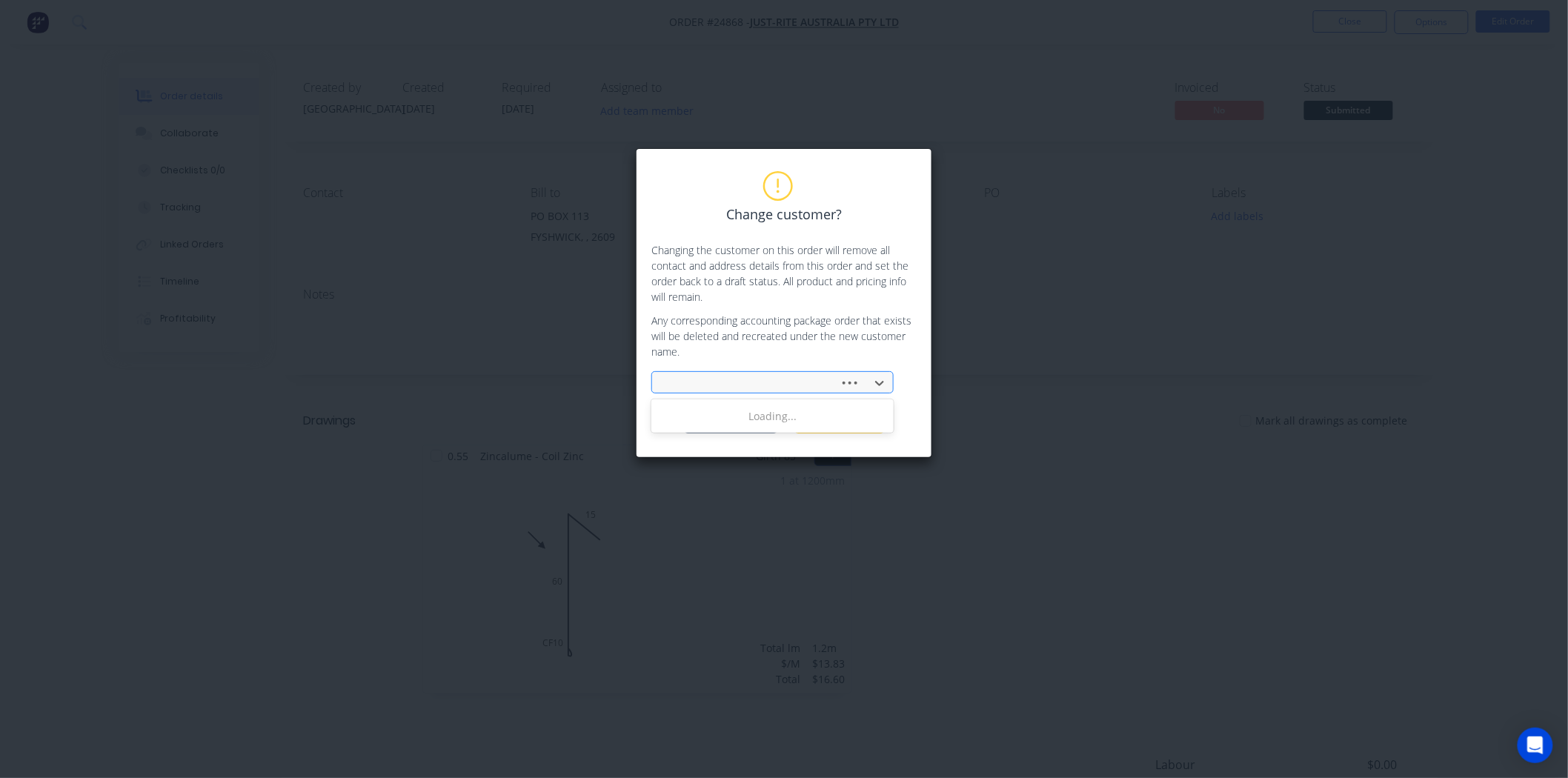
click at [781, 379] on div at bounding box center [747, 383] width 168 height 18
type input "just"
click at [794, 408] on div "JUST-RITE" at bounding box center [773, 416] width 243 height 27
click at [741, 423] on button "Change customer" at bounding box center [731, 422] width 93 height 22
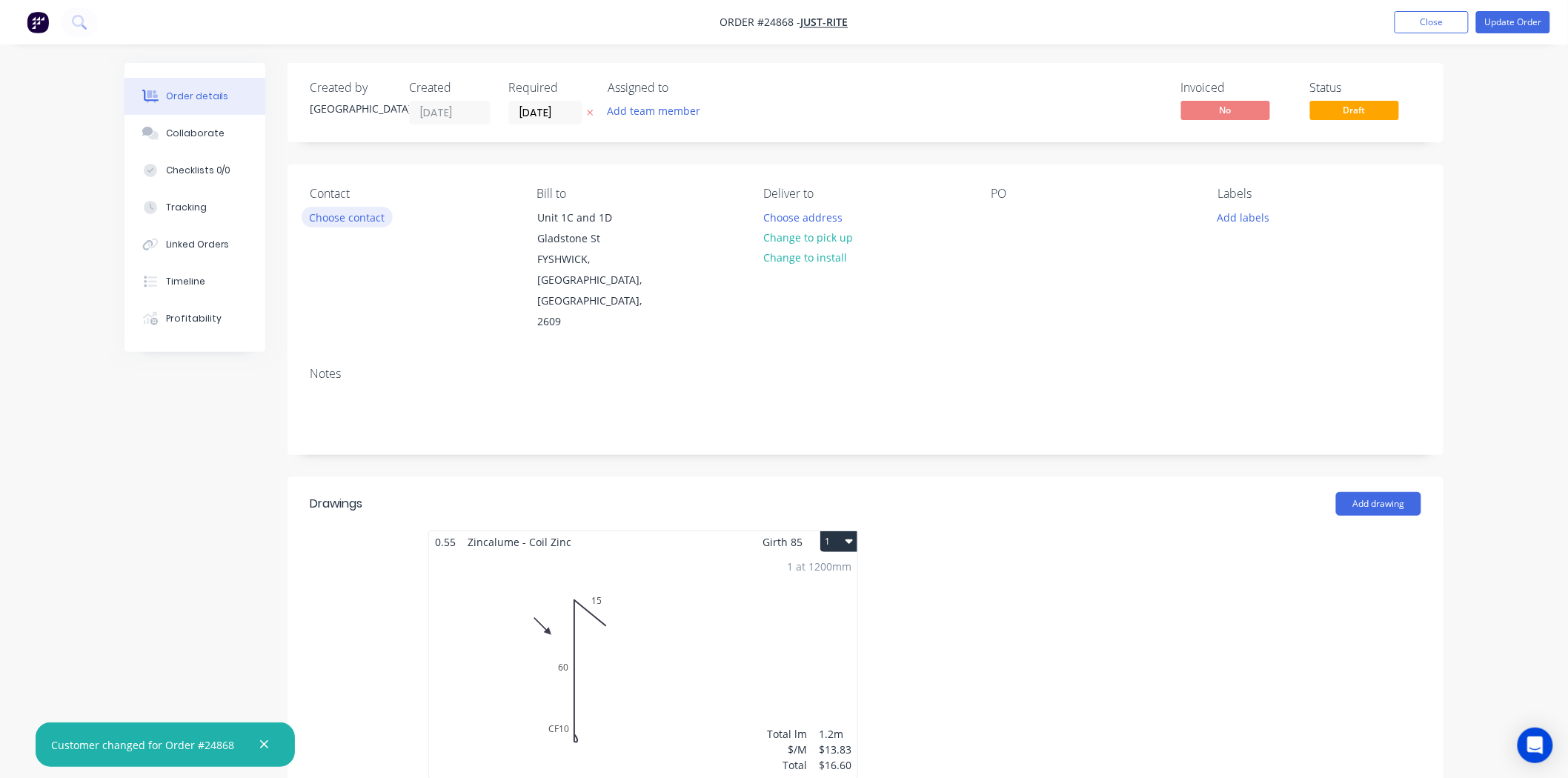
click at [375, 218] on button "Choose contact" at bounding box center [347, 217] width 91 height 20
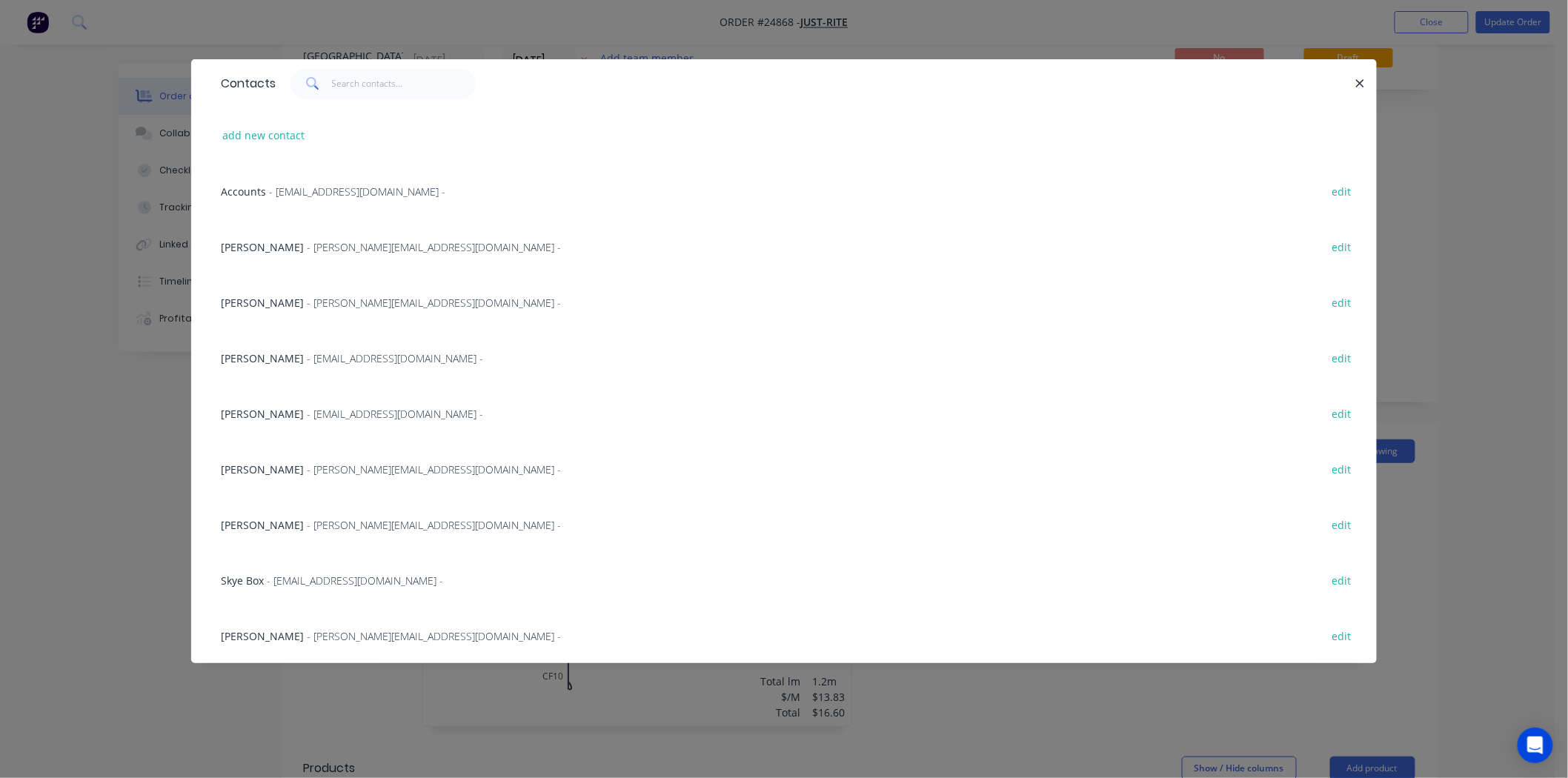
scroll to position [82, 0]
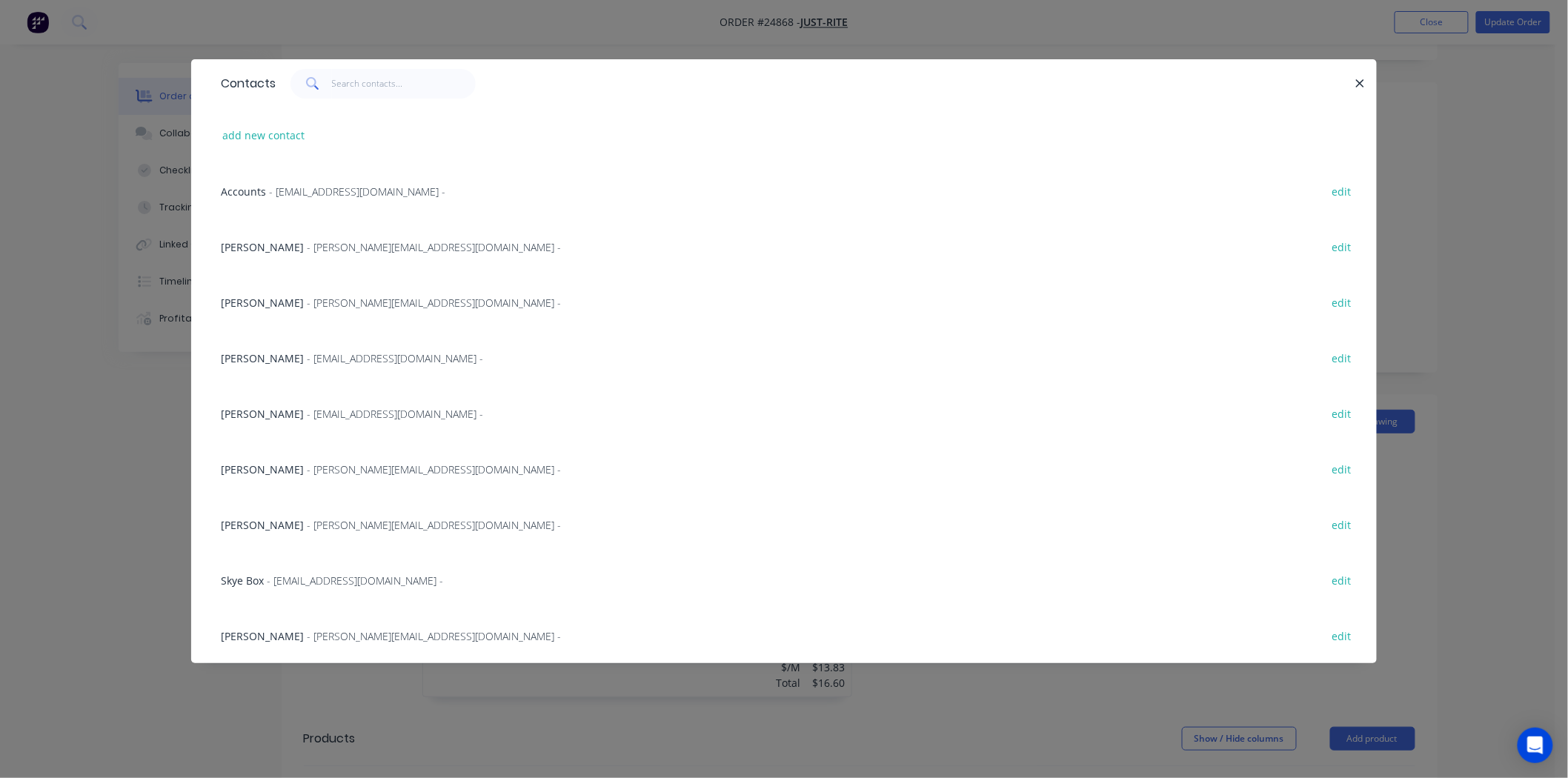
click at [232, 635] on span "Joshua Bryce" at bounding box center [262, 637] width 83 height 14
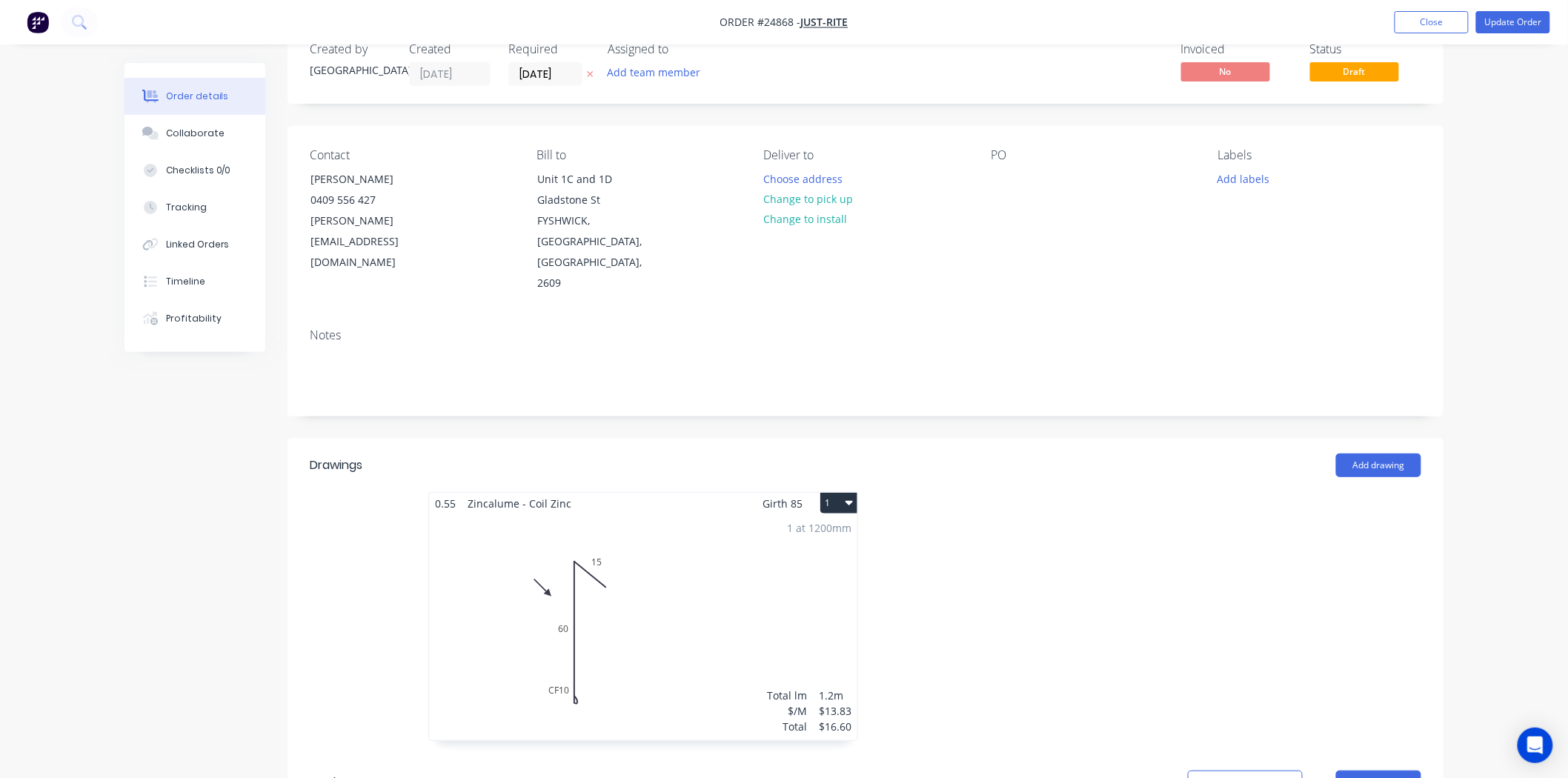
scroll to position [0, 0]
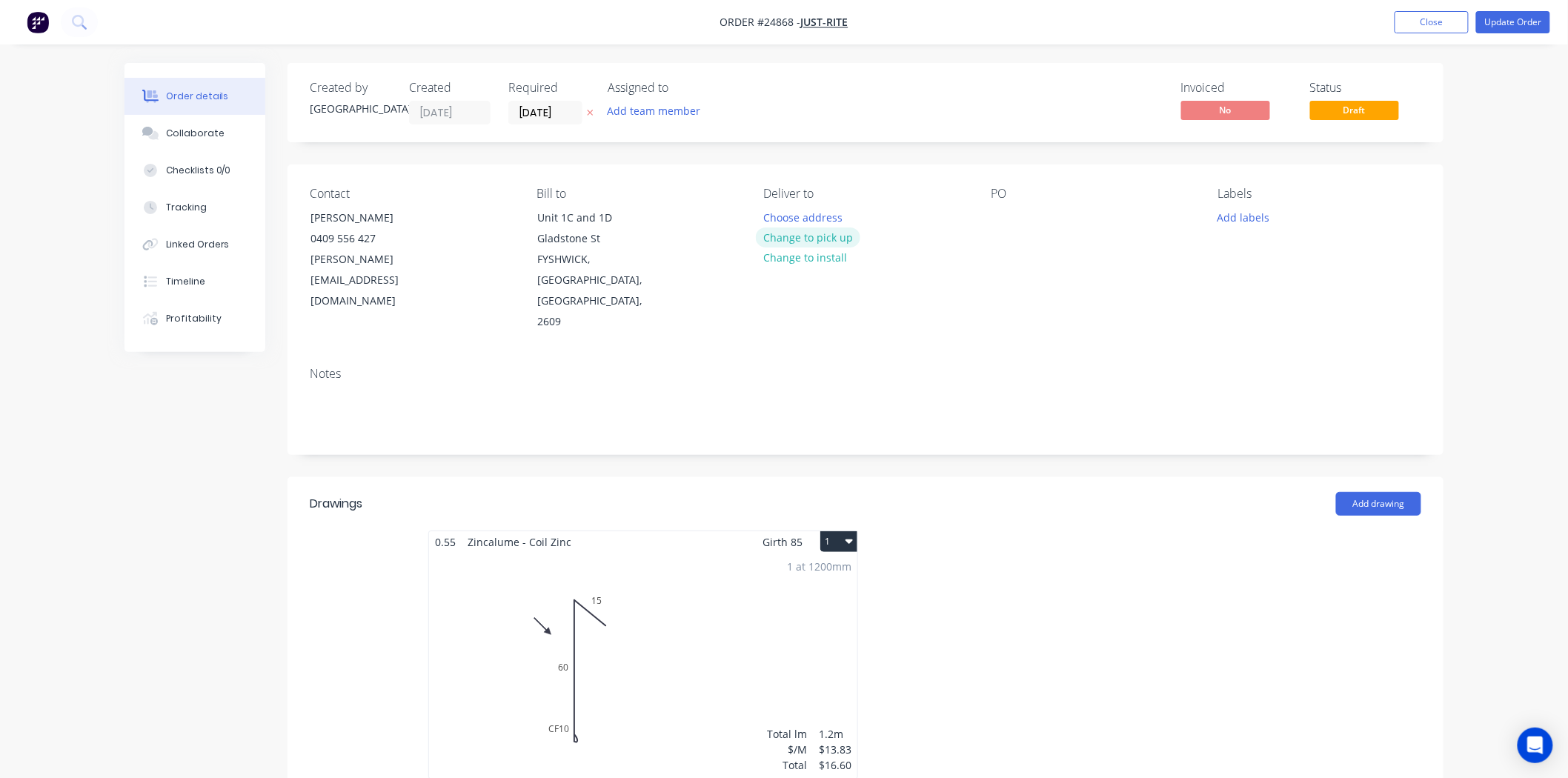
click at [845, 240] on button "Change to pick up" at bounding box center [808, 238] width 106 height 20
click at [1501, 16] on button "Update Order" at bounding box center [1513, 22] width 74 height 22
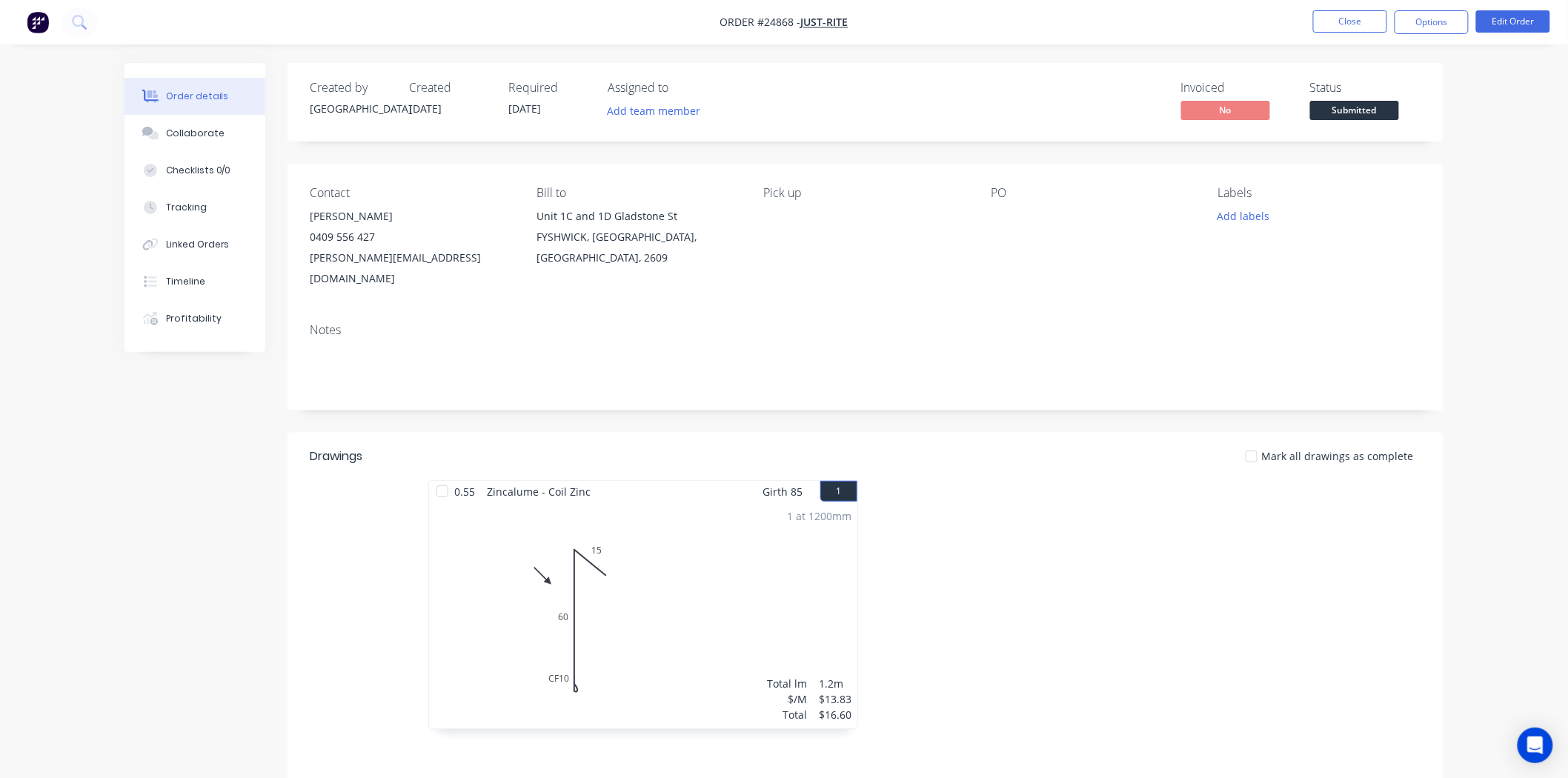
click at [1400, 108] on div "Status Submitted" at bounding box center [1365, 102] width 111 height 43
click at [1393, 108] on span "Submitted" at bounding box center [1354, 109] width 89 height 18
click at [1090, 238] on div "PO" at bounding box center [1092, 238] width 203 height 103
click at [1233, 213] on button "Add labels" at bounding box center [1243, 216] width 68 height 20
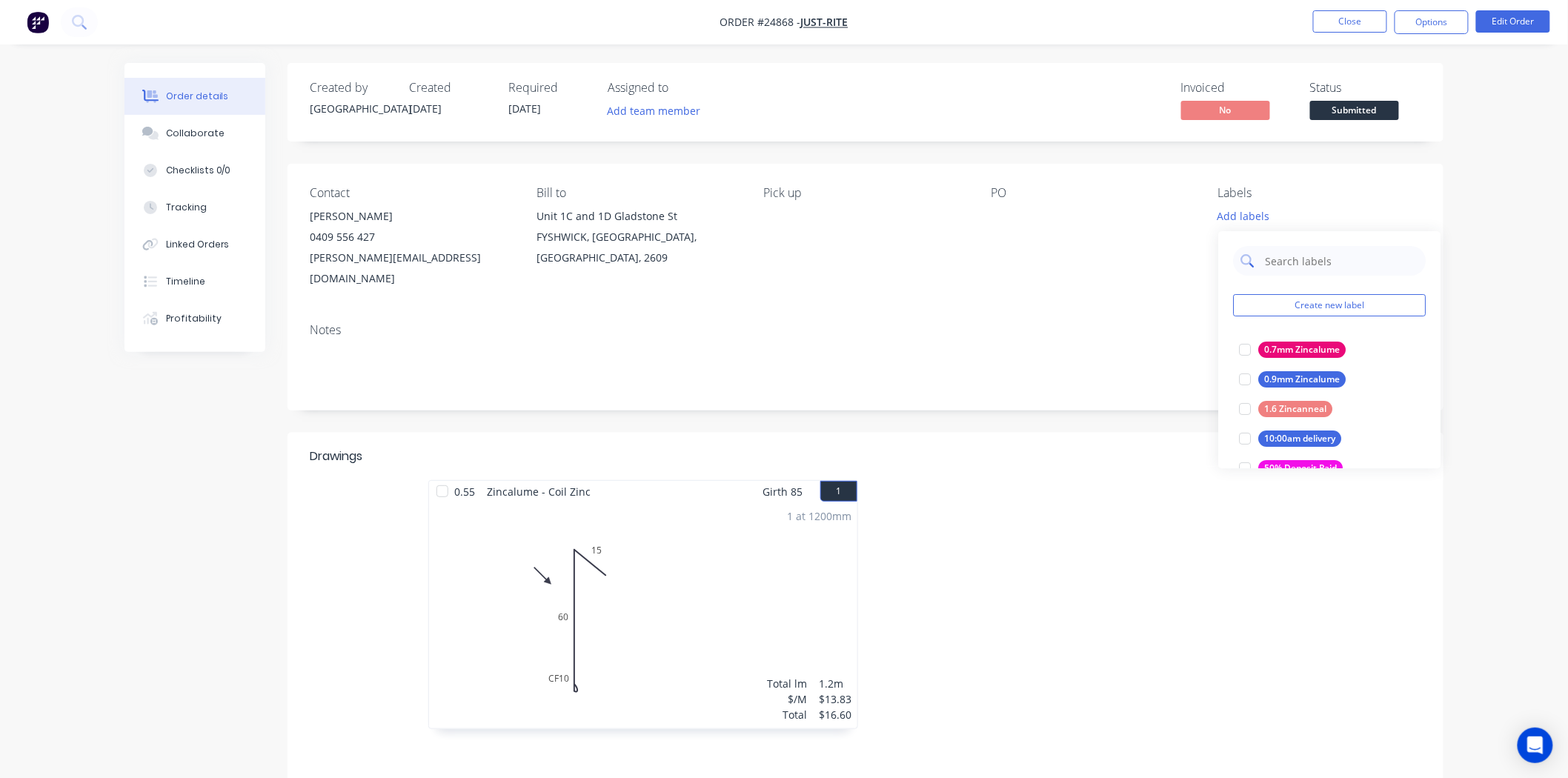
click at [1285, 264] on input "text" at bounding box center [1340, 261] width 155 height 30
type input "zinc"
click at [1243, 439] on div at bounding box center [1245, 438] width 30 height 30
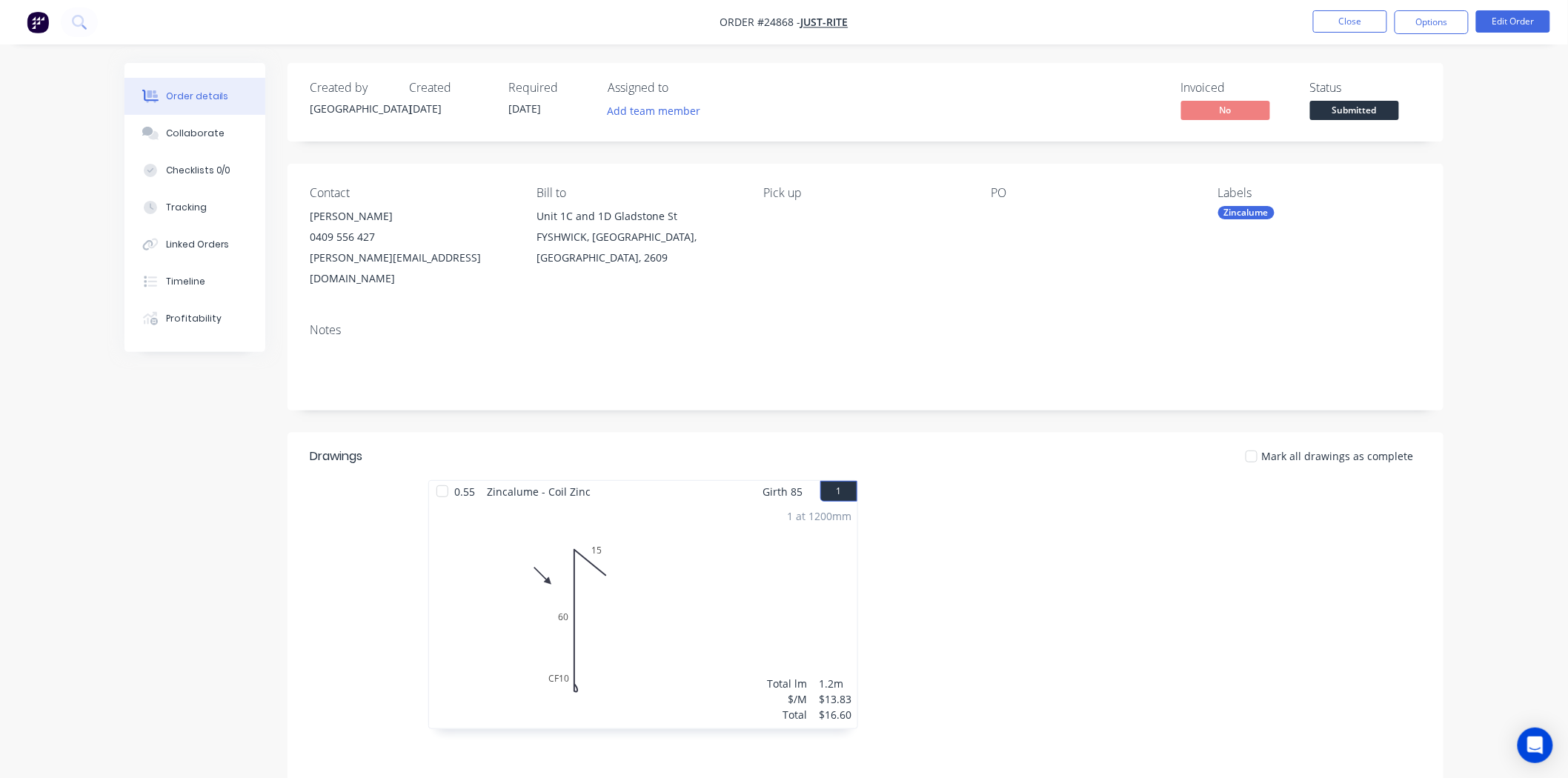
click at [1190, 311] on div "Notes" at bounding box center [865, 361] width 1156 height 100
click at [1331, 111] on span "Submitted" at bounding box center [1354, 109] width 89 height 18
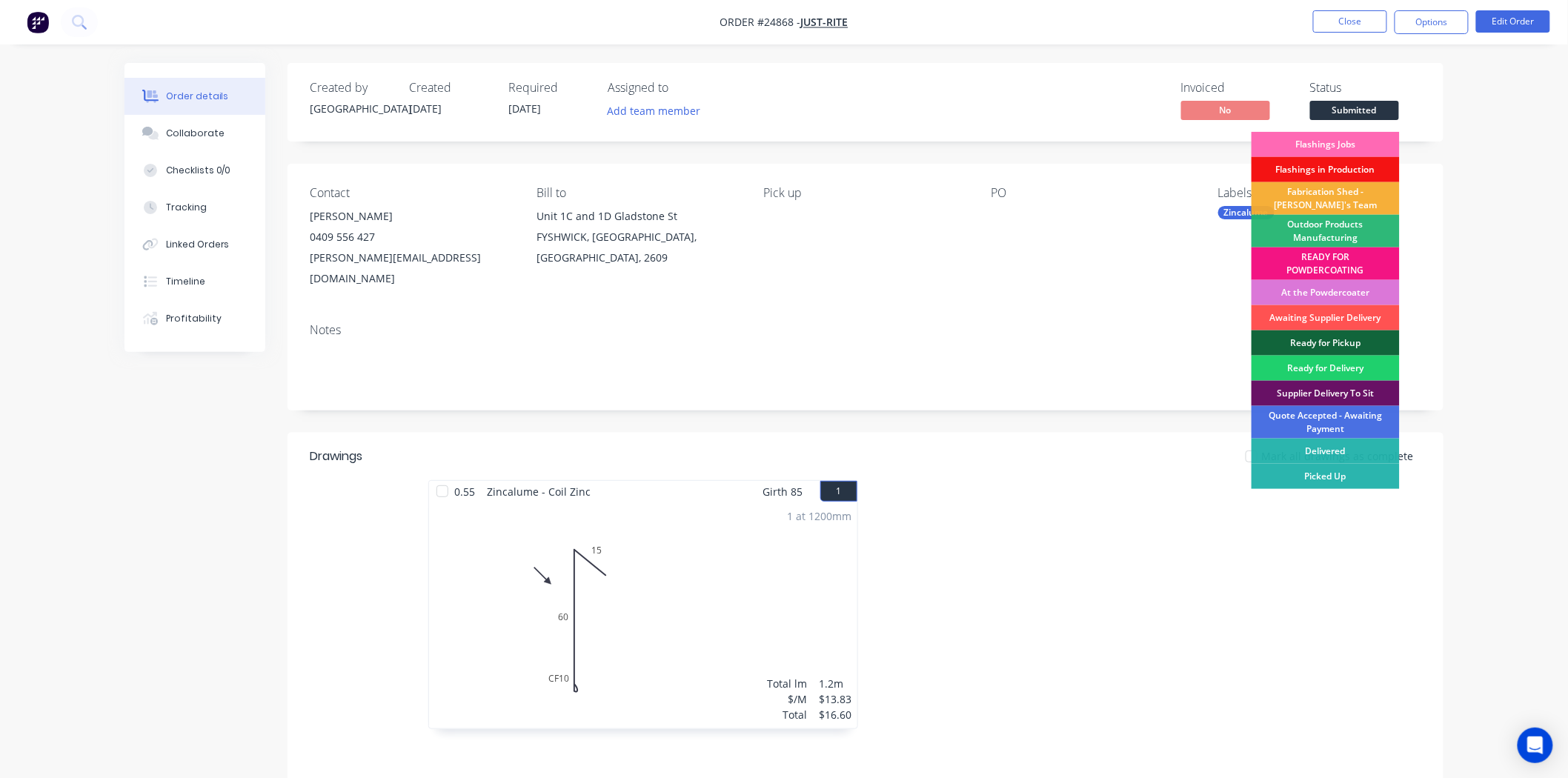
click at [1334, 146] on div "Flashings Jobs" at bounding box center [1325, 144] width 148 height 25
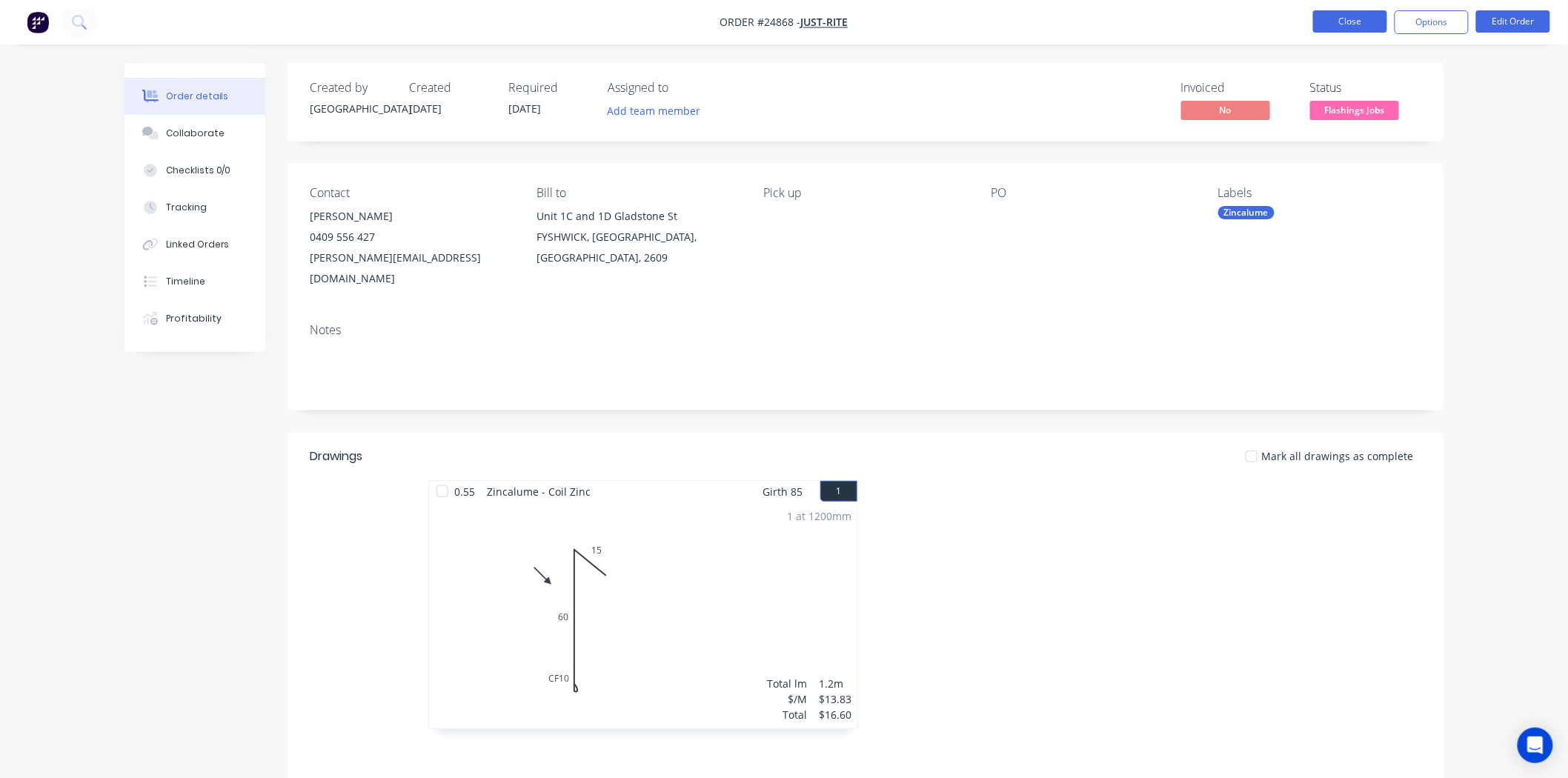
click at [1358, 24] on button "Close" at bounding box center [1350, 21] width 74 height 22
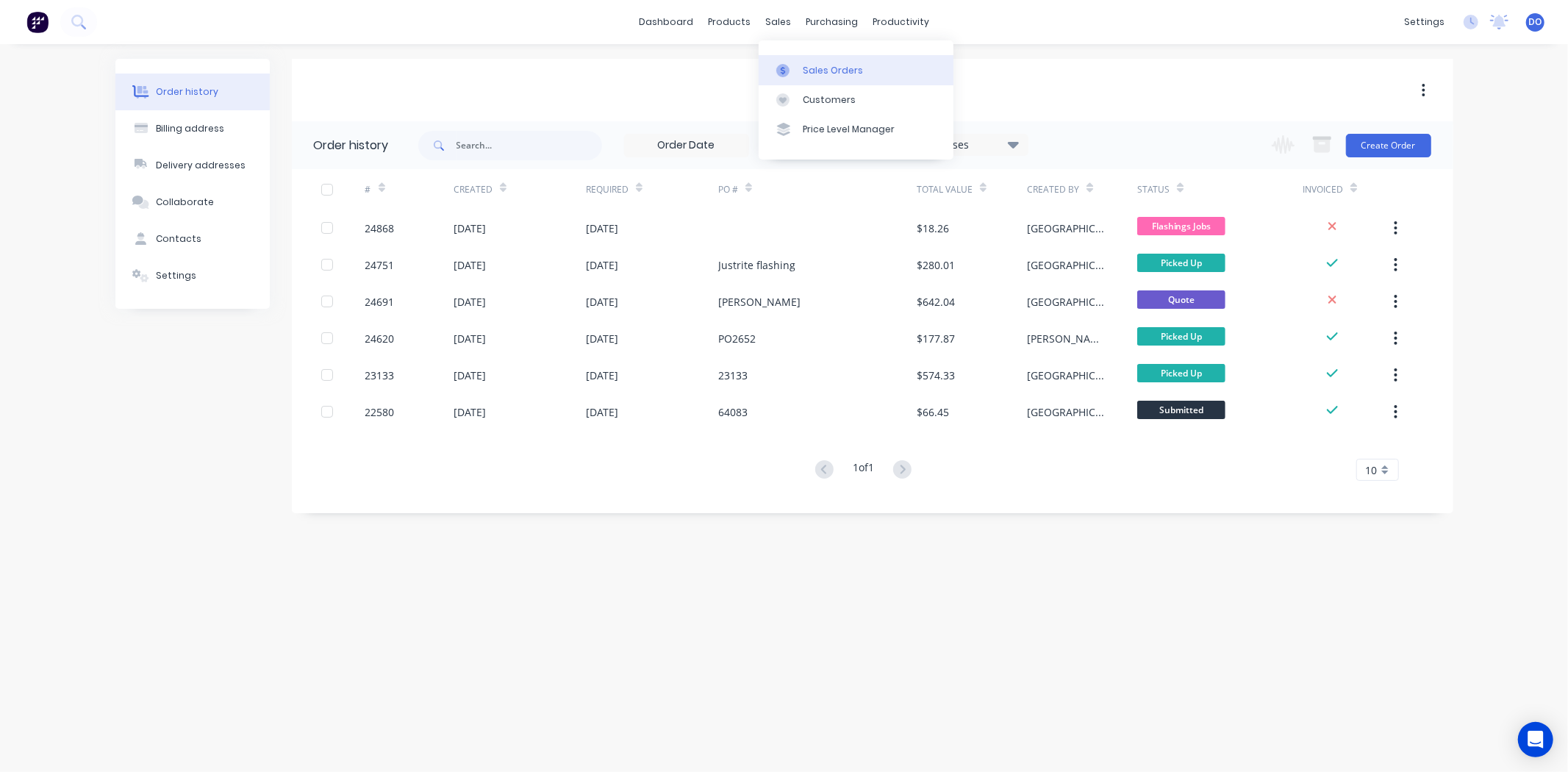
click at [794, 71] on div at bounding box center [787, 70] width 22 height 13
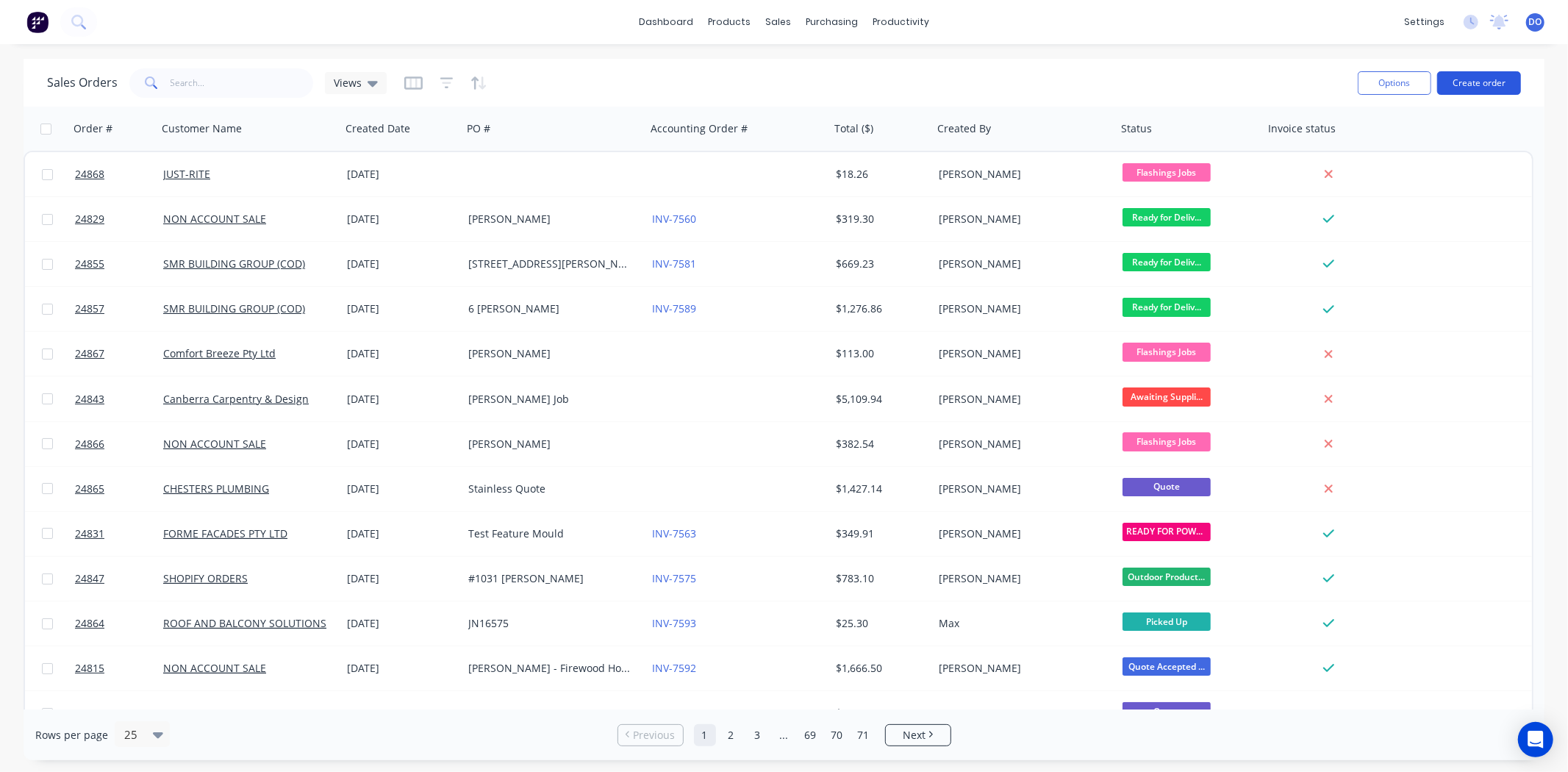
click at [1471, 90] on button "Create order" at bounding box center [1479, 82] width 84 height 23
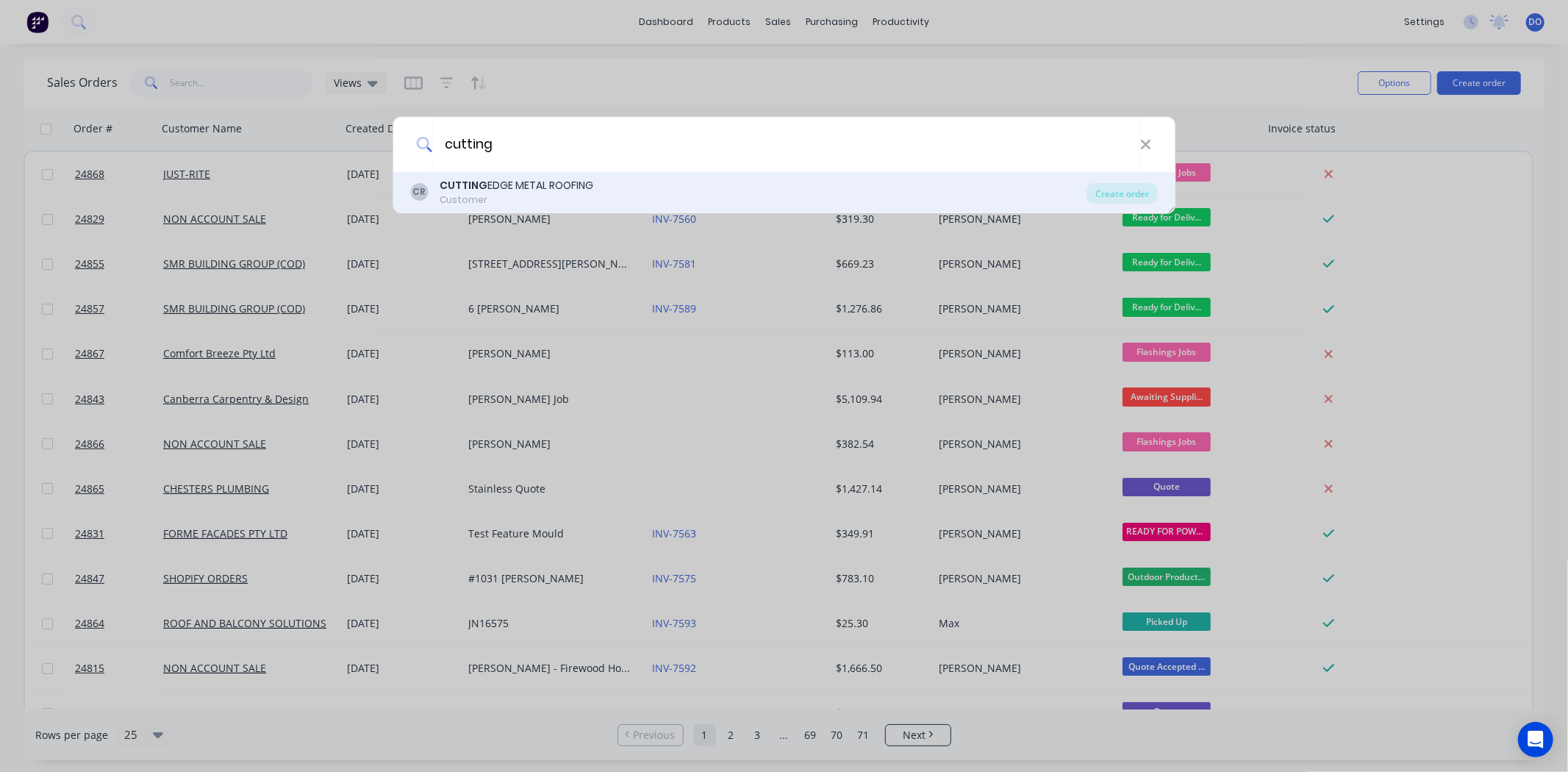
type input "cutting"
click at [505, 197] on div "Customer" at bounding box center [516, 199] width 153 height 13
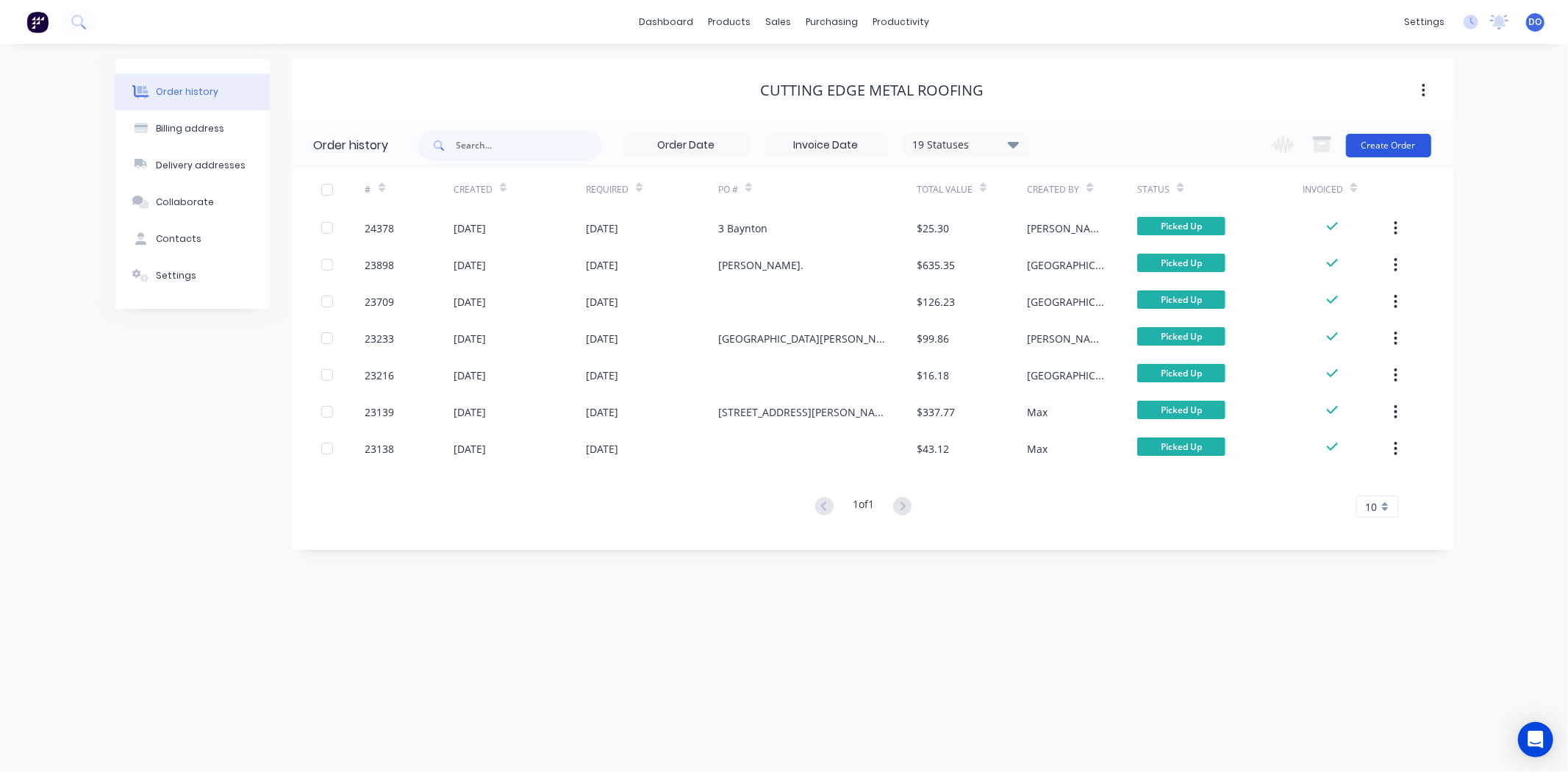
click at [1414, 150] on button "Create Order" at bounding box center [1389, 145] width 85 height 23
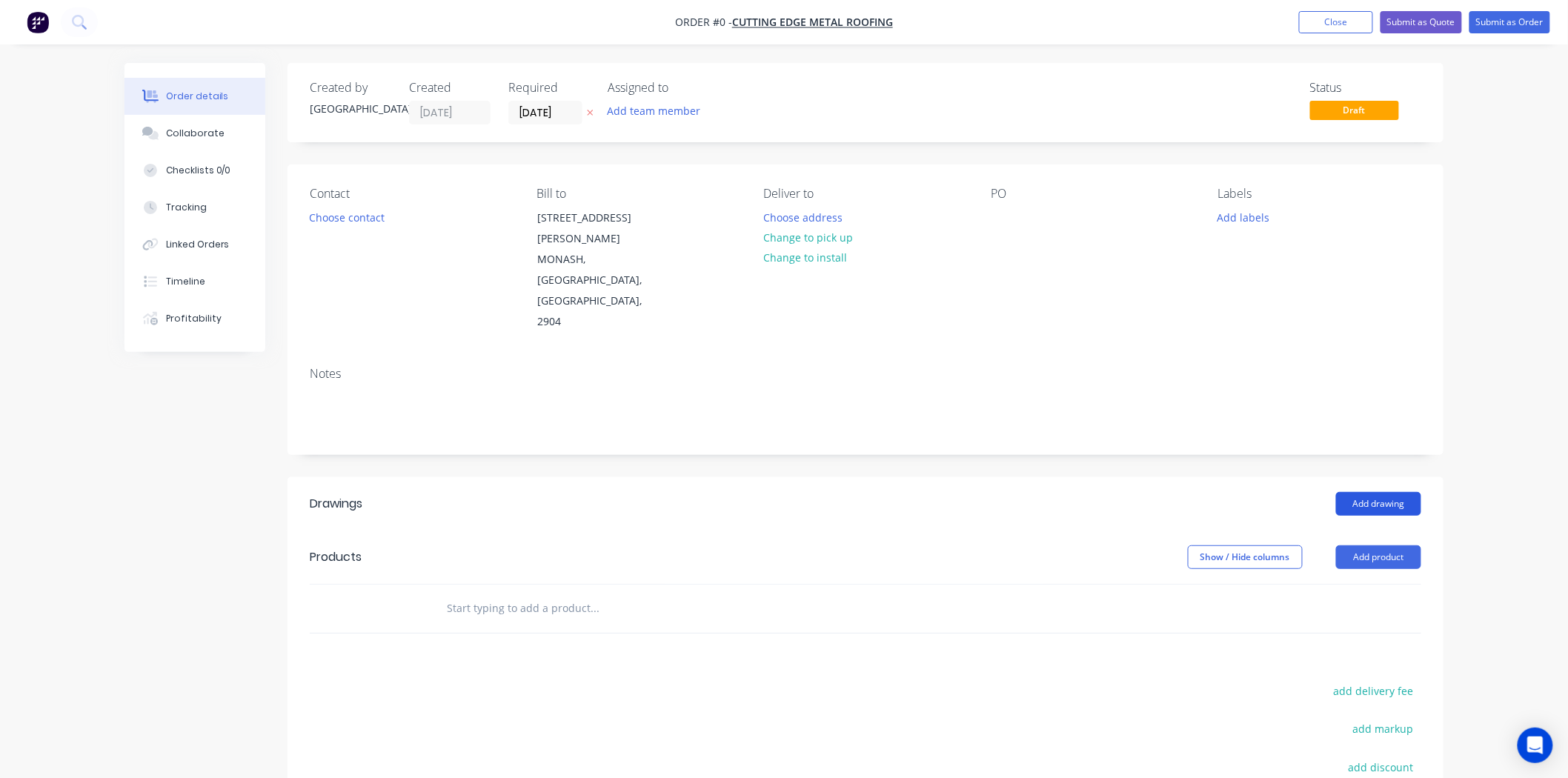
click at [1364, 492] on button "Add drawing" at bounding box center [1379, 504] width 86 height 24
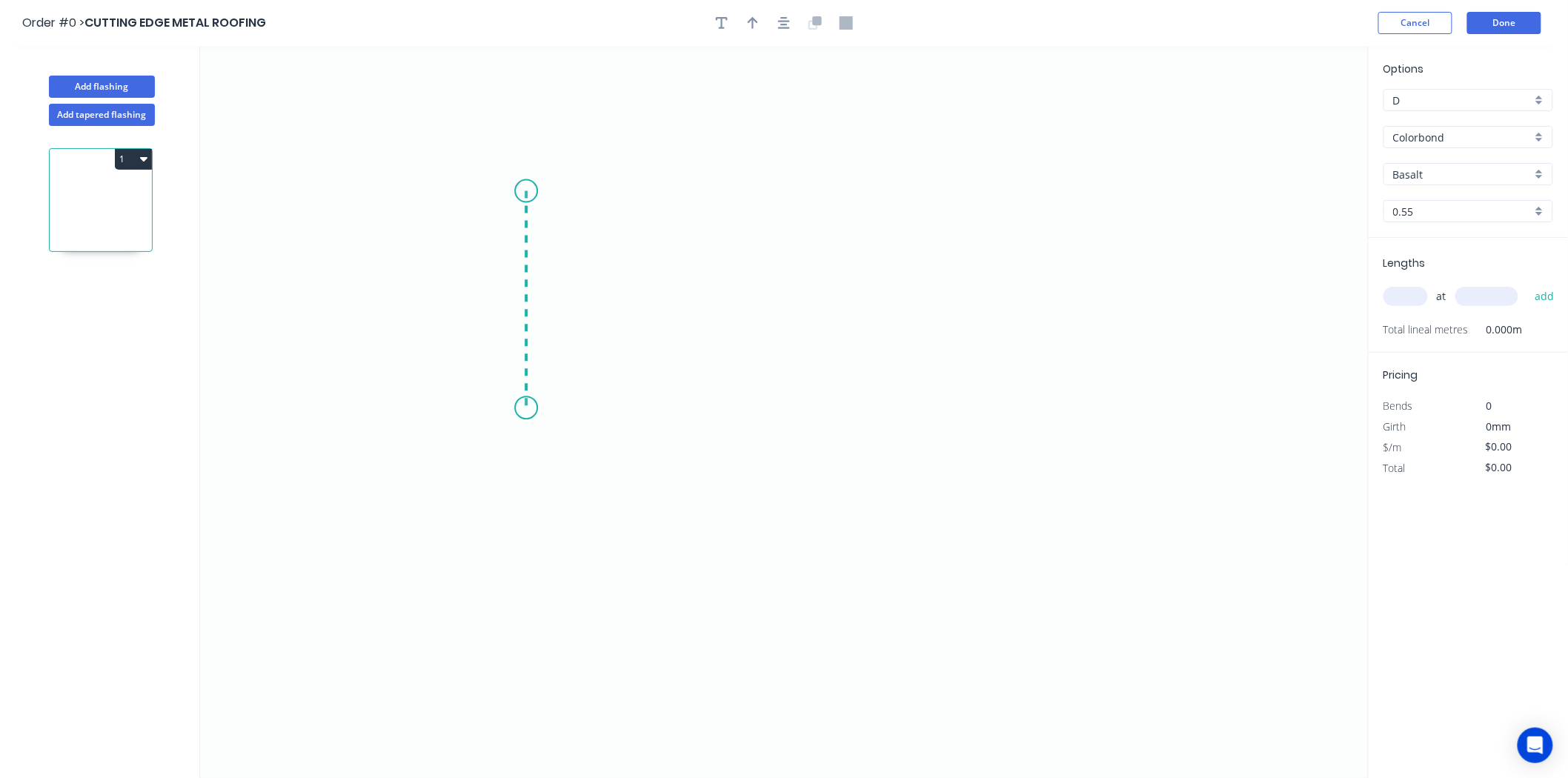
drag, startPoint x: 526, startPoint y: 191, endPoint x: 512, endPoint y: 423, distance: 232.4
click at [512, 423] on icon "0" at bounding box center [784, 412] width 1168 height 732
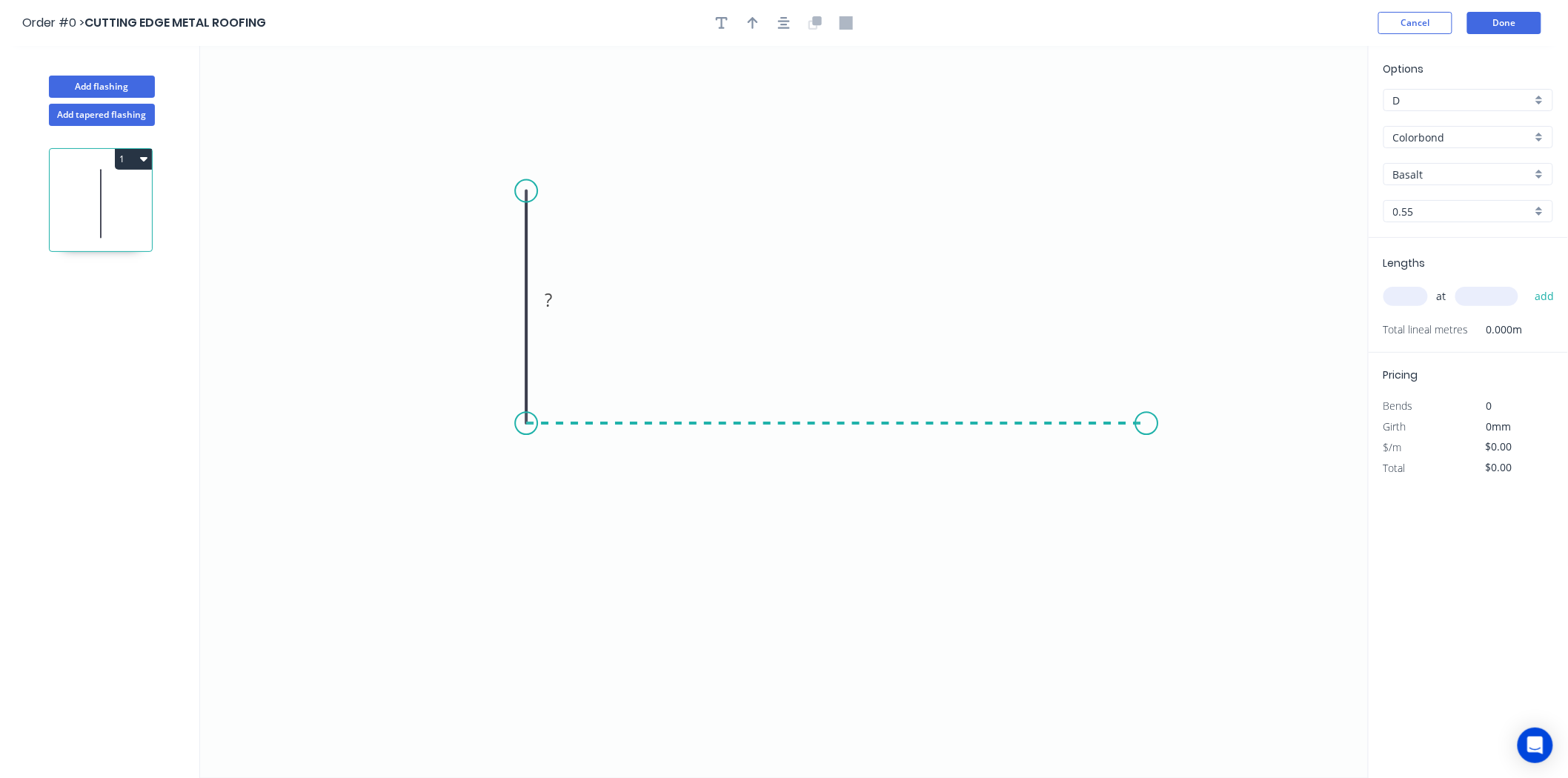
click at [1147, 425] on icon "0 ?" at bounding box center [784, 412] width 1168 height 732
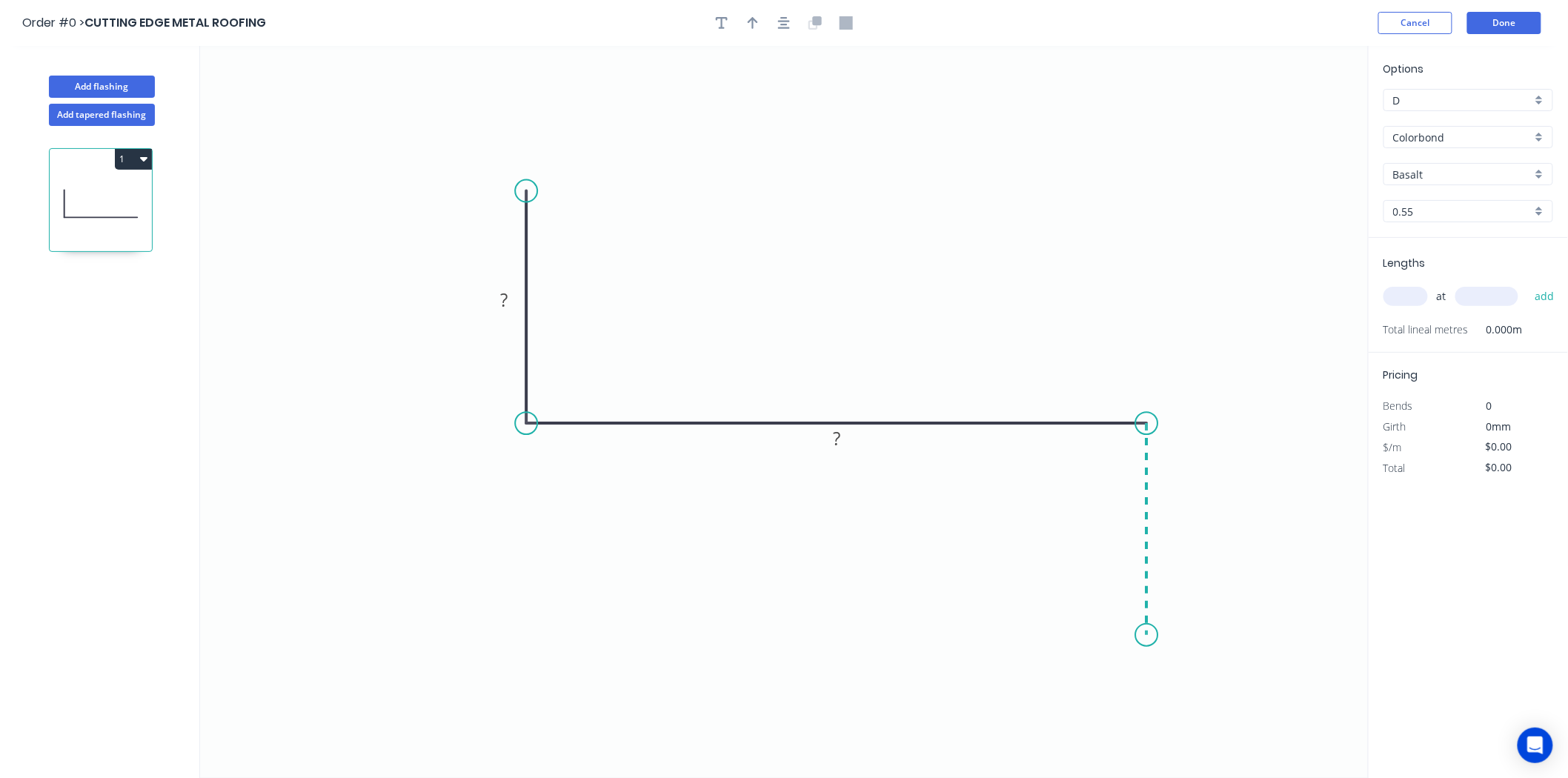
click at [1131, 636] on icon "0 ? ?" at bounding box center [784, 412] width 1168 height 732
click at [1104, 595] on icon "0 ? ? ?" at bounding box center [784, 412] width 1168 height 732
click at [581, 469] on div "Show angle" at bounding box center [598, 468] width 149 height 31
click at [504, 298] on tspan "?" at bounding box center [504, 299] width 7 height 24
click at [750, 35] on header "Order #0 > CUTTING EDGE METAL ROOFING Cancel Done" at bounding box center [784, 23] width 1568 height 46
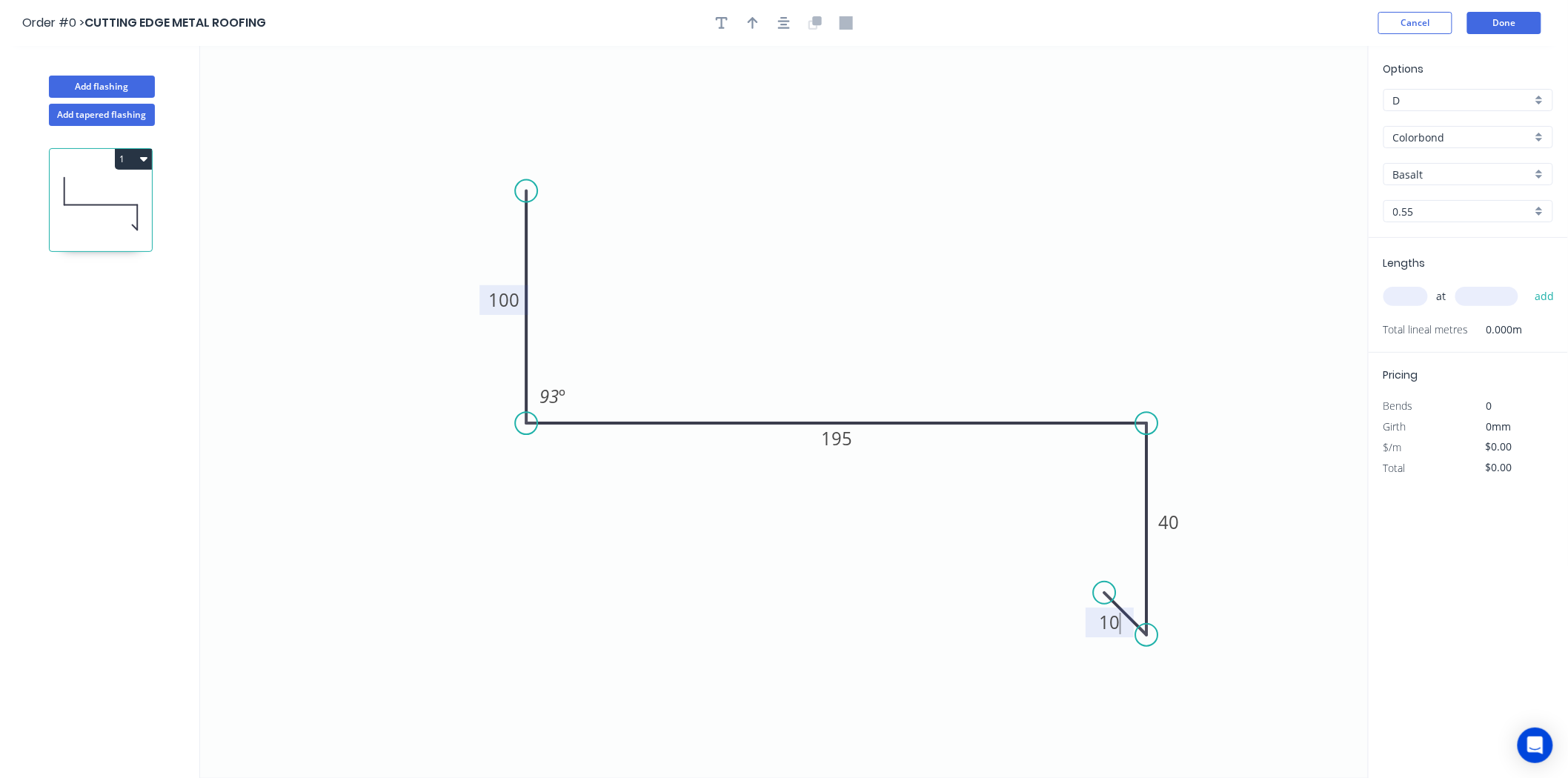
type input "$17.60"
click at [752, 27] on icon "button" at bounding box center [753, 23] width 10 height 13
click at [1291, 114] on icon at bounding box center [1293, 103] width 13 height 47
drag, startPoint x: 1291, startPoint y: 114, endPoint x: 1090, endPoint y: 298, distance: 272.5
click at [1086, 299] on icon "0 100 195 40 10 93 º" at bounding box center [784, 412] width 1168 height 732
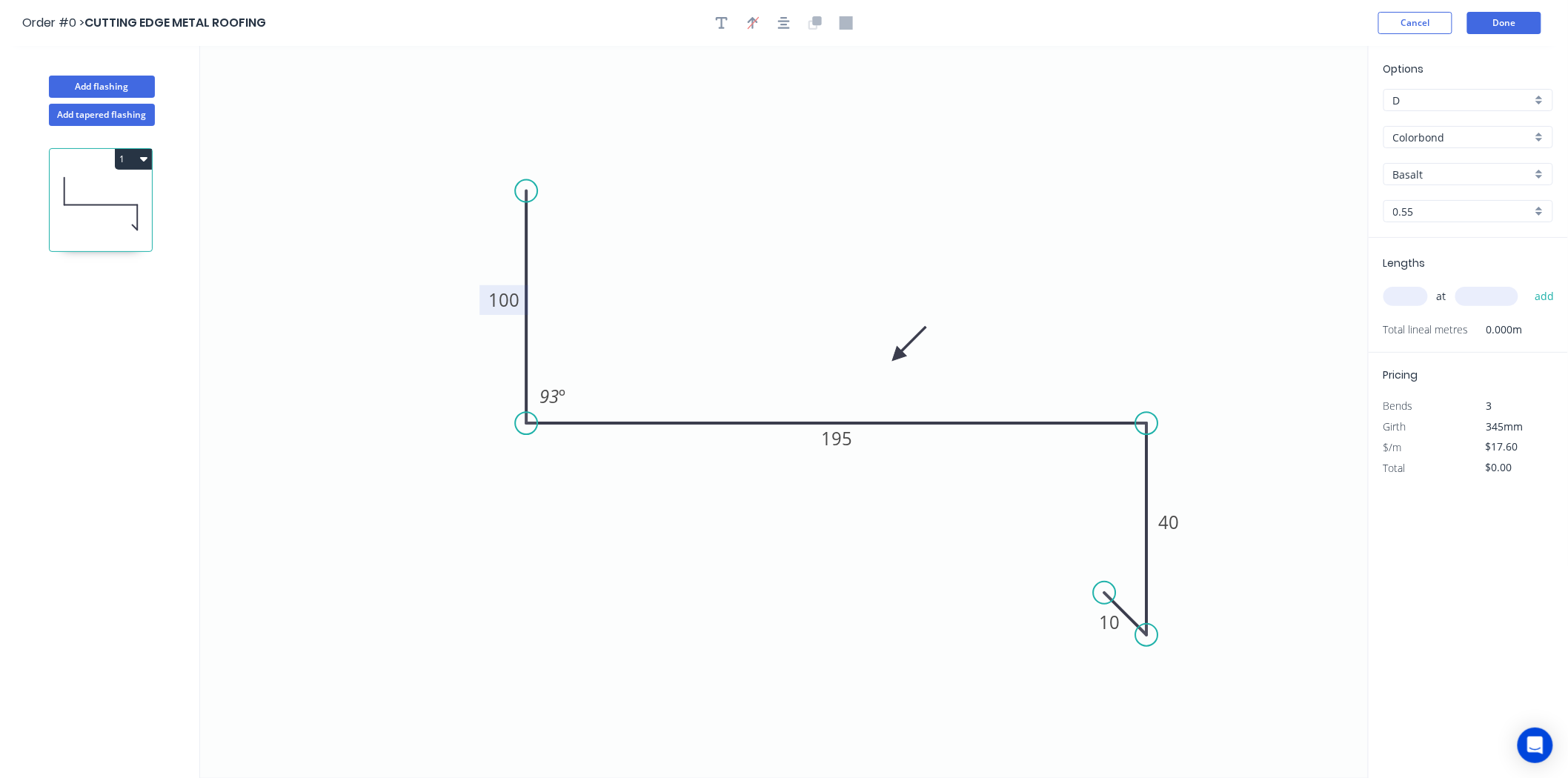
drag, startPoint x: 1293, startPoint y: 120, endPoint x: 897, endPoint y: 356, distance: 461.0
click at [897, 356] on icon at bounding box center [909, 343] width 43 height 43
click at [1398, 291] on input "text" at bounding box center [1405, 296] width 45 height 19
type input "1"
type input "1500"
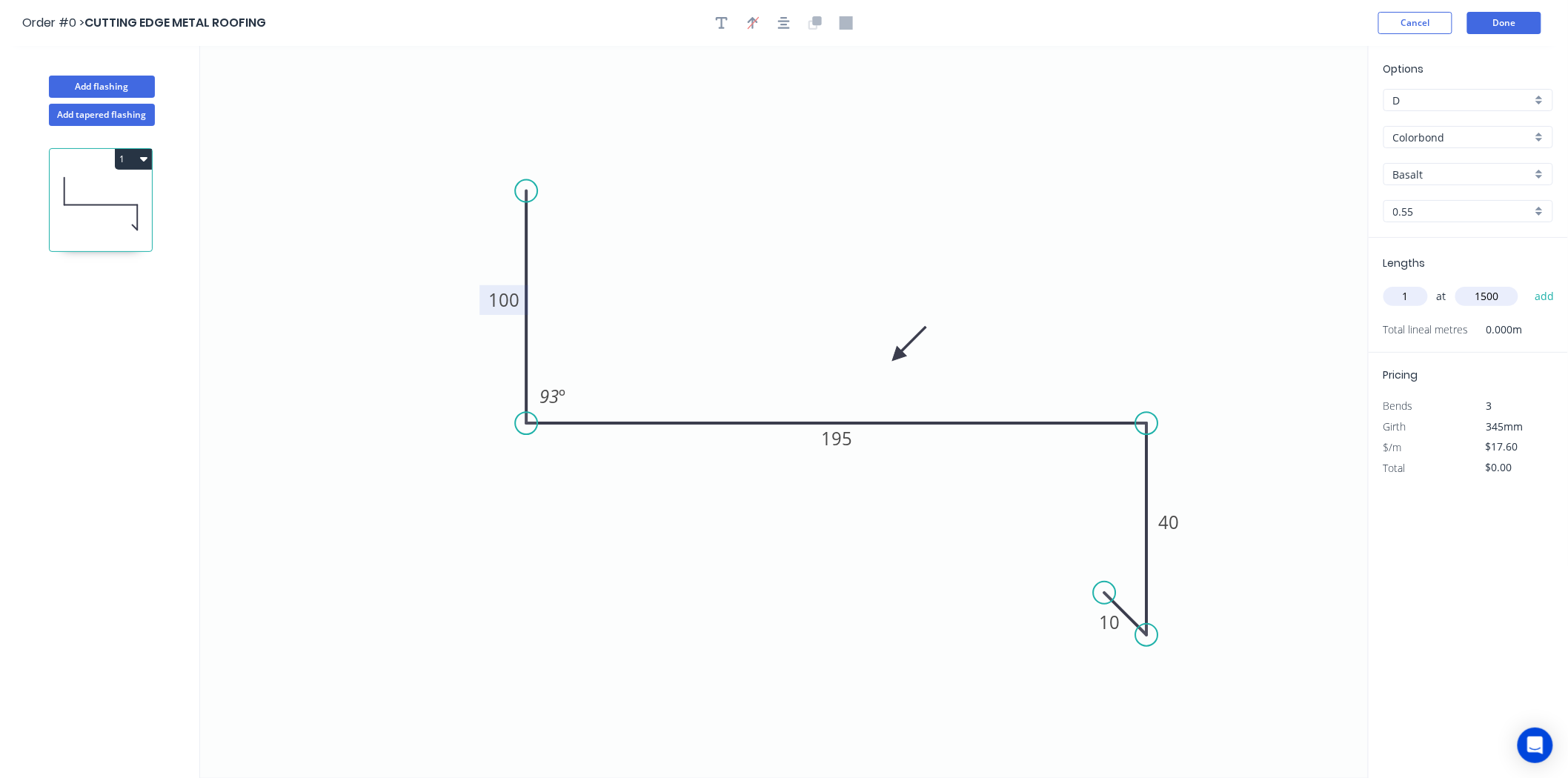
click at [1527, 284] on button "add" at bounding box center [1544, 296] width 35 height 25
click at [130, 164] on button "1" at bounding box center [134, 160] width 37 height 21
click at [127, 203] on div "Duplicate" at bounding box center [81, 196] width 114 height 22
type input "$0.00"
click at [497, 292] on tspan "100" at bounding box center [504, 299] width 31 height 24
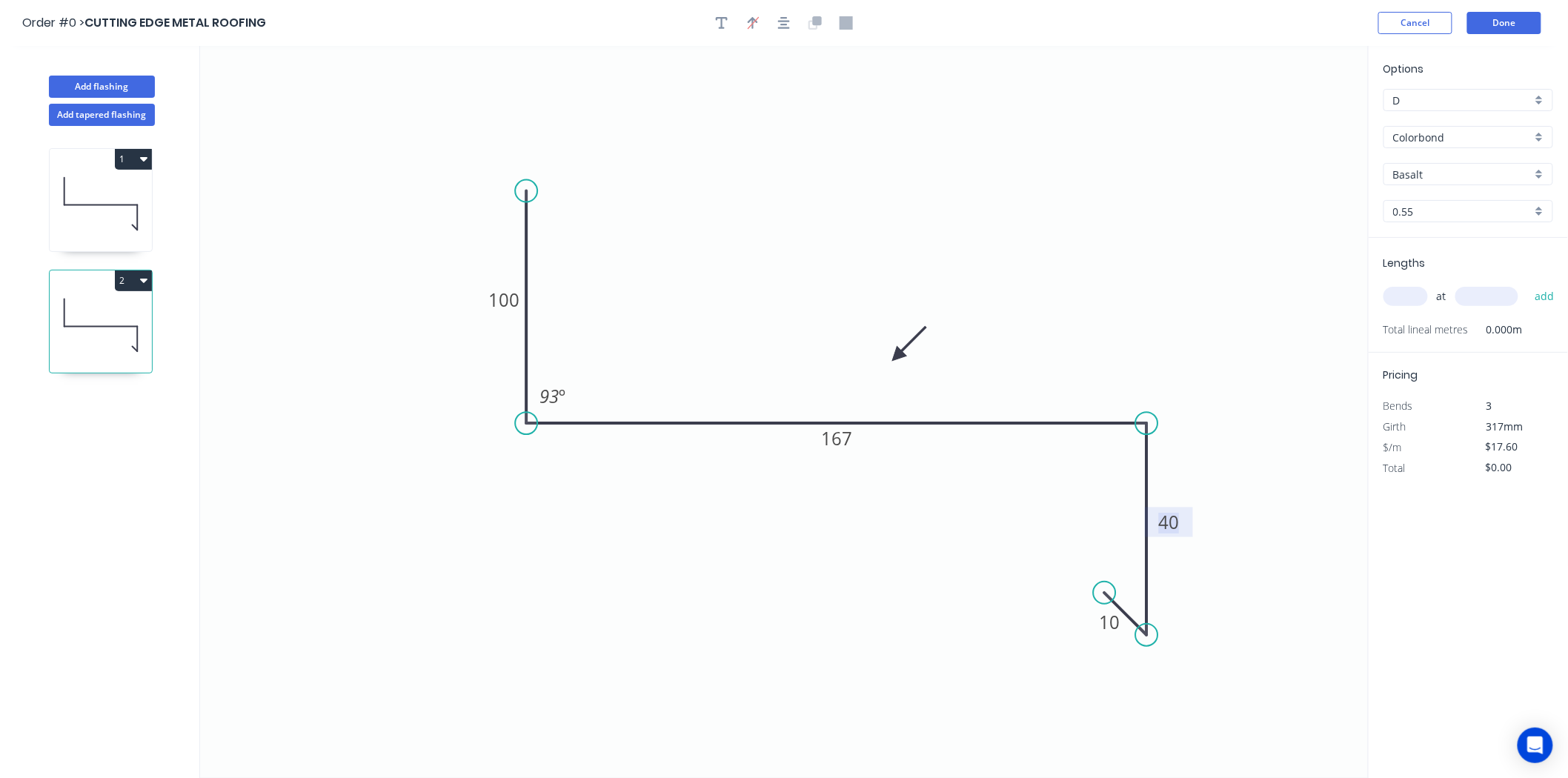
click at [1424, 297] on input "text" at bounding box center [1405, 296] width 45 height 19
type input "1"
type input "4800"
click at [1527, 284] on button "add" at bounding box center [1544, 296] width 35 height 25
type input "$84.48"
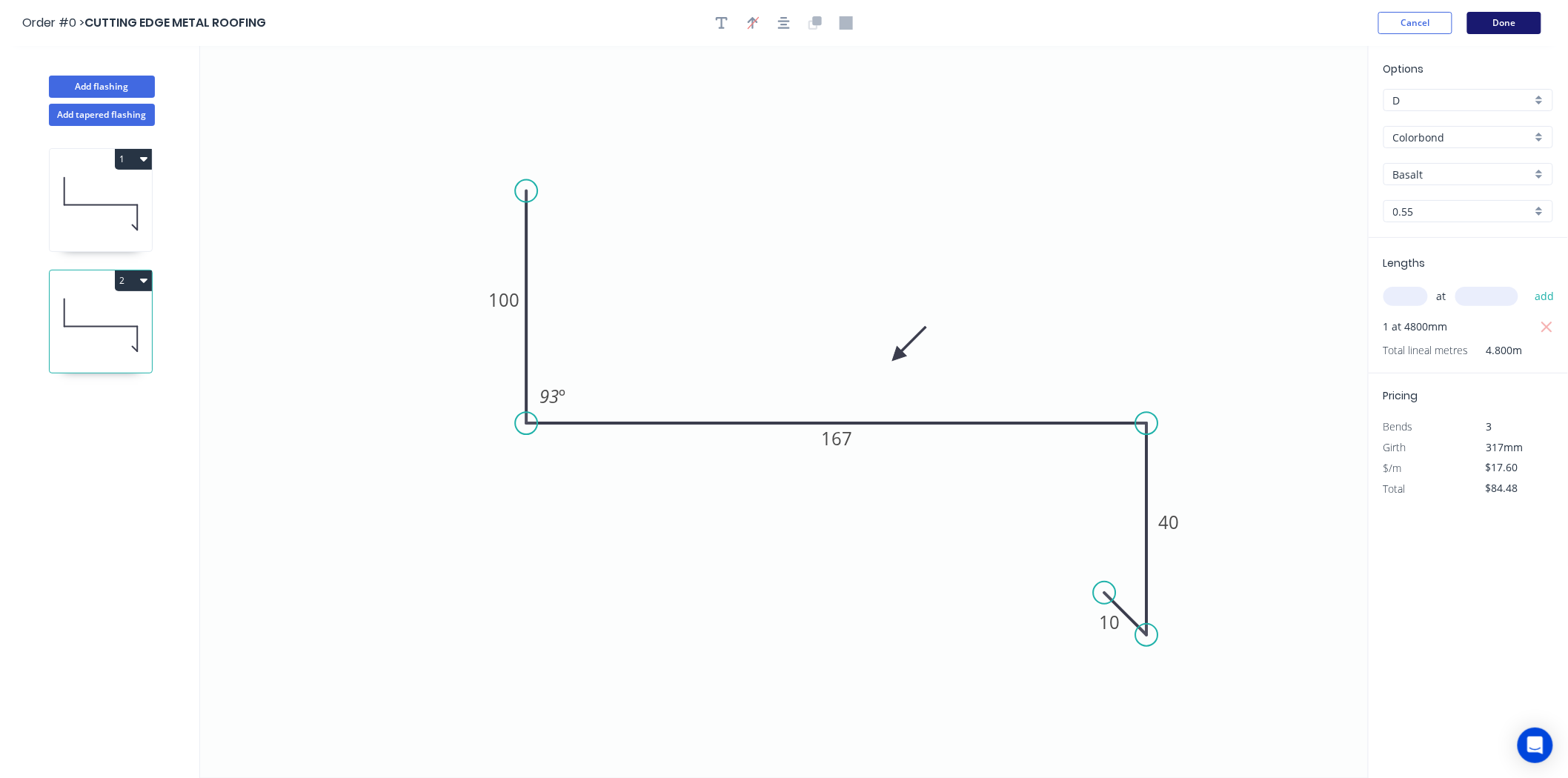
click at [1503, 15] on button "Done" at bounding box center [1503, 23] width 74 height 22
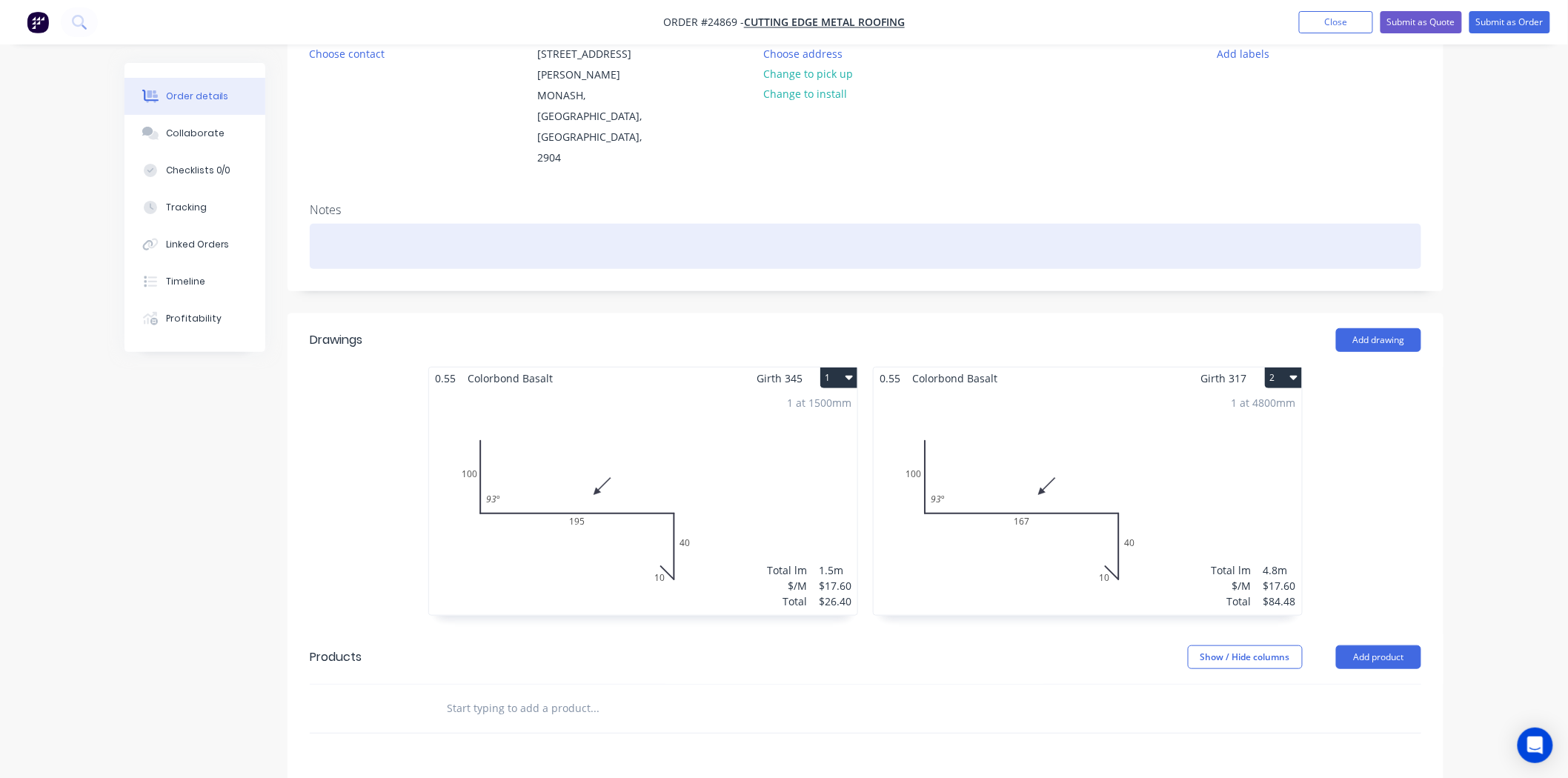
scroll to position [164, 0]
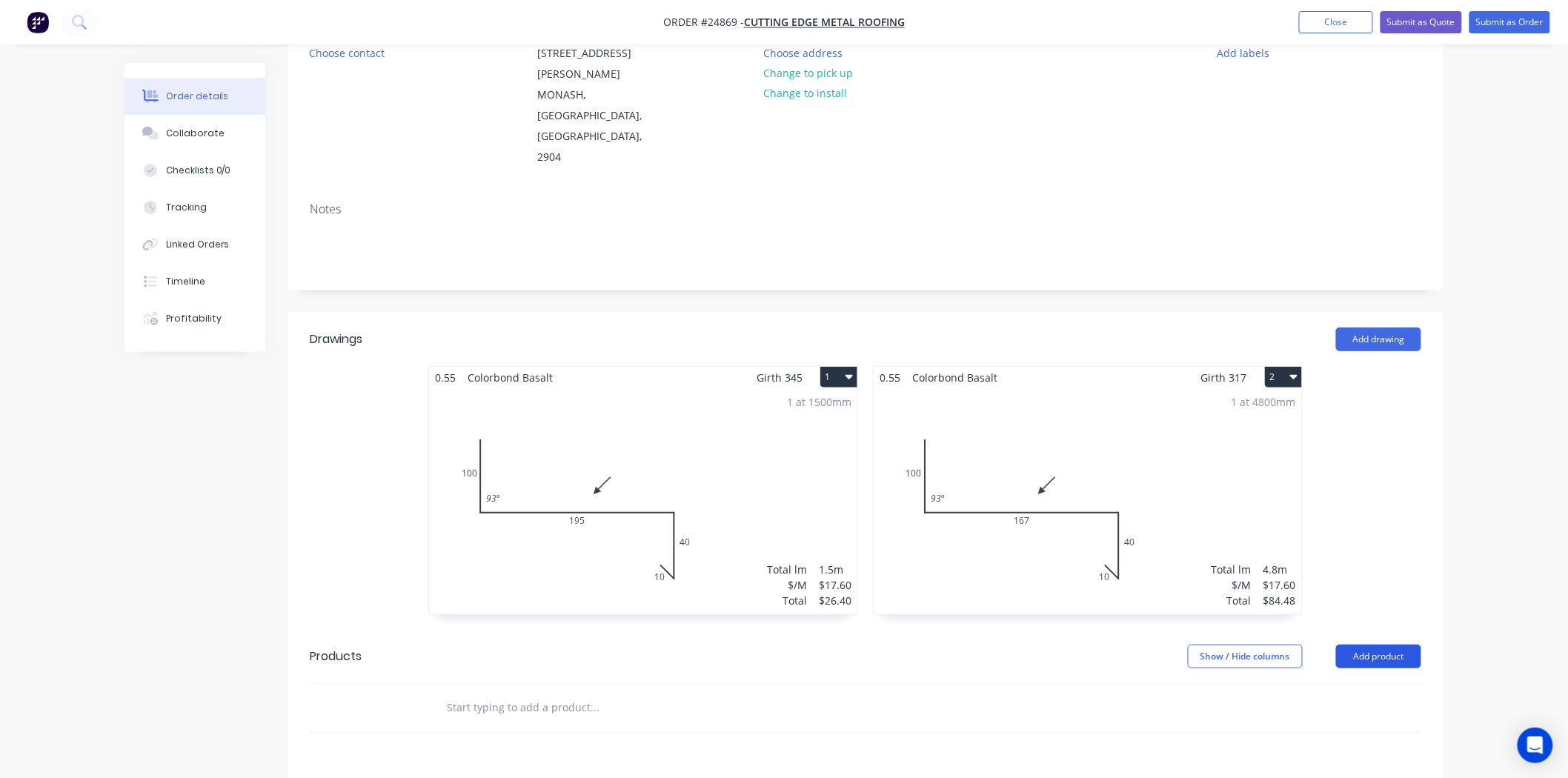
click at [1345, 644] on button "Add product" at bounding box center [1379, 656] width 86 height 24
click at [1344, 683] on div "Product catalogue" at bounding box center [1351, 693] width 114 height 22
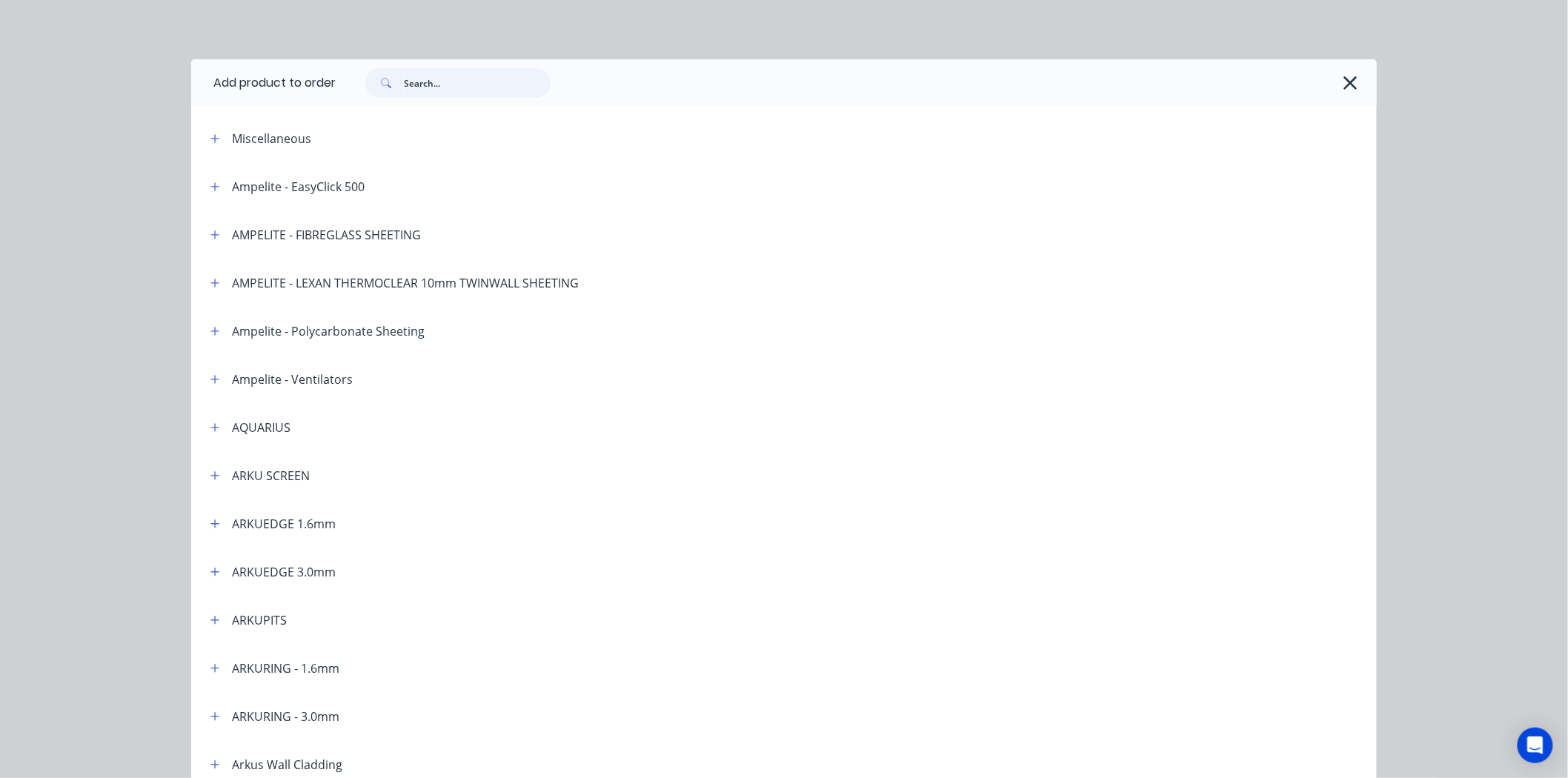
click at [433, 79] on input "text" at bounding box center [478, 83] width 147 height 30
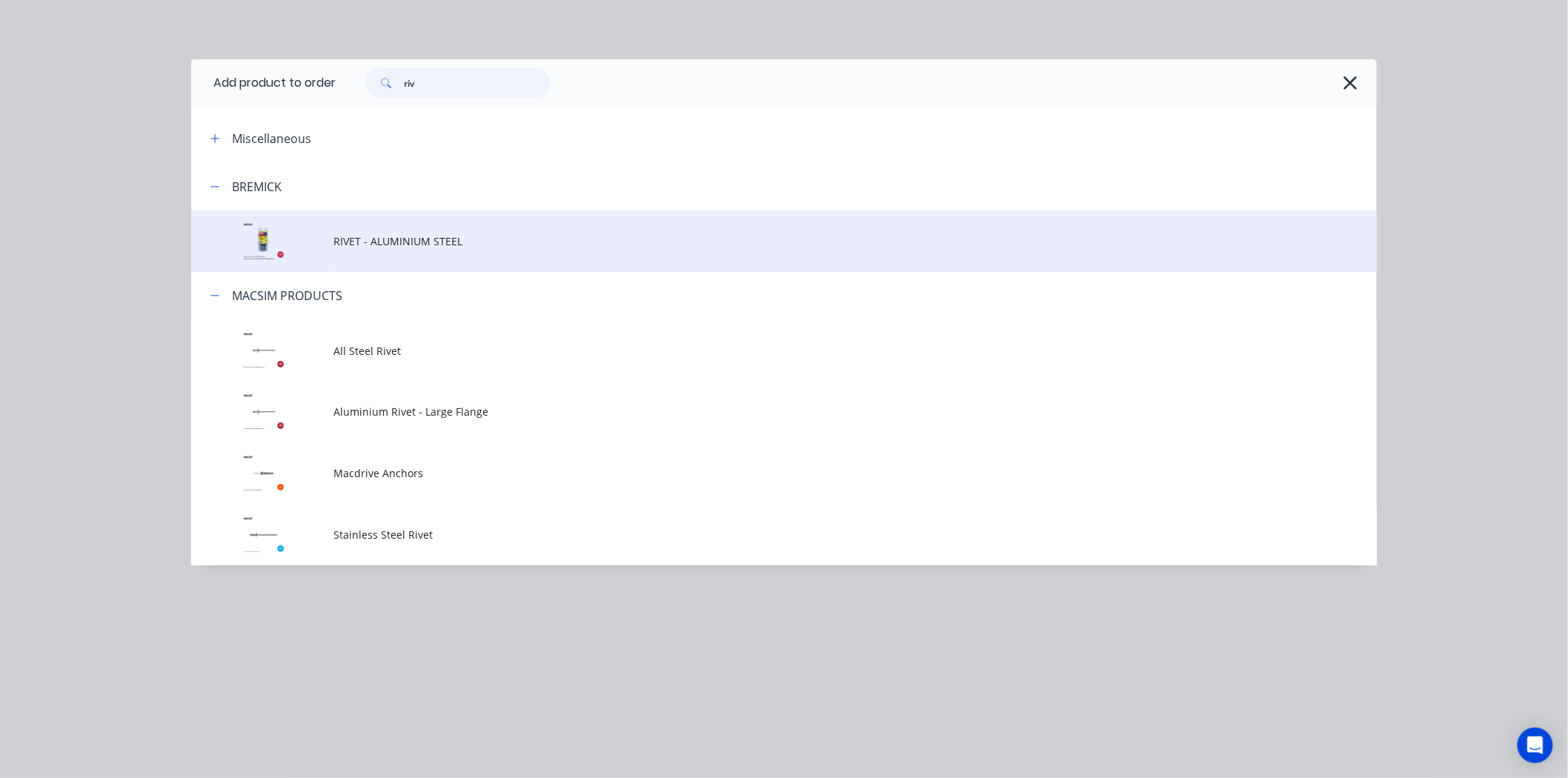
type input "riv"
click at [382, 219] on td "RIVET - ALUMINIUM STEEL" at bounding box center [855, 241] width 1043 height 61
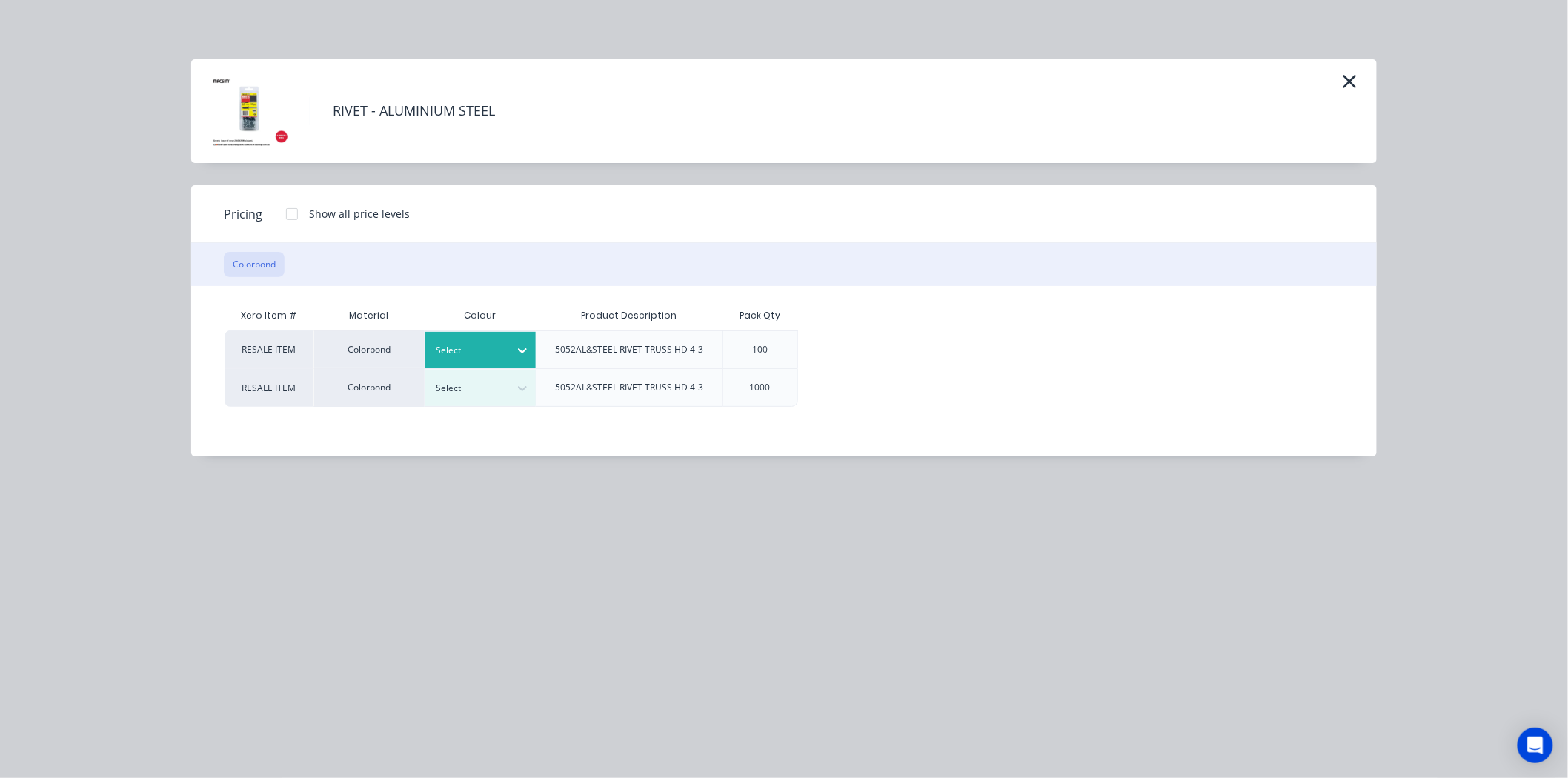
click at [493, 350] on div at bounding box center [470, 350] width 66 height 17
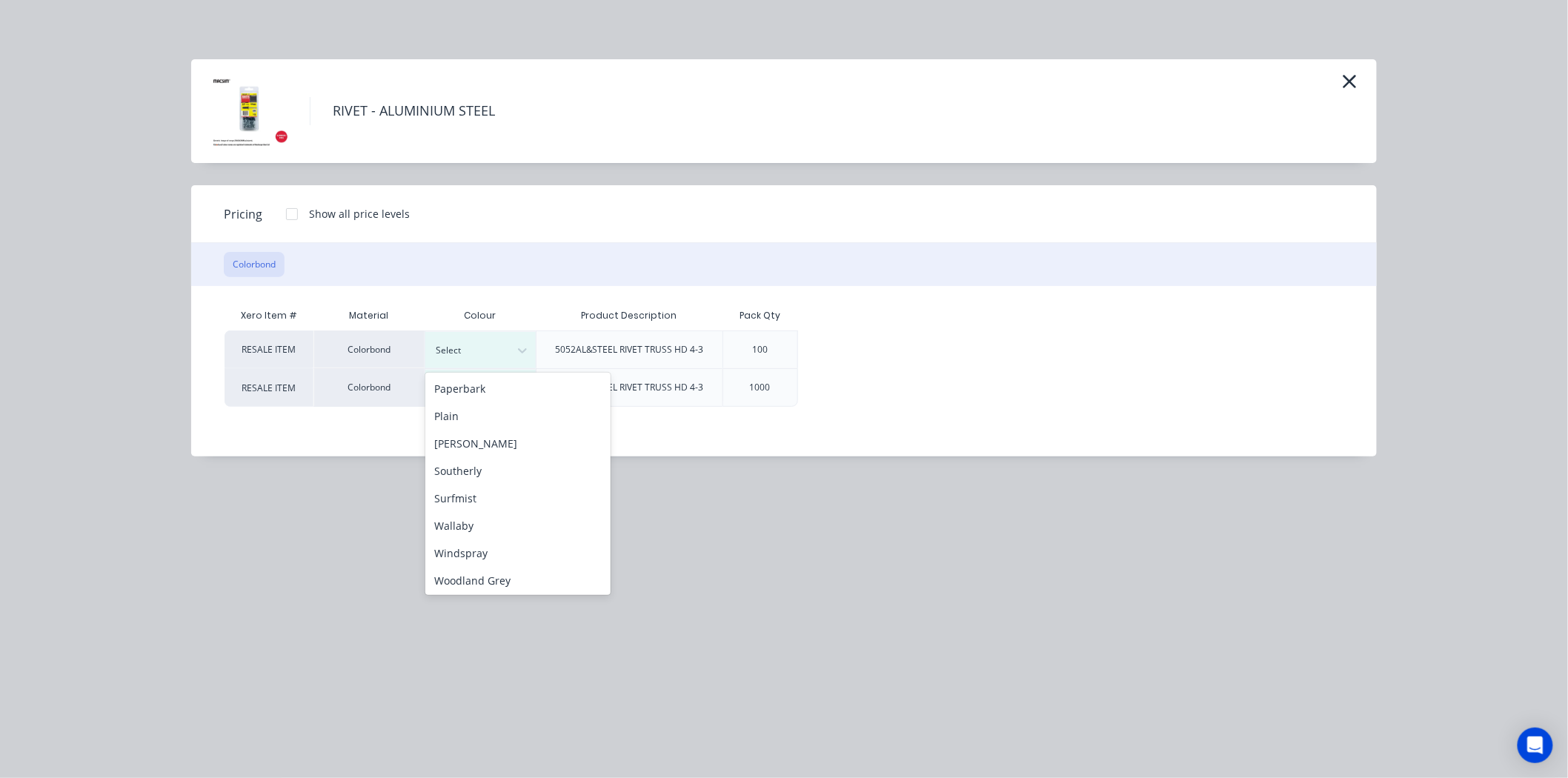
scroll to position [468, 0]
click at [502, 578] on div "Woodland Grey" at bounding box center [518, 579] width 185 height 27
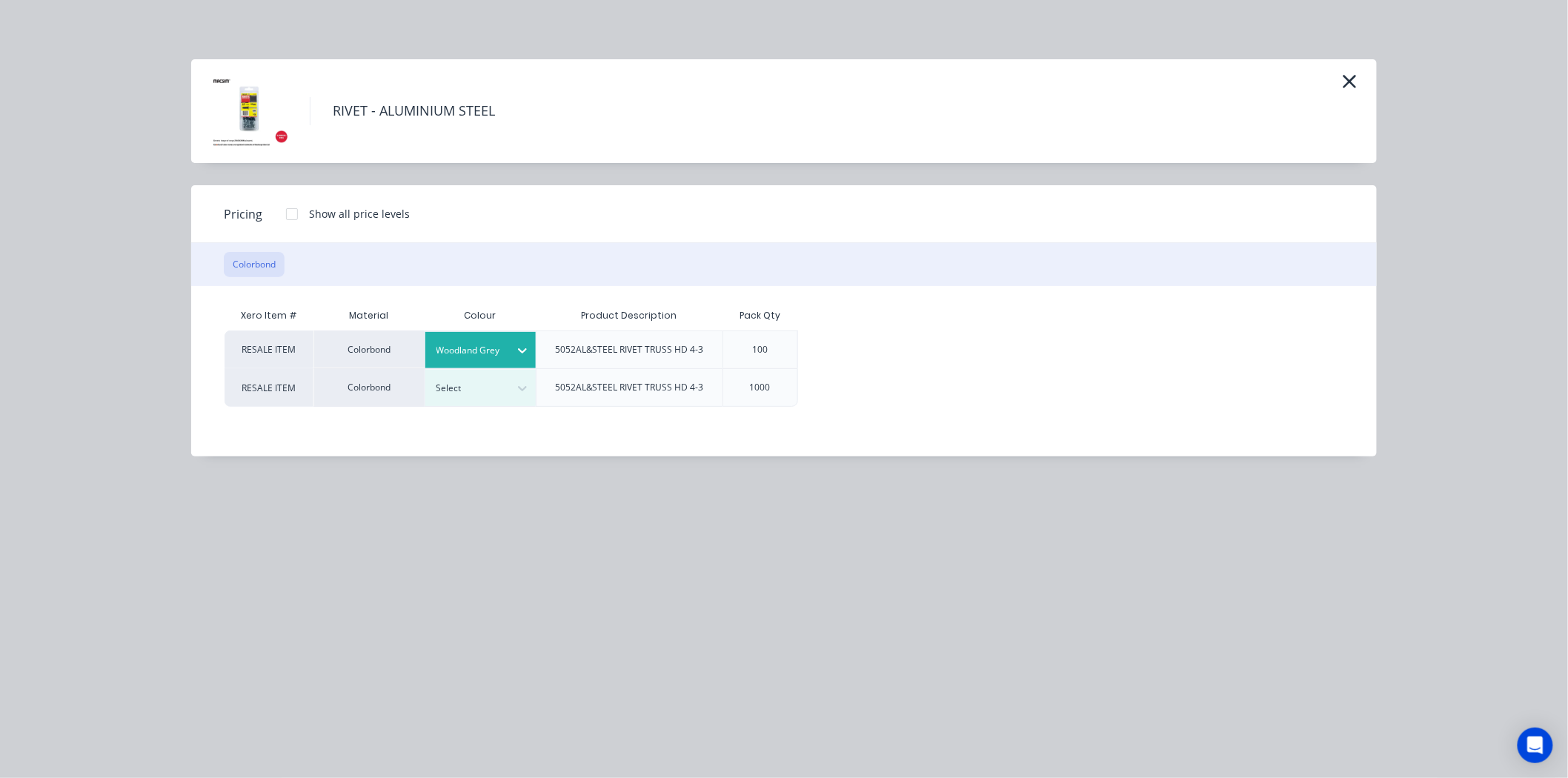
click at [287, 210] on div at bounding box center [292, 214] width 30 height 30
click at [891, 350] on div "$5.00" at bounding box center [848, 349] width 99 height 37
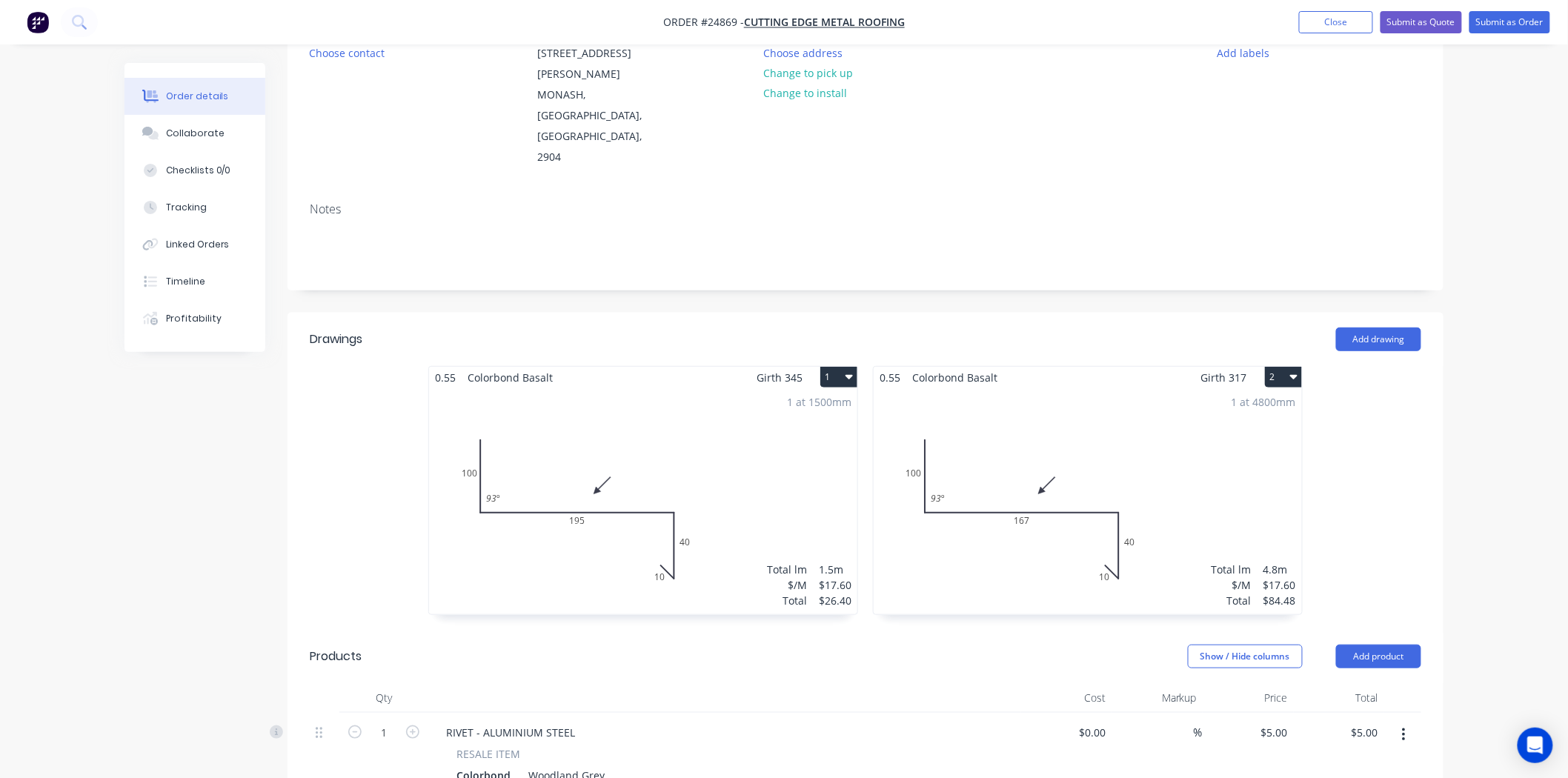
click at [751, 429] on div "1 at 1500mm Total lm $/M Total 1.5m $17.60 $26.40" at bounding box center [643, 501] width 429 height 226
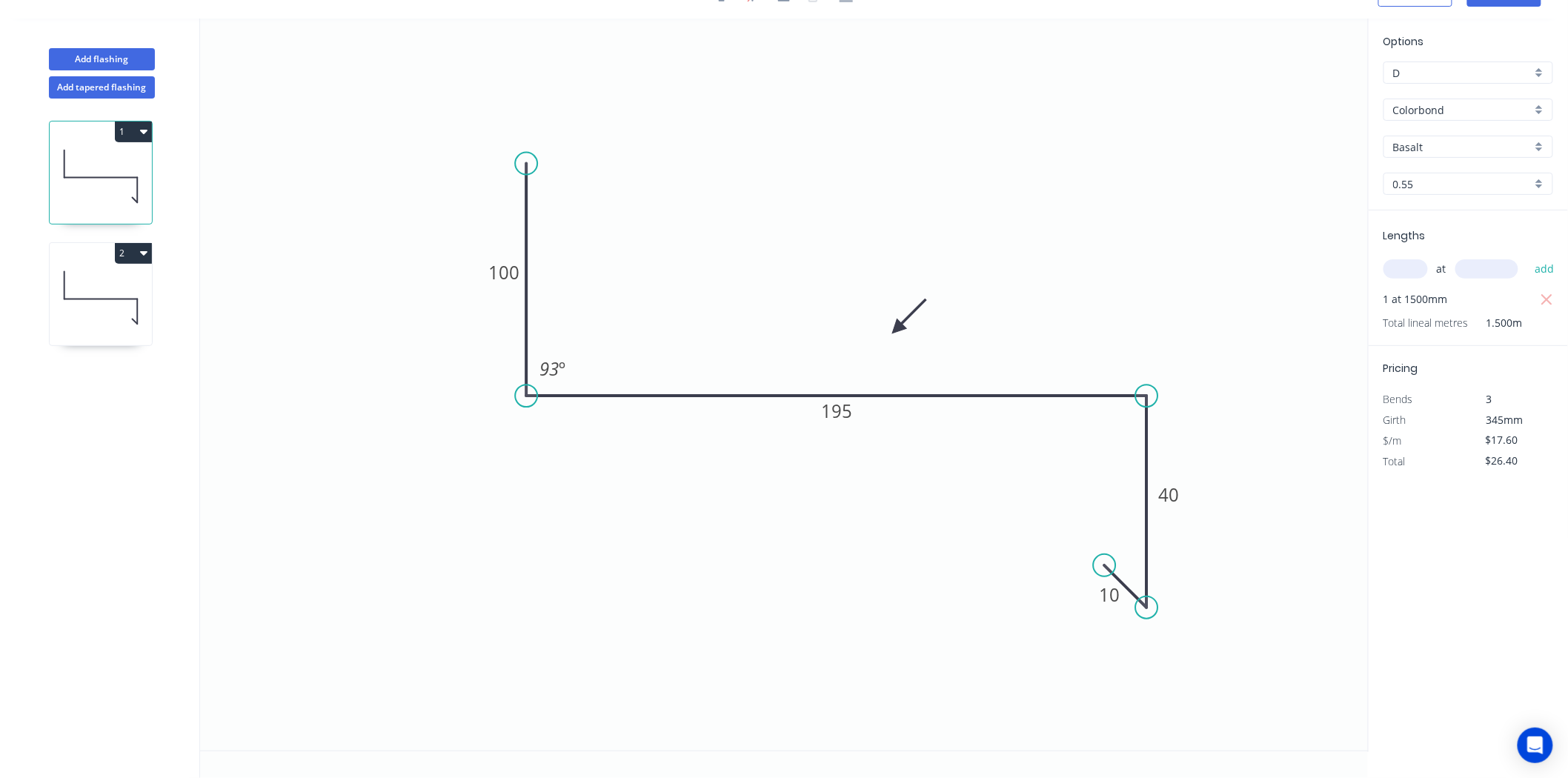
click at [1408, 141] on input "Basalt" at bounding box center [1462, 148] width 139 height 16
click at [1468, 289] on div "Woodland Grey" at bounding box center [1468, 302] width 168 height 26
click at [113, 286] on icon at bounding box center [100, 298] width 102 height 95
type input "Basalt"
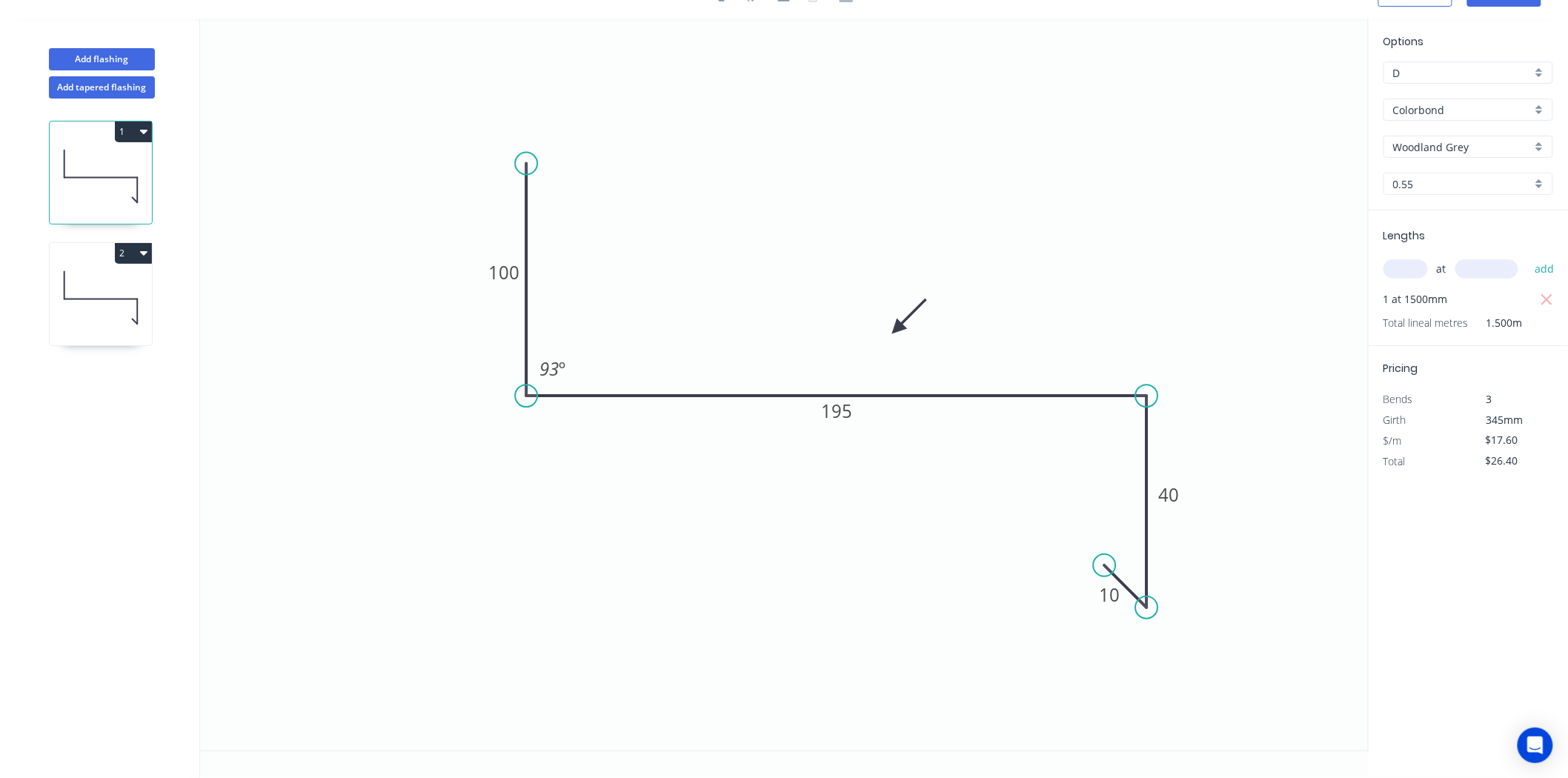
type input "$84.48"
click at [1433, 144] on input "Basalt" at bounding box center [1462, 148] width 139 height 16
click at [1447, 289] on div "Woodland Grey" at bounding box center [1468, 302] width 168 height 26
type input "Woodland Grey"
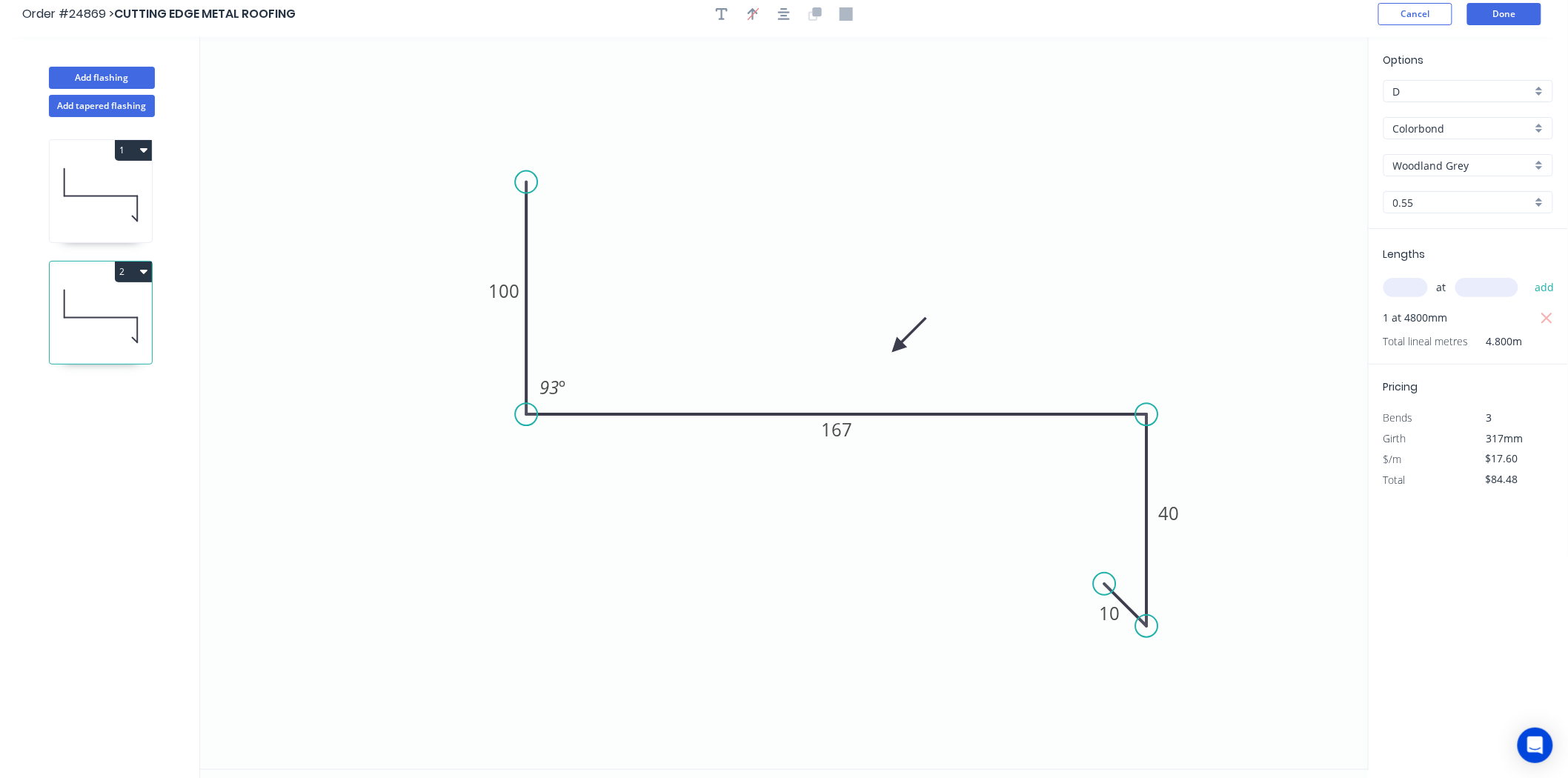
scroll to position [0, 0]
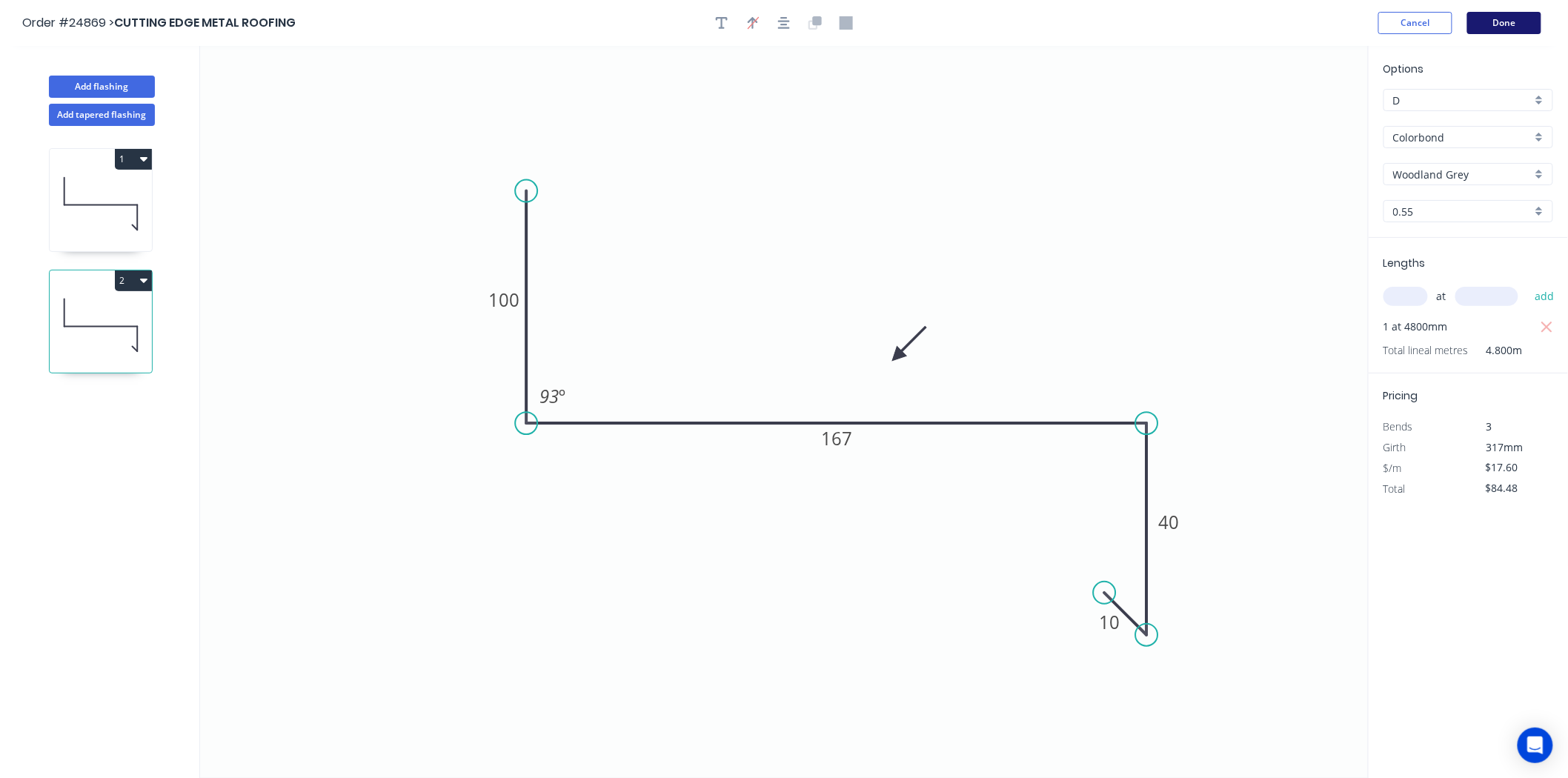
click at [1536, 23] on button "Done" at bounding box center [1503, 23] width 74 height 22
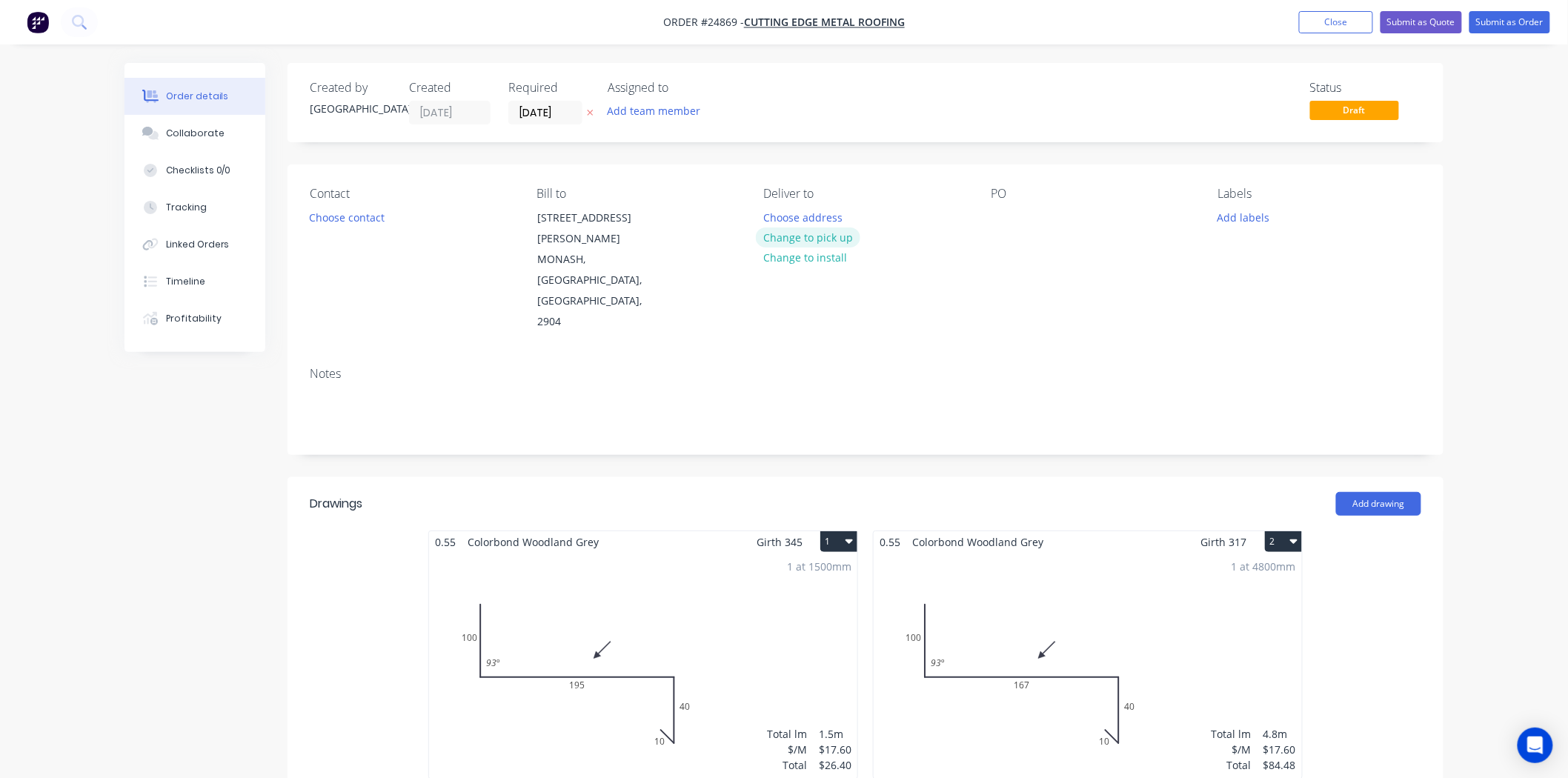
click at [808, 233] on button "Change to pick up" at bounding box center [808, 238] width 106 height 20
click at [375, 210] on button "Choose contact" at bounding box center [347, 217] width 91 height 20
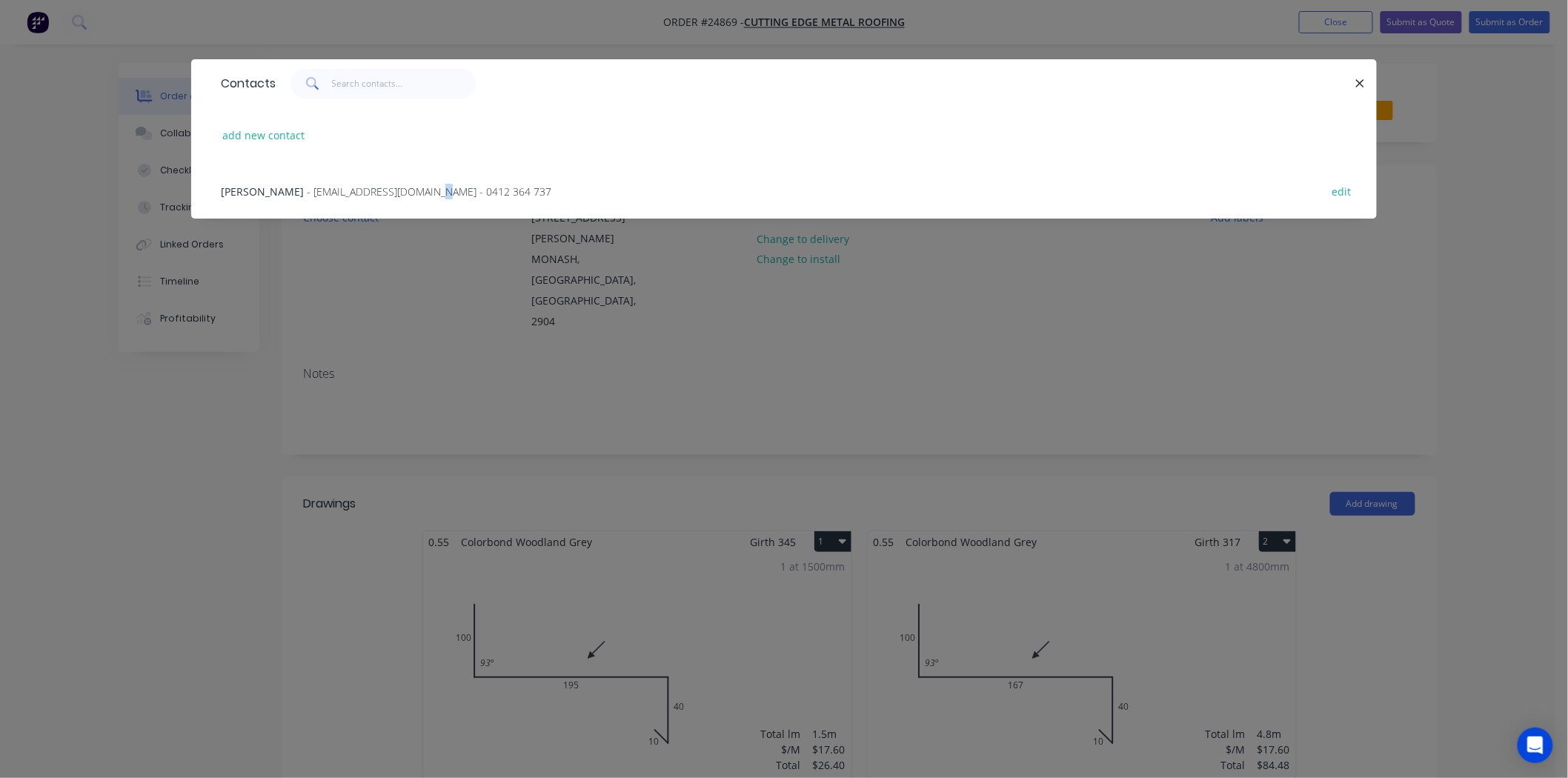
click at [370, 203] on div "Steve - stevelelievre1959@gmail.com - 0412 364 737 edit" at bounding box center [783, 191] width 1141 height 56
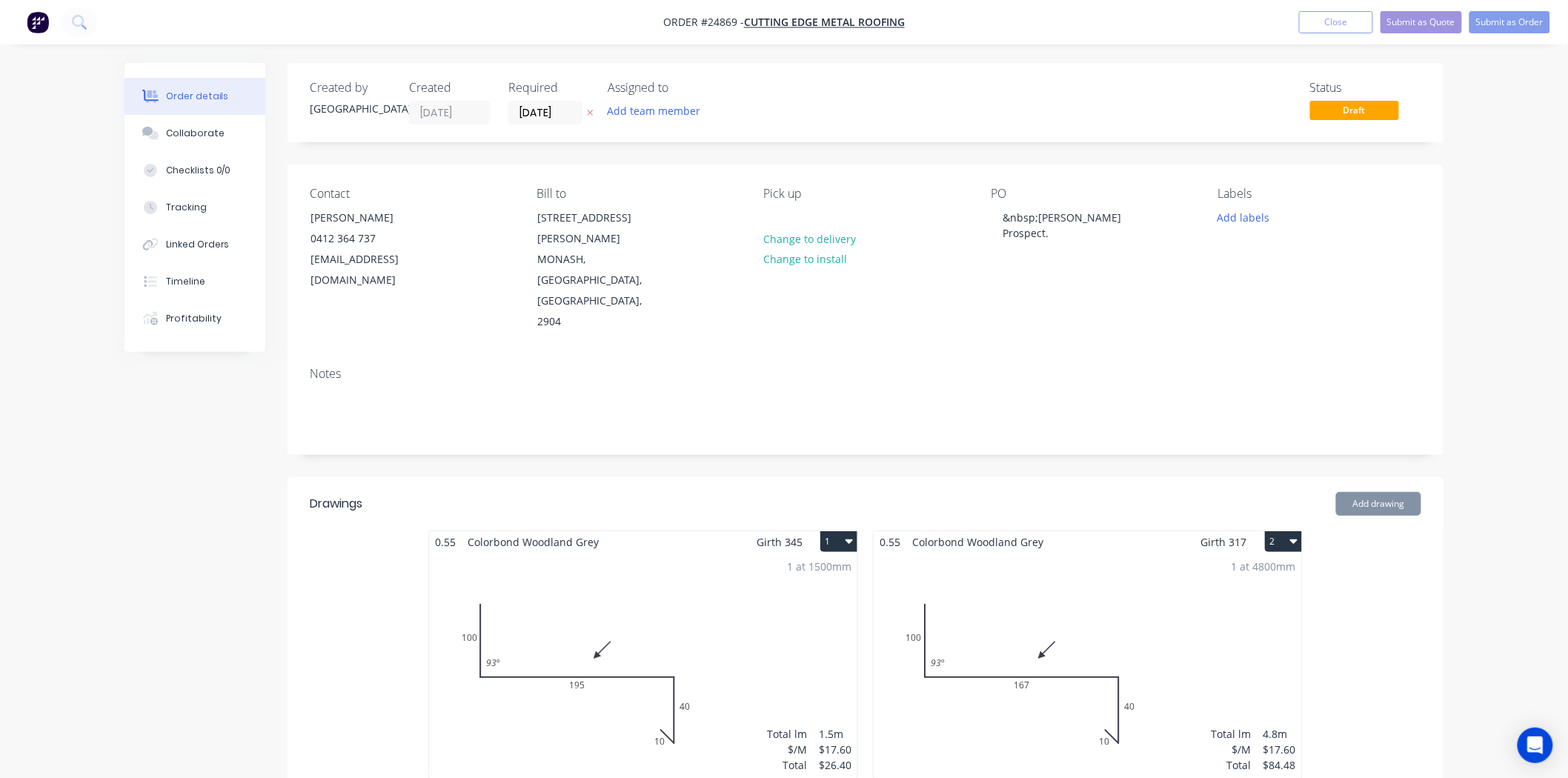
click at [1045, 259] on div "PO &nbsp;Denman Prospect." at bounding box center [1092, 259] width 203 height 146
click at [1035, 213] on div "&nbsp;Denman Prospect." at bounding box center [1083, 225] width 185 height 37
click at [1035, 224] on div "&nbsp;Denman Prospect." at bounding box center [1083, 225] width 185 height 37
click at [1073, 293] on div "Contact Steve 0412 364 737 stevelelievre1959@gmail.com Bill to 7 MAULT PLACE MO…" at bounding box center [865, 259] width 1156 height 190
click at [1251, 208] on button "Add labels" at bounding box center [1243, 217] width 68 height 20
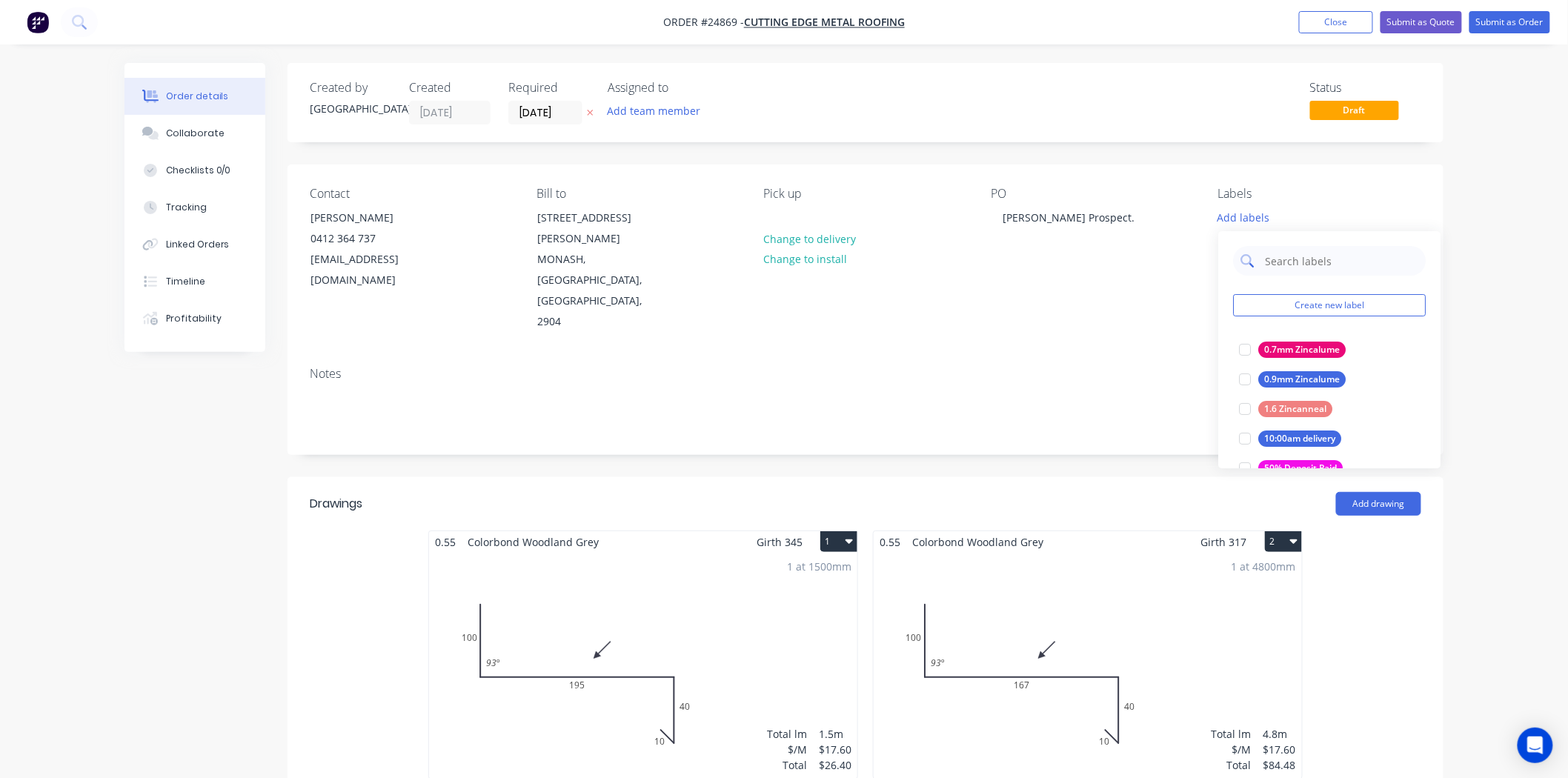
click at [1263, 259] on input "text" at bounding box center [1340, 261] width 155 height 30
type input "wood"
click at [1295, 345] on div "Woodland Grey" at bounding box center [1296, 349] width 76 height 17
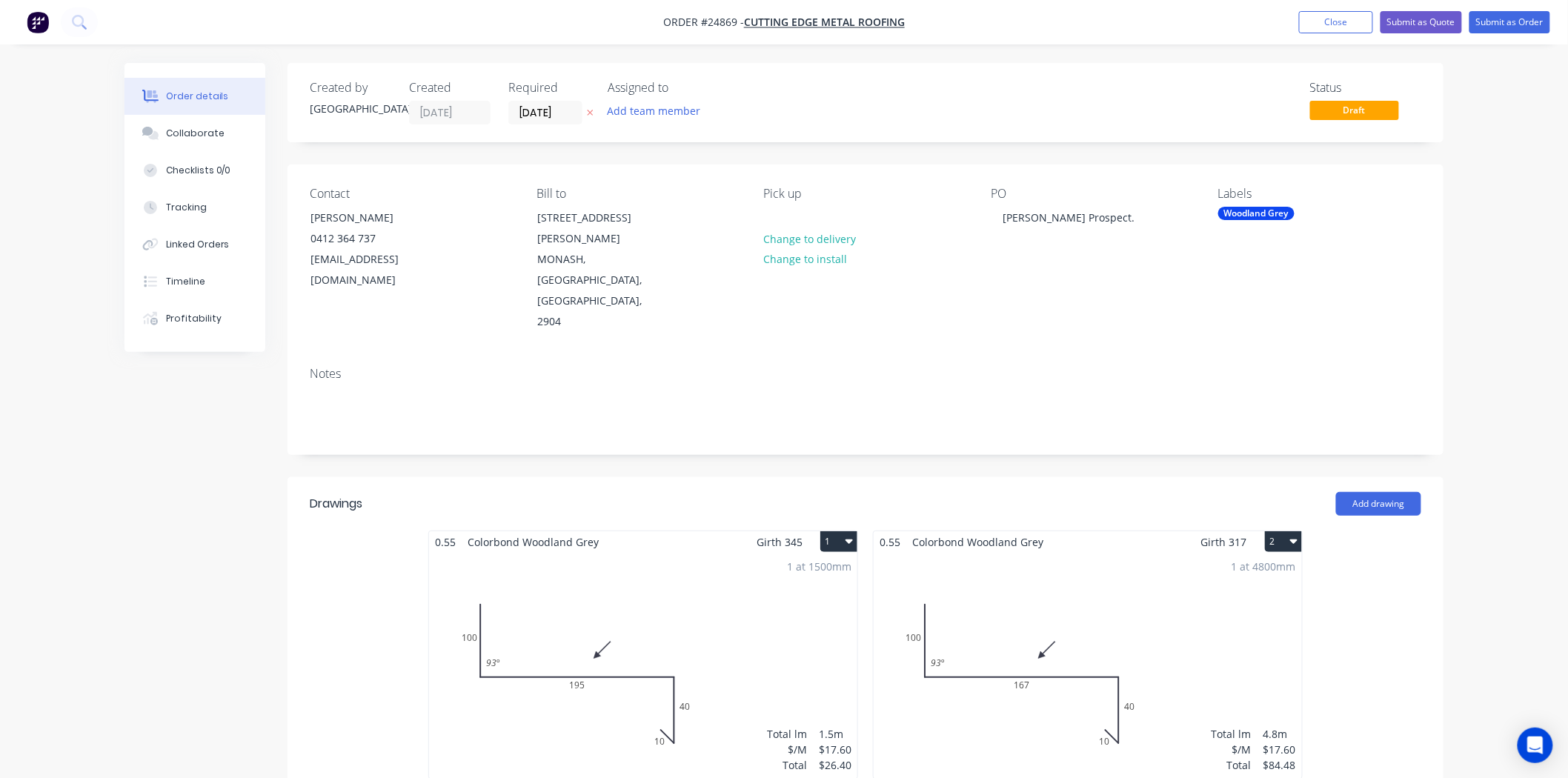
click at [1350, 170] on div "Contact Steve 0412 364 737 stevelelievre1959@gmail.com Bill to 7 MAULT PLACE MO…" at bounding box center [865, 259] width 1156 height 190
click at [1537, 22] on button "Submit as Order" at bounding box center [1510, 22] width 81 height 22
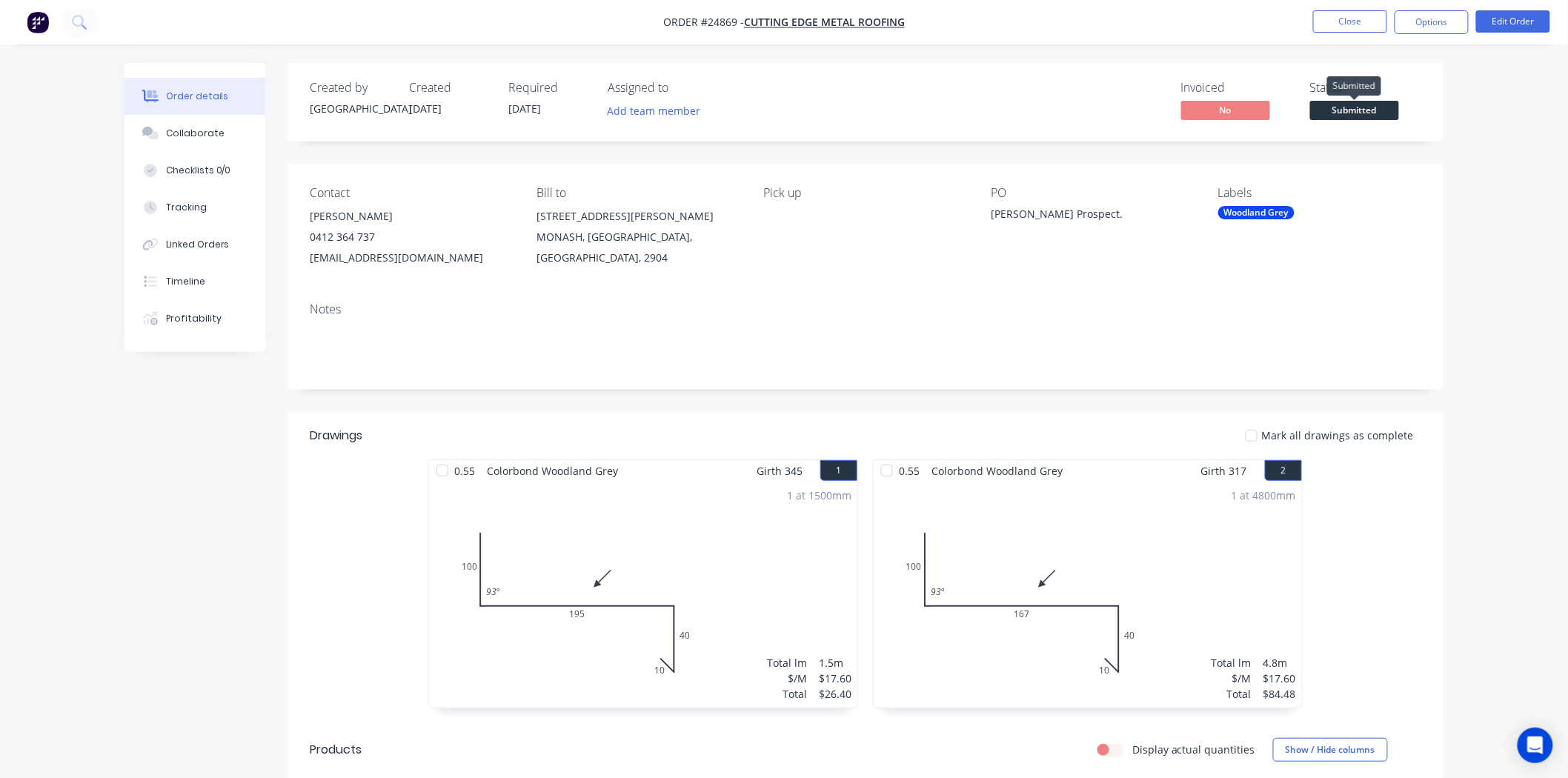
click at [1364, 112] on span "Submitted" at bounding box center [1354, 109] width 89 height 18
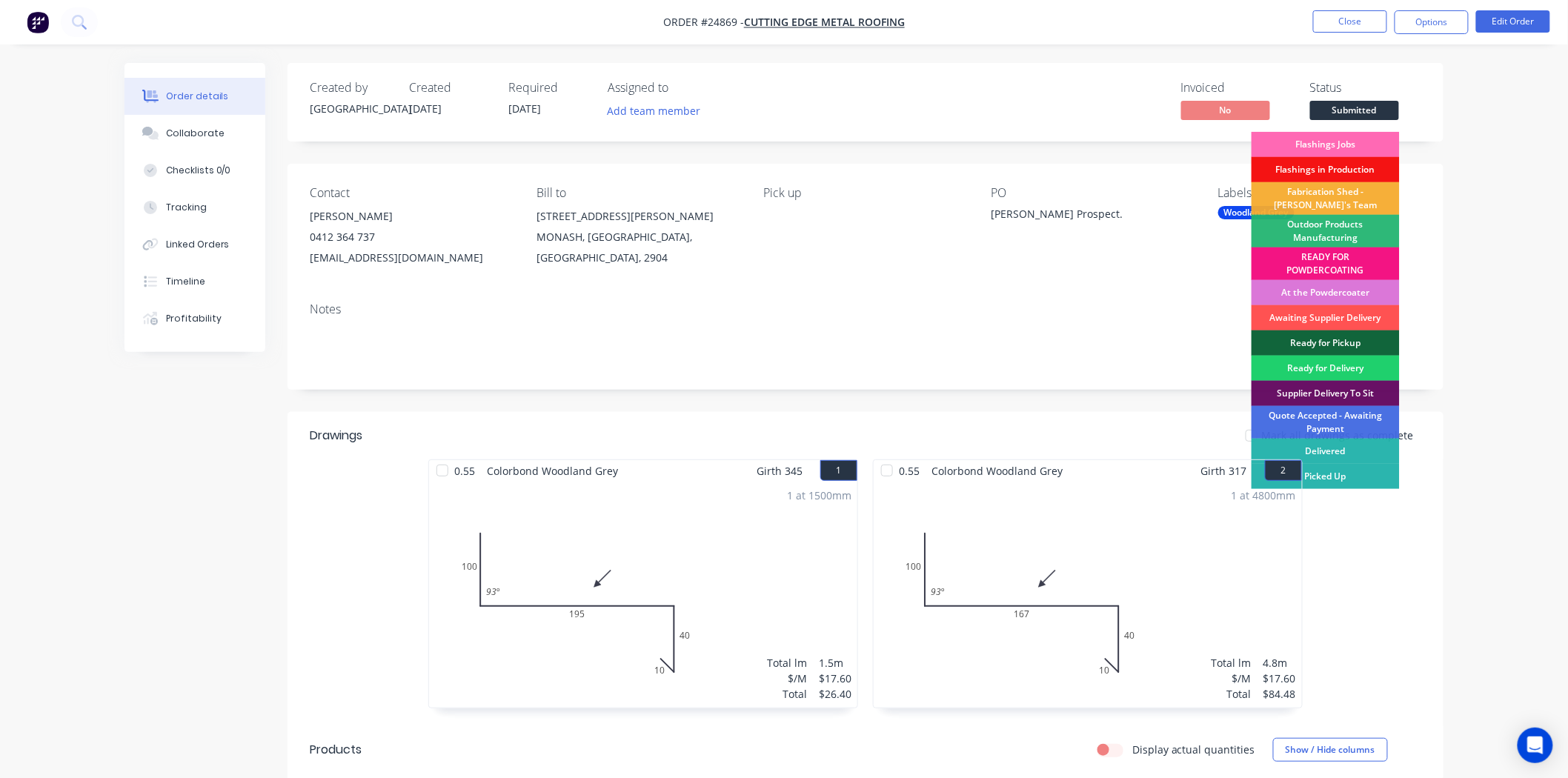
click at [1353, 143] on div "Flashings Jobs" at bounding box center [1325, 144] width 148 height 25
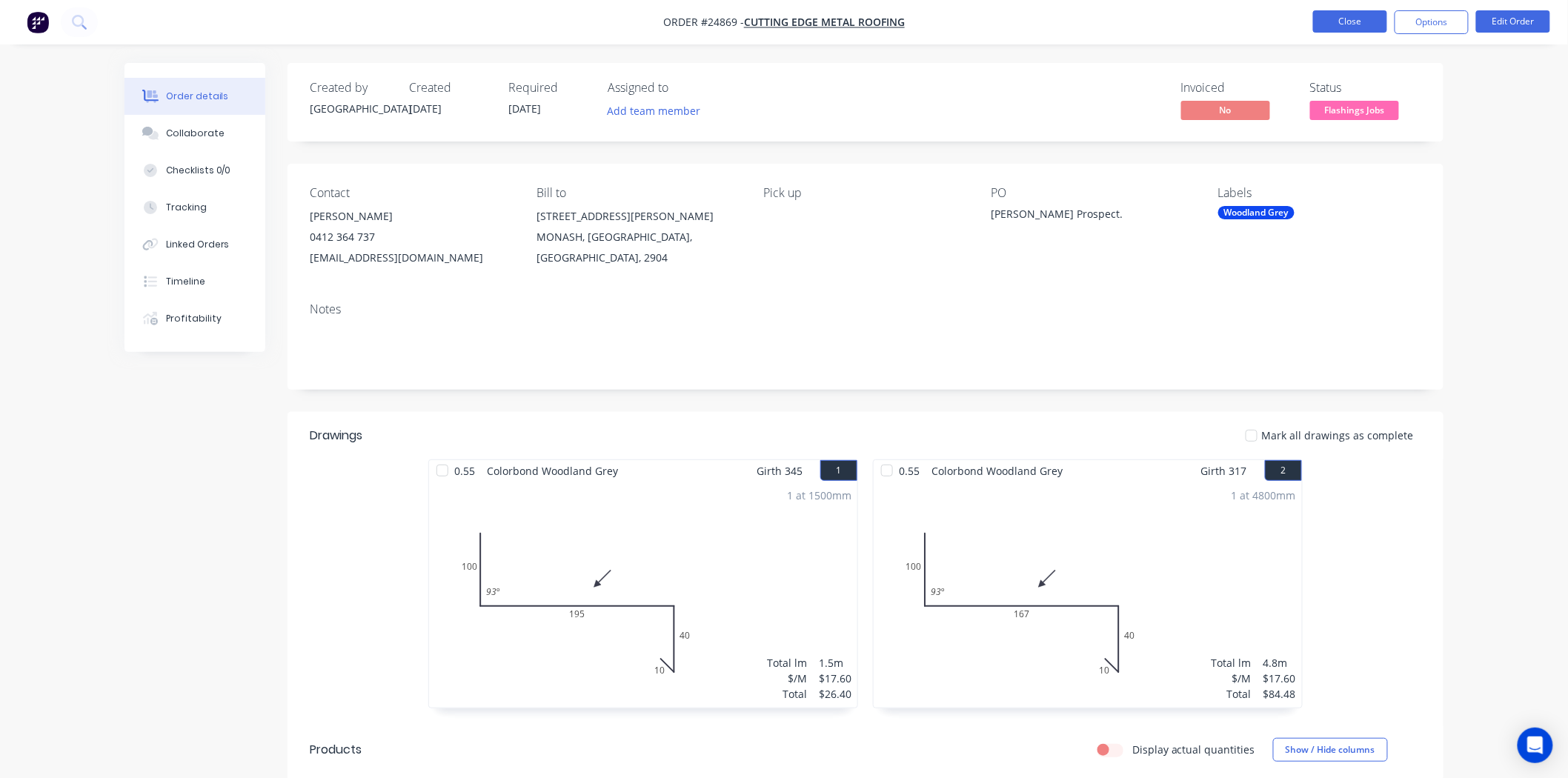
click at [1351, 28] on button "Close" at bounding box center [1350, 21] width 74 height 22
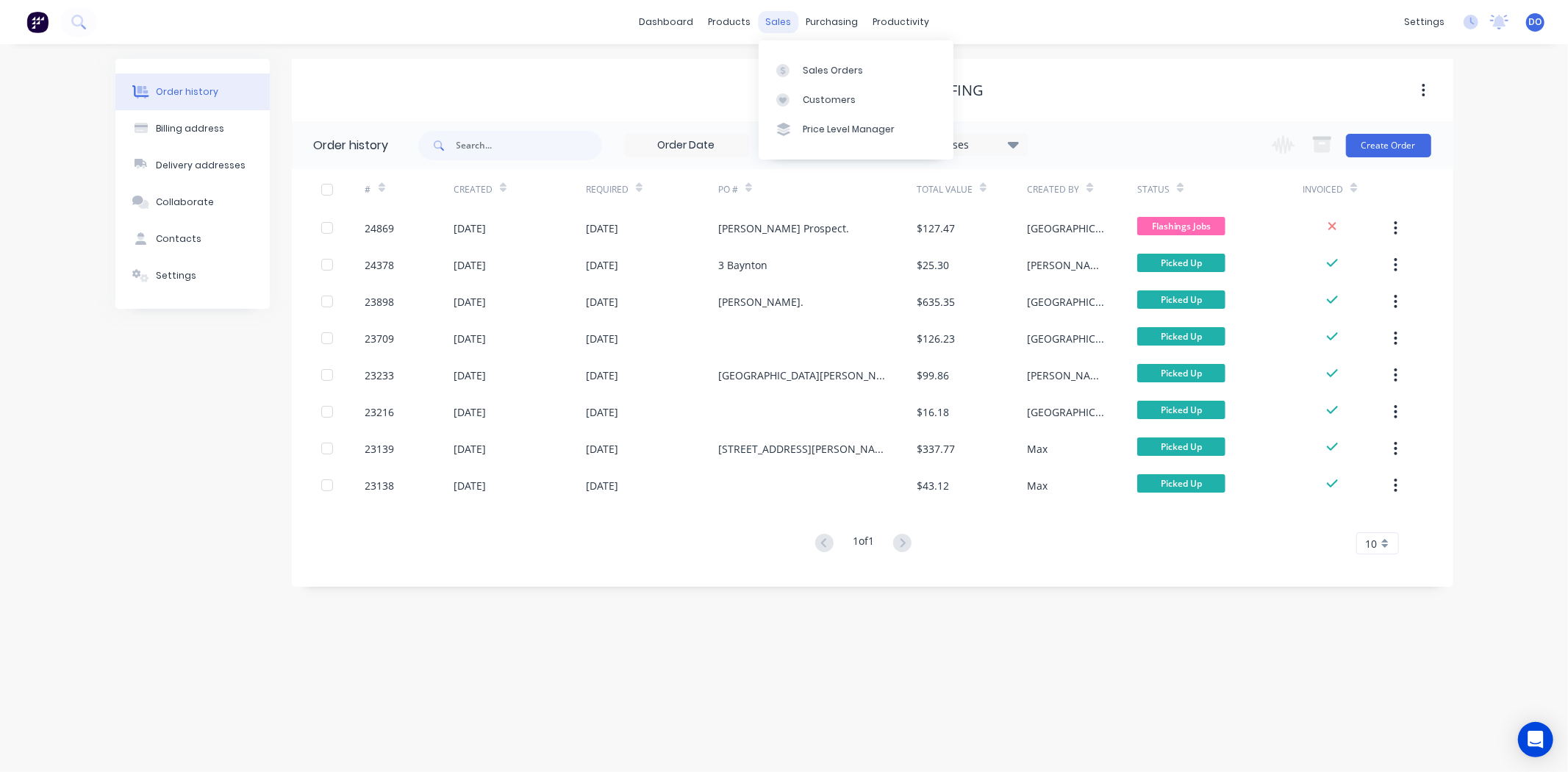
click at [784, 23] on div "sales" at bounding box center [778, 22] width 41 height 22
click at [790, 64] on div at bounding box center [787, 70] width 22 height 13
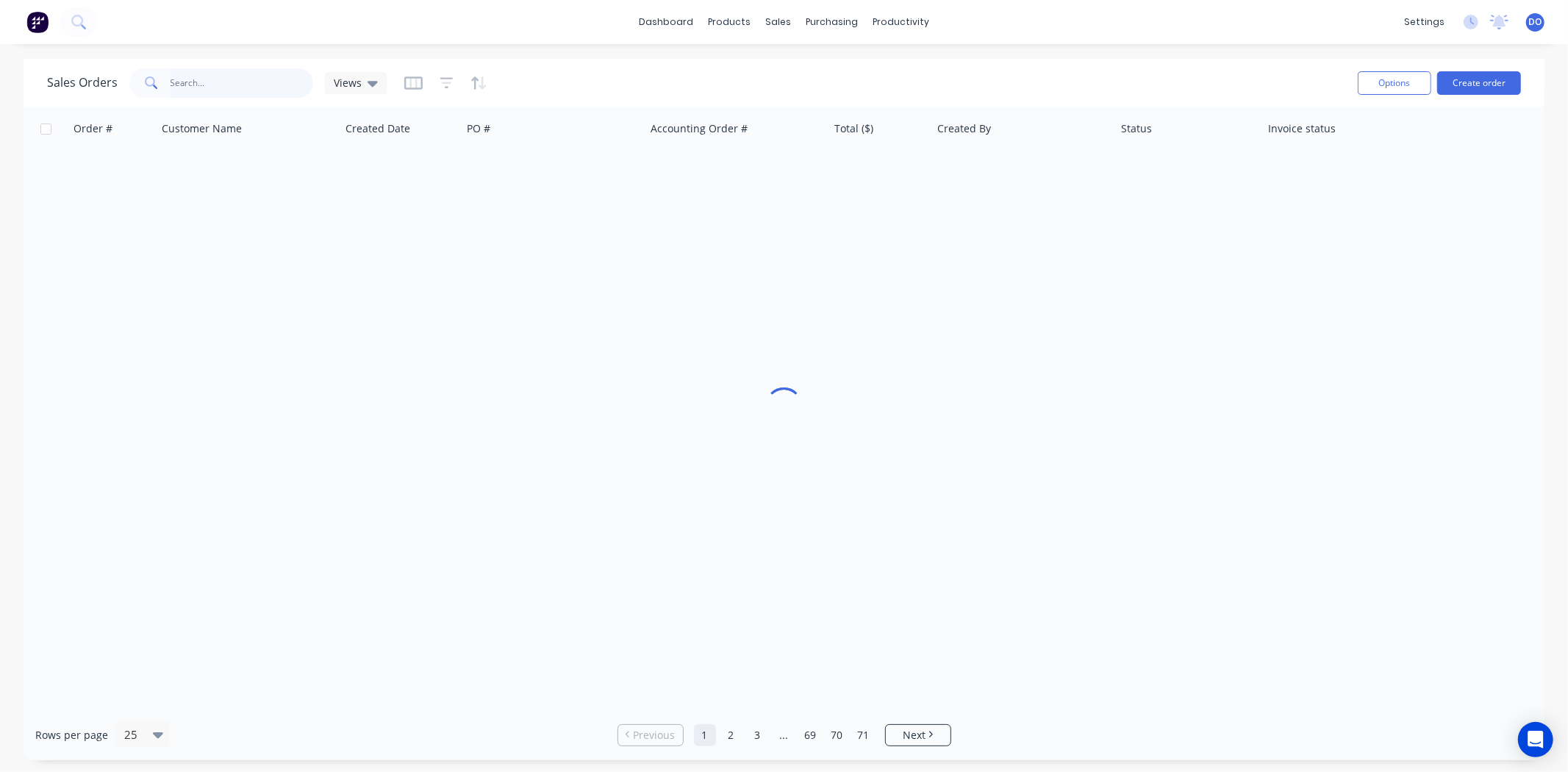
click at [245, 83] on input "text" at bounding box center [242, 83] width 143 height 29
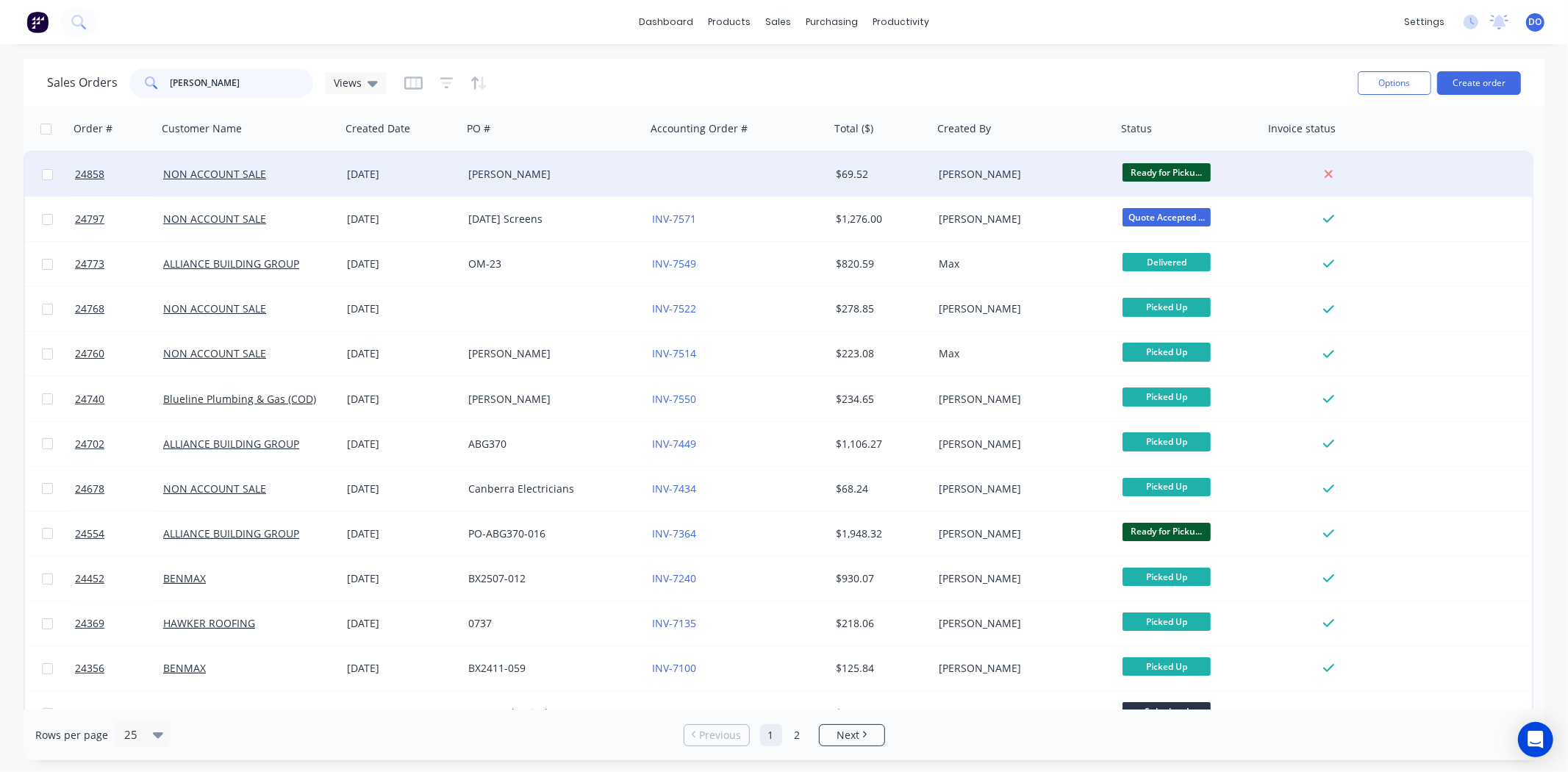
type input "ian"
click at [610, 167] on div "[PERSON_NAME]" at bounding box center [550, 174] width 163 height 15
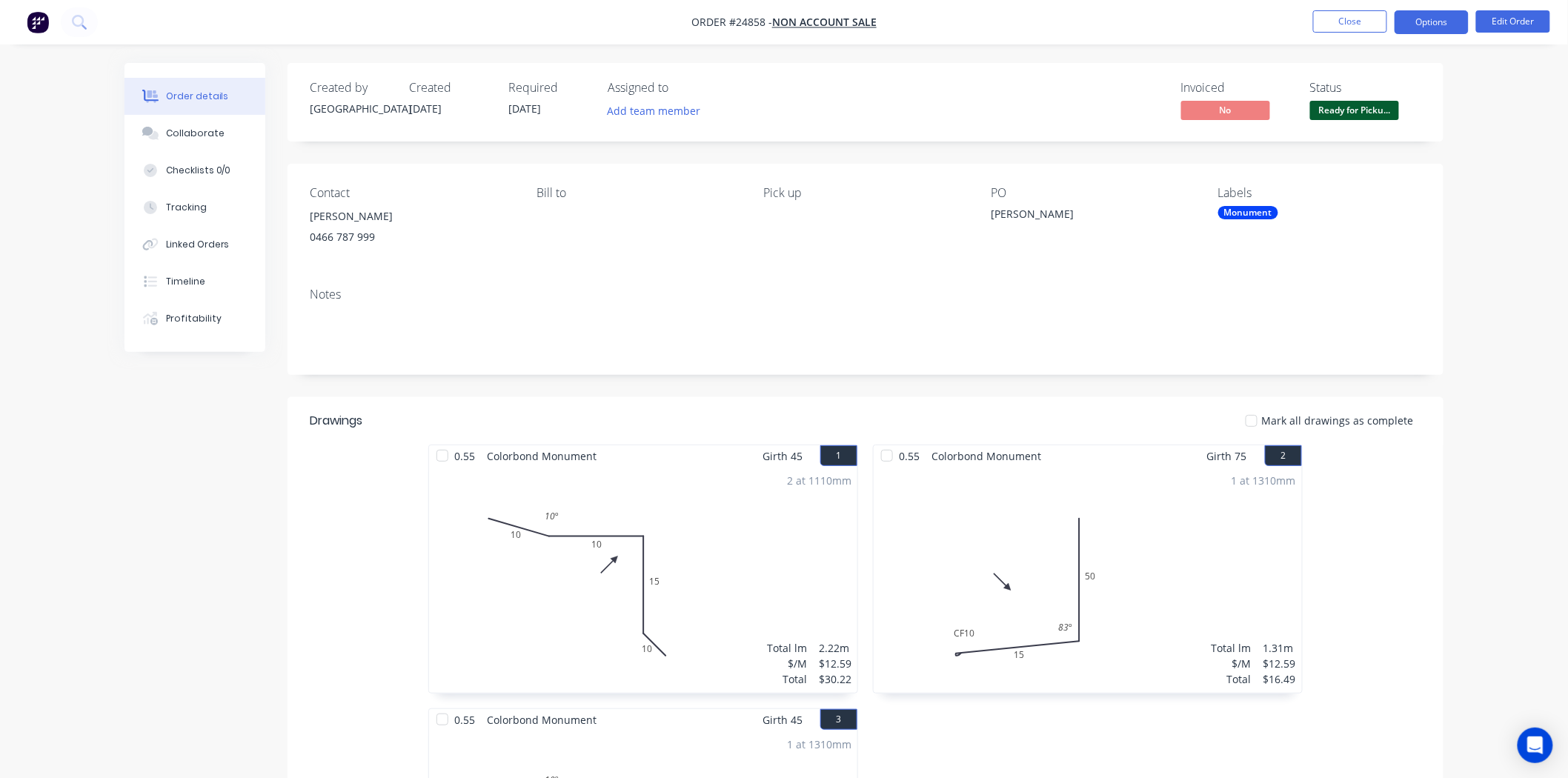
click at [1426, 12] on button "Options" at bounding box center [1431, 22] width 74 height 24
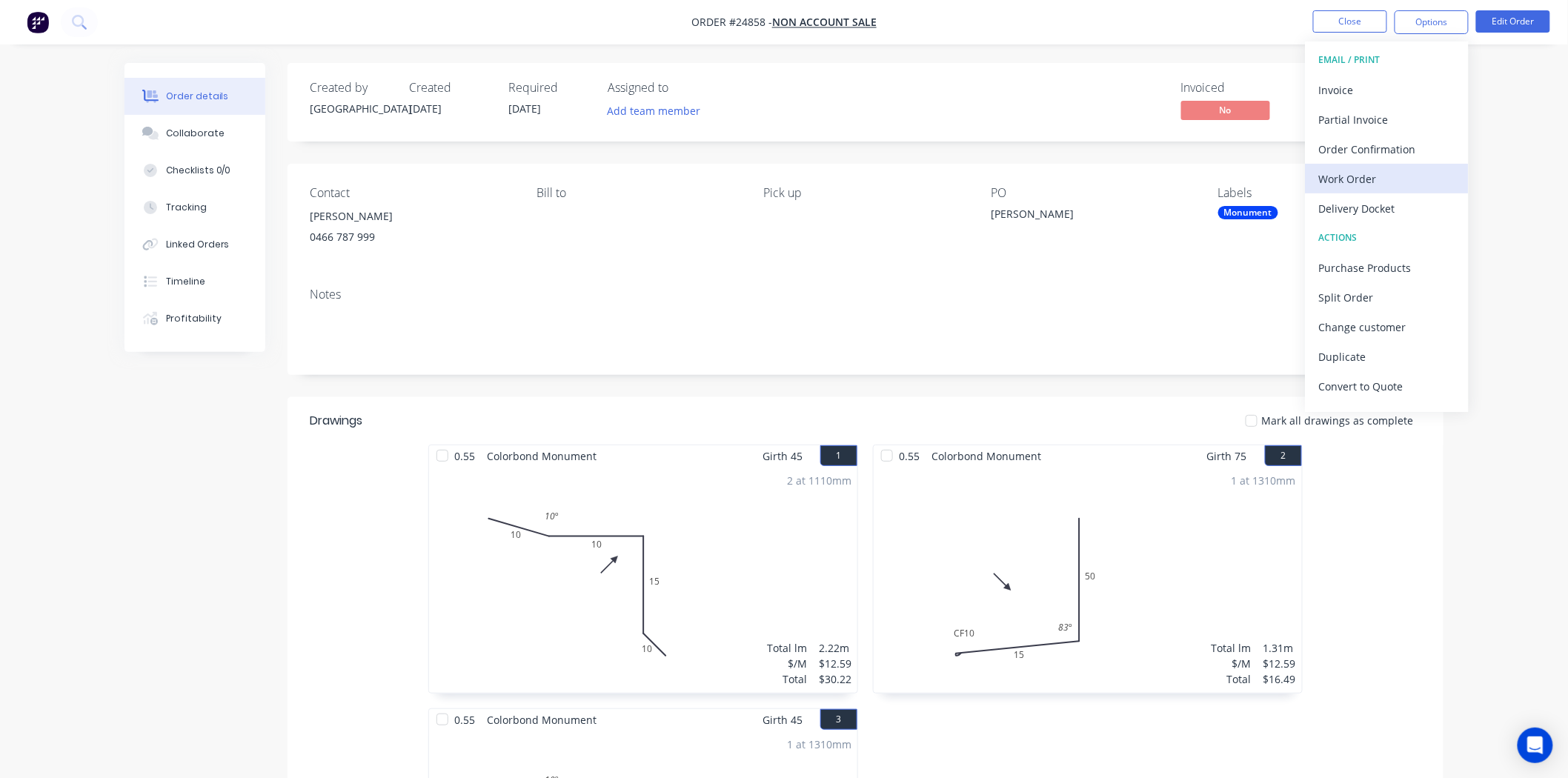
click at [1373, 176] on div "Work Order" at bounding box center [1387, 179] width 136 height 22
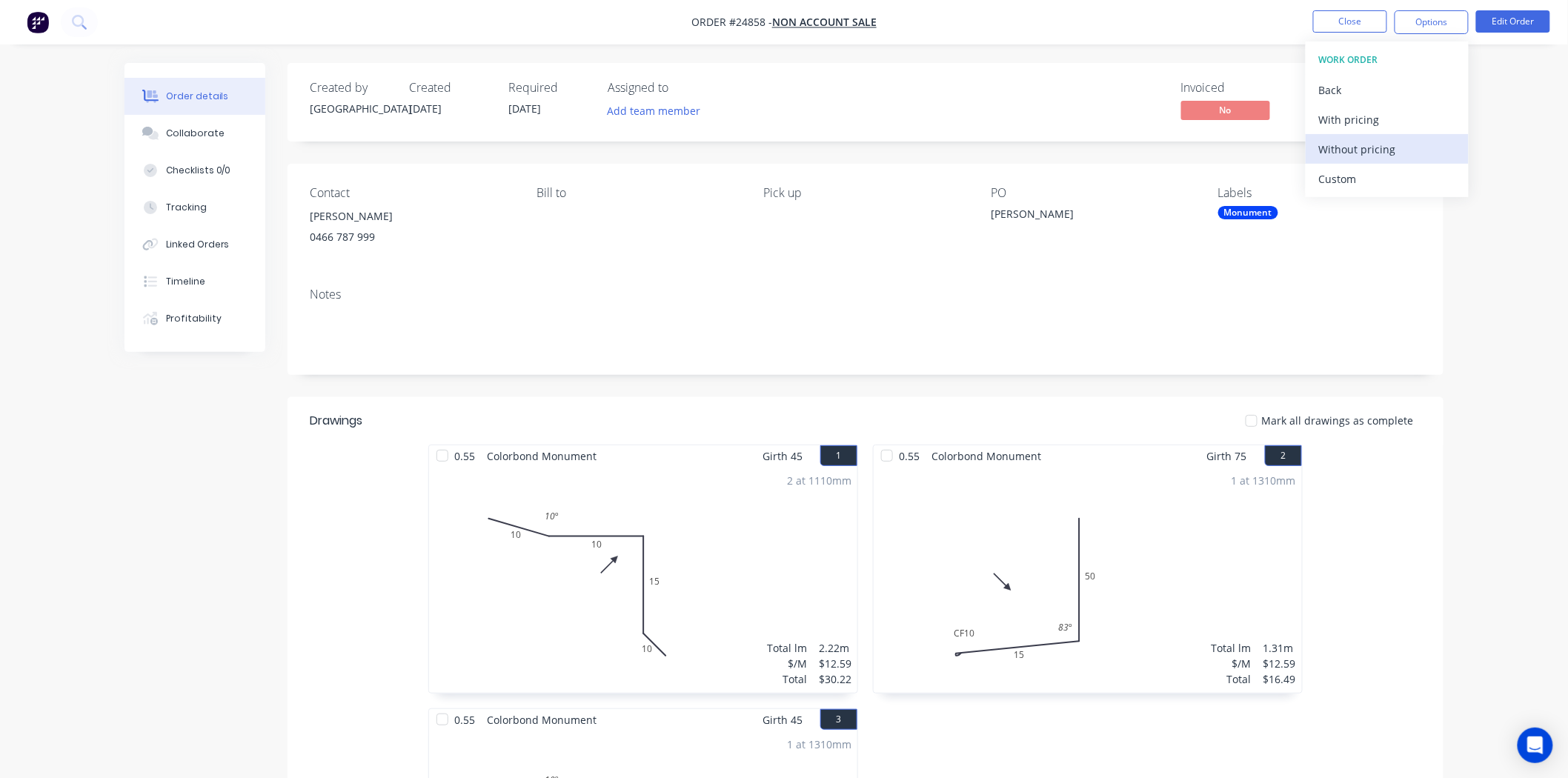
click at [1379, 146] on div "Without pricing" at bounding box center [1387, 149] width 136 height 22
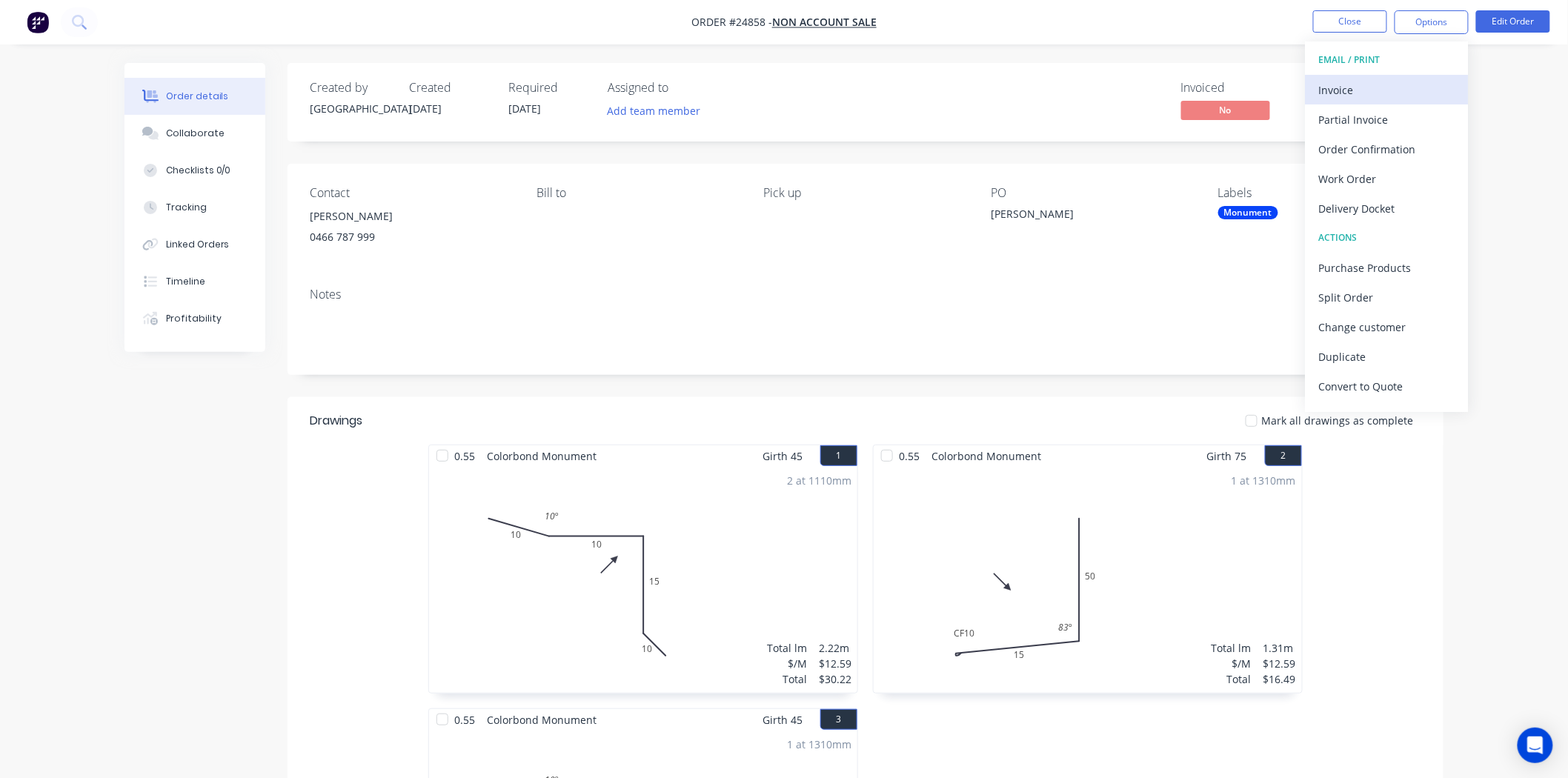
click at [1335, 92] on div "Invoice" at bounding box center [1387, 90] width 136 height 22
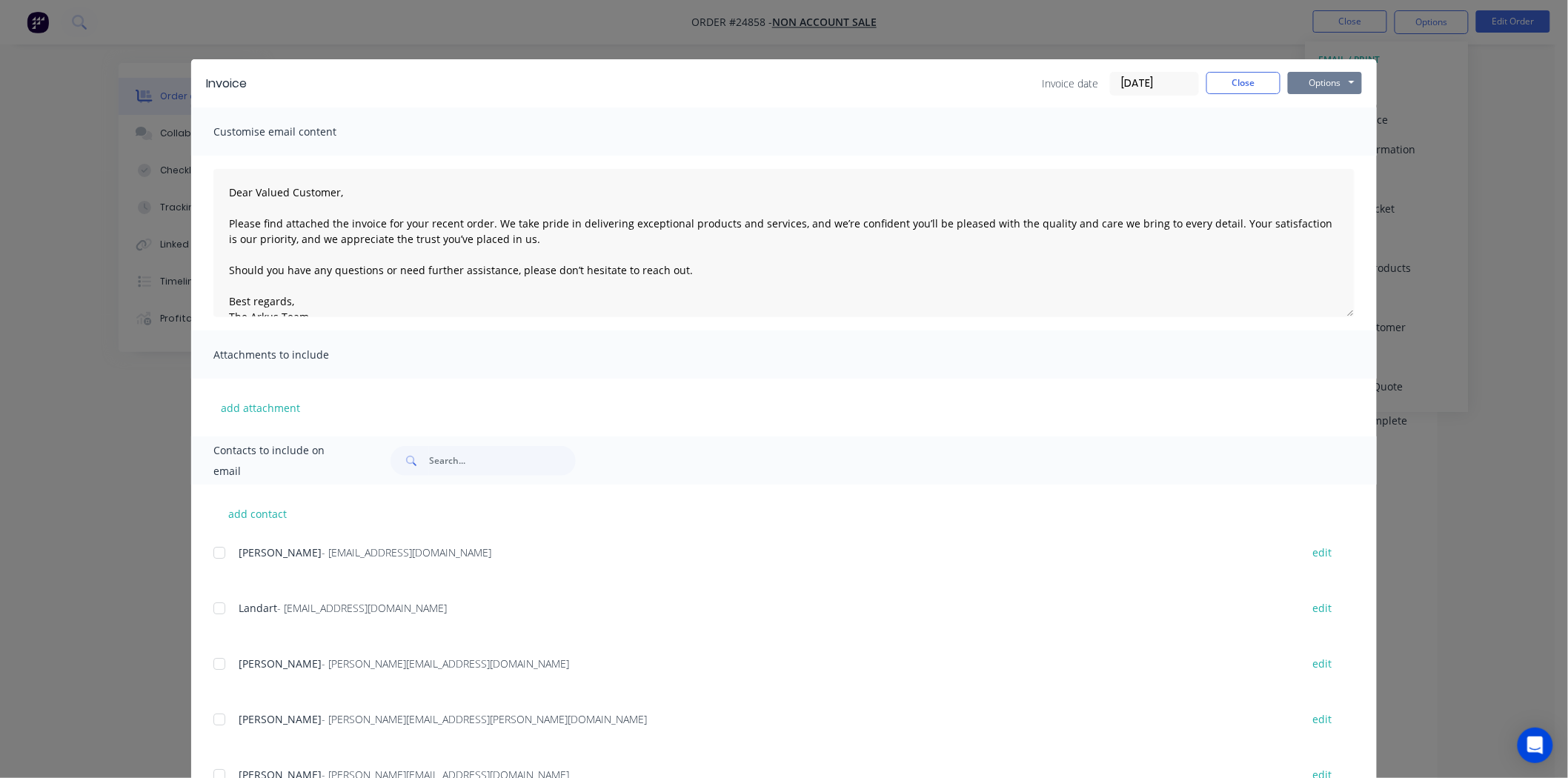
click at [1339, 86] on button "Options" at bounding box center [1324, 82] width 74 height 22
click at [1305, 137] on button "Print" at bounding box center [1335, 134] width 95 height 24
click at [1251, 81] on button "Close" at bounding box center [1243, 82] width 74 height 22
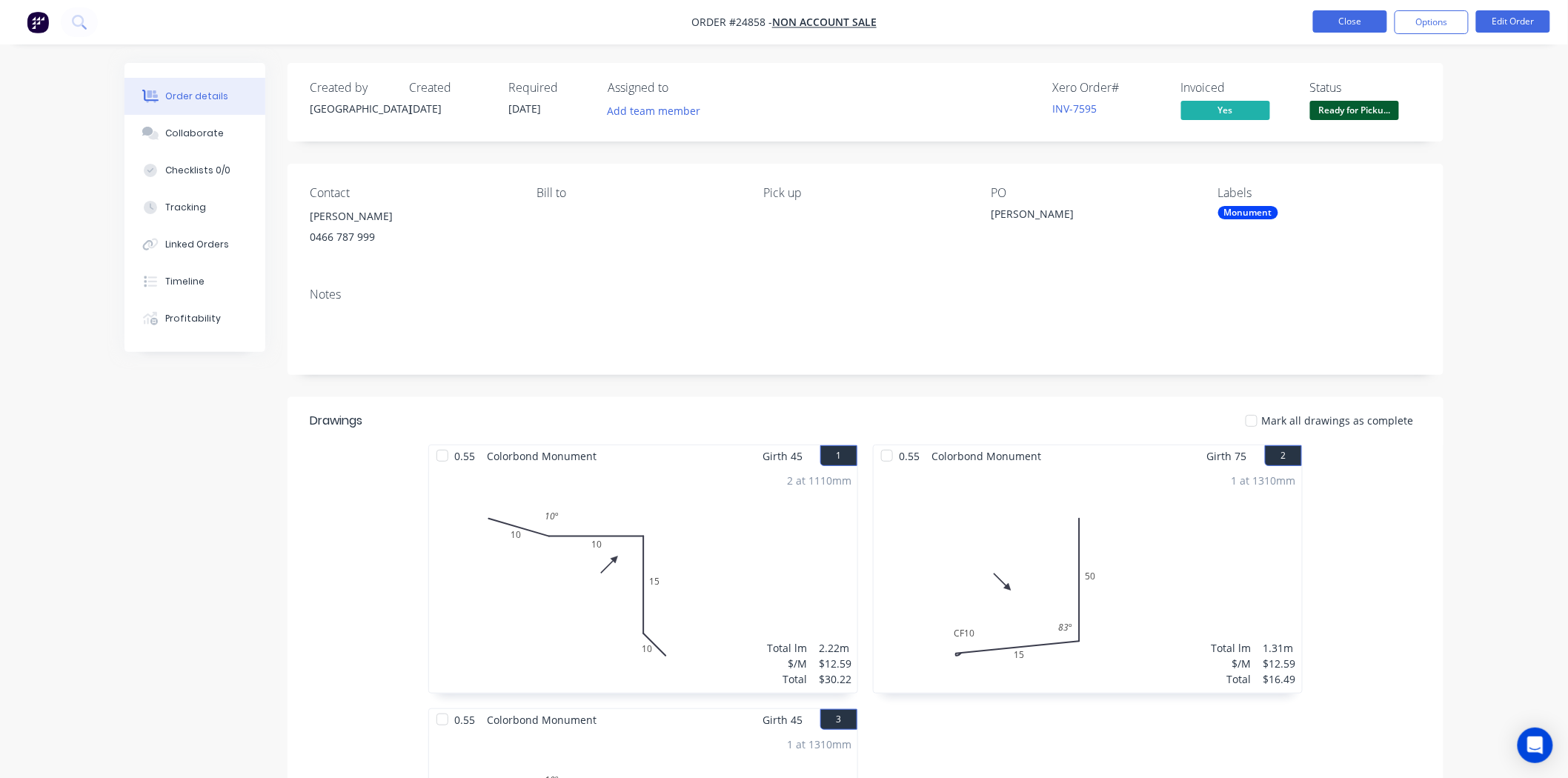
click at [1345, 16] on button "Close" at bounding box center [1350, 21] width 74 height 22
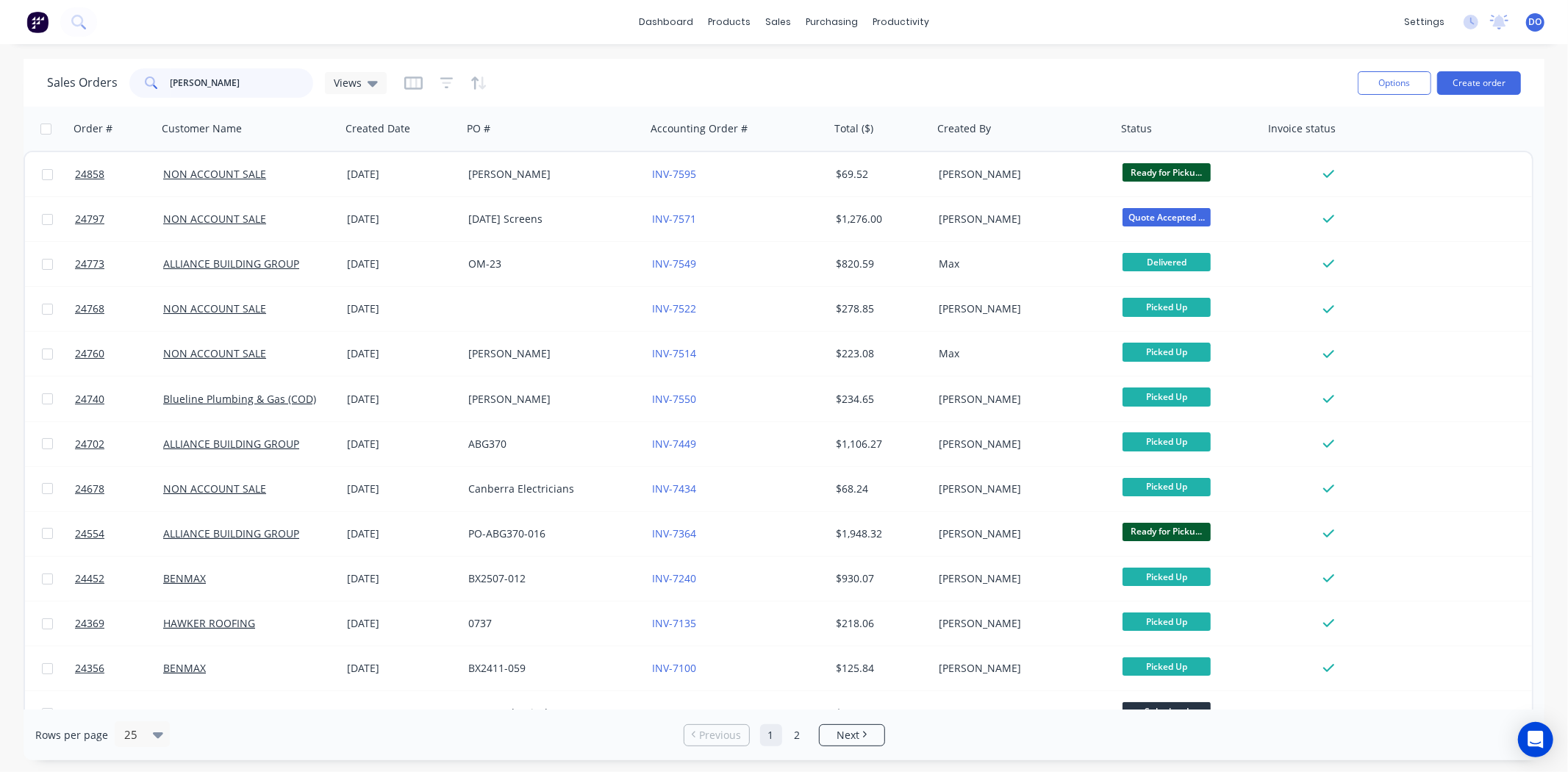
drag, startPoint x: 202, startPoint y: 85, endPoint x: 114, endPoint y: 82, distance: 88.1
click at [114, 82] on div "Sales Orders ian Views" at bounding box center [217, 83] width 340 height 29
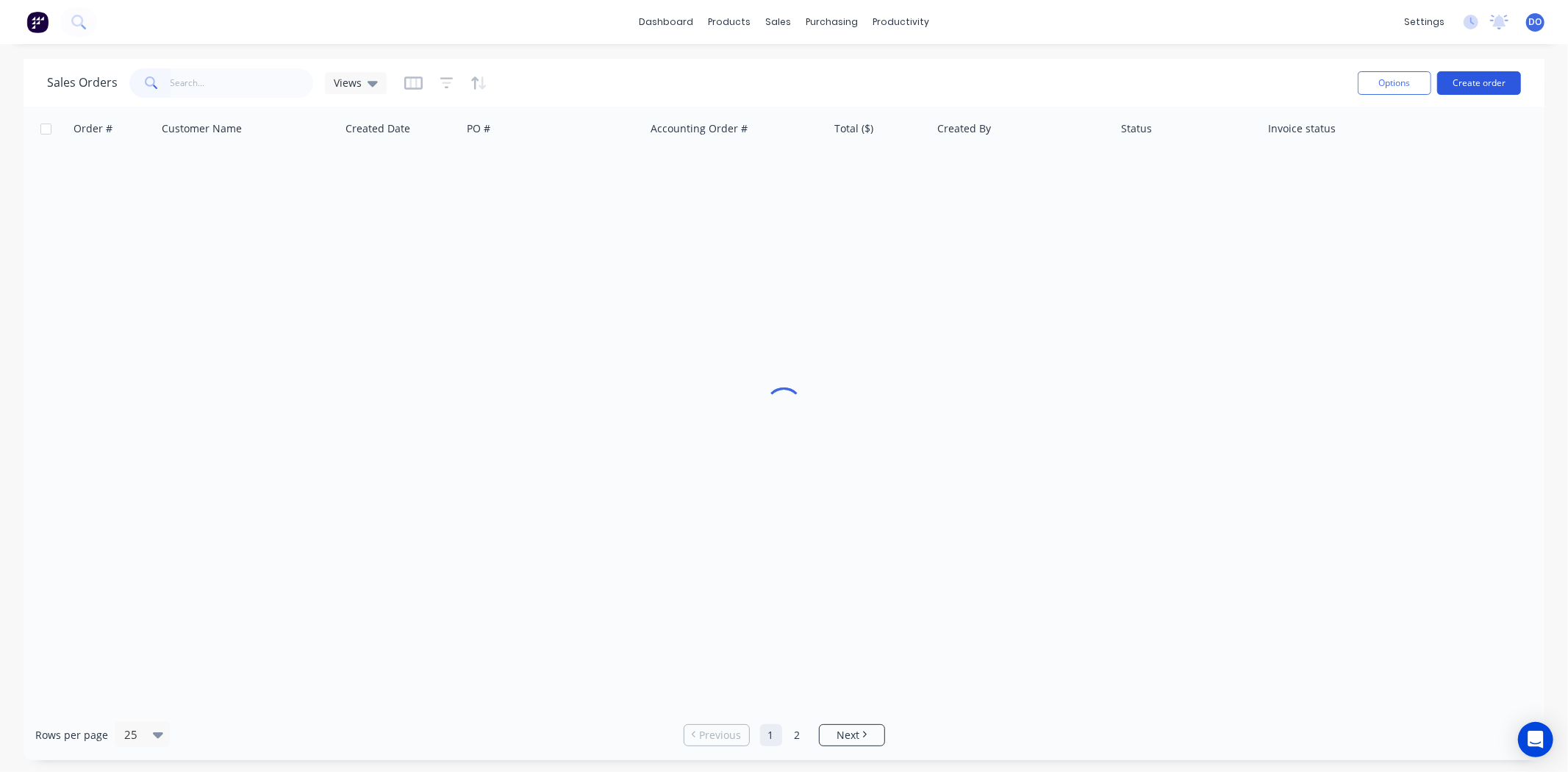
click at [1476, 90] on button "Create order" at bounding box center [1479, 82] width 84 height 23
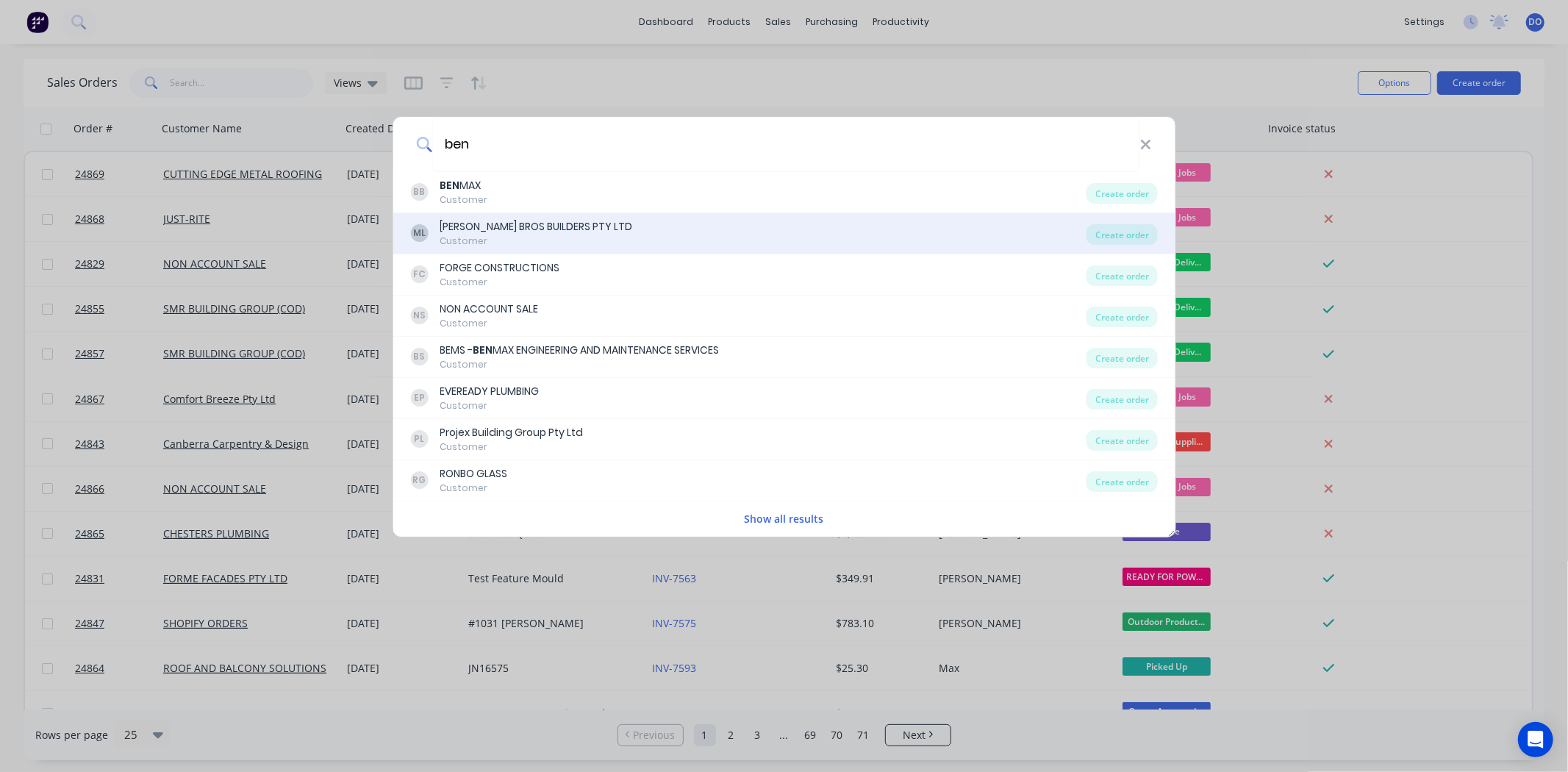
type input "ben"
click at [535, 219] on div "[PERSON_NAME] BROS BUILDERS PTY LTD" at bounding box center [536, 227] width 192 height 16
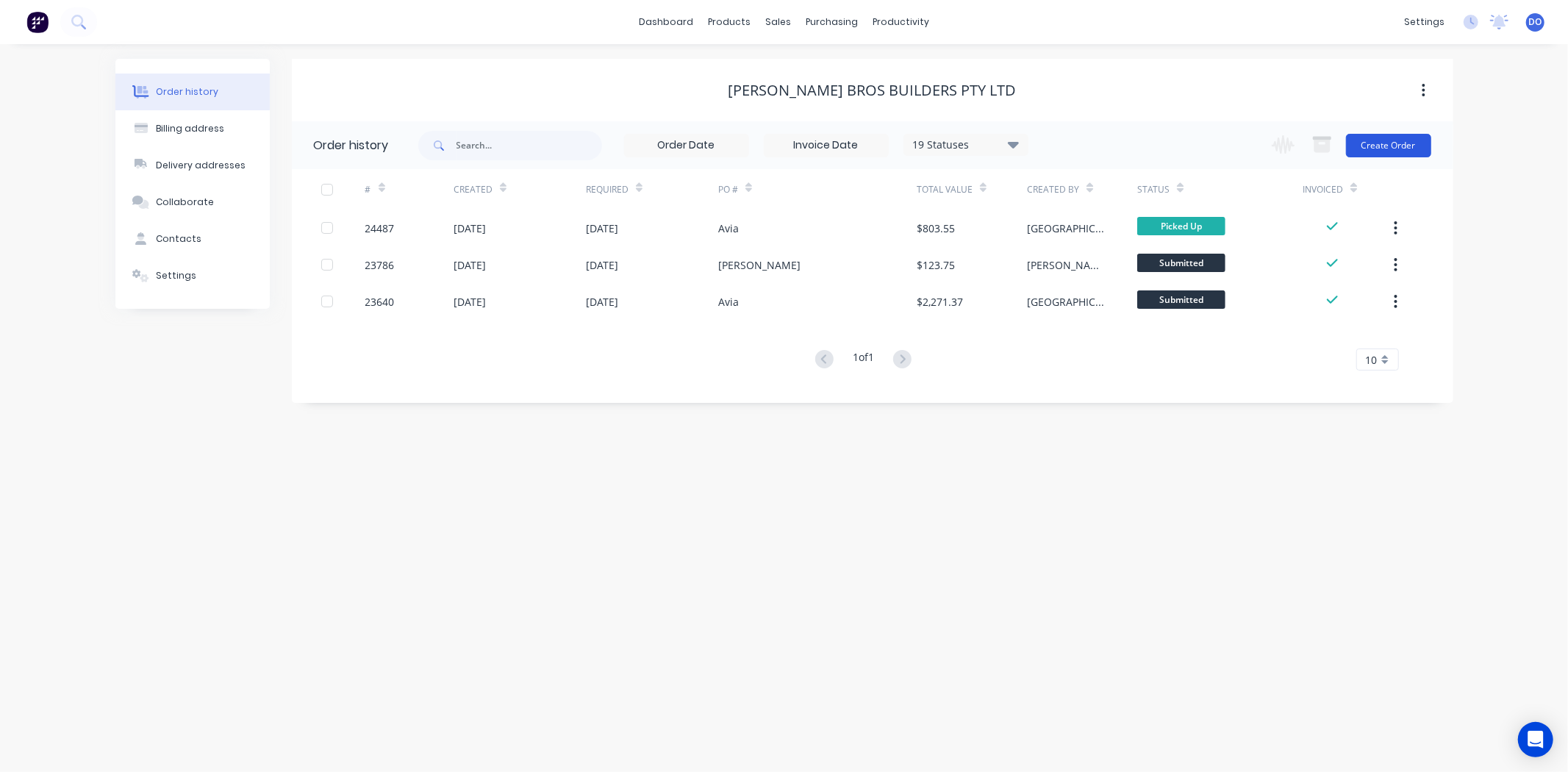
click at [1371, 137] on button "Create Order" at bounding box center [1389, 145] width 85 height 23
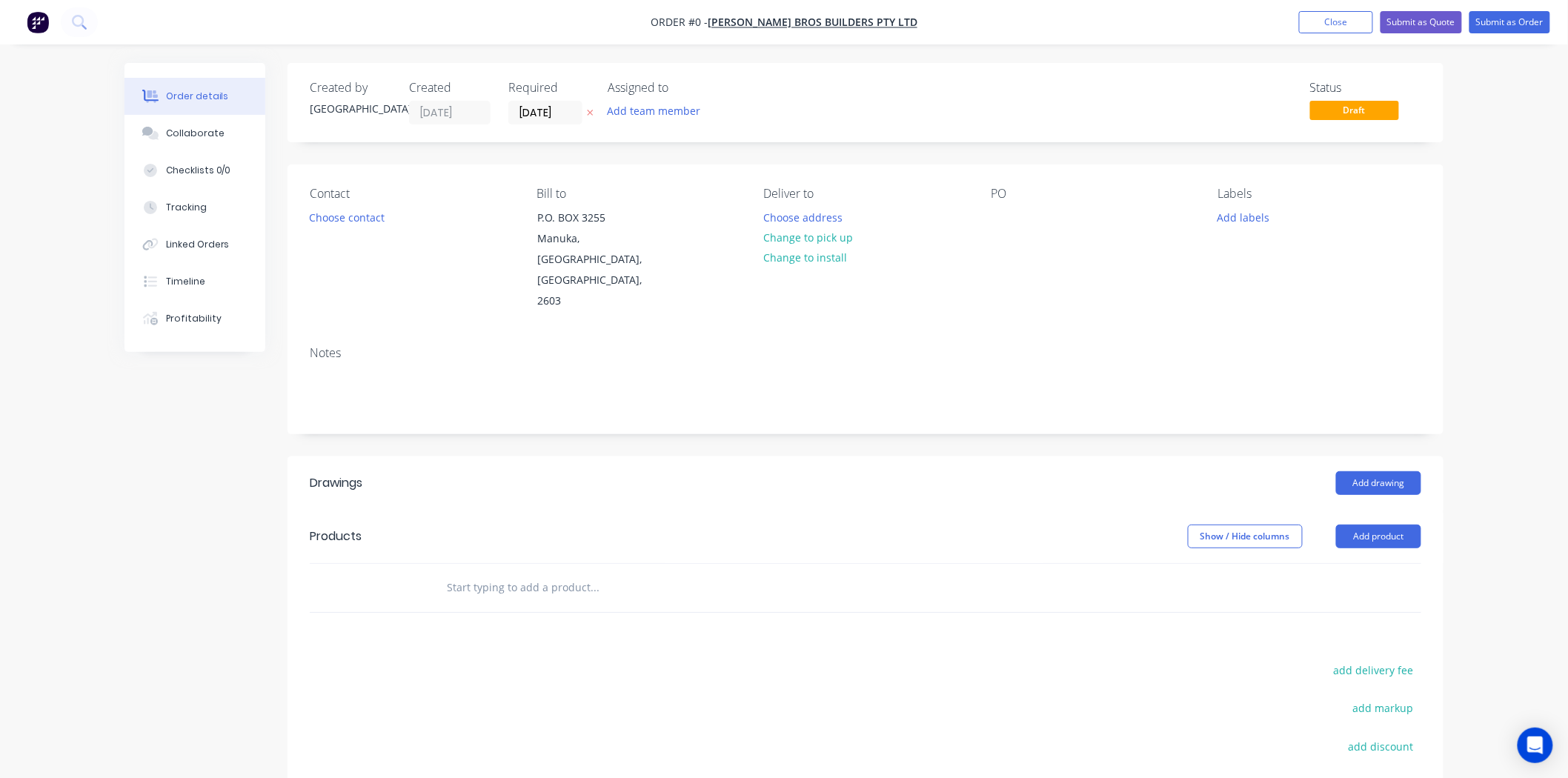
click at [351, 201] on div "Contact" at bounding box center [411, 194] width 203 height 14
click at [360, 209] on button "Choose contact" at bounding box center [347, 217] width 91 height 20
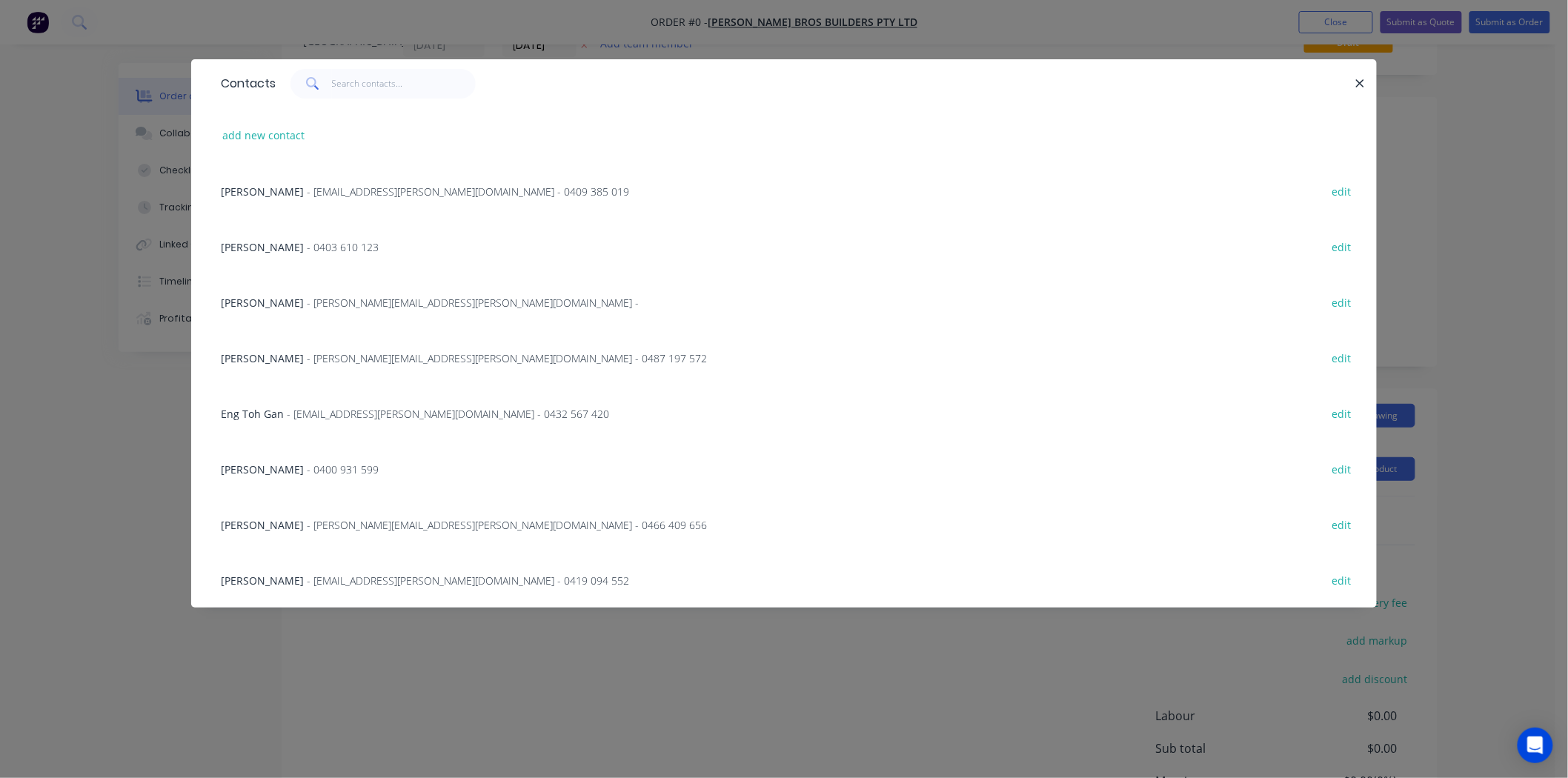
scroll to position [27, 0]
click at [70, 427] on div "Contacts add new contact Peter - accounts@milin.com.au - 0409 385 019 edit Greg…" at bounding box center [784, 389] width 1568 height 778
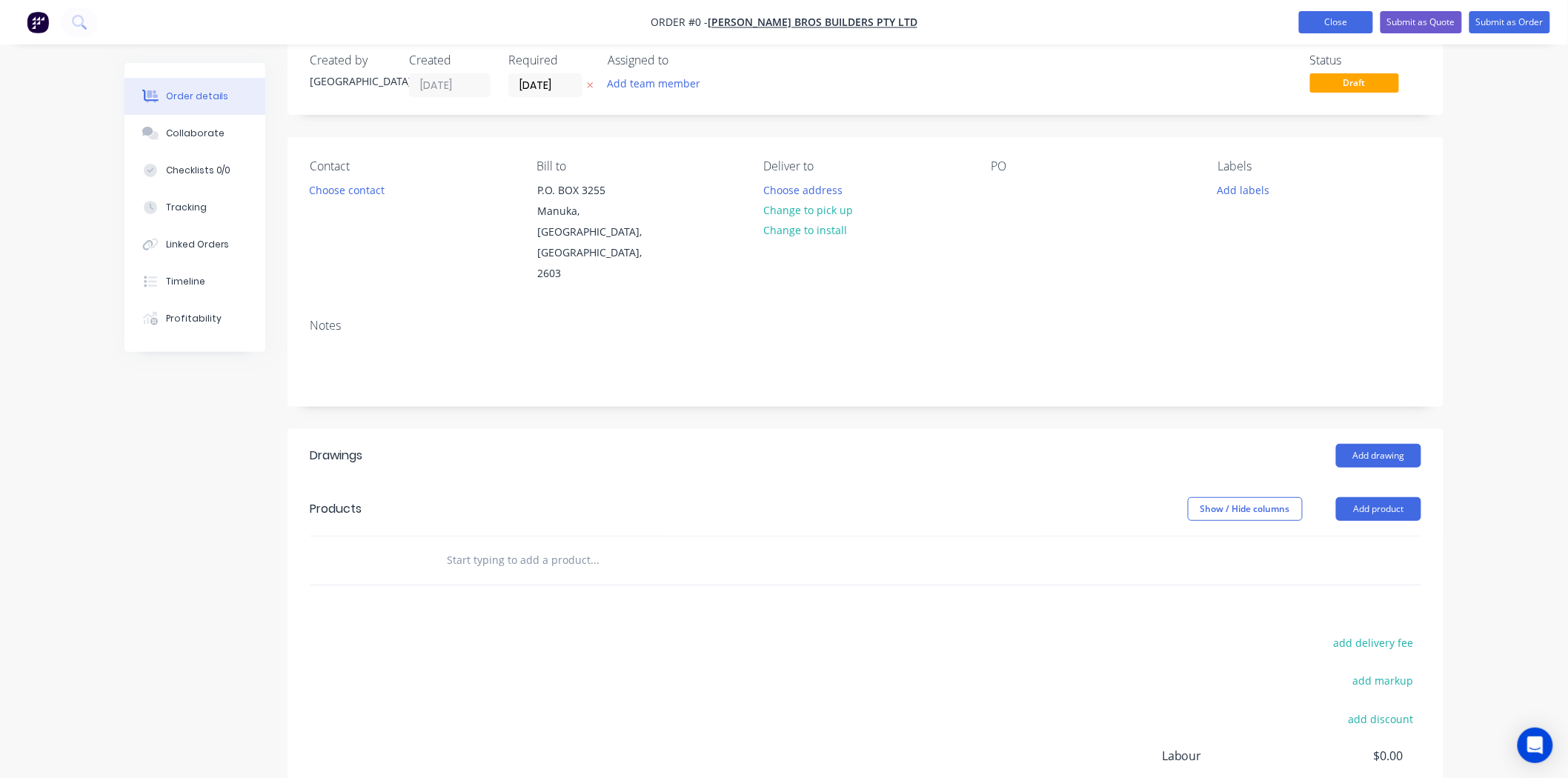
click at [1358, 13] on button "Close" at bounding box center [1336, 22] width 74 height 22
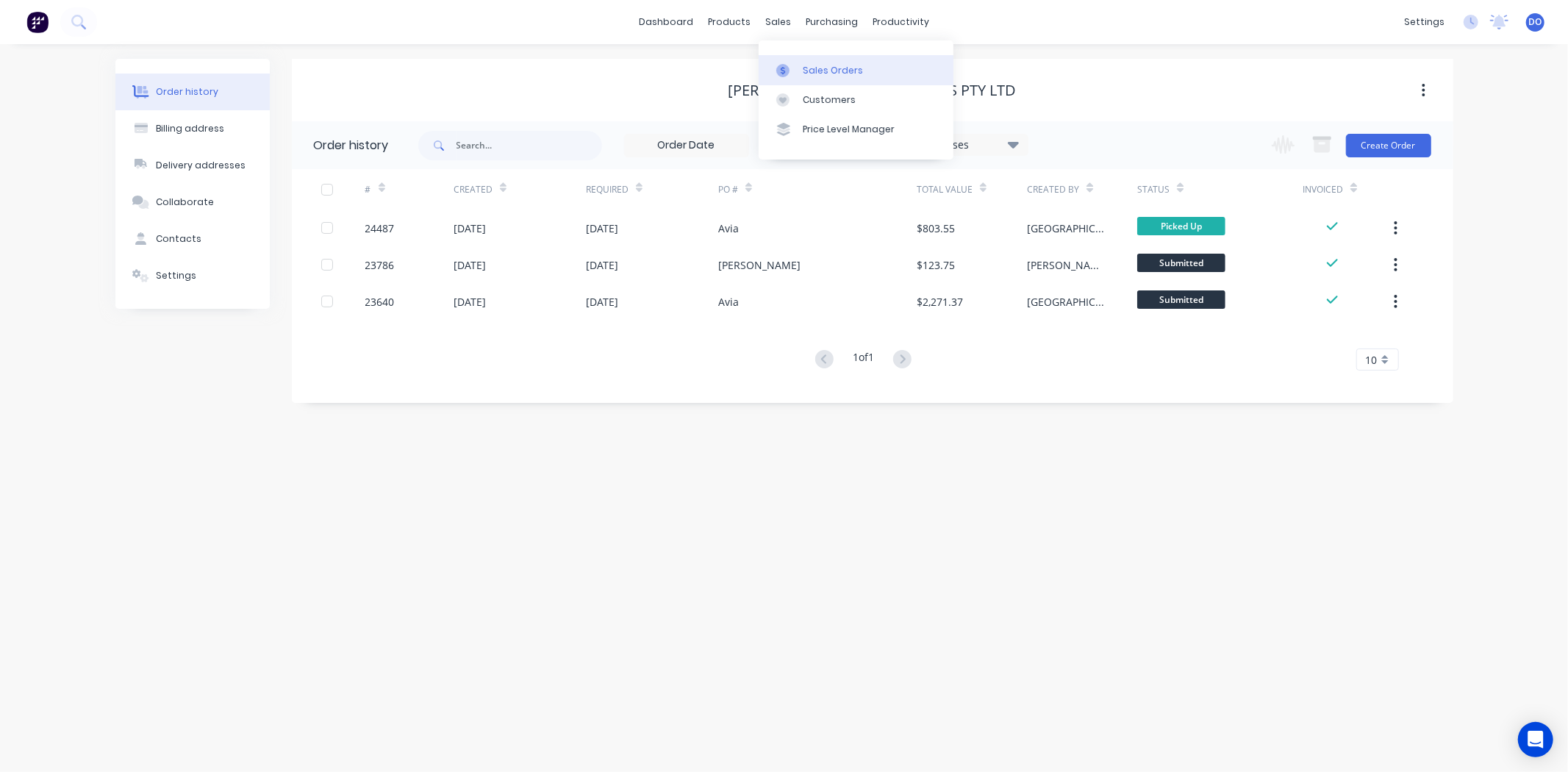
click at [800, 67] on link "Sales Orders" at bounding box center [856, 70] width 195 height 29
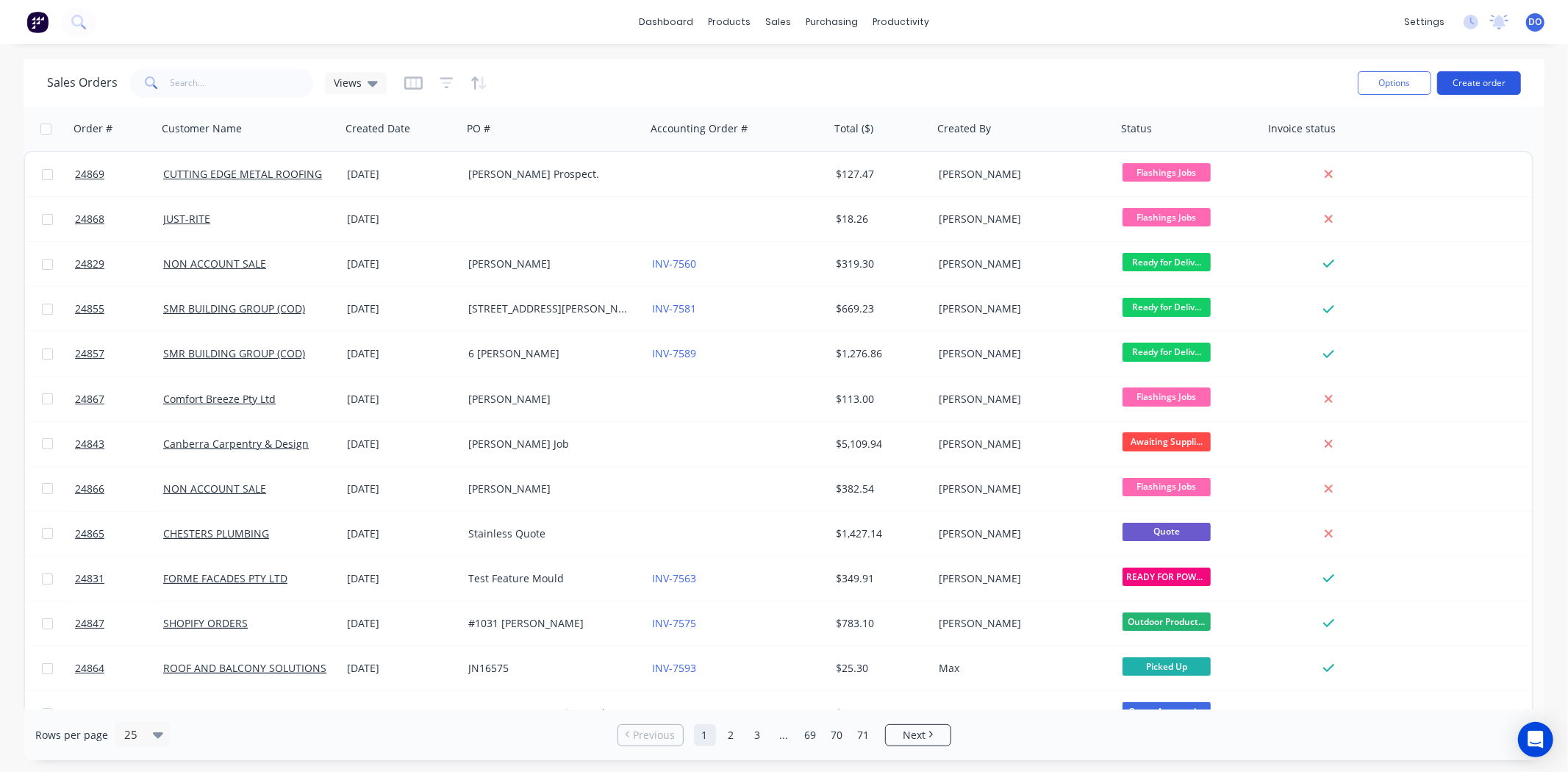
click at [1457, 85] on button "Create order" at bounding box center [1479, 82] width 84 height 23
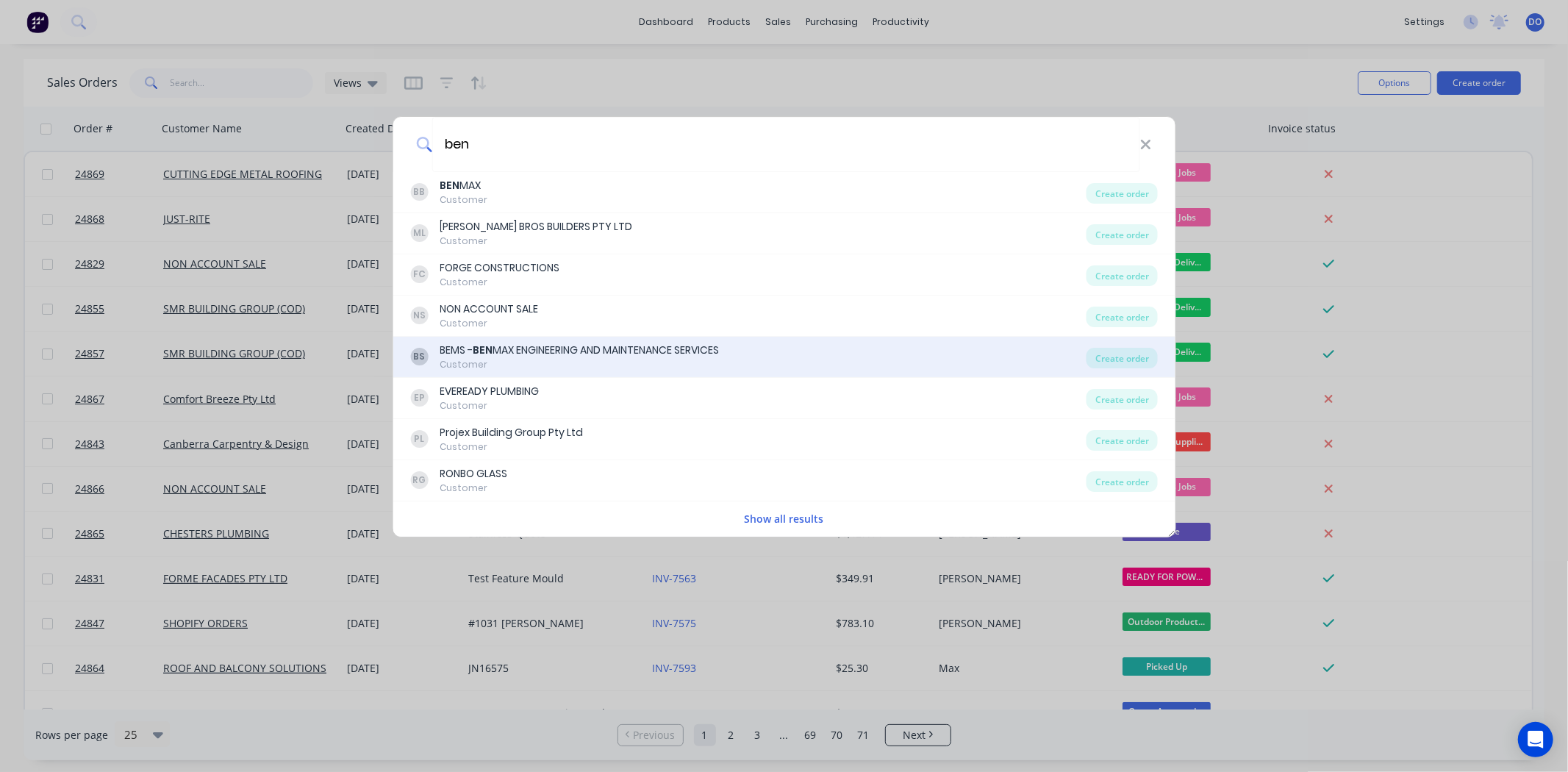
type input "ben"
click at [686, 347] on div "BEMS - BEN MAX ENGINEERING AND MAINTENANCE SERVICES" at bounding box center [580, 350] width 279 height 16
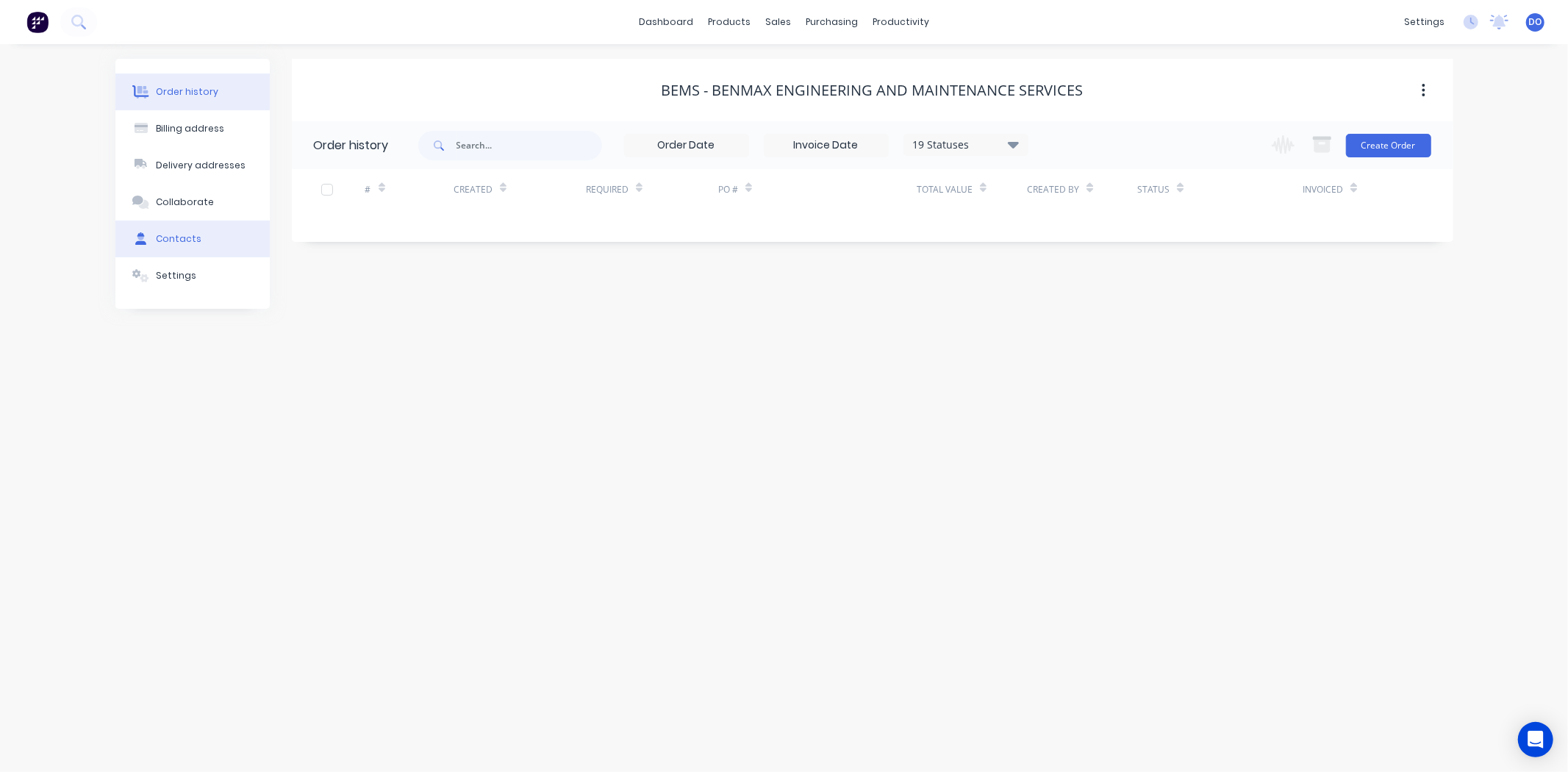
click at [166, 250] on button "Contacts" at bounding box center [192, 239] width 154 height 36
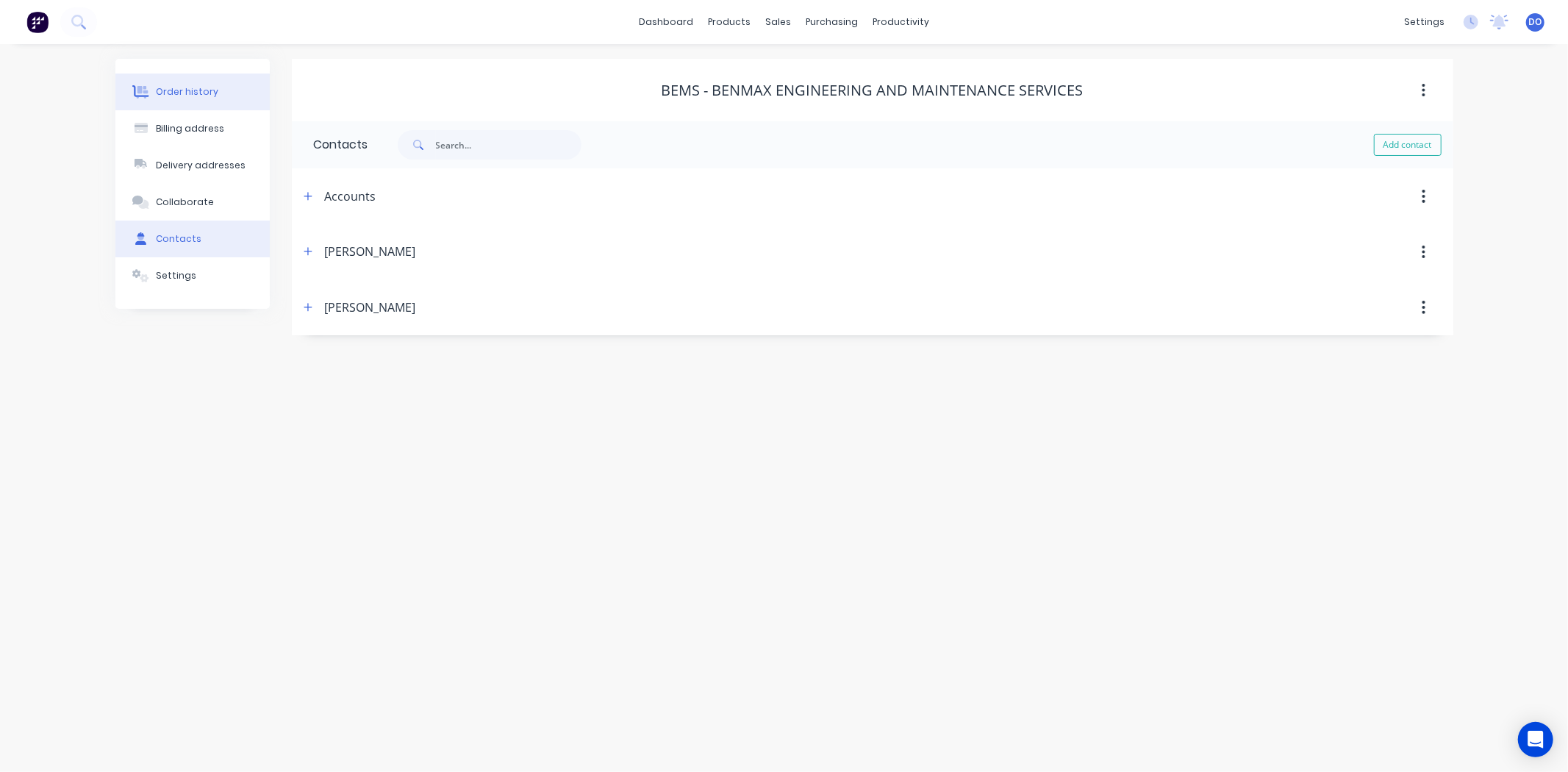
click at [236, 96] on button "Order history" at bounding box center [192, 92] width 154 height 36
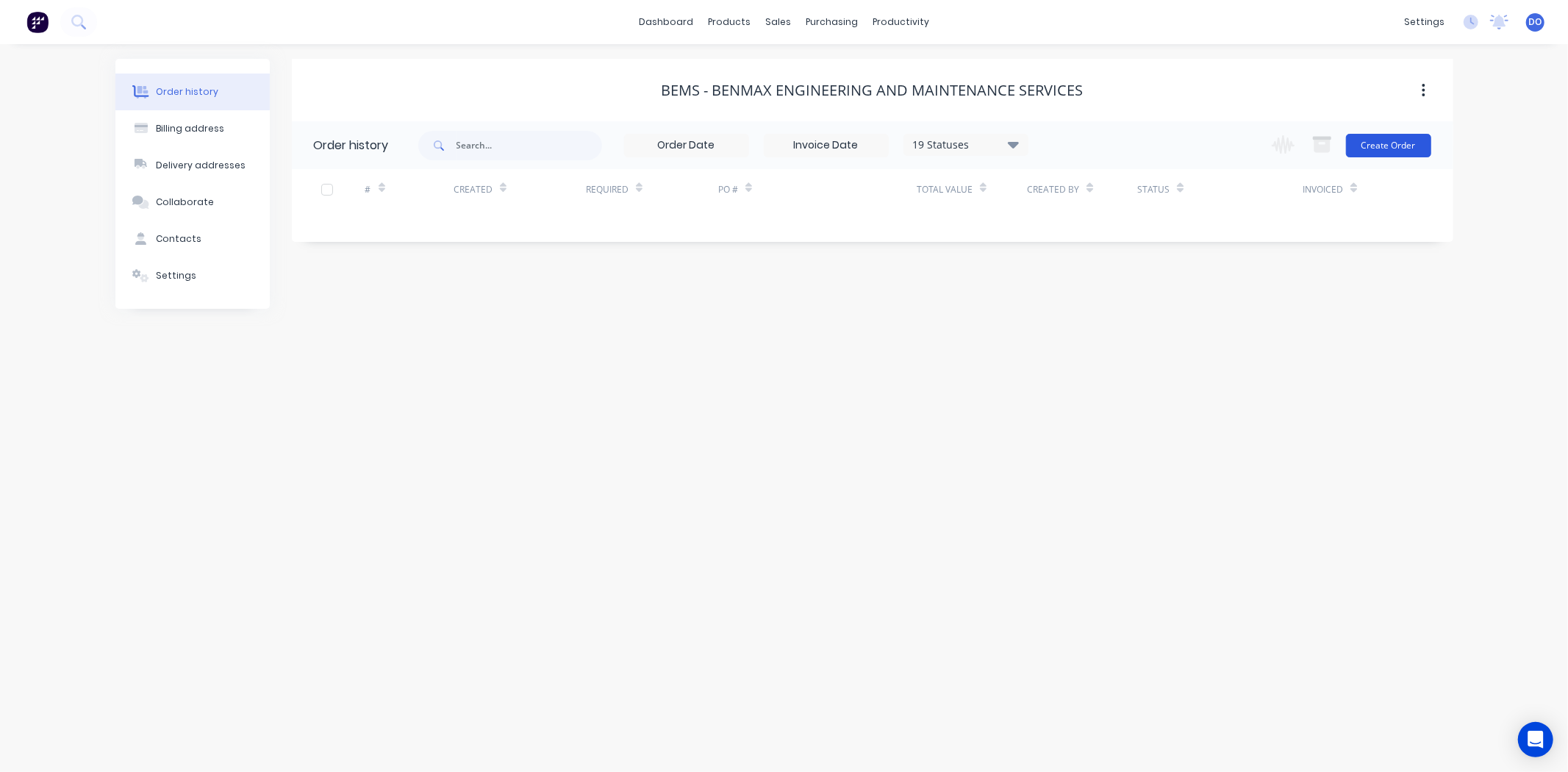
click at [1386, 142] on button "Create Order" at bounding box center [1389, 145] width 85 height 23
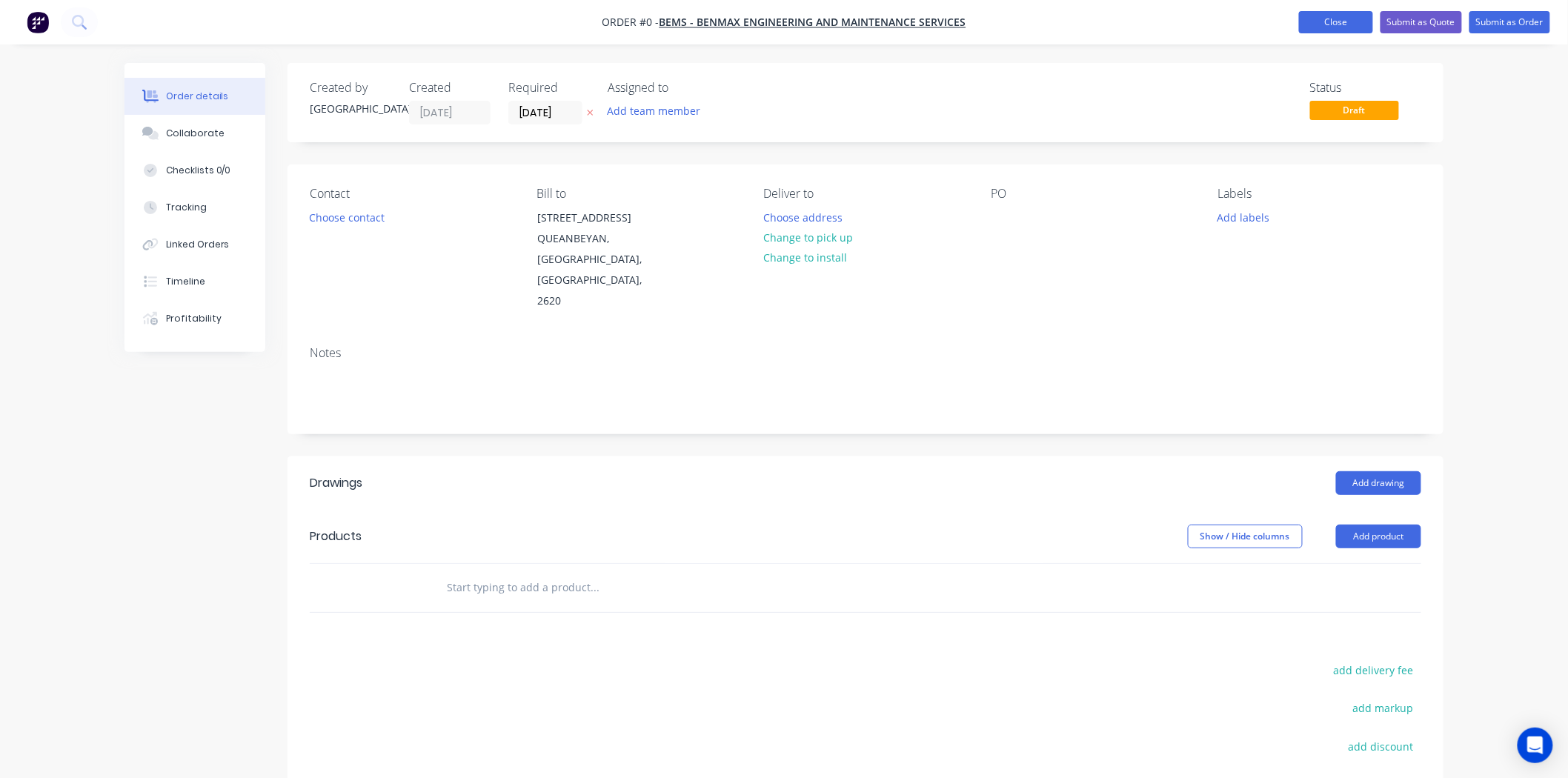
click at [1328, 32] on button "Close" at bounding box center [1336, 22] width 74 height 22
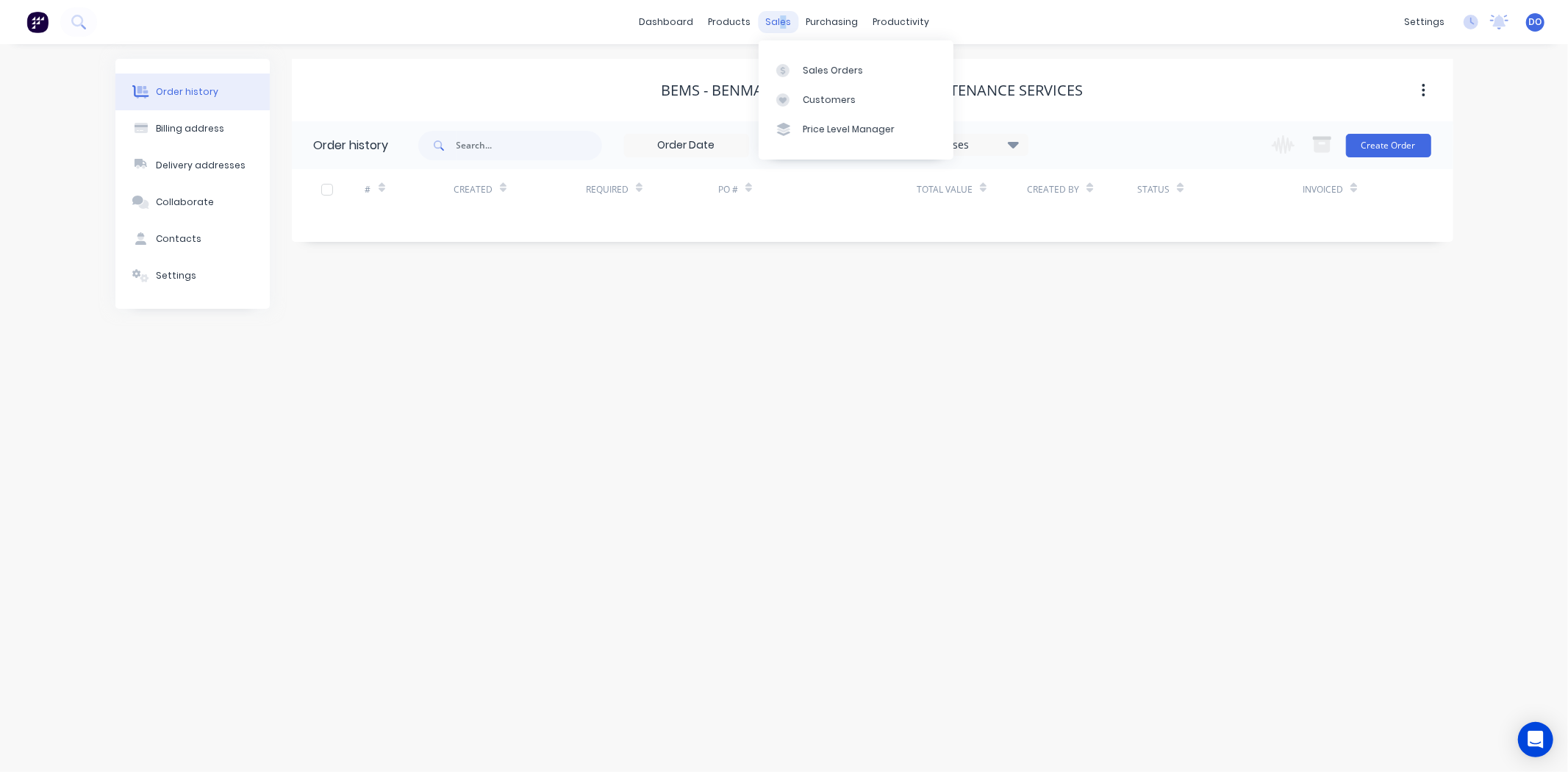
click at [781, 20] on div "sales" at bounding box center [778, 22] width 41 height 22
click at [819, 68] on div "Sales Orders" at bounding box center [833, 70] width 61 height 13
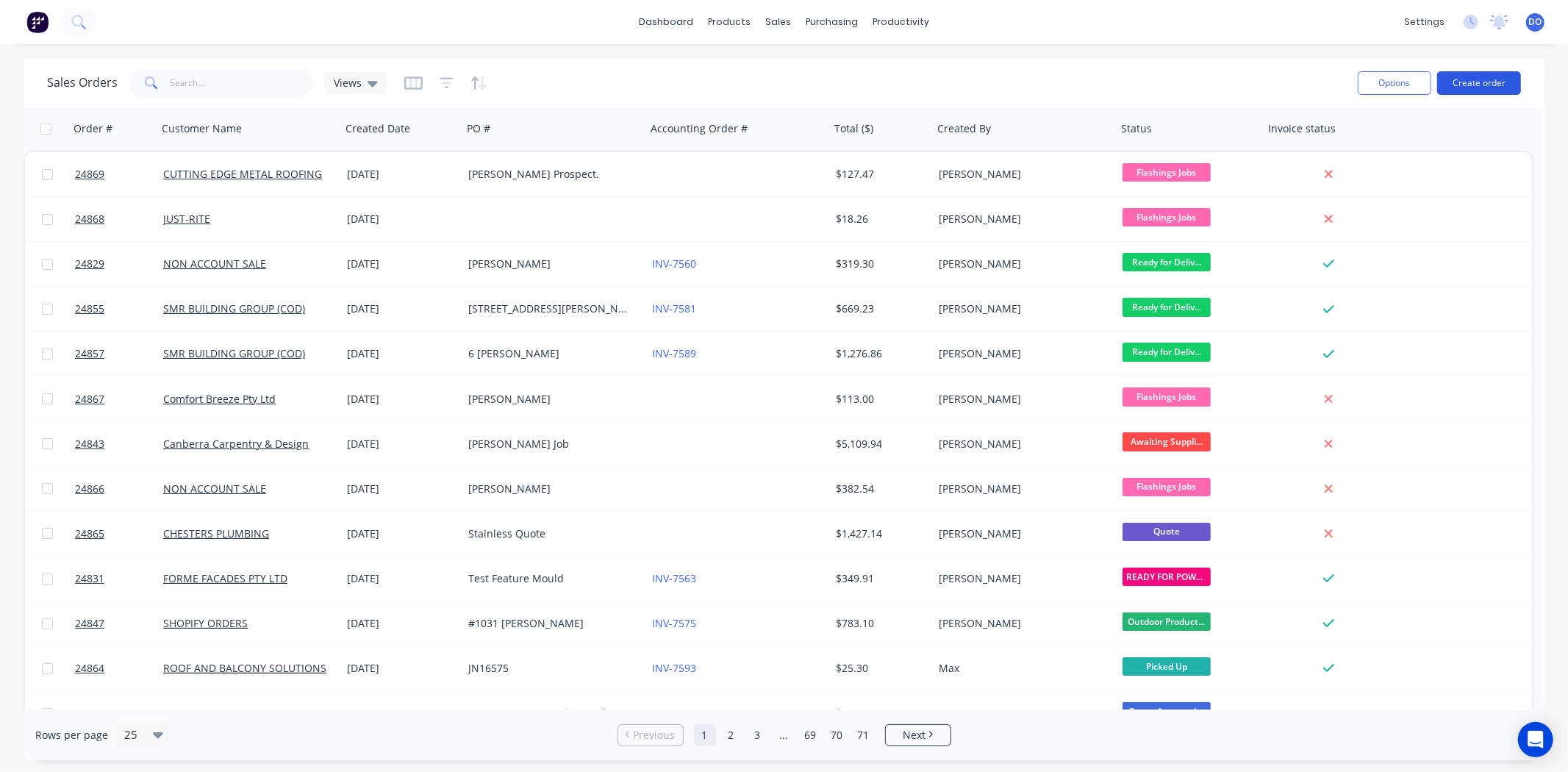
click at [1495, 71] on button "Create order" at bounding box center [1479, 82] width 84 height 23
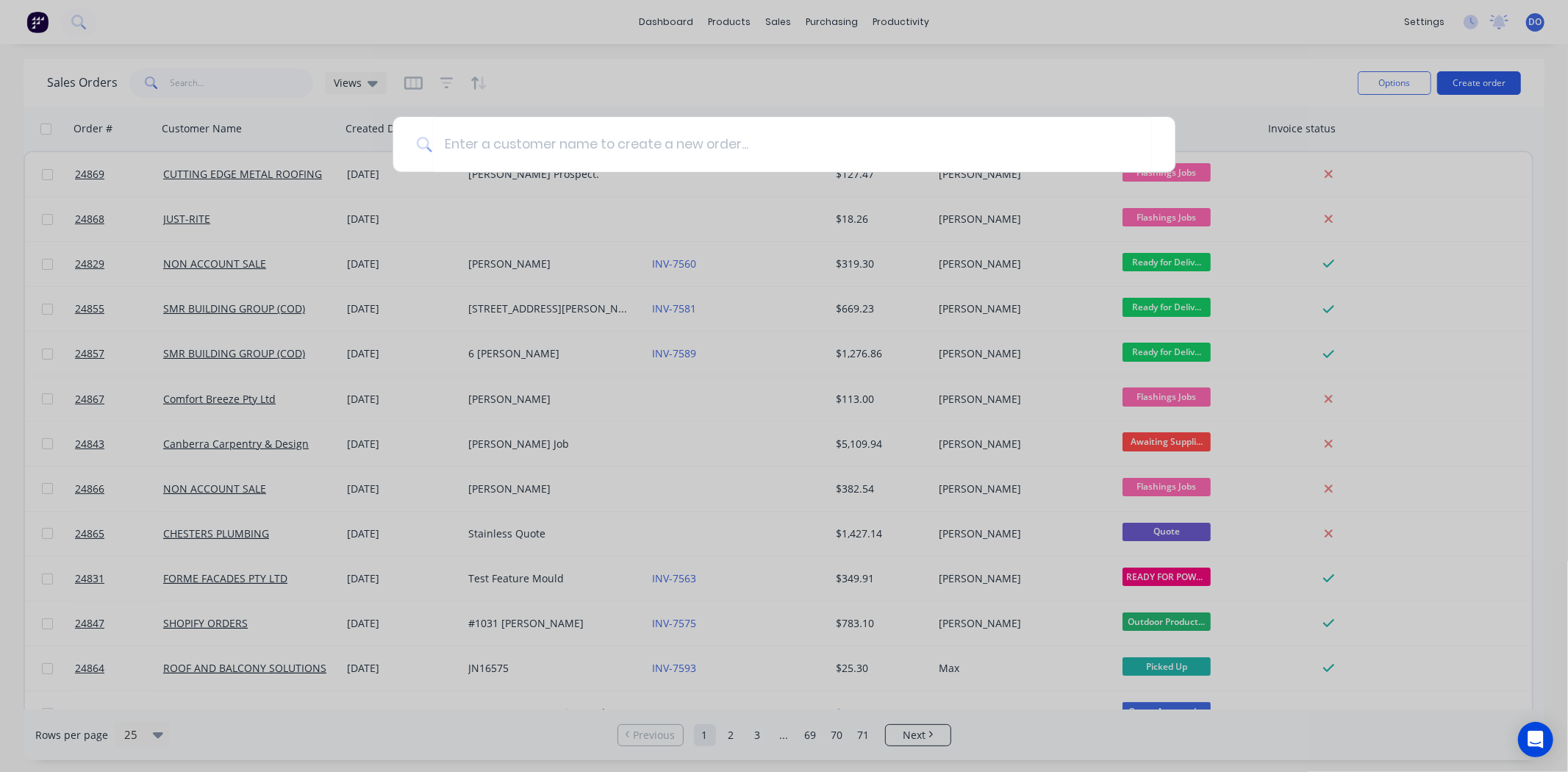
click at [1494, 72] on div at bounding box center [784, 386] width 1568 height 772
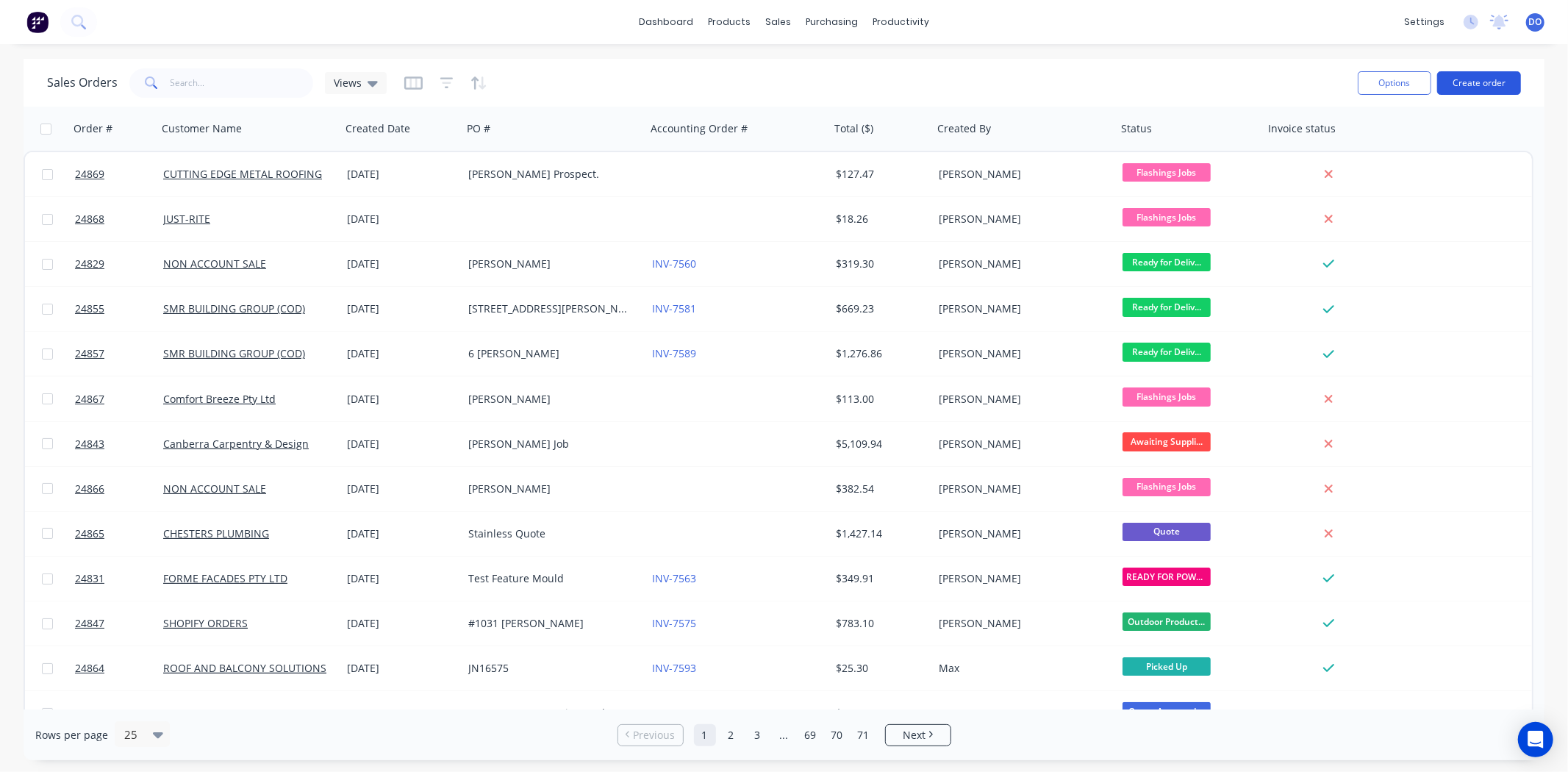
click at [1474, 79] on button "Create order" at bounding box center [1479, 82] width 84 height 23
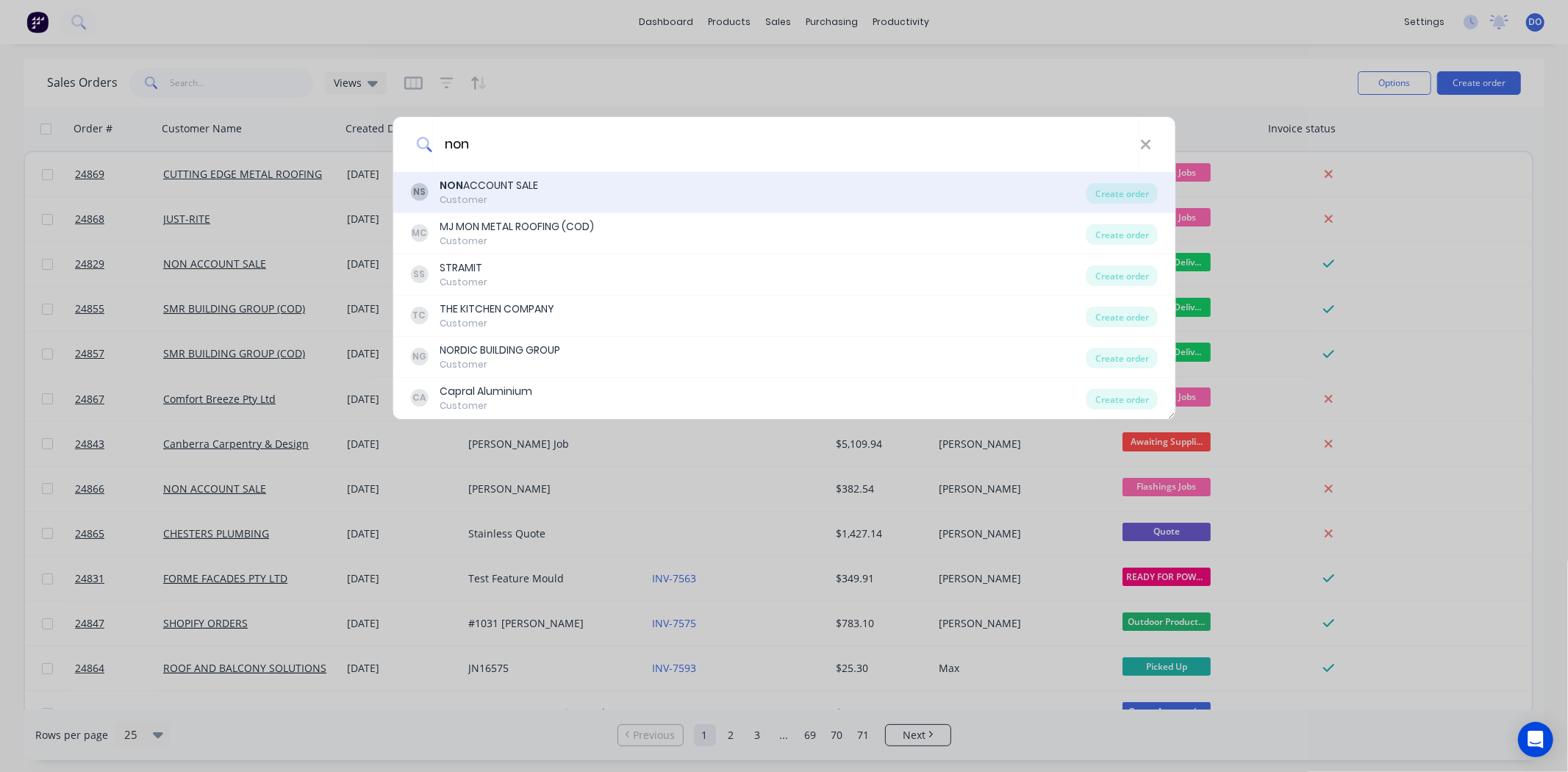
type input "non"
click at [578, 188] on div "NS NON ACCOUNT SALE Customer" at bounding box center [748, 191] width 677 height 29
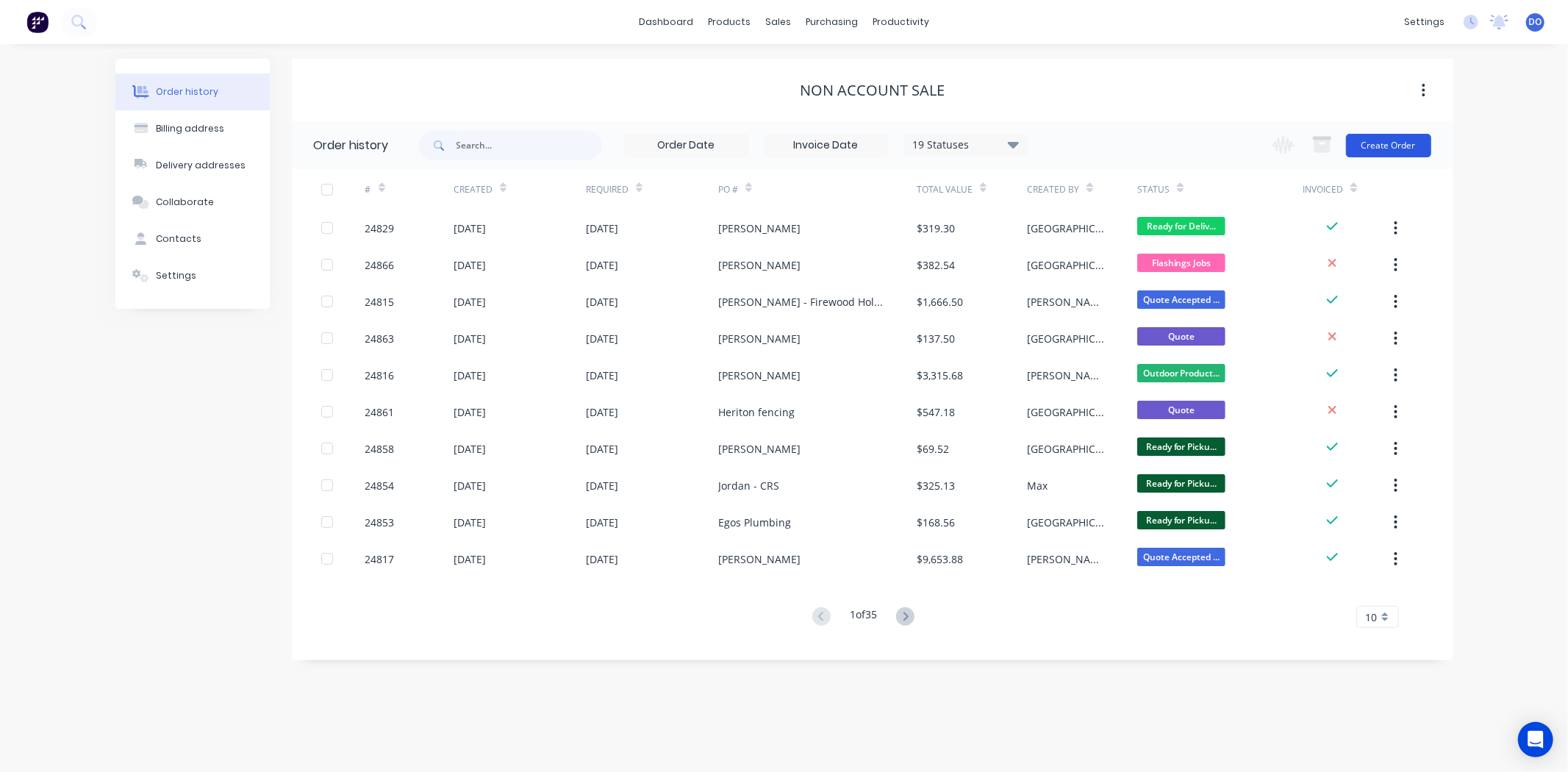
click at [1387, 151] on button "Create Order" at bounding box center [1389, 145] width 85 height 23
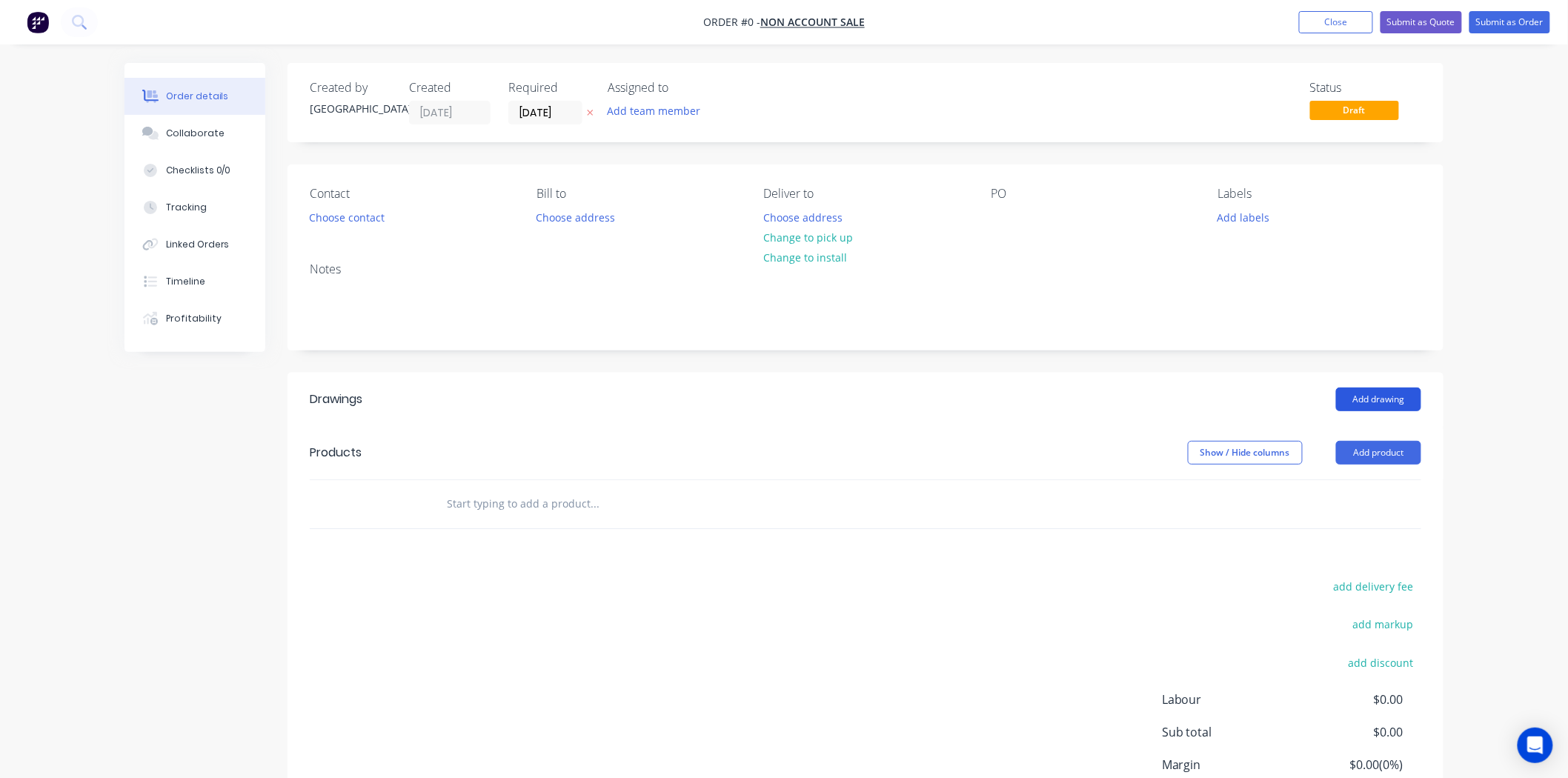
click at [1358, 399] on button "Add drawing" at bounding box center [1379, 399] width 86 height 24
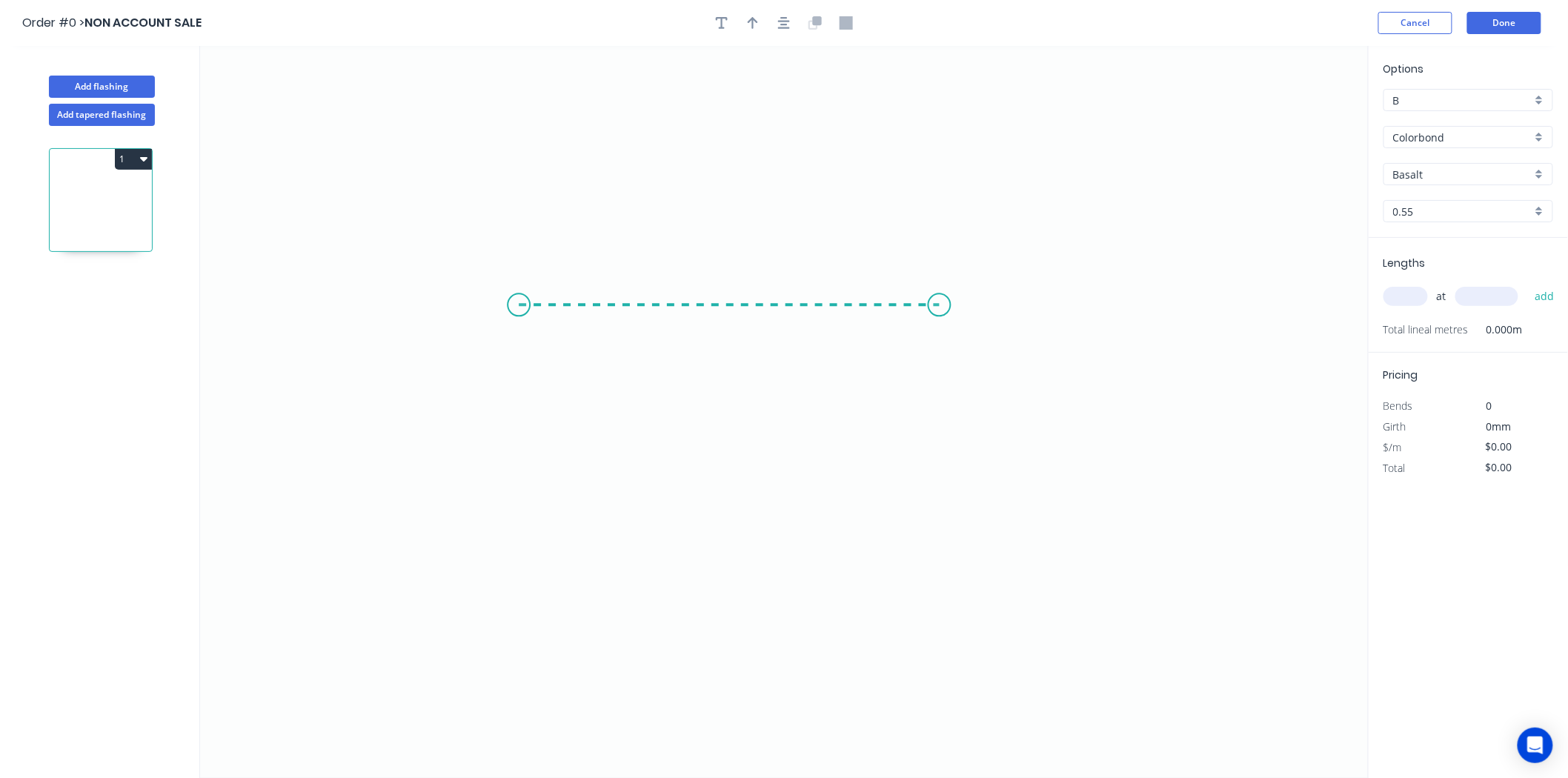
drag, startPoint x: 519, startPoint y: 306, endPoint x: 939, endPoint y: 321, distance: 420.3
click at [939, 321] on icon "0" at bounding box center [784, 412] width 1168 height 732
click at [721, 332] on rect at bounding box center [729, 320] width 48 height 30
click at [737, 320] on rect at bounding box center [732, 321] width 30 height 21
click at [1415, 295] on input "text" at bounding box center [1405, 296] width 45 height 19
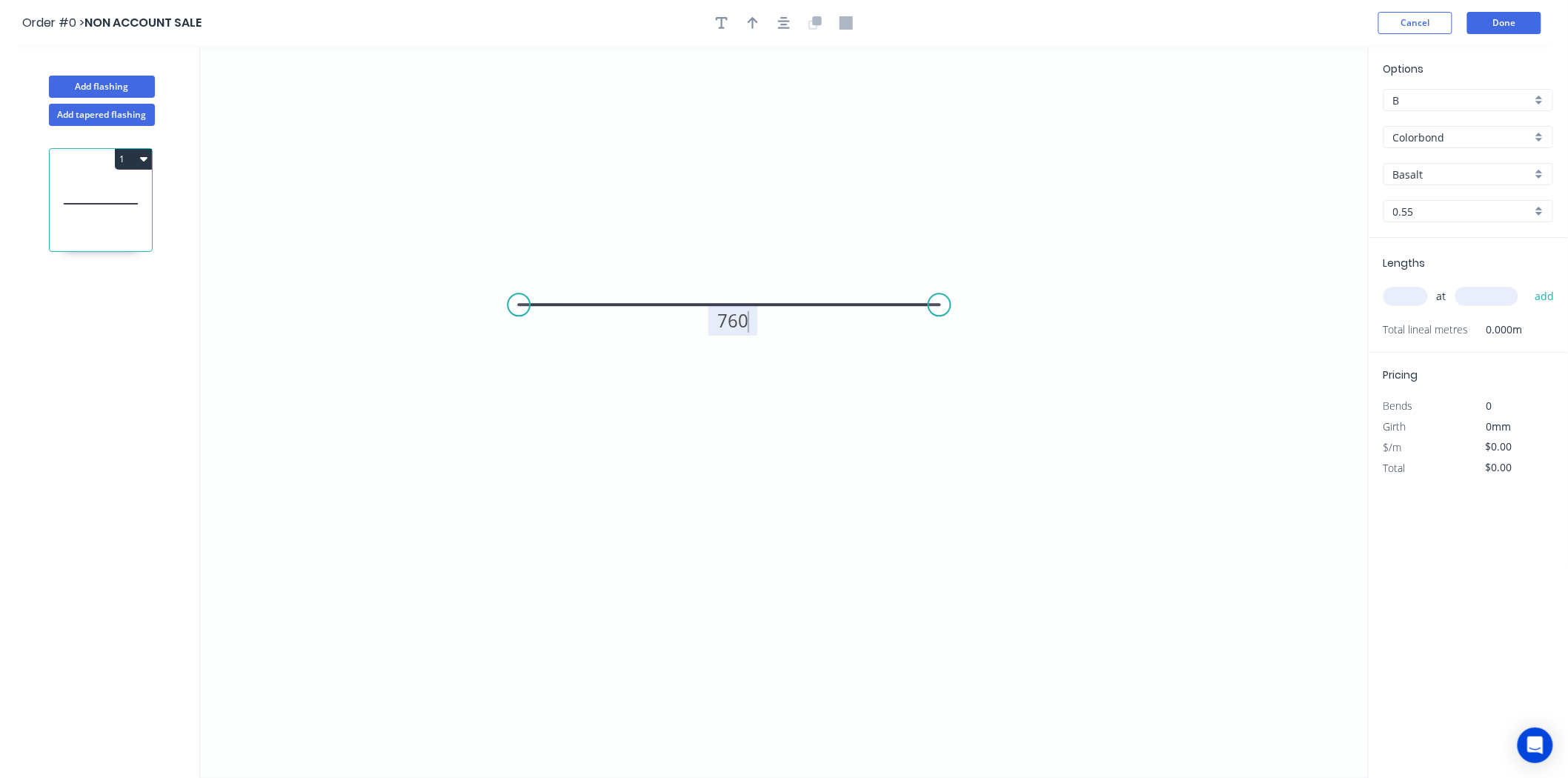
type input "$45.72"
type input "1"
type input "19"
click at [1454, 97] on input "B" at bounding box center [1462, 100] width 139 height 16
click at [1430, 129] on div "A" at bounding box center [1468, 128] width 168 height 26
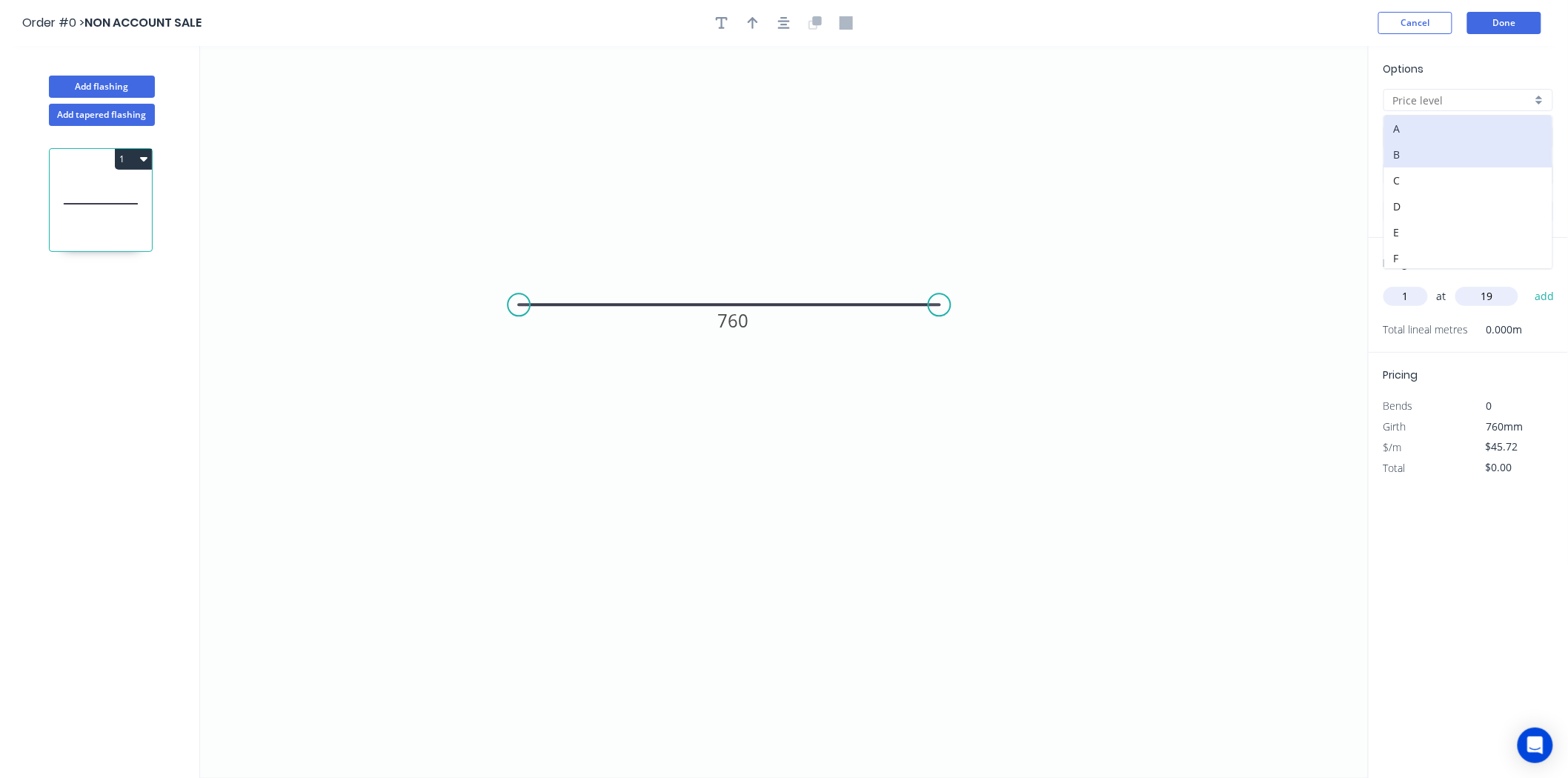
type input "A"
type input "$53.79"
click at [1427, 140] on input "Colorbond" at bounding box center [1462, 138] width 139 height 16
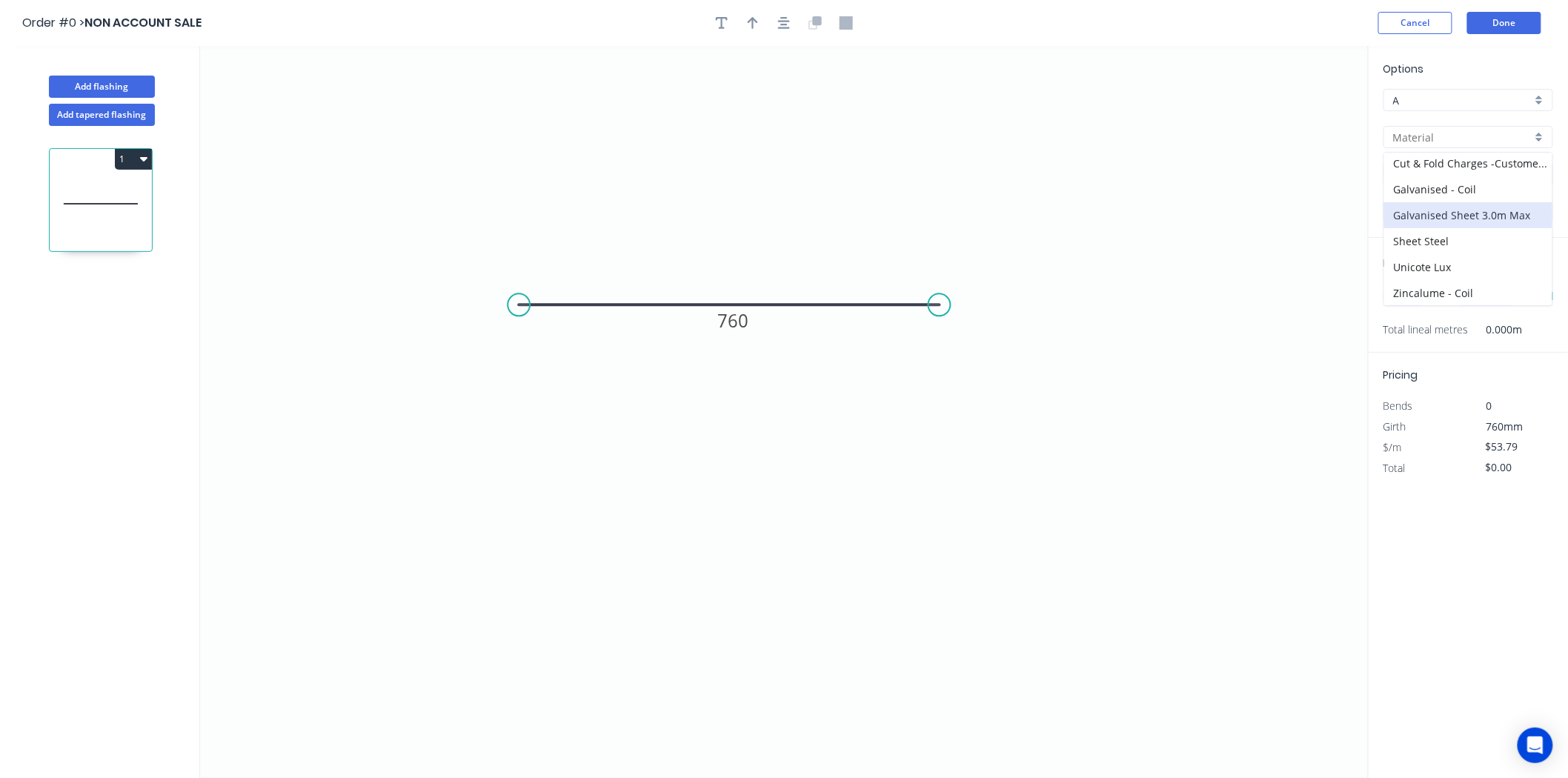
scroll to position [134, 0]
click at [1437, 287] on div "Zincalume - Coil" at bounding box center [1468, 293] width 168 height 26
type input "Zincalume - Coil"
type input "Zinc"
type input "$56.01"
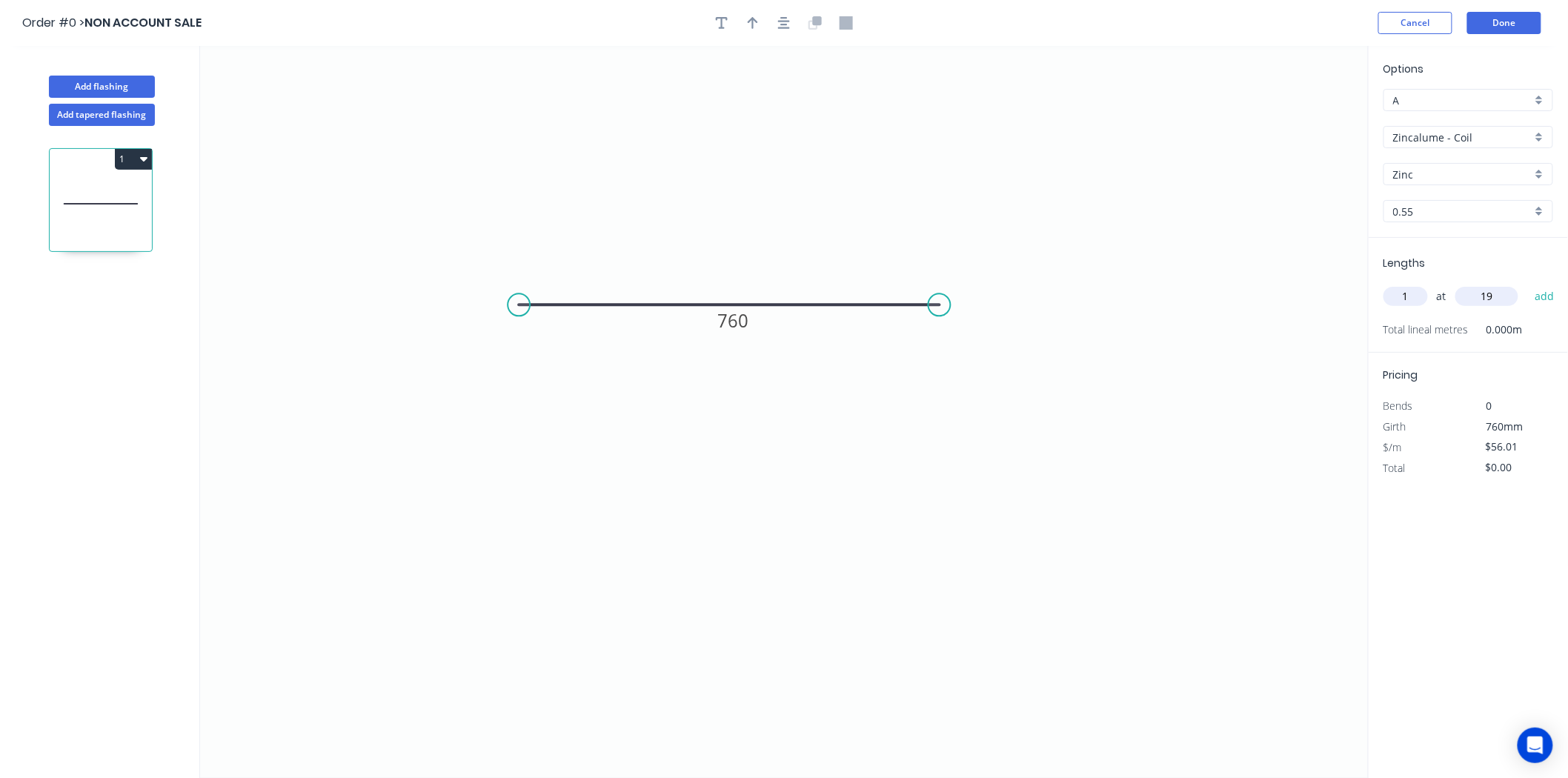
click at [1430, 212] on input "0.55" at bounding box center [1462, 211] width 139 height 16
click at [1418, 286] on div "0.95" at bounding box center [1468, 292] width 168 height 26
type input "0.95"
type input "$84.75"
click at [1497, 302] on input "19" at bounding box center [1487, 296] width 63 height 19
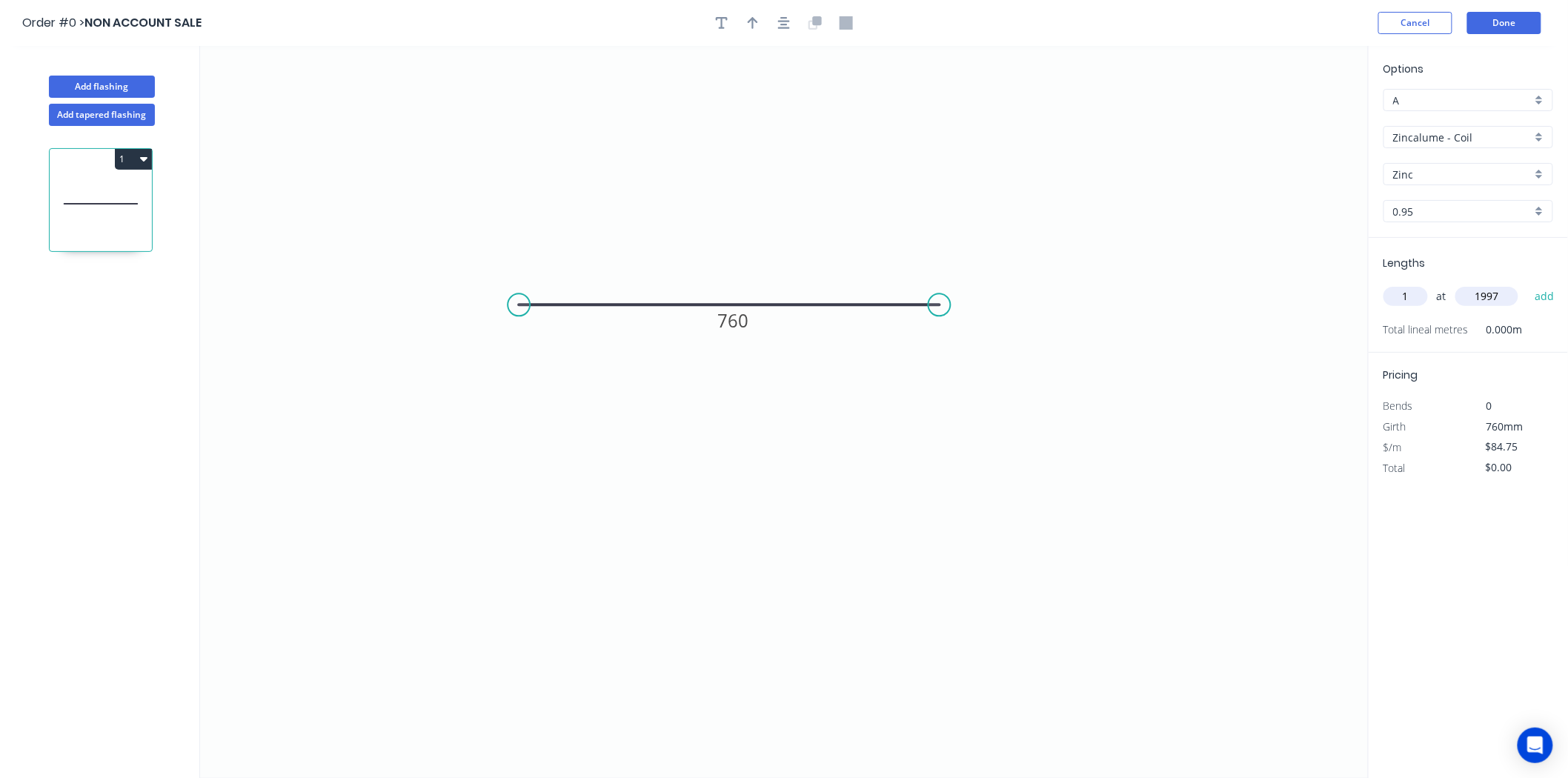
type input "1997"
click at [1527, 284] on button "add" at bounding box center [1544, 296] width 35 height 25
type input "$169.25"
click at [1479, 113] on div "Options A A Zincalume - Coil Zincalume - Coil Zinc Zinc 0.95 0.95" at bounding box center [1468, 149] width 199 height 177
click at [1488, 100] on input "A" at bounding box center [1462, 100] width 139 height 16
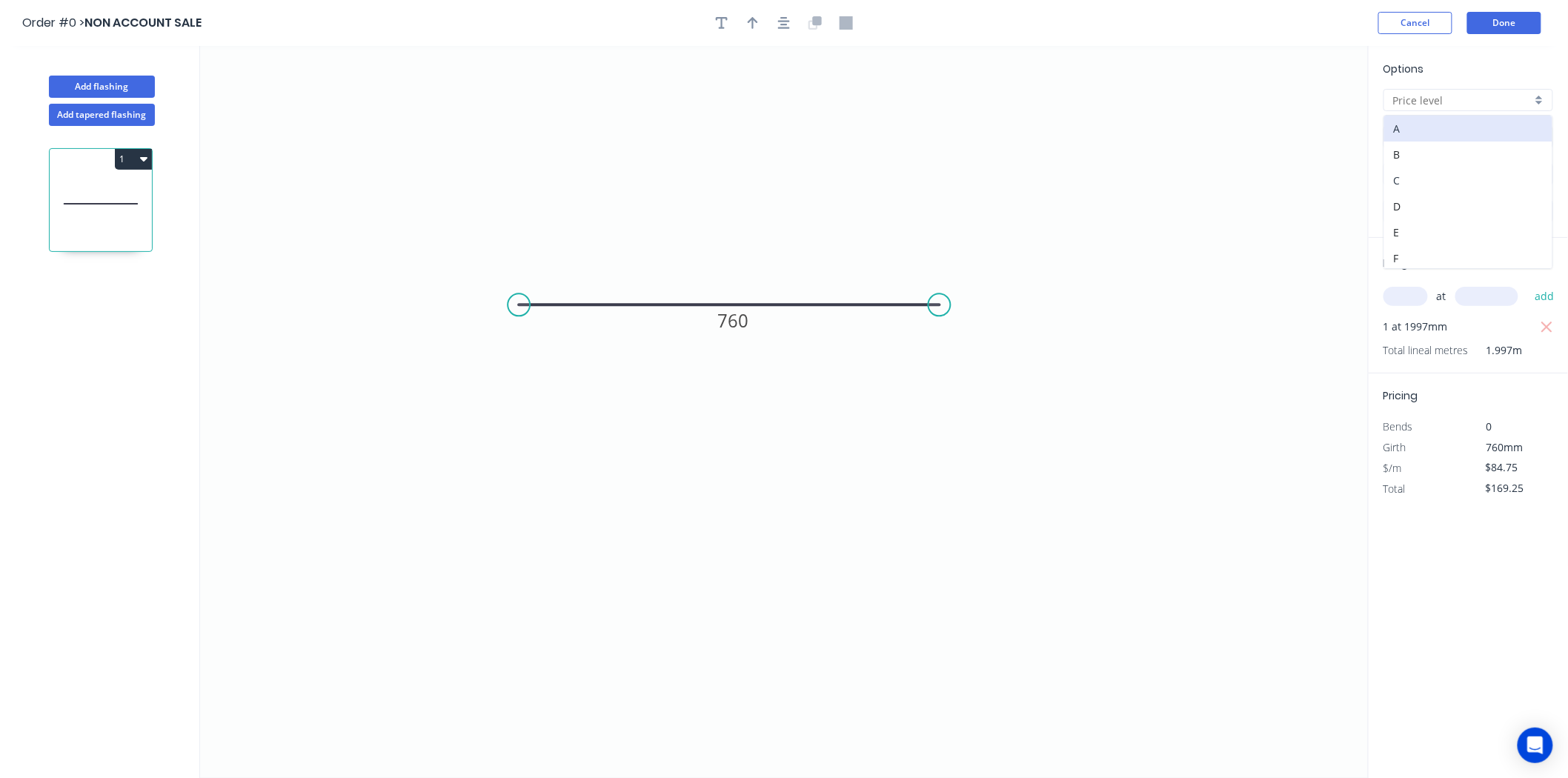
click at [1406, 174] on div "C" at bounding box center [1468, 181] width 168 height 26
type input "C"
type input "$59.33"
click at [129, 157] on button "1" at bounding box center [134, 160] width 37 height 21
click at [89, 190] on div "Duplicate" at bounding box center [81, 196] width 114 height 22
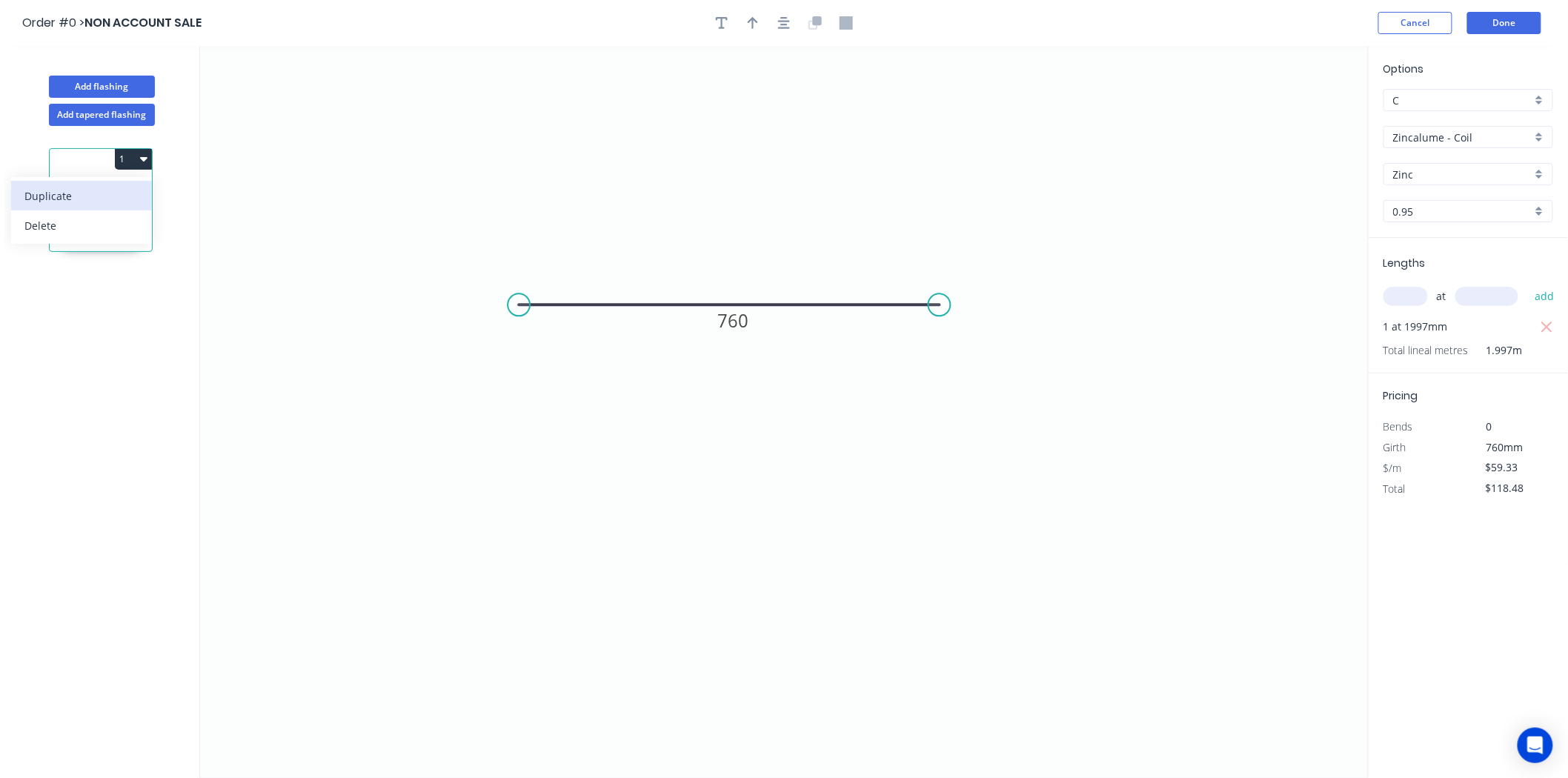
type input "$0.00"
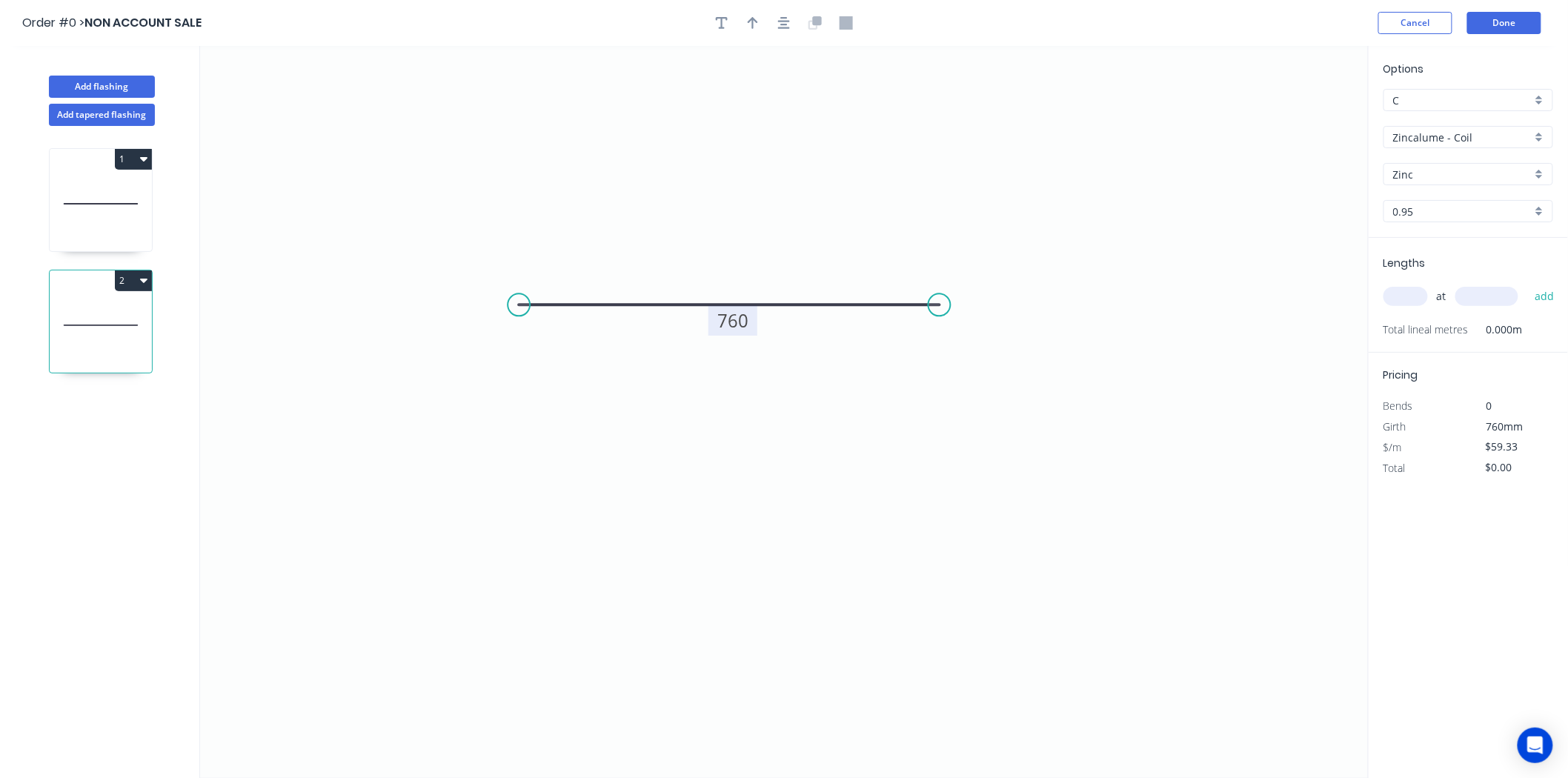
click at [729, 320] on tspan "760" at bounding box center [733, 320] width 31 height 24
click at [746, 323] on tspan "760" at bounding box center [733, 320] width 31 height 24
click at [1241, 512] on icon "0 765" at bounding box center [784, 412] width 1168 height 732
click at [1415, 299] on input "text" at bounding box center [1405, 296] width 45 height 19
type input "1"
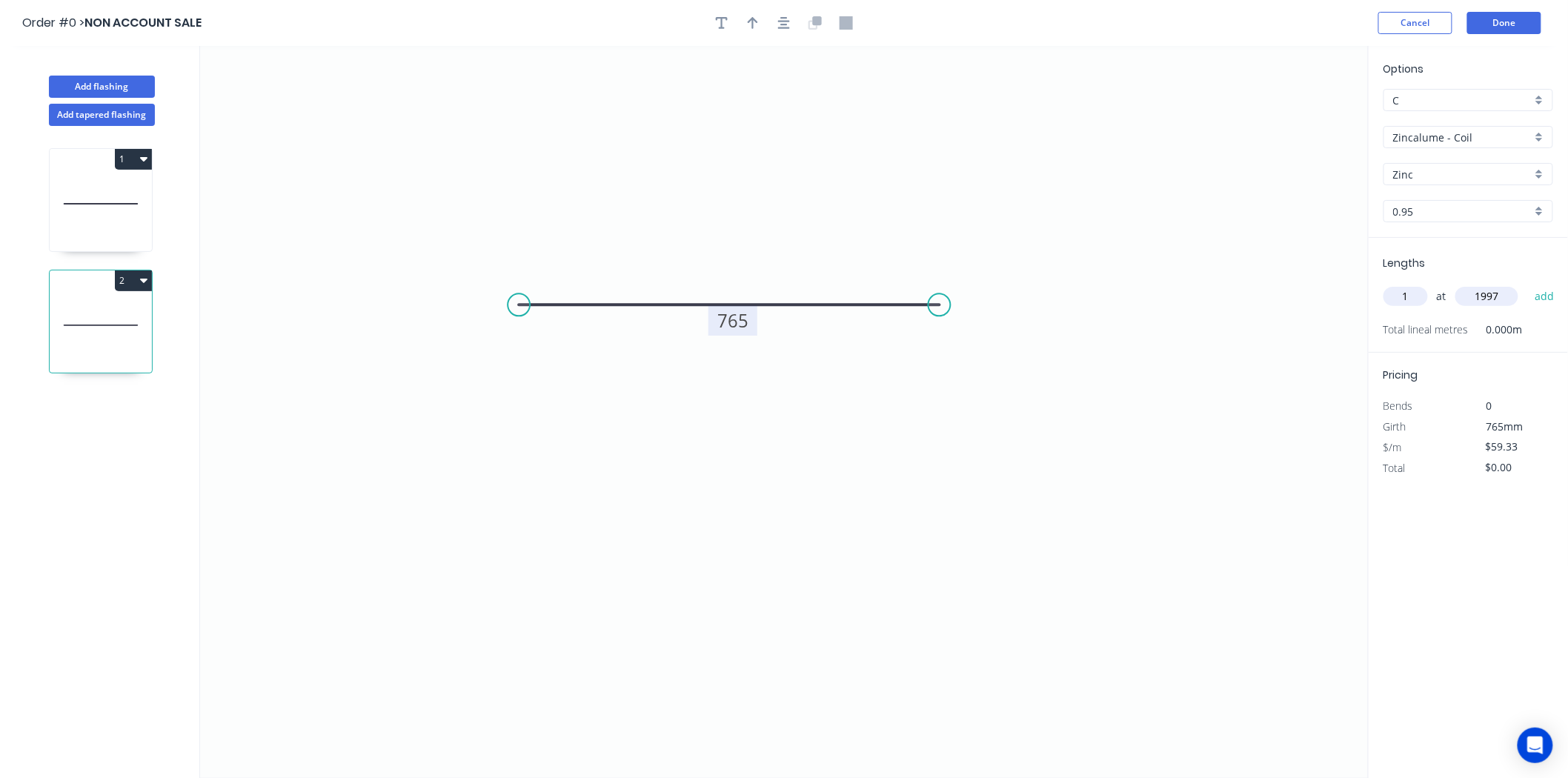
type input "1997"
click at [1527, 284] on button "add" at bounding box center [1544, 296] width 35 height 25
type input "$118.48"
click at [1496, 31] on button "Done" at bounding box center [1503, 23] width 74 height 22
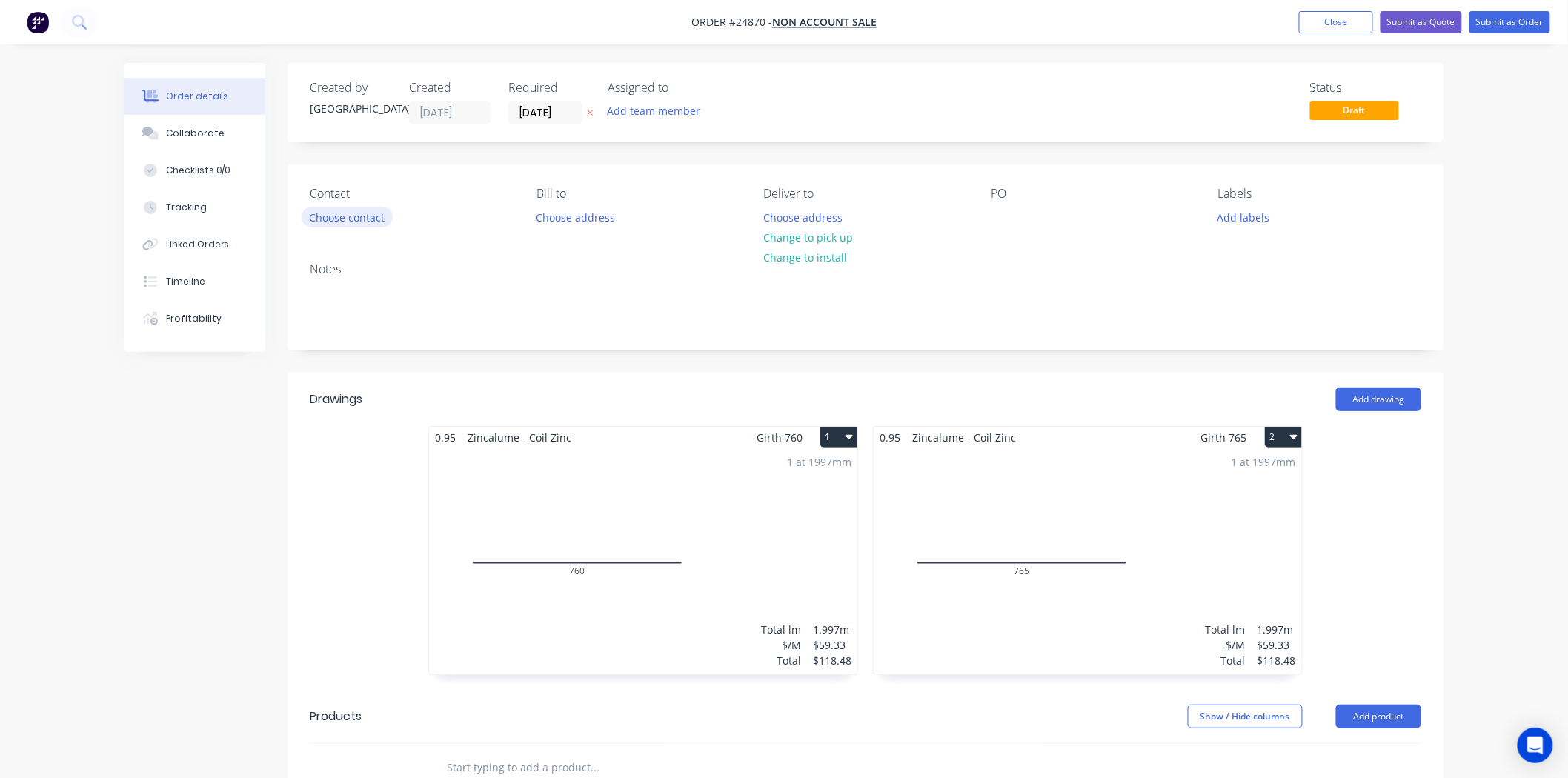
click at [364, 216] on button "Choose contact" at bounding box center [347, 217] width 91 height 20
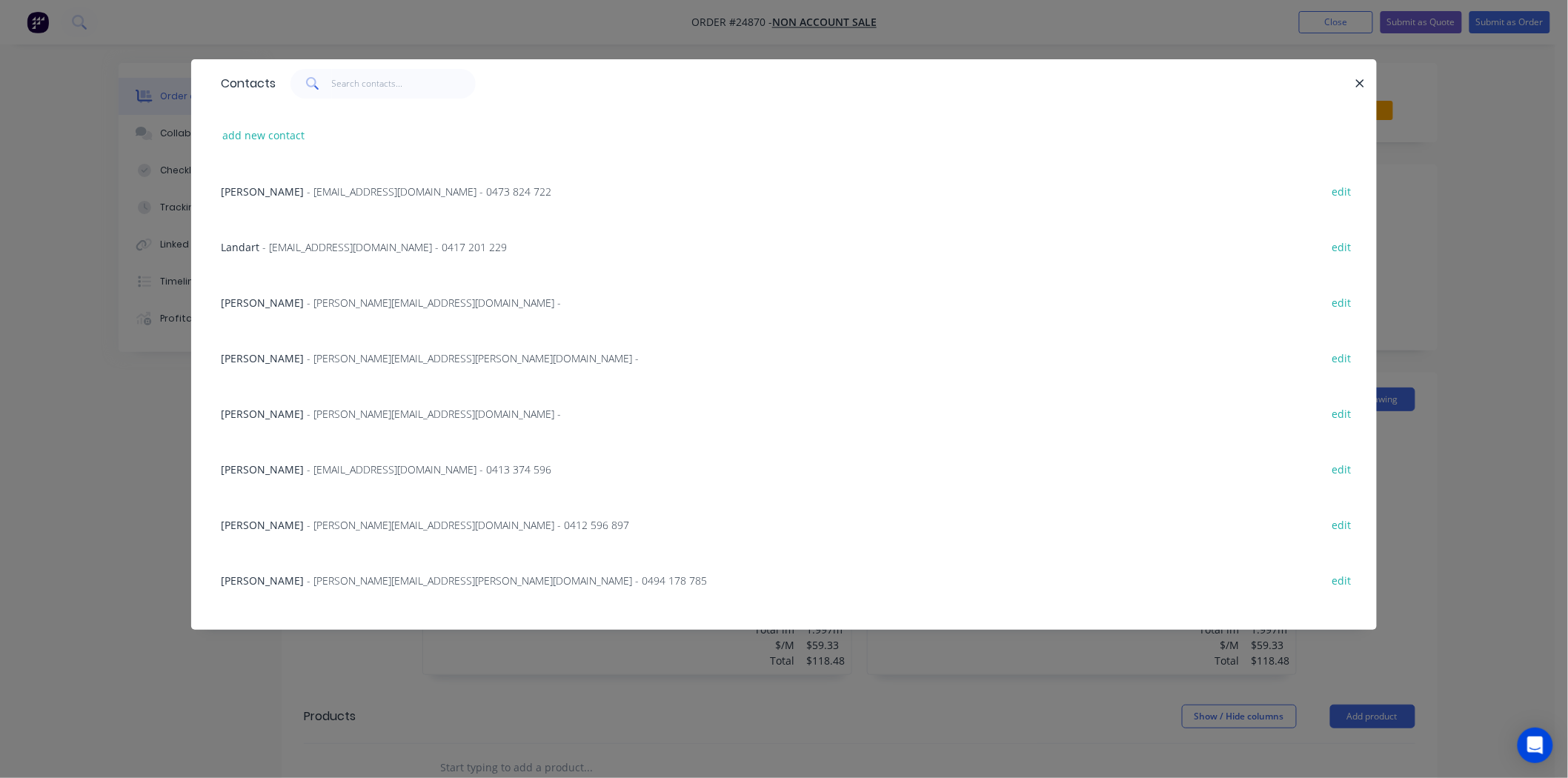
click at [299, 148] on div "add new contact" at bounding box center [783, 135] width 1141 height 56
click at [296, 142] on button "add new contact" at bounding box center [264, 134] width 98 height 20
select select "AU"
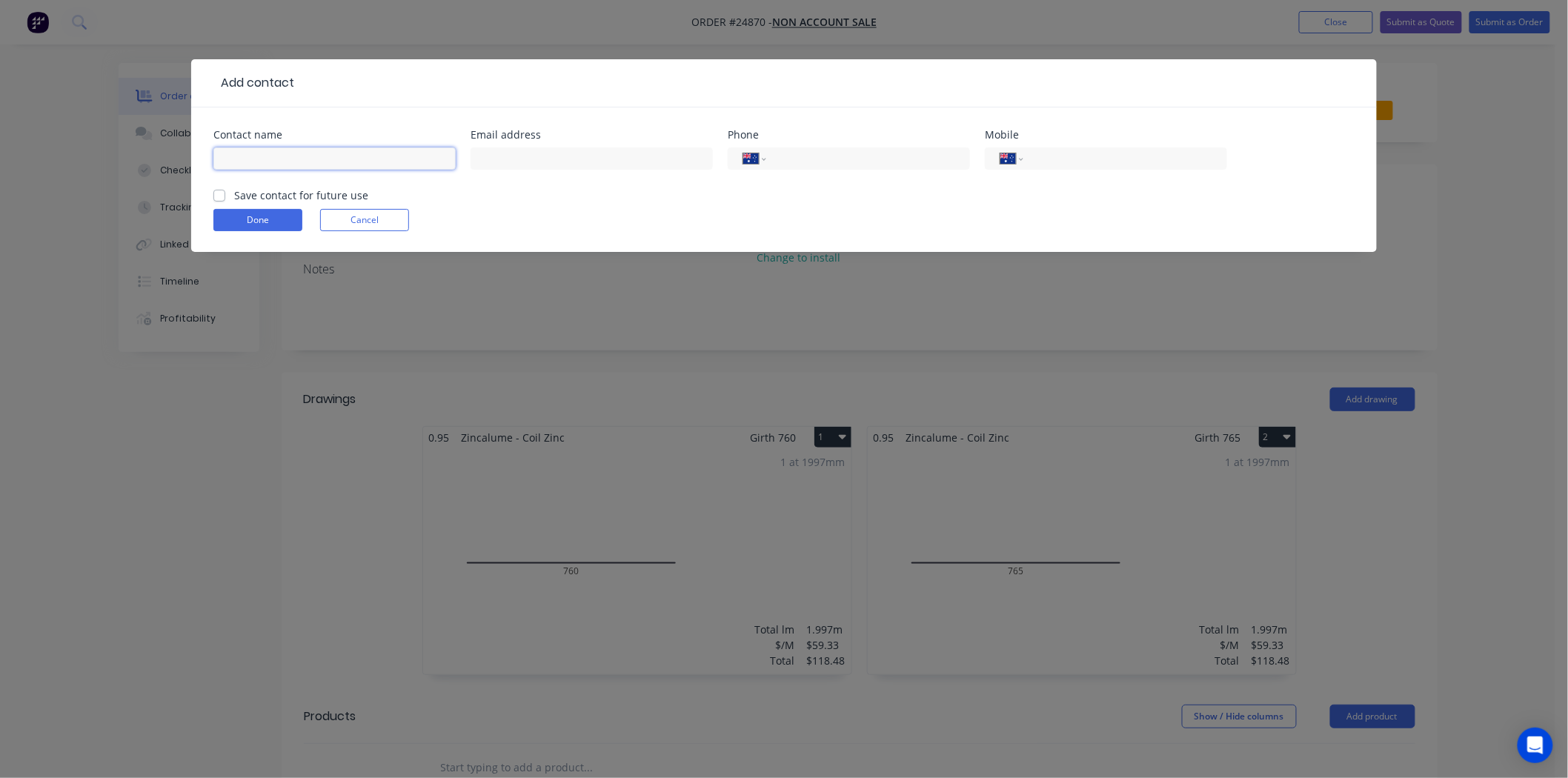
click at [306, 166] on input "text" at bounding box center [334, 158] width 243 height 22
type input "US Embassy"
click at [276, 217] on button "Done" at bounding box center [258, 219] width 89 height 22
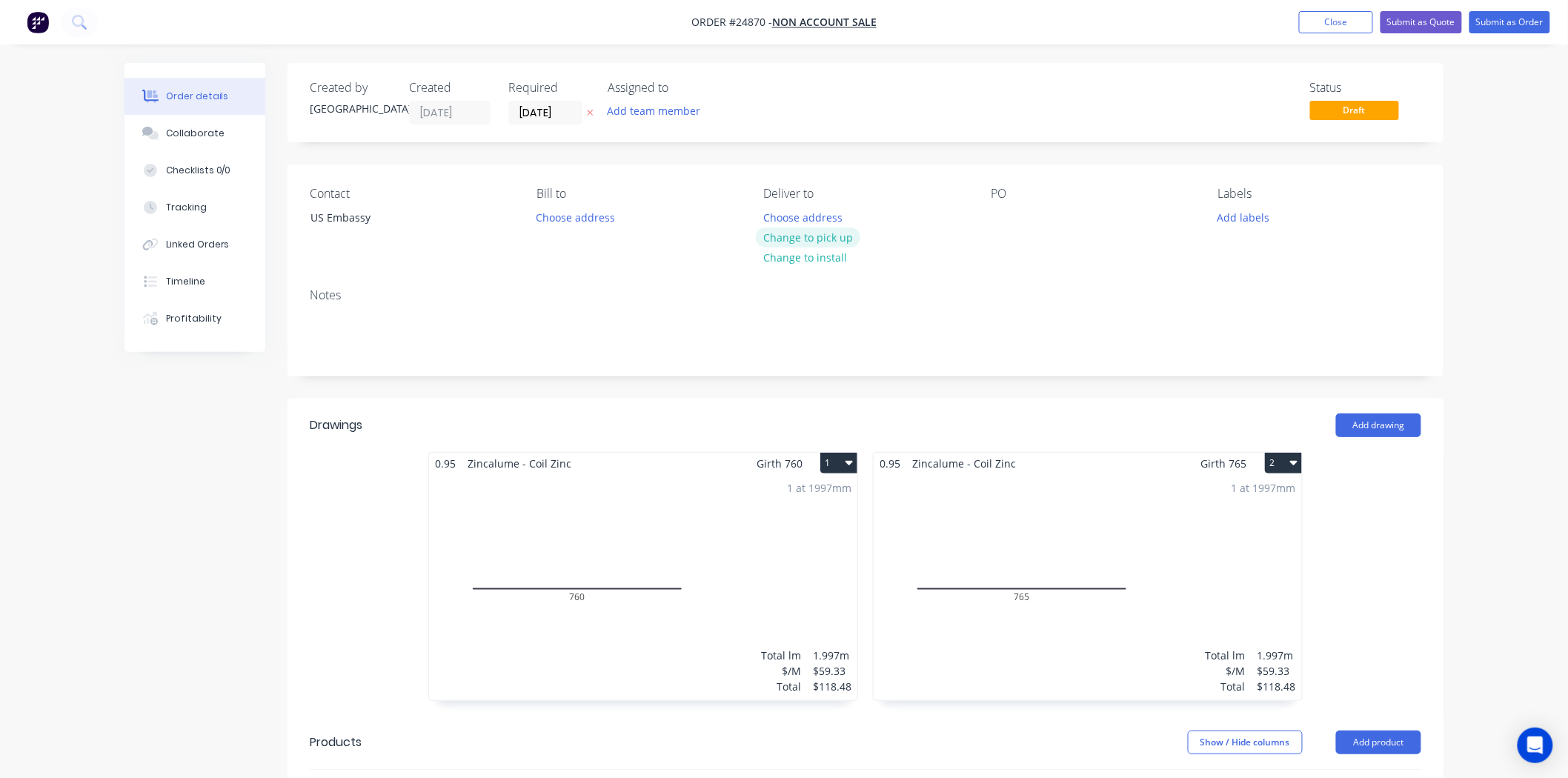
click at [776, 238] on button "Change to pick up" at bounding box center [808, 238] width 106 height 20
click at [995, 215] on div at bounding box center [1002, 217] width 24 height 22
click at [1041, 215] on div "Us embassy" at bounding box center [1032, 217] width 83 height 22
click at [1015, 211] on div "Us embassy" at bounding box center [1032, 217] width 83 height 22
click at [1028, 223] on div "US embassy" at bounding box center [1033, 217] width 84 height 22
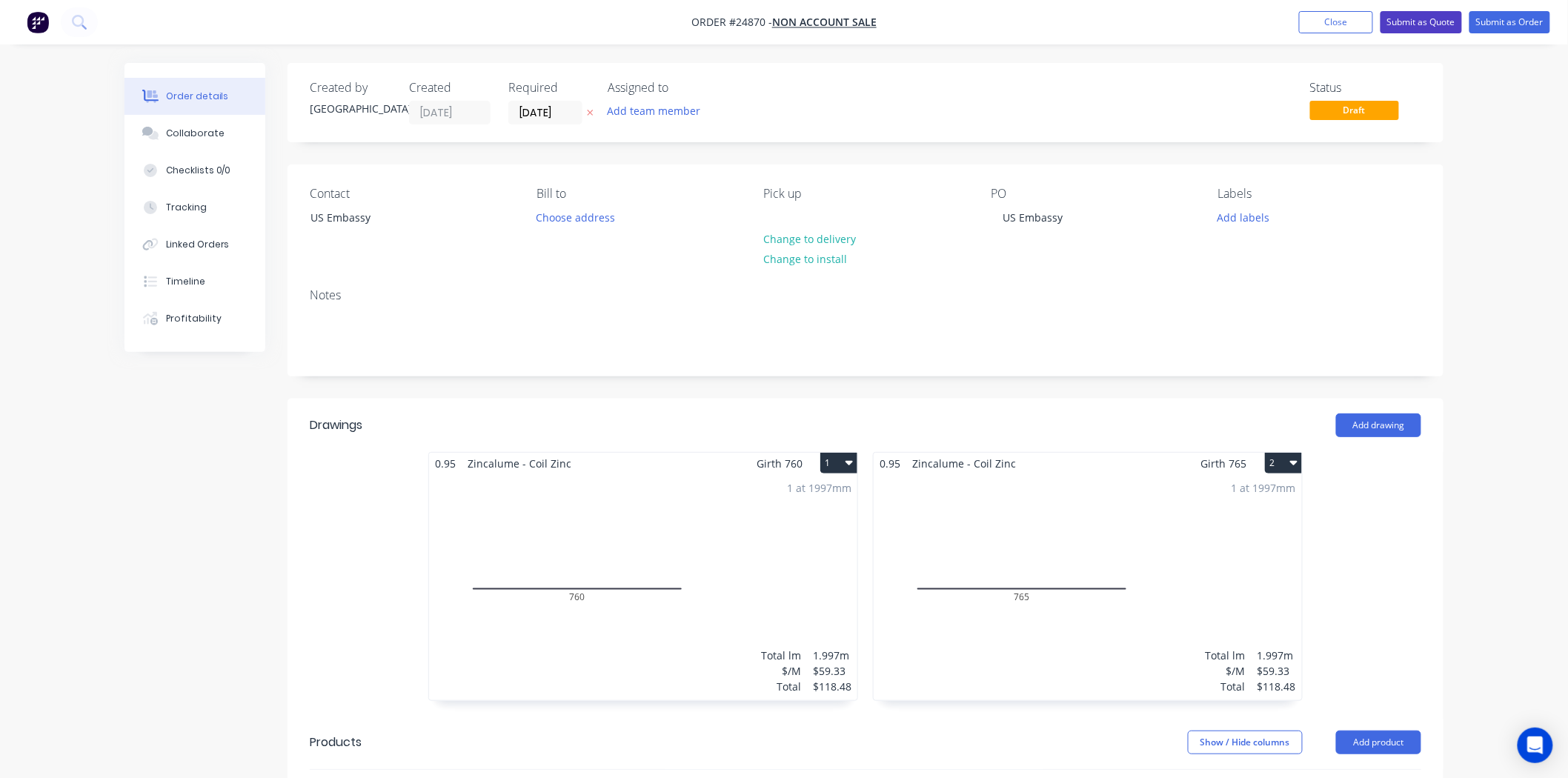
click at [1422, 18] on button "Submit as Quote" at bounding box center [1420, 22] width 81 height 22
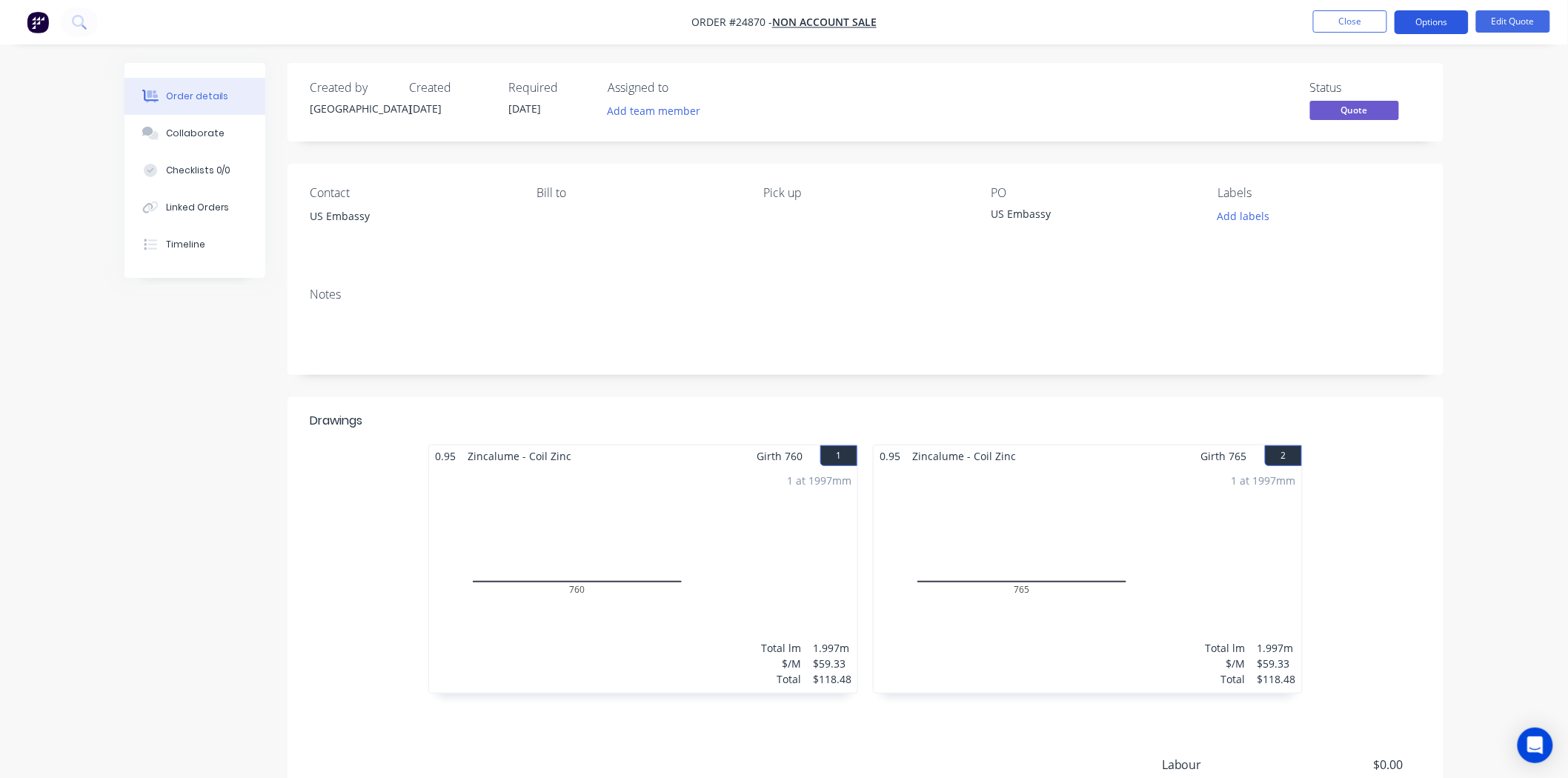
click at [1442, 30] on button "Options" at bounding box center [1431, 22] width 74 height 24
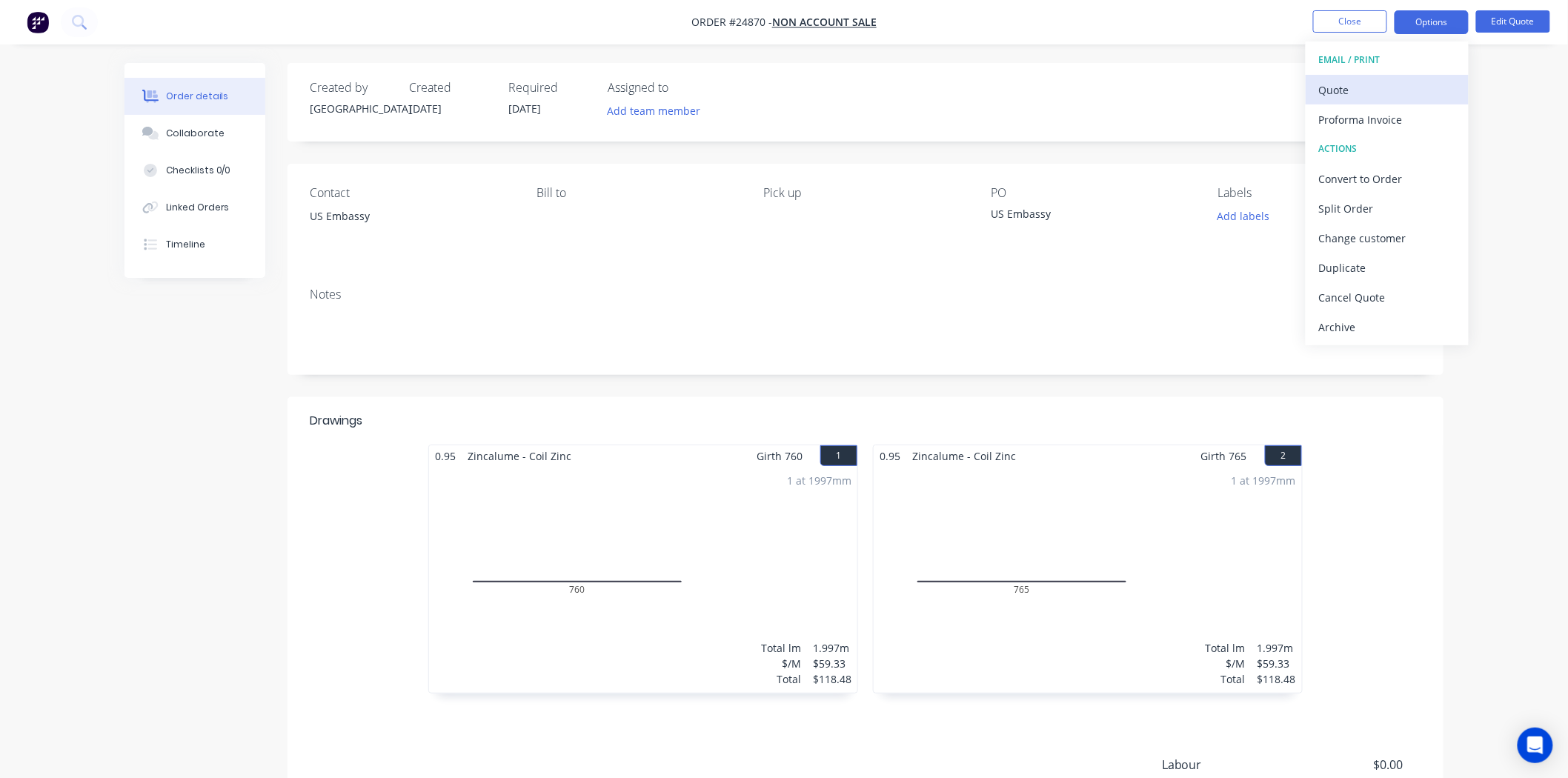
click at [1416, 79] on div "Quote" at bounding box center [1387, 90] width 136 height 22
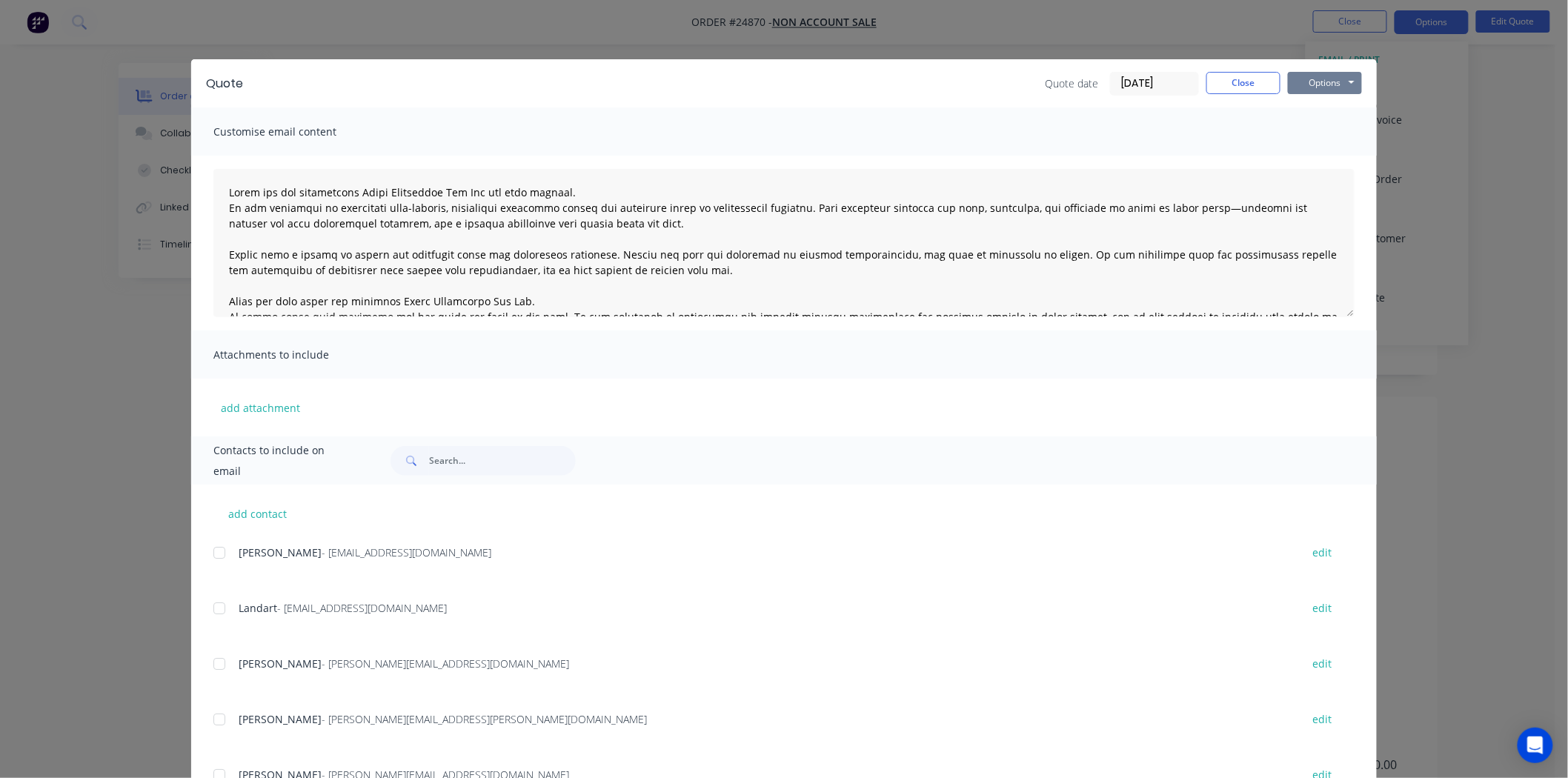
click at [1315, 81] on button "Options" at bounding box center [1324, 82] width 74 height 22
click at [1323, 128] on button "Print" at bounding box center [1335, 134] width 95 height 24
click at [1227, 82] on button "Close" at bounding box center [1243, 82] width 74 height 22
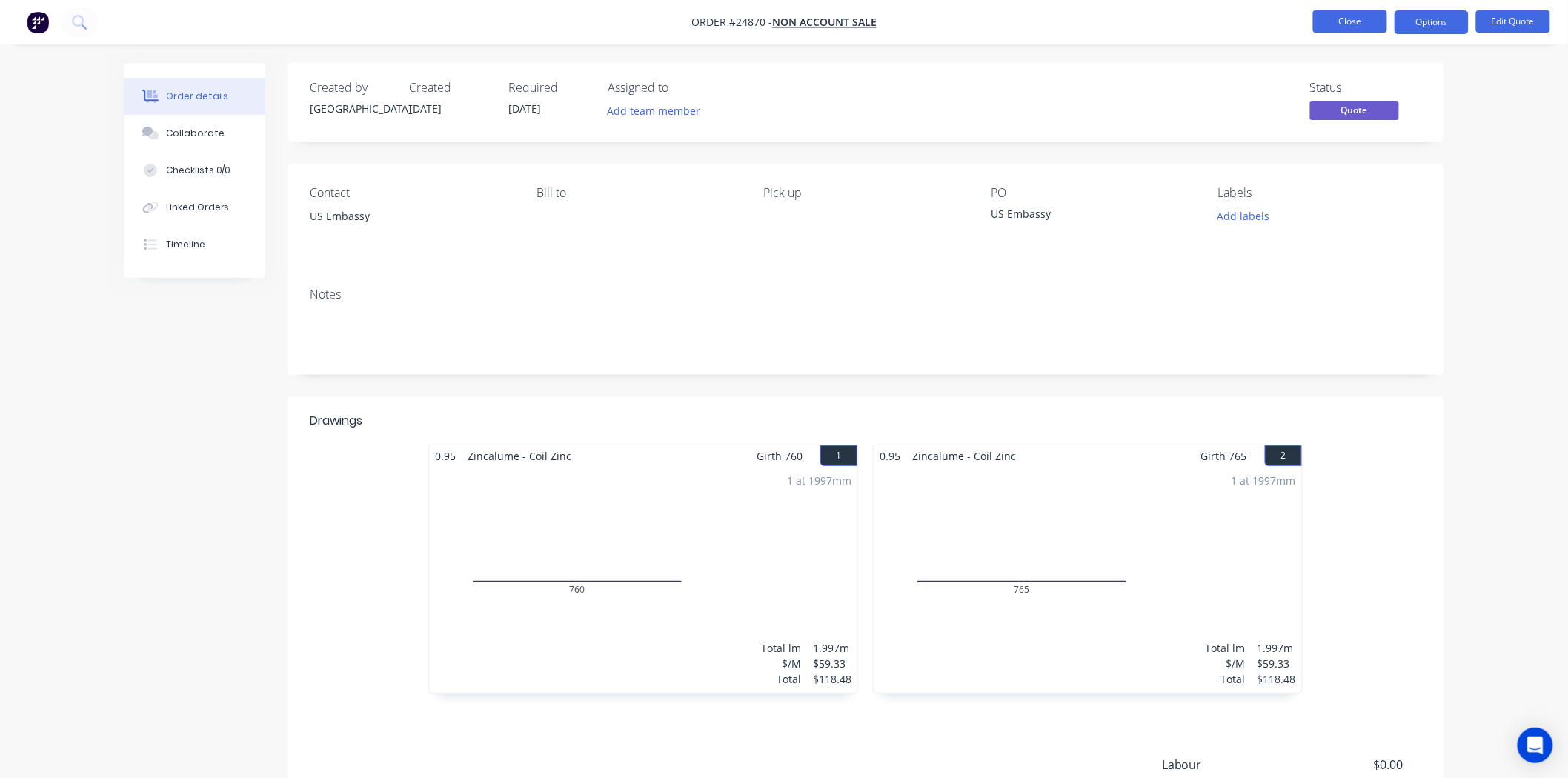
click at [1354, 17] on button "Close" at bounding box center [1350, 21] width 74 height 22
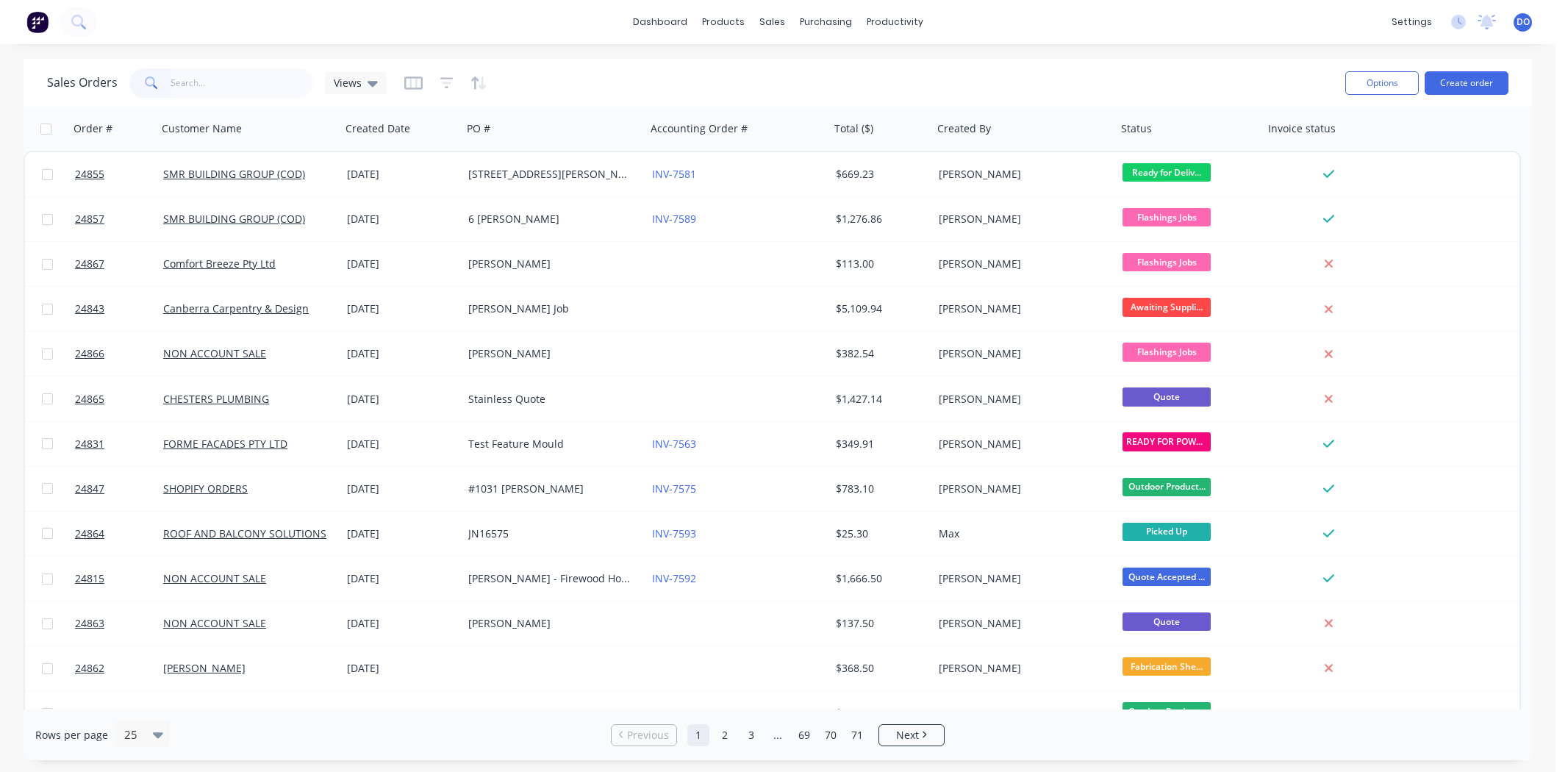
click at [1475, 91] on button "Create order" at bounding box center [1467, 82] width 84 height 23
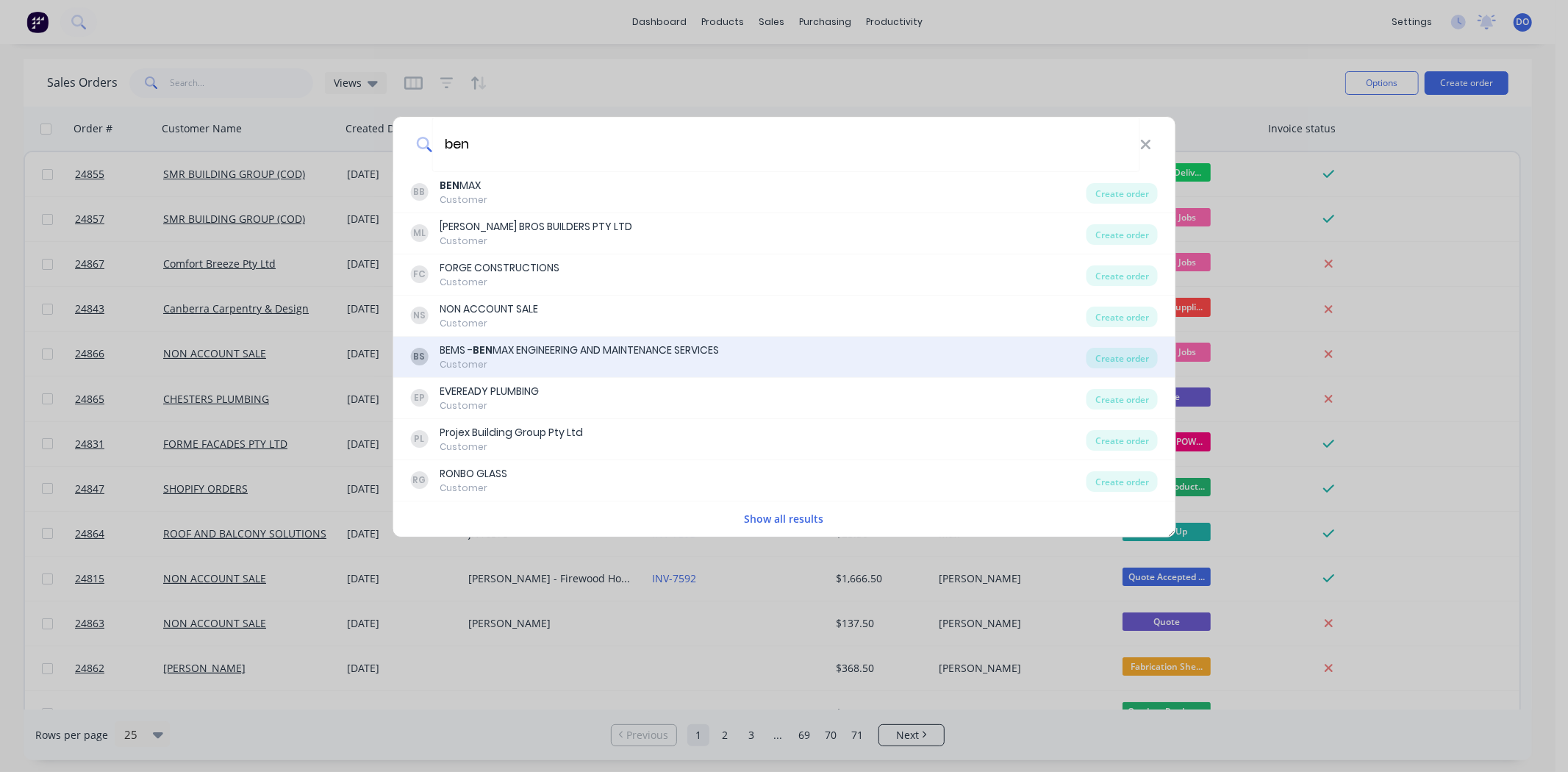
type input "ben"
click at [498, 355] on div "BEMS - BEN MAX ENGINEERING AND MAINTENANCE SERVICES" at bounding box center [580, 350] width 279 height 16
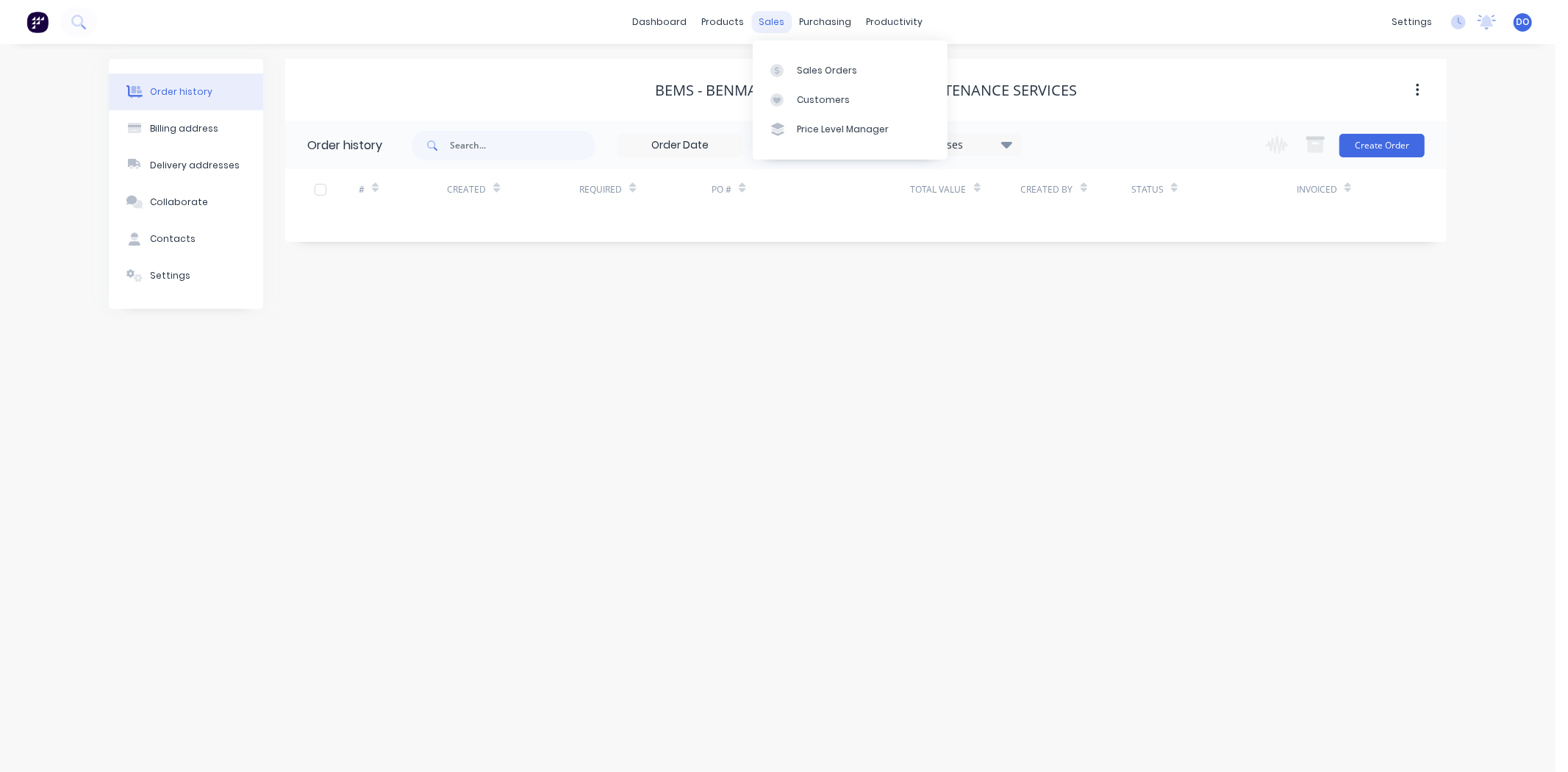
click at [787, 17] on div "sales" at bounding box center [772, 22] width 41 height 22
click at [804, 79] on link "Sales Orders" at bounding box center [850, 70] width 195 height 29
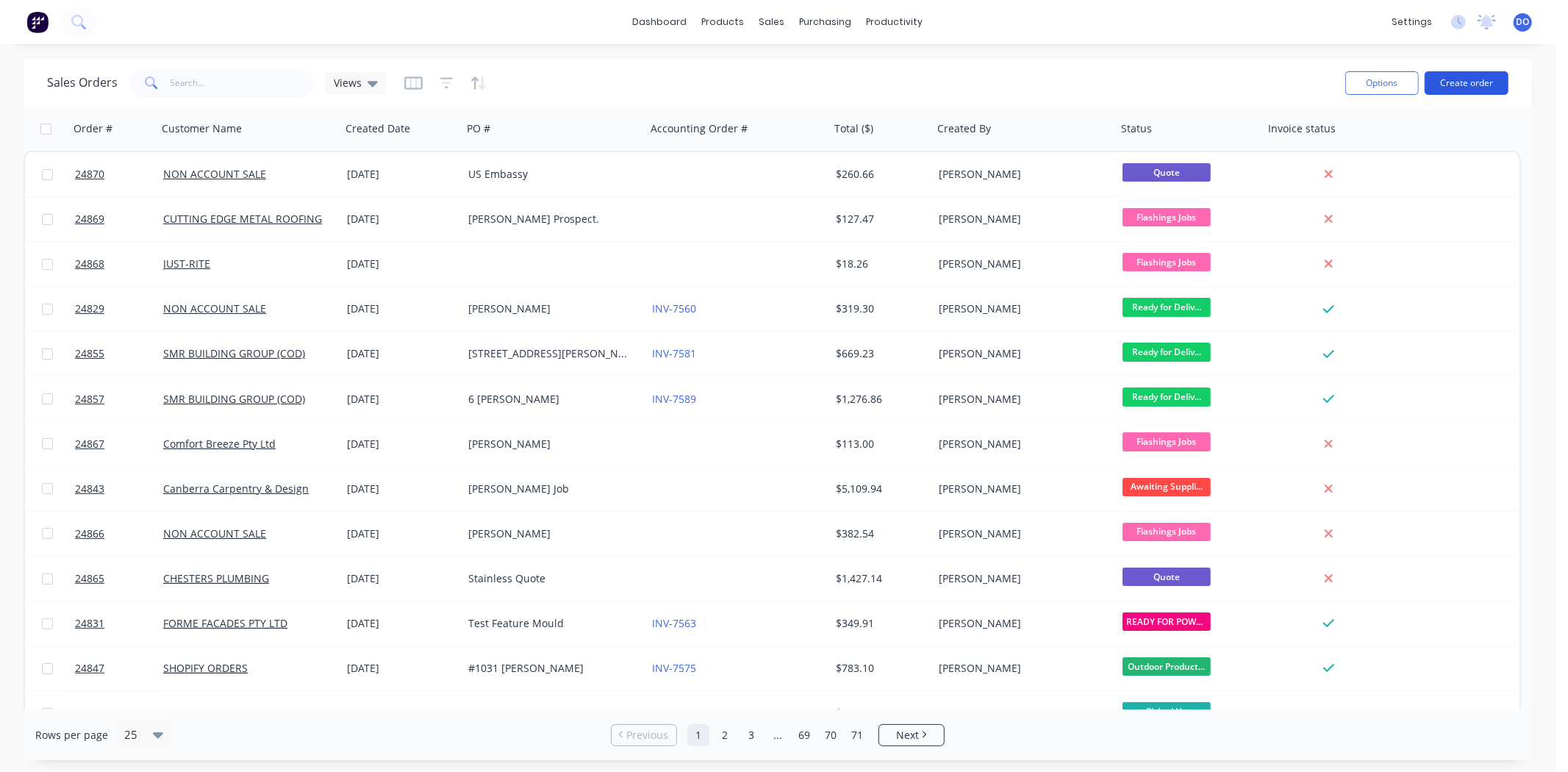
click at [1508, 83] on button "Create order" at bounding box center [1467, 82] width 84 height 23
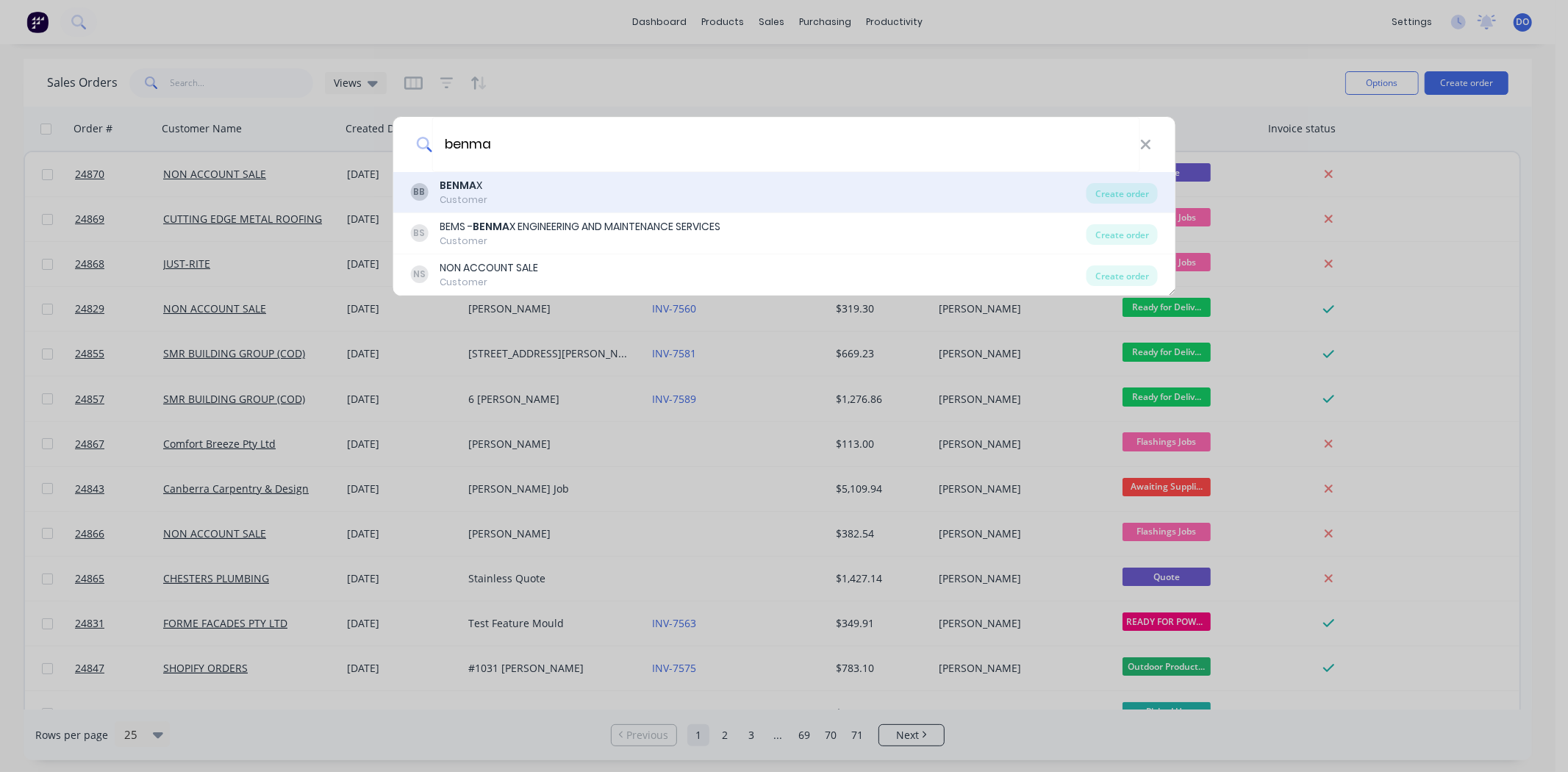
type input "benma"
click at [762, 192] on div "BB BENMA X Customer" at bounding box center [748, 191] width 677 height 29
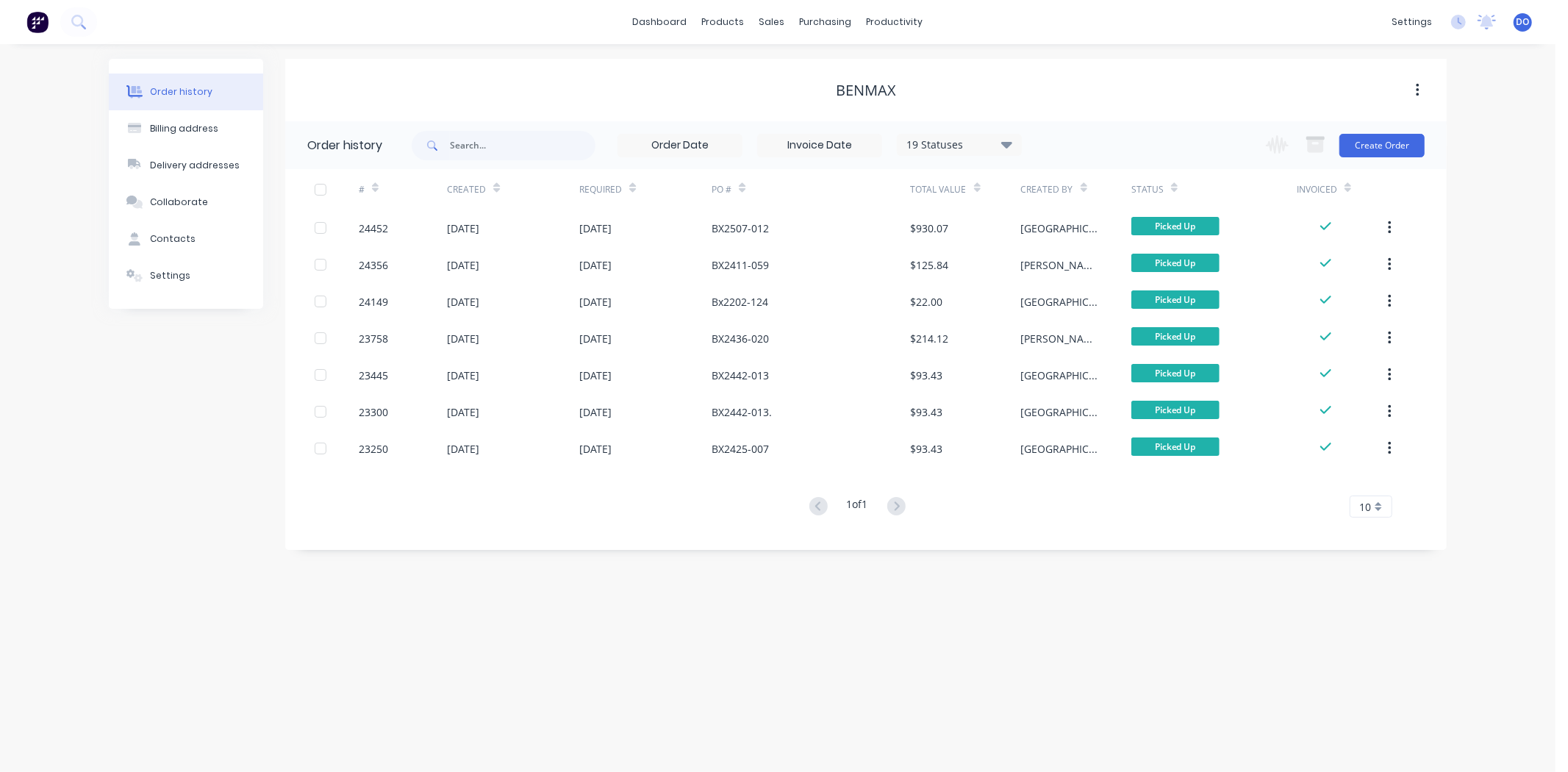
click at [1405, 130] on div "Change order status Flashings Jobs Flashings in Production Fabrication Shed - […" at bounding box center [1340, 145] width 167 height 48
click at [1403, 143] on button "Create Order" at bounding box center [1382, 145] width 85 height 23
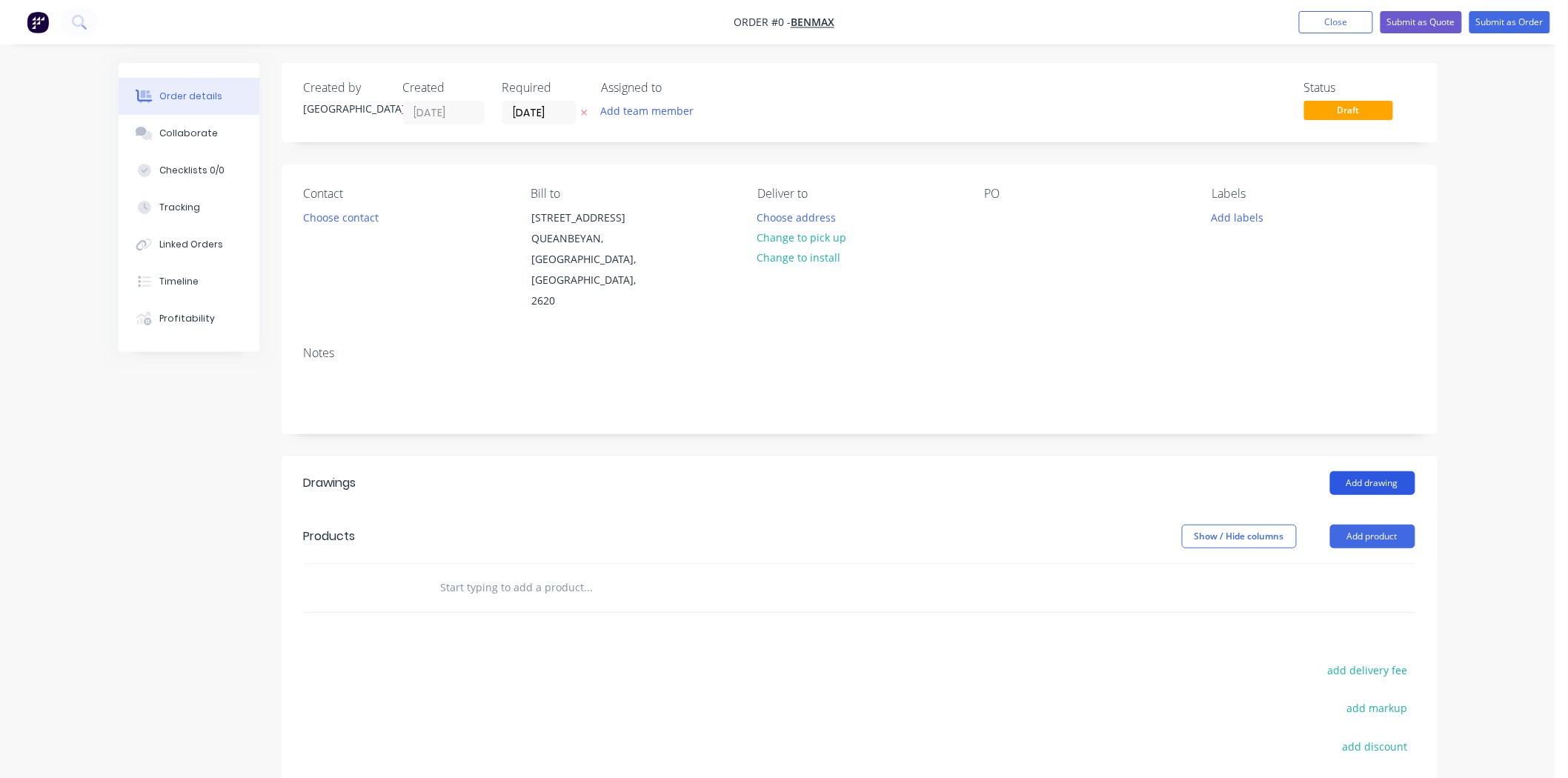
click at [1380, 472] on button "Add drawing" at bounding box center [1372, 483] width 86 height 24
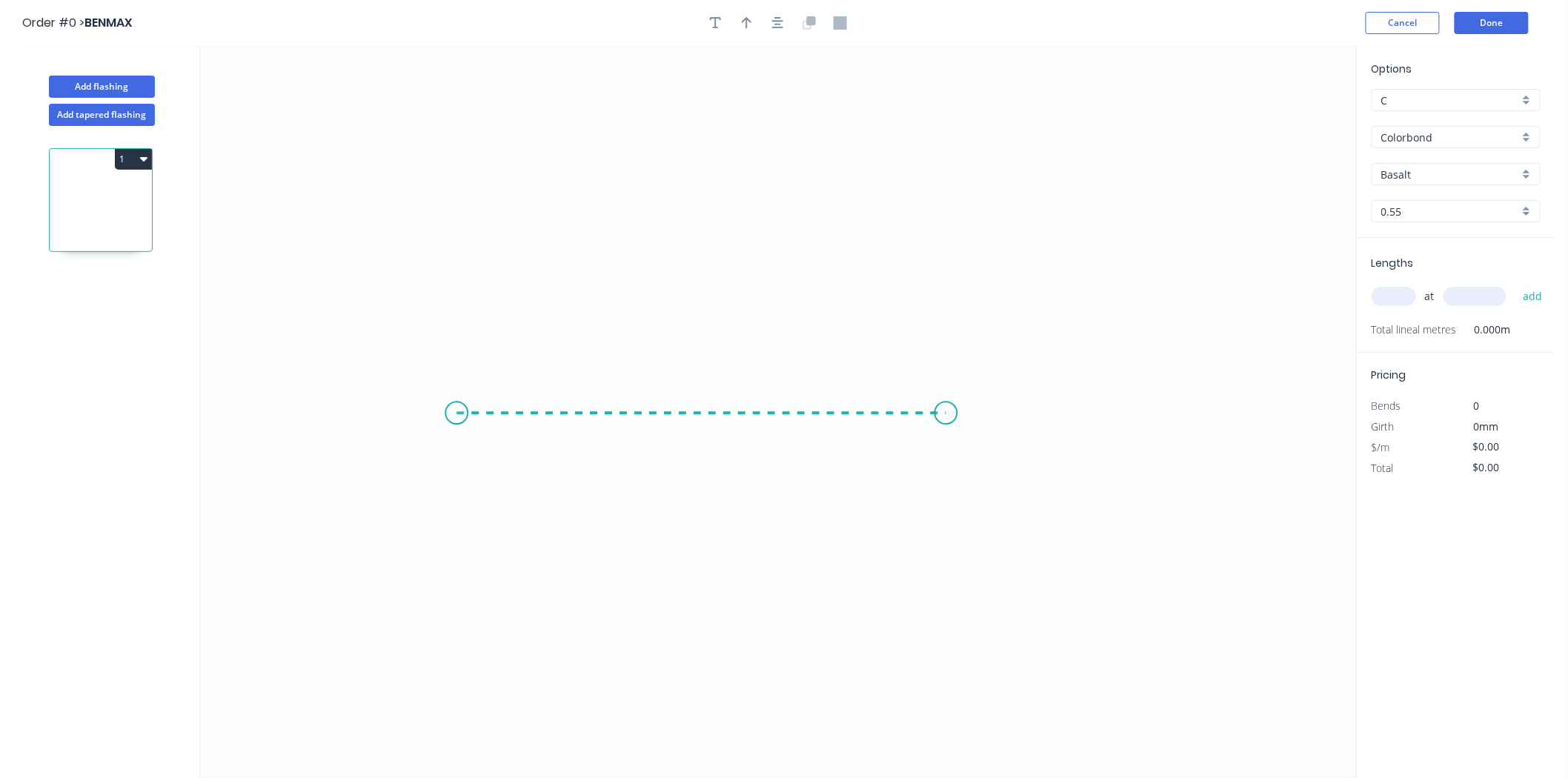
drag, startPoint x: 457, startPoint y: 414, endPoint x: 946, endPoint y: 404, distance: 489.1
click at [946, 404] on icon "0" at bounding box center [778, 412] width 1156 height 732
click at [705, 430] on g "?" at bounding box center [702, 428] width 30 height 24
click at [1402, 292] on input "text" at bounding box center [1393, 296] width 45 height 19
type input "$53.77"
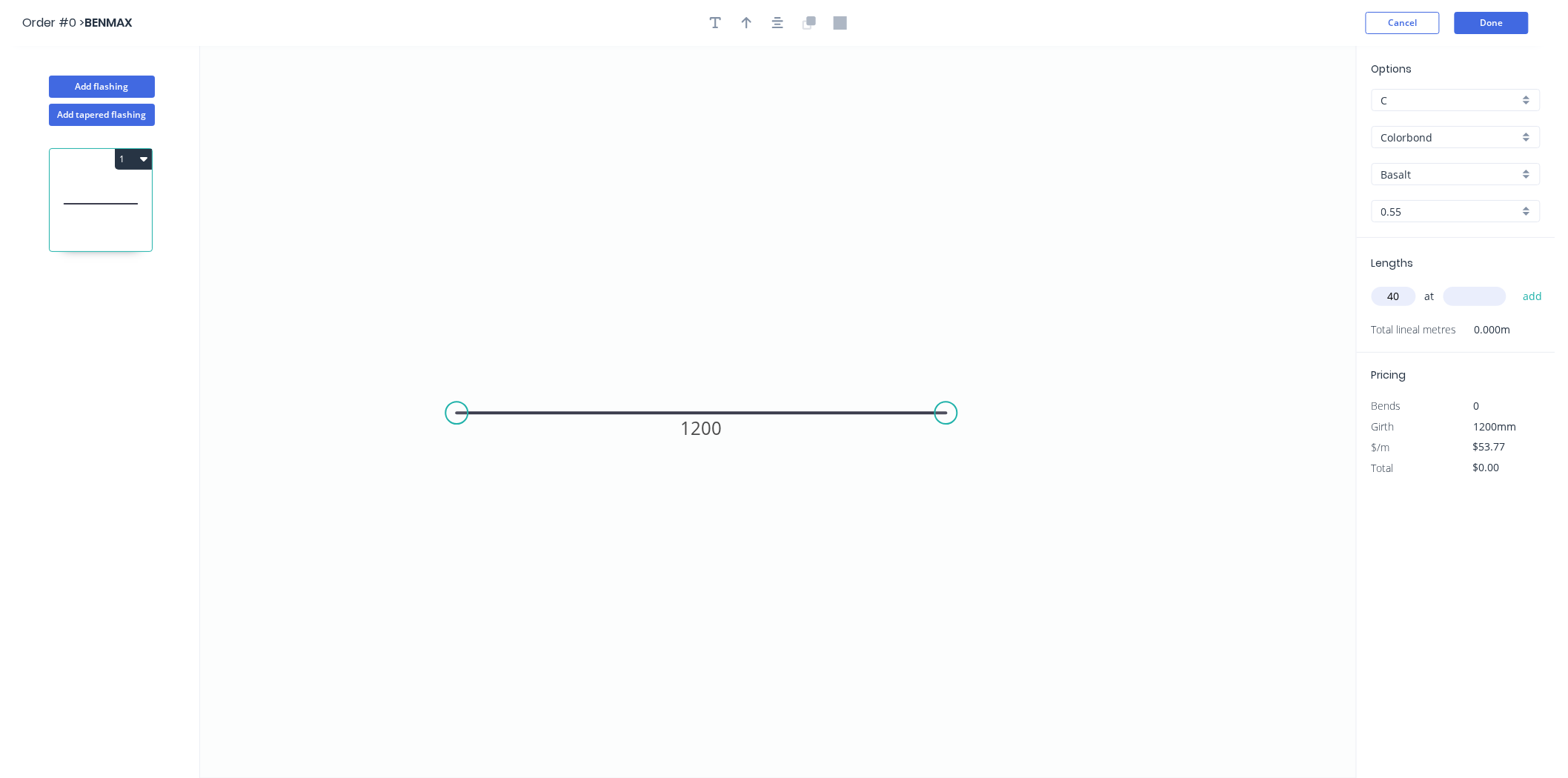
type input "40"
type input "100"
click at [1516, 284] on button "add" at bounding box center [1533, 296] width 35 height 25
type input "$2,580.96"
click at [1427, 175] on input "Basalt" at bounding box center [1450, 175] width 138 height 16
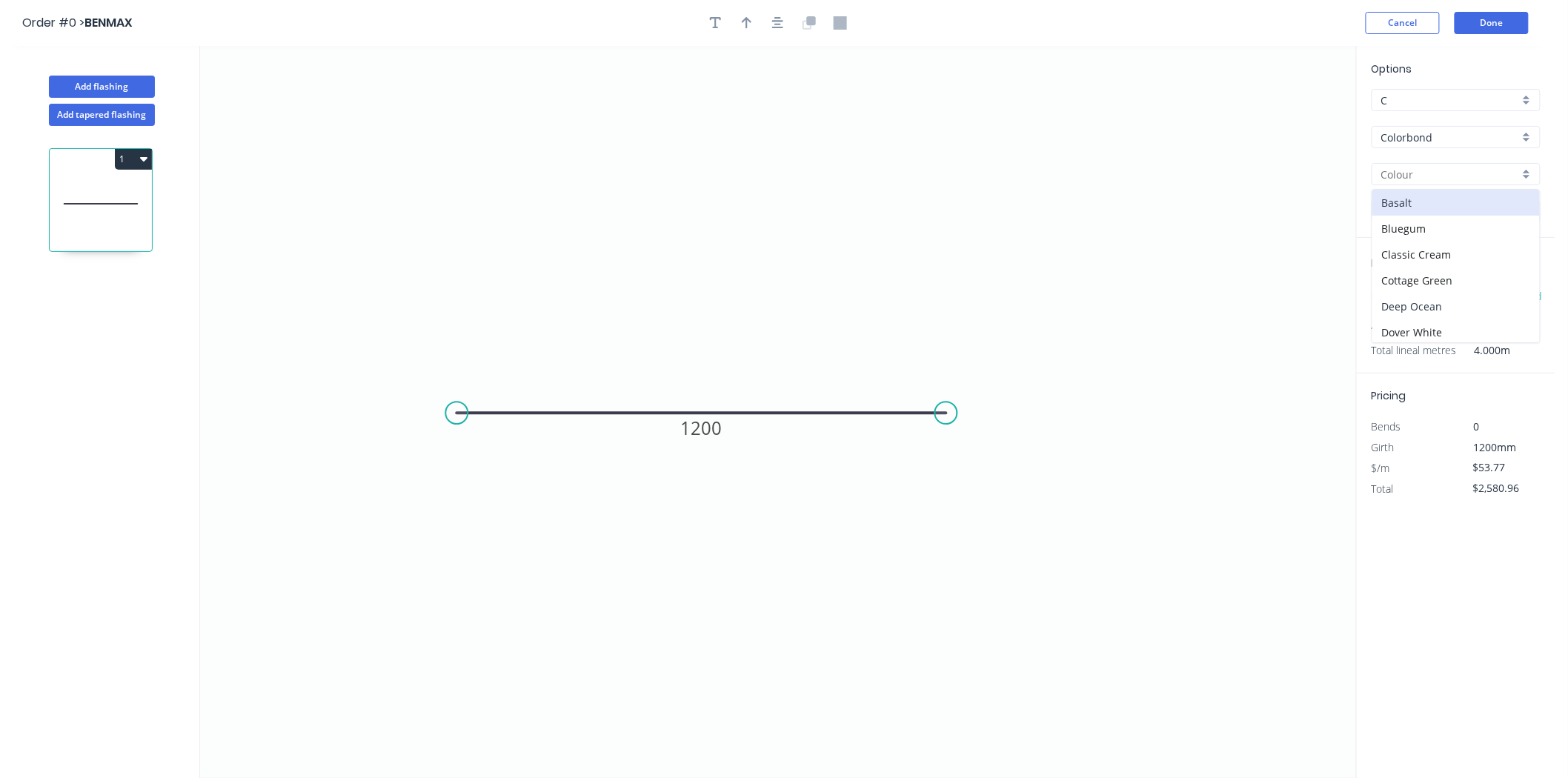
click at [1424, 301] on div "Deep Ocean" at bounding box center [1456, 306] width 168 height 26
type input "Deep Ocean"
click at [1413, 12] on button "Cancel" at bounding box center [1402, 23] width 74 height 22
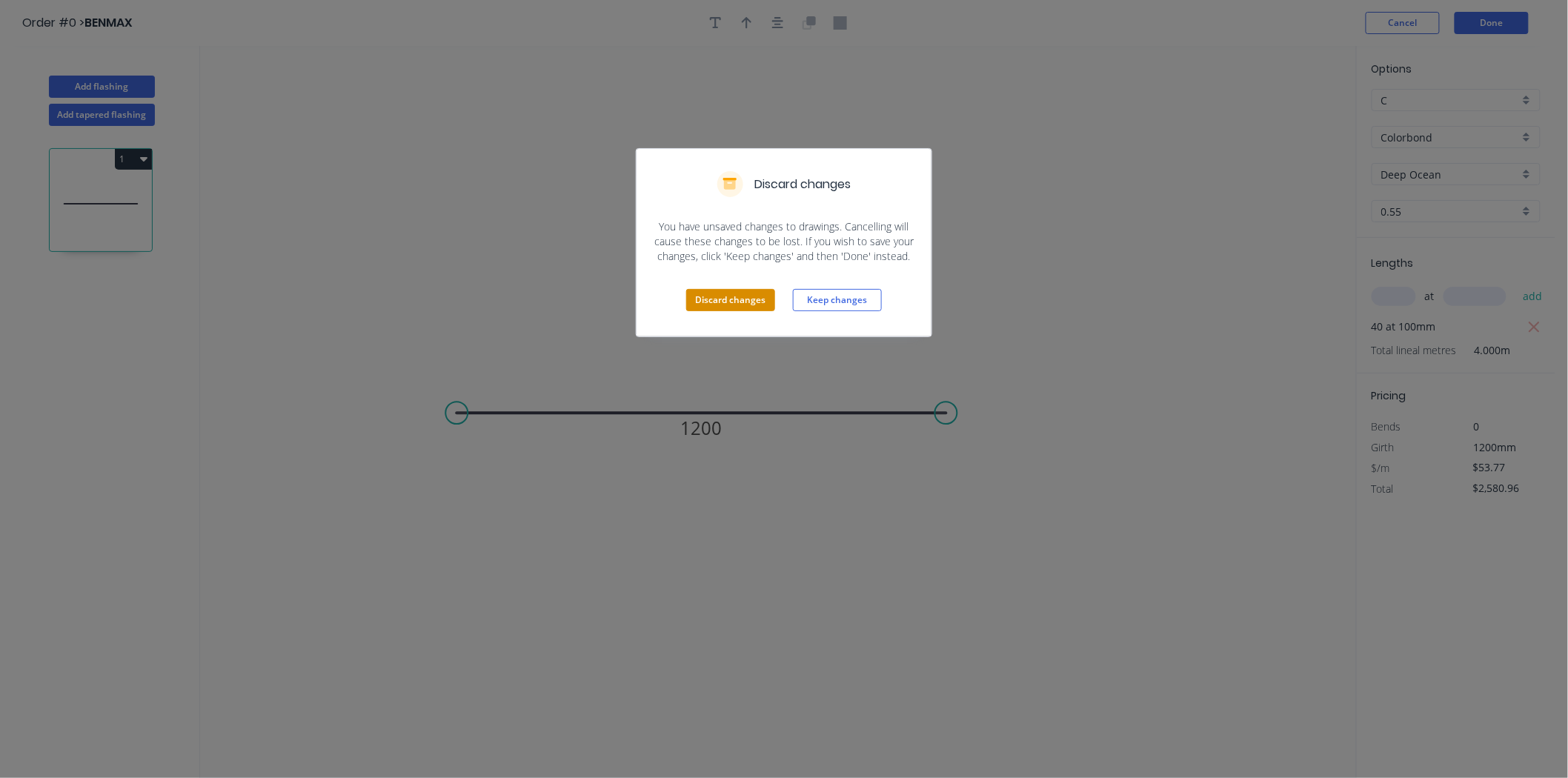
click at [741, 304] on button "Discard changes" at bounding box center [731, 299] width 89 height 22
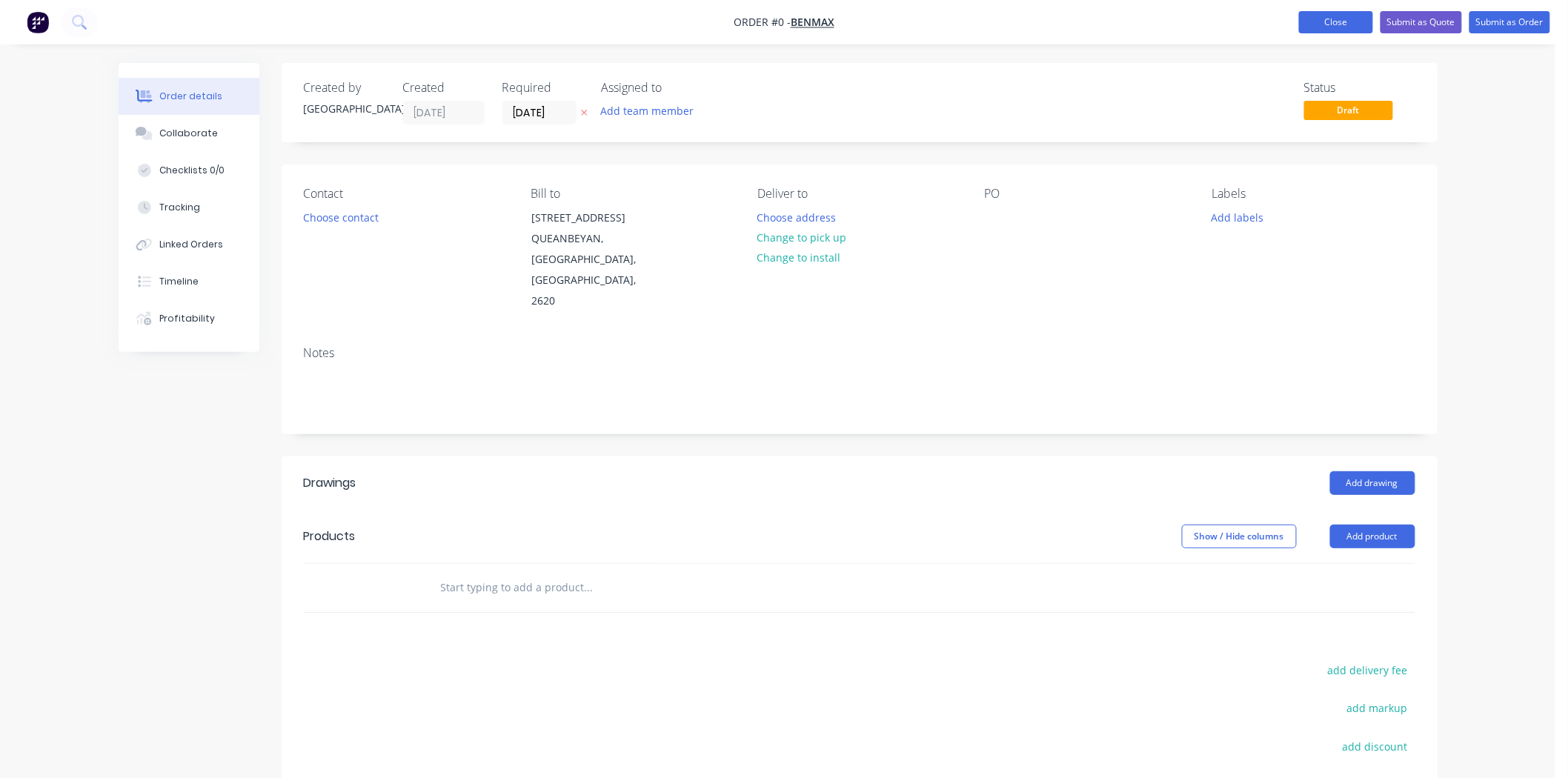
click at [1350, 17] on button "Close" at bounding box center [1336, 22] width 74 height 22
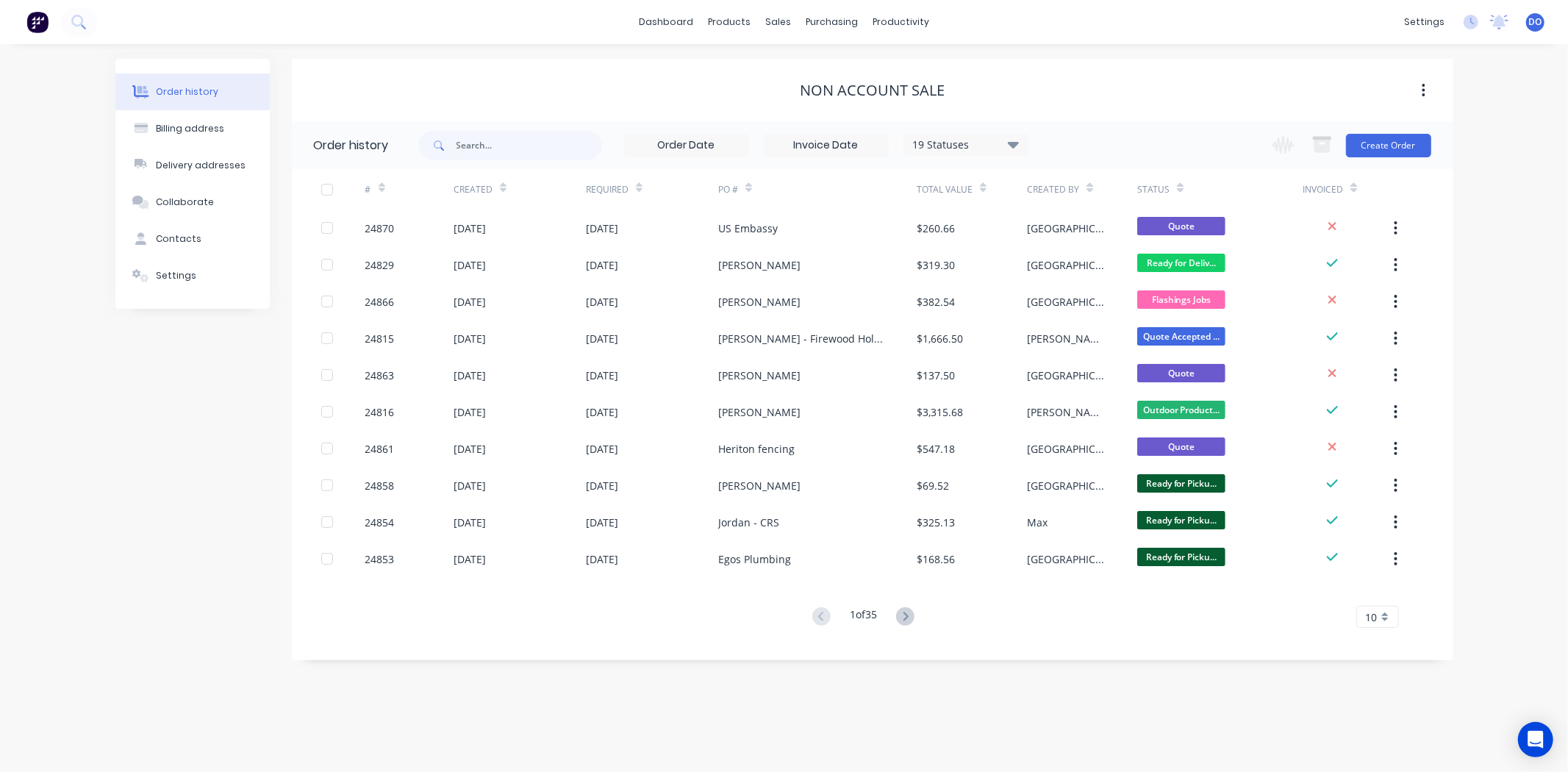
click at [1140, 85] on div "NON ACCOUNT SALE" at bounding box center [872, 90] width 1162 height 17
click at [891, 57] on link "Workflow" at bounding box center [958, 70] width 195 height 29
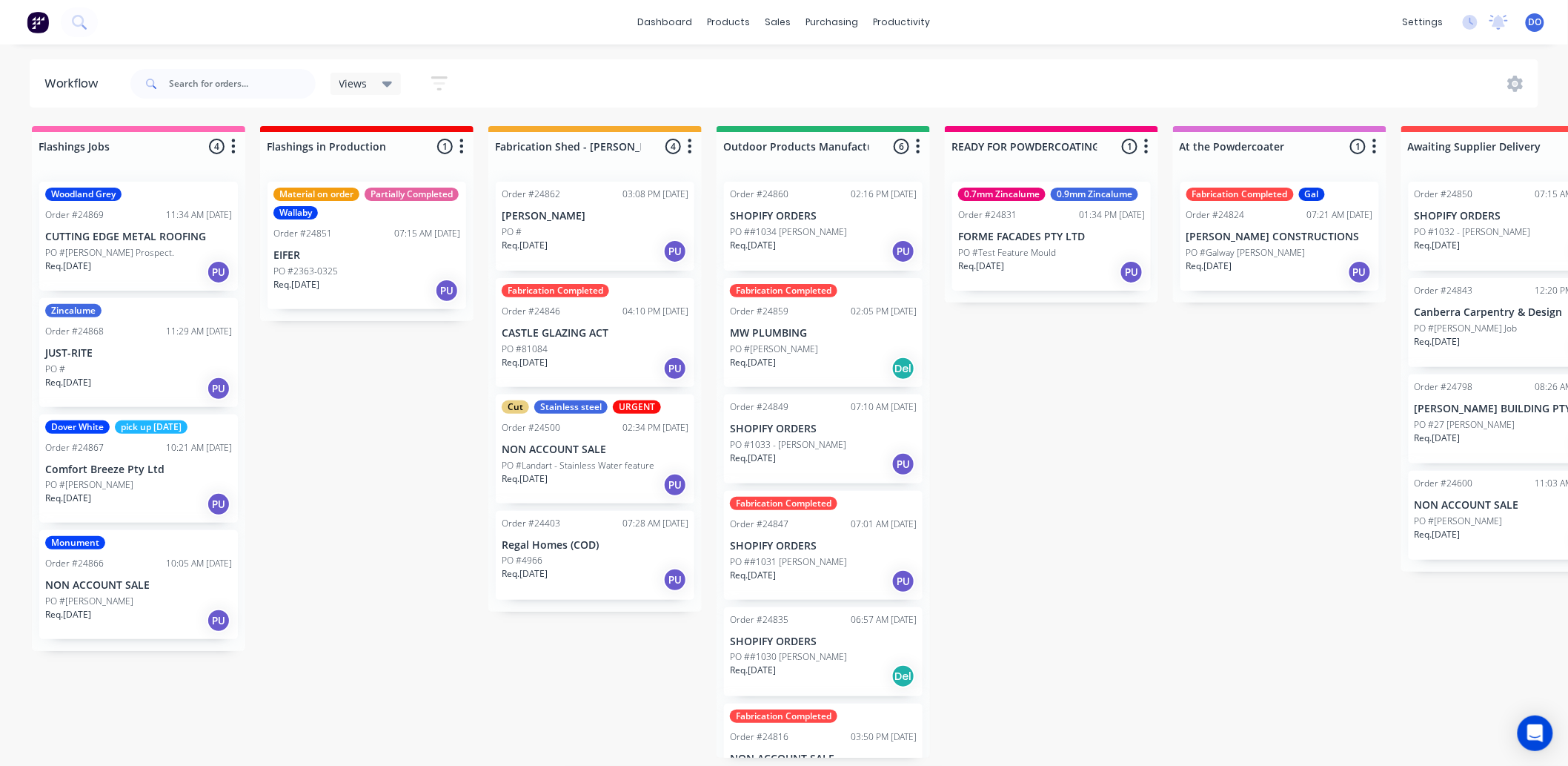
click at [828, 327] on p "MW PLUMBING" at bounding box center [823, 333] width 187 height 12
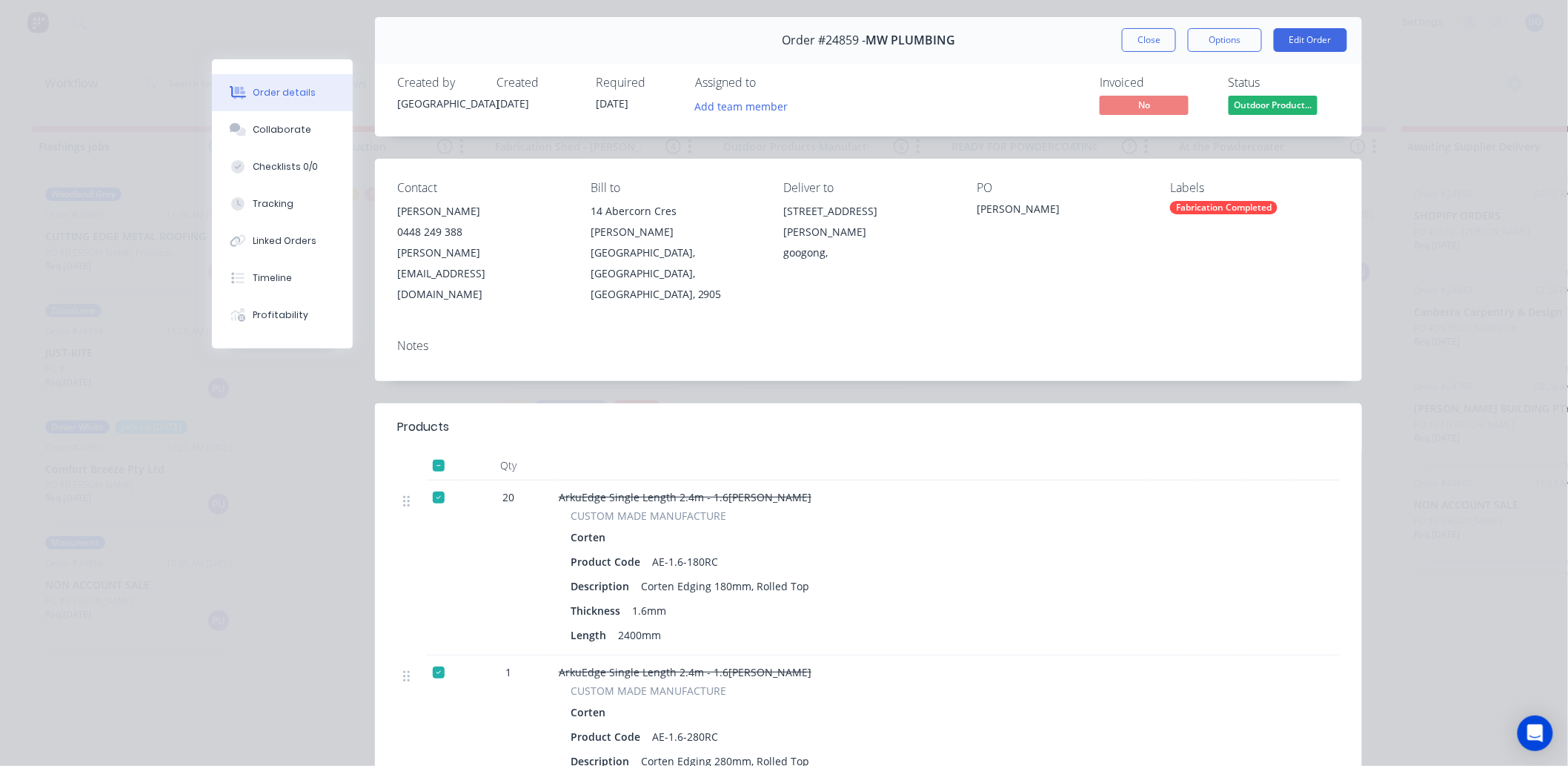
scroll to position [82, 0]
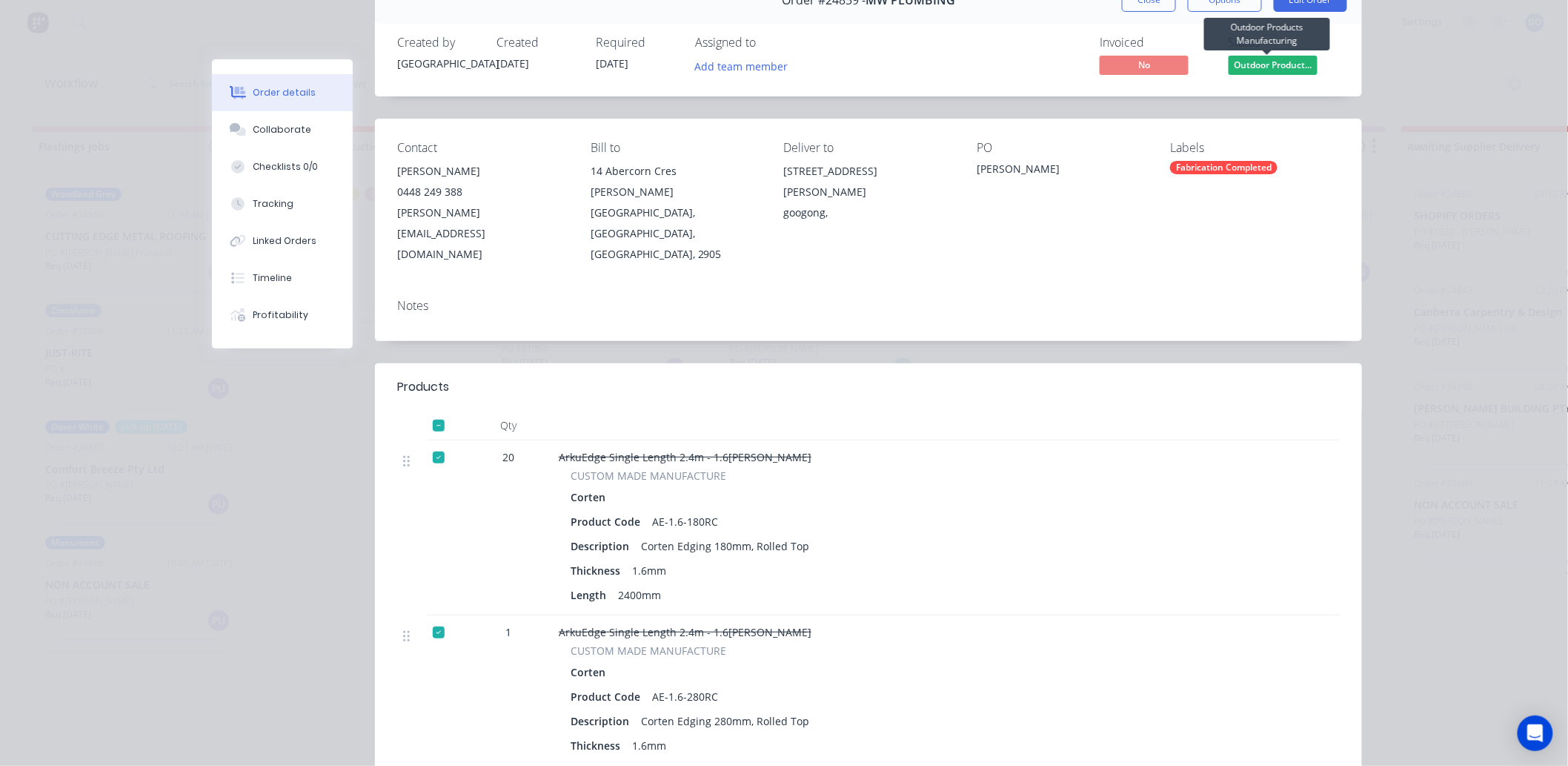
click at [1246, 58] on span "Outdoor Product..." at bounding box center [1273, 65] width 89 height 18
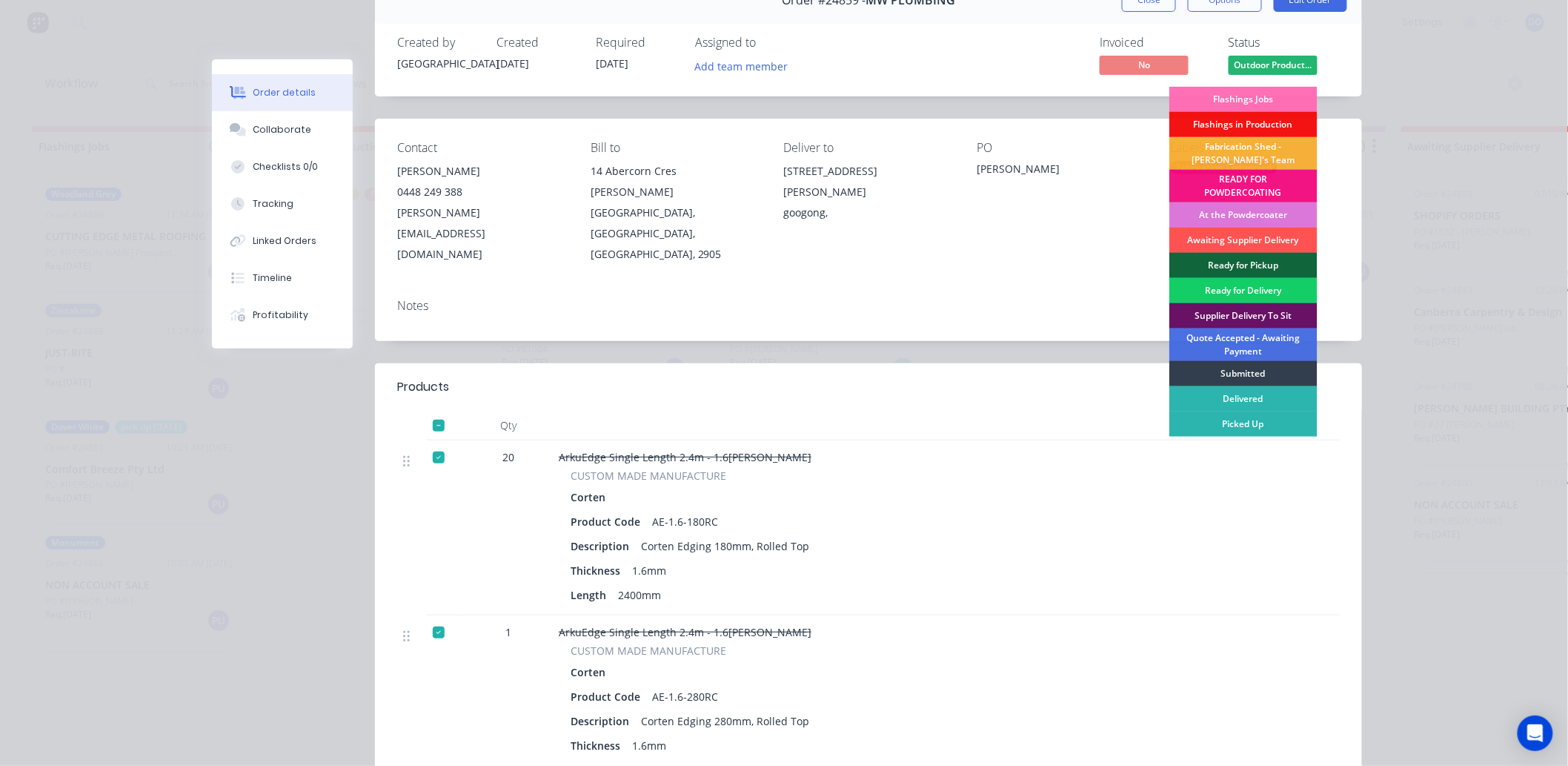
click at [1234, 290] on div "Ready for Delivery" at bounding box center [1243, 290] width 148 height 25
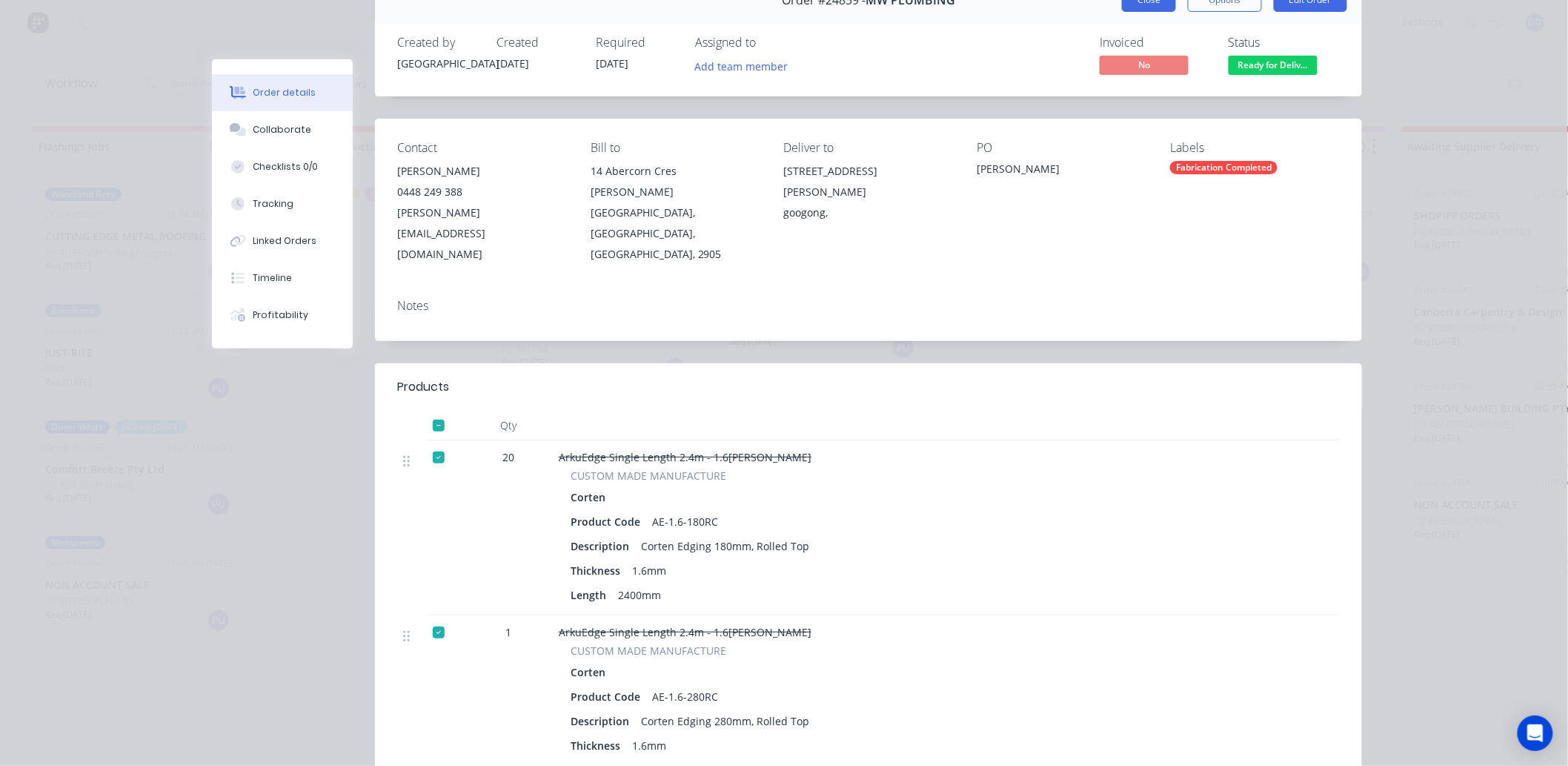
click at [1138, 3] on button "Close" at bounding box center [1149, -1] width 54 height 24
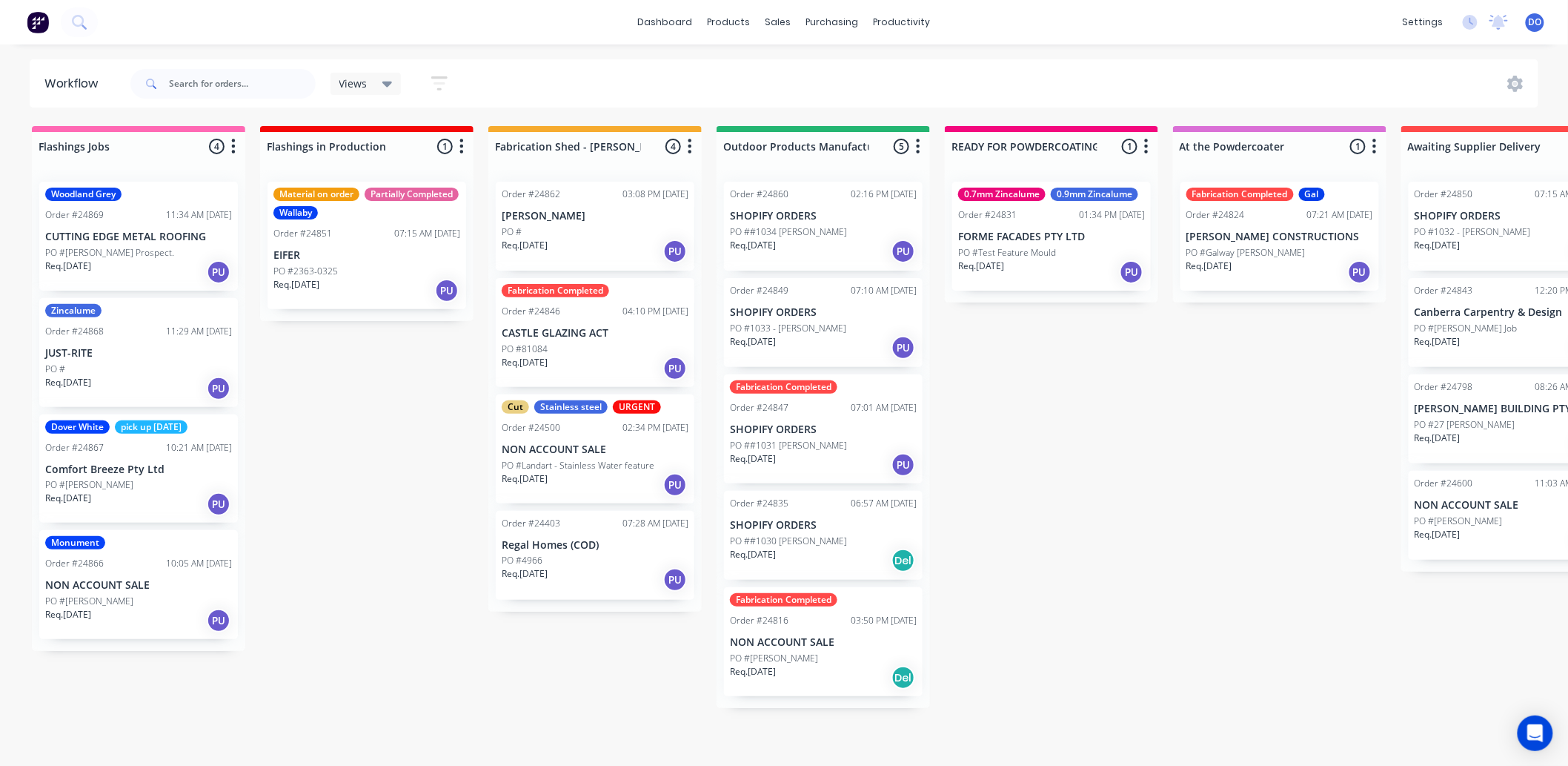
click at [830, 429] on p "SHOPIFY ORDERS" at bounding box center [823, 430] width 187 height 12
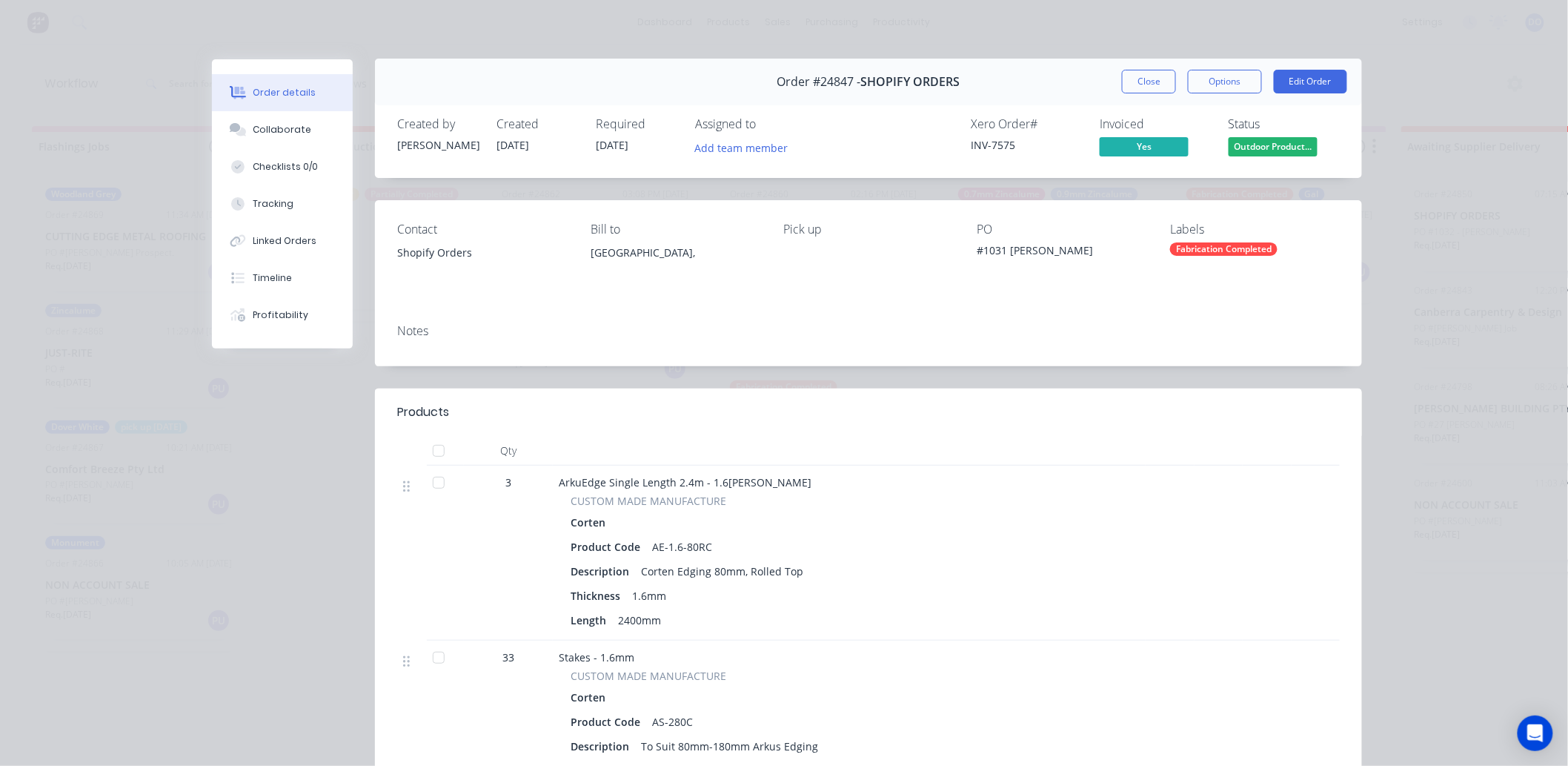
scroll to position [0, 0]
click at [1249, 149] on span "Outdoor Product..." at bounding box center [1273, 147] width 89 height 18
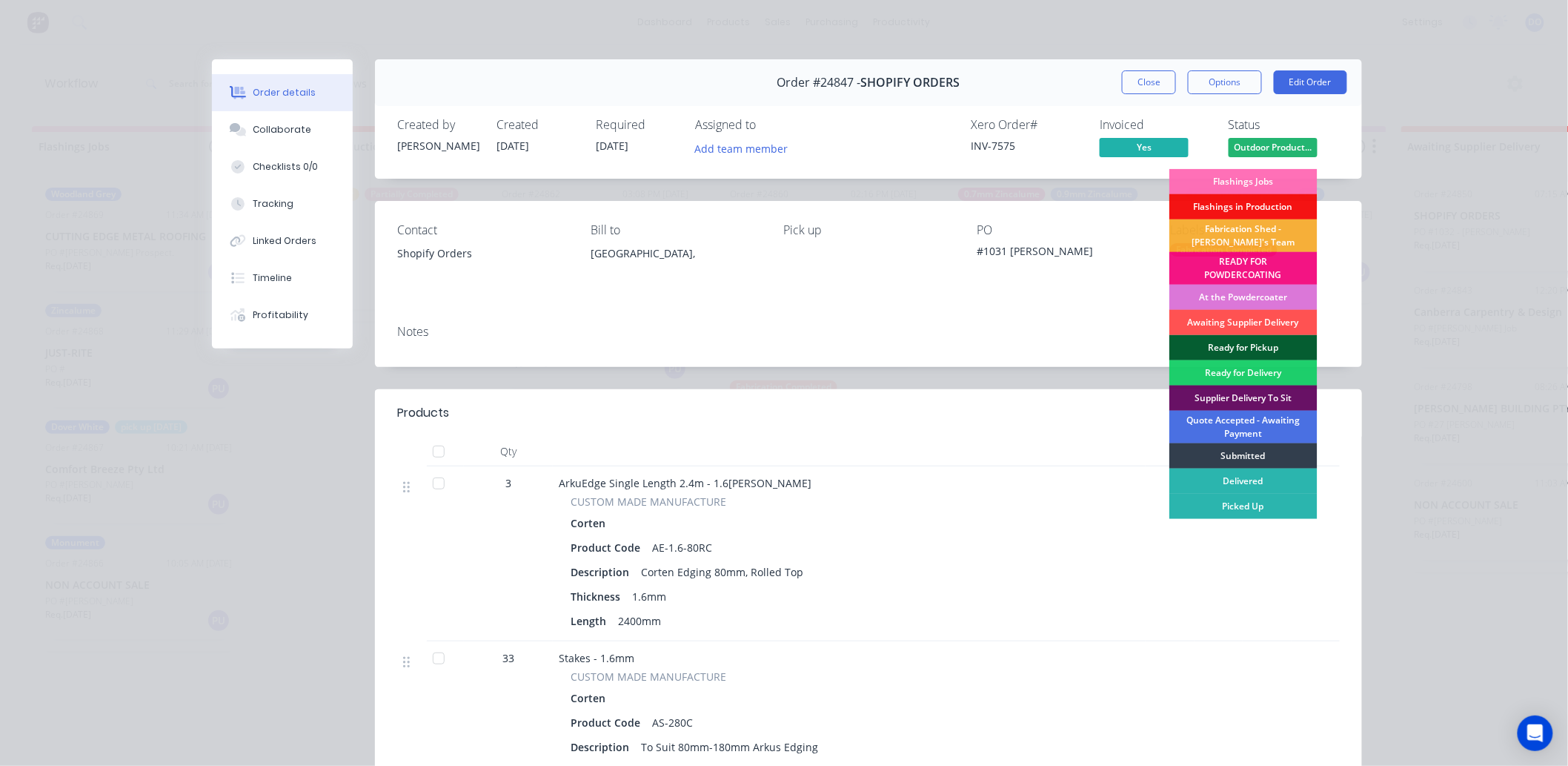
click at [1208, 350] on div "Ready for Pickup" at bounding box center [1243, 348] width 148 height 25
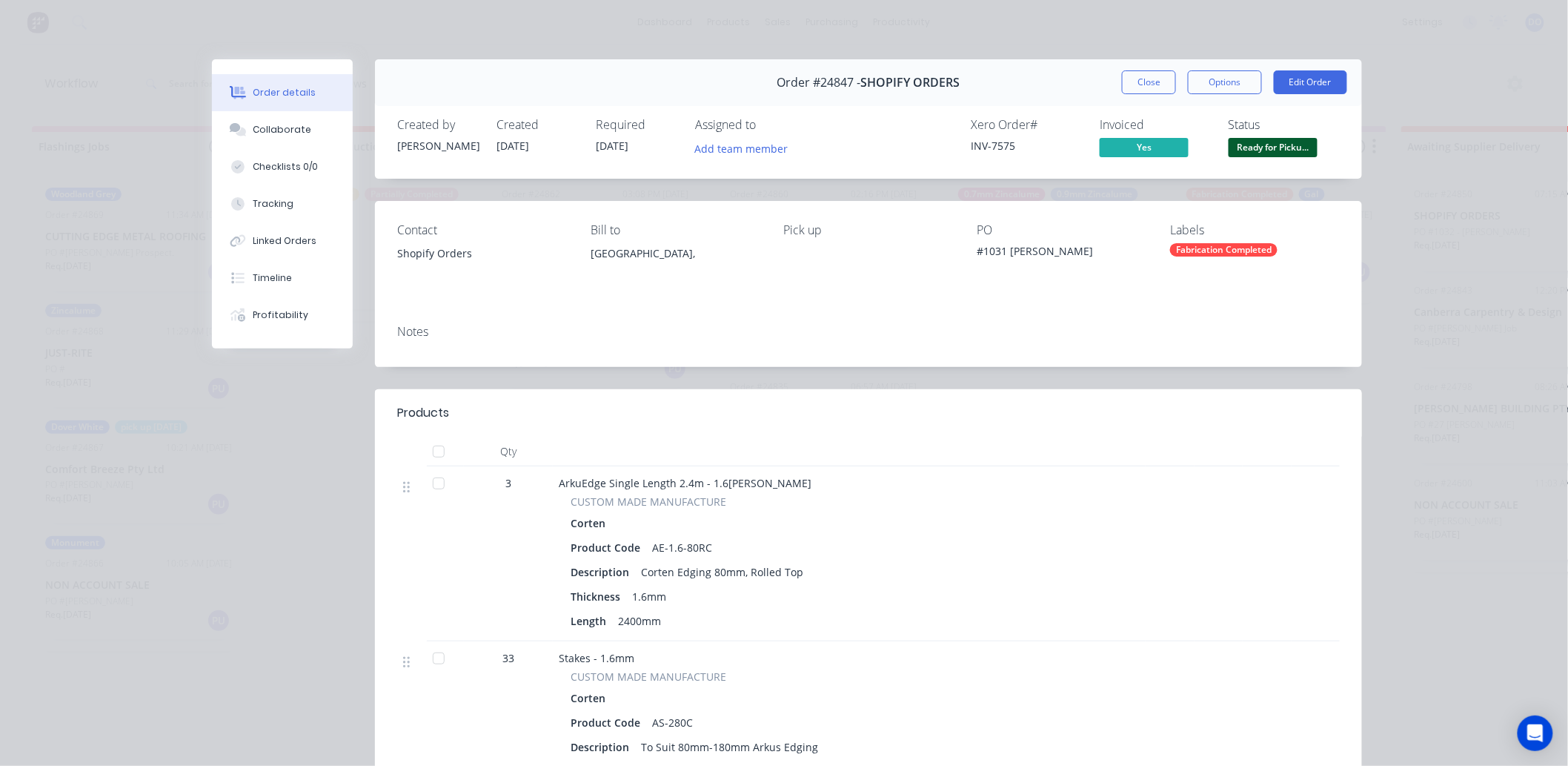
click at [1158, 61] on div "Order #24847 - SHOPIFY ORDERS Close Options Edit Order" at bounding box center [868, 82] width 987 height 46
click at [1150, 86] on button "Close" at bounding box center [1149, 82] width 54 height 24
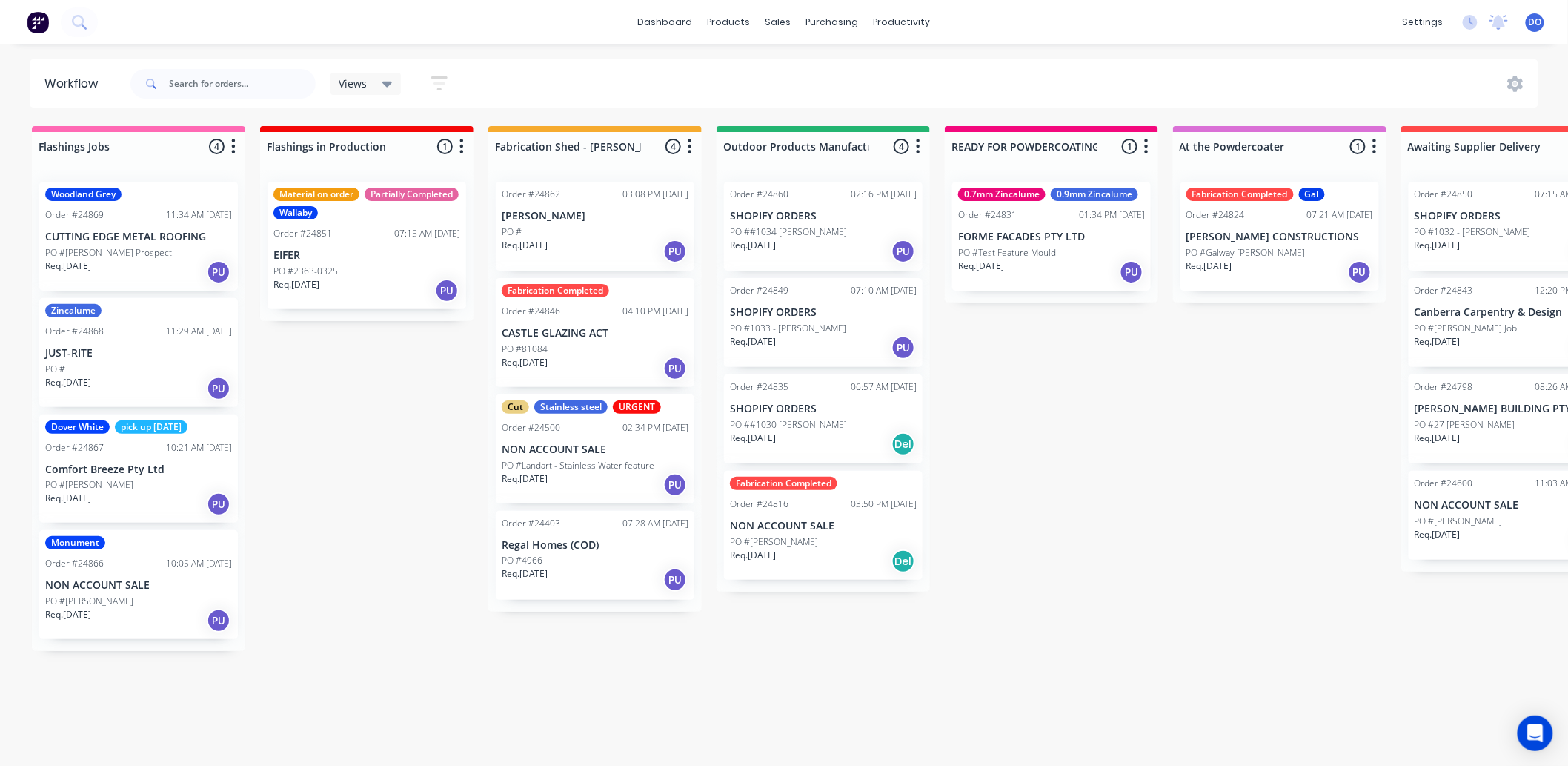
click at [827, 558] on div "Req. 03/09/25 Del" at bounding box center [823, 561] width 187 height 25
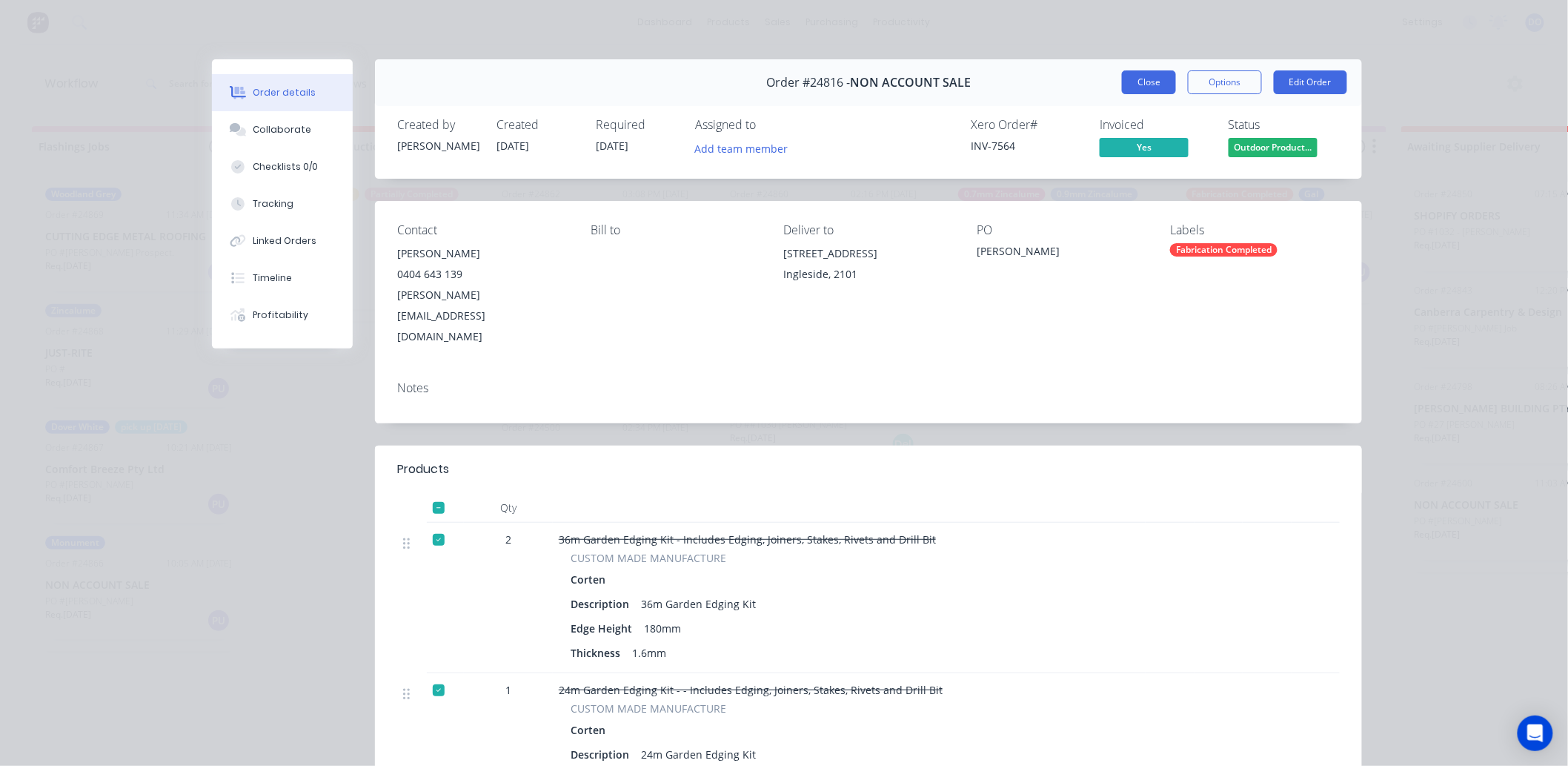
click at [1162, 78] on button "Close" at bounding box center [1149, 82] width 54 height 24
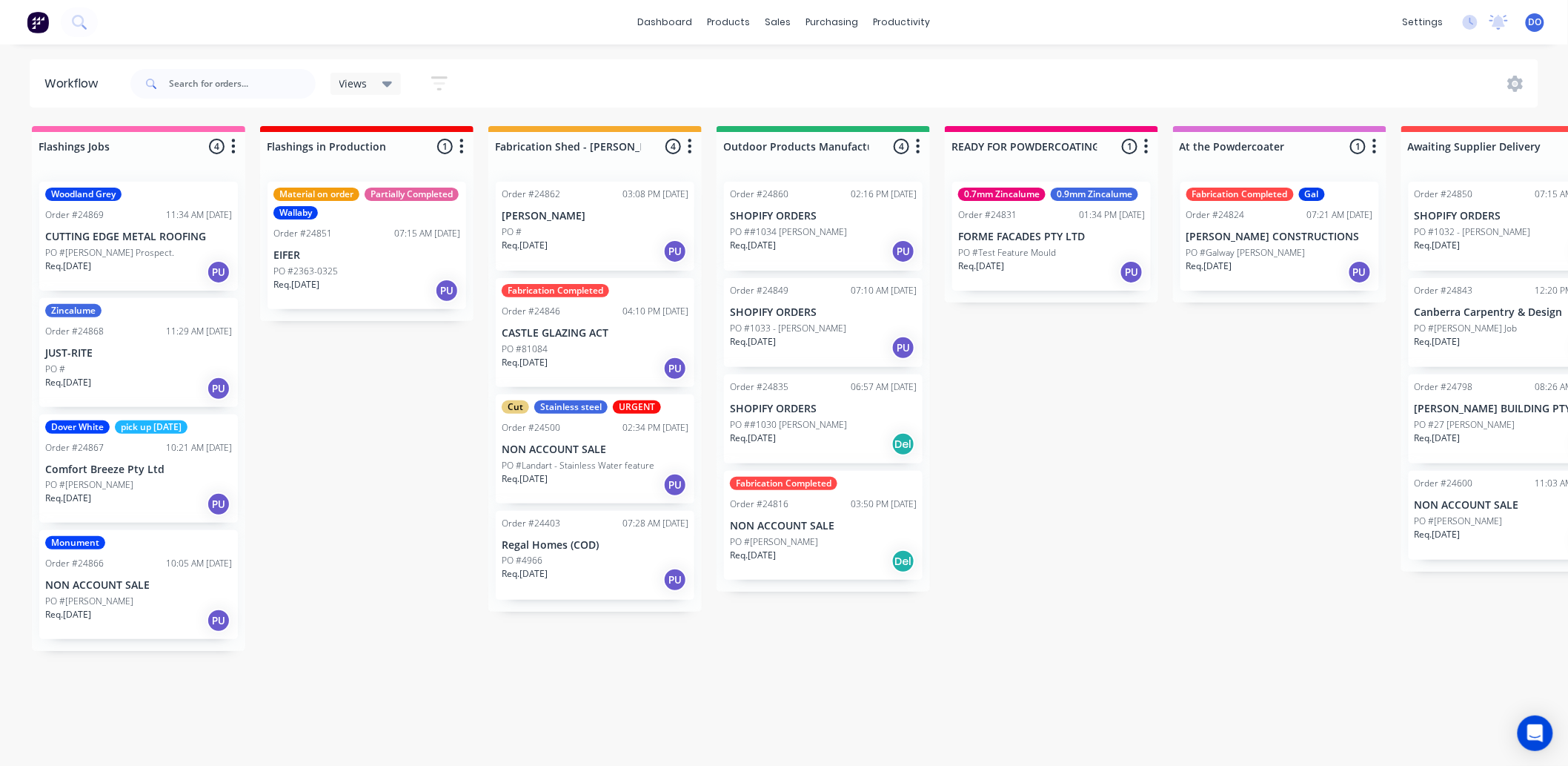
click at [563, 343] on div "PO #81084" at bounding box center [595, 348] width 187 height 13
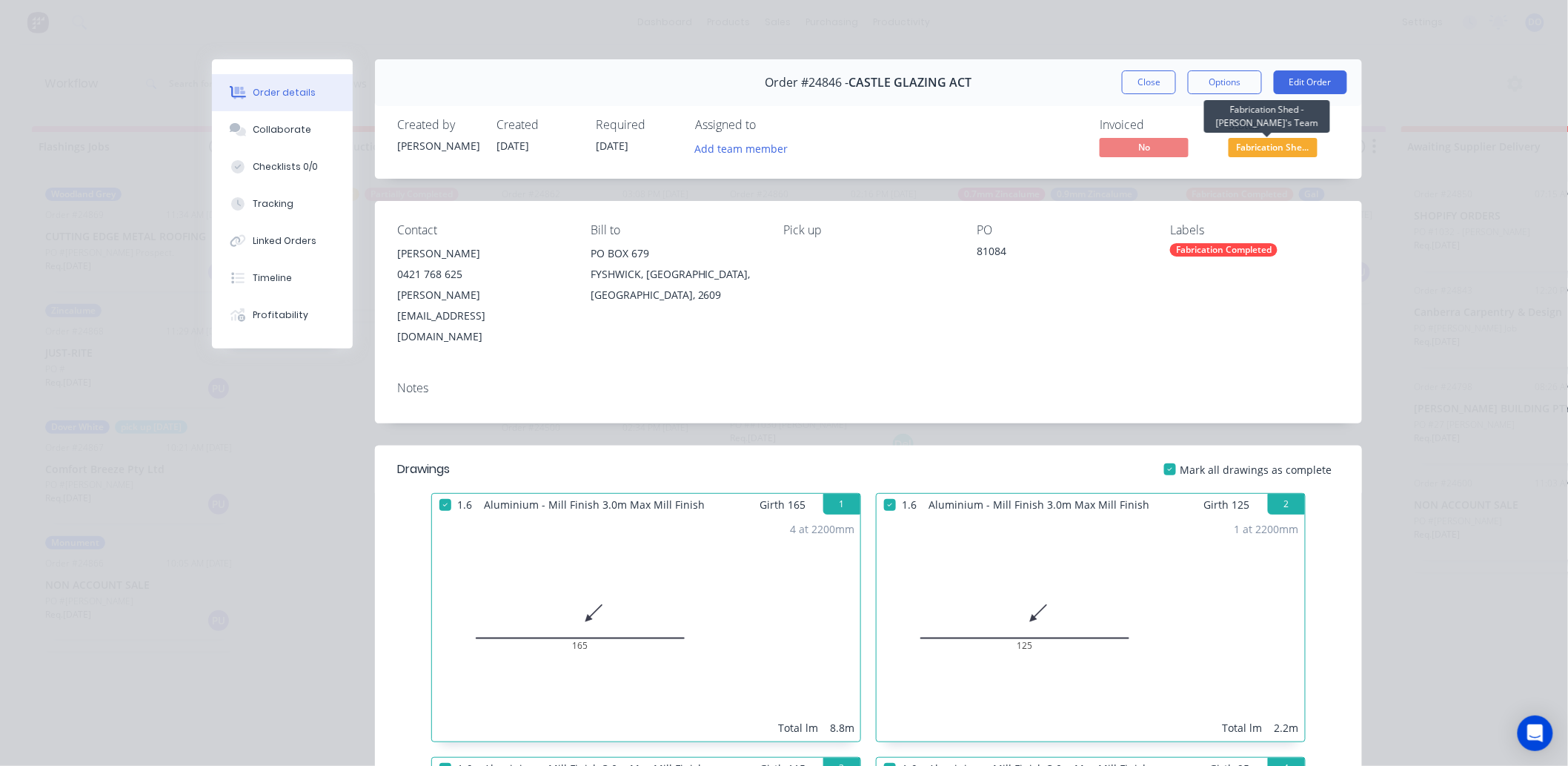
click at [1269, 150] on span "Fabrication She..." at bounding box center [1273, 147] width 89 height 18
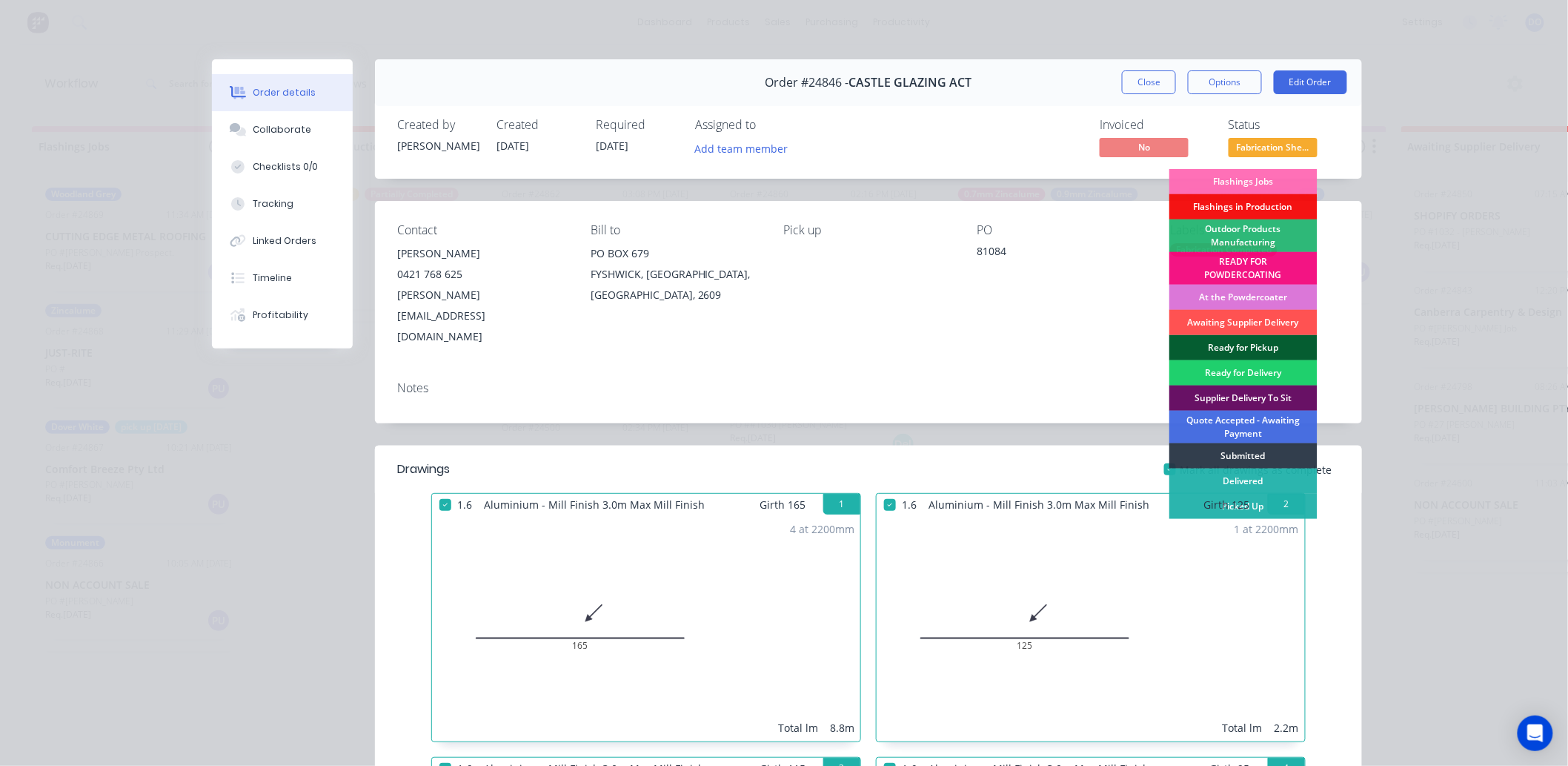
click at [1228, 345] on div "Ready for Pickup" at bounding box center [1243, 348] width 148 height 25
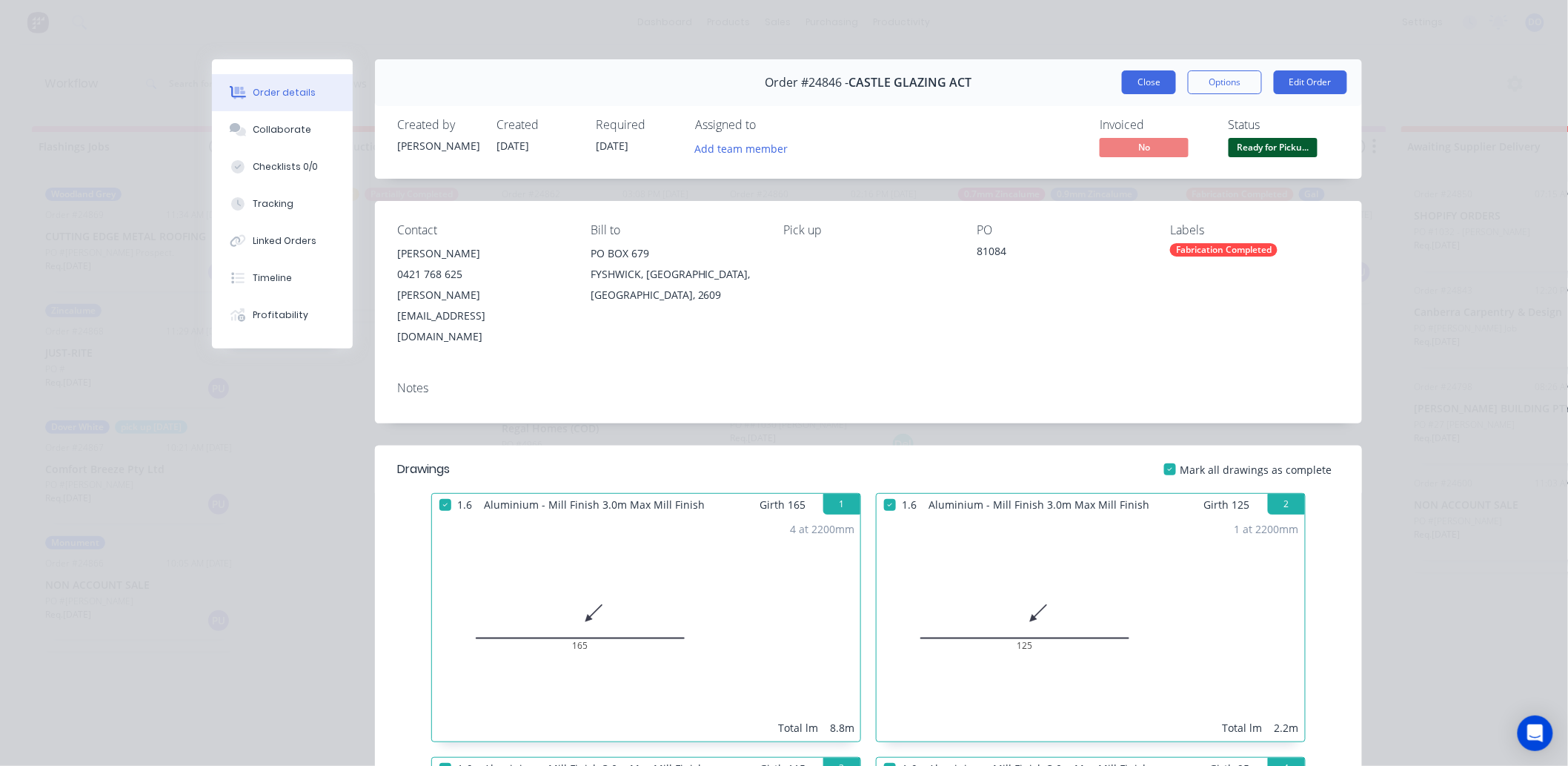
click at [1151, 76] on button "Close" at bounding box center [1149, 82] width 54 height 24
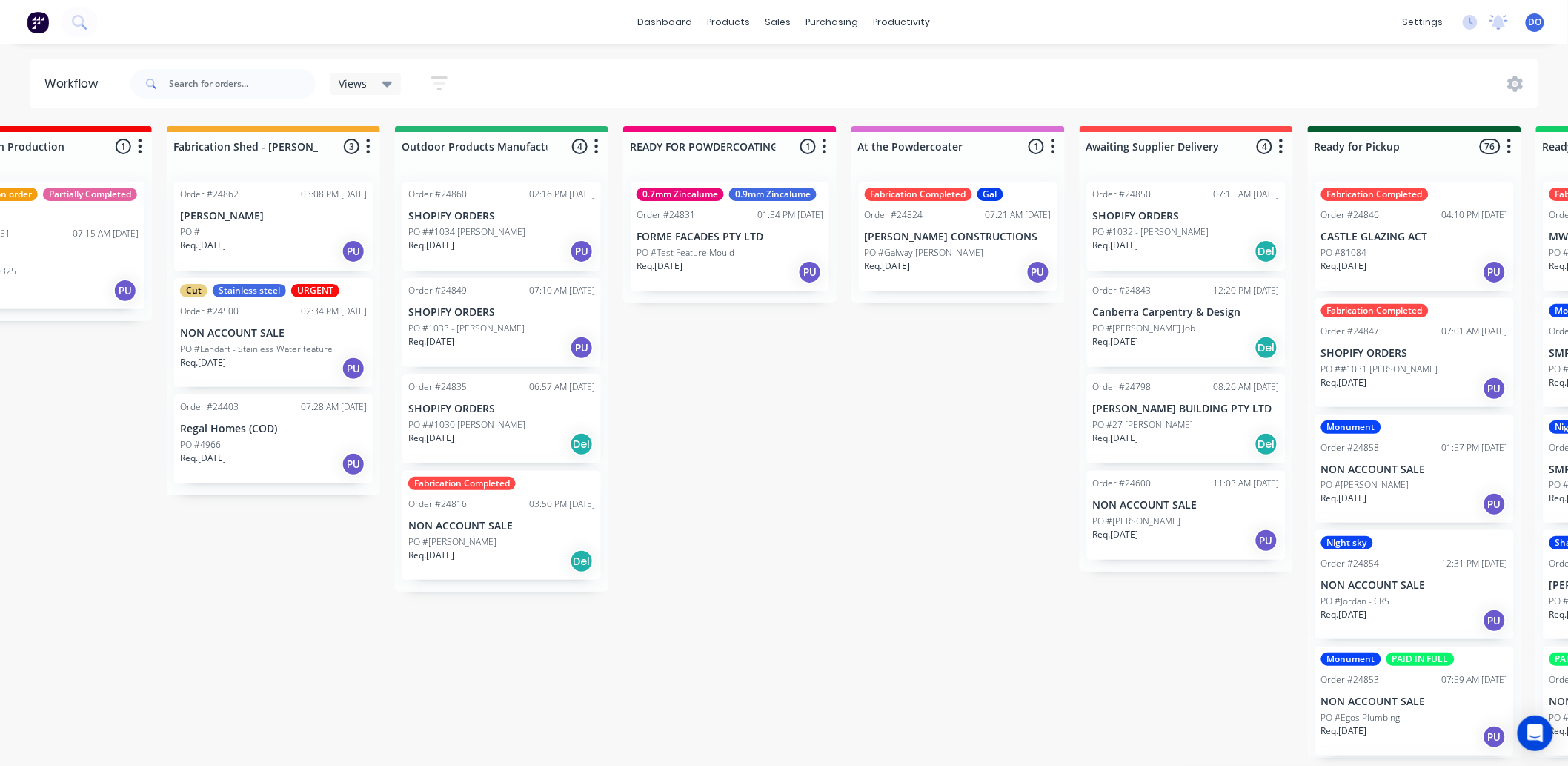
scroll to position [0, 404]
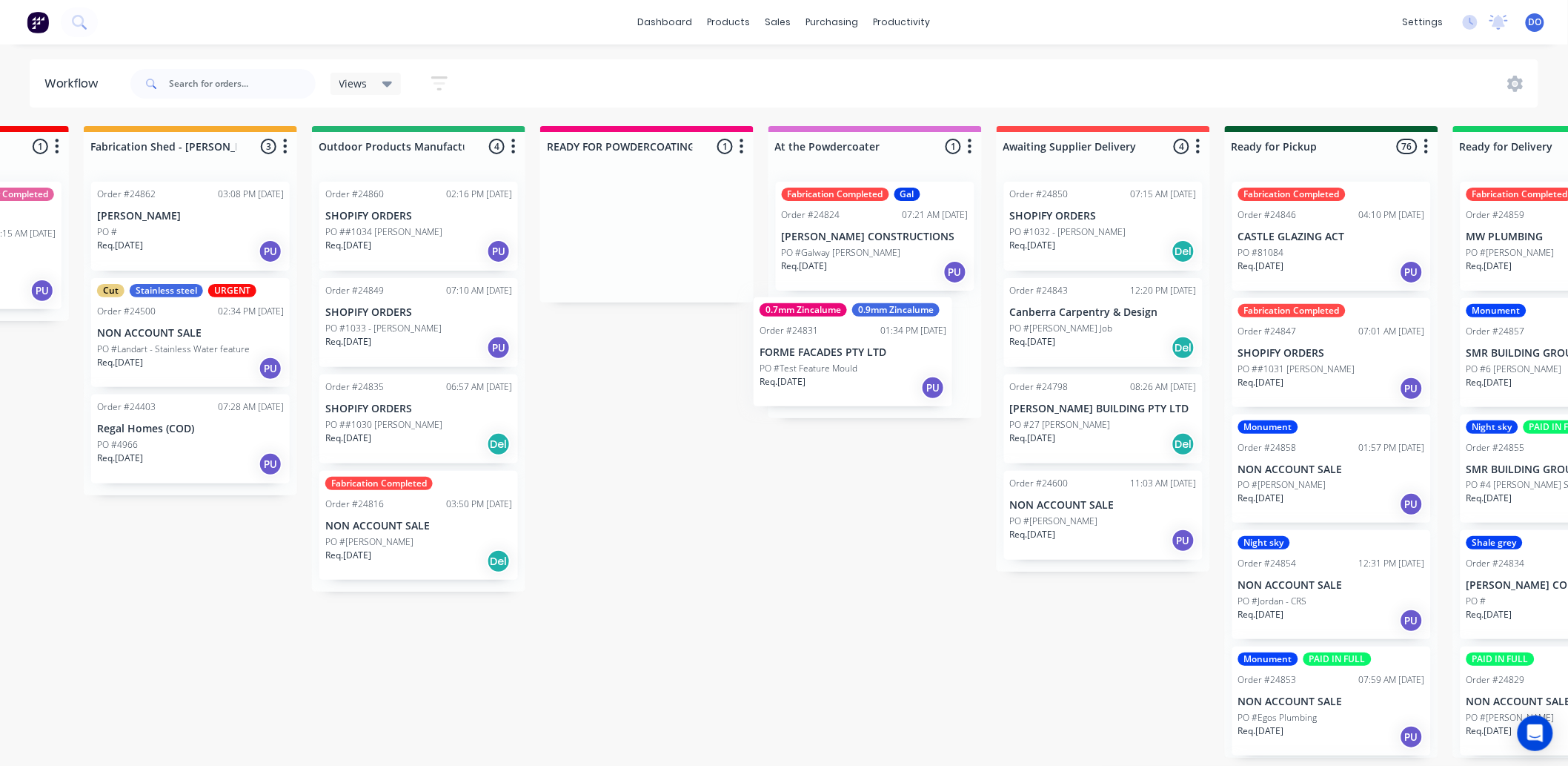
drag, startPoint x: 619, startPoint y: 223, endPoint x: 837, endPoint y: 348, distance: 251.3
click at [837, 348] on div "Flashings Jobs 4 Status colour #FF69B4 hex #FF69B4 Save Cancel Notifications Em…" at bounding box center [1142, 441] width 3116 height 631
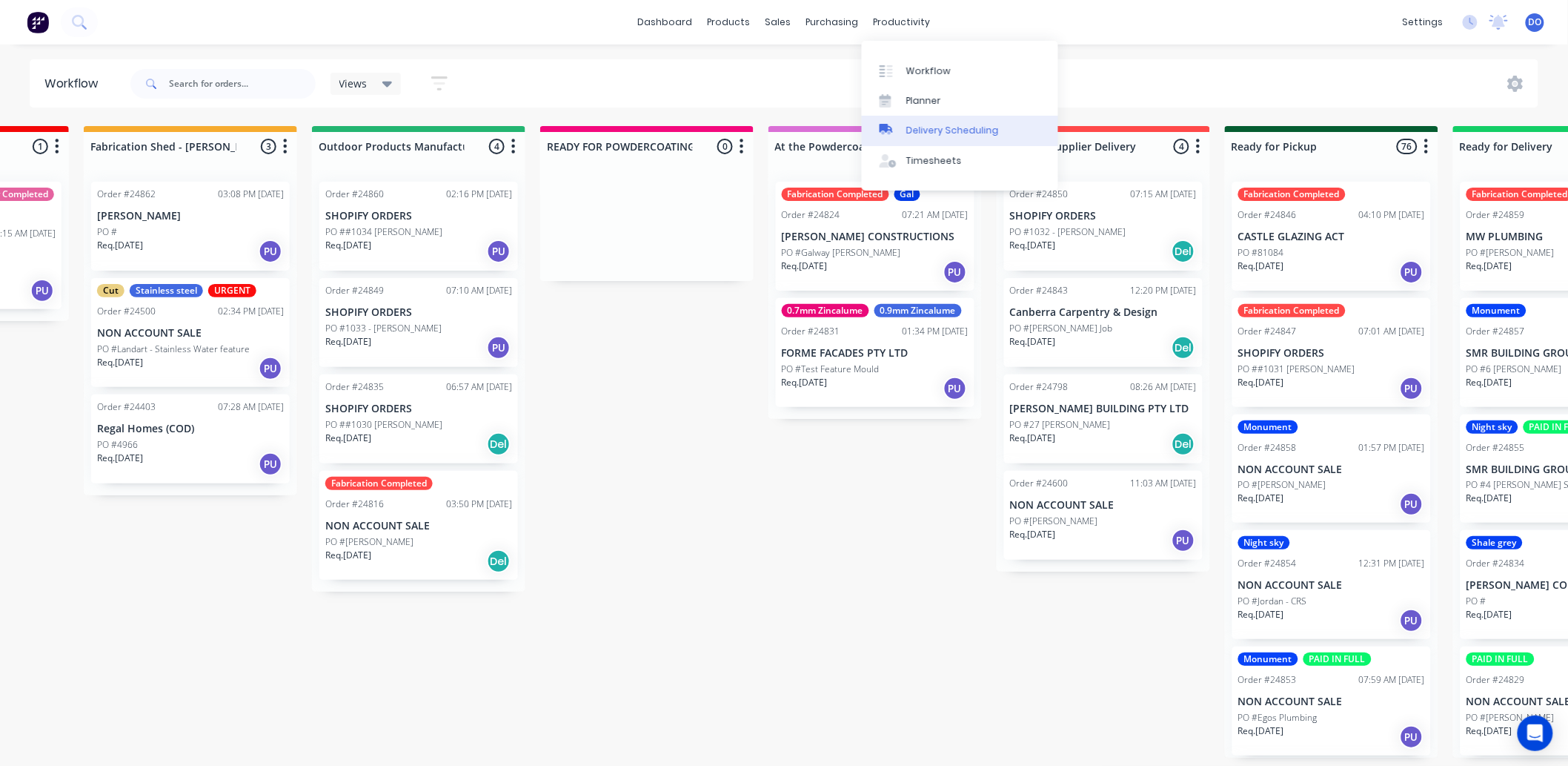
click at [908, 141] on link "Delivery Scheduling" at bounding box center [959, 130] width 196 height 30
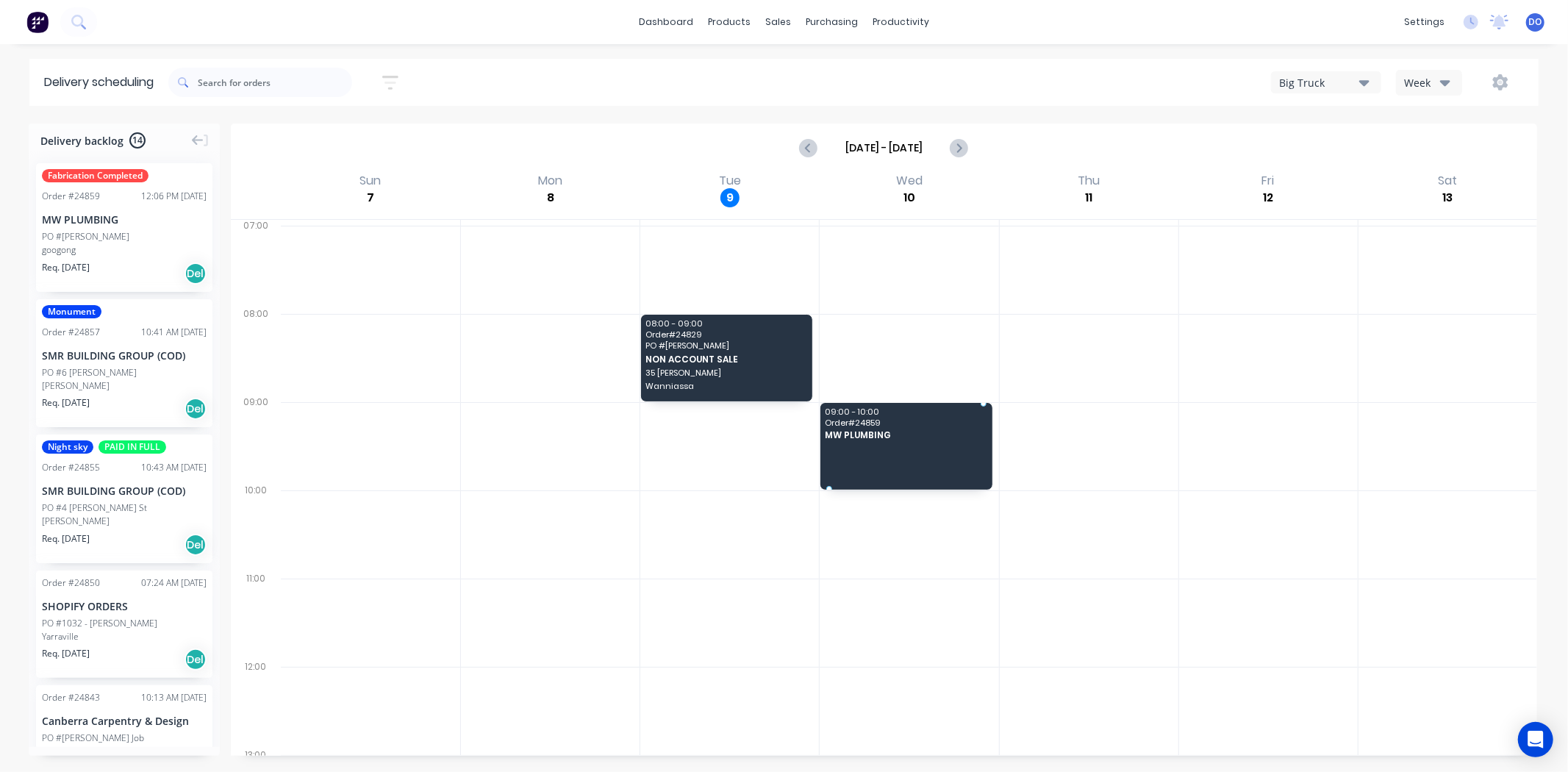
drag, startPoint x: 91, startPoint y: 217, endPoint x: 879, endPoint y: 441, distance: 819.2
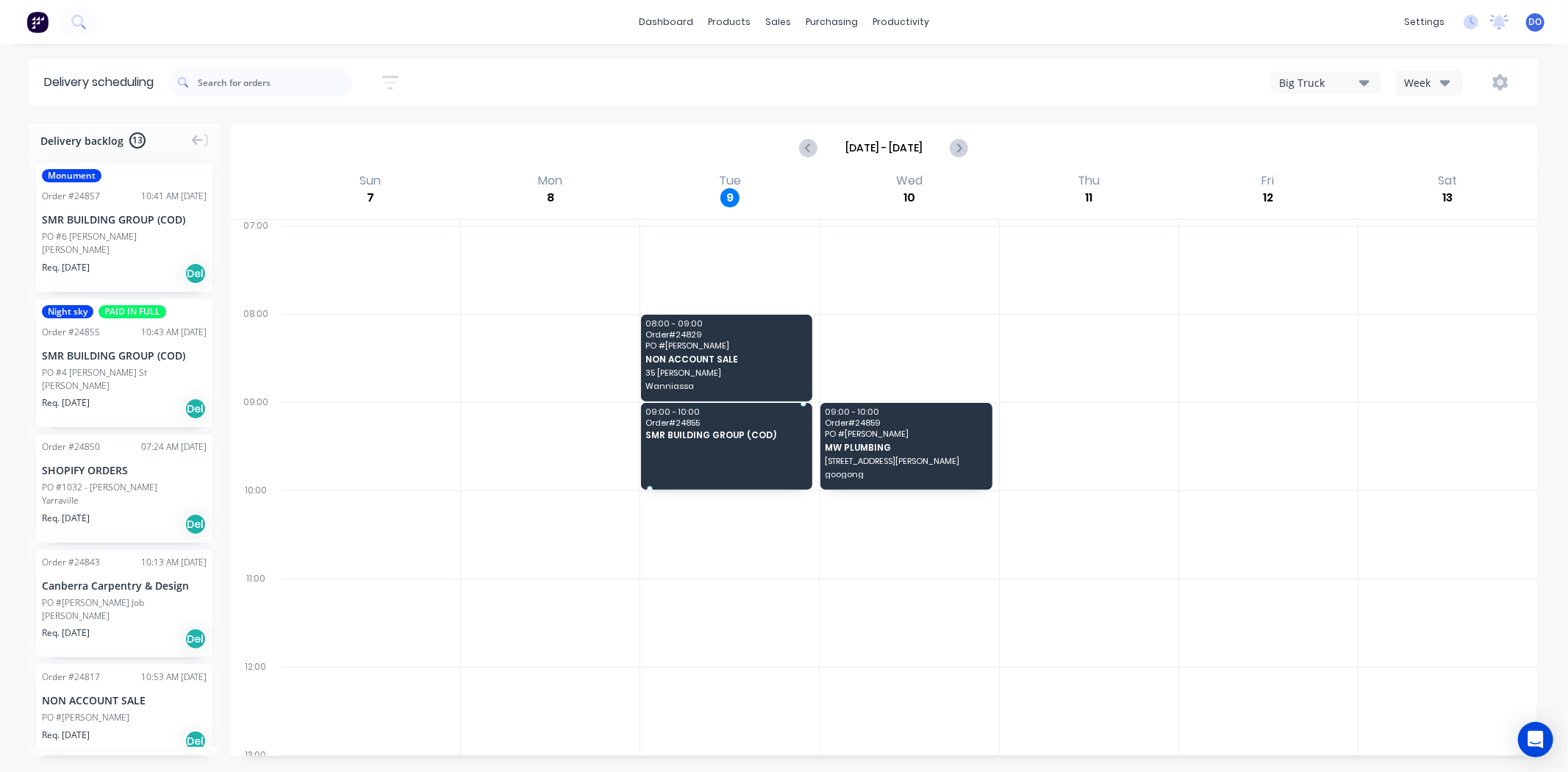
drag, startPoint x: 122, startPoint y: 333, endPoint x: 702, endPoint y: 438, distance: 589.4
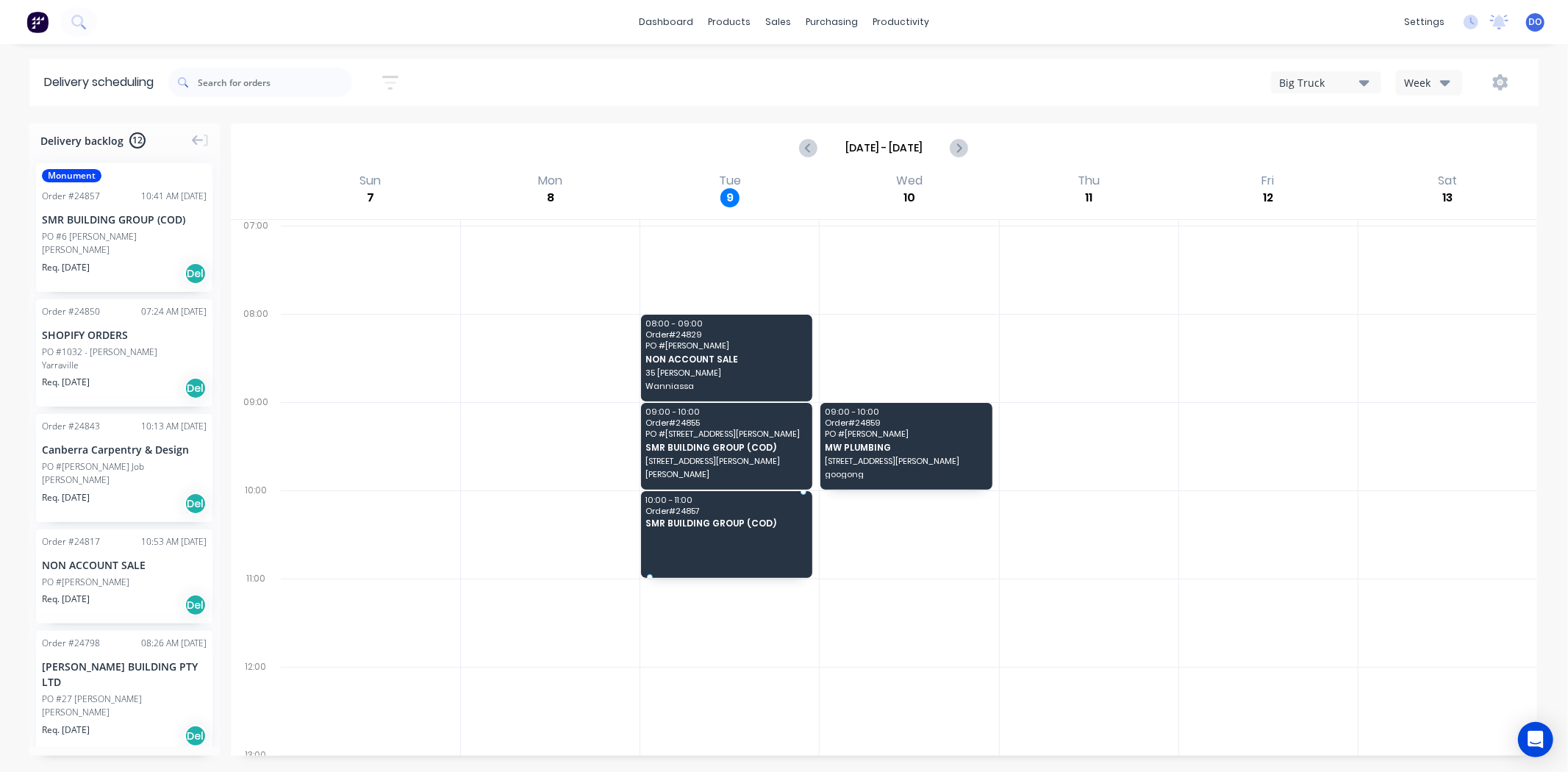
drag, startPoint x: 137, startPoint y: 250, endPoint x: 688, endPoint y: 512, distance: 610.1
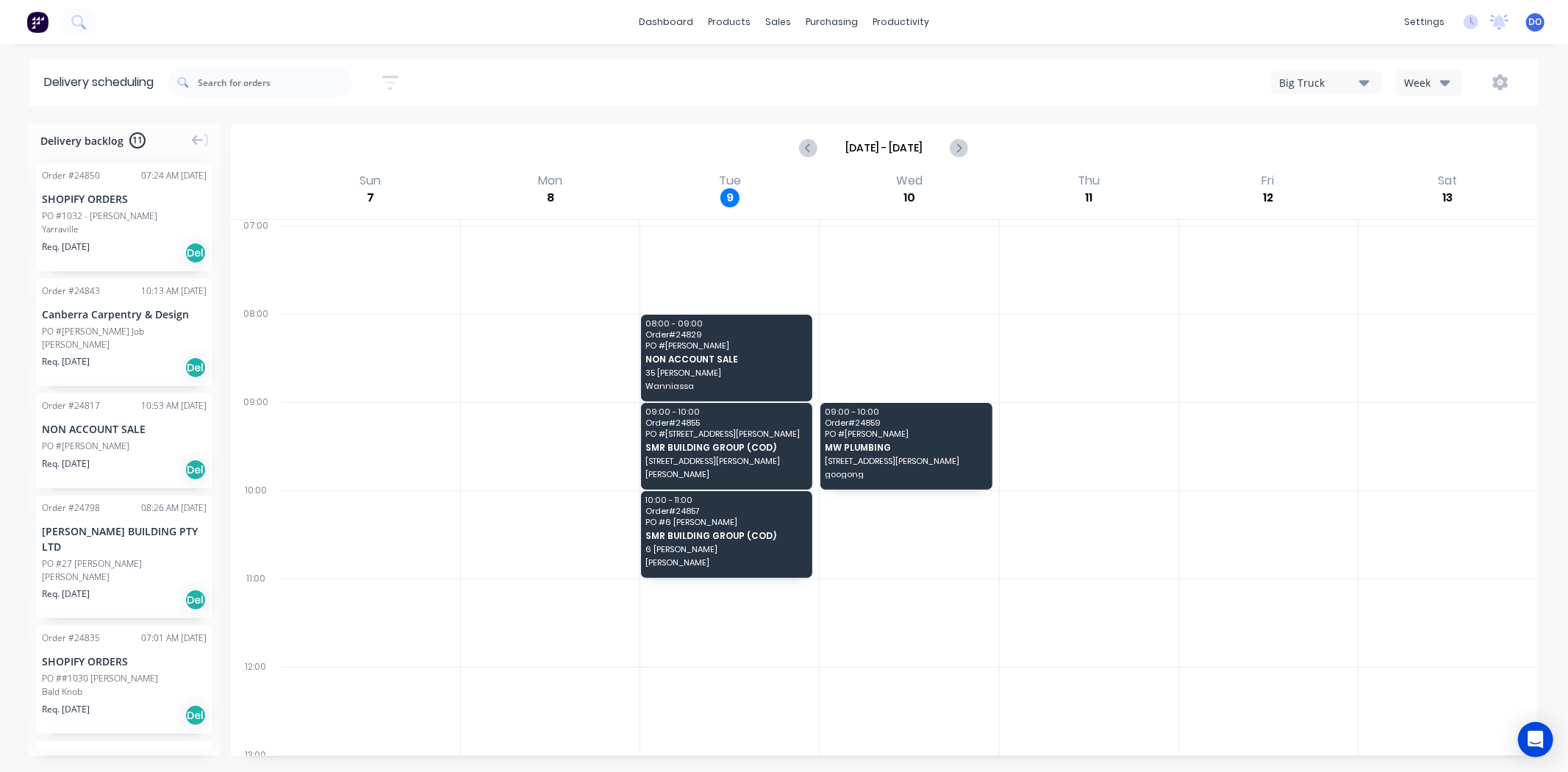
click at [130, 202] on div "SHOPIFY ORDERS" at bounding box center [124, 199] width 165 height 16
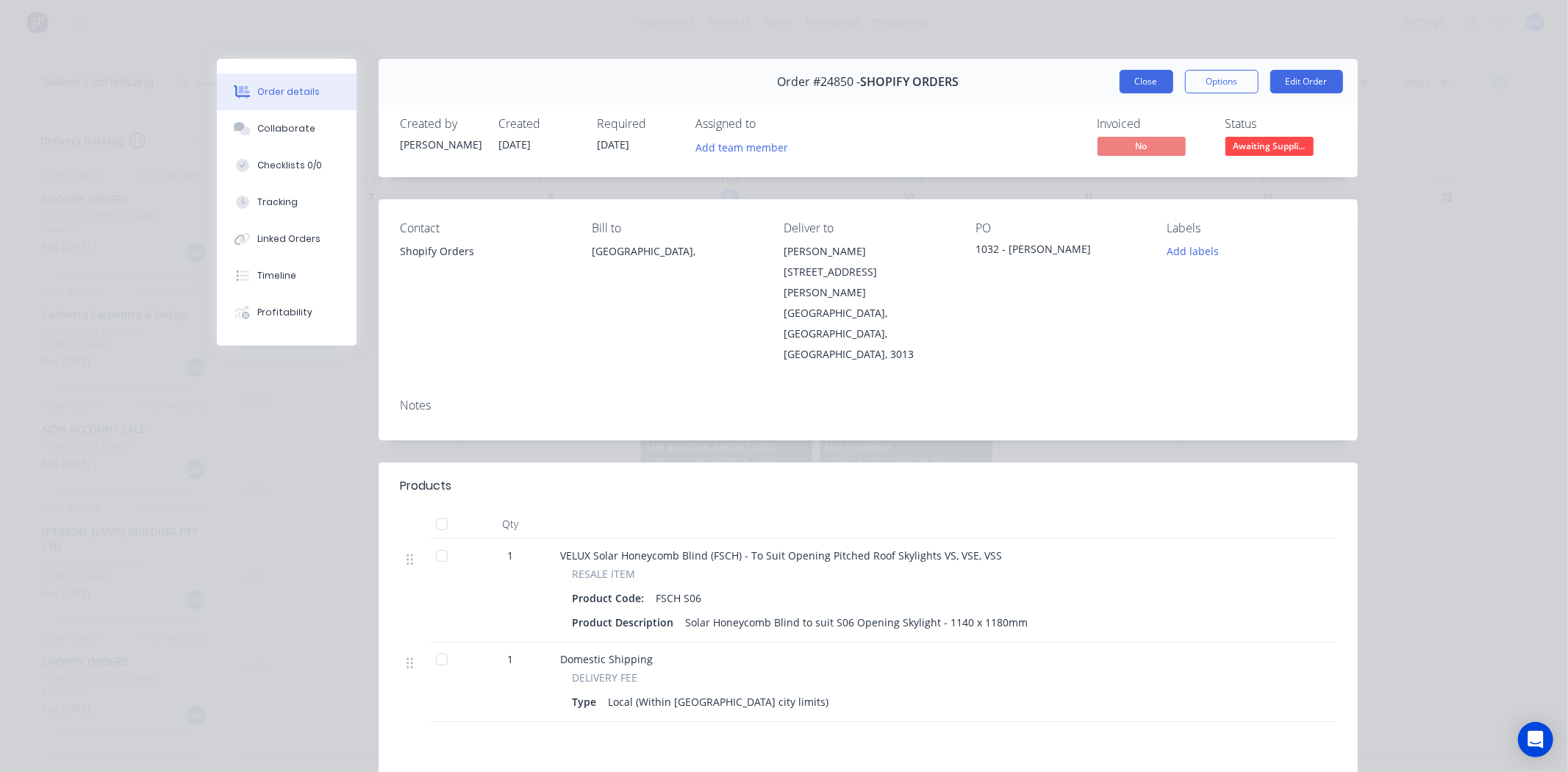
click at [1124, 85] on button "Close" at bounding box center [1147, 81] width 54 height 23
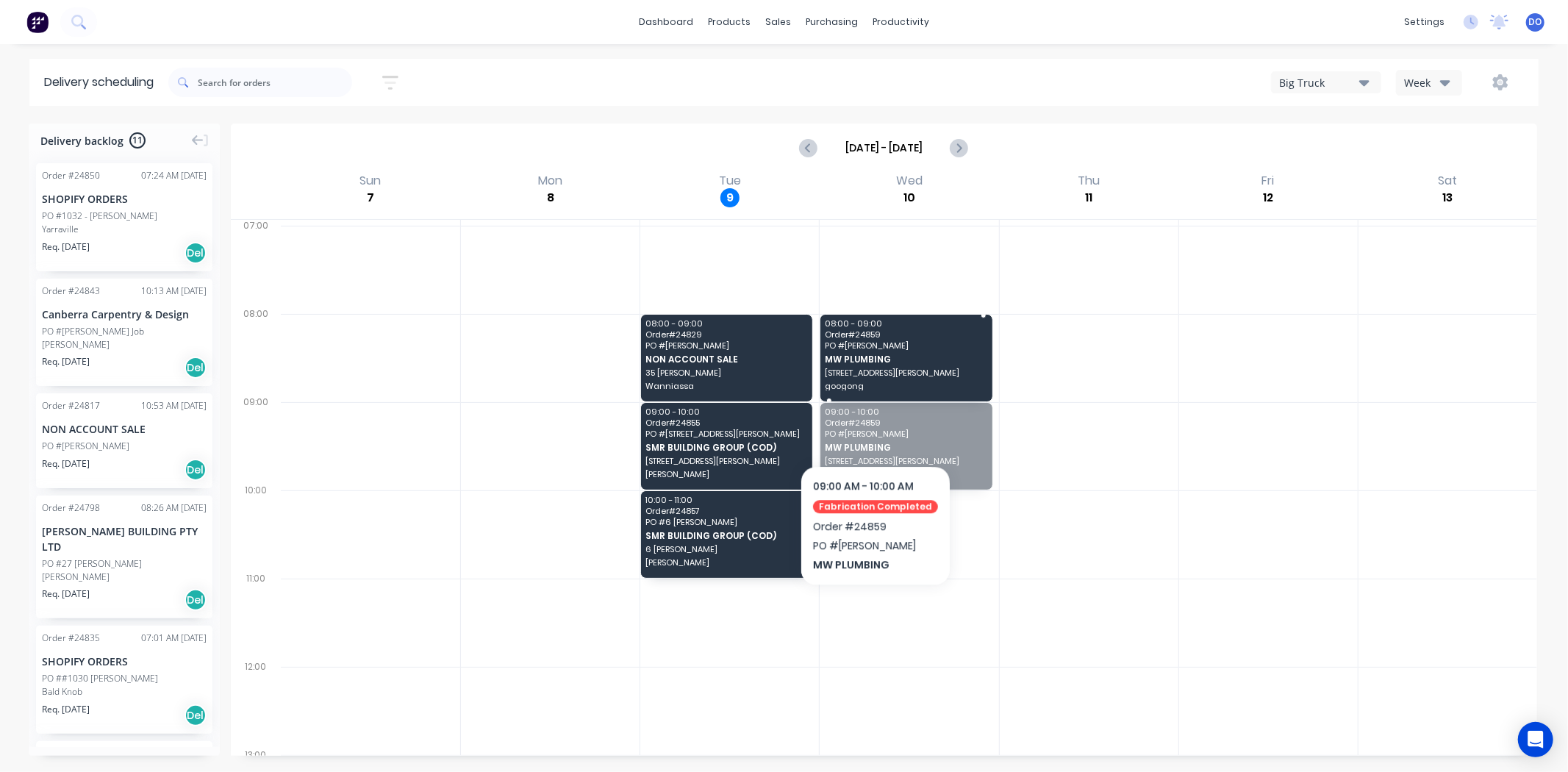
drag, startPoint x: 869, startPoint y: 444, endPoint x: 871, endPoint y: 420, distance: 24.1
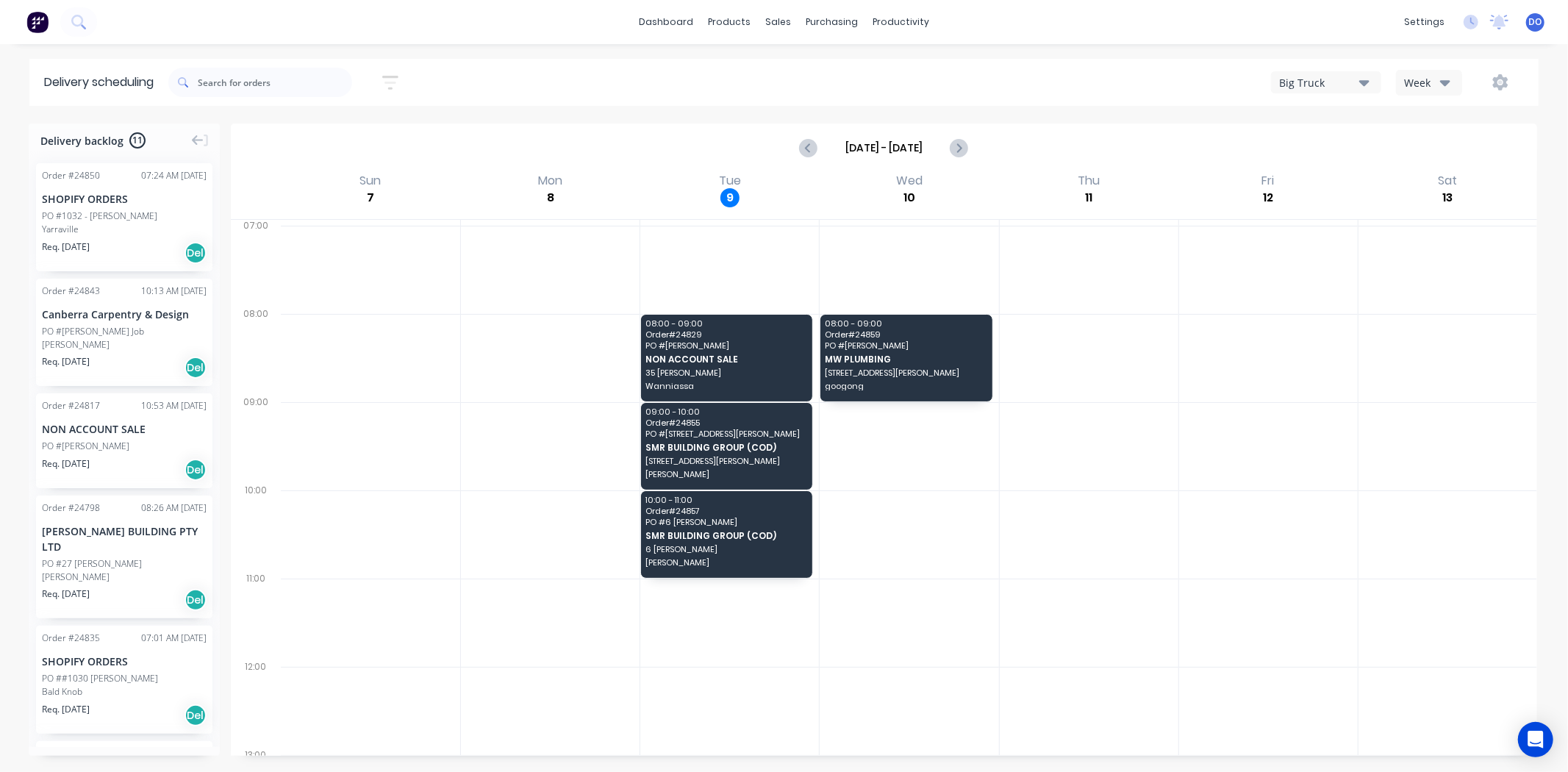
click at [118, 440] on div "PO #[PERSON_NAME]" at bounding box center [124, 446] width 165 height 13
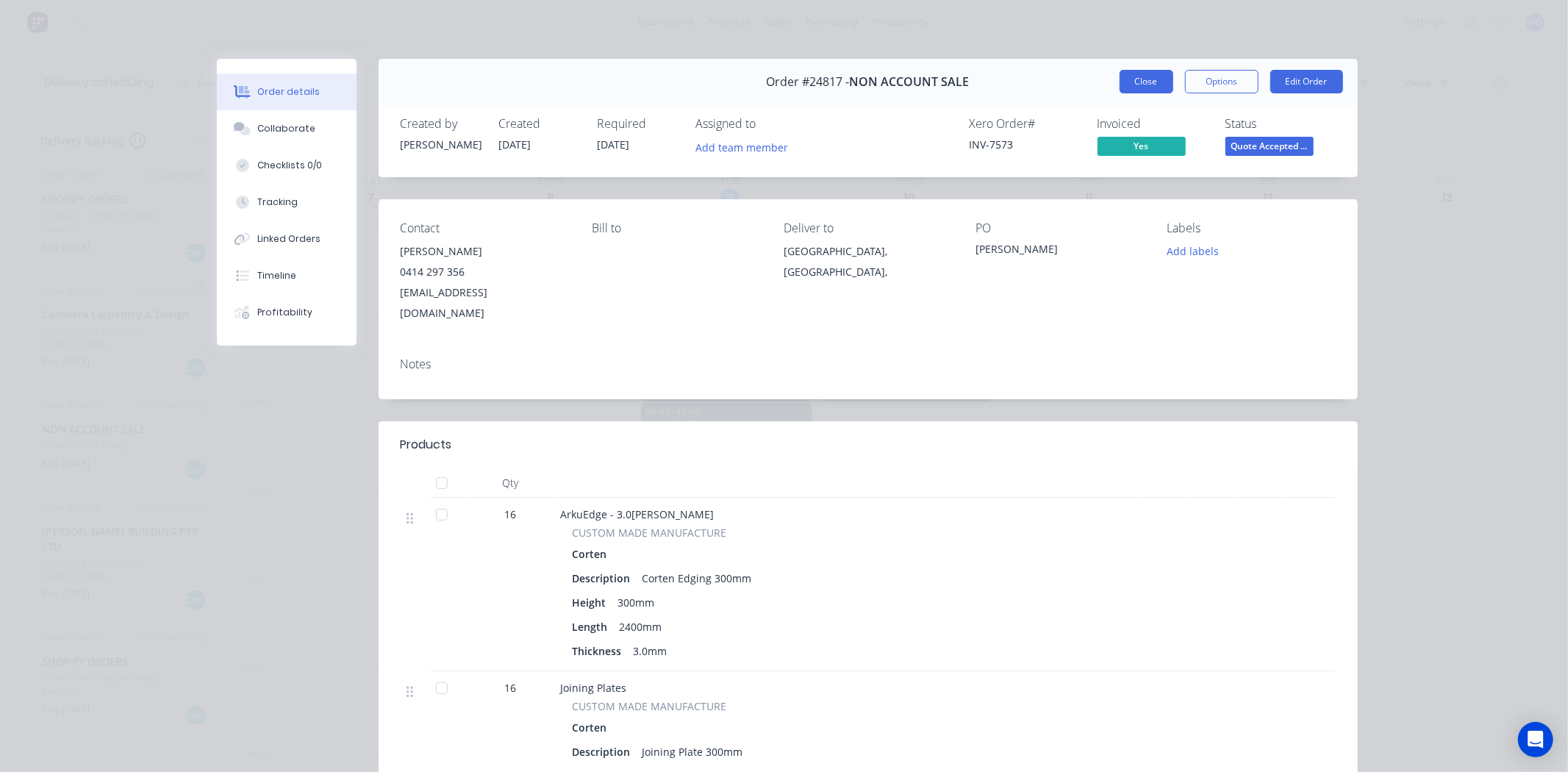
click at [1157, 89] on button "Close" at bounding box center [1147, 81] width 54 height 23
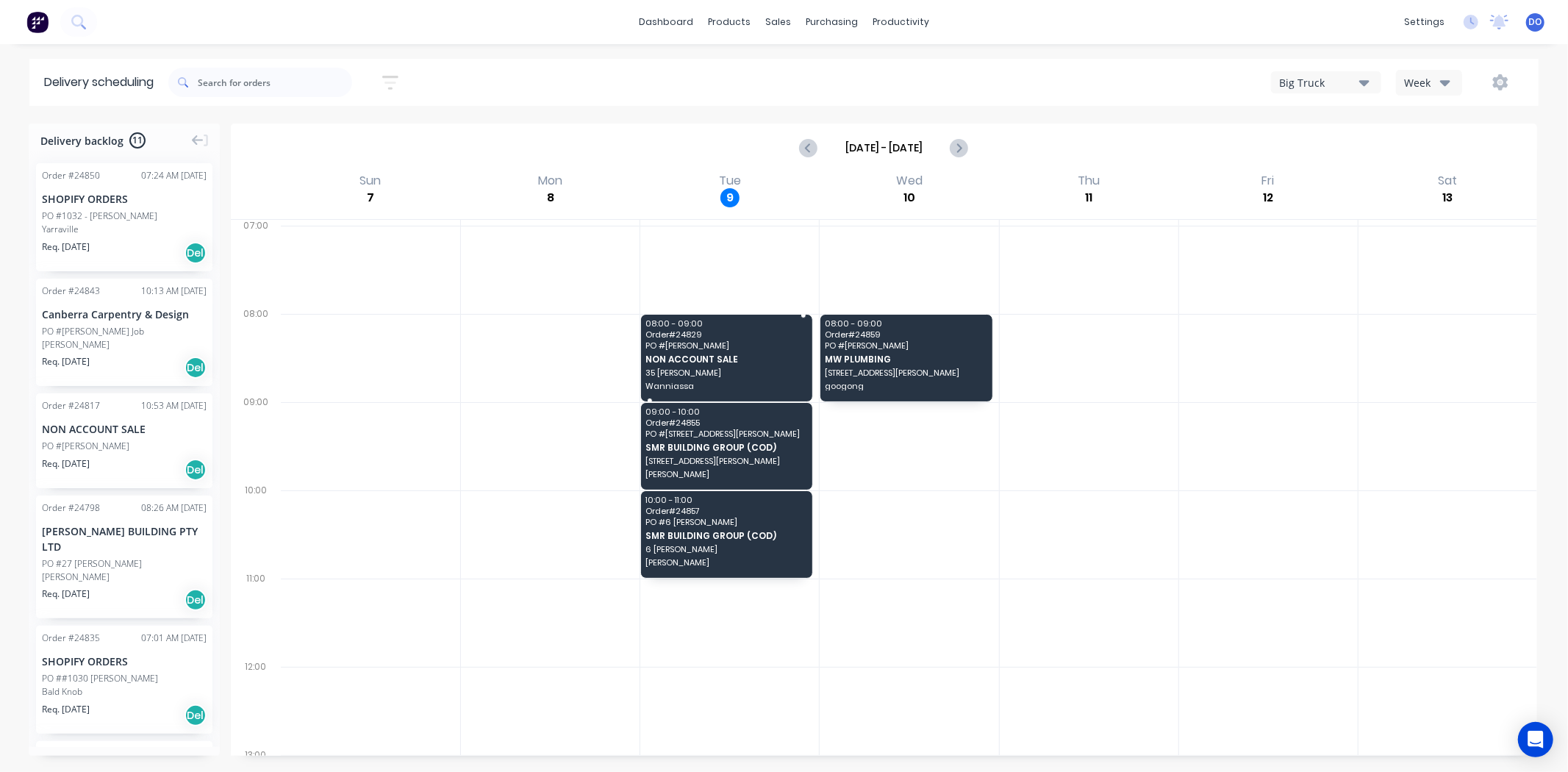
click at [751, 351] on div "08:00 - 09:00 Order # 24829 PO # GEORGE NON ACCOUNT SALE 35 CARR CRES Wanniassa" at bounding box center [727, 358] width 172 height 87
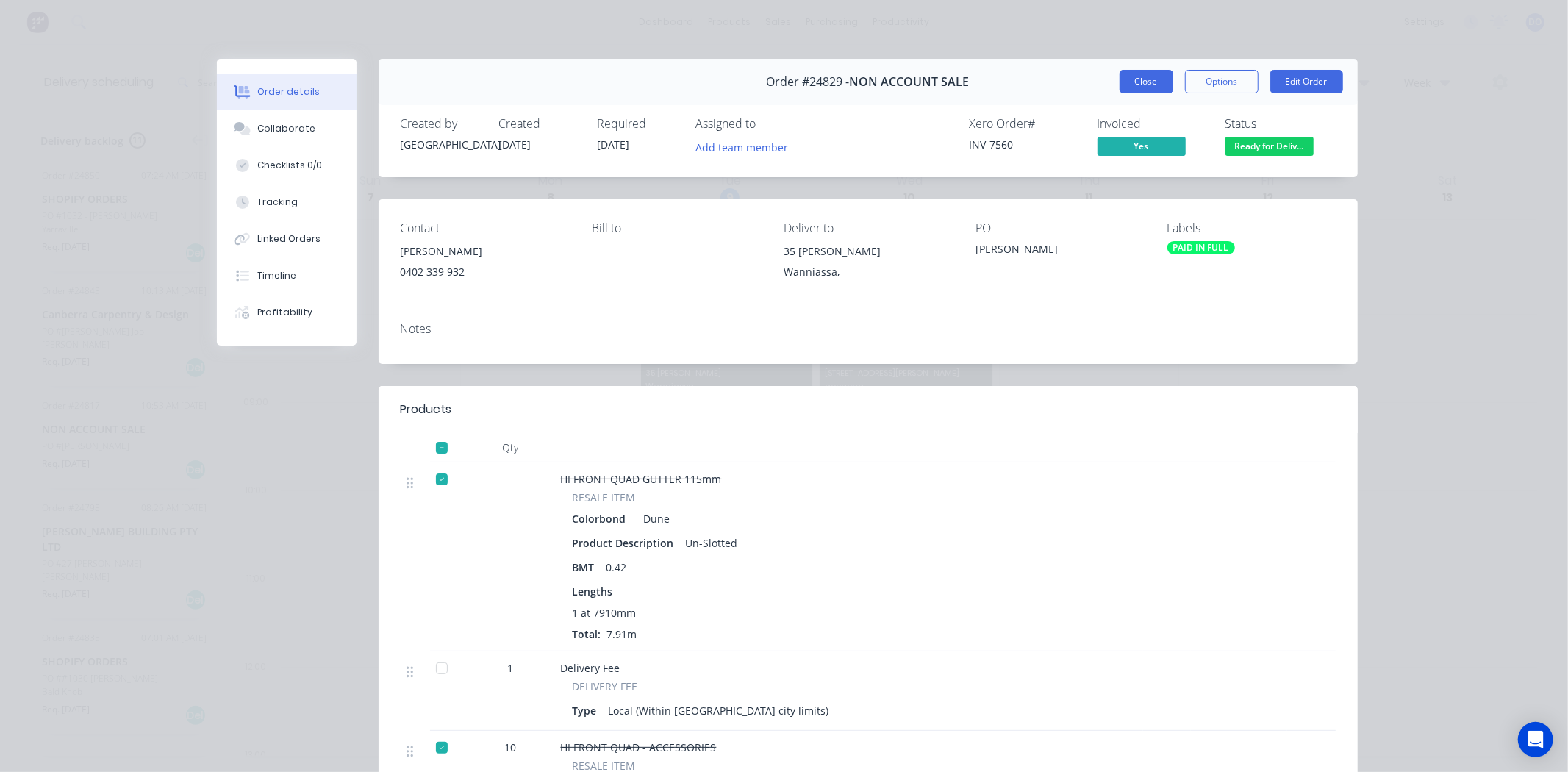
click at [1151, 83] on button "Close" at bounding box center [1147, 81] width 54 height 23
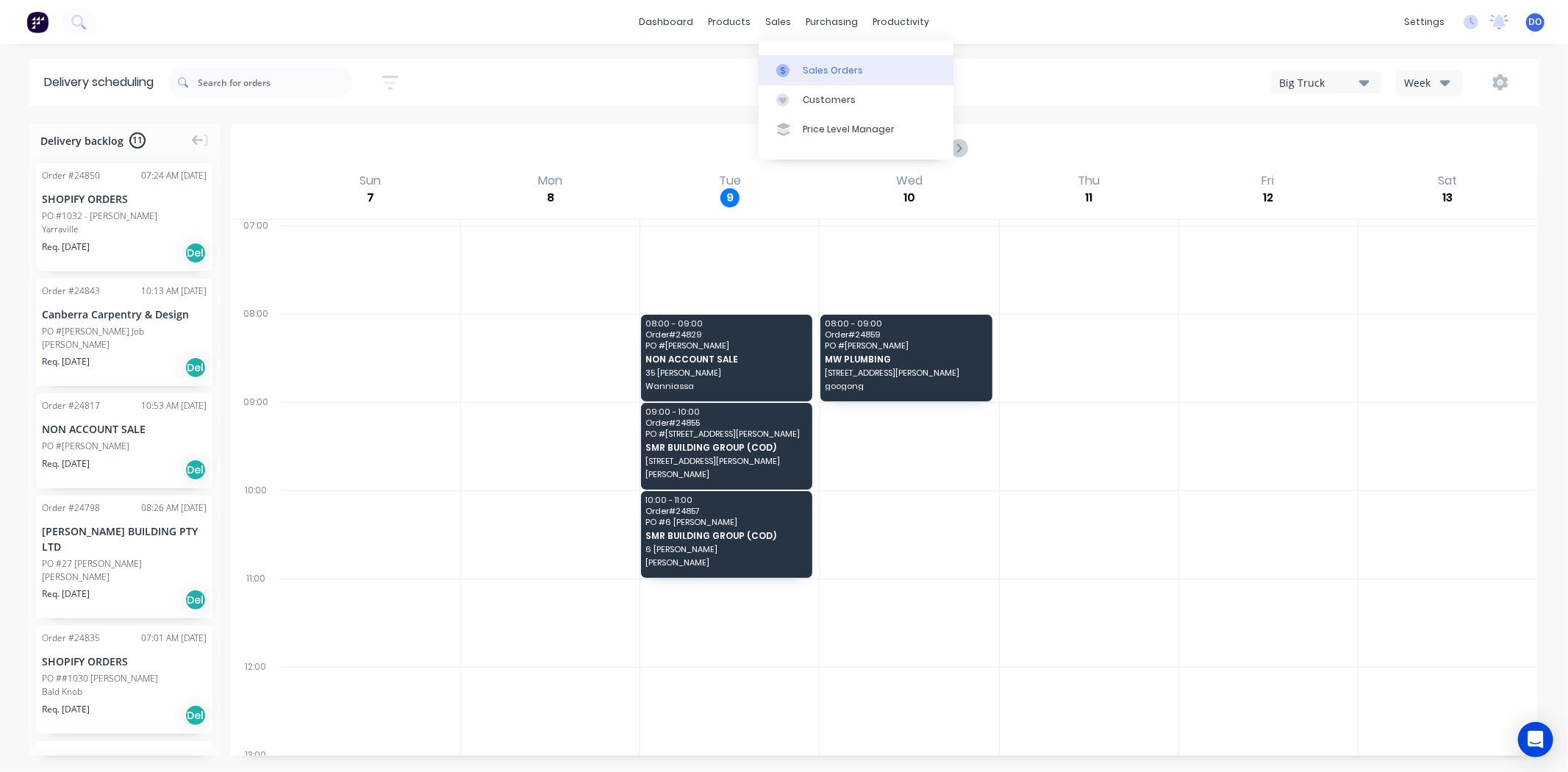
click at [803, 65] on div "Sales Orders" at bounding box center [833, 70] width 61 height 13
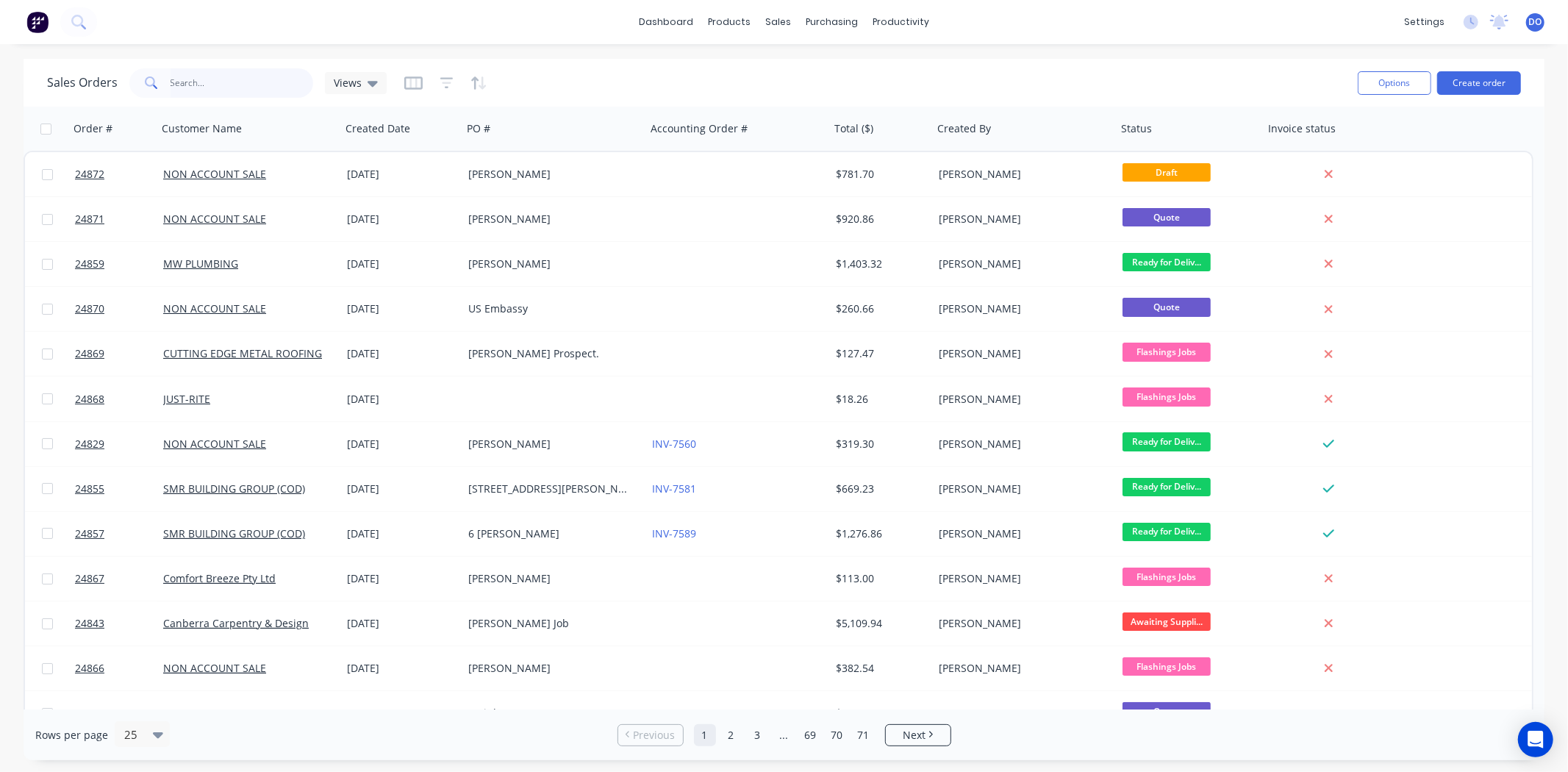
click at [211, 78] on input "text" at bounding box center [242, 83] width 143 height 29
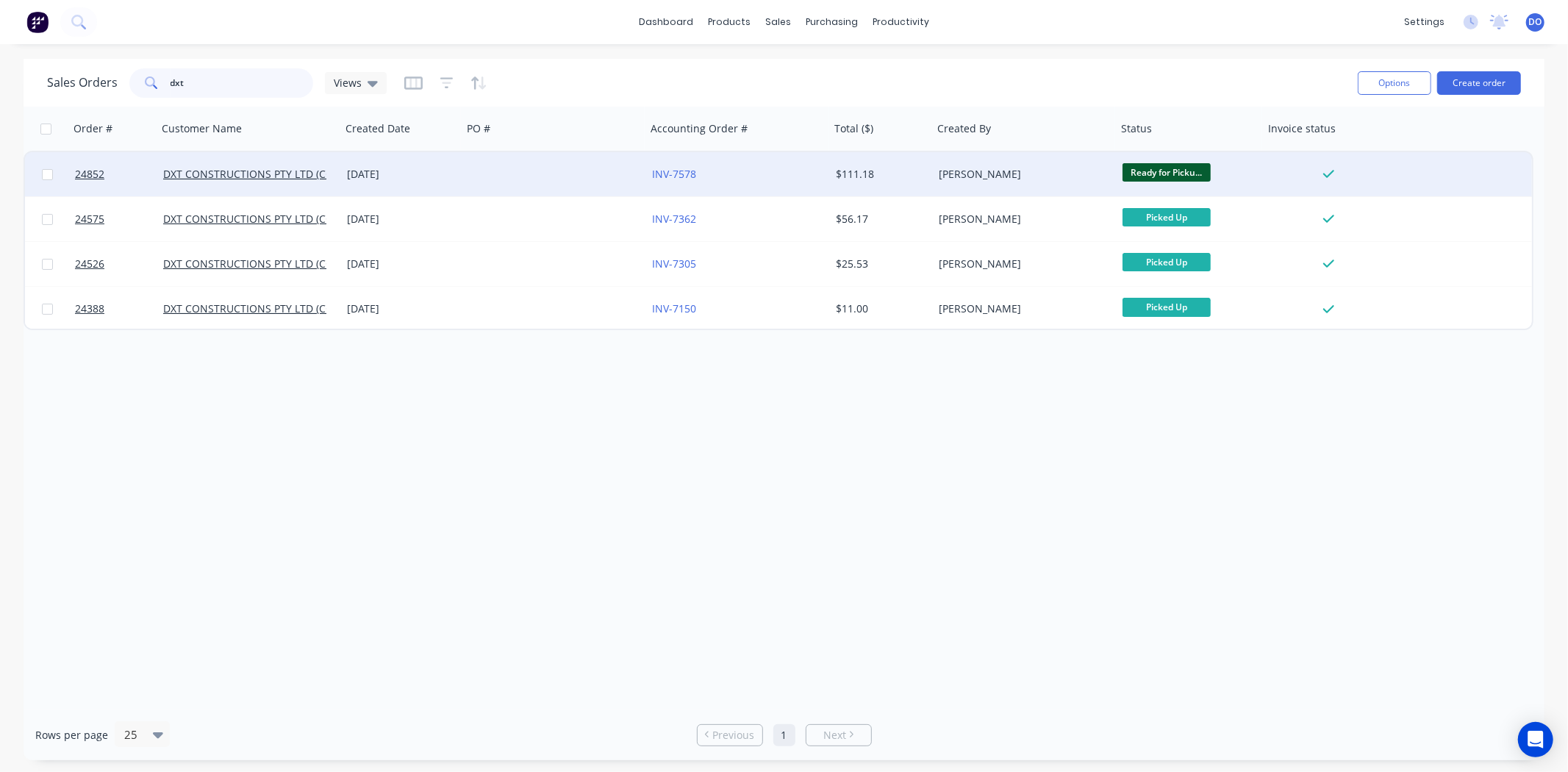
type input "dxt"
click at [489, 171] on div at bounding box center [554, 174] width 184 height 44
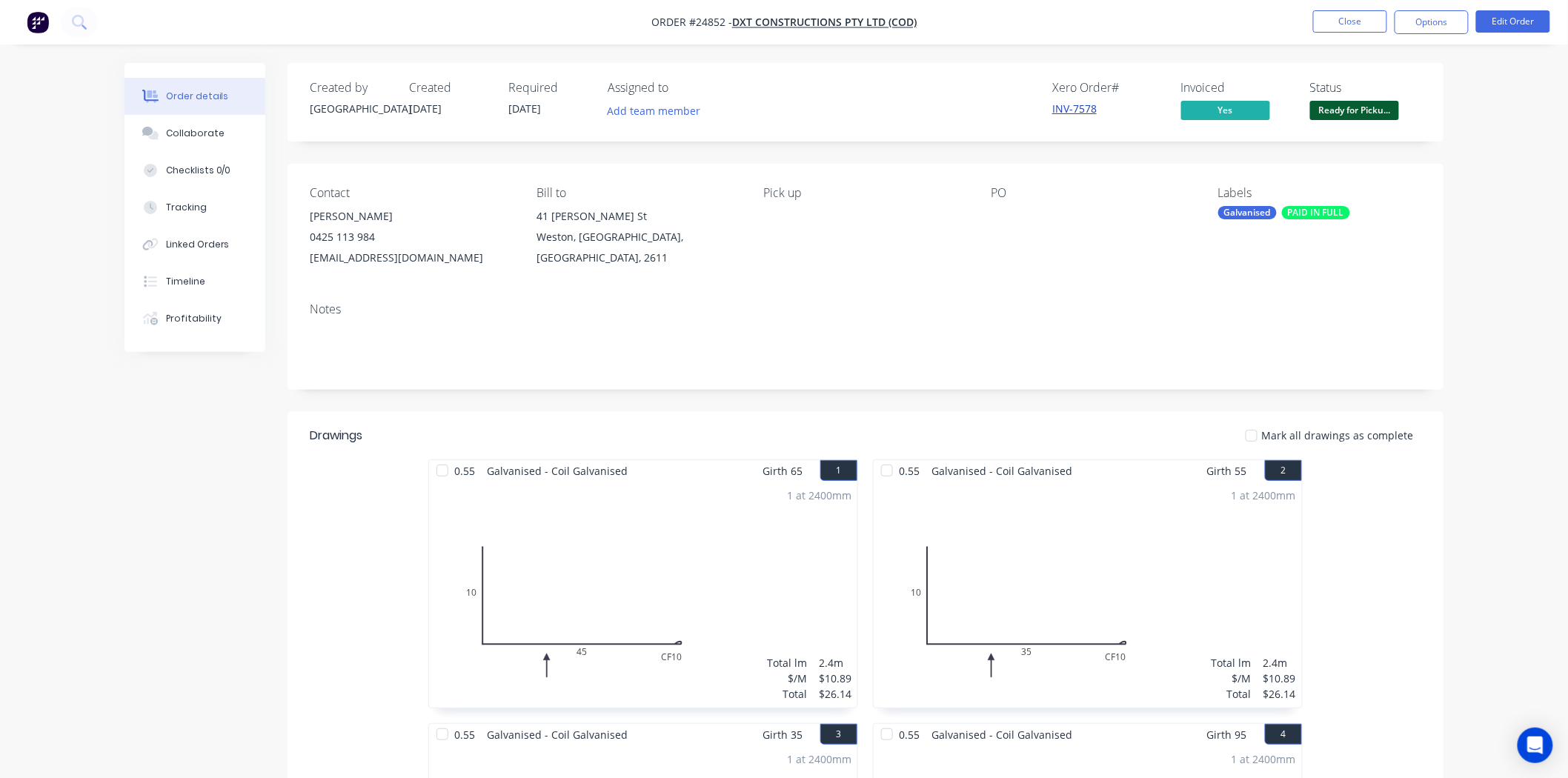
click at [1080, 114] on link "INV-7578" at bounding box center [1074, 108] width 45 height 14
click at [1344, 123] on button "Ready for Picku..." at bounding box center [1354, 111] width 89 height 22
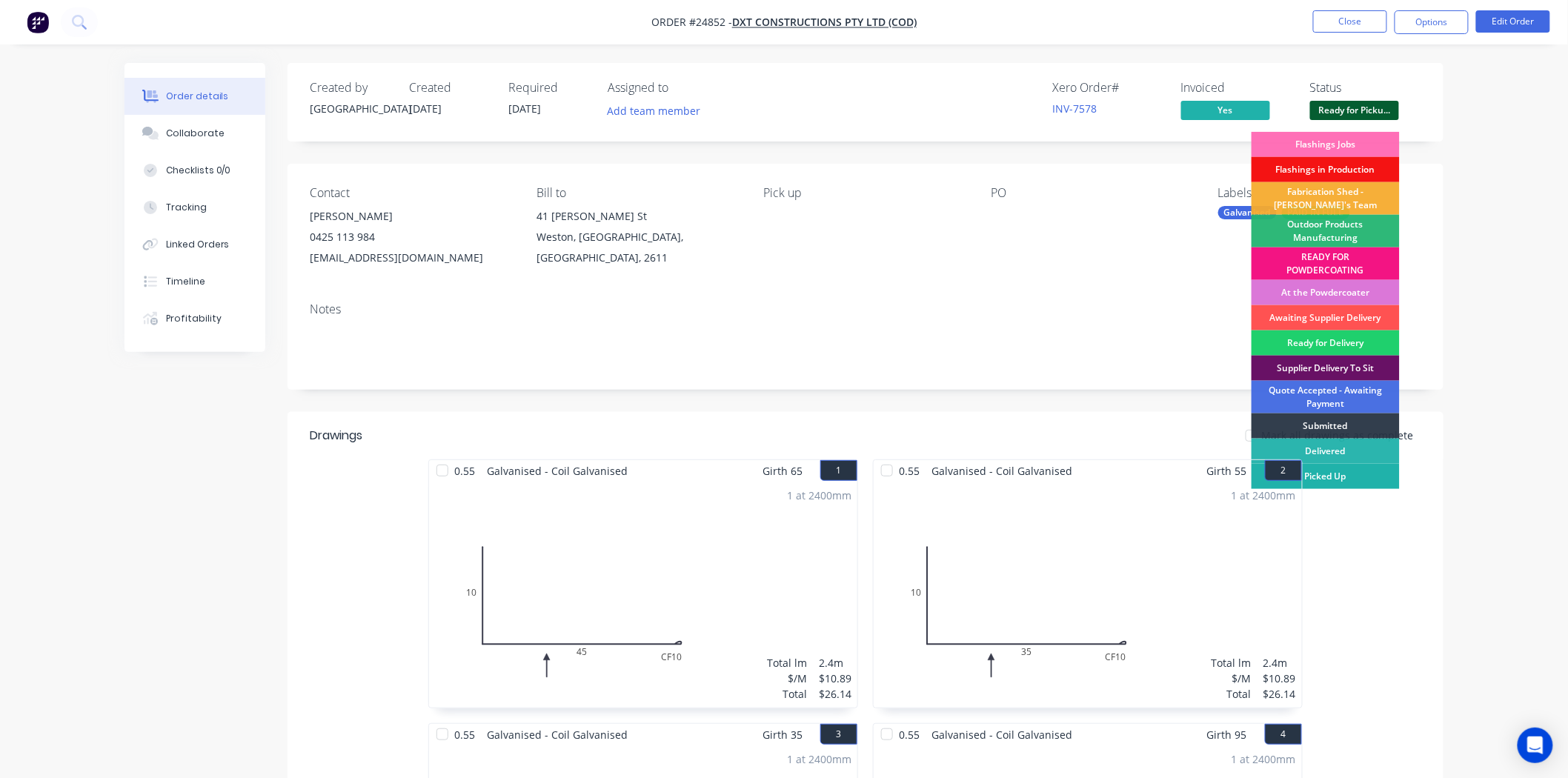
click at [1330, 482] on div "Picked Up" at bounding box center [1325, 476] width 148 height 25
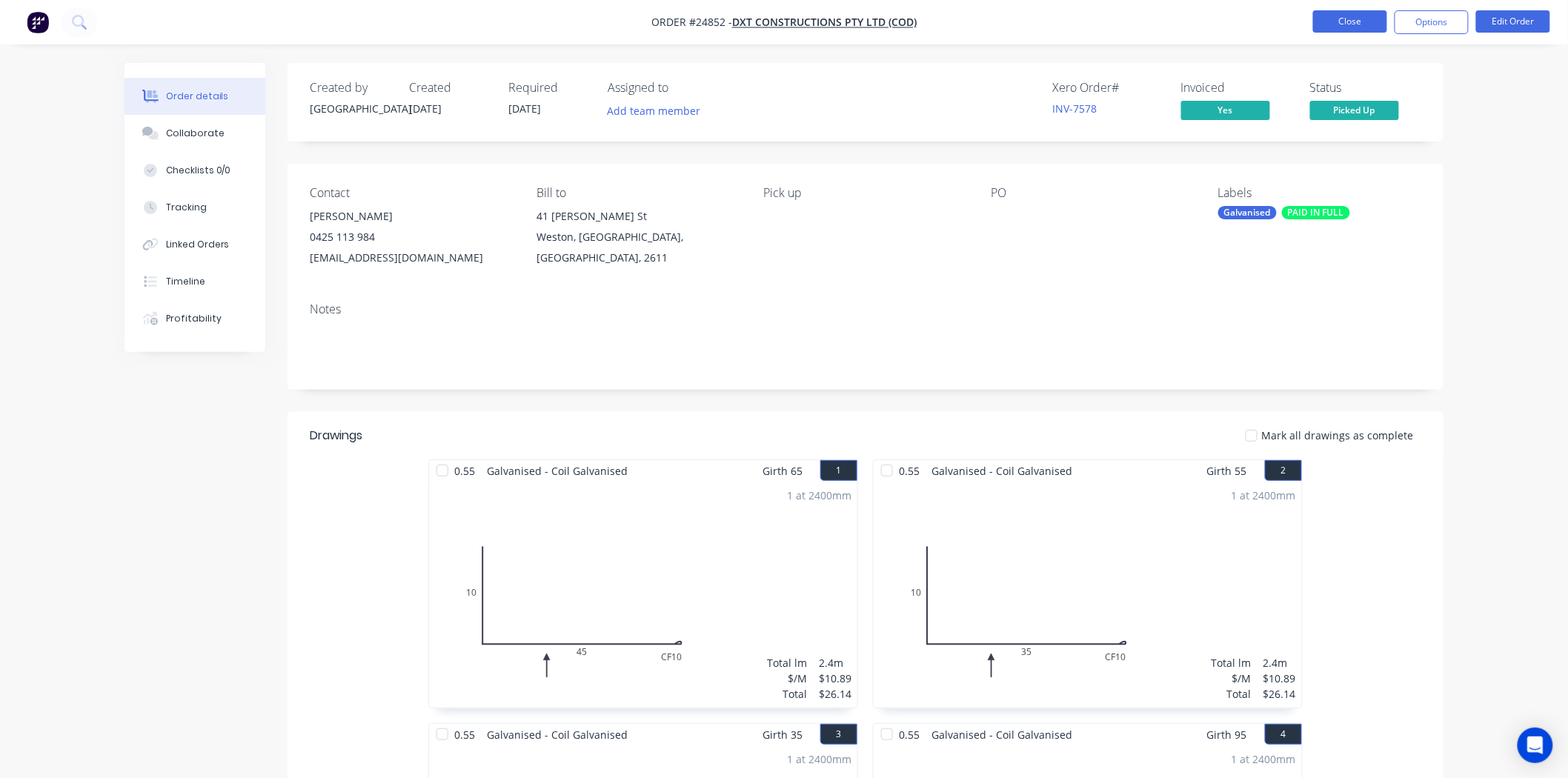
click at [1346, 31] on button "Close" at bounding box center [1350, 21] width 74 height 22
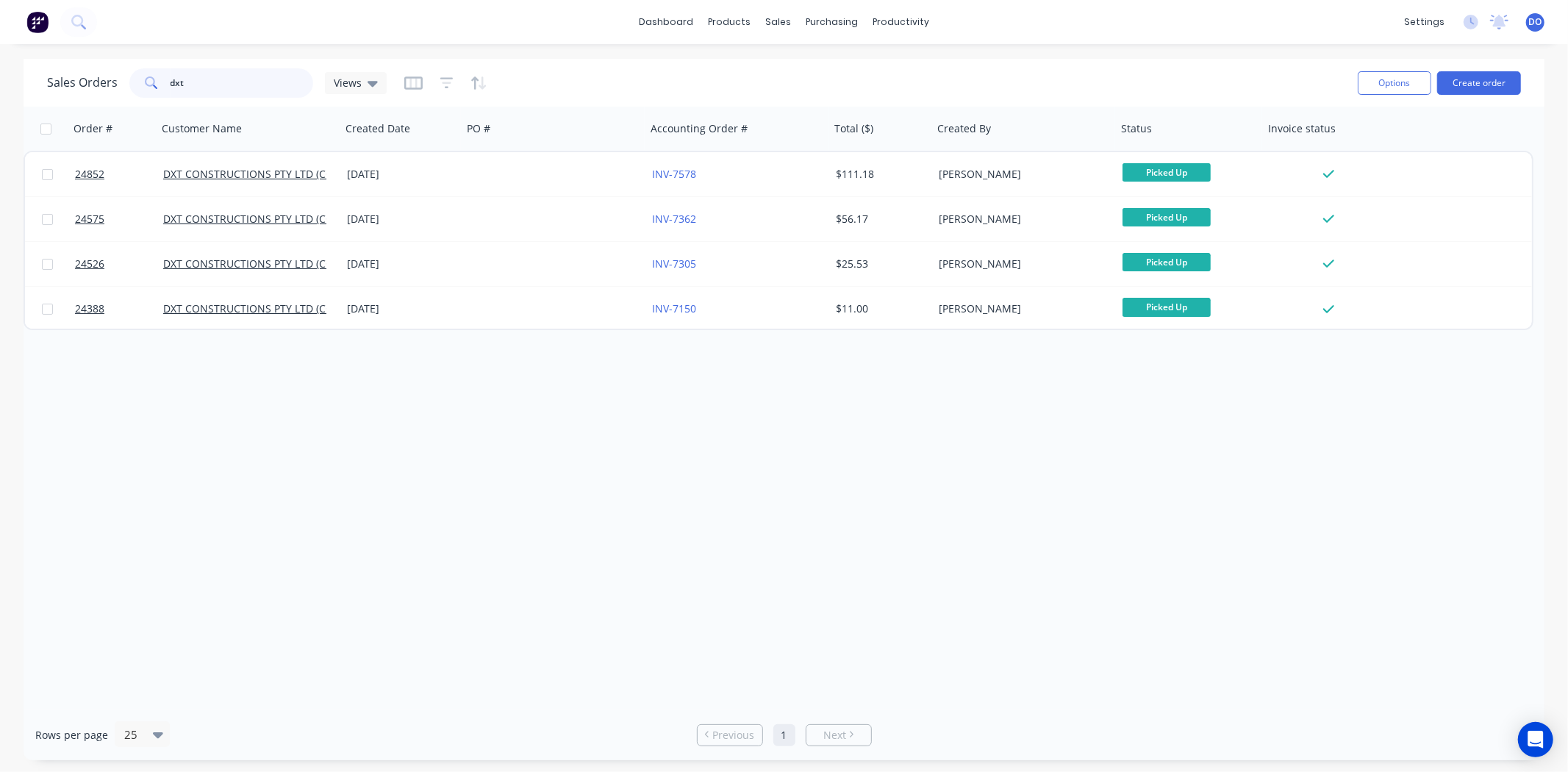
drag, startPoint x: 224, startPoint y: 70, endPoint x: 0, endPoint y: 111, distance: 227.7
click at [0, 111] on div "Sales Orders dxt Views Options Create order Order # Customer Name Created Date …" at bounding box center [784, 410] width 1568 height 702
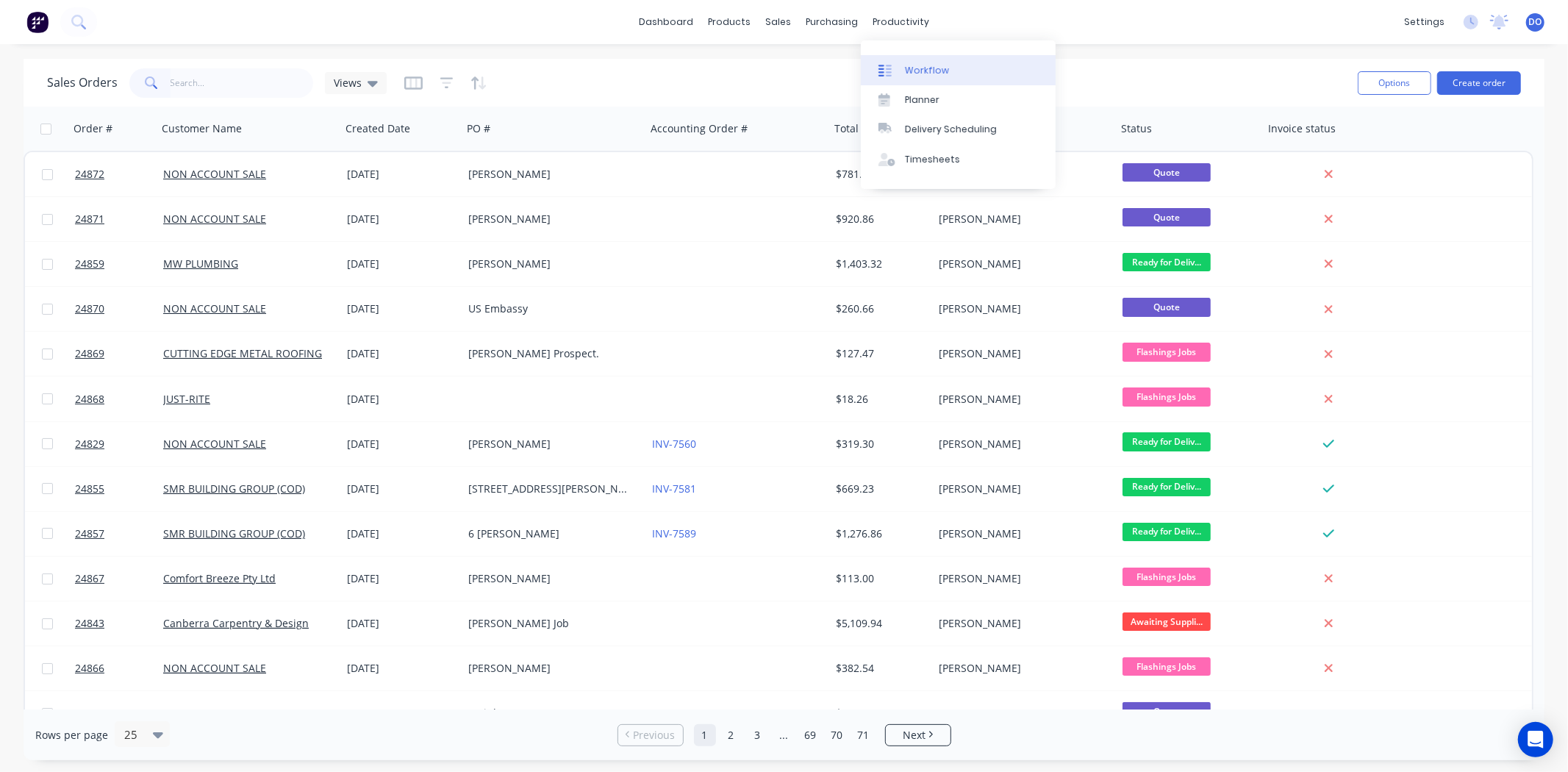
click at [940, 75] on div "Workflow" at bounding box center [927, 70] width 44 height 13
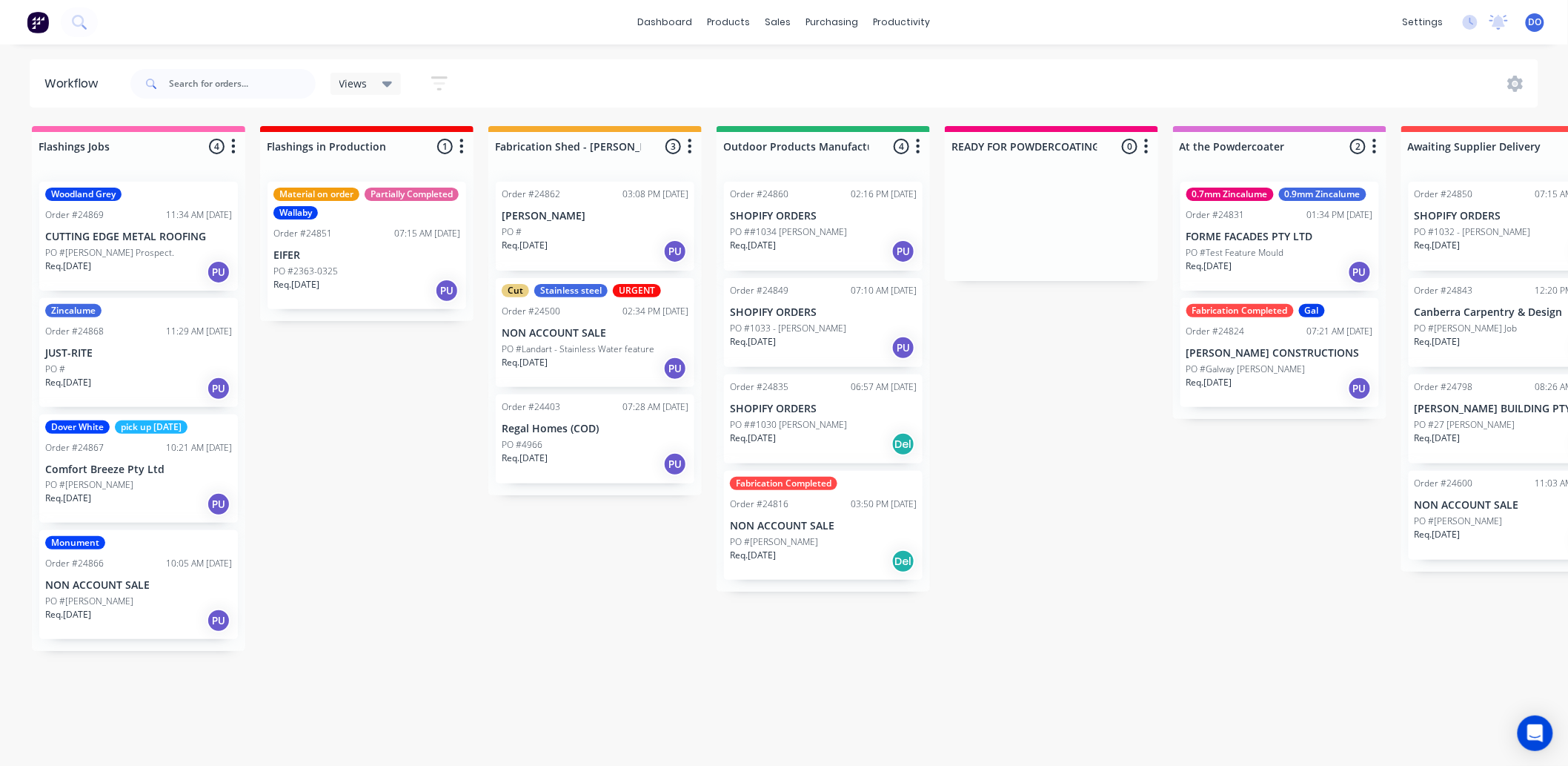
click at [203, 232] on p "CUTTING EDGE METAL ROOFING" at bounding box center [139, 237] width 187 height 12
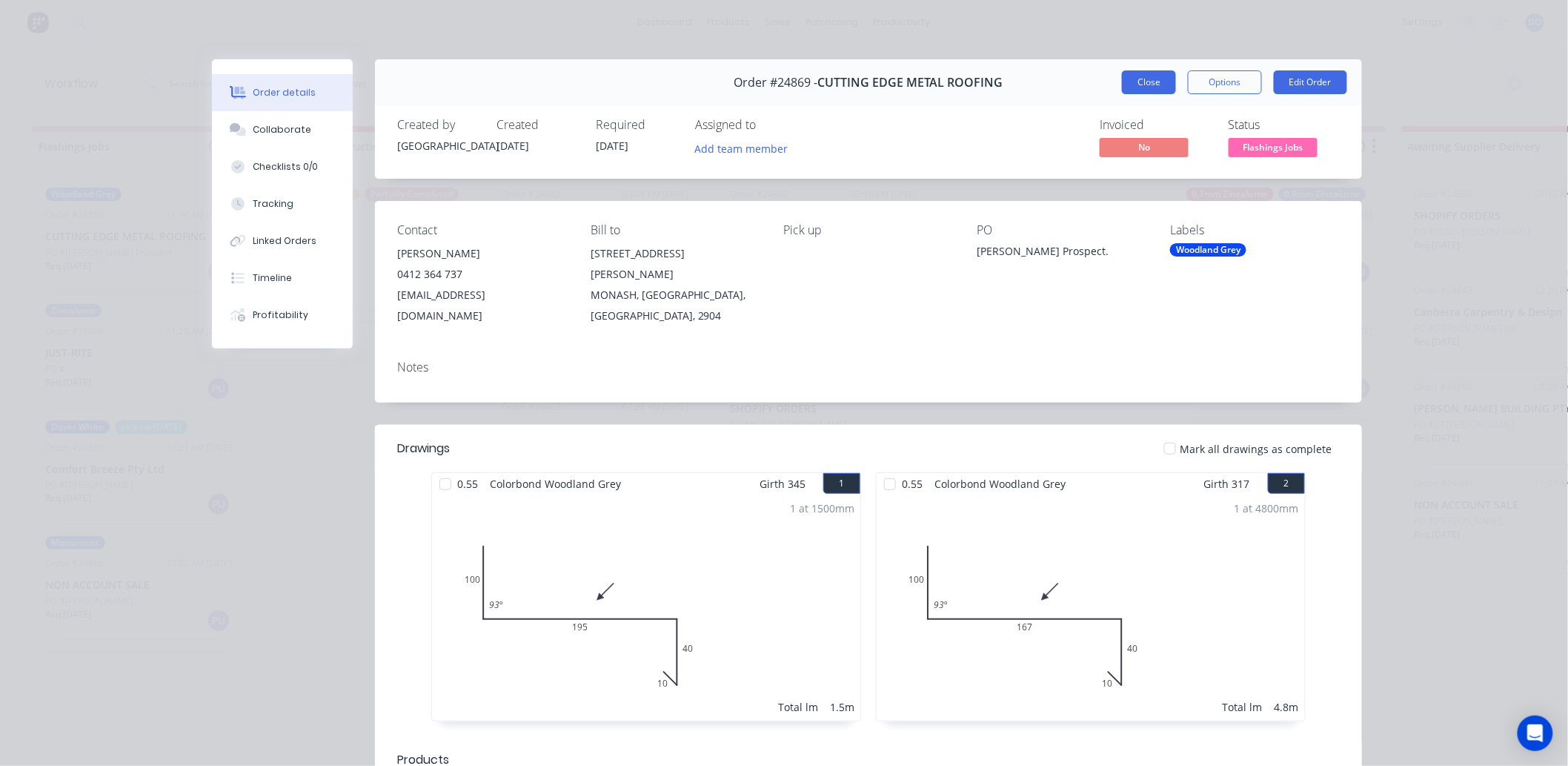
click at [1157, 84] on button "Close" at bounding box center [1149, 82] width 54 height 24
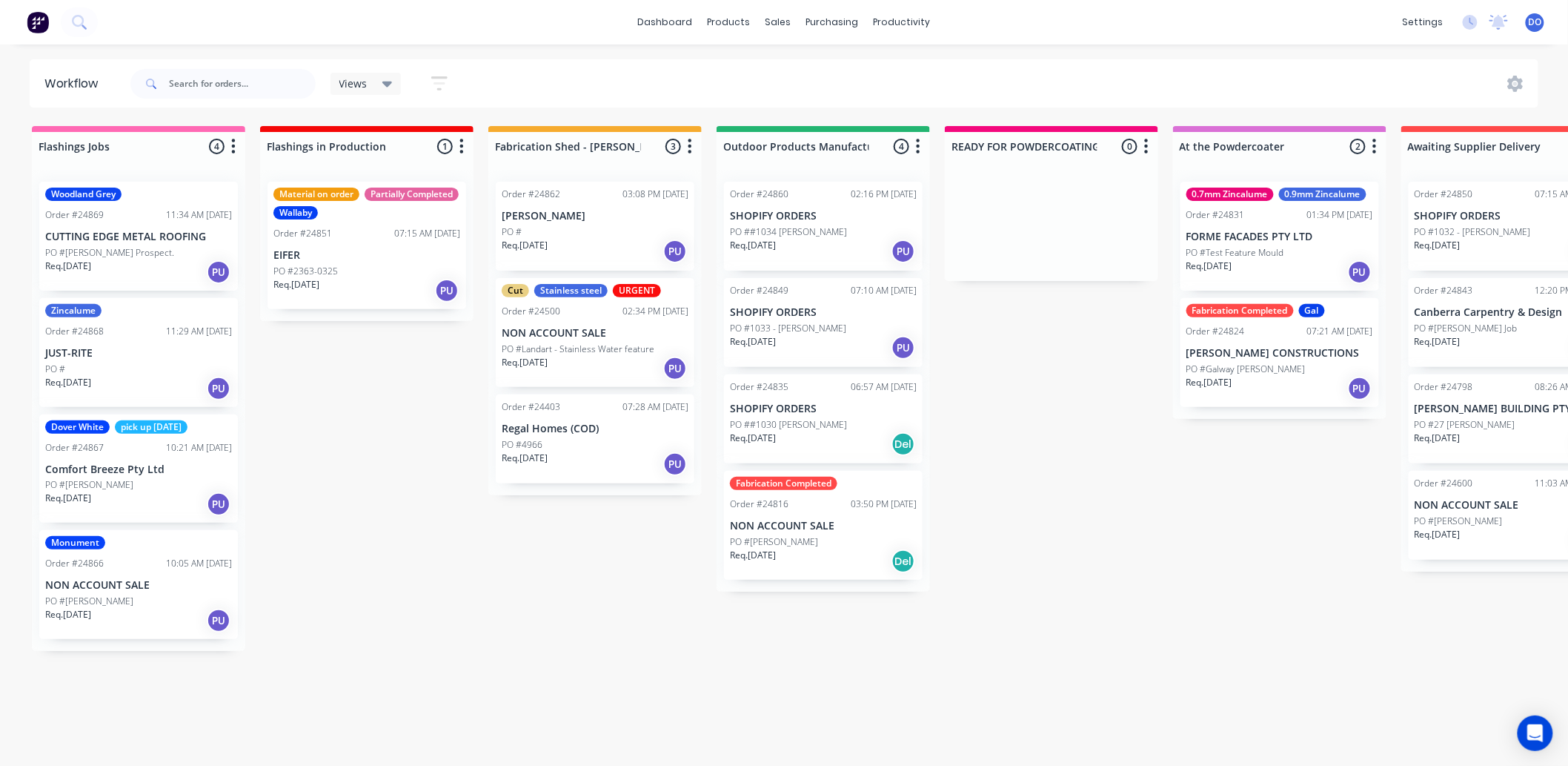
click at [72, 610] on p "Req. 09/09/25" at bounding box center [68, 614] width 46 height 13
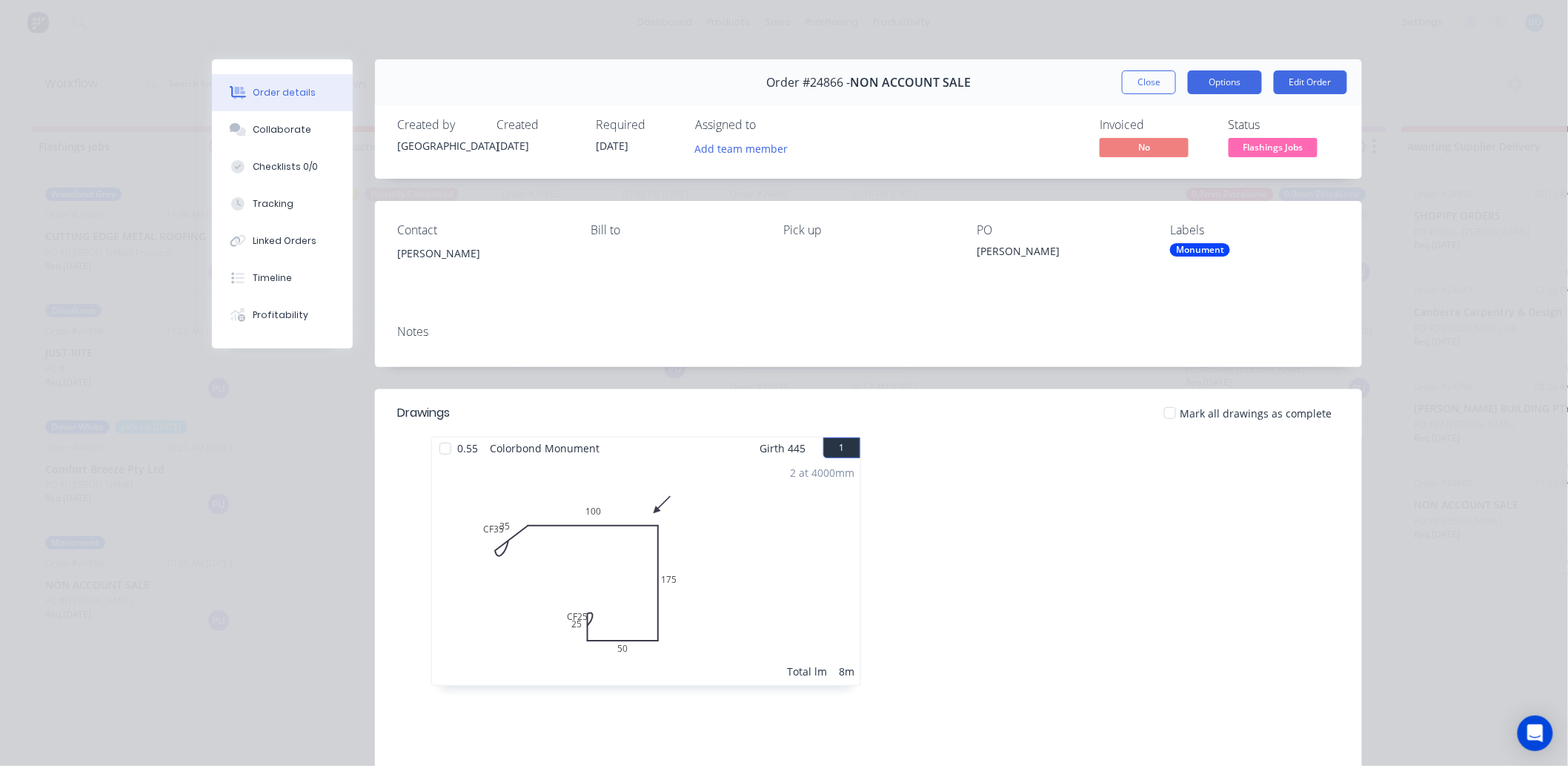
click at [1226, 90] on button "Options" at bounding box center [1224, 82] width 74 height 24
click at [1202, 156] on div "Work Order" at bounding box center [1184, 150] width 129 height 22
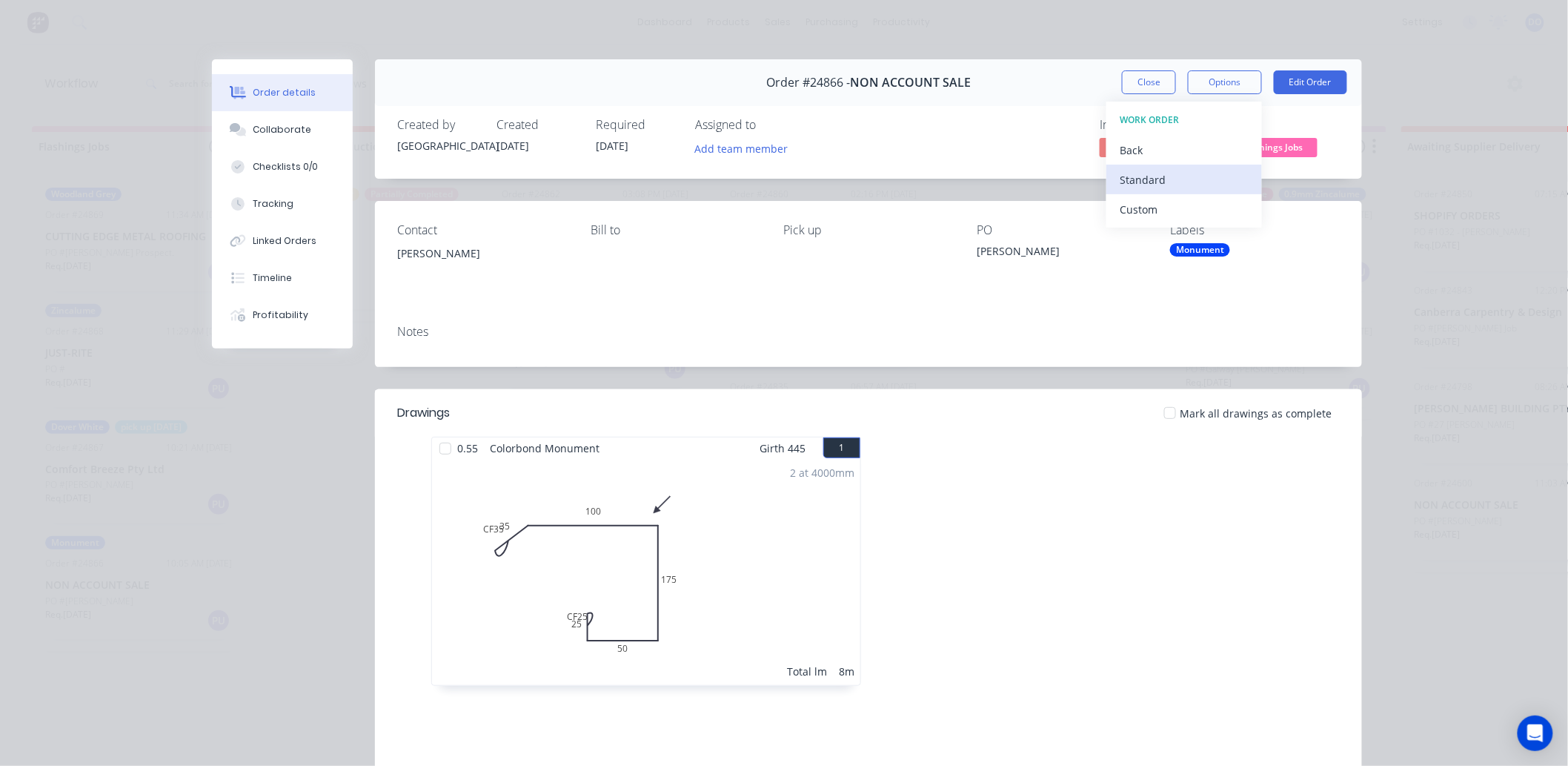
click at [1179, 185] on div "Standard" at bounding box center [1184, 179] width 129 height 22
click at [1145, 86] on button "Close" at bounding box center [1149, 82] width 54 height 24
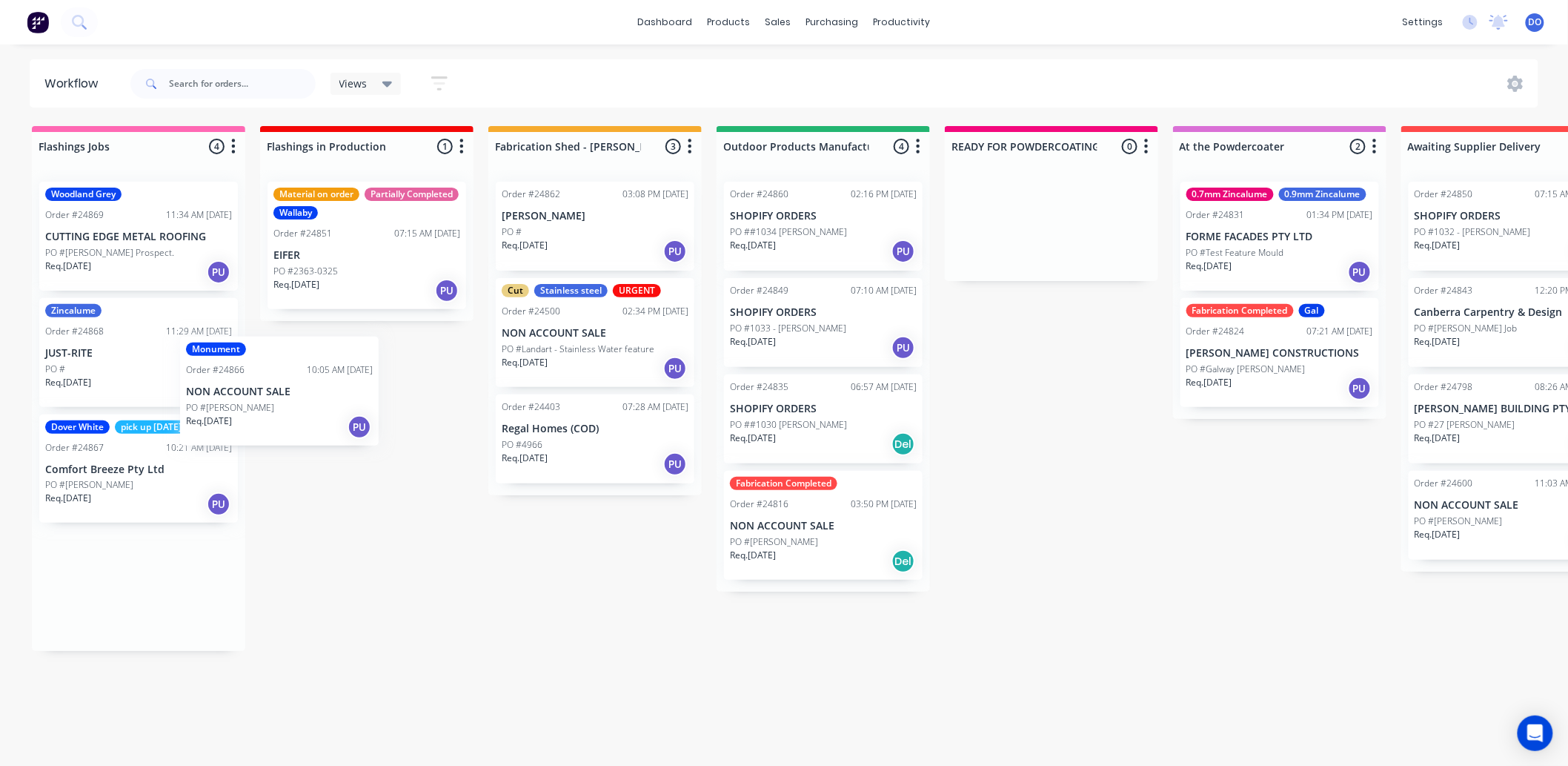
scroll to position [1, 0]
drag, startPoint x: 121, startPoint y: 599, endPoint x: 365, endPoint y: 365, distance: 338.1
click at [365, 365] on div "Flashings Jobs 4 Status colour #FF69B4 hex #FF69B4 Save Cancel Notifications Em…" at bounding box center [1546, 441] width 3116 height 631
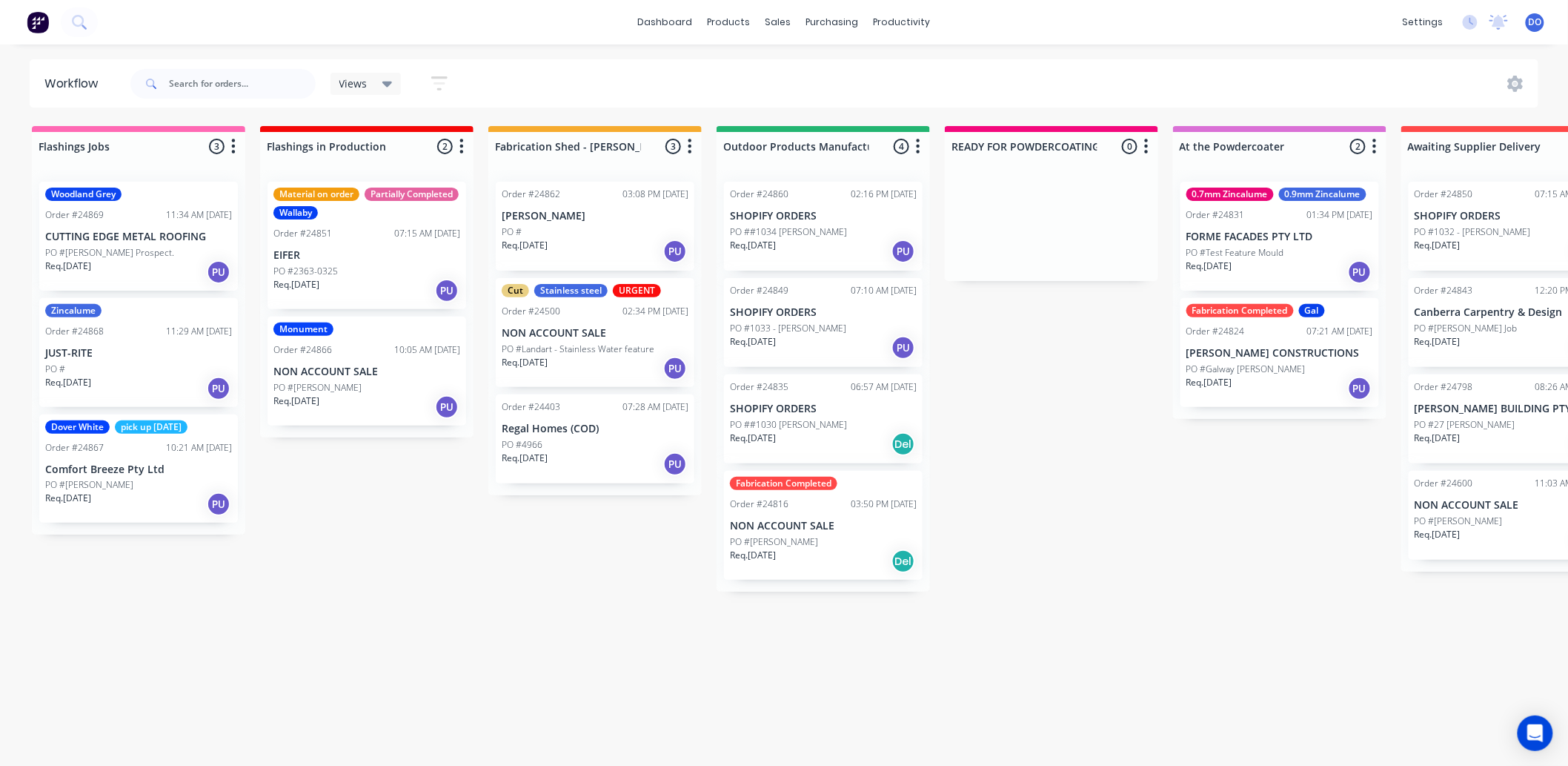
click at [120, 487] on div "PO #[PERSON_NAME]" at bounding box center [139, 484] width 187 height 13
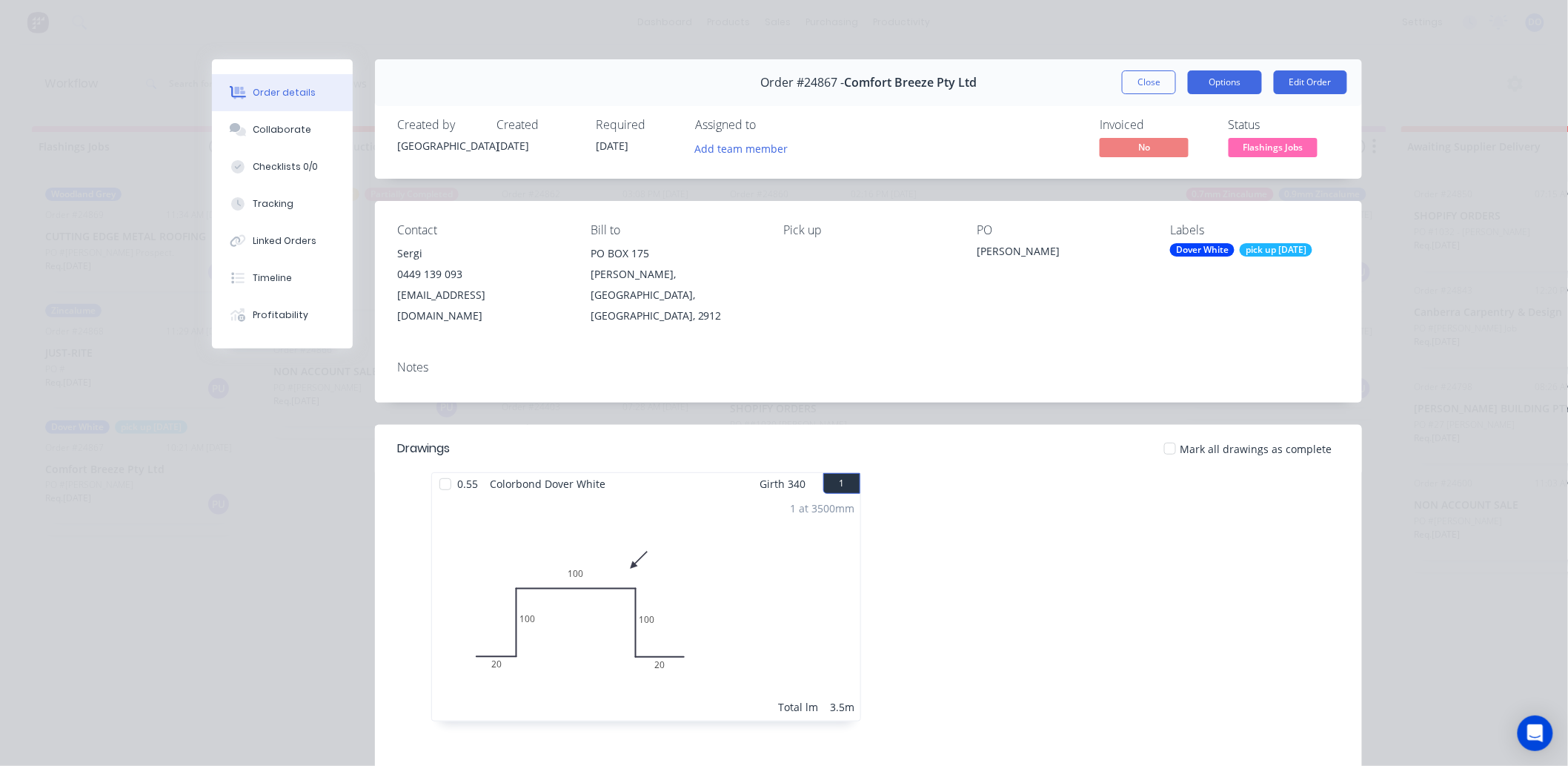
click at [1228, 80] on button "Options" at bounding box center [1224, 82] width 74 height 24
click at [1206, 145] on div "Work Order" at bounding box center [1184, 150] width 129 height 22
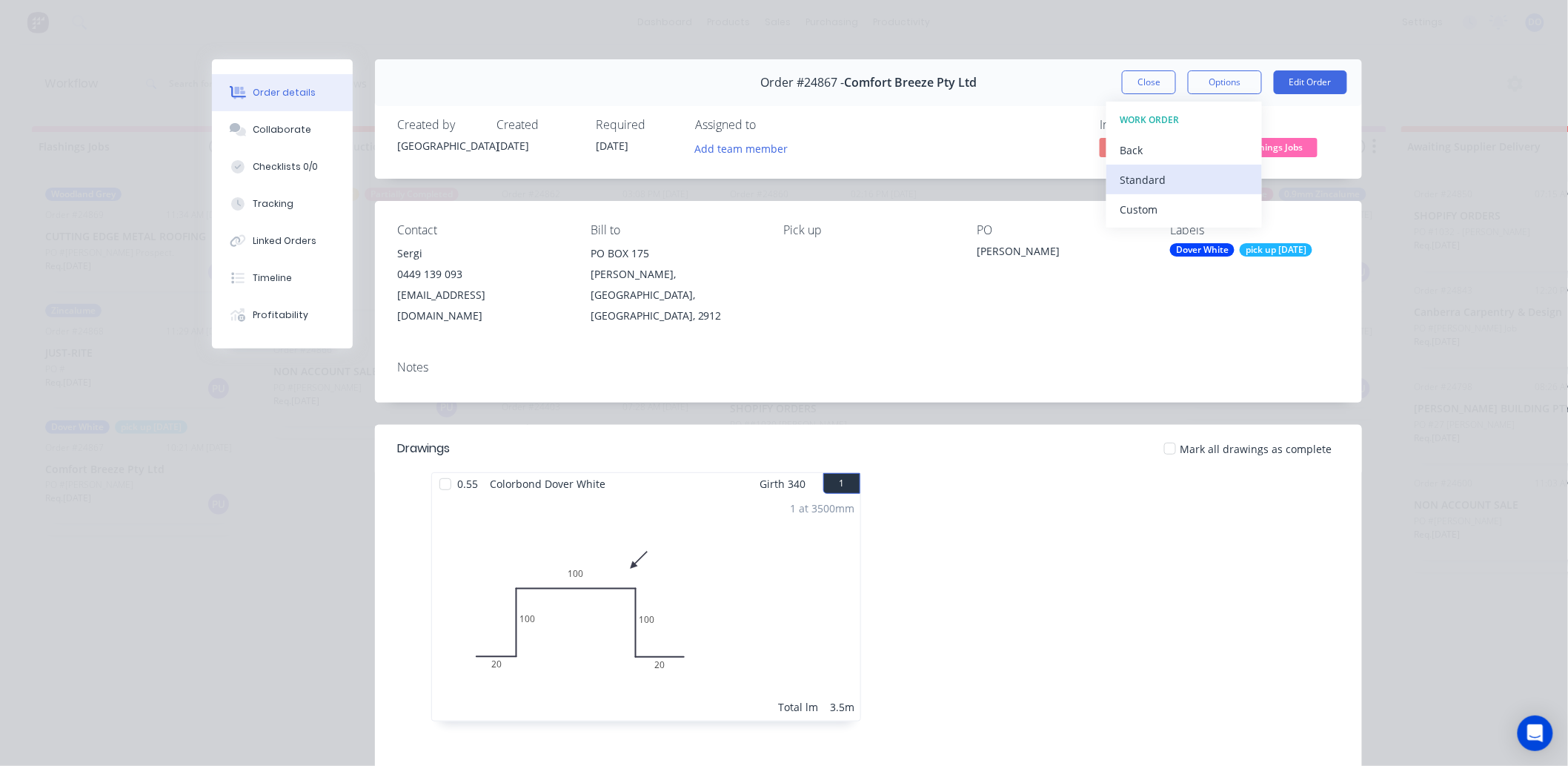
click at [1179, 186] on div "Standard" at bounding box center [1184, 179] width 129 height 22
click at [1142, 79] on button "Close" at bounding box center [1149, 82] width 54 height 24
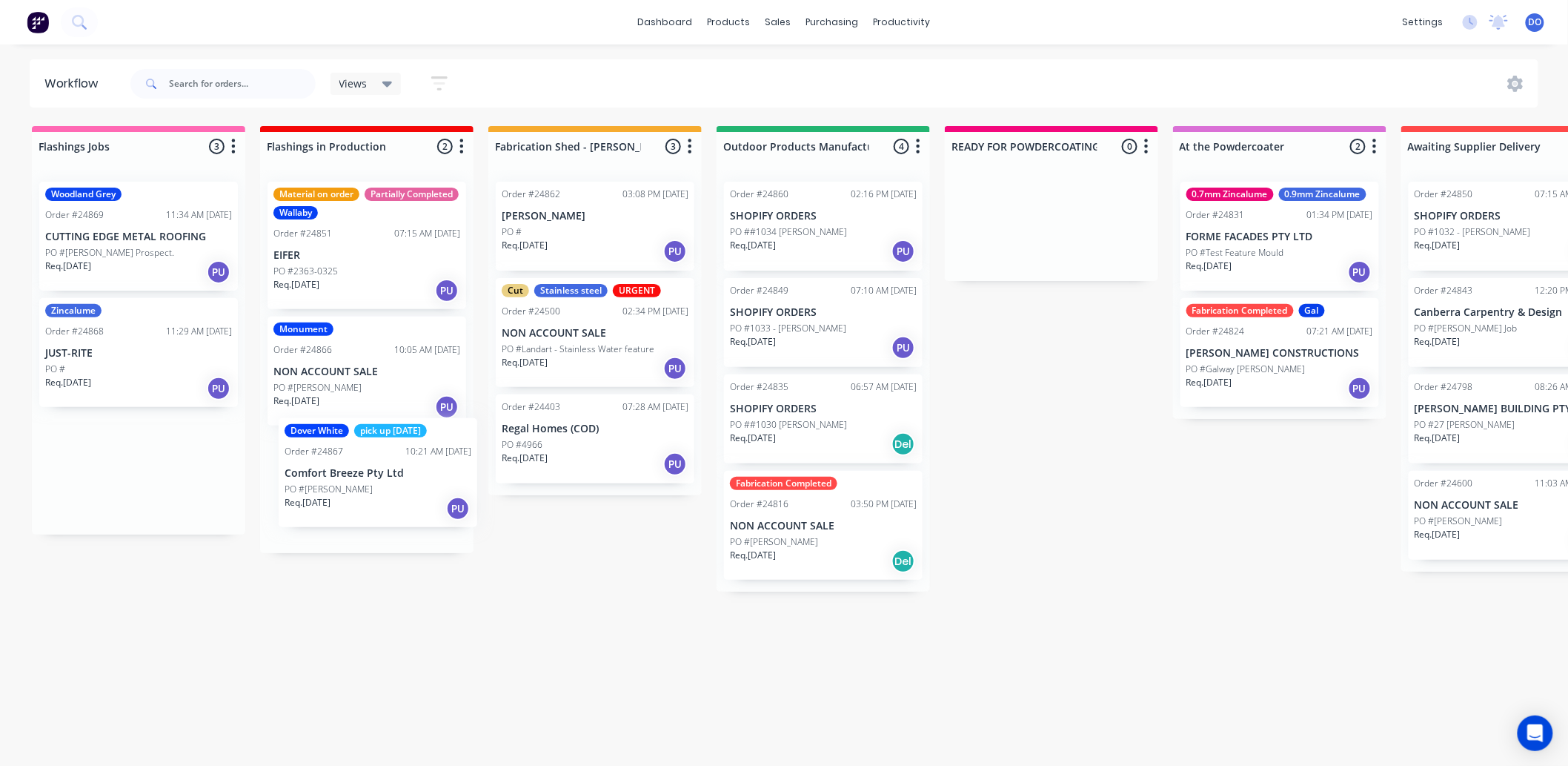
drag, startPoint x: 96, startPoint y: 501, endPoint x: 343, endPoint y: 502, distance: 247.0
click at [343, 502] on div "Flashings Jobs 3 Status colour #FF69B4 hex #FF69B4 Save Cancel Notifications Em…" at bounding box center [1546, 441] width 3116 height 631
click at [111, 364] on div "PO #" at bounding box center [139, 369] width 187 height 13
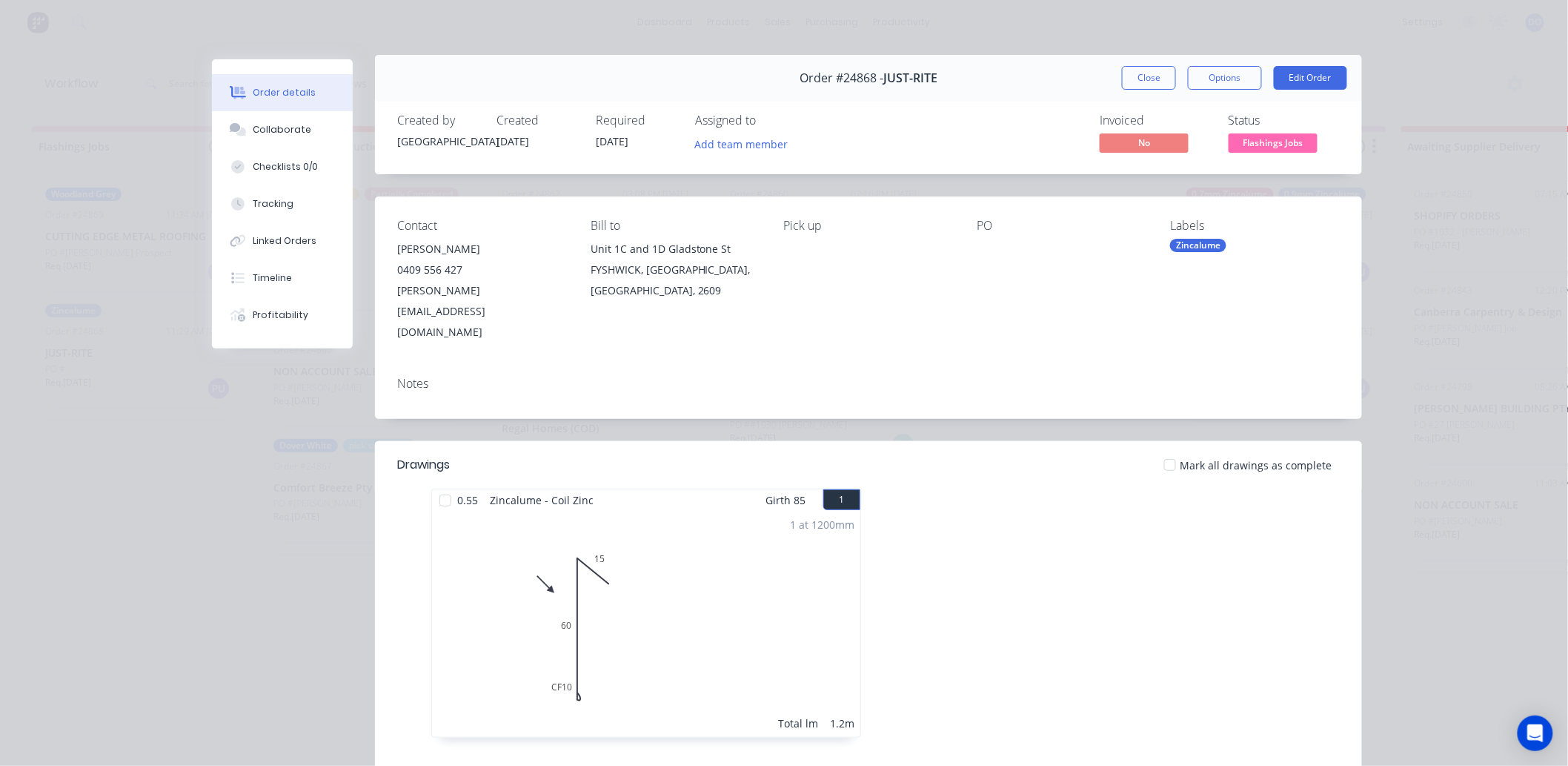
scroll to position [0, 0]
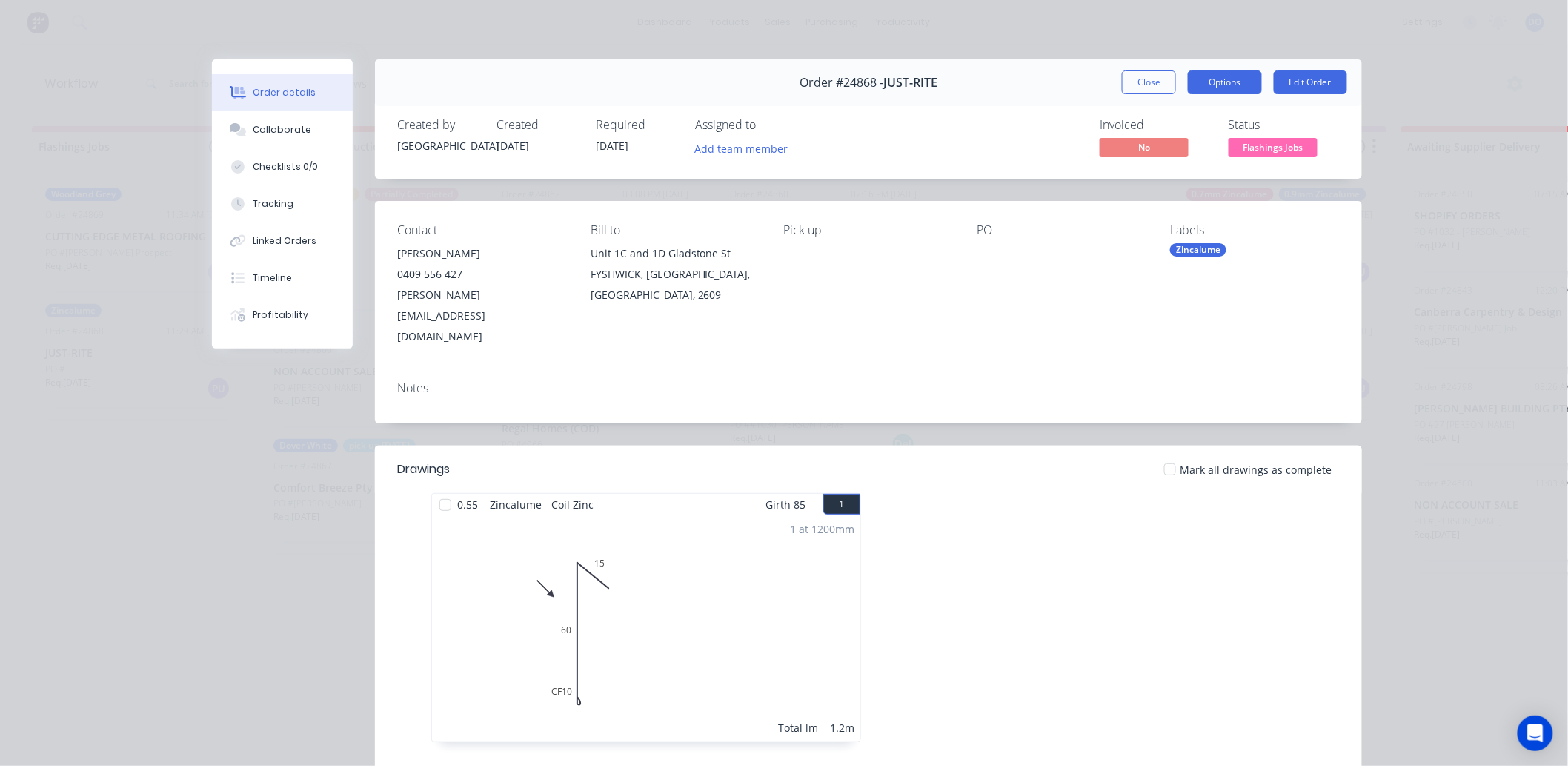
click at [1220, 85] on button "Options" at bounding box center [1224, 82] width 74 height 24
click at [1184, 144] on div "Work Order" at bounding box center [1184, 150] width 129 height 22
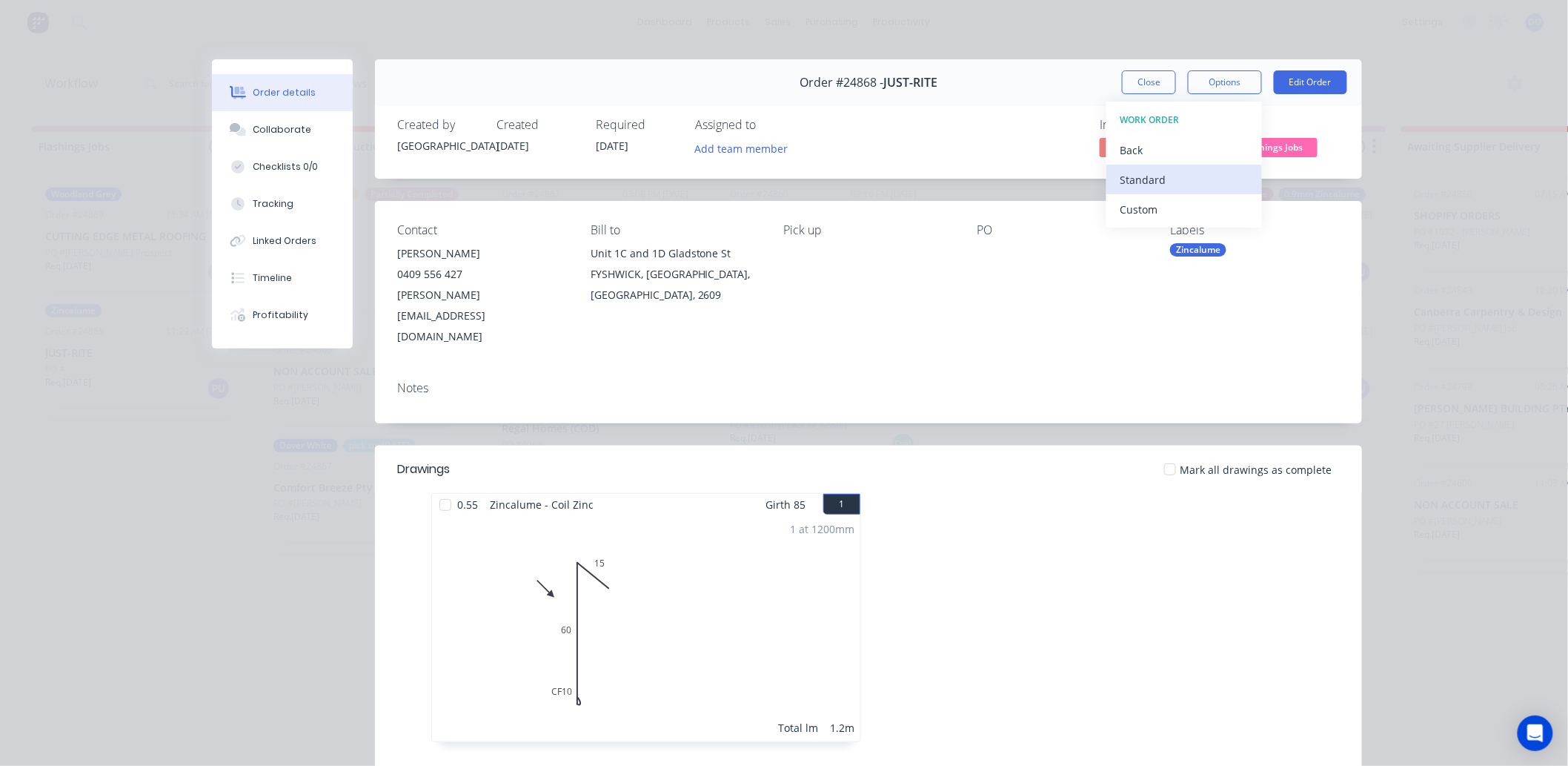
click at [1168, 183] on div "Standard" at bounding box center [1184, 179] width 129 height 22
click at [1154, 82] on button "Close" at bounding box center [1149, 82] width 54 height 24
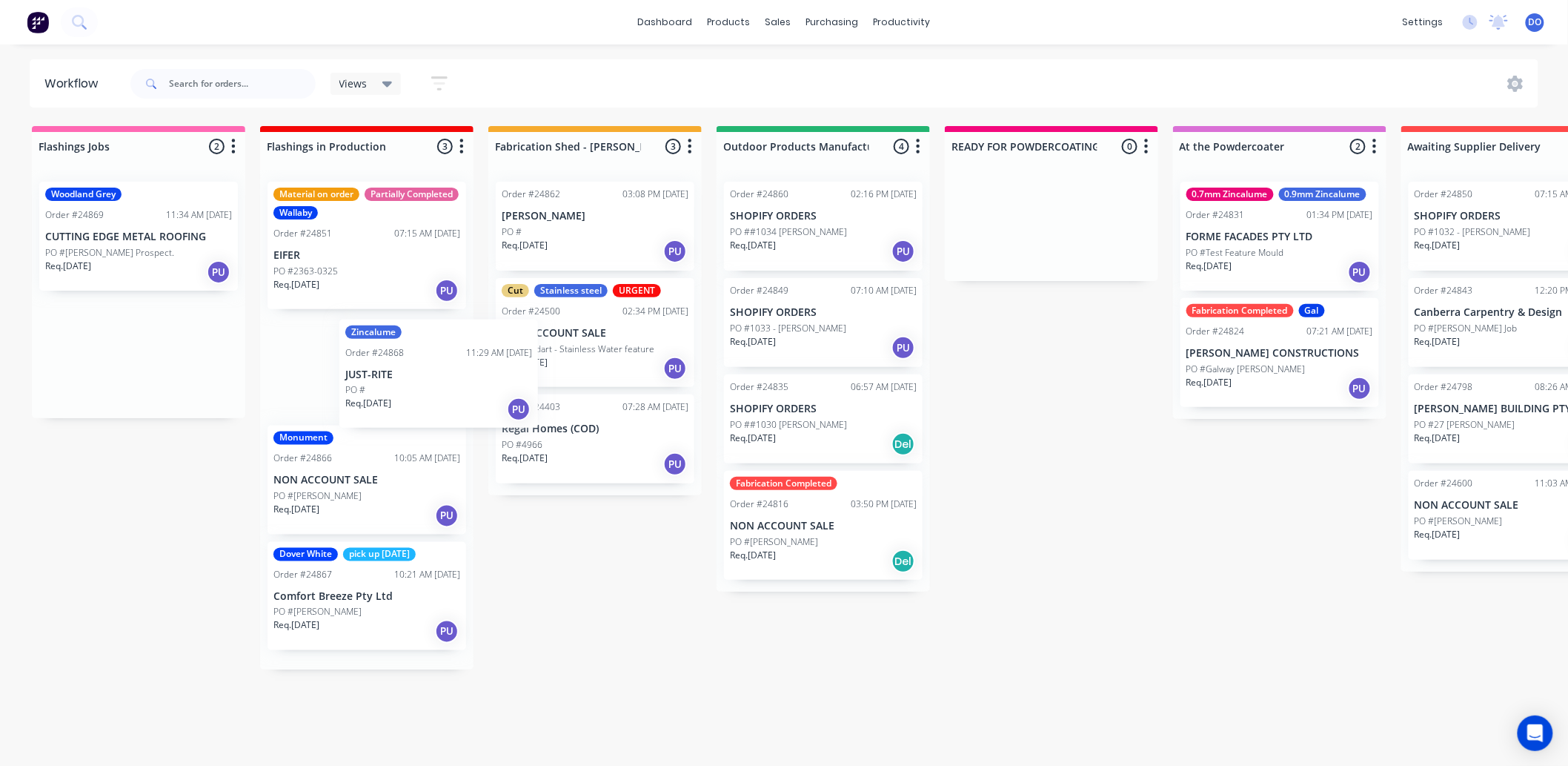
drag, startPoint x: 91, startPoint y: 350, endPoint x: 433, endPoint y: 376, distance: 343.0
click at [433, 376] on div "Flashings Jobs 2 Status colour #FF69B4 hex #FF69B4 Save Cancel Notifications Em…" at bounding box center [1546, 441] width 3116 height 631
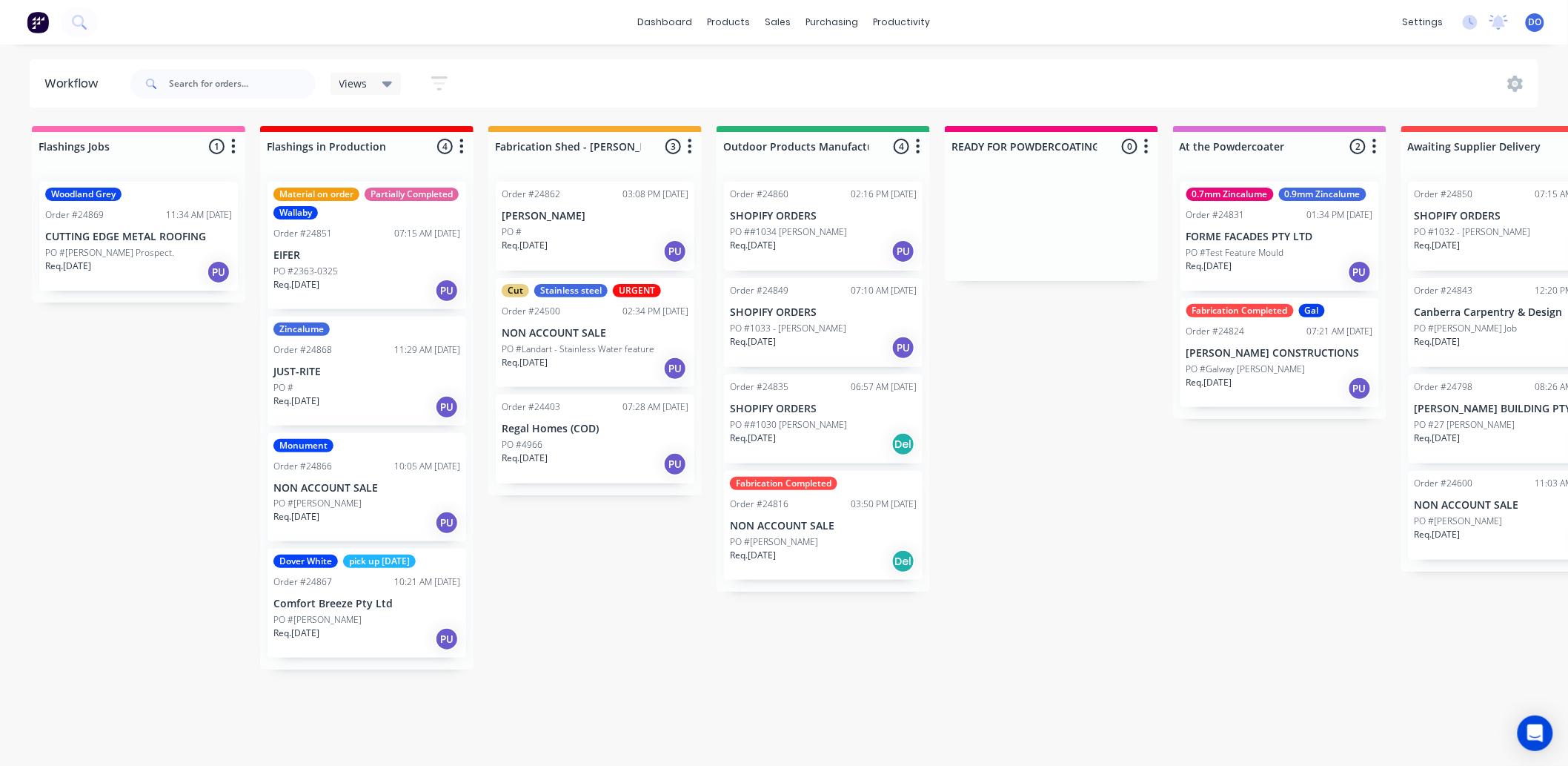
click at [120, 246] on p "PO #[PERSON_NAME] Prospect." at bounding box center [110, 252] width 129 height 13
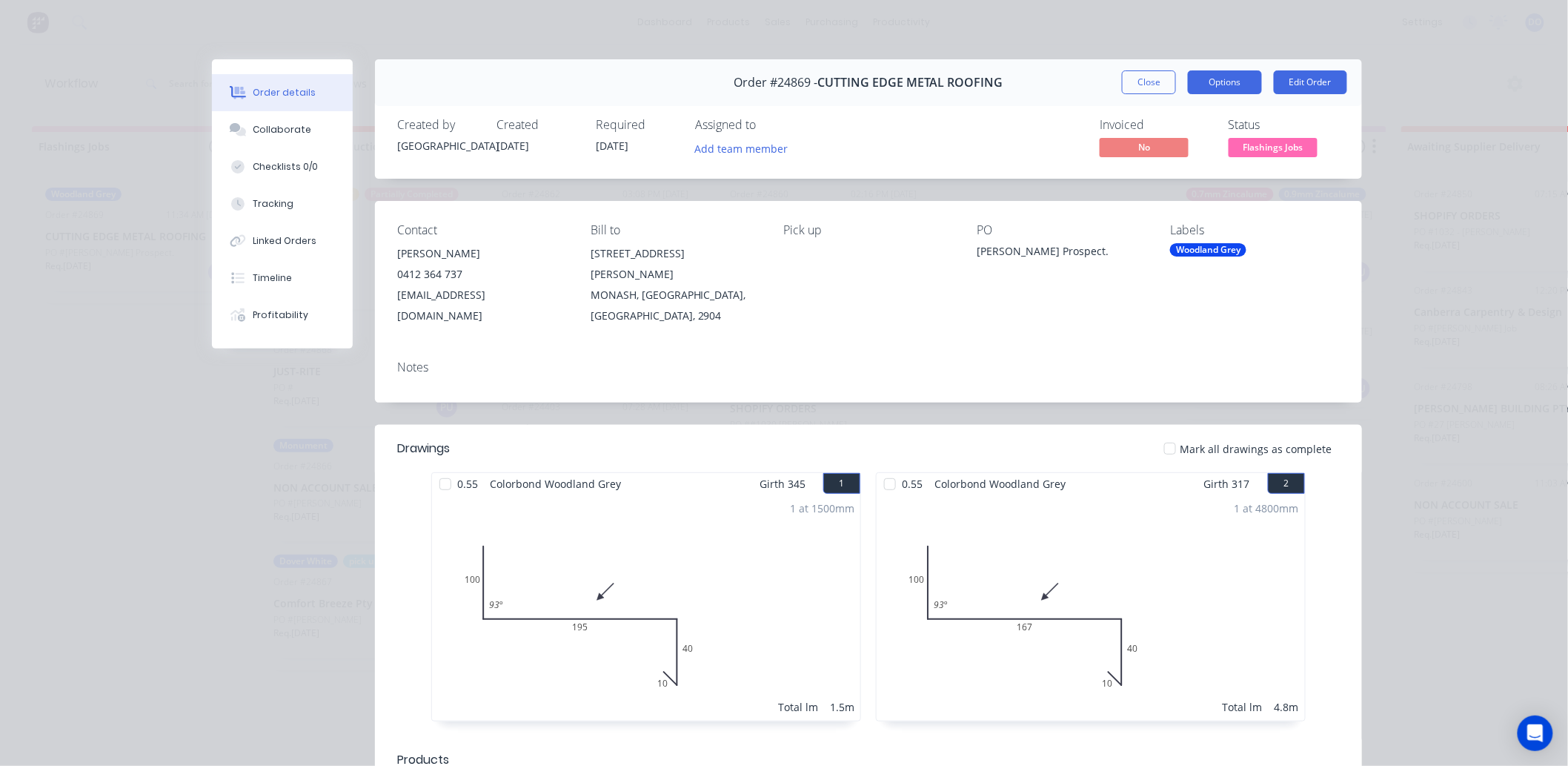
click at [1225, 81] on button "Options" at bounding box center [1224, 82] width 74 height 24
click at [1212, 149] on div "Work Order" at bounding box center [1184, 150] width 129 height 22
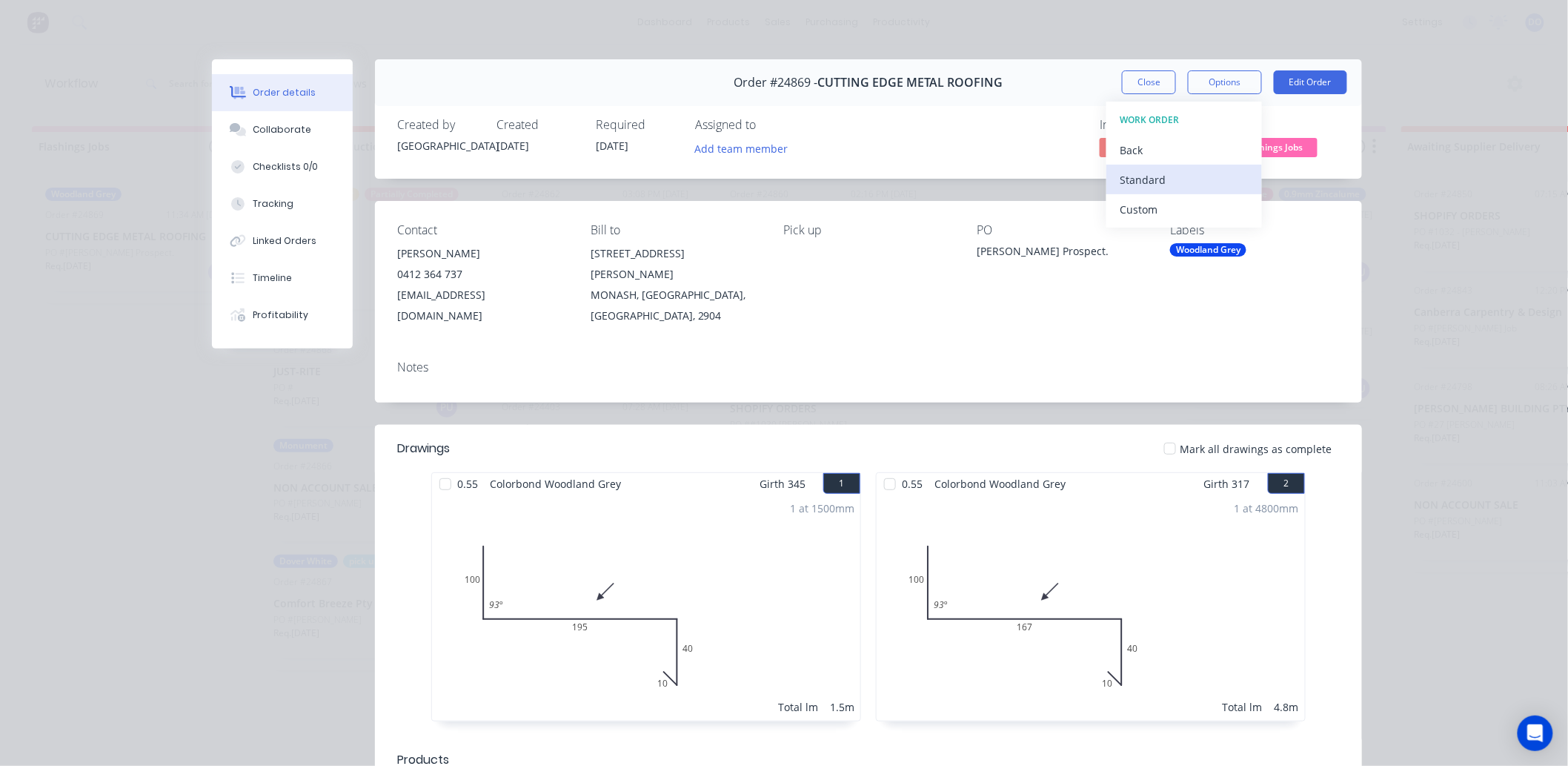
click at [1177, 179] on div "Standard" at bounding box center [1184, 179] width 129 height 22
click at [1160, 81] on button "Close" at bounding box center [1149, 82] width 54 height 24
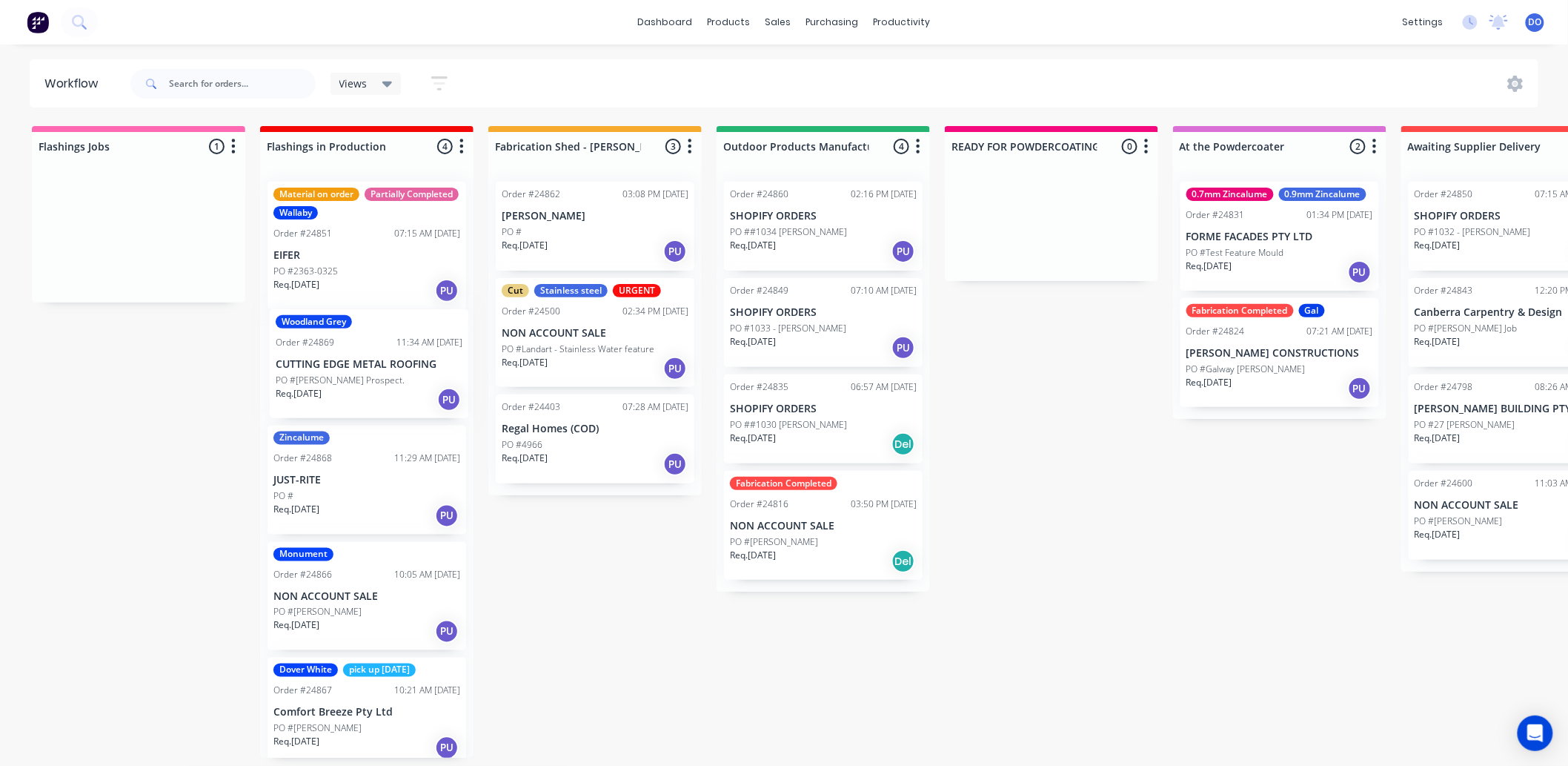
drag, startPoint x: 72, startPoint y: 217, endPoint x: 309, endPoint y: 350, distance: 271.8
click at [309, 350] on div "Flashings Jobs 1 Status colour #FF69B4 hex #FF69B4 Save Cancel Notifications Em…" at bounding box center [1546, 441] width 3116 height 631
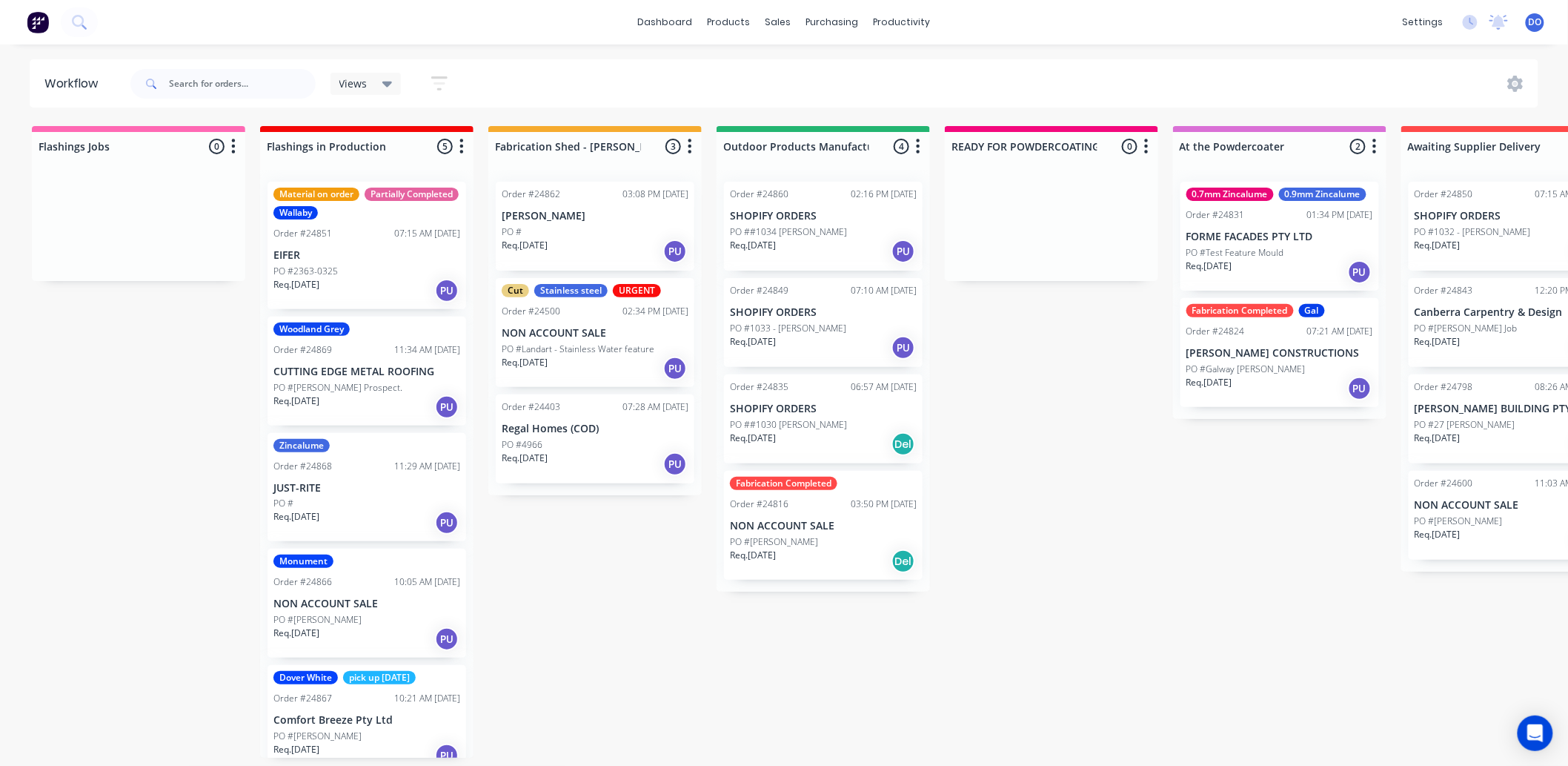
scroll to position [3, 0]
click at [1069, 419] on div "Flashings Jobs 0 Status colour #FF69B4 hex #FF69B4 Save Cancel Notifications Em…" at bounding box center [1546, 441] width 3116 height 631
click at [814, 79] on link "Sales Orders" at bounding box center [856, 75] width 196 height 30
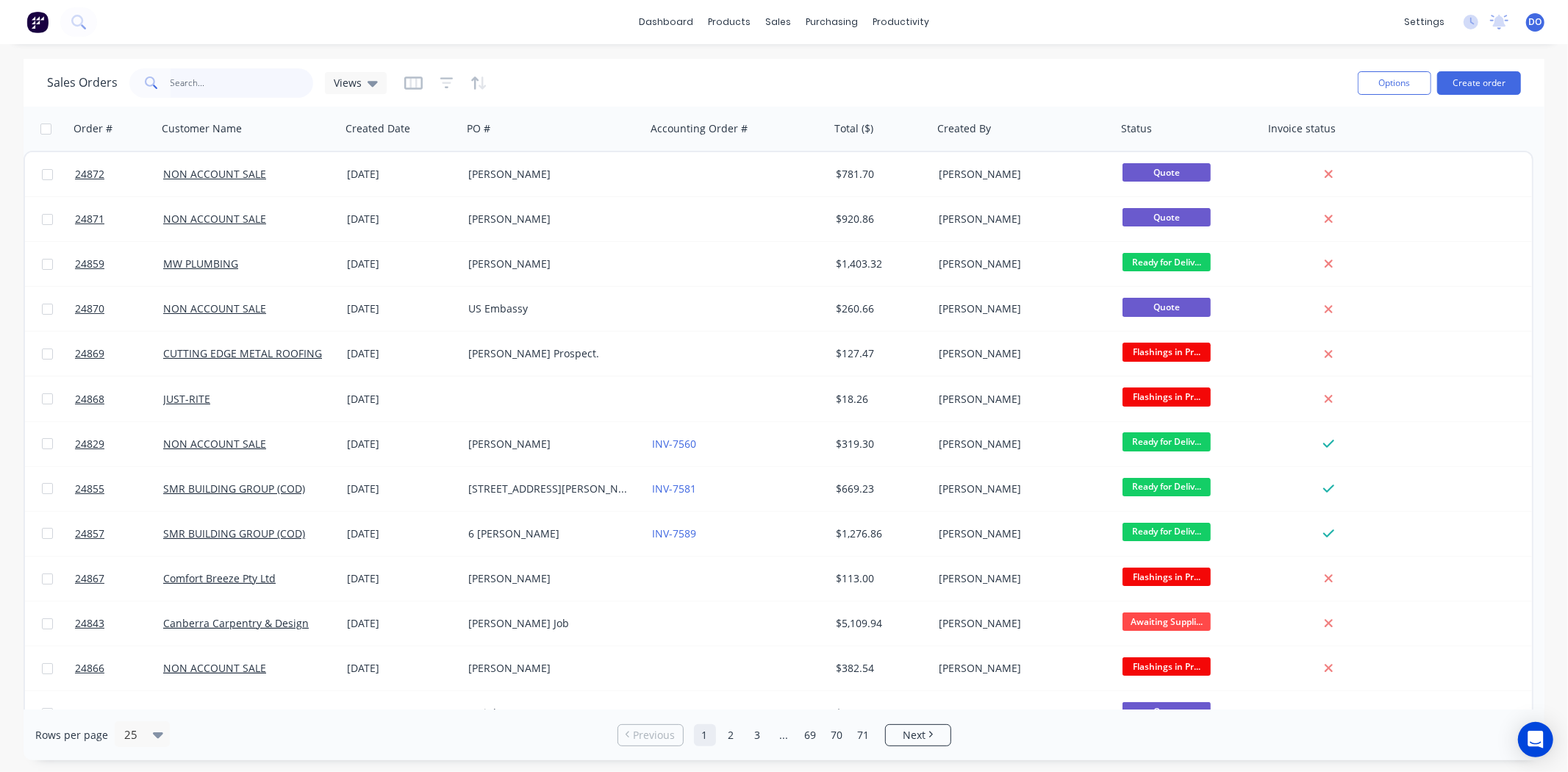
click at [267, 85] on input "text" at bounding box center [242, 83] width 143 height 29
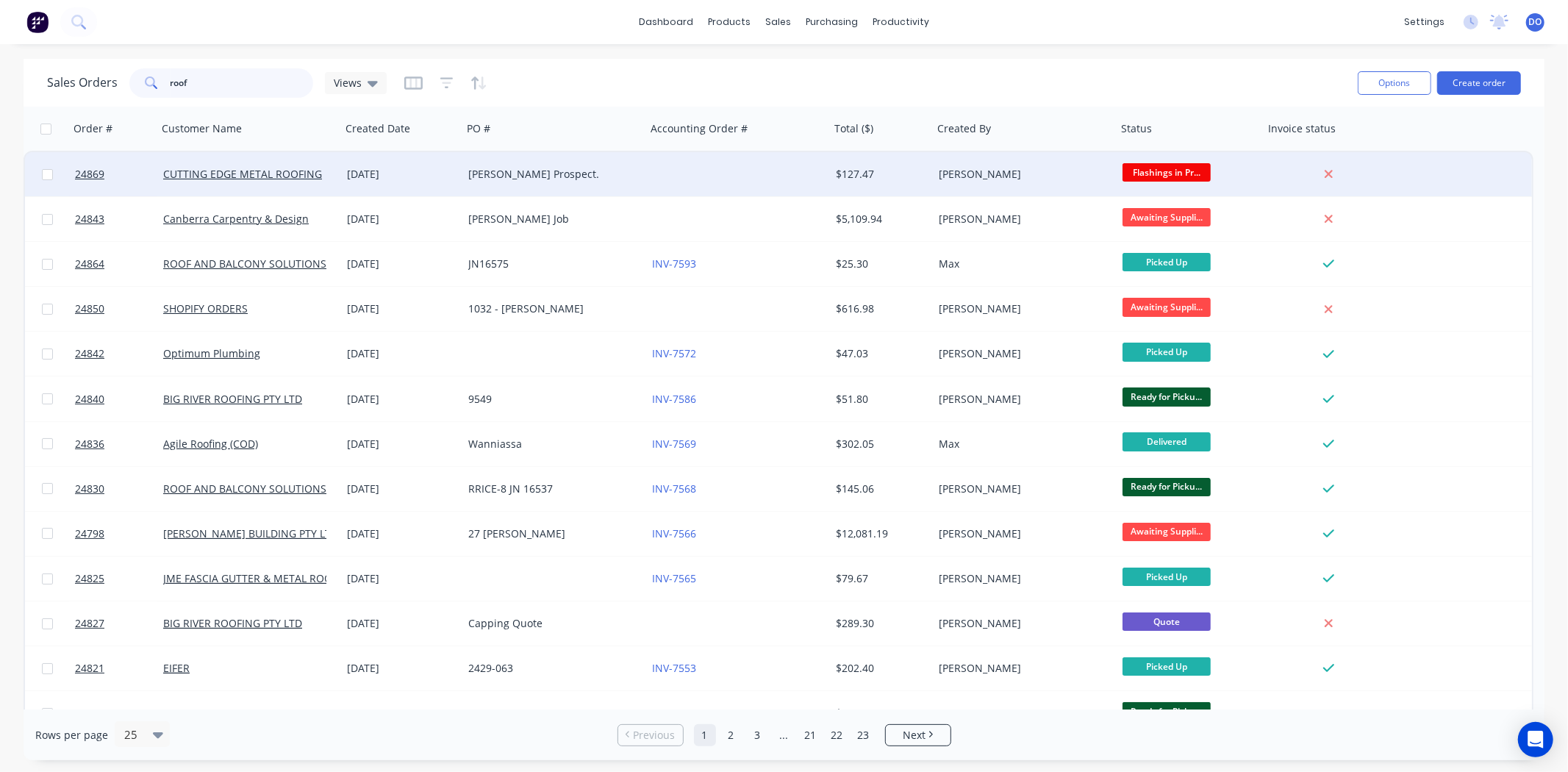
type input "roof"
click at [375, 171] on div "[DATE]" at bounding box center [402, 174] width 109 height 15
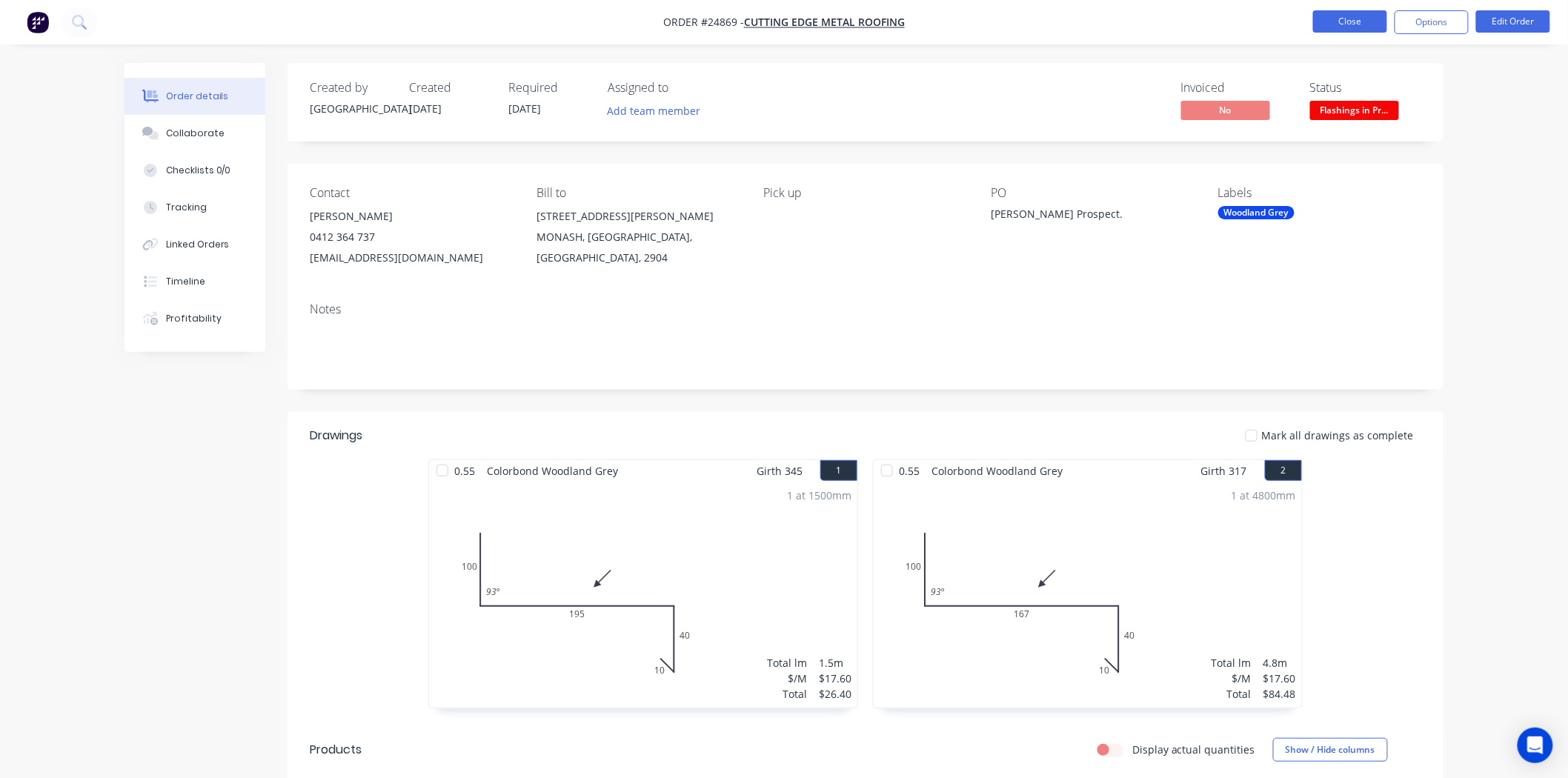
click at [1315, 13] on button "Close" at bounding box center [1350, 21] width 74 height 22
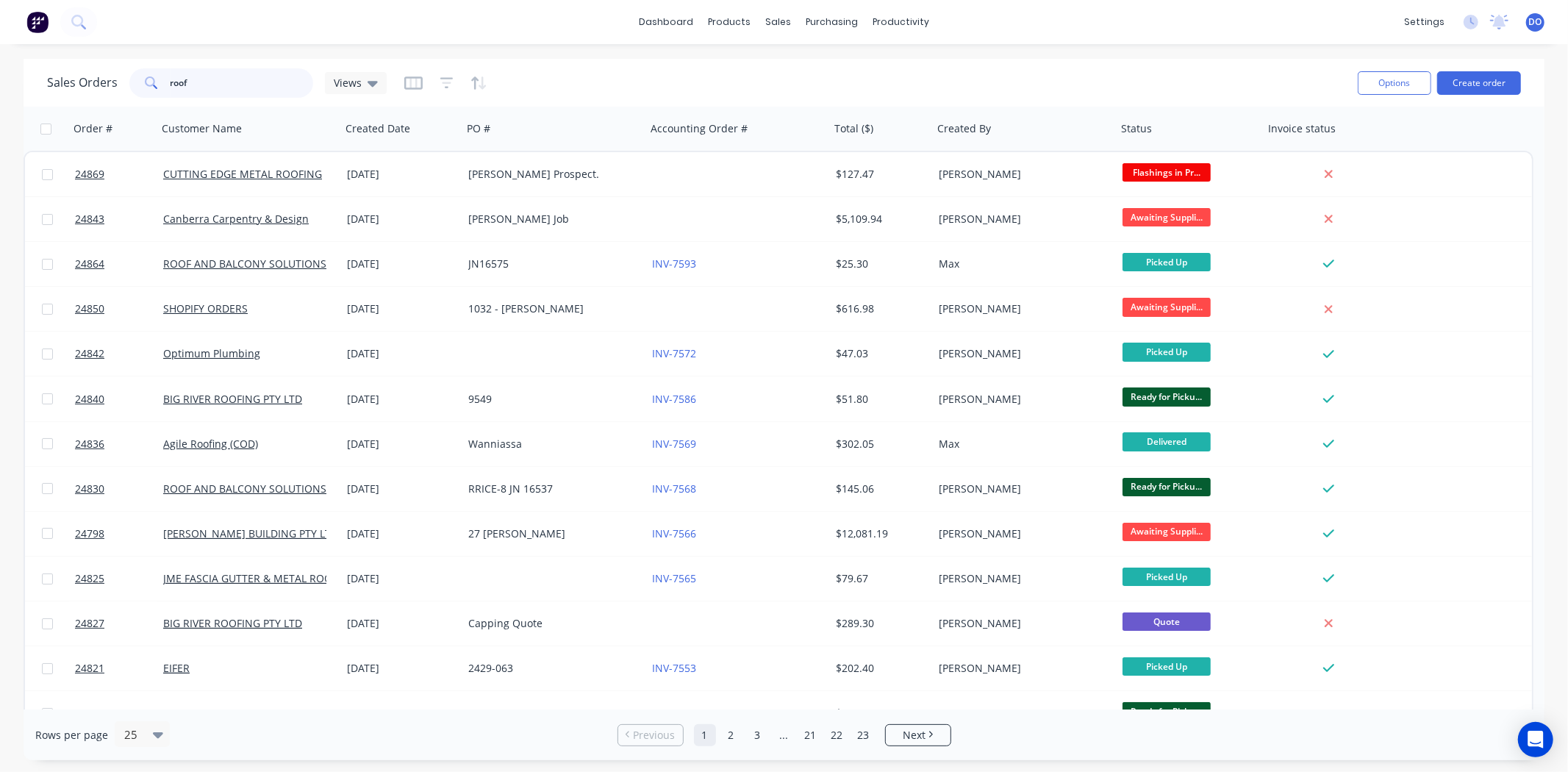
click at [223, 83] on input "roof" at bounding box center [242, 83] width 143 height 29
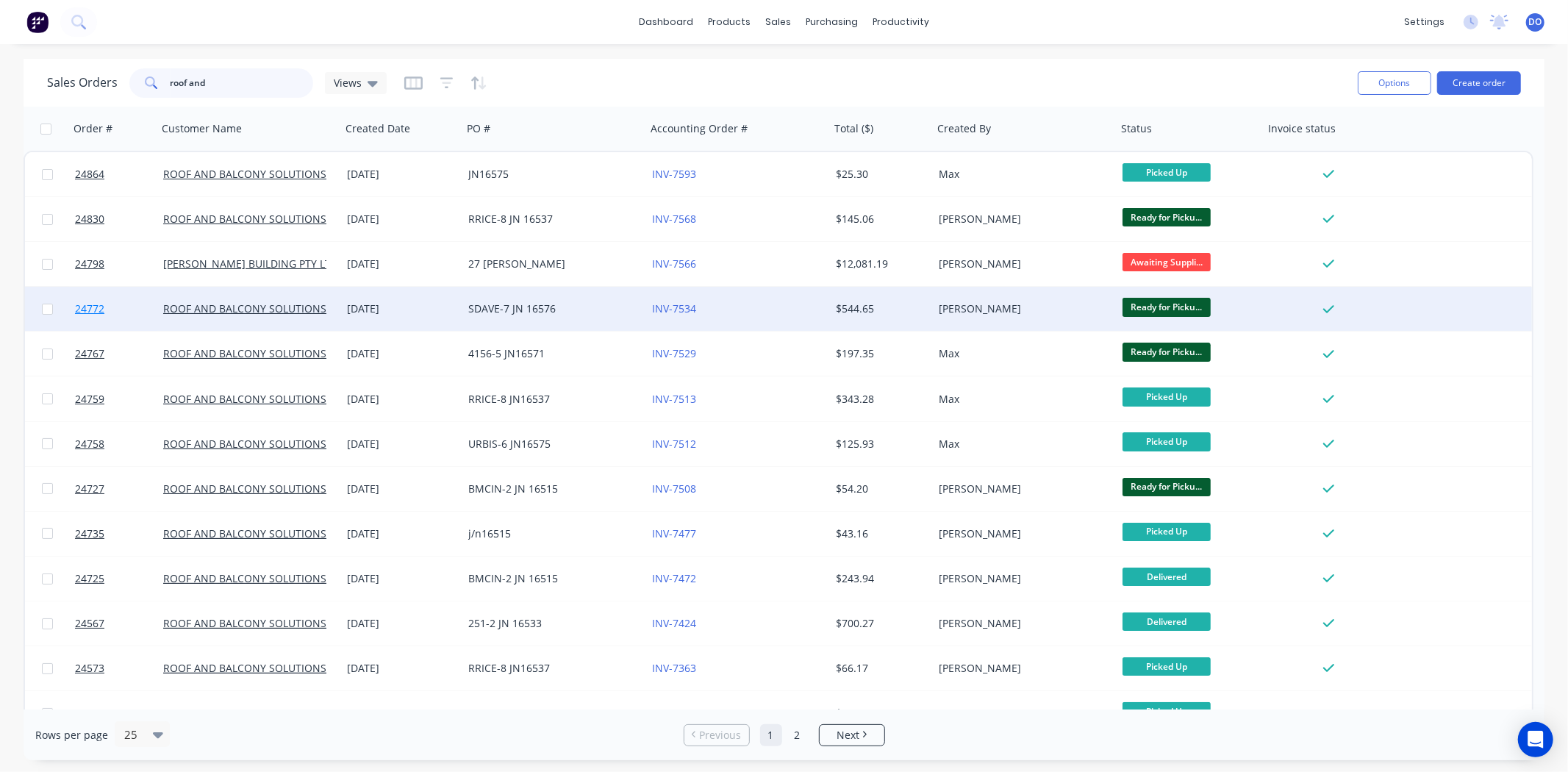
type input "roof and"
click at [108, 323] on link "24772" at bounding box center [120, 308] width 88 height 44
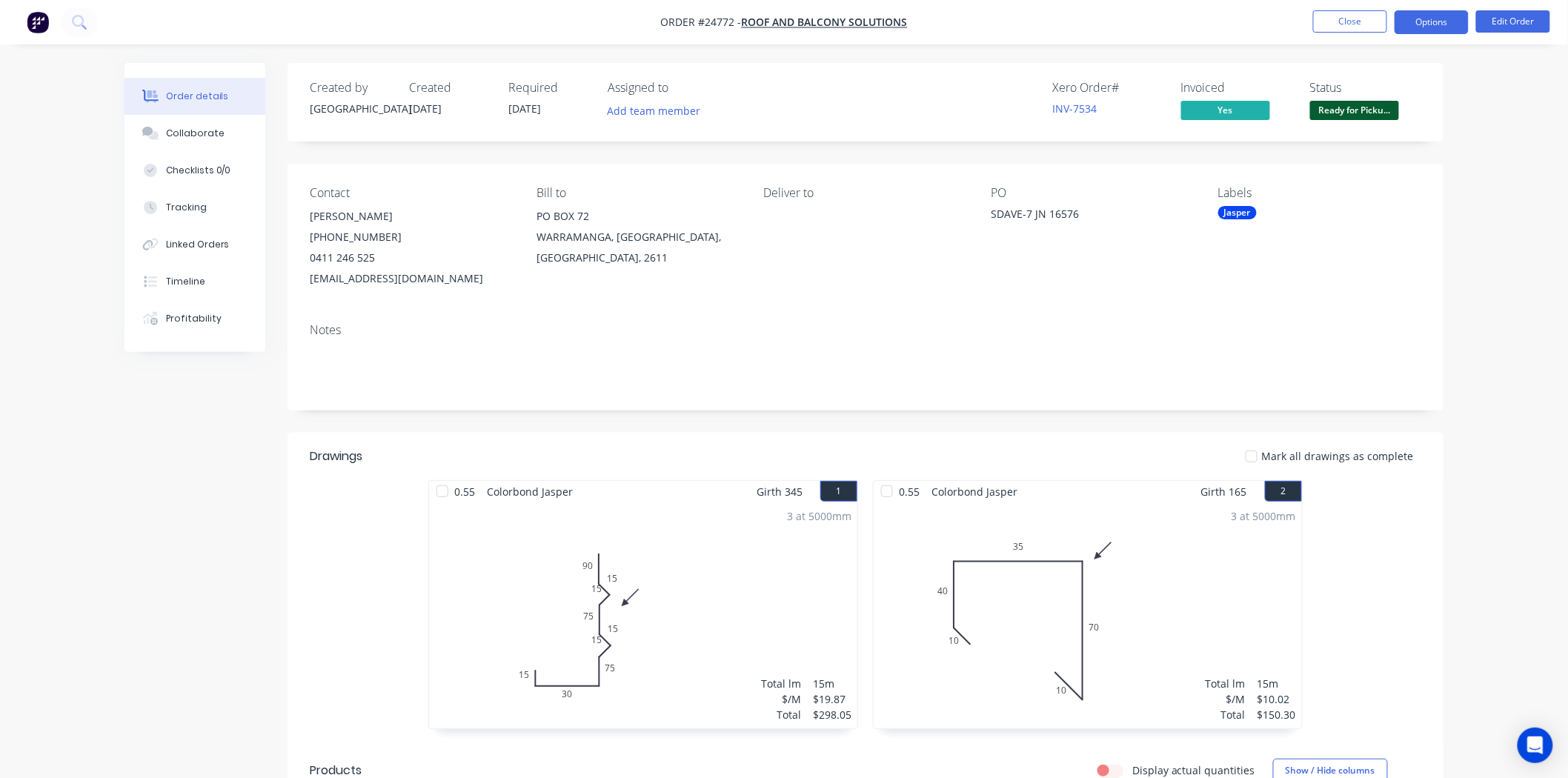
click at [1456, 26] on button "Options" at bounding box center [1431, 22] width 74 height 24
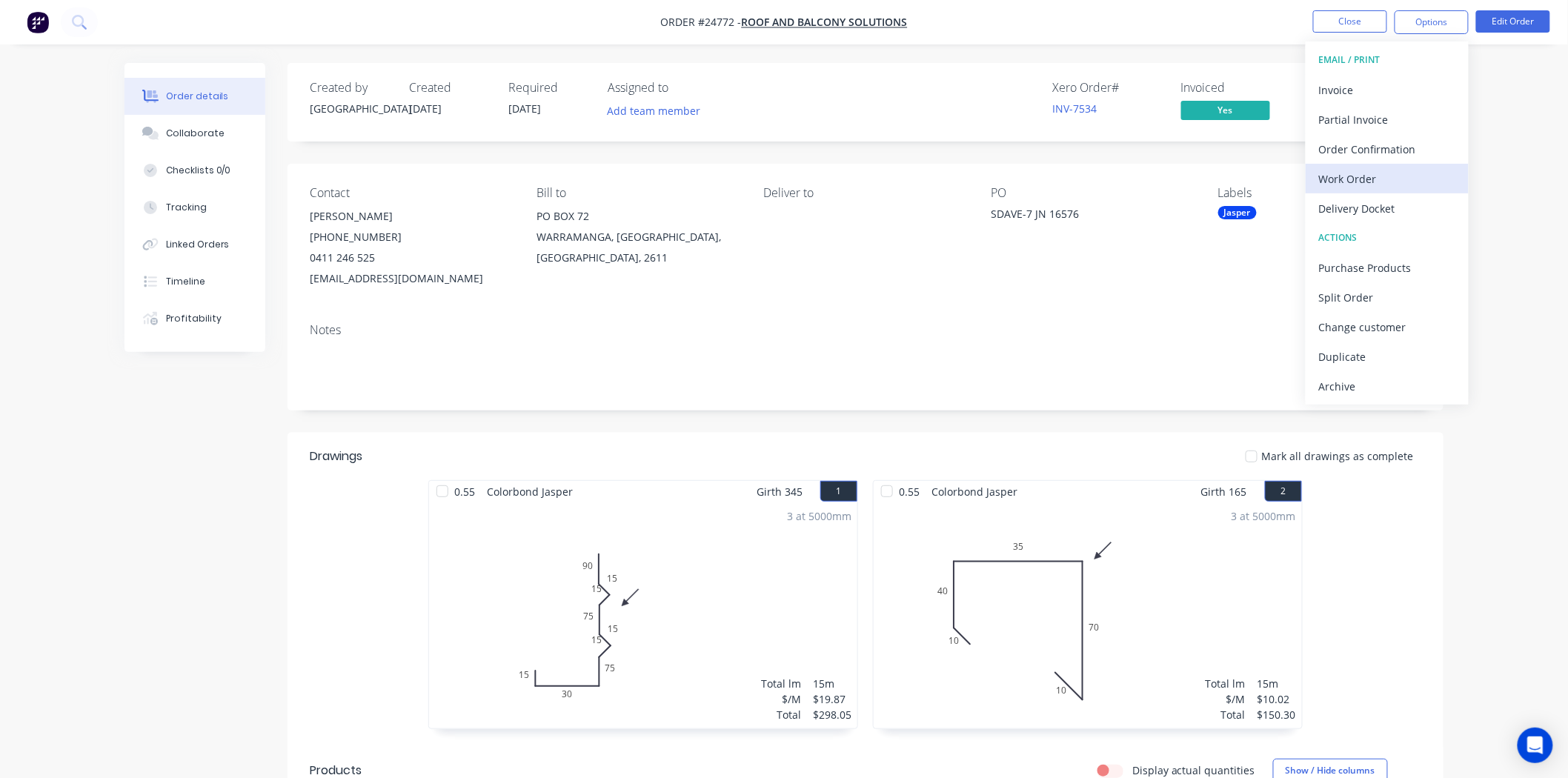
click at [1375, 165] on button "Work Order" at bounding box center [1386, 179] width 163 height 30
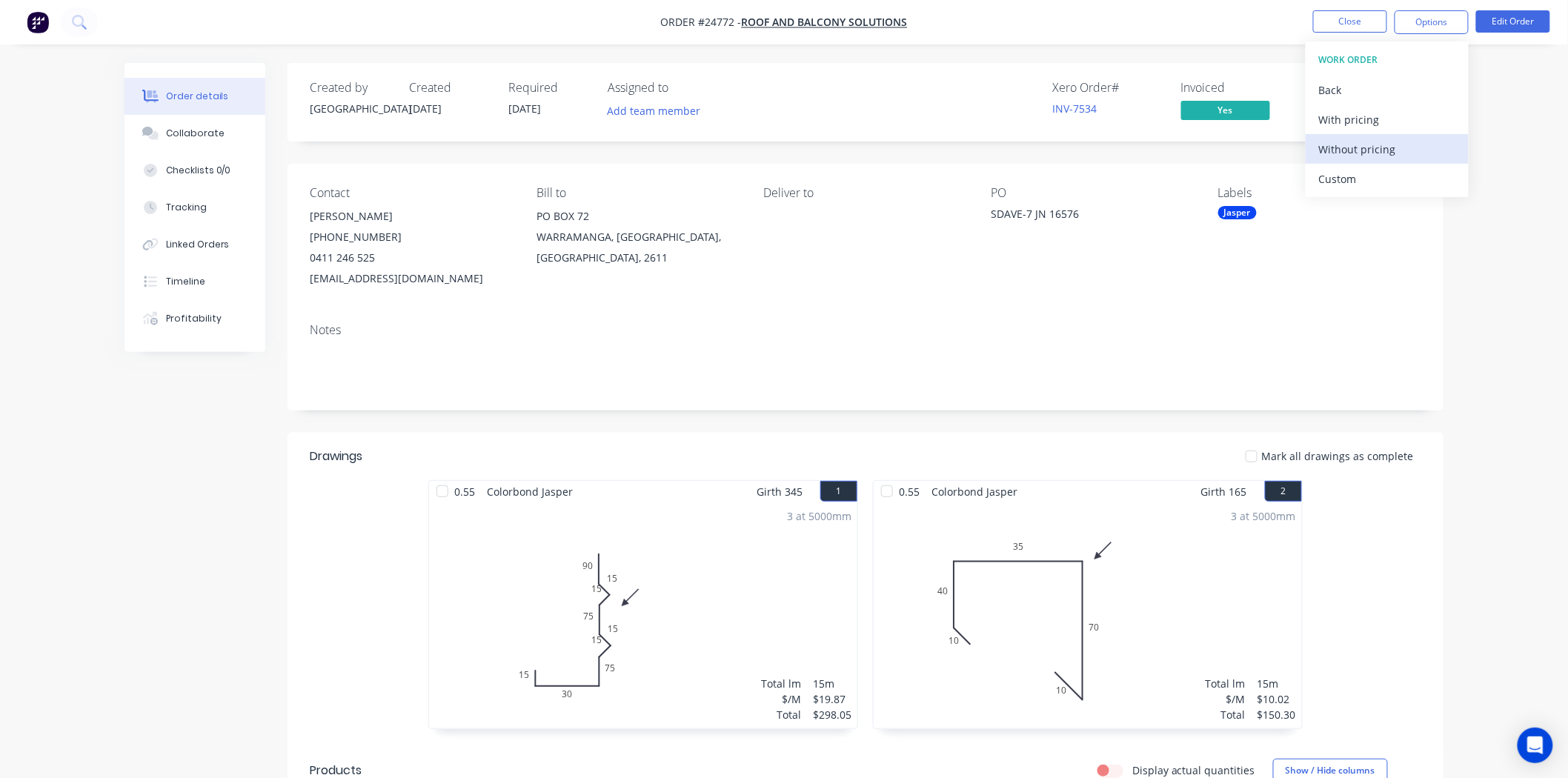
click at [1382, 146] on div "Without pricing" at bounding box center [1387, 149] width 136 height 22
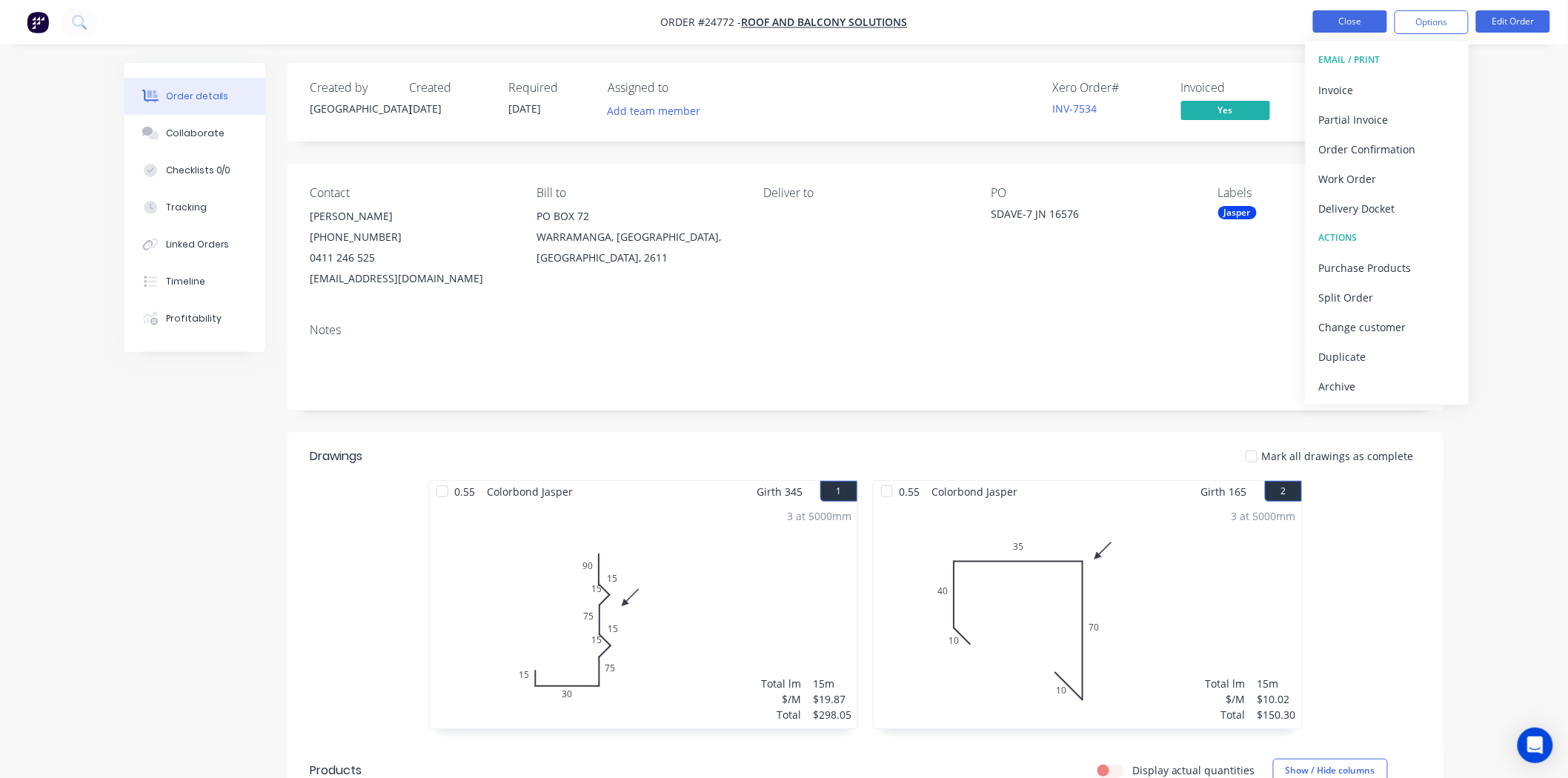
click at [1351, 24] on button "Close" at bounding box center [1350, 21] width 74 height 22
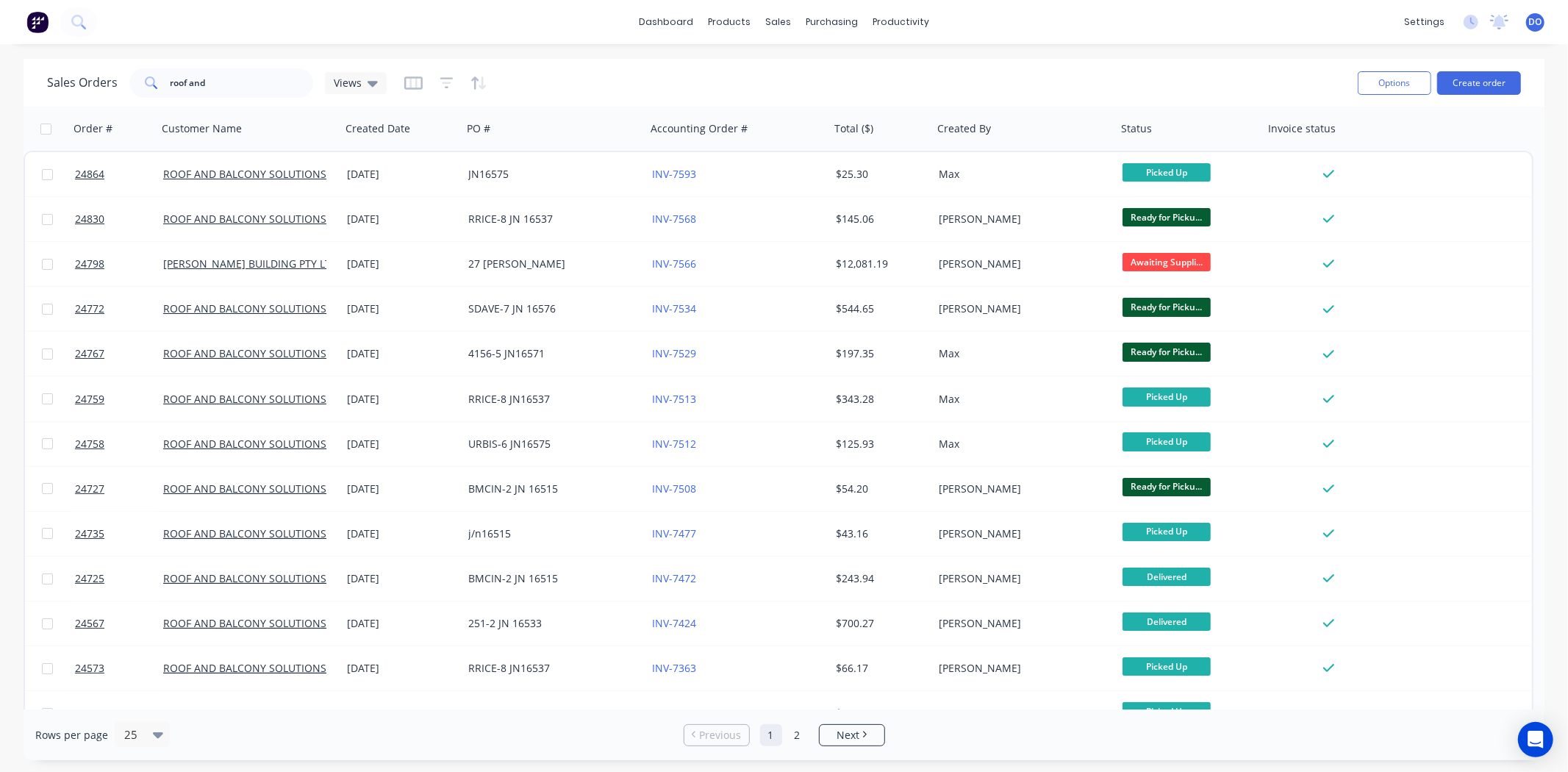
click at [282, 66] on div "Sales Orders roof and Views" at bounding box center [697, 83] width 1299 height 36
click at [282, 77] on input "roof and" at bounding box center [242, 83] width 143 height 29
type input "r"
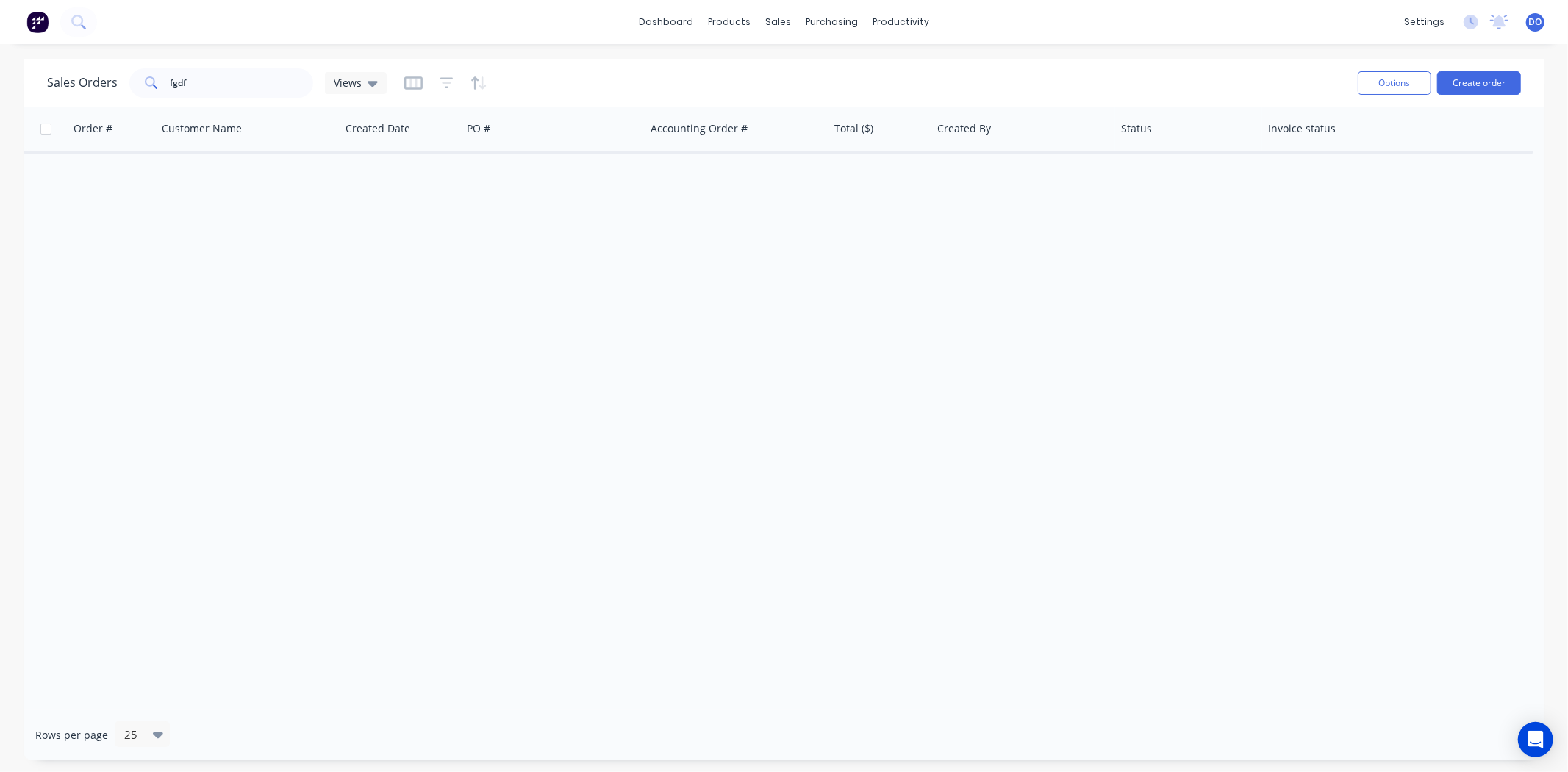
click at [245, 101] on div "Sales Orders fgdf Views Options Create order" at bounding box center [784, 82] width 1521 height 48
click at [251, 82] on input "fgdf" at bounding box center [242, 83] width 143 height 29
type input "f"
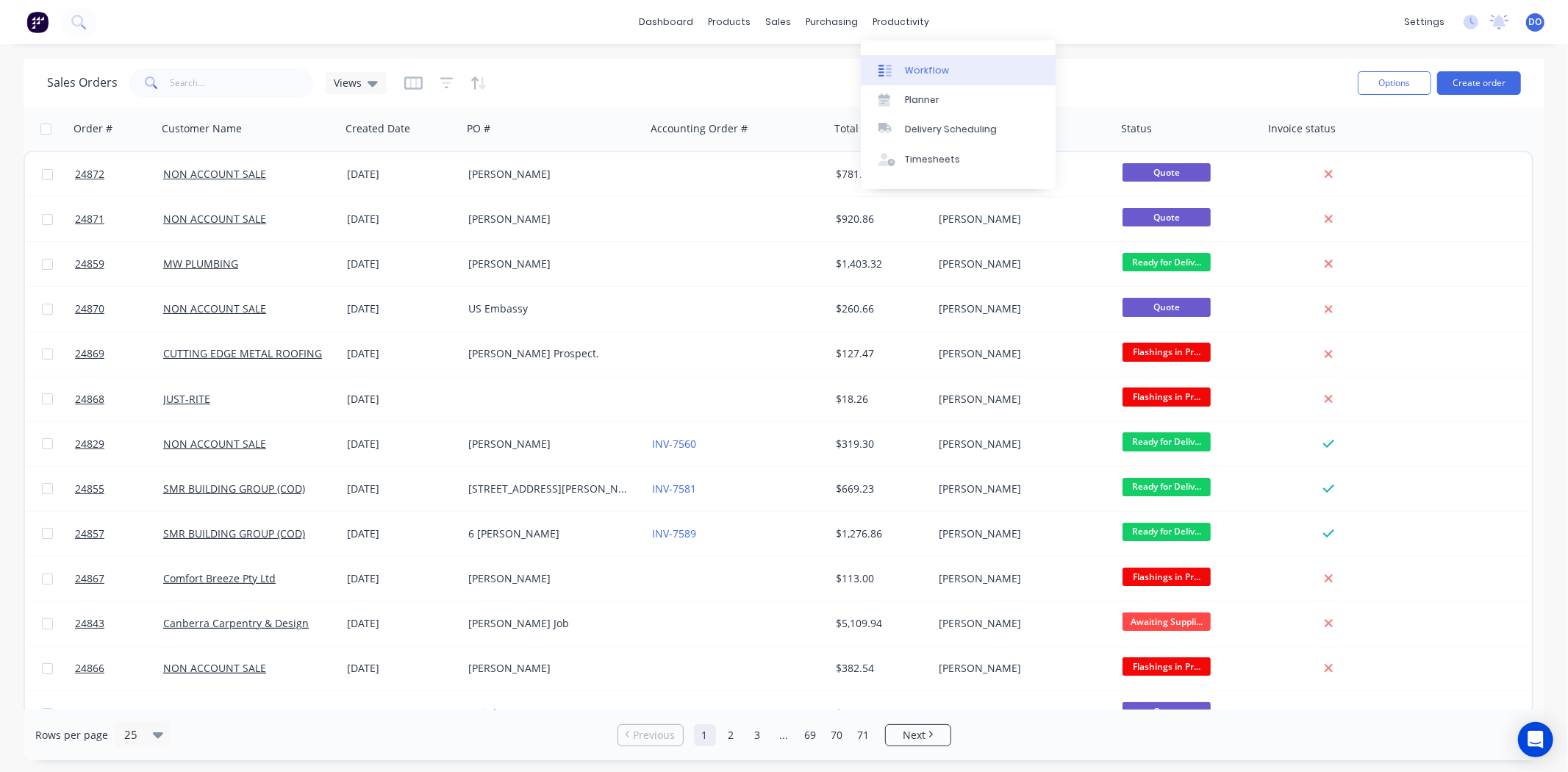
click at [910, 62] on link "Workflow" at bounding box center [958, 70] width 195 height 29
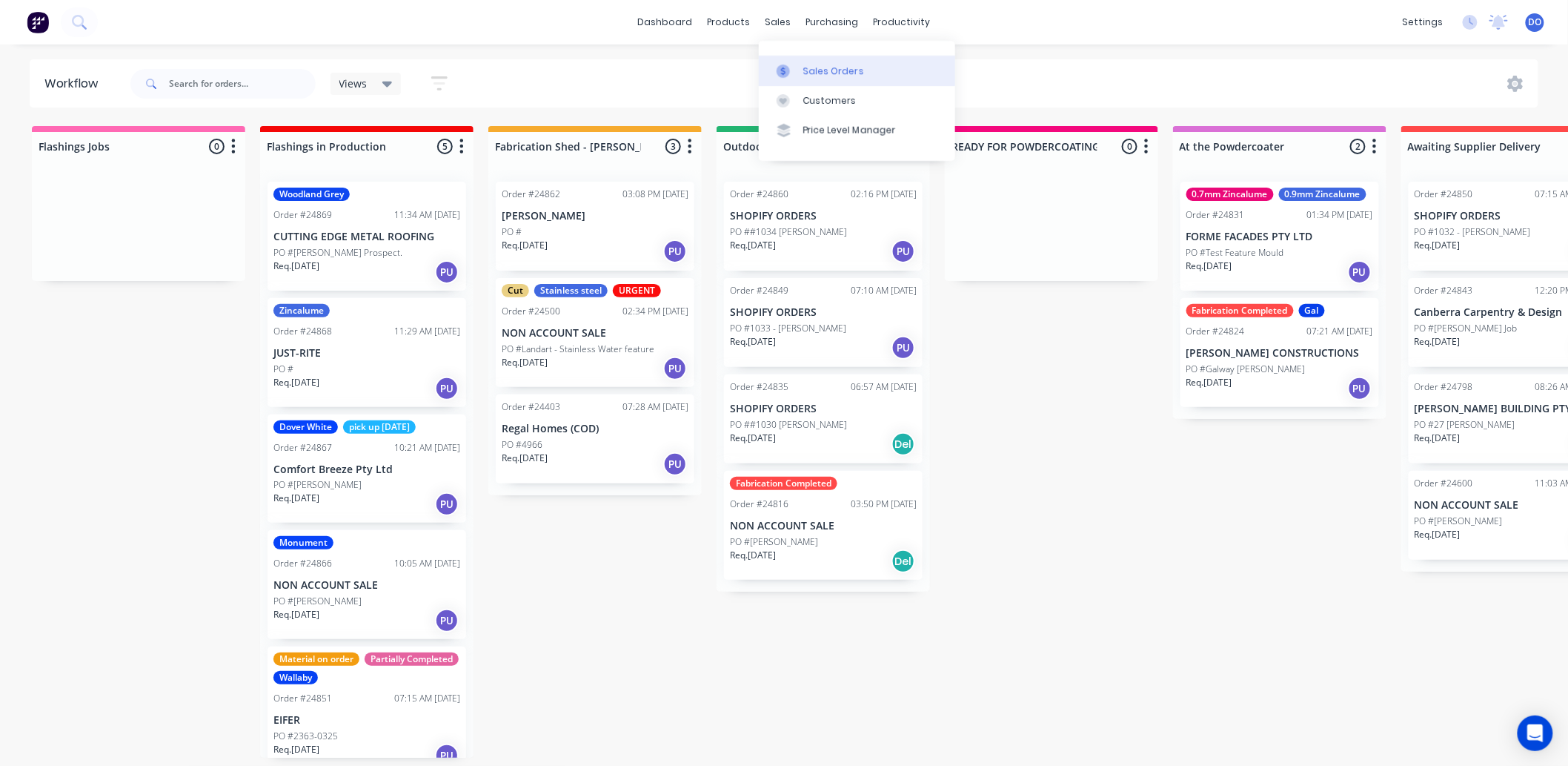
click at [803, 71] on div "Sales Orders" at bounding box center [834, 71] width 61 height 13
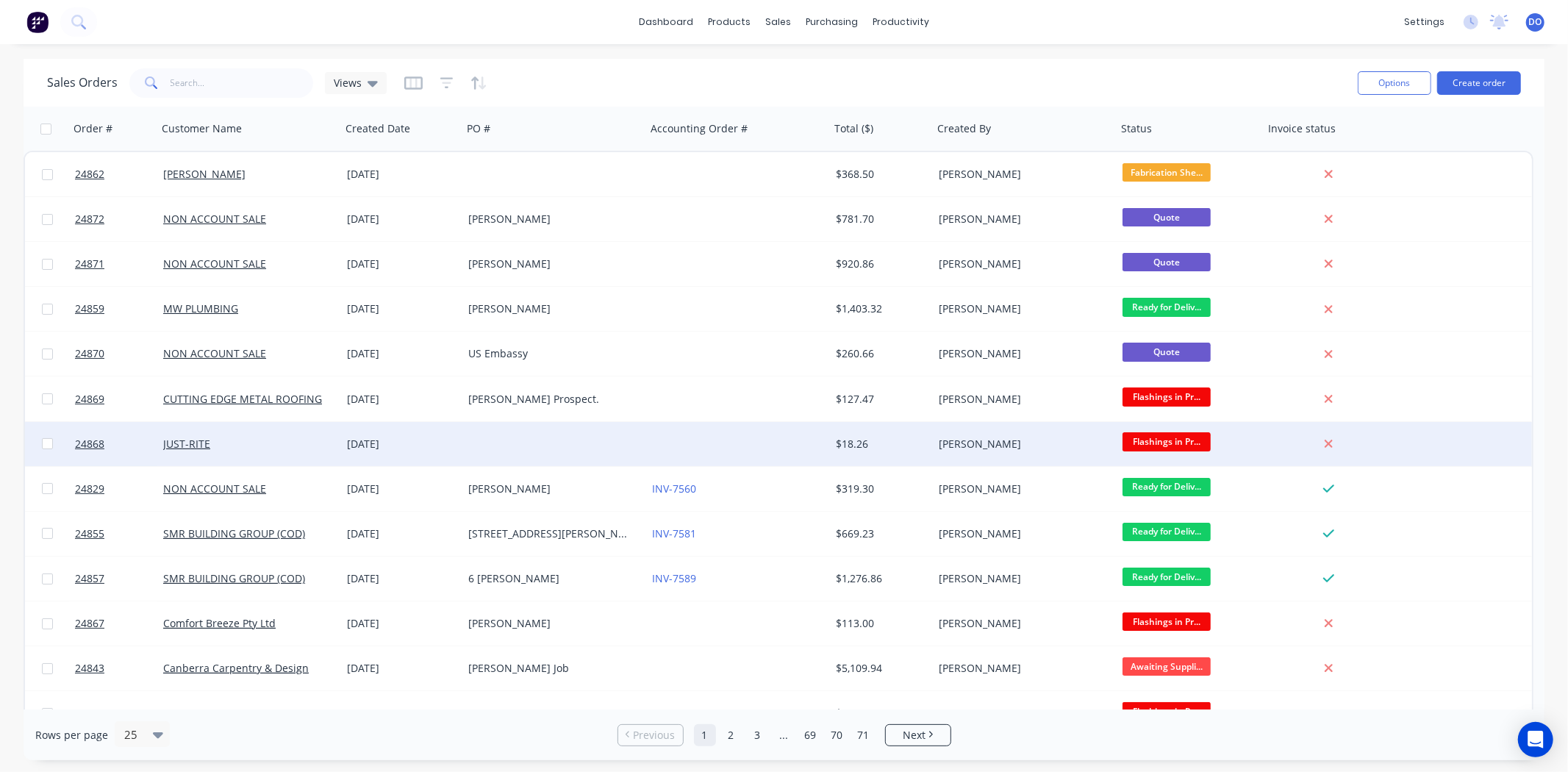
click at [1033, 437] on div "[PERSON_NAME]" at bounding box center [1020, 444] width 163 height 15
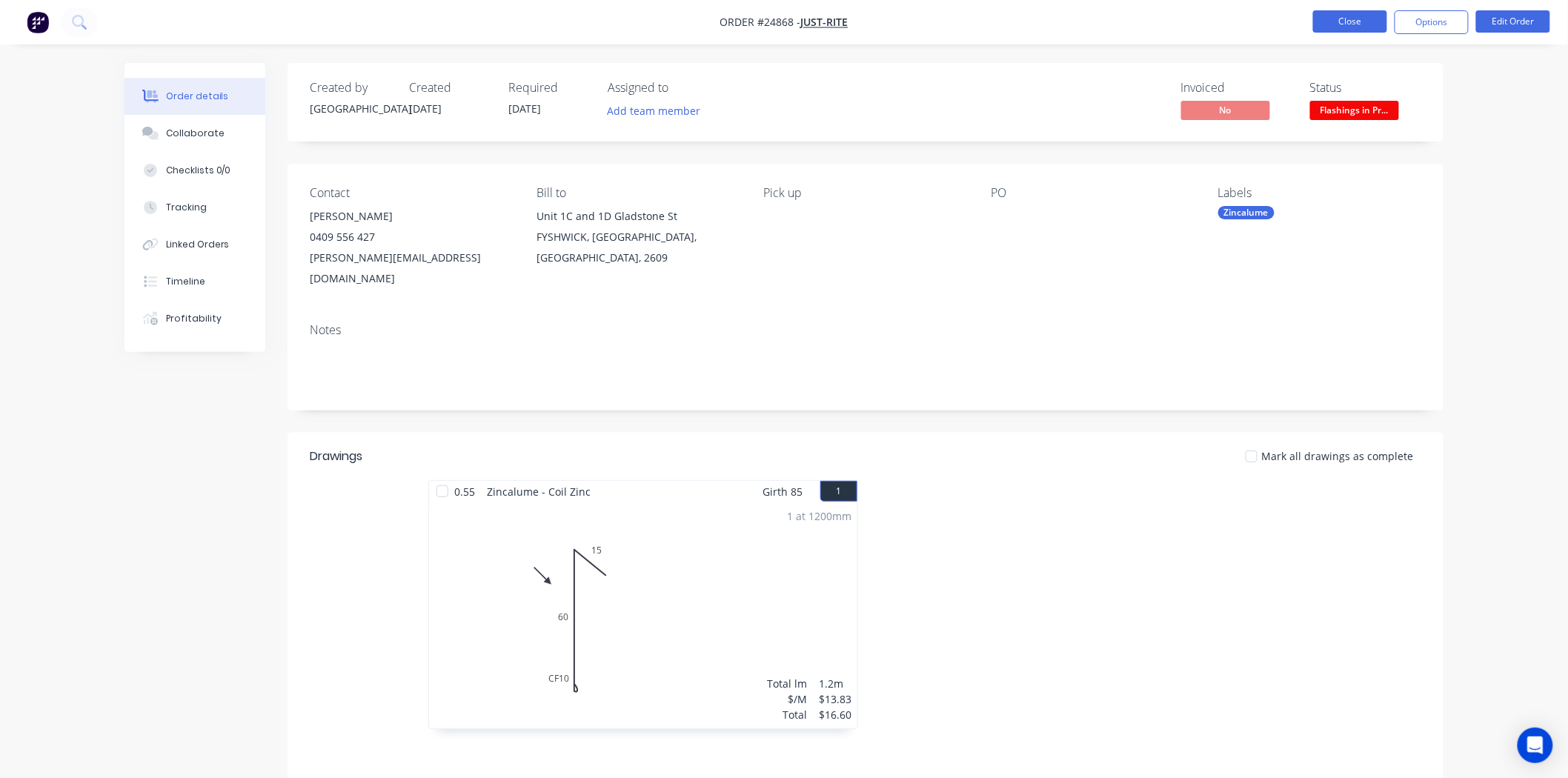
click at [1338, 15] on button "Close" at bounding box center [1350, 21] width 74 height 22
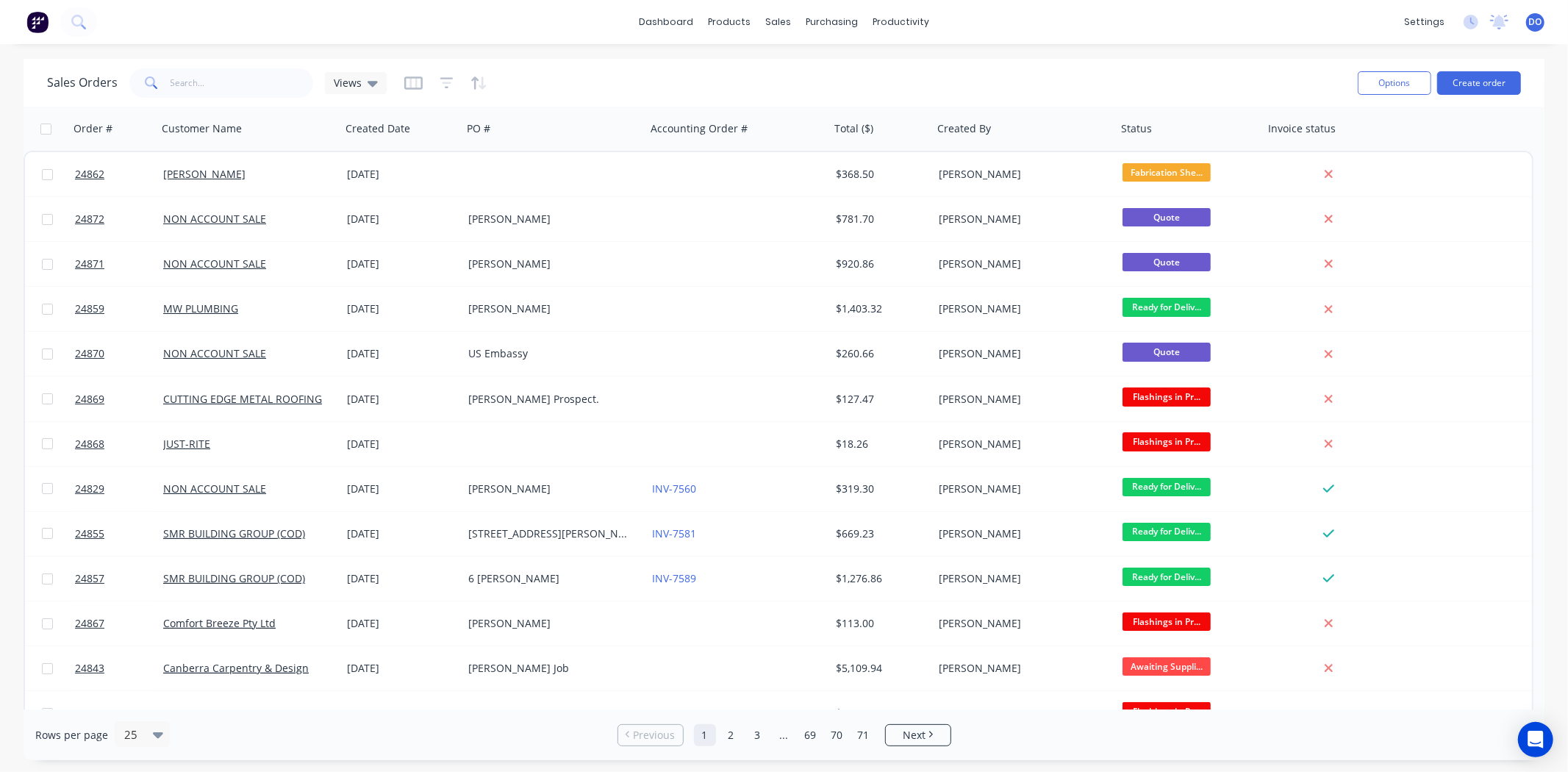
drag, startPoint x: 1508, startPoint y: 46, endPoint x: 1471, endPoint y: 35, distance: 38.6
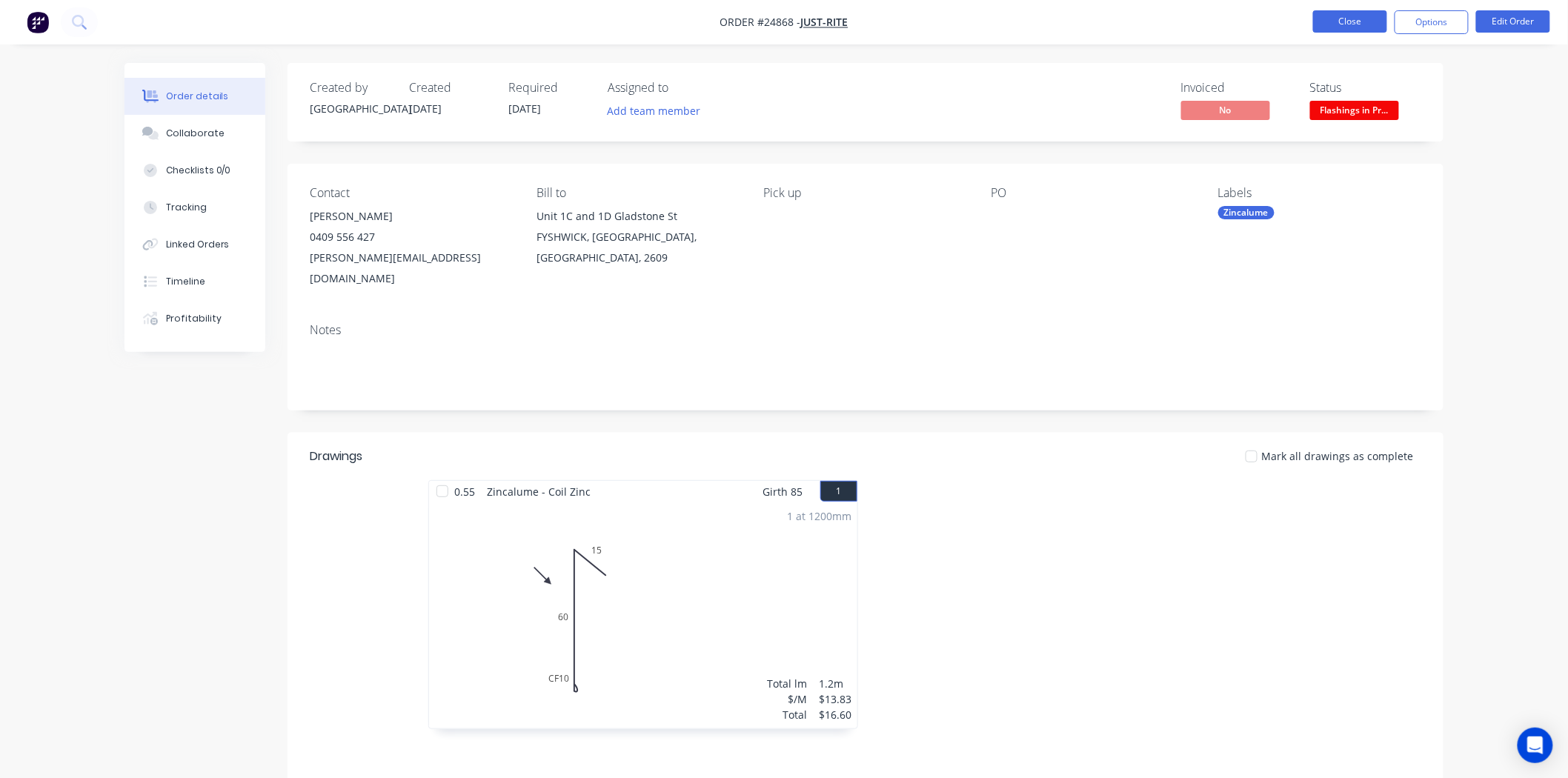
click at [1353, 13] on button "Close" at bounding box center [1350, 21] width 74 height 22
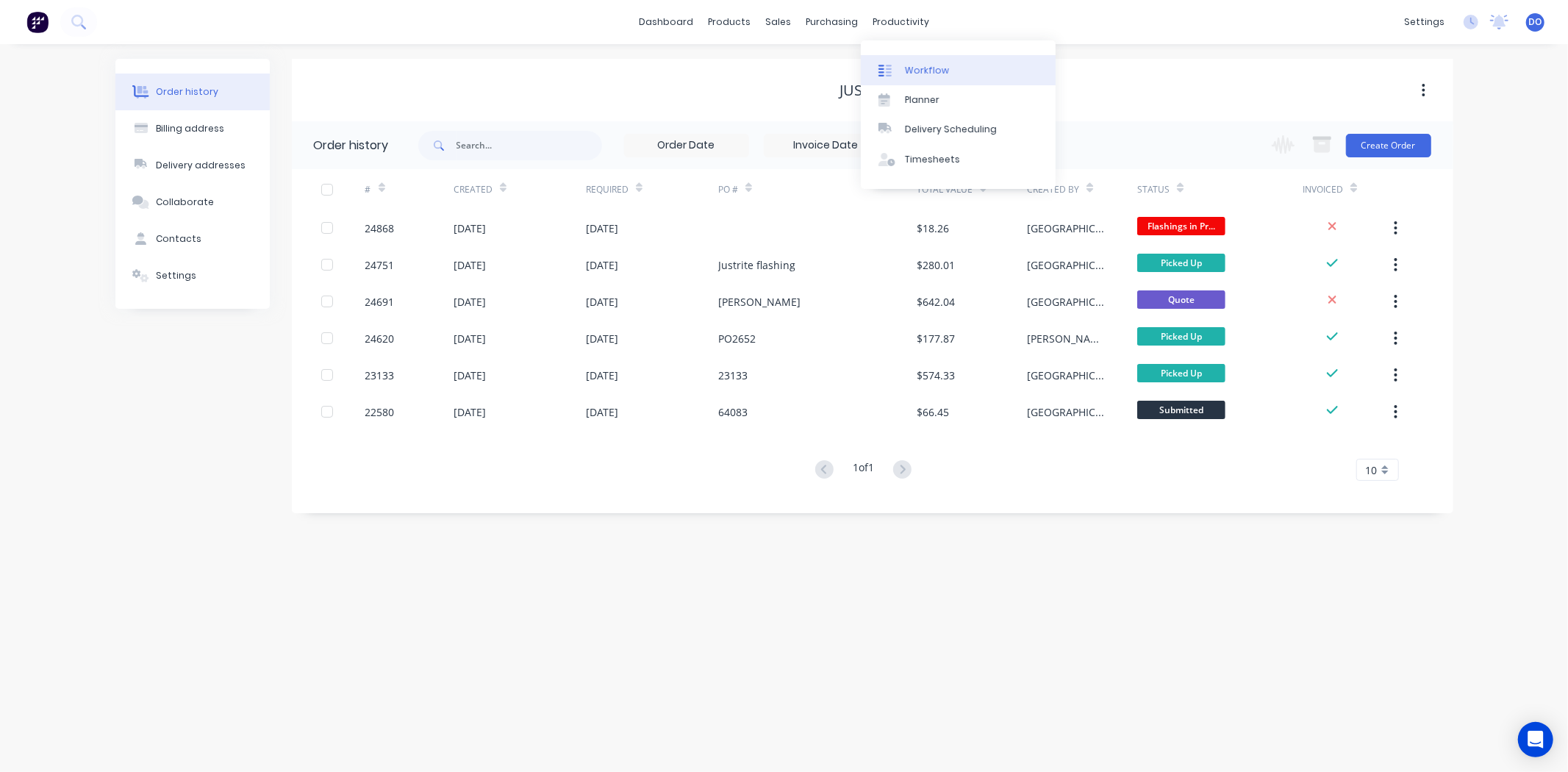
click at [890, 60] on link "Workflow" at bounding box center [958, 70] width 195 height 29
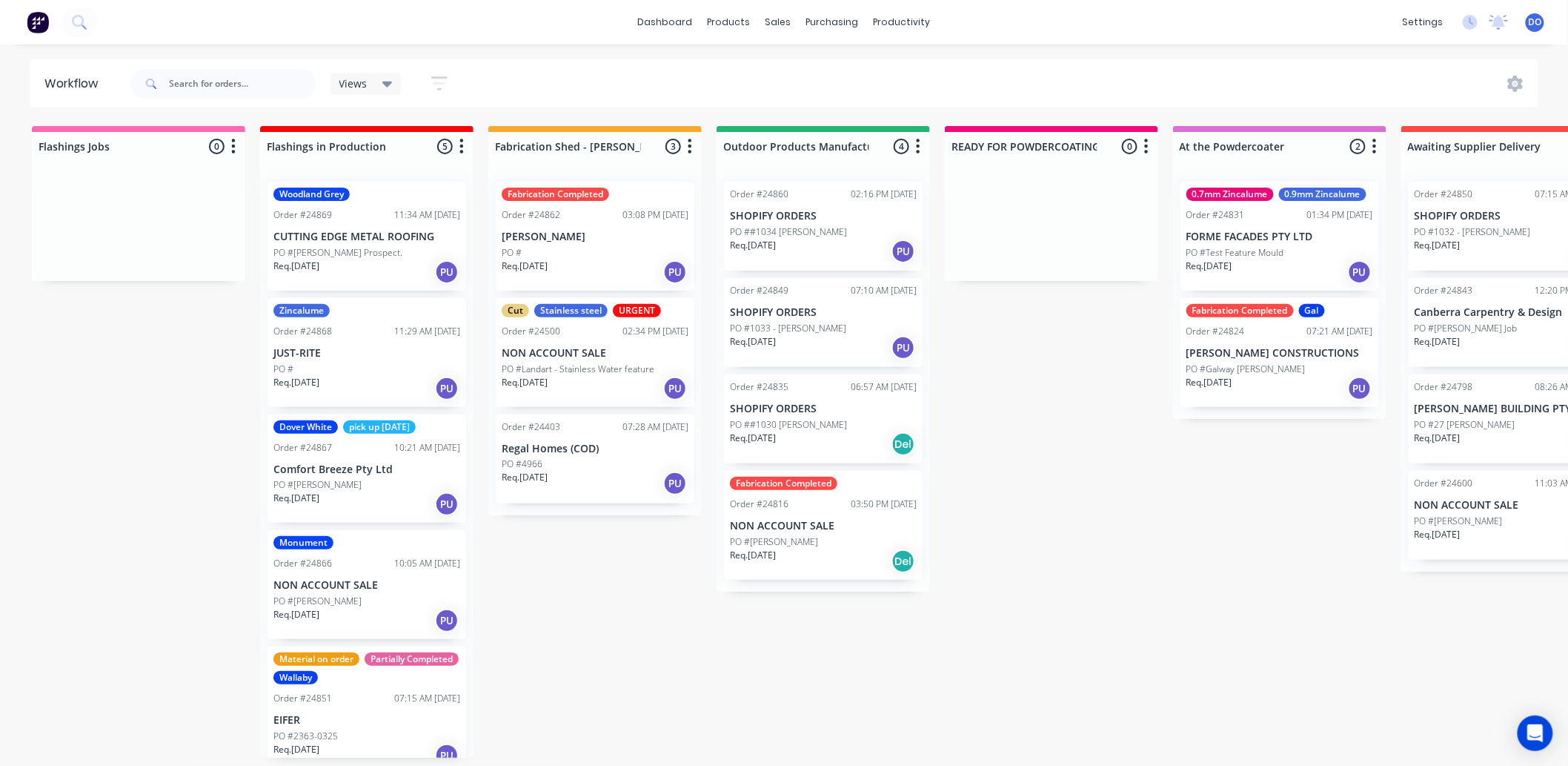
click at [536, 227] on div "Fabrication Completed Order #24862 03:08 PM 08/09/25 JOHN EDLINGTON PO # Req. 0…" at bounding box center [595, 236] width 198 height 109
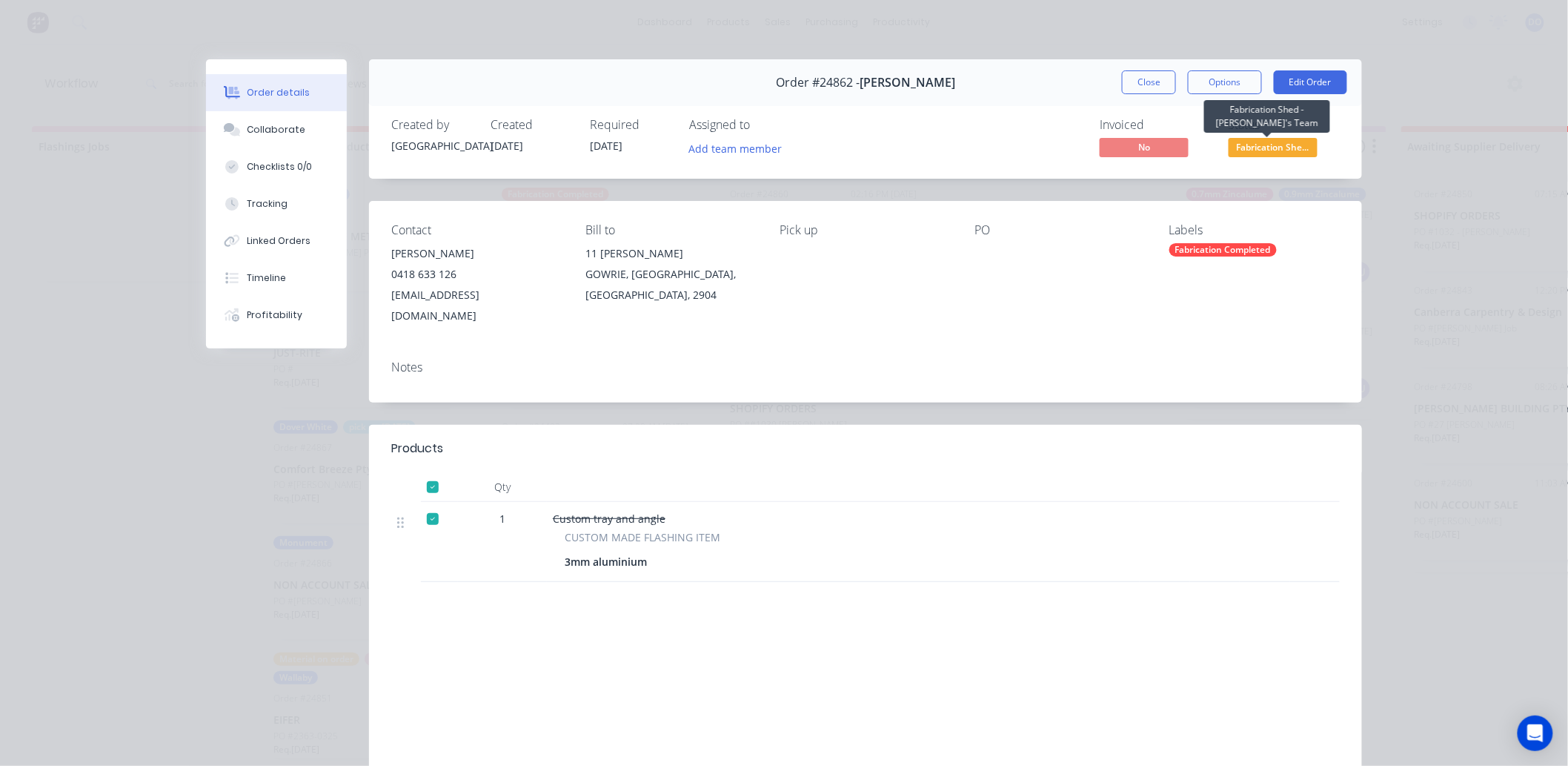
click at [1253, 150] on span "Fabrication She..." at bounding box center [1273, 147] width 89 height 18
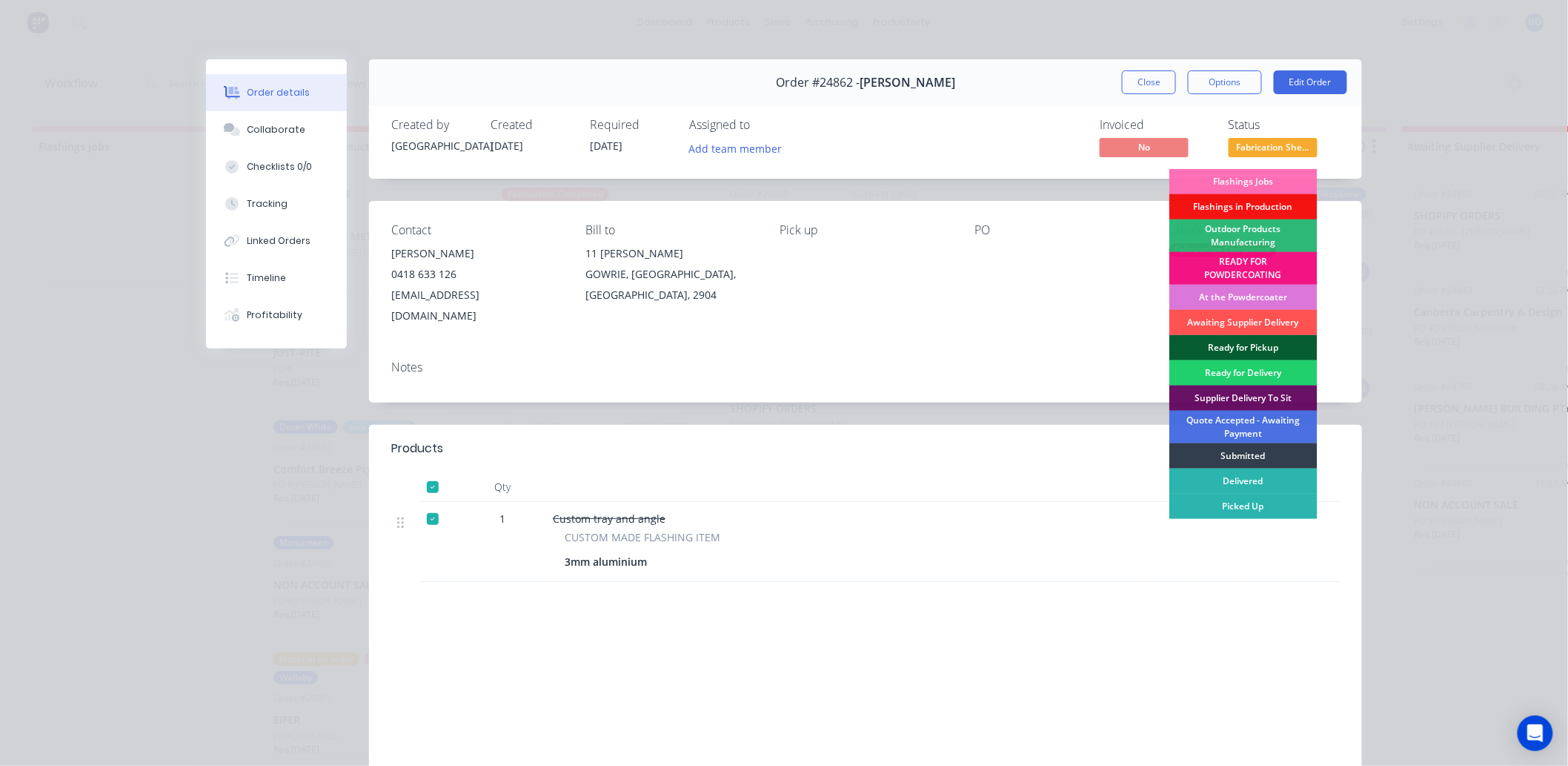
click at [1257, 345] on div "Ready for Pickup" at bounding box center [1243, 348] width 148 height 25
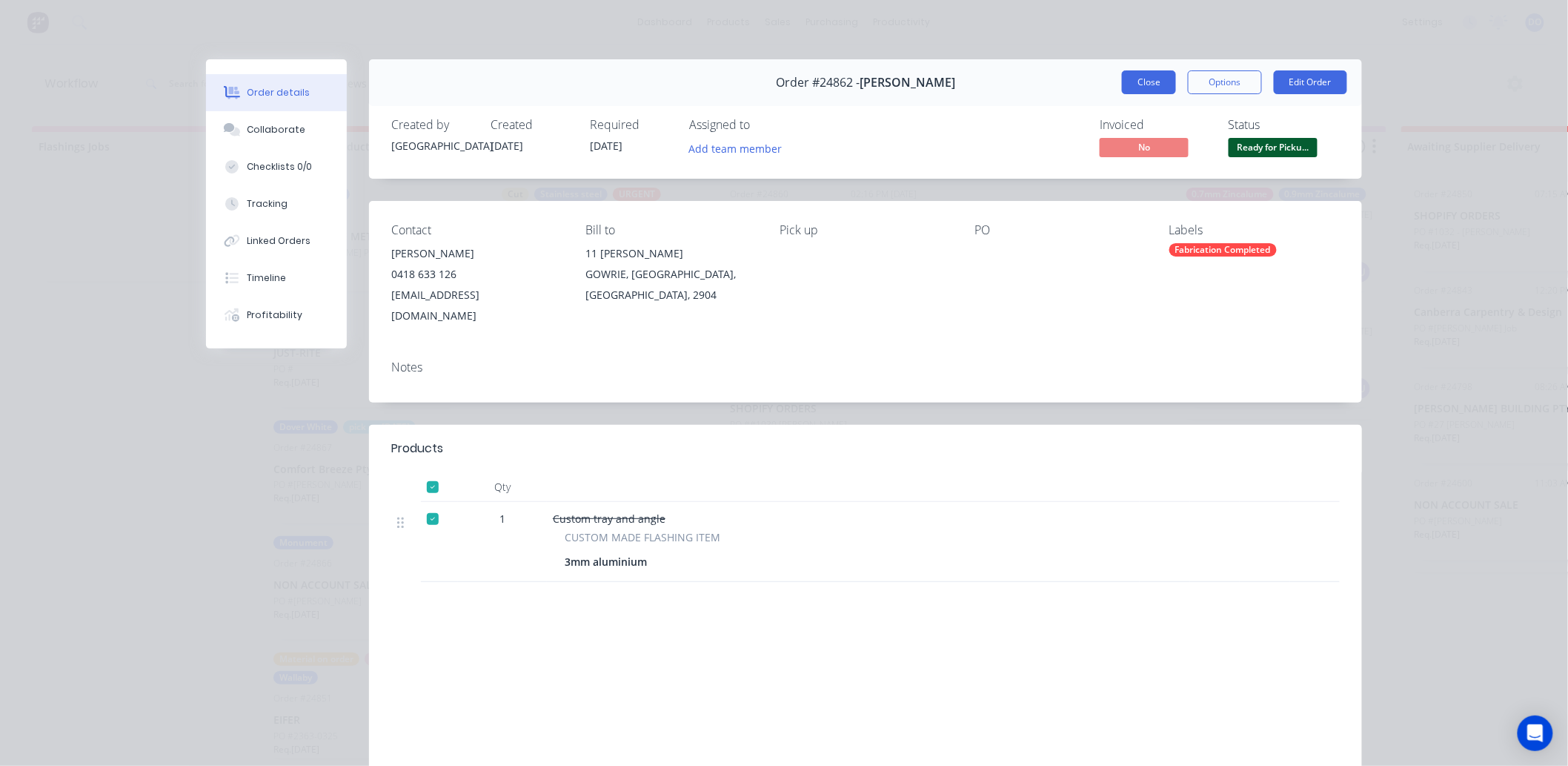
click at [1138, 79] on button "Close" at bounding box center [1149, 82] width 54 height 24
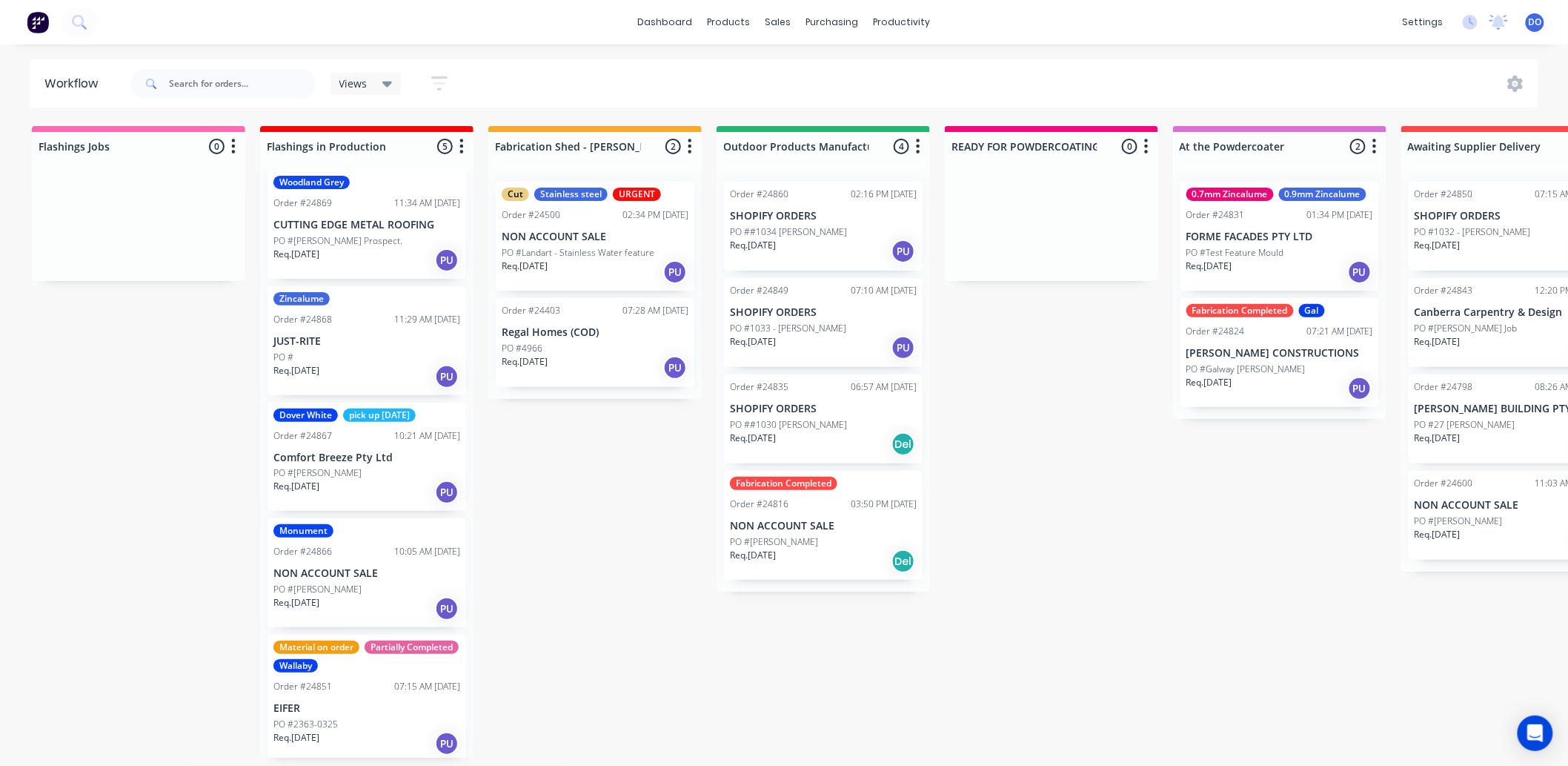
scroll to position [15, 0]
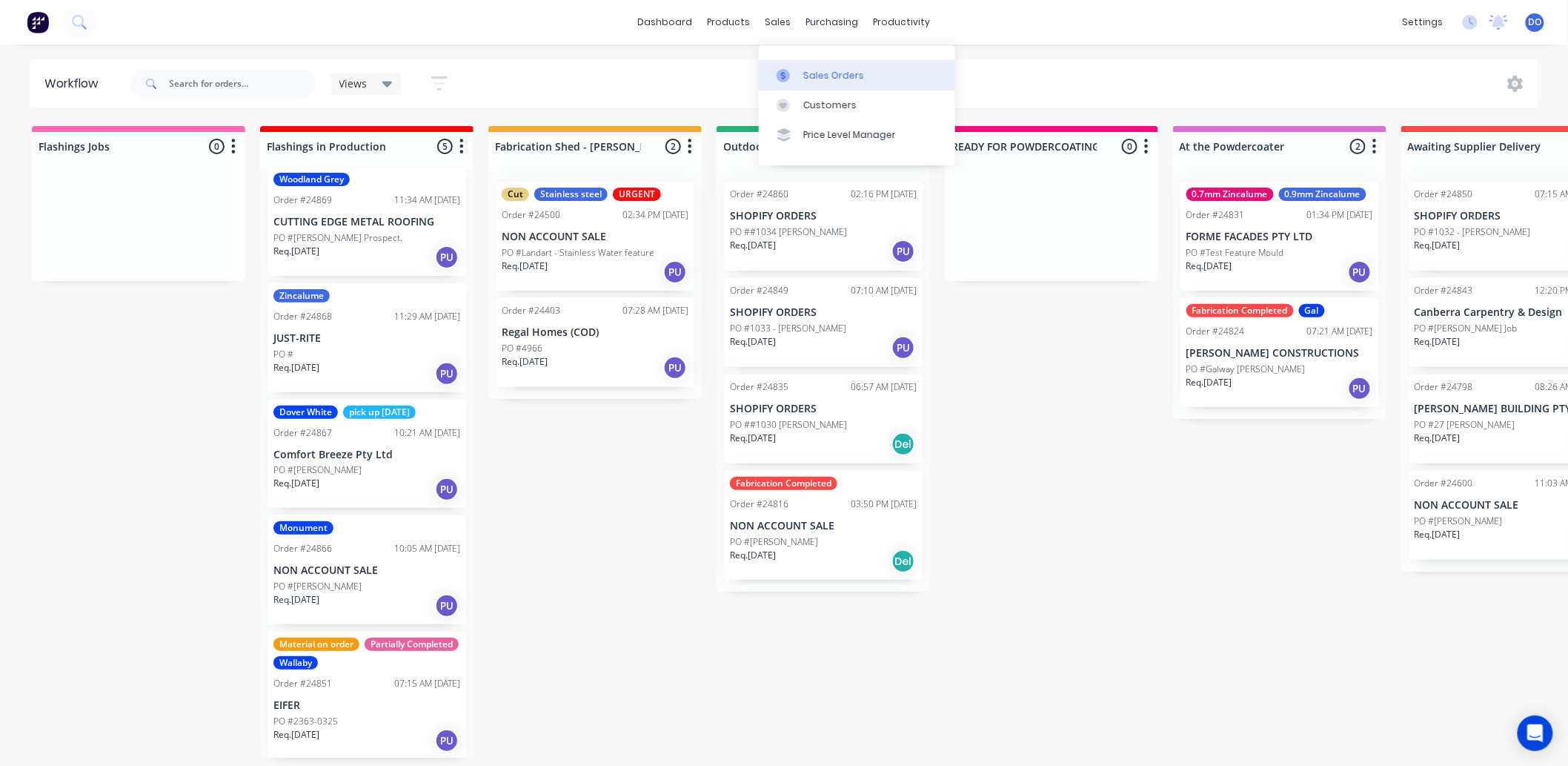
click at [815, 80] on link "Sales Orders" at bounding box center [856, 75] width 196 height 30
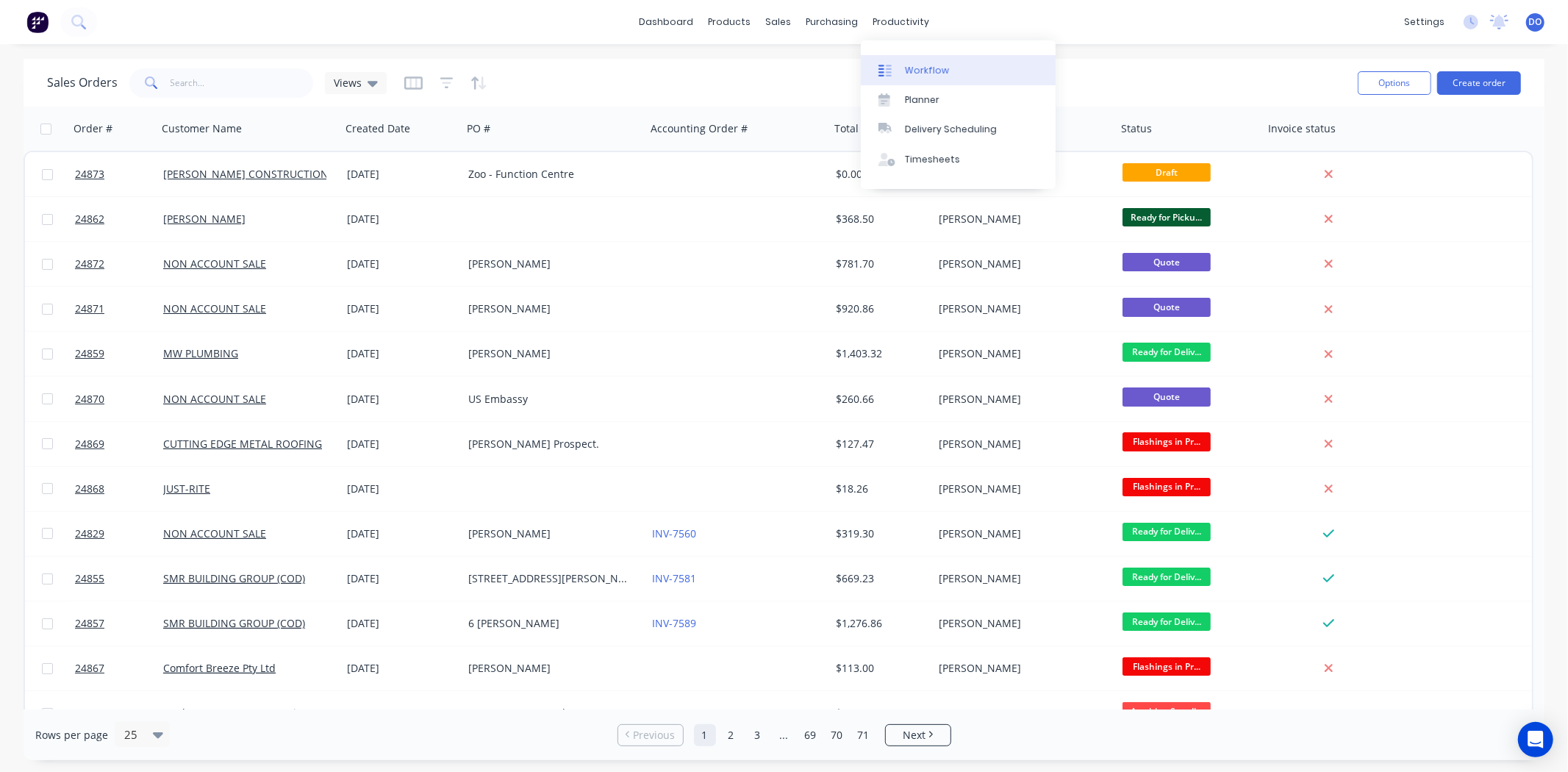
click at [916, 62] on link "Workflow" at bounding box center [958, 70] width 195 height 29
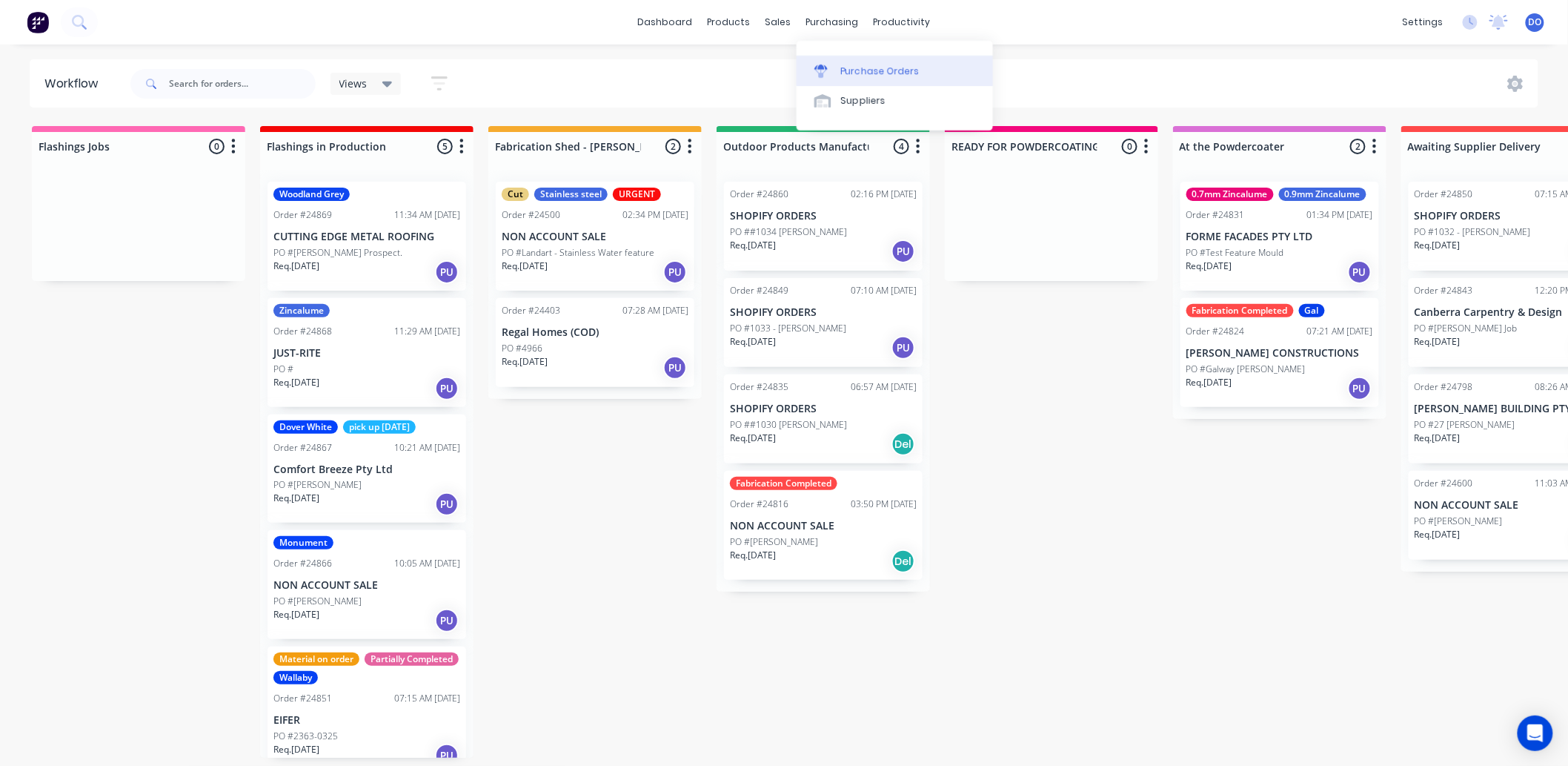
click at [831, 65] on div at bounding box center [825, 71] width 22 height 13
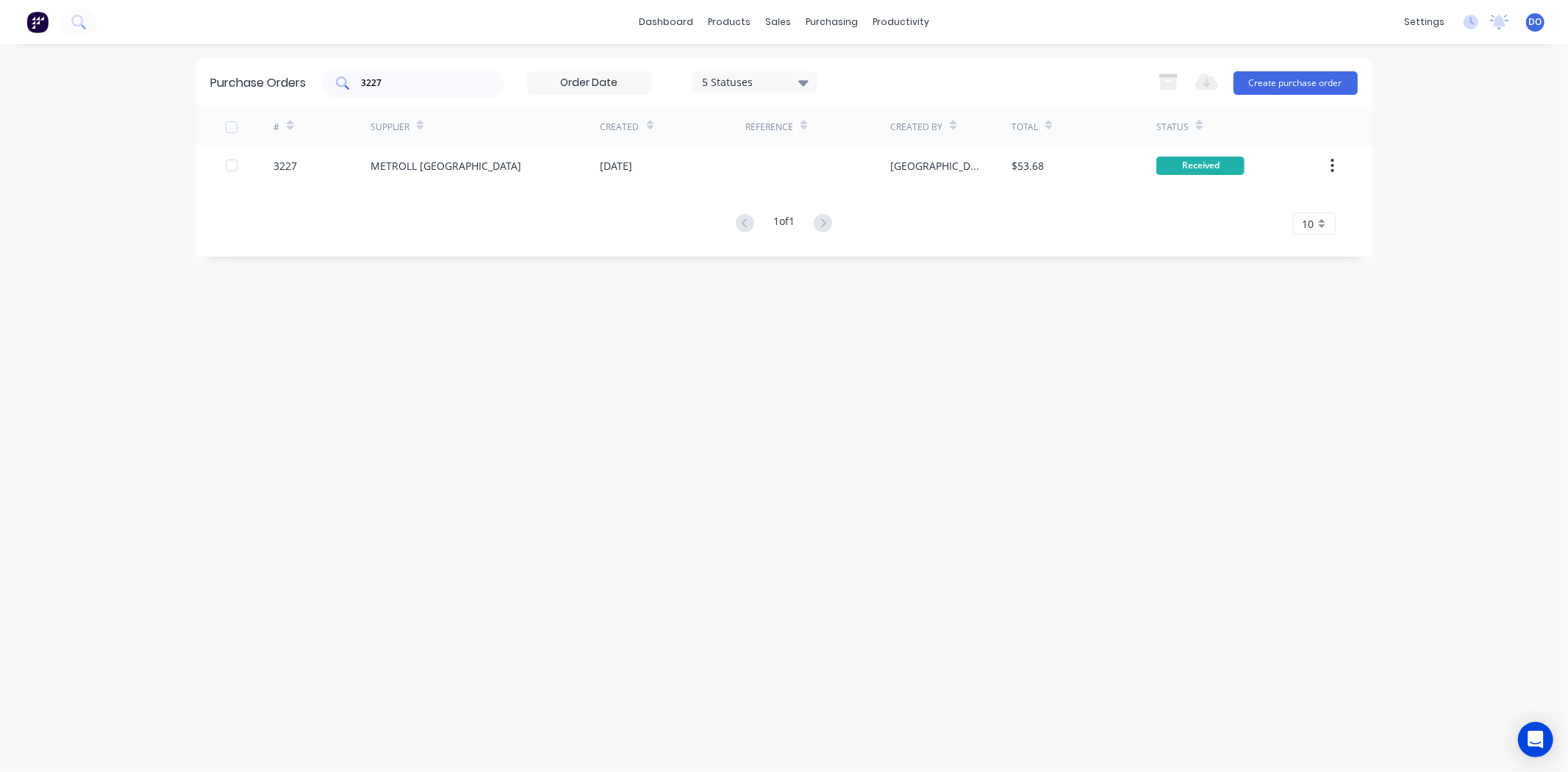
drag, startPoint x: 500, startPoint y: 82, endPoint x: 400, endPoint y: 85, distance: 100.0
click at [400, 85] on div "3227" at bounding box center [413, 83] width 184 height 29
click at [400, 85] on input "3227" at bounding box center [421, 82] width 122 height 15
type input "3"
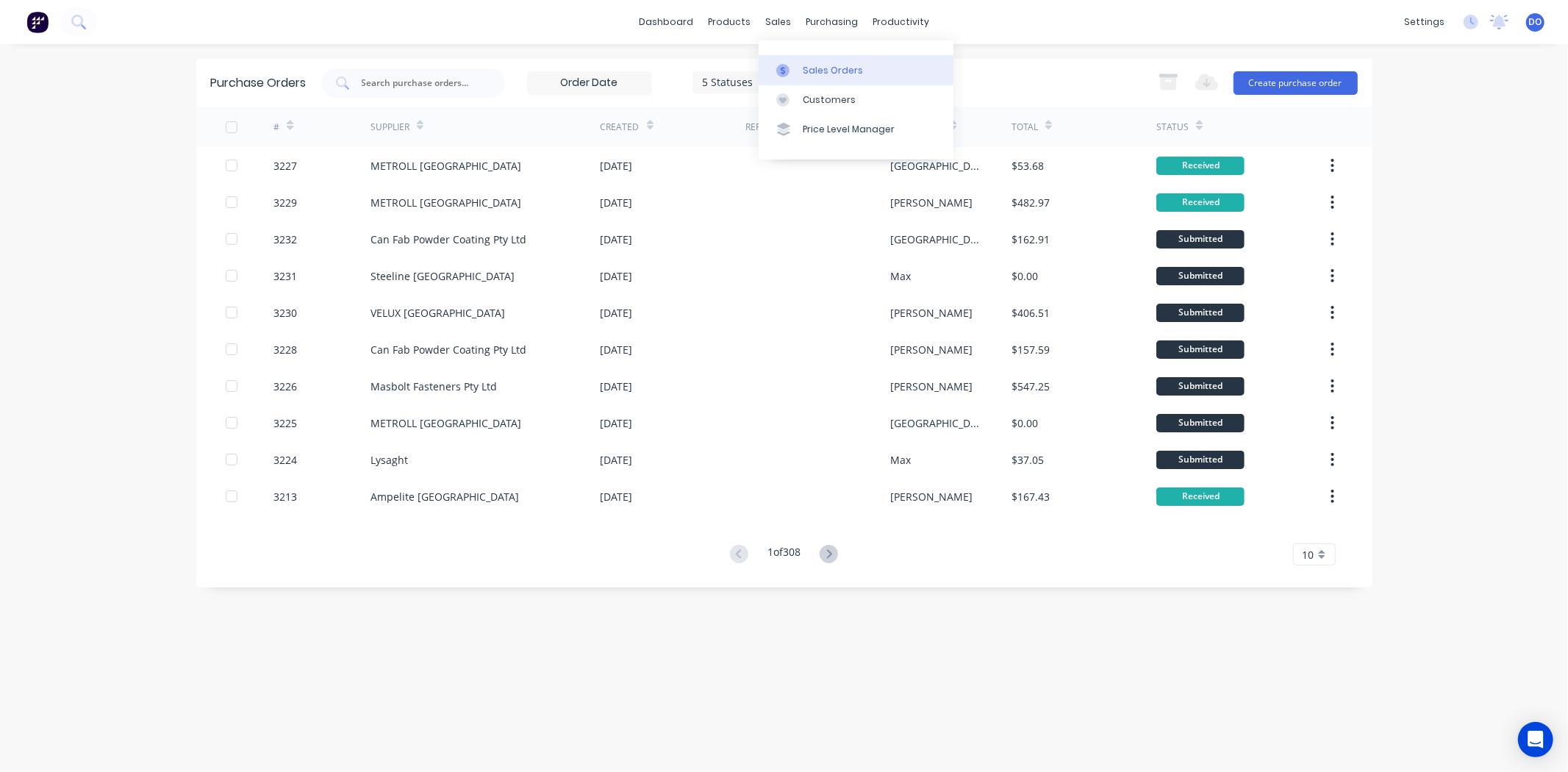
click at [793, 64] on div at bounding box center [787, 70] width 22 height 13
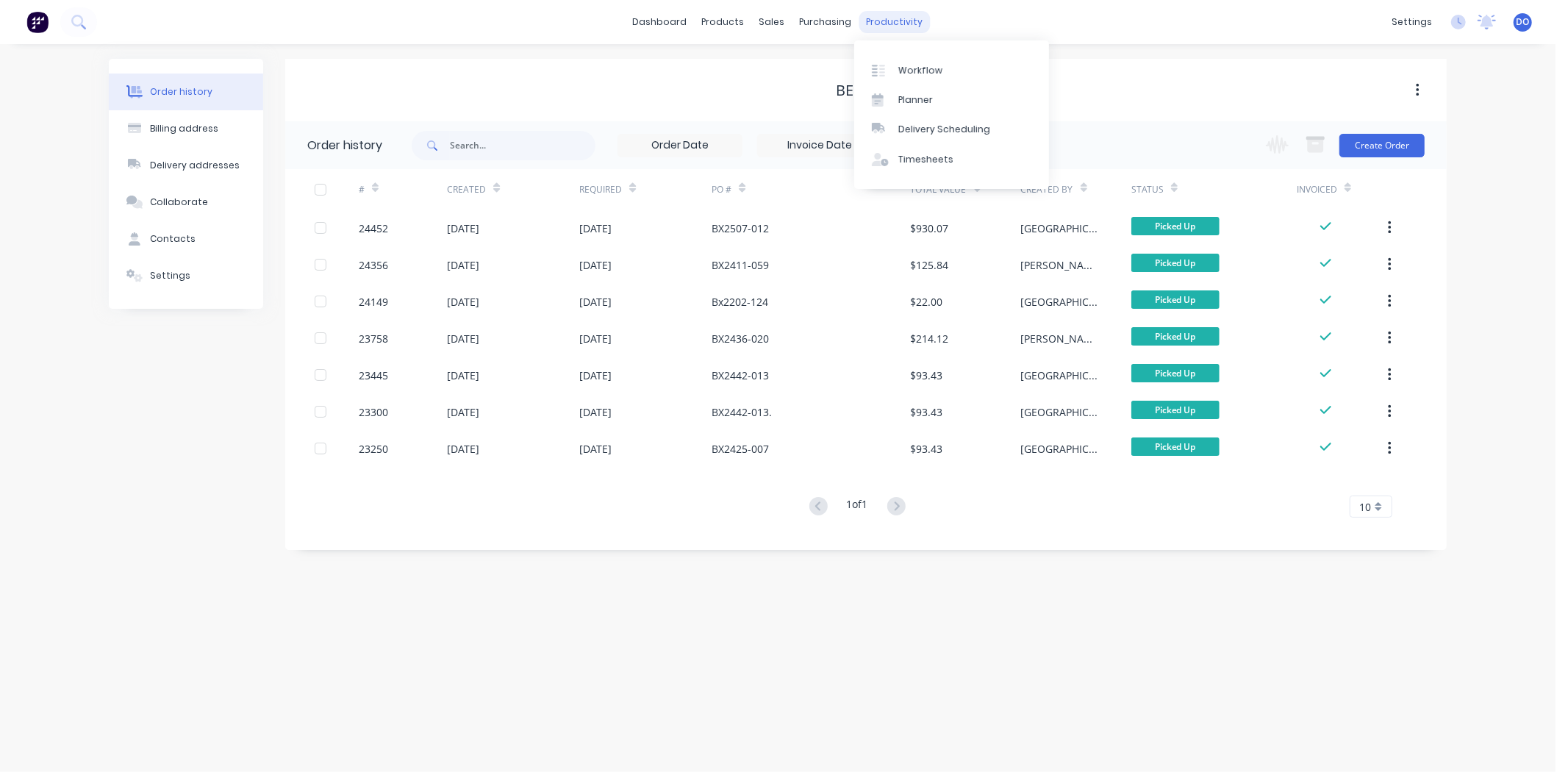
click at [910, 17] on div "productivity" at bounding box center [895, 22] width 71 height 22
click at [917, 64] on div "Workflow" at bounding box center [920, 70] width 44 height 13
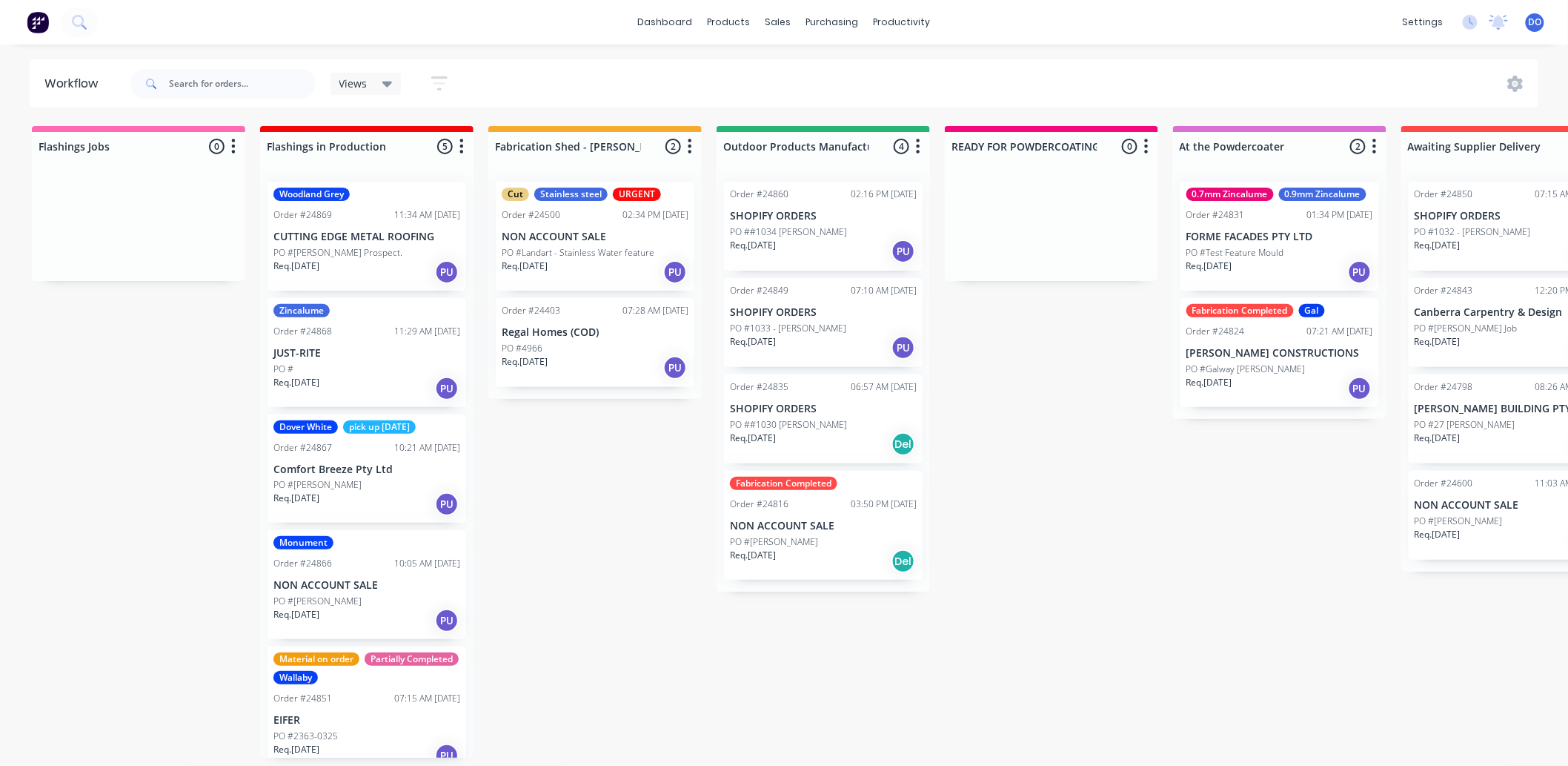
scroll to position [3, 0]
click at [822, 75] on div "Sales Orders" at bounding box center [834, 75] width 61 height 13
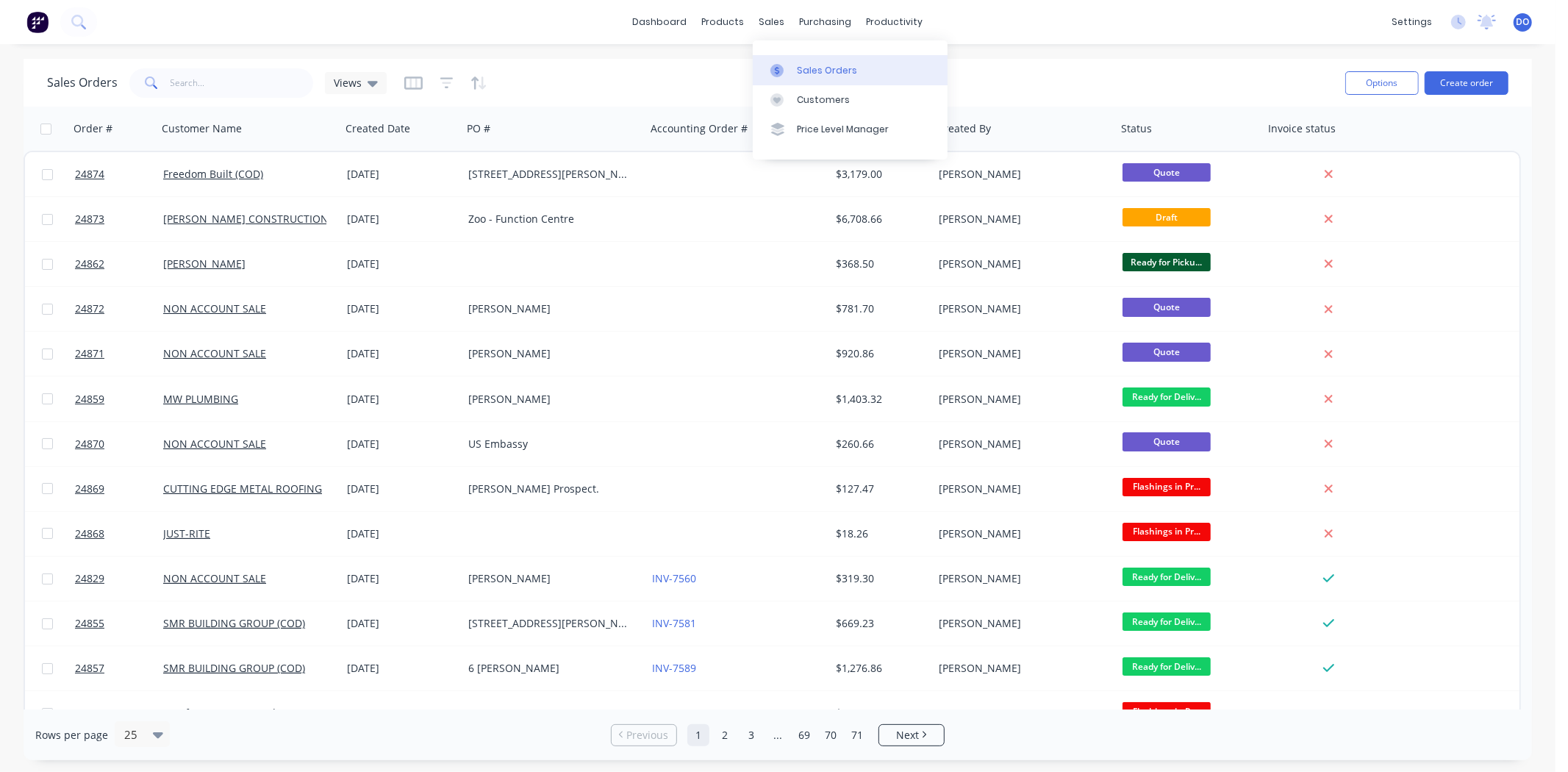
click at [790, 71] on div at bounding box center [781, 70] width 22 height 13
click at [762, 25] on div "sales" at bounding box center [772, 22] width 41 height 22
click at [795, 62] on link "Sales Orders" at bounding box center [850, 70] width 195 height 29
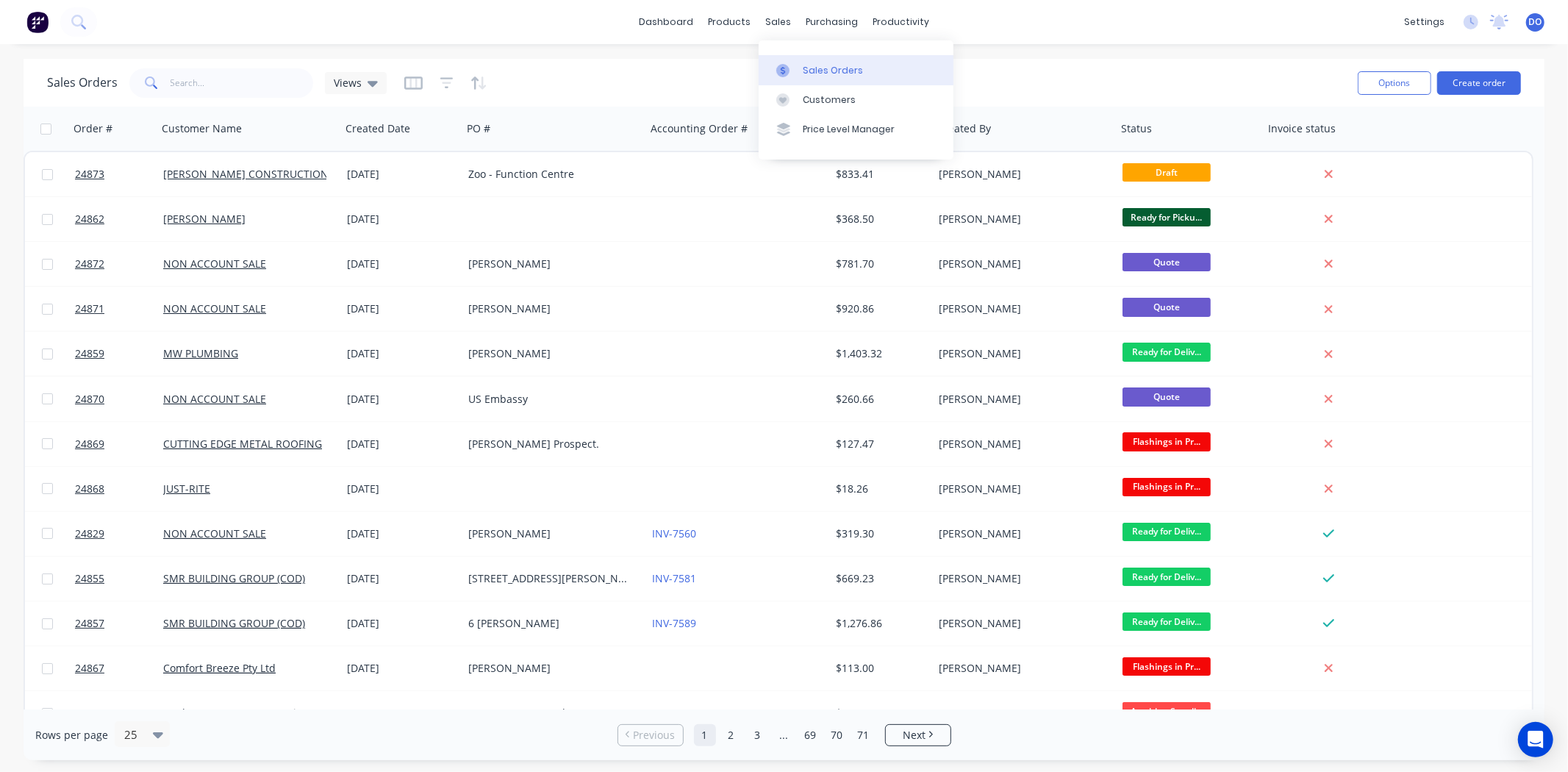
click at [810, 59] on link "Sales Orders" at bounding box center [856, 70] width 195 height 29
click at [804, 74] on div "Sales Orders" at bounding box center [833, 70] width 61 height 13
click at [884, 68] on icon at bounding box center [884, 70] width 13 height 13
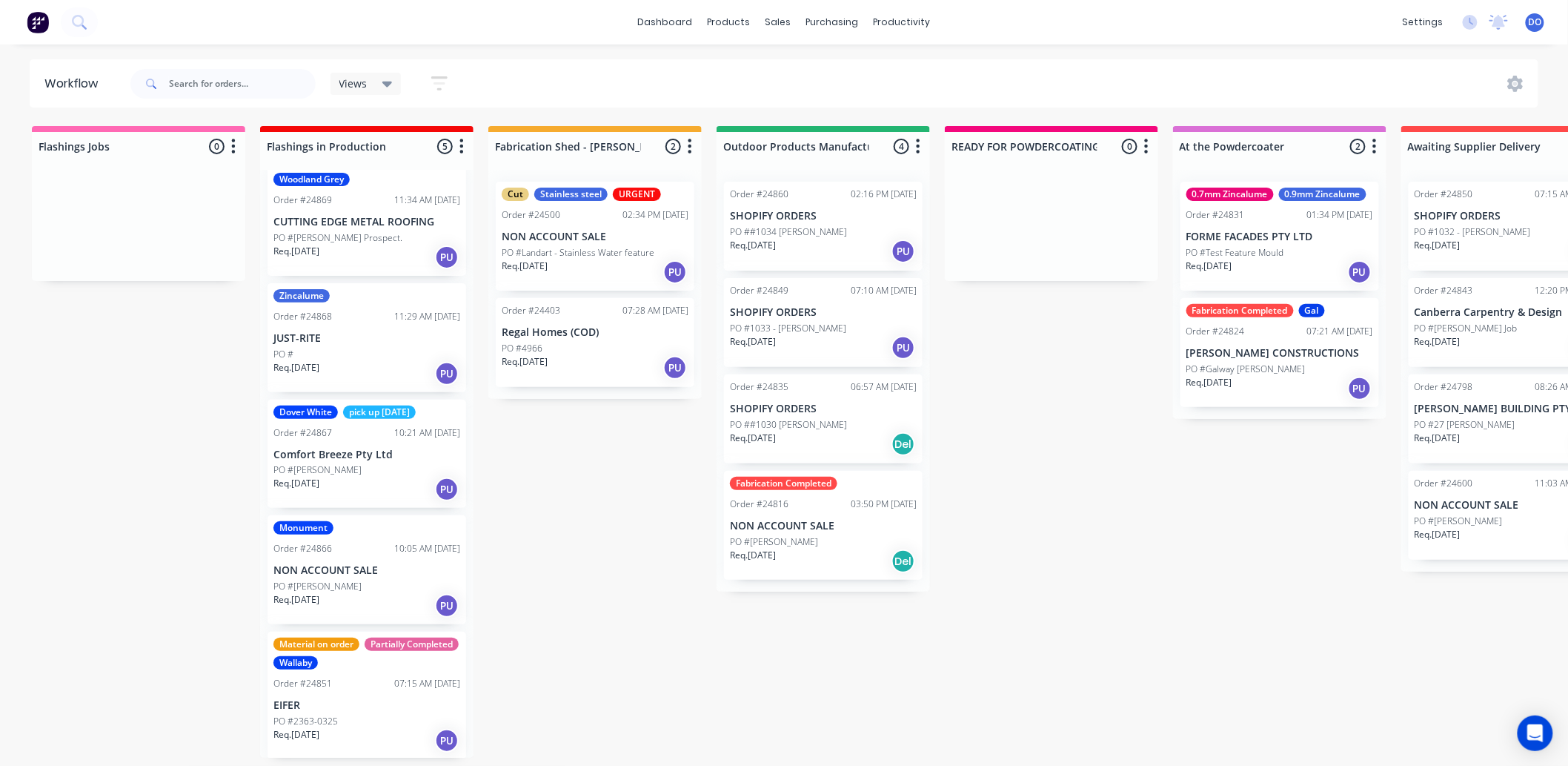
scroll to position [3, 0]
click at [818, 76] on div "Sales Orders" at bounding box center [834, 75] width 61 height 13
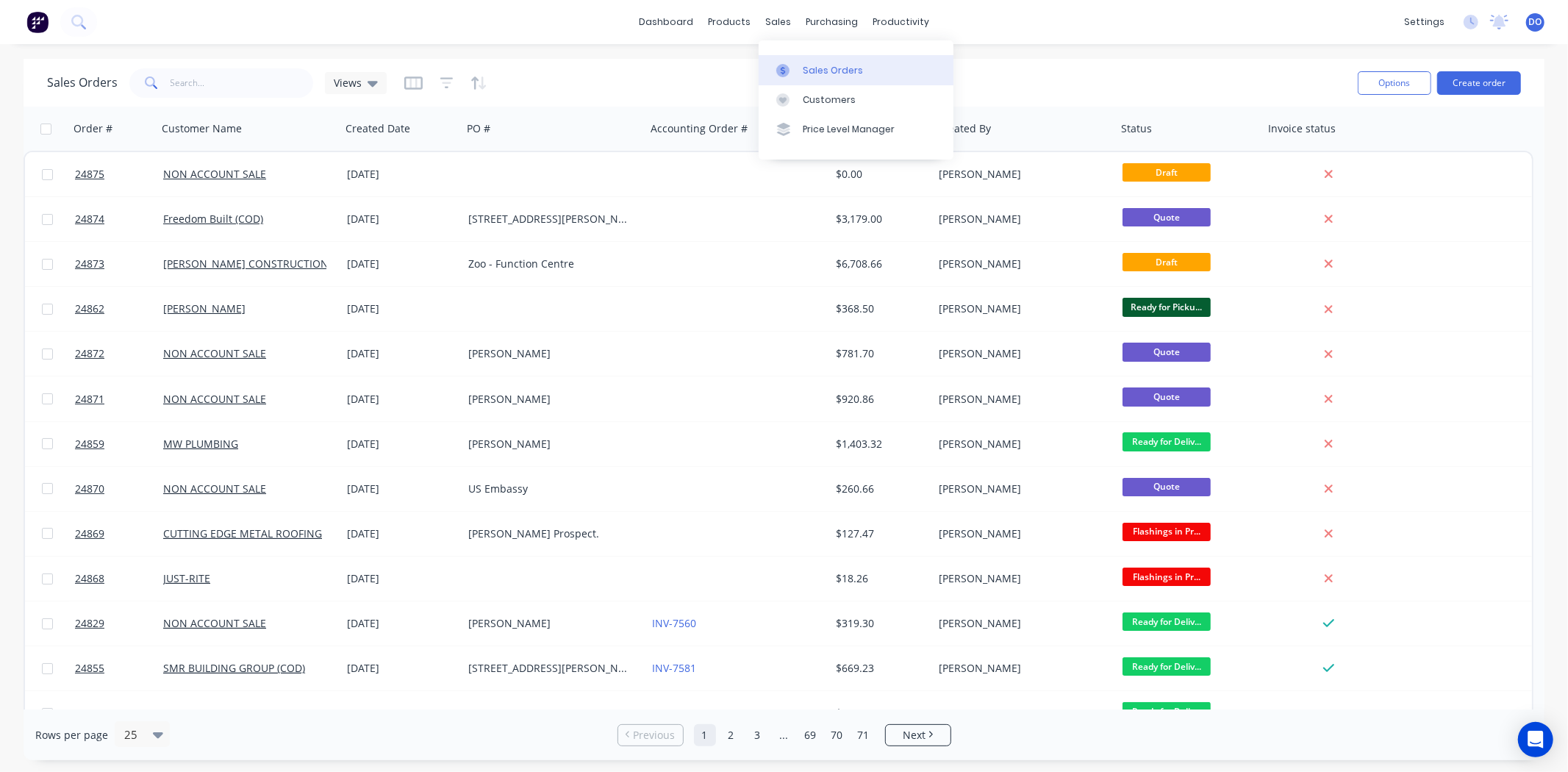
click at [807, 68] on div "Sales Orders" at bounding box center [833, 70] width 61 height 13
click at [804, 57] on link "Sales Orders" at bounding box center [856, 70] width 195 height 29
click at [854, 65] on div "Purchase Orders" at bounding box center [880, 70] width 78 height 13
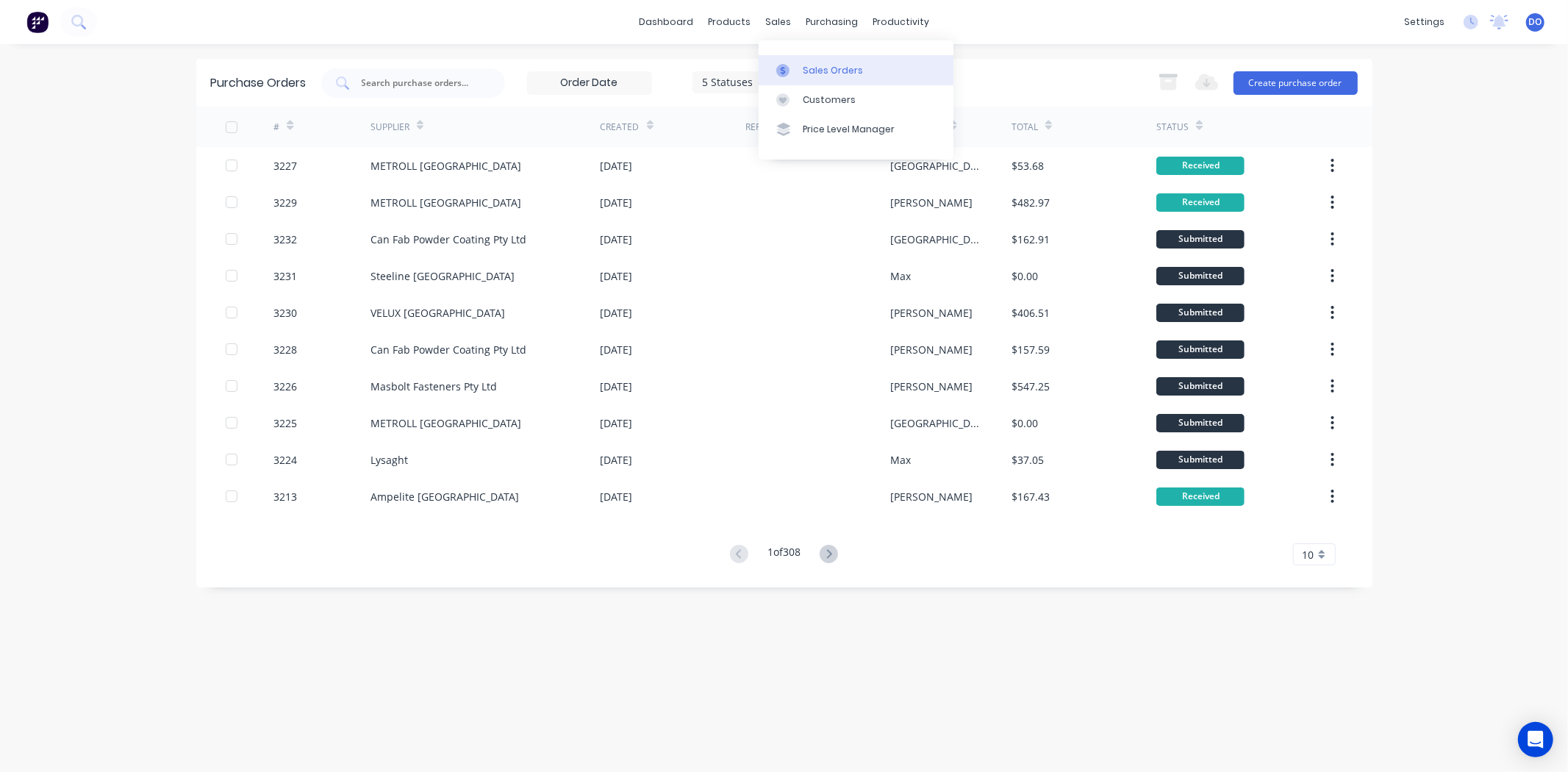
click at [792, 66] on div at bounding box center [787, 70] width 22 height 13
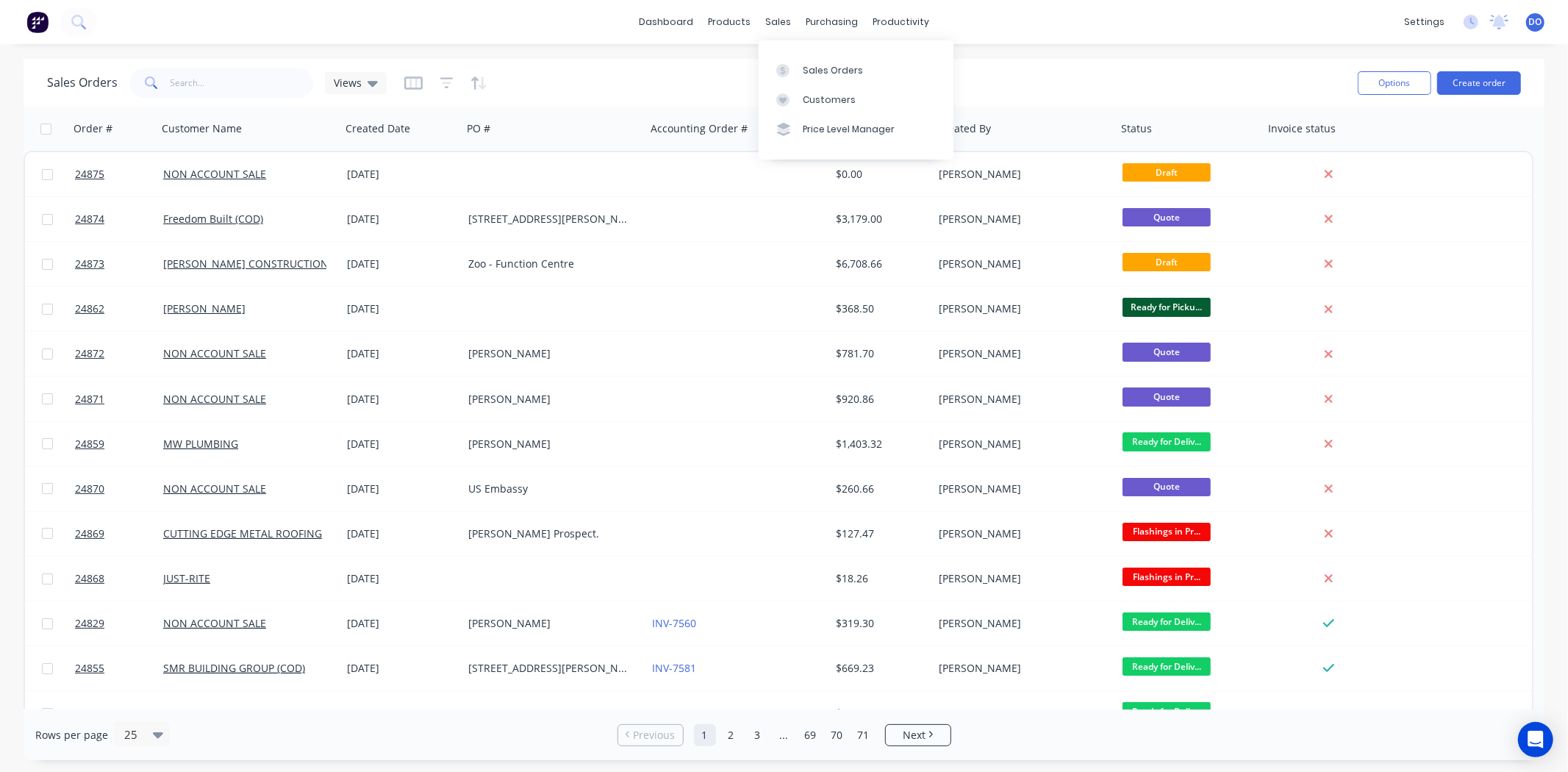
click at [658, 67] on div "Sales Orders Views" at bounding box center [697, 83] width 1299 height 36
click at [770, 17] on div "sales" at bounding box center [778, 22] width 41 height 22
click at [831, 75] on div "Sales Orders" at bounding box center [833, 70] width 61 height 13
click at [916, 62] on div "Sales Orders Views Options Create order" at bounding box center [784, 82] width 1521 height 48
click at [936, 31] on div "dashboard products sales purchasing productivity dashboard products Product Cat…" at bounding box center [784, 22] width 1568 height 44
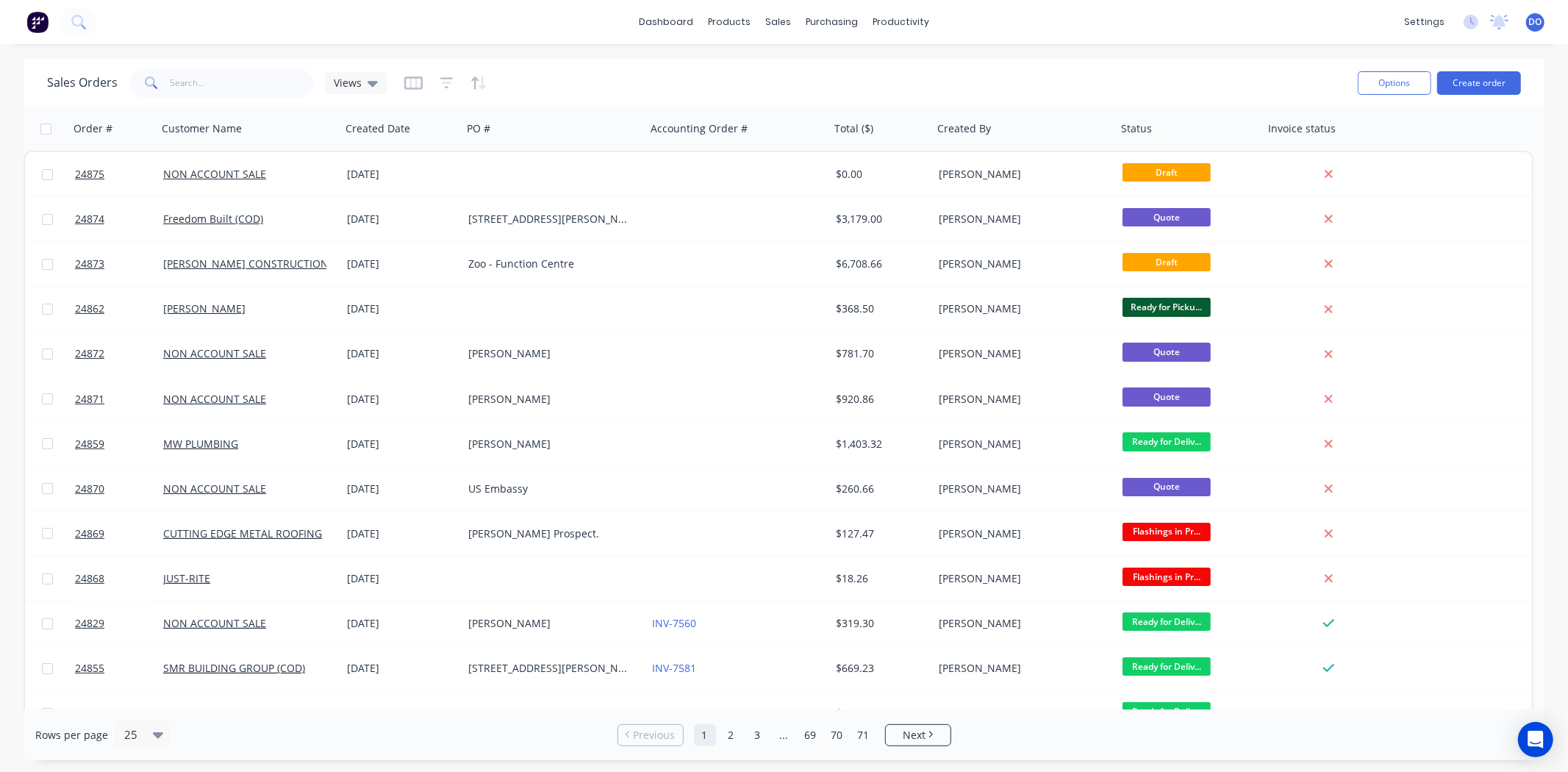
click at [735, 67] on div "Sales Orders Views" at bounding box center [697, 83] width 1299 height 36
click at [1008, 135] on link "Delivery Scheduling" at bounding box center [958, 129] width 195 height 29
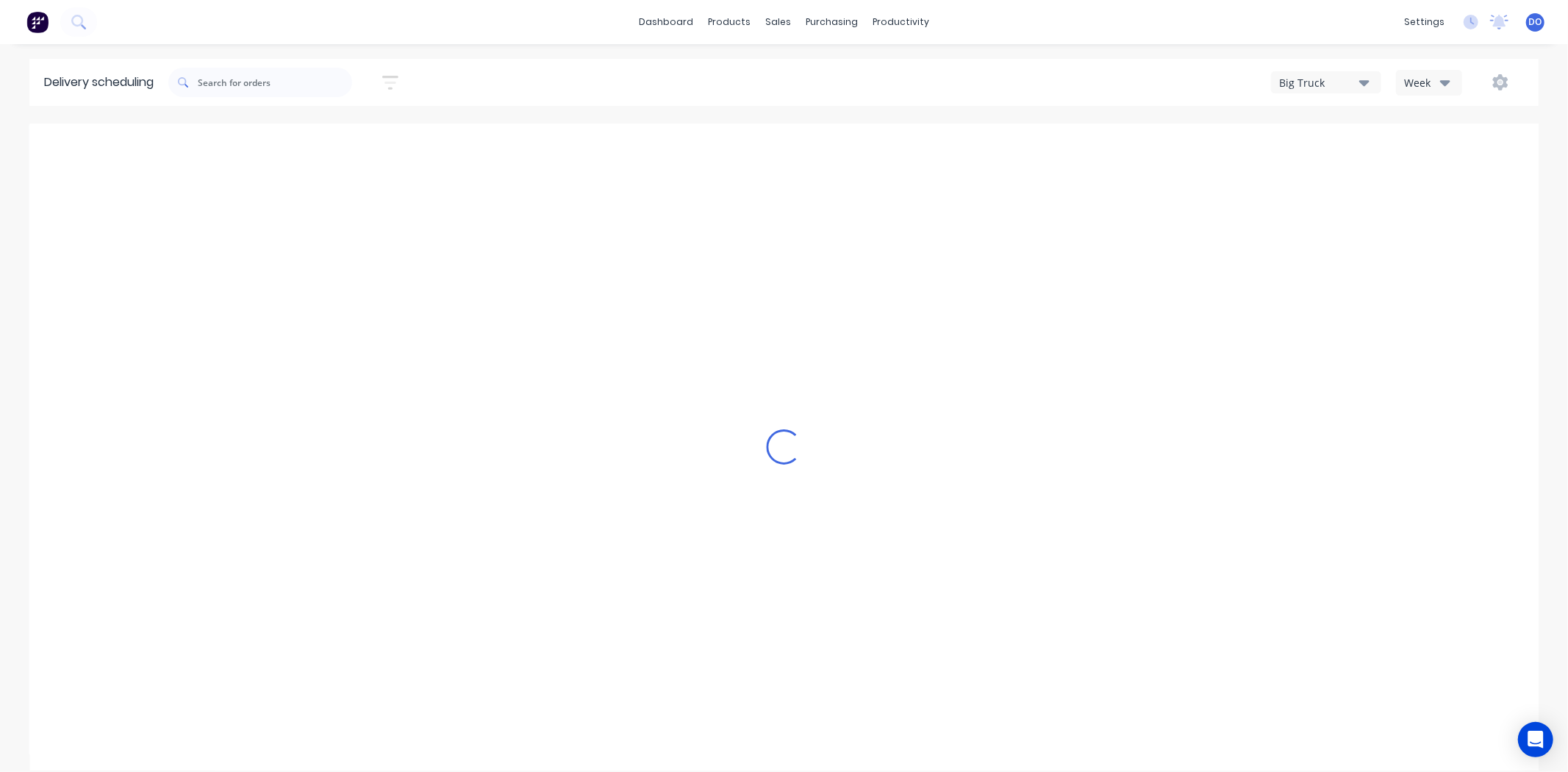
type input "[DATE] - [DATE]"
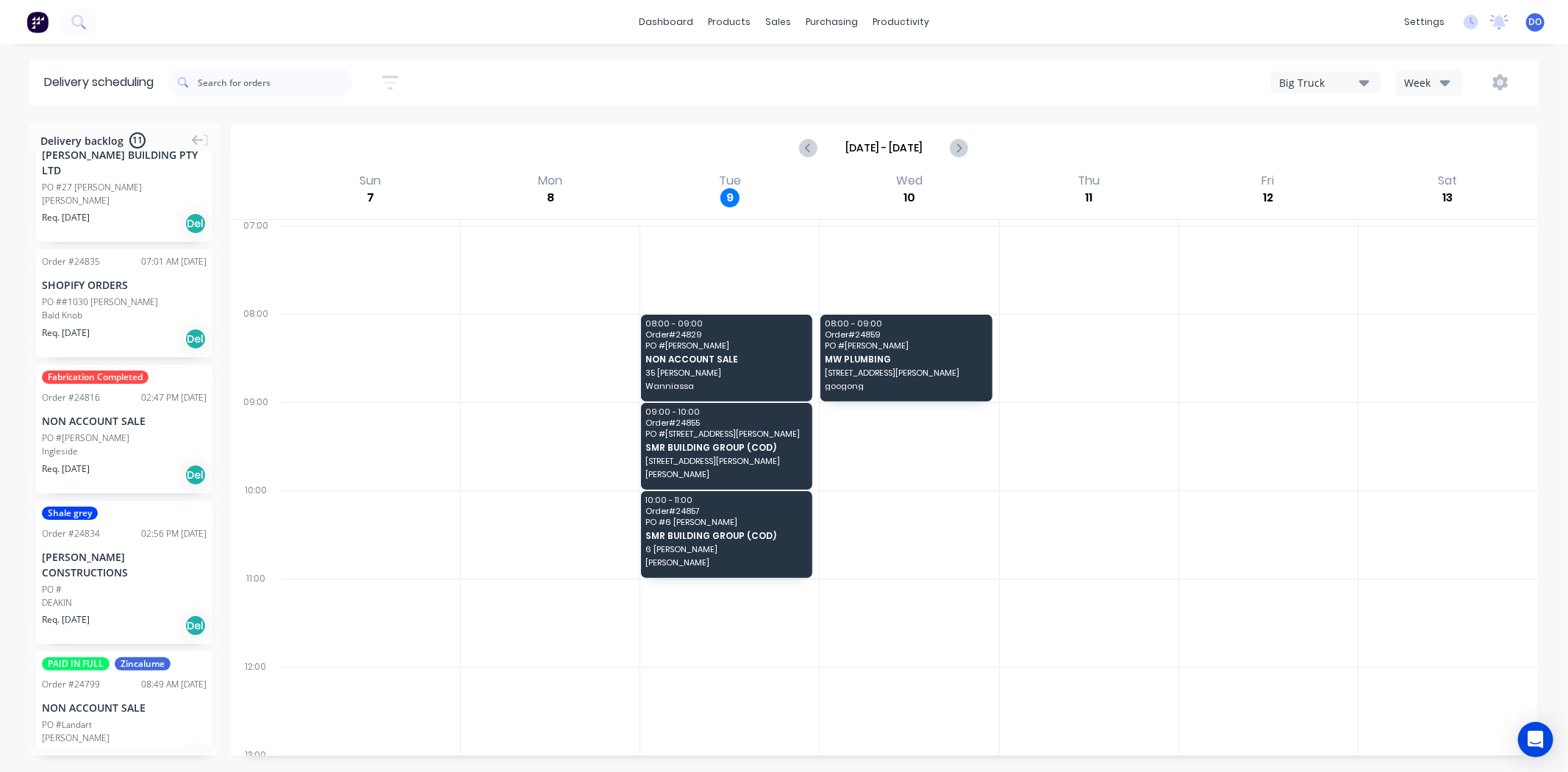
scroll to position [408, 0]
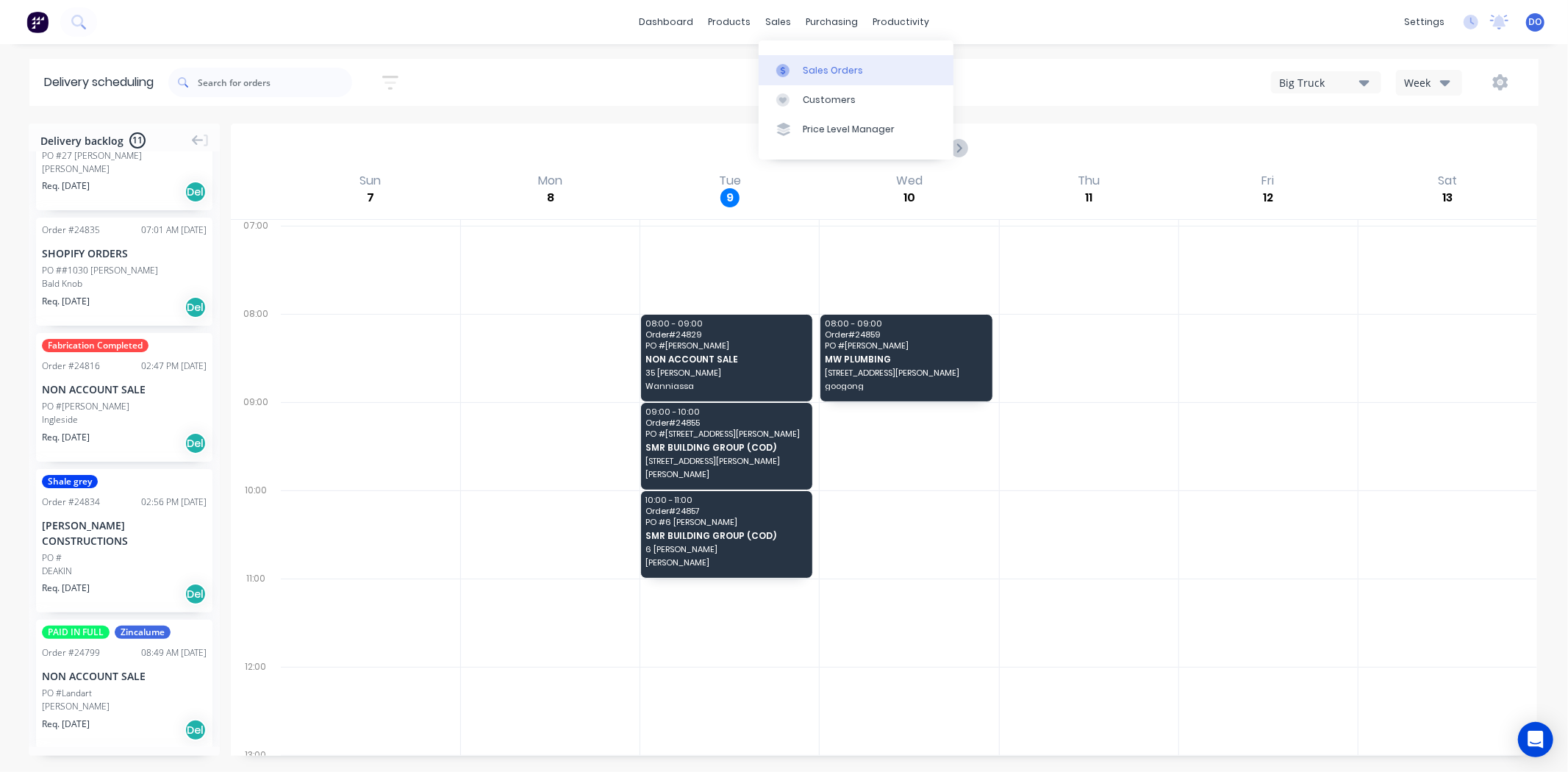
click at [814, 71] on div "Sales Orders" at bounding box center [833, 70] width 61 height 13
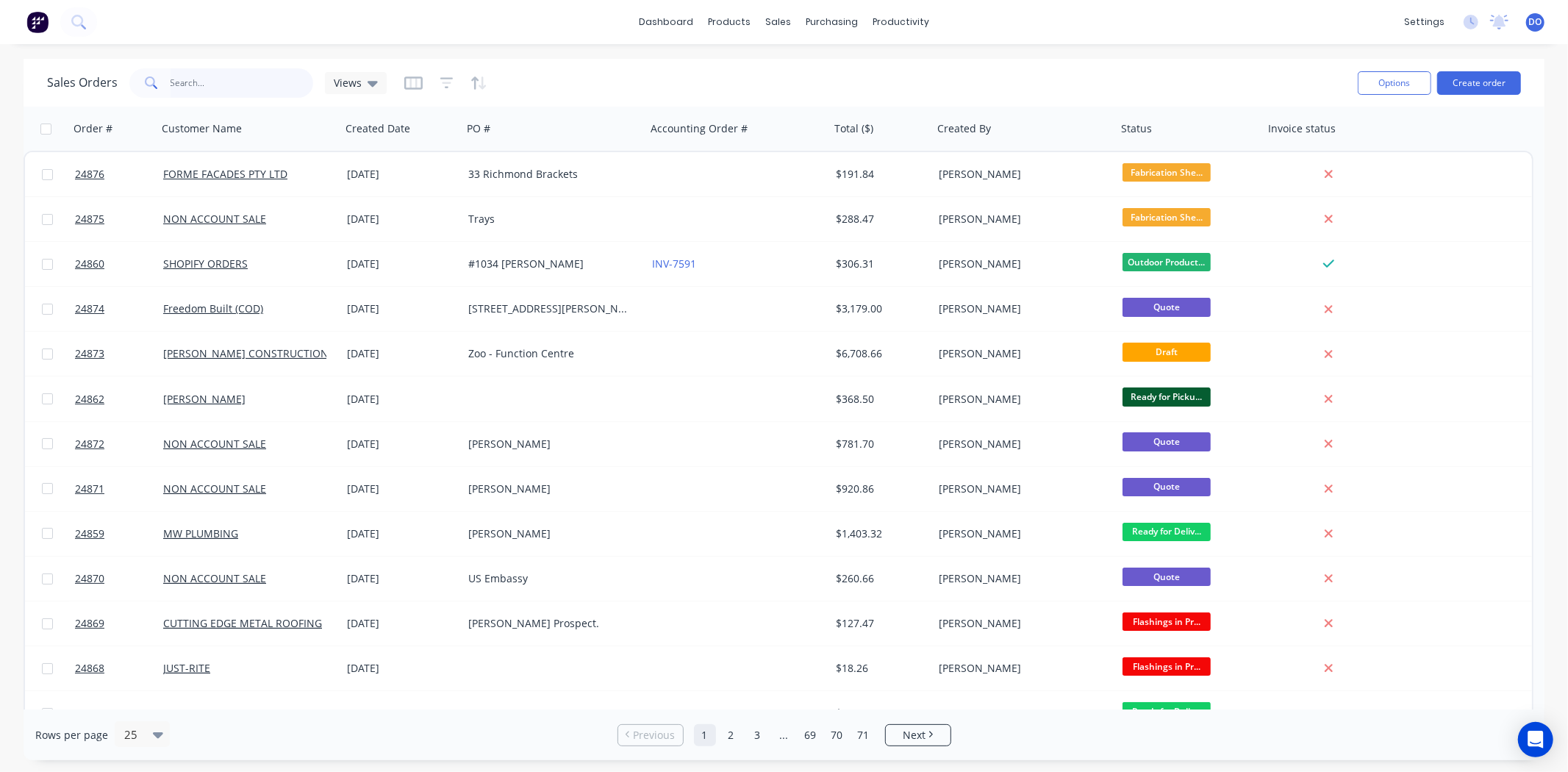
click at [217, 78] on input "text" at bounding box center [242, 83] width 143 height 29
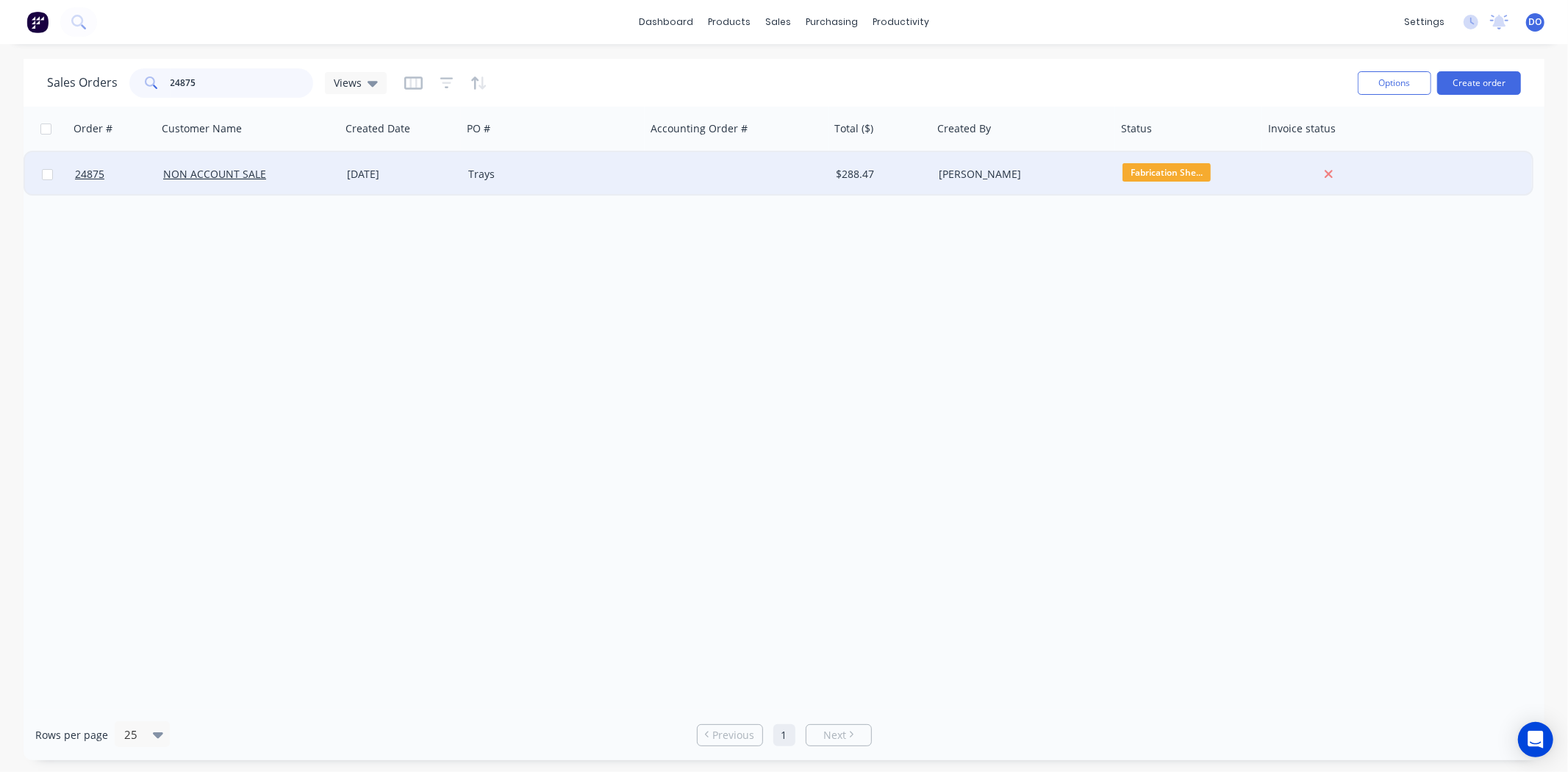
type input "24875"
click at [490, 182] on div "Trays" at bounding box center [554, 174] width 184 height 44
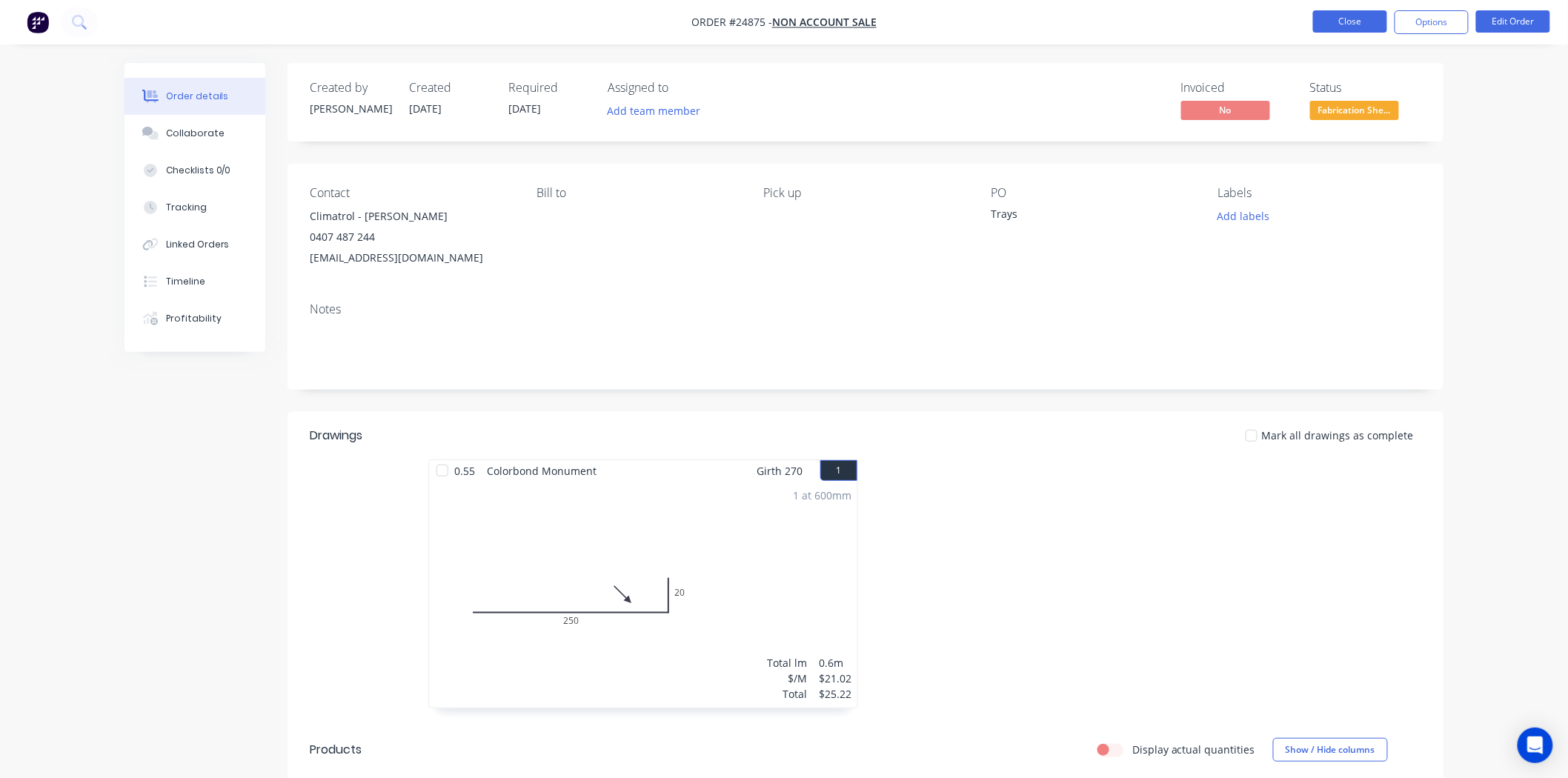
click at [1364, 17] on button "Close" at bounding box center [1350, 21] width 74 height 22
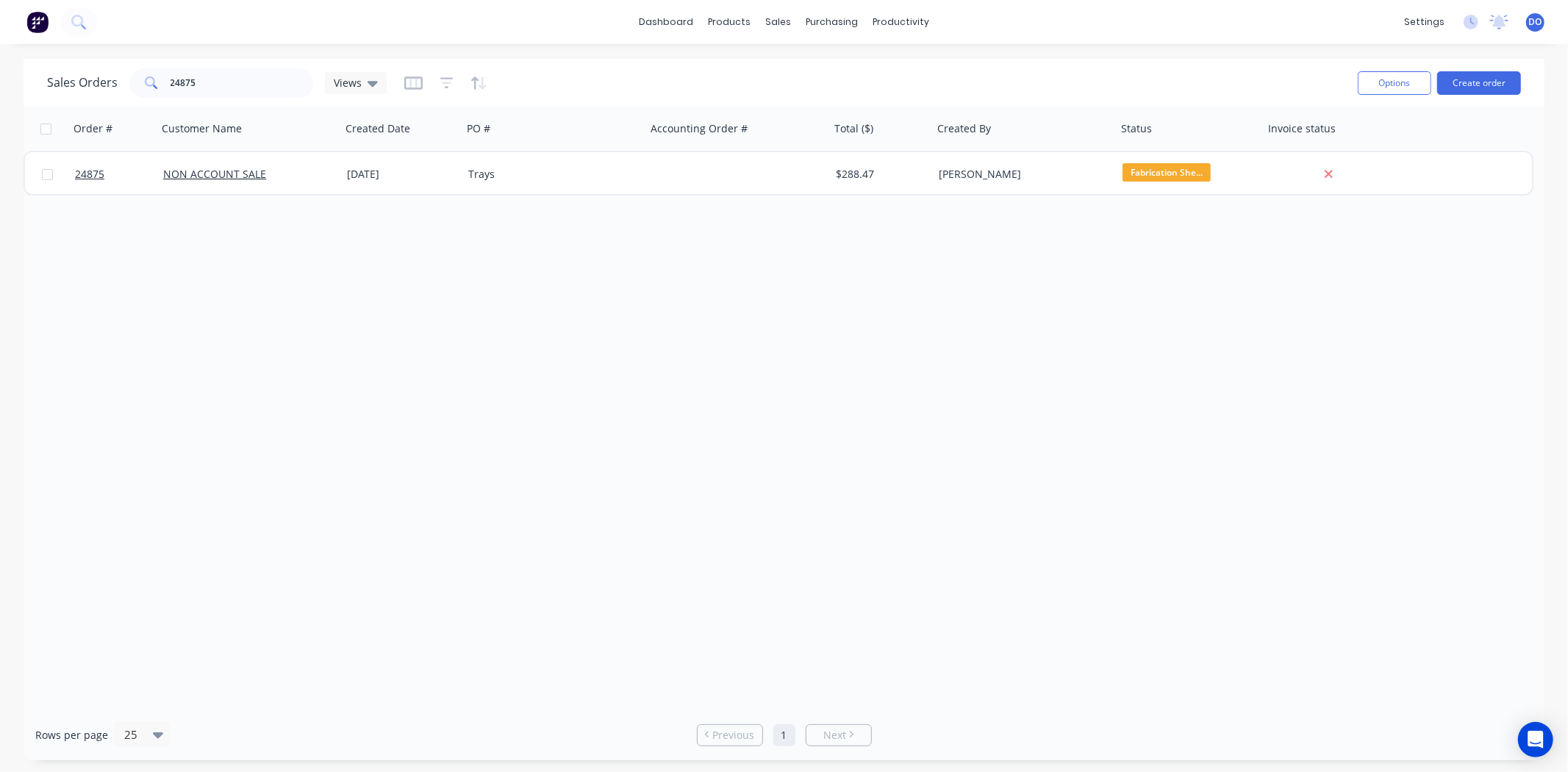
click at [1294, 666] on div "Order # Customer Name Created Date PO # Accounting Order # Total ($) Created By…" at bounding box center [784, 408] width 1521 height 603
